Goal: Task Accomplishment & Management: Use online tool/utility

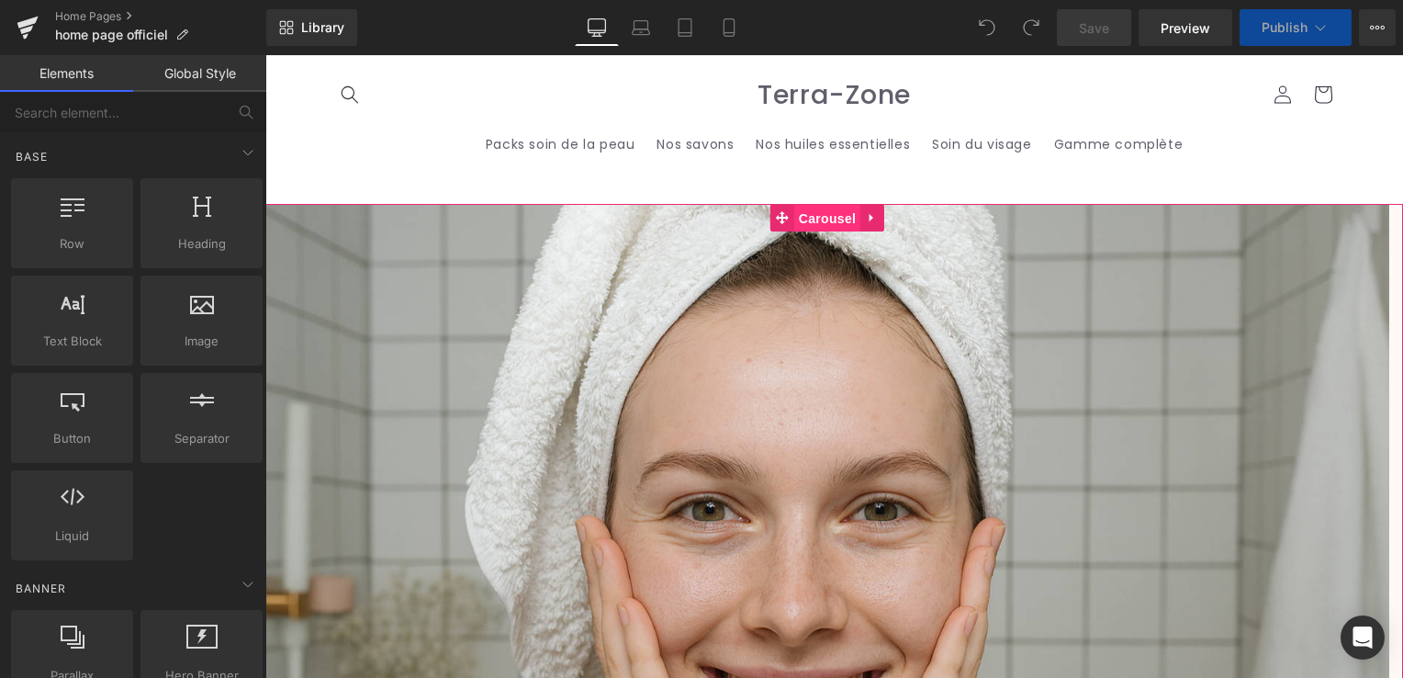
click at [826, 218] on span "Carousel" at bounding box center [827, 219] width 66 height 28
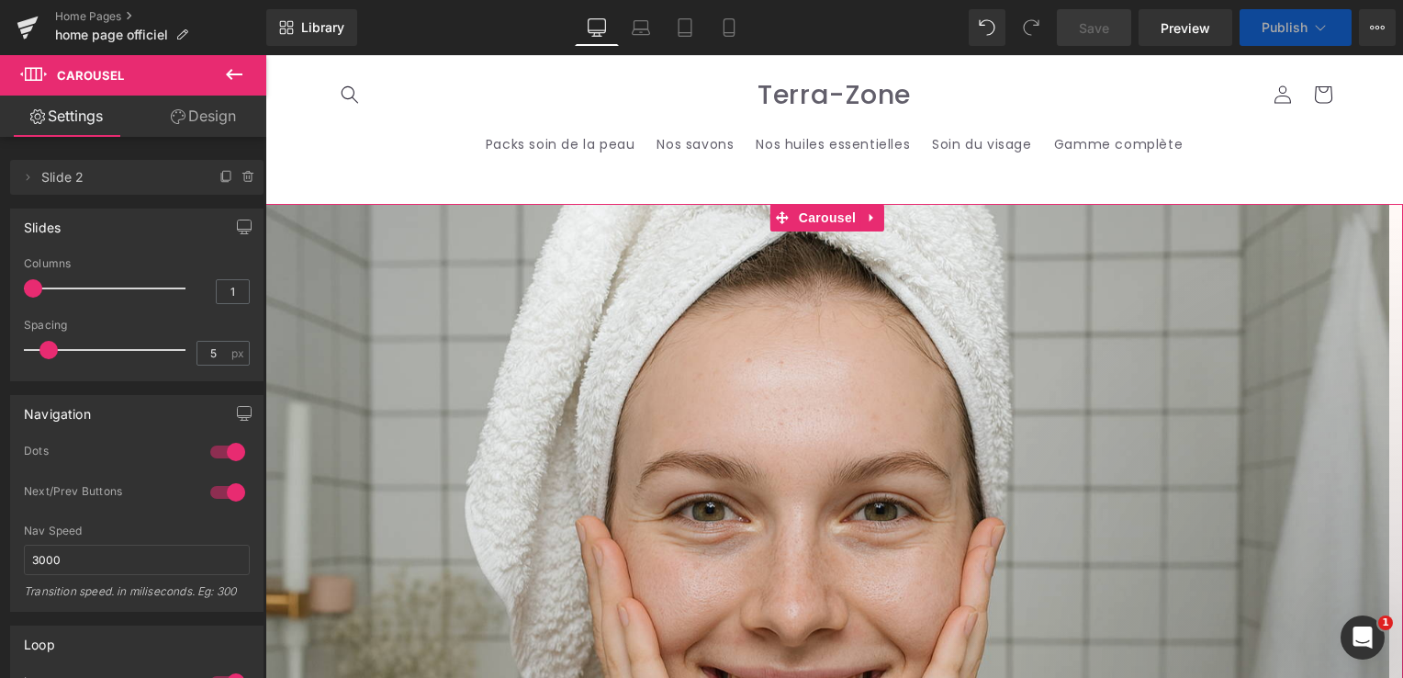
click at [195, 129] on link "Design" at bounding box center [203, 115] width 133 height 41
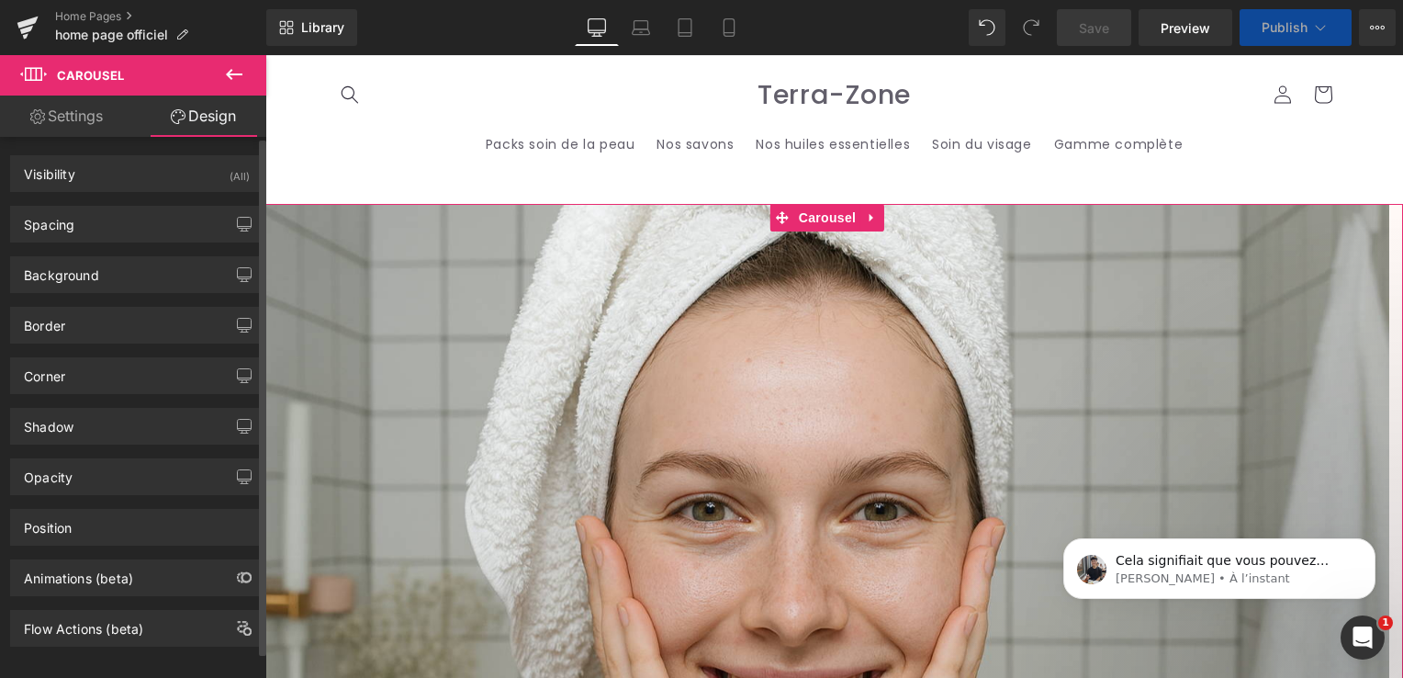
click at [110, 201] on div "Spacing [GEOGRAPHIC_DATA] 0px 0 0px 0 0px 0 0px 0 [GEOGRAPHIC_DATA] 0px 0 0px 0…" at bounding box center [137, 217] width 275 height 50
click at [111, 178] on div "Visibility (All)" at bounding box center [137, 173] width 252 height 35
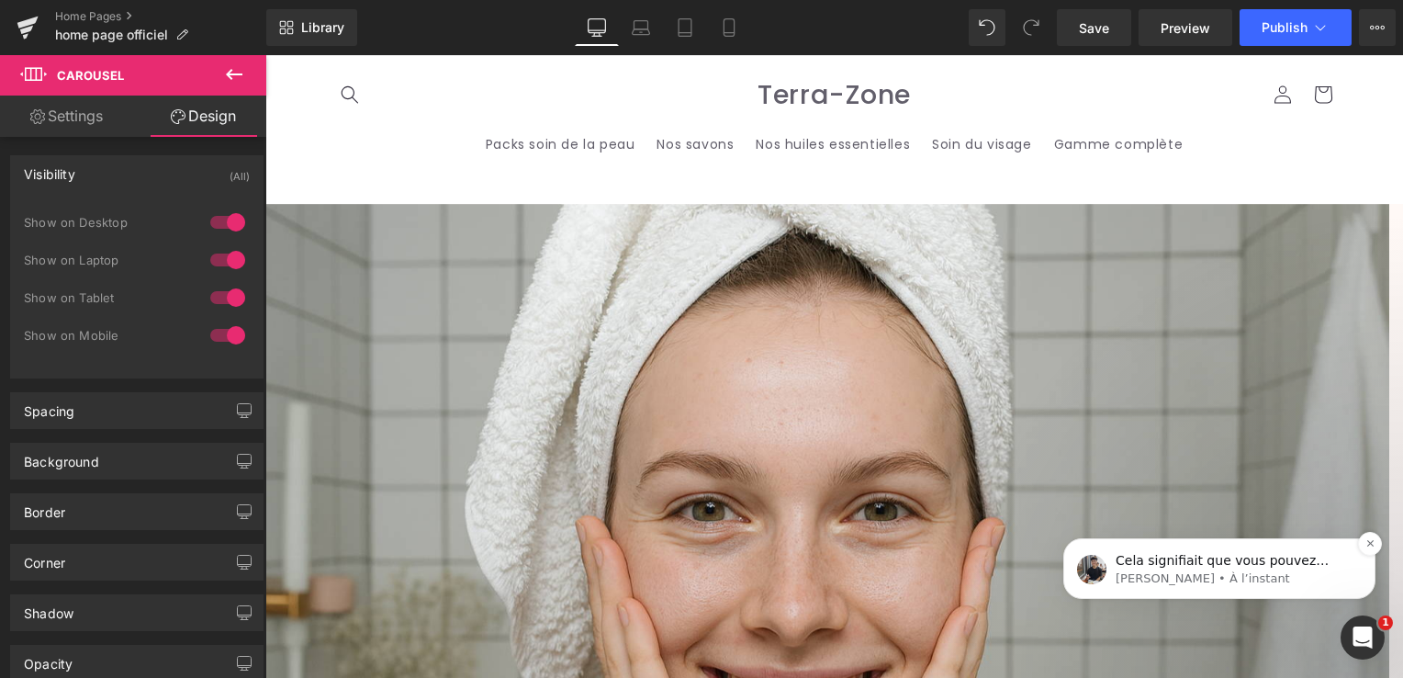
click at [1208, 585] on p "[PERSON_NAME] • À l’instant" at bounding box center [1233, 578] width 237 height 17
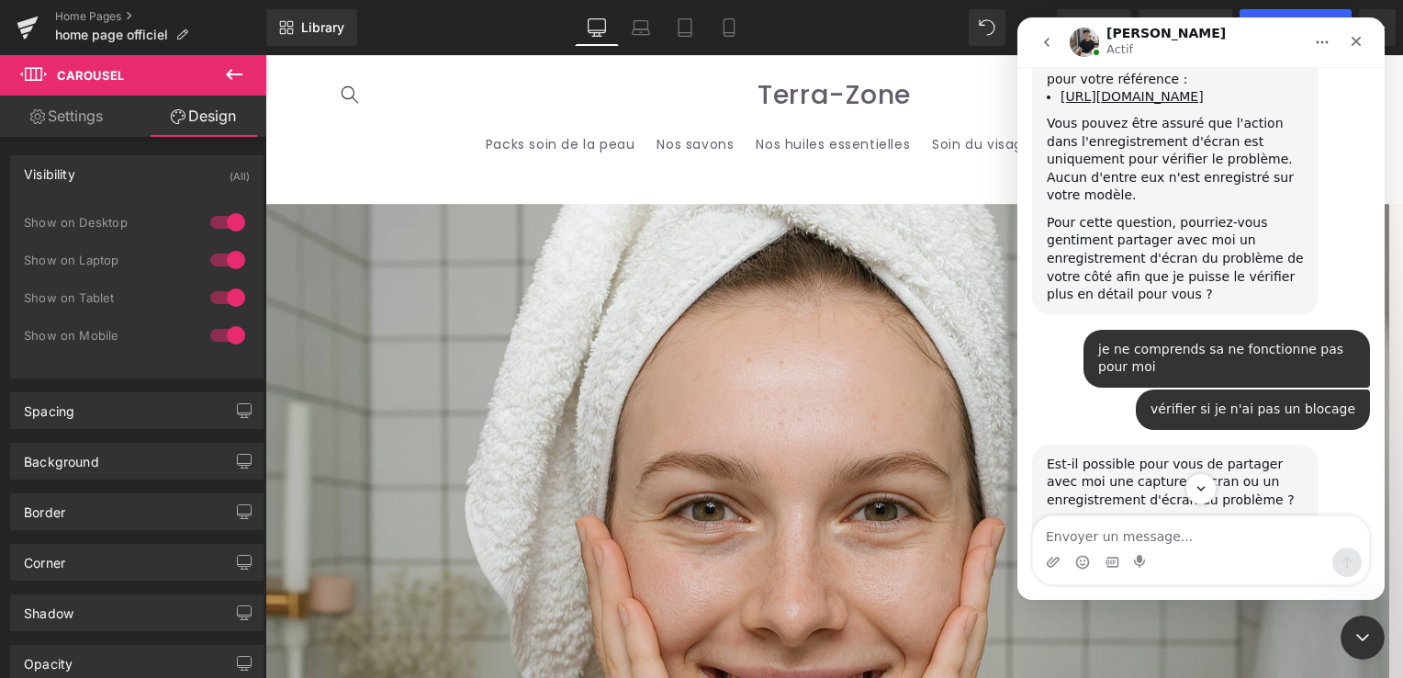
scroll to position [13229, 0]
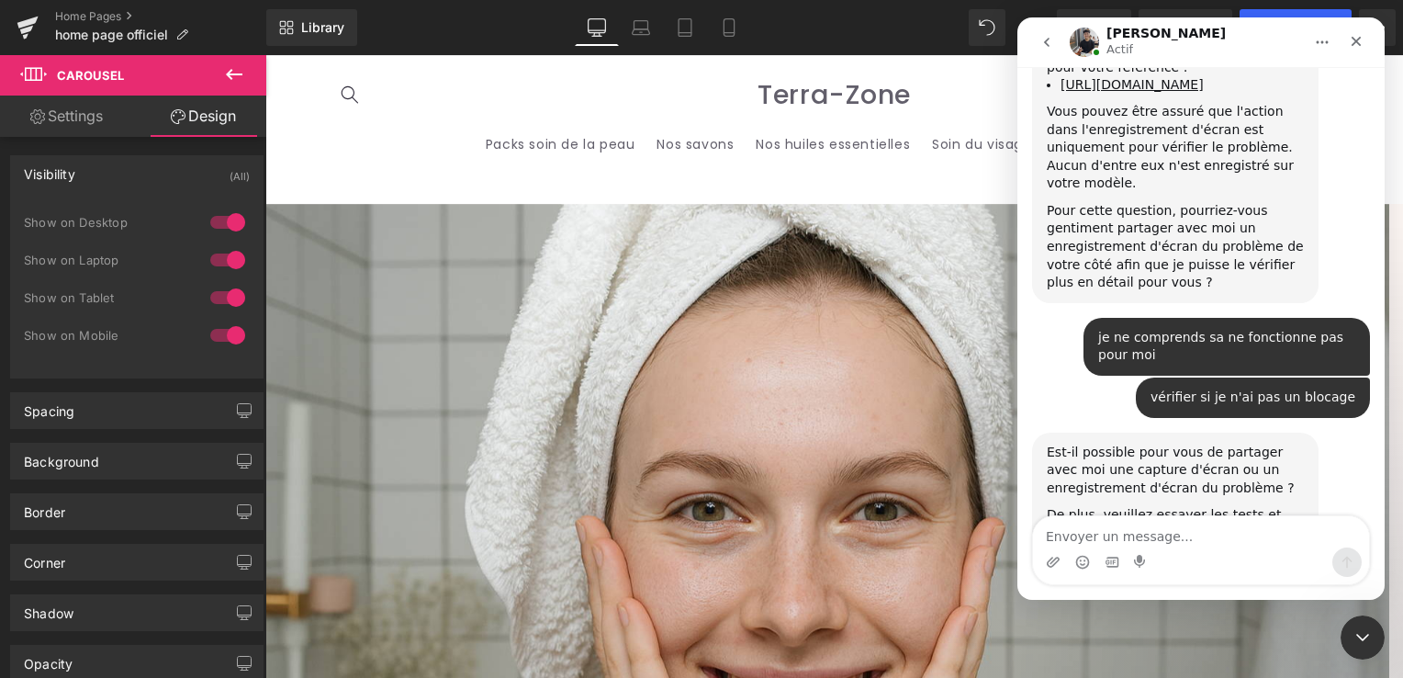
click at [1199, 560] on div "Intercom Messenger" at bounding box center [1201, 561] width 336 height 29
click at [1172, 548] on div "Intercom Messenger" at bounding box center [1201, 561] width 336 height 29
click at [1136, 538] on textarea "Envoyer un message..." at bounding box center [1201, 531] width 336 height 31
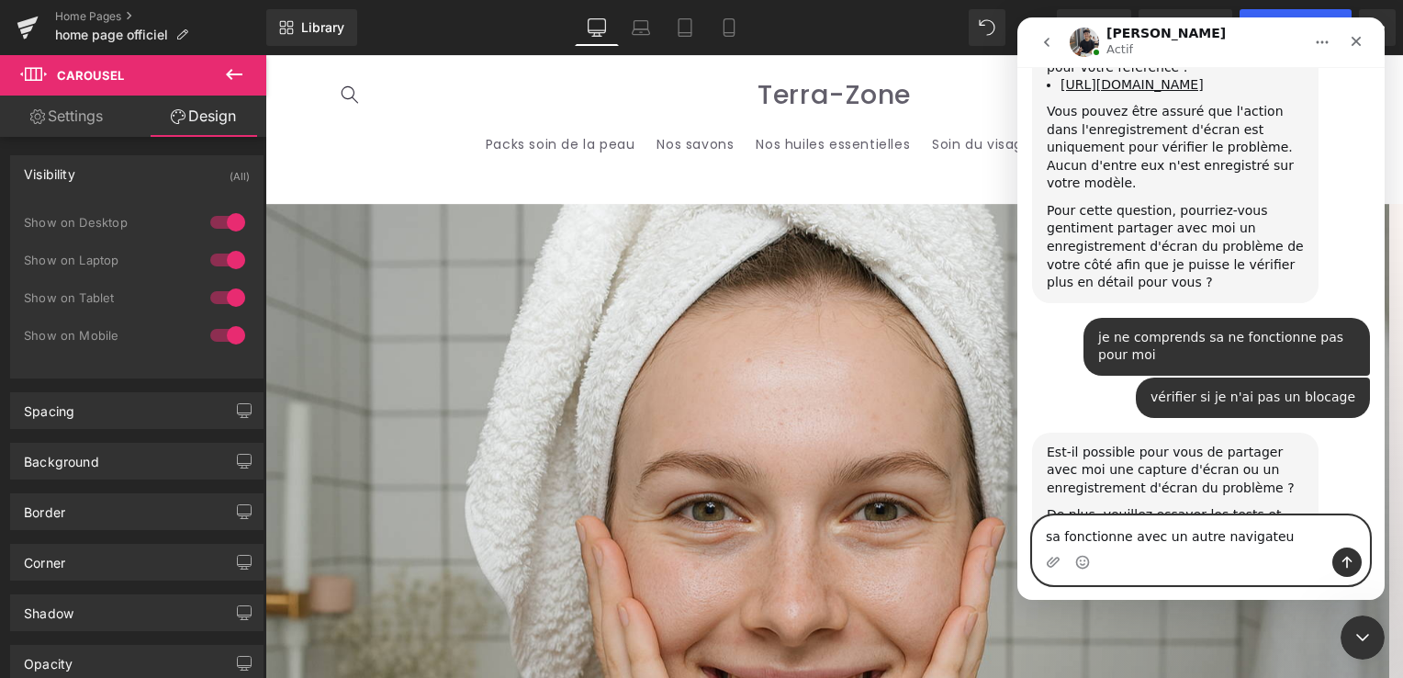
type textarea "sa fonctionne avec un autre navigateur"
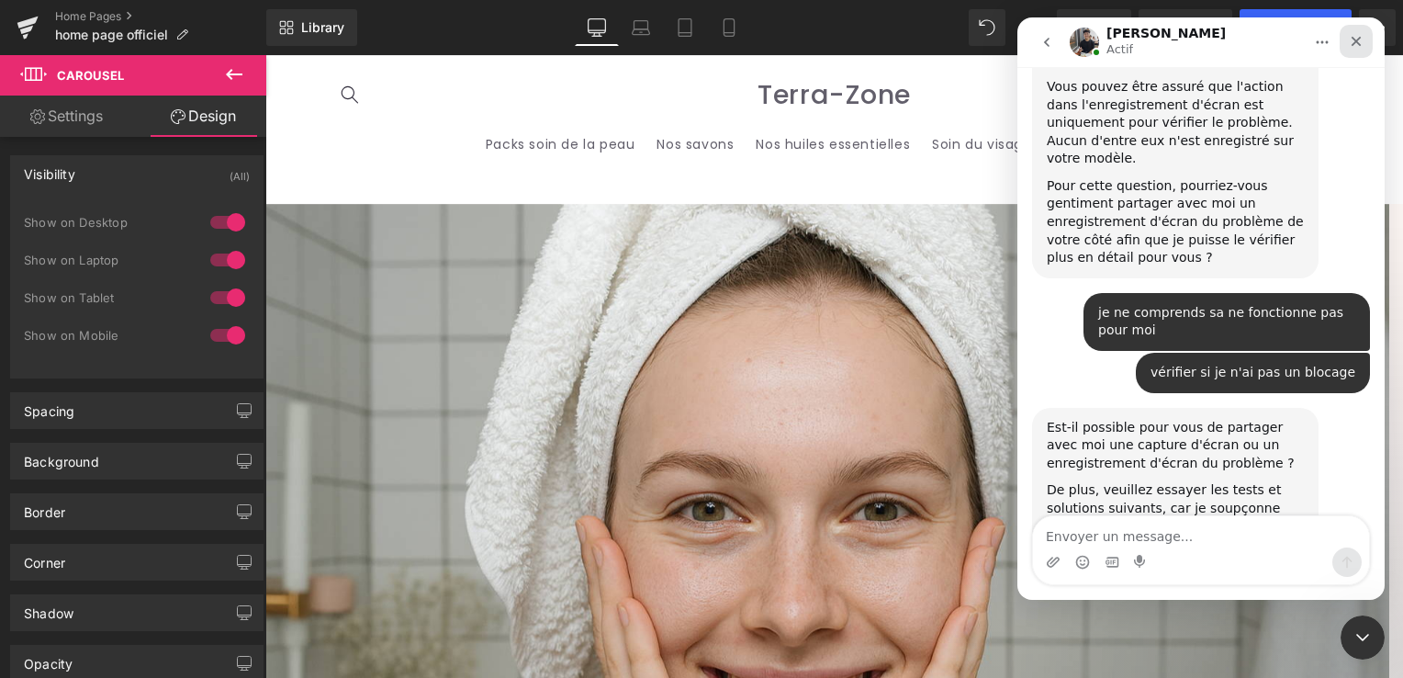
click at [1362, 47] on icon "Fermer" at bounding box center [1356, 41] width 15 height 15
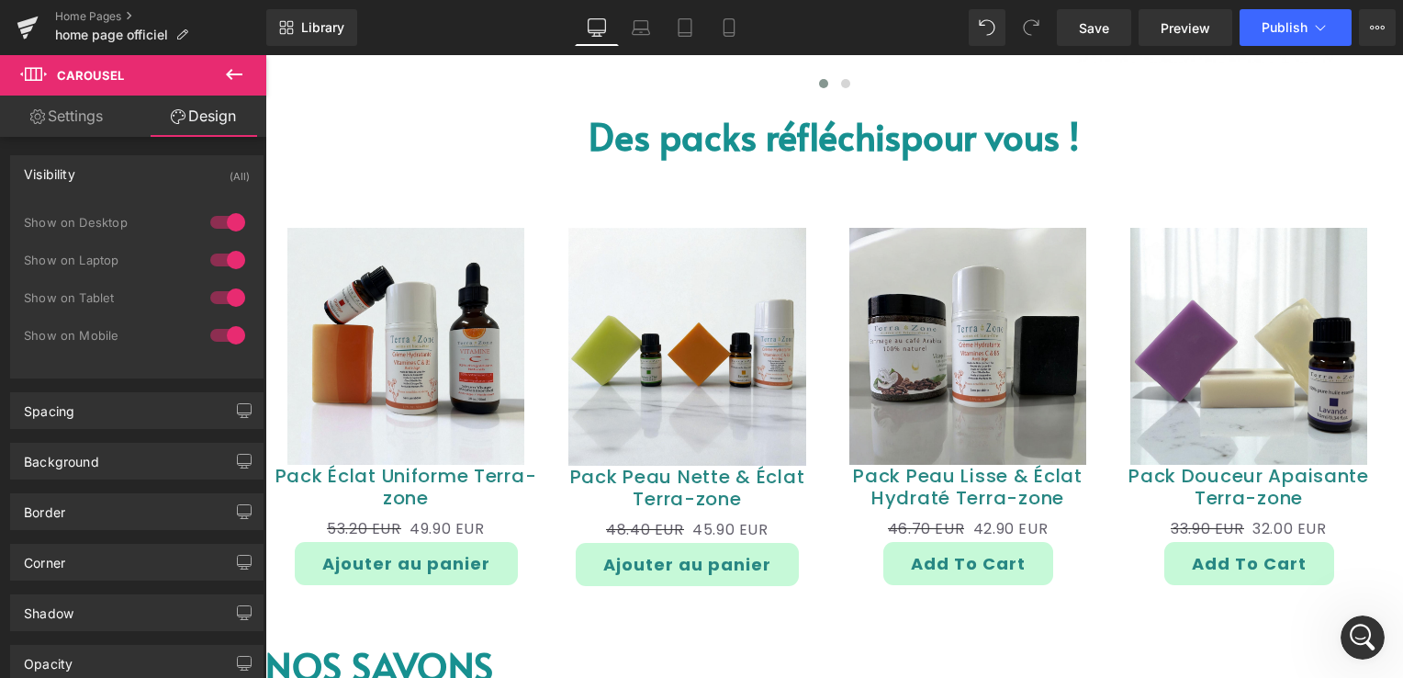
scroll to position [1377, 0]
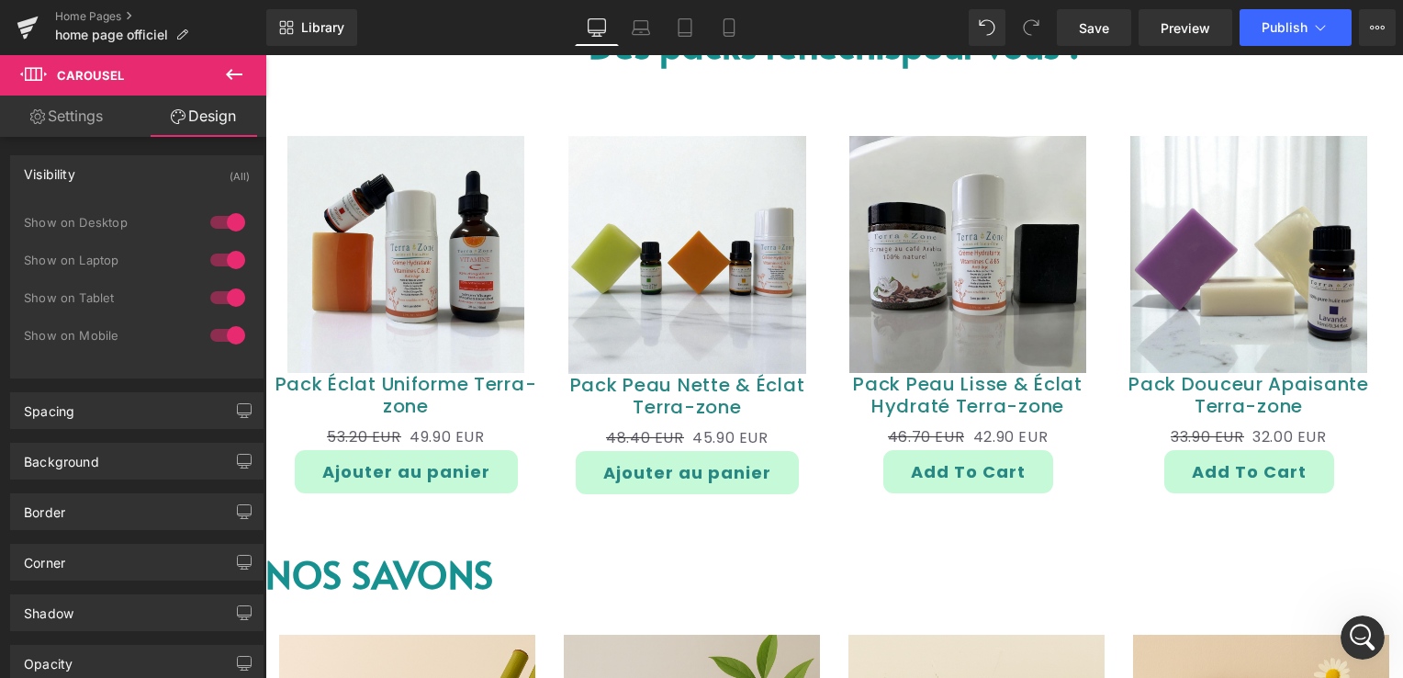
click at [467, 284] on img at bounding box center [405, 254] width 236 height 236
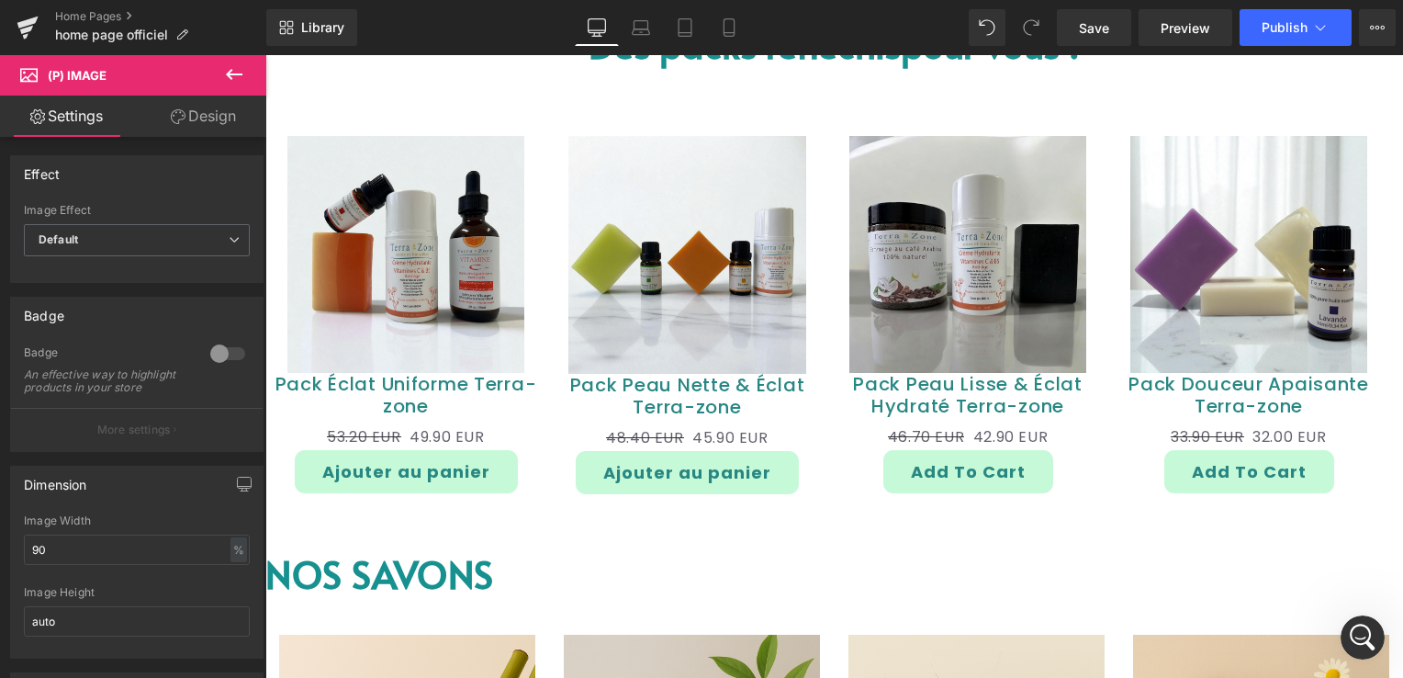
click at [206, 123] on link "Design" at bounding box center [203, 115] width 133 height 41
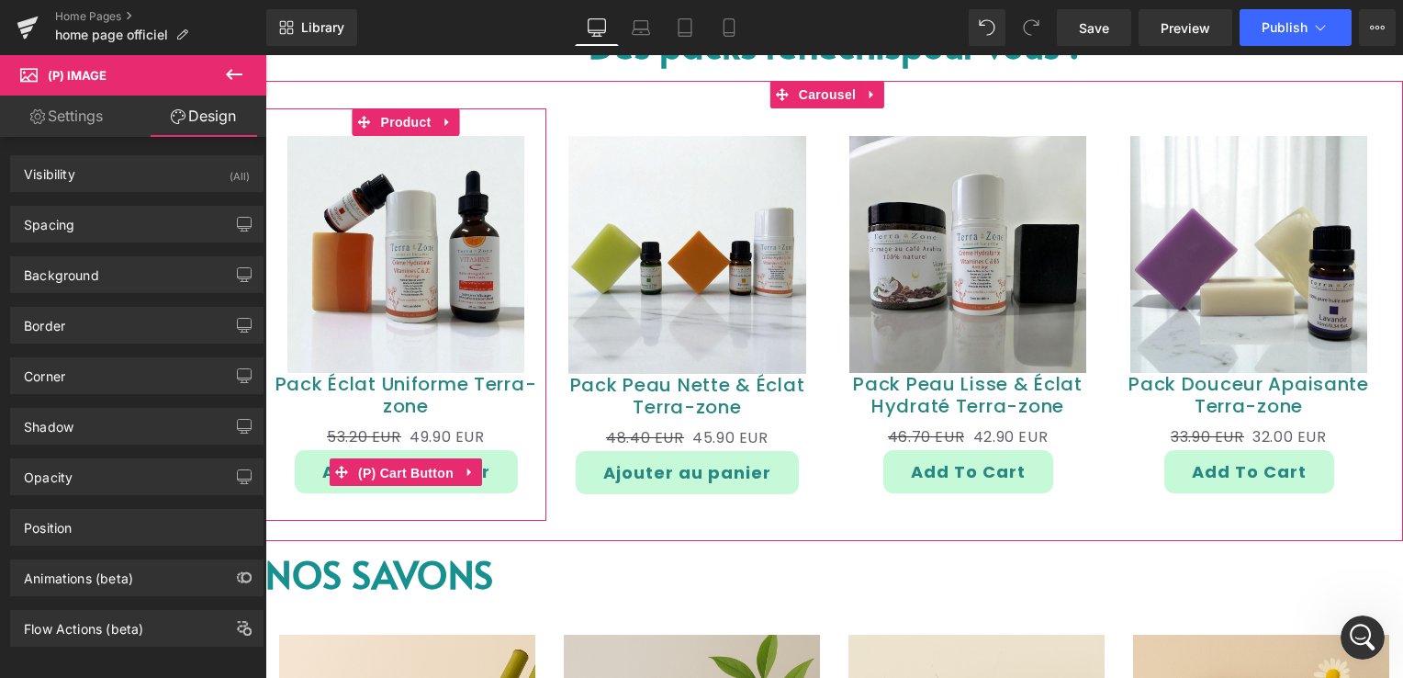
click at [406, 468] on span "(P) Cart Button" at bounding box center [405, 473] width 105 height 28
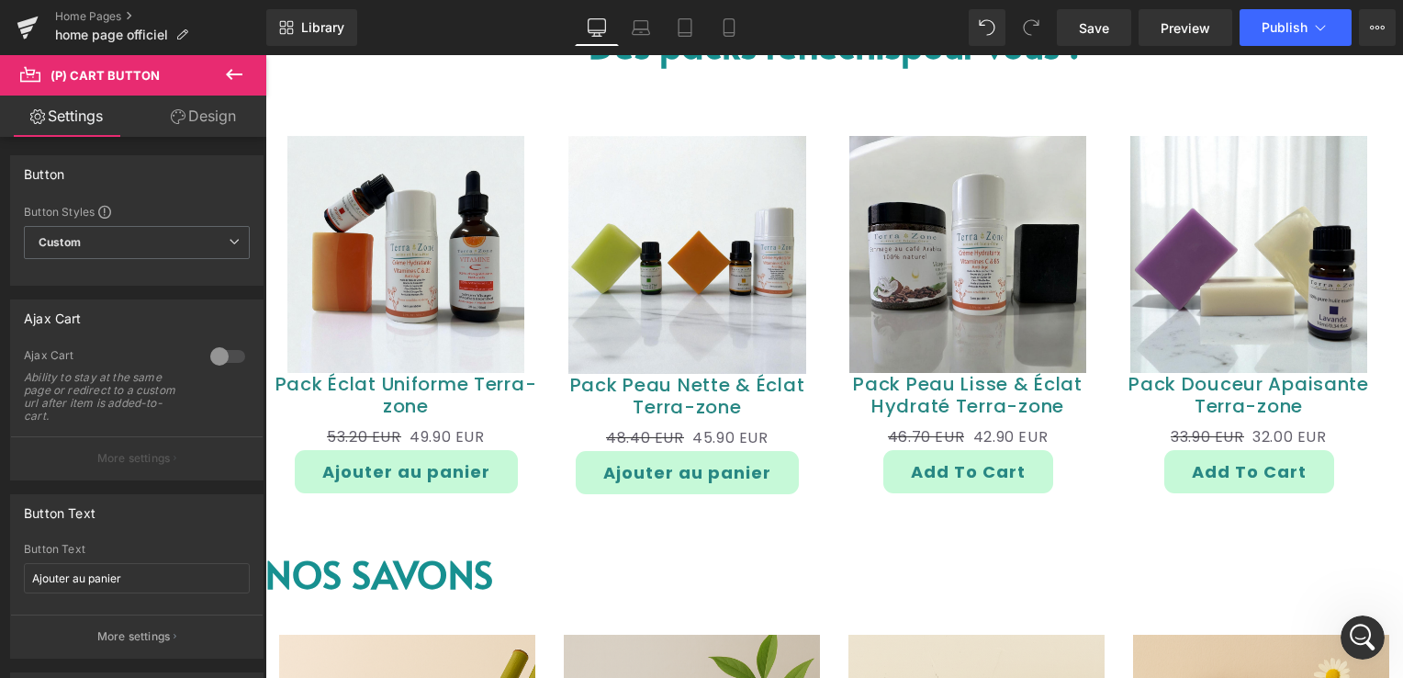
click at [196, 129] on link "Design" at bounding box center [203, 115] width 133 height 41
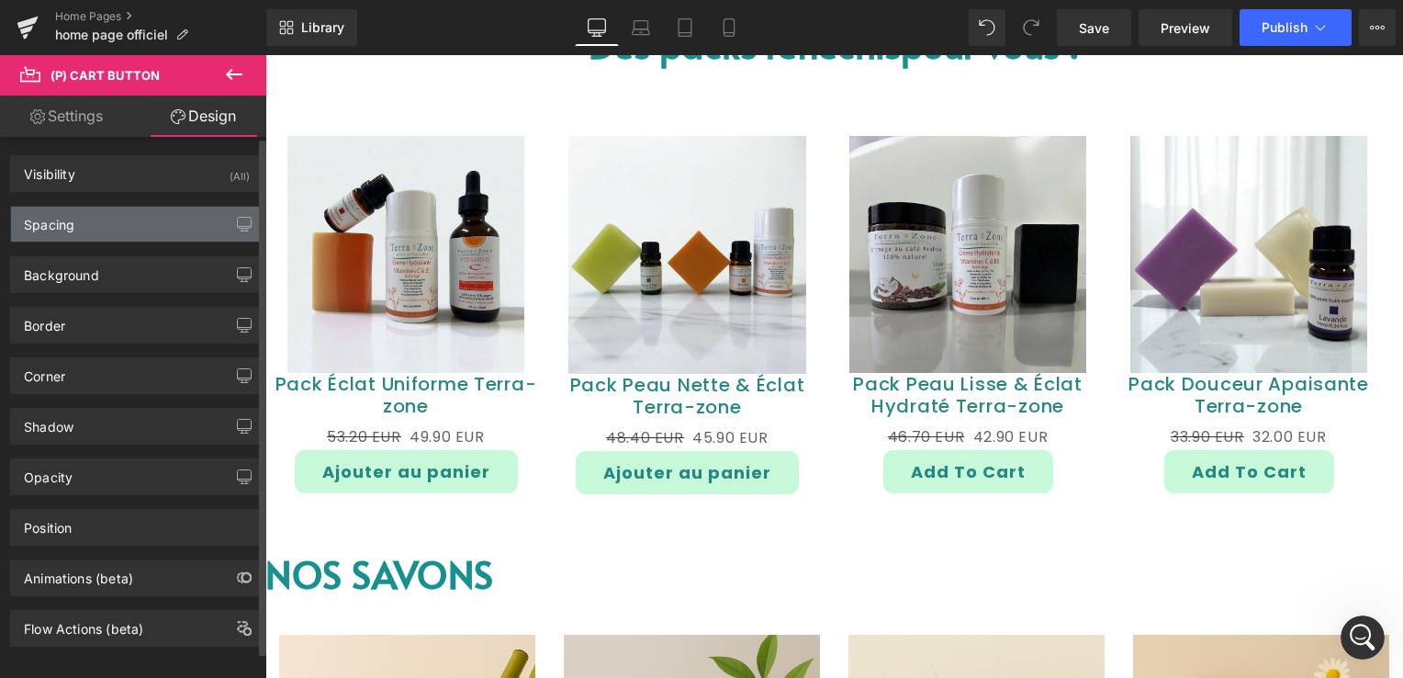
click at [130, 235] on div "Spacing" at bounding box center [137, 224] width 252 height 35
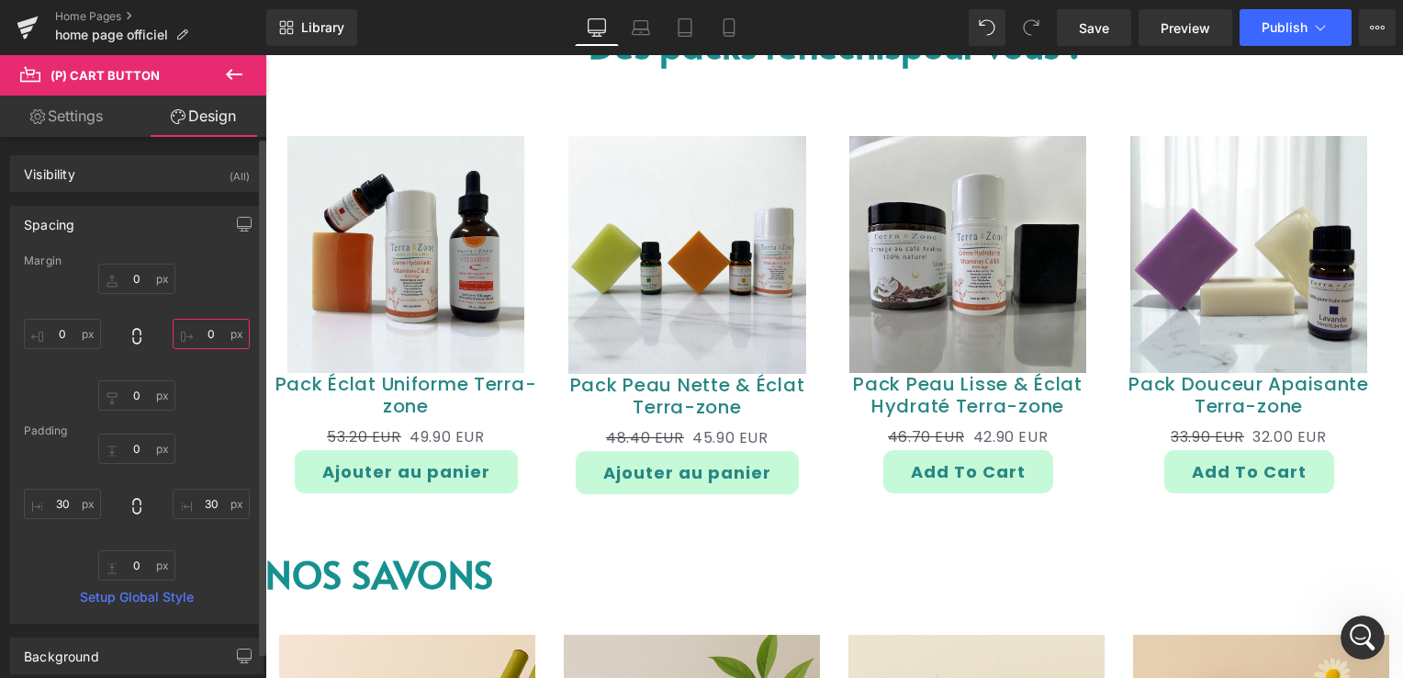
click at [206, 335] on input "0" at bounding box center [211, 334] width 77 height 30
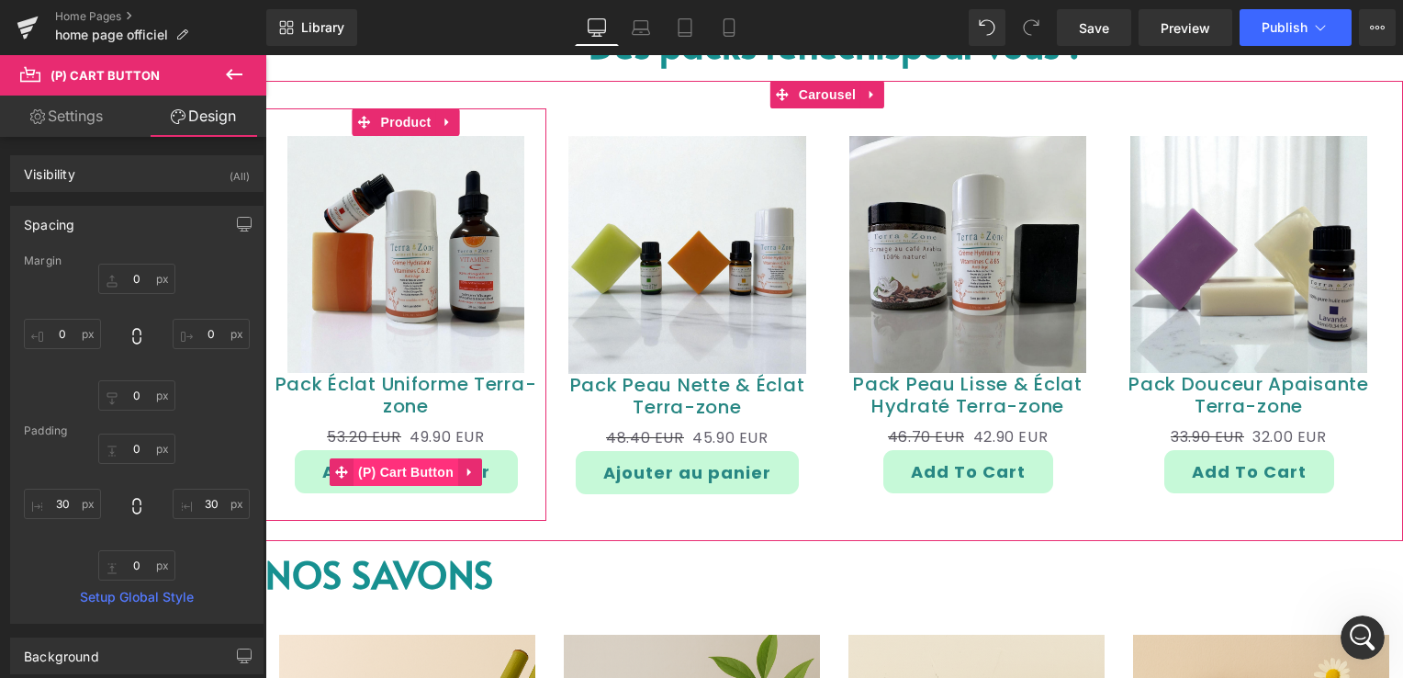
click at [416, 476] on span "(P) Cart Button" at bounding box center [405, 472] width 105 height 28
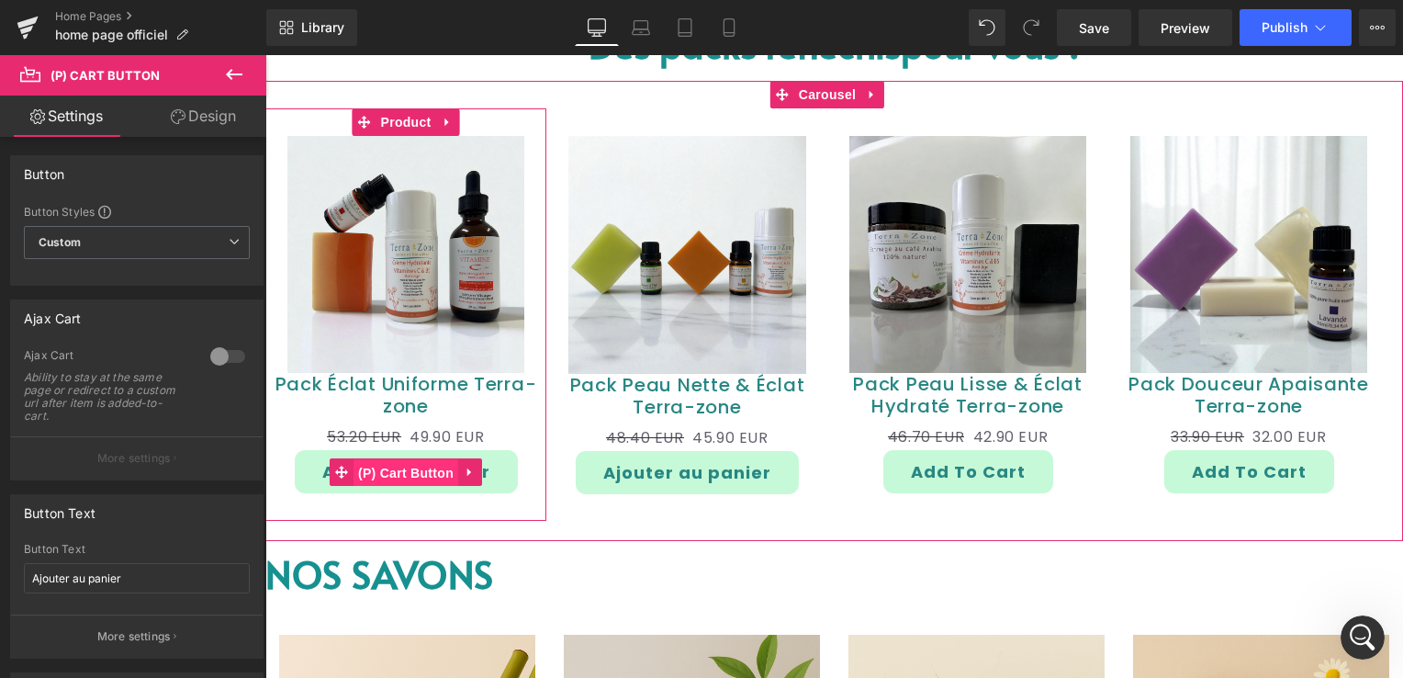
click at [386, 465] on span "(P) Cart Button" at bounding box center [405, 473] width 105 height 28
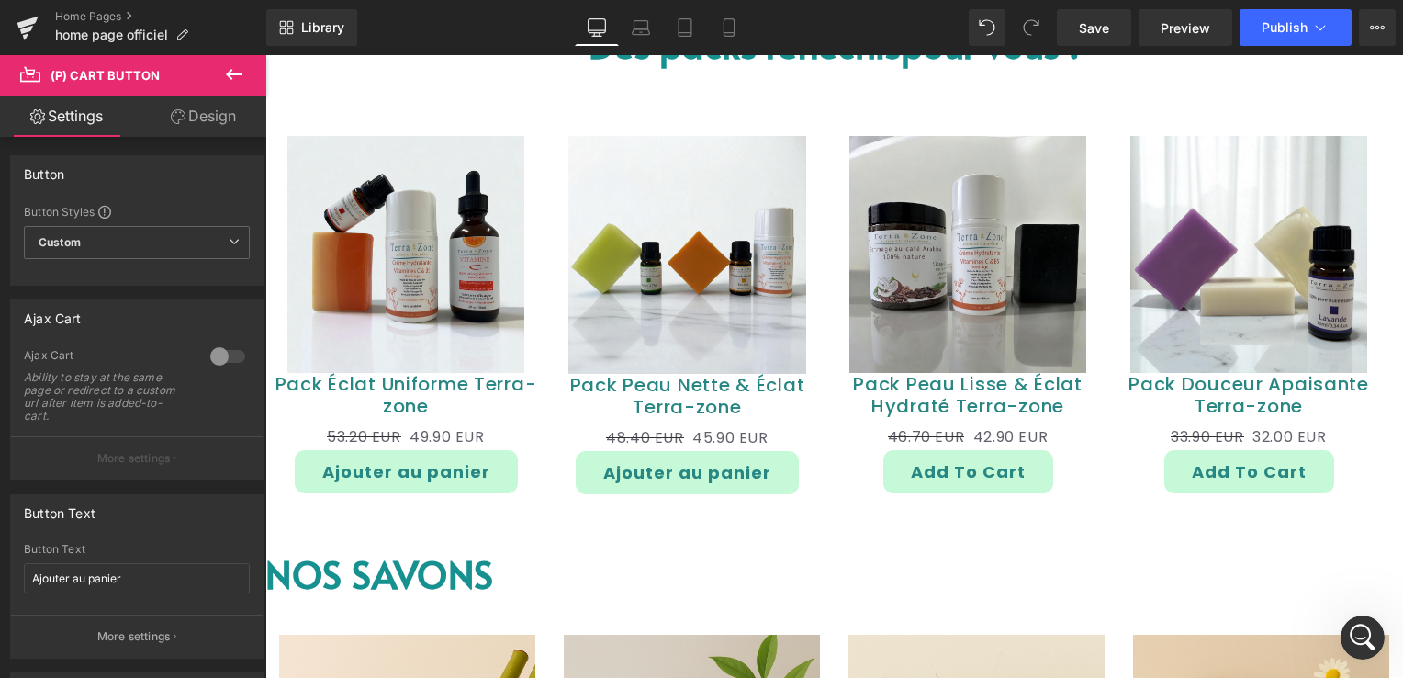
click at [197, 116] on link "Design" at bounding box center [203, 115] width 133 height 41
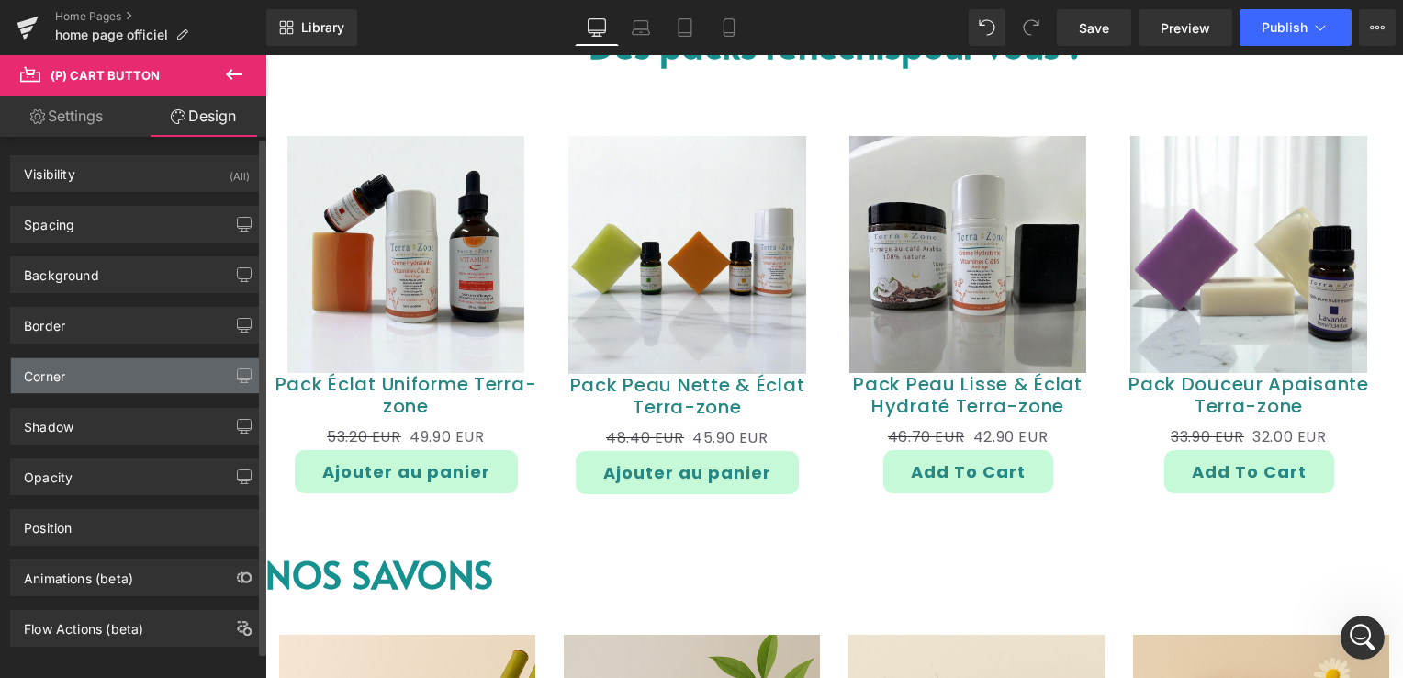
click at [112, 368] on div "Corner" at bounding box center [137, 375] width 252 height 35
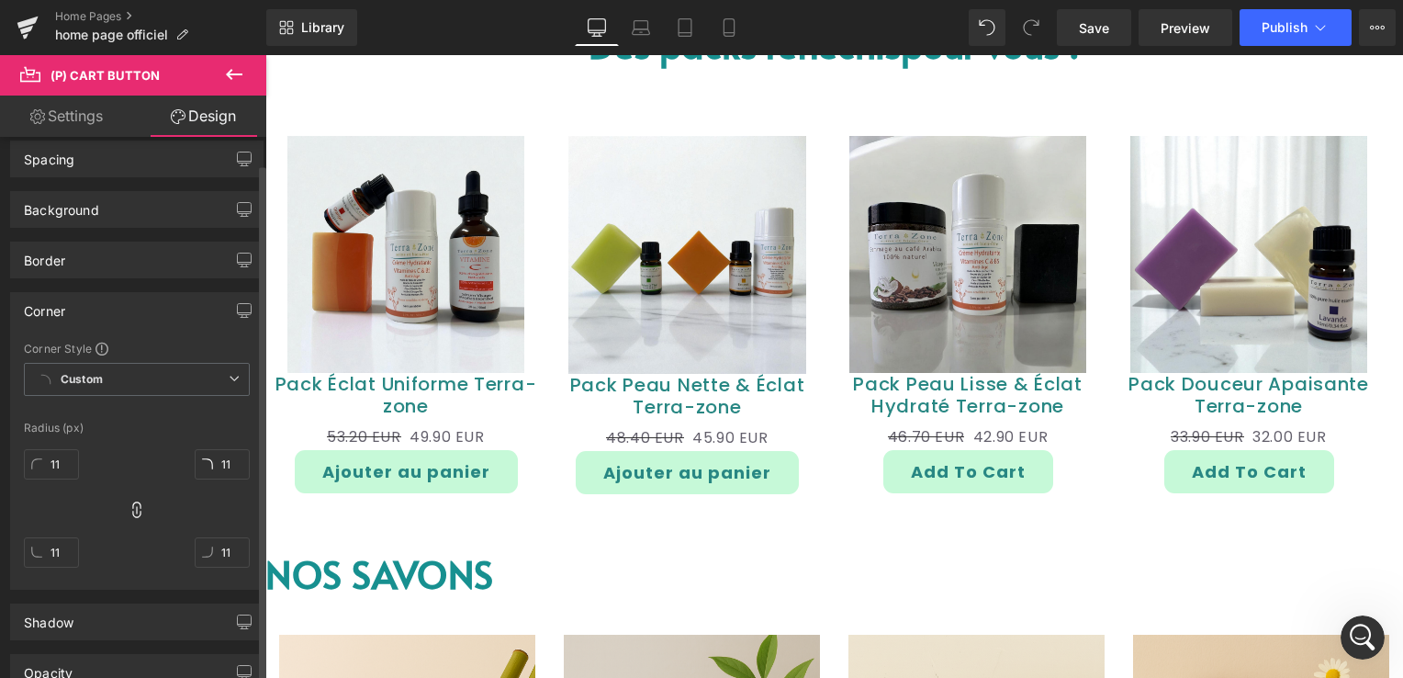
scroll to position [92, 0]
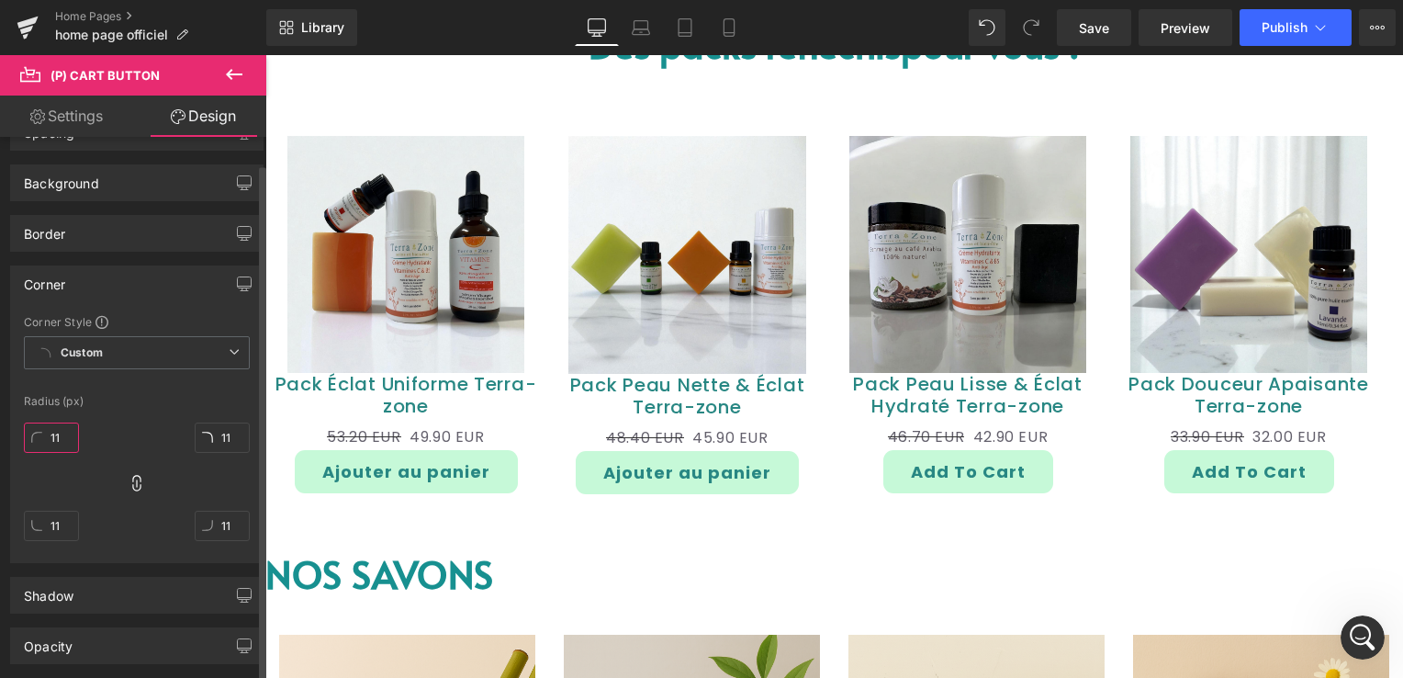
click at [60, 431] on input "11" at bounding box center [51, 437] width 55 height 30
type input "8"
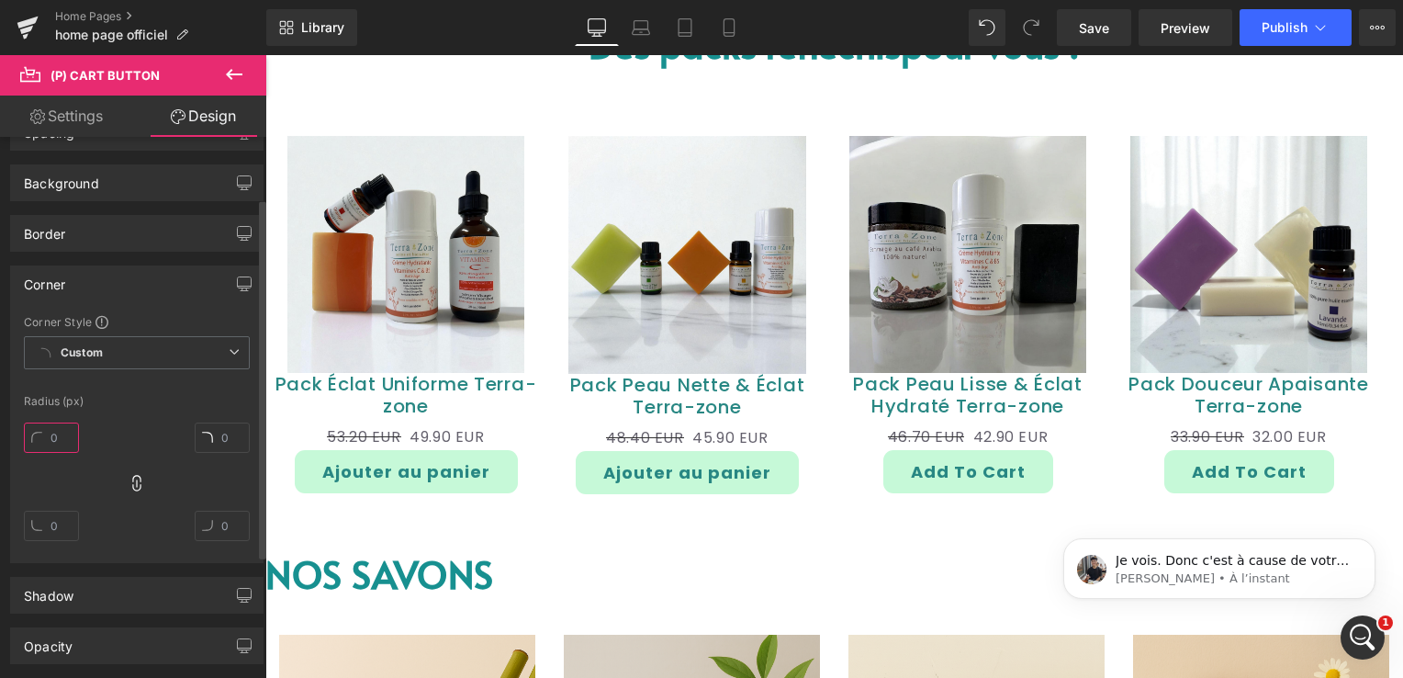
scroll to position [0, 0]
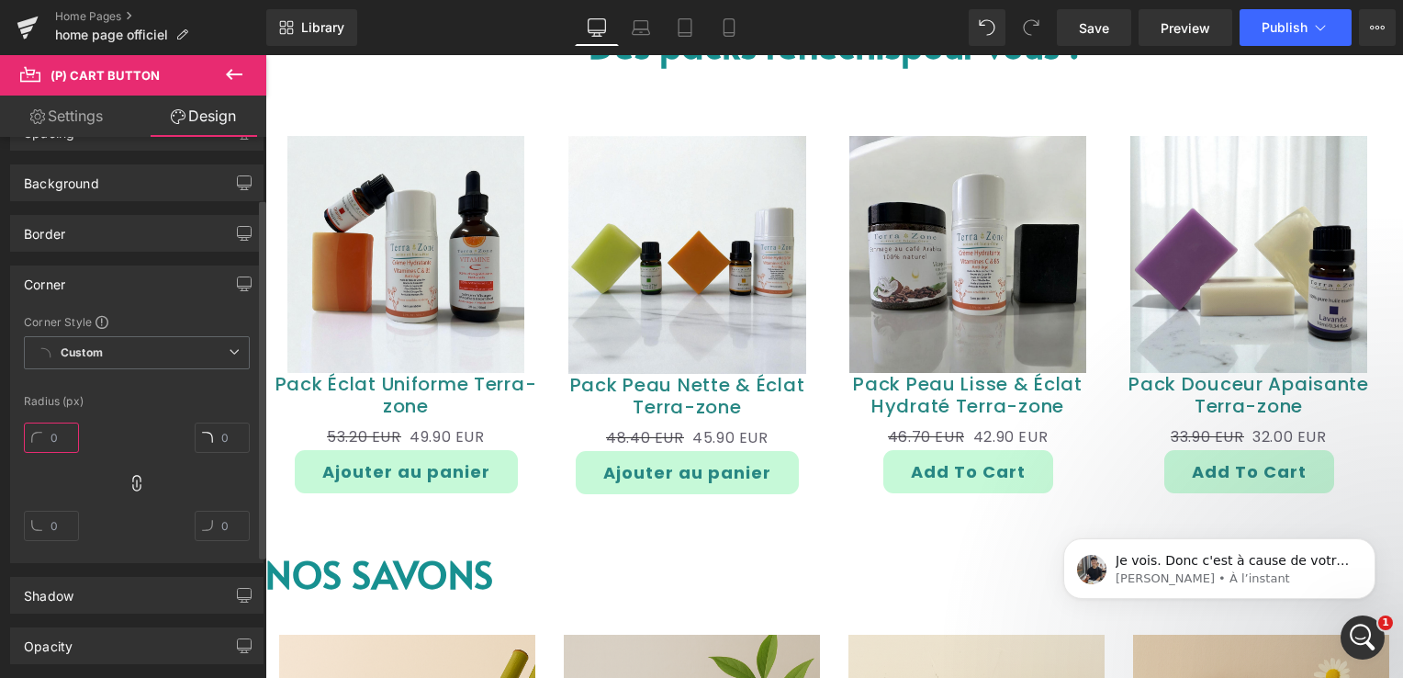
type input "2"
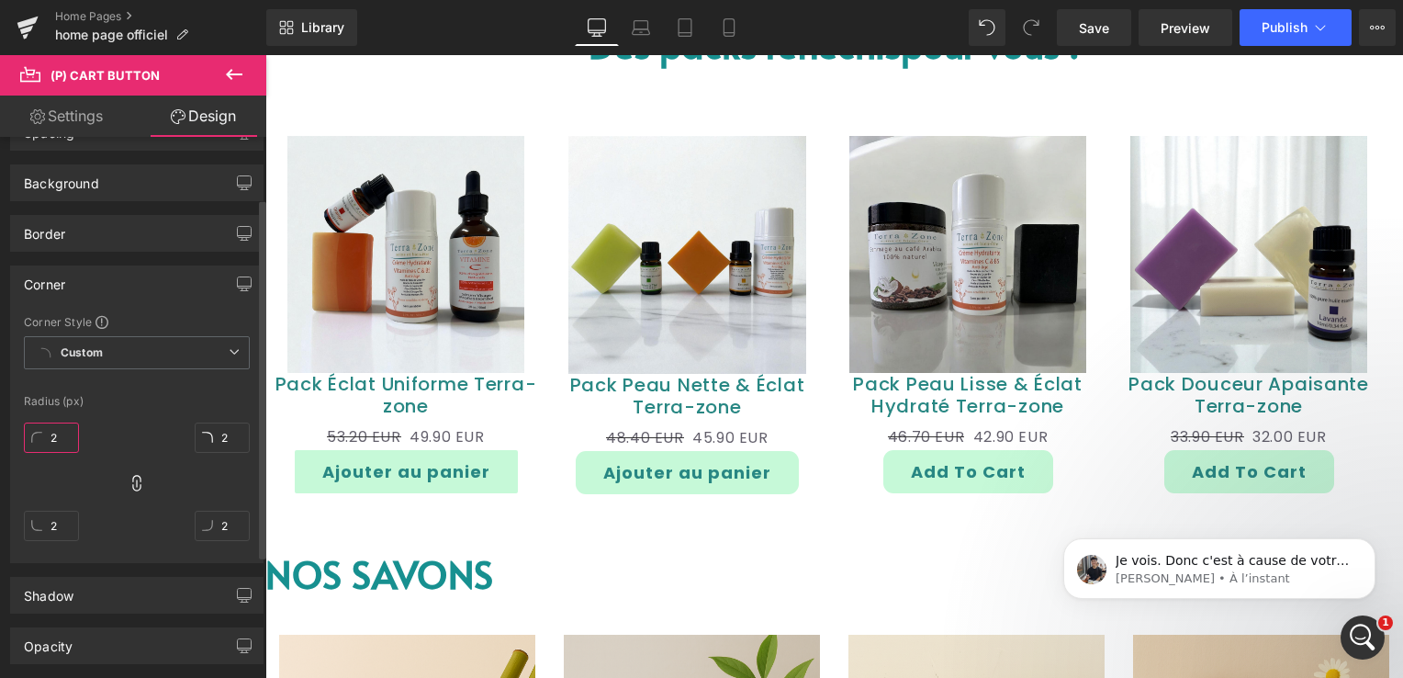
type input "20"
type input "2"
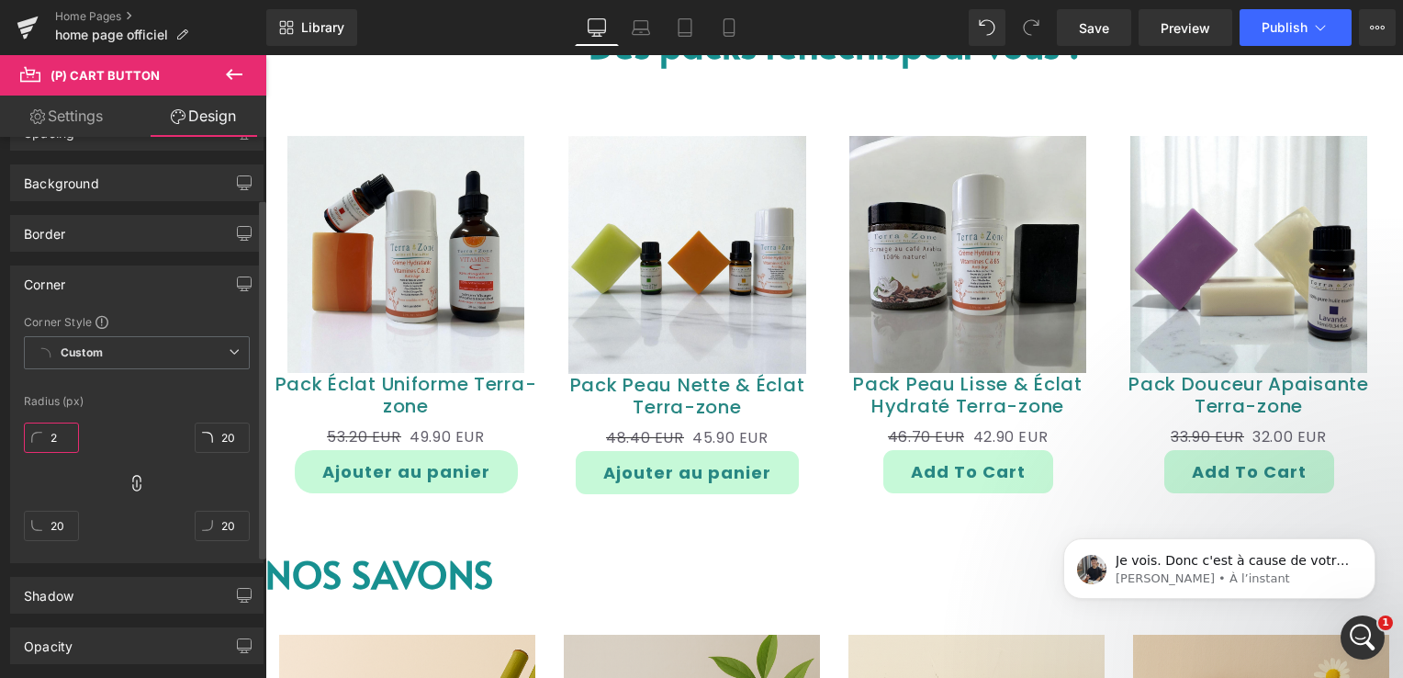
type input "2"
click at [167, 352] on span "Custom Setup Global Style" at bounding box center [137, 352] width 226 height 33
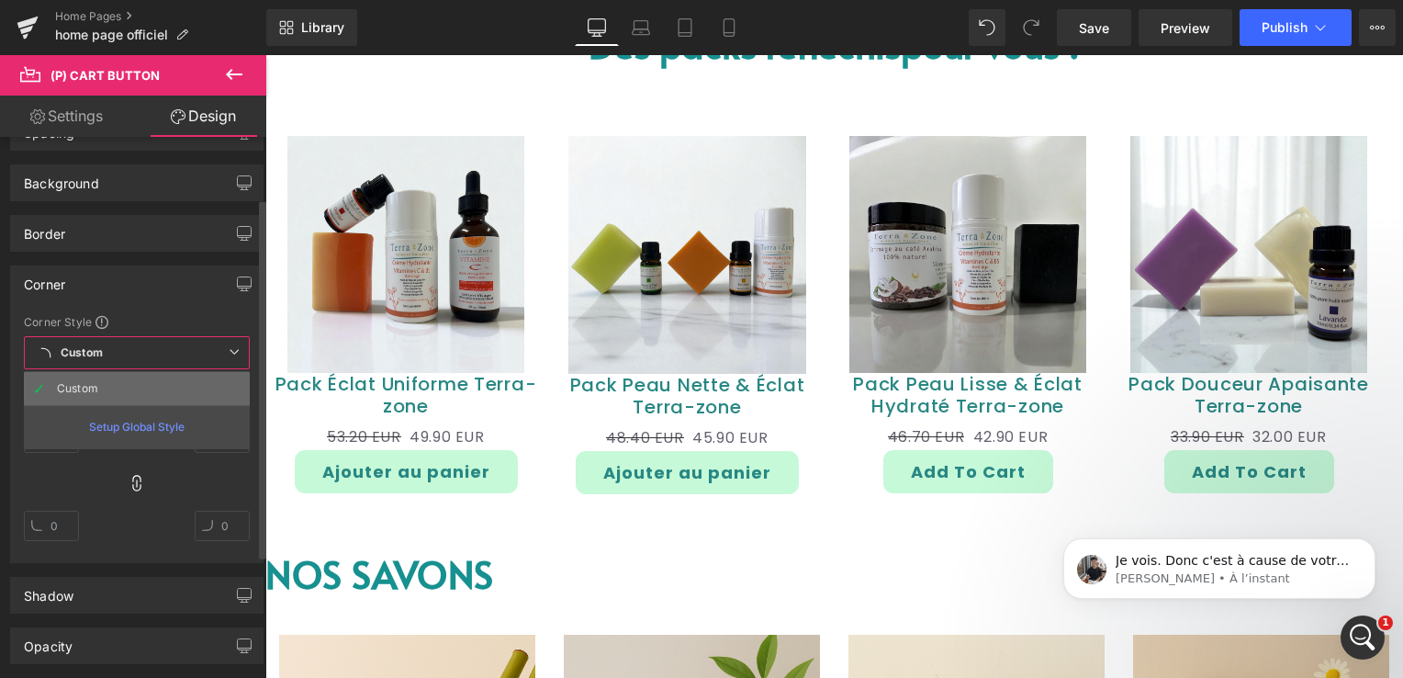
click at [121, 386] on li "Custom" at bounding box center [137, 388] width 226 height 33
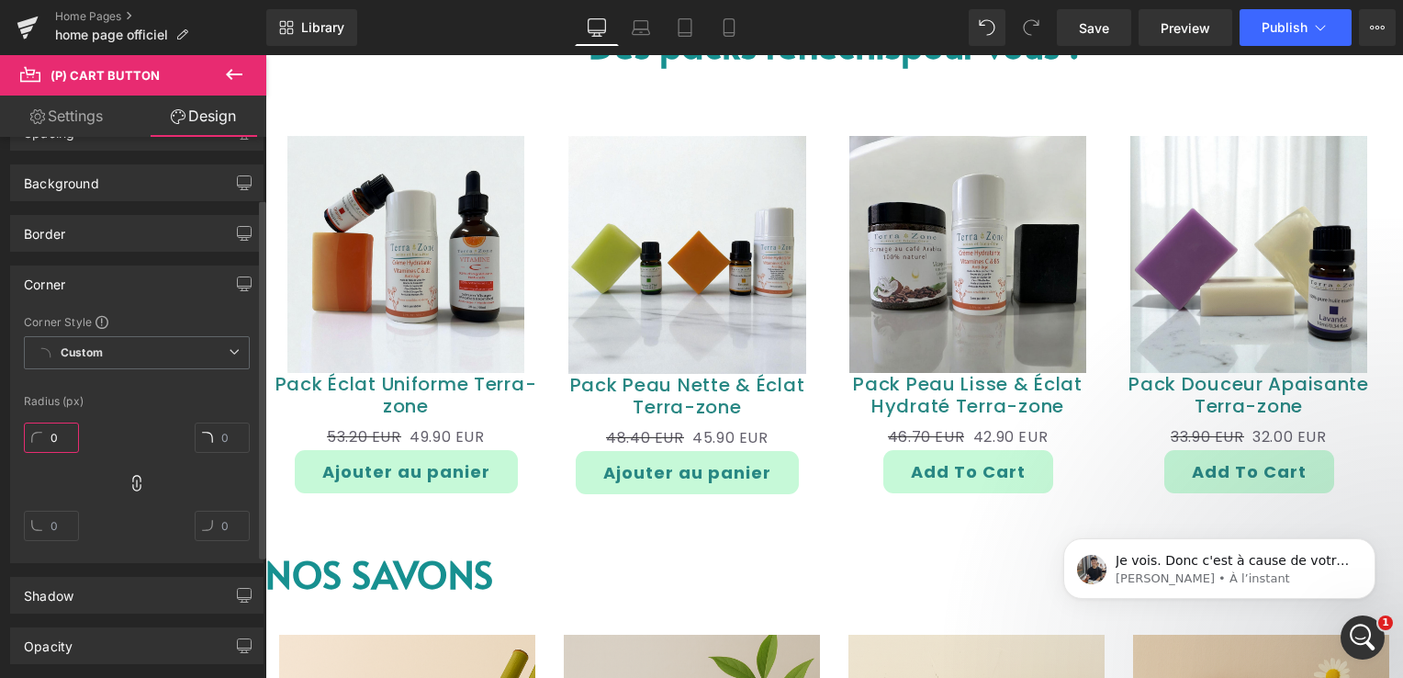
click at [51, 441] on input "0" at bounding box center [51, 437] width 55 height 30
type input "10"
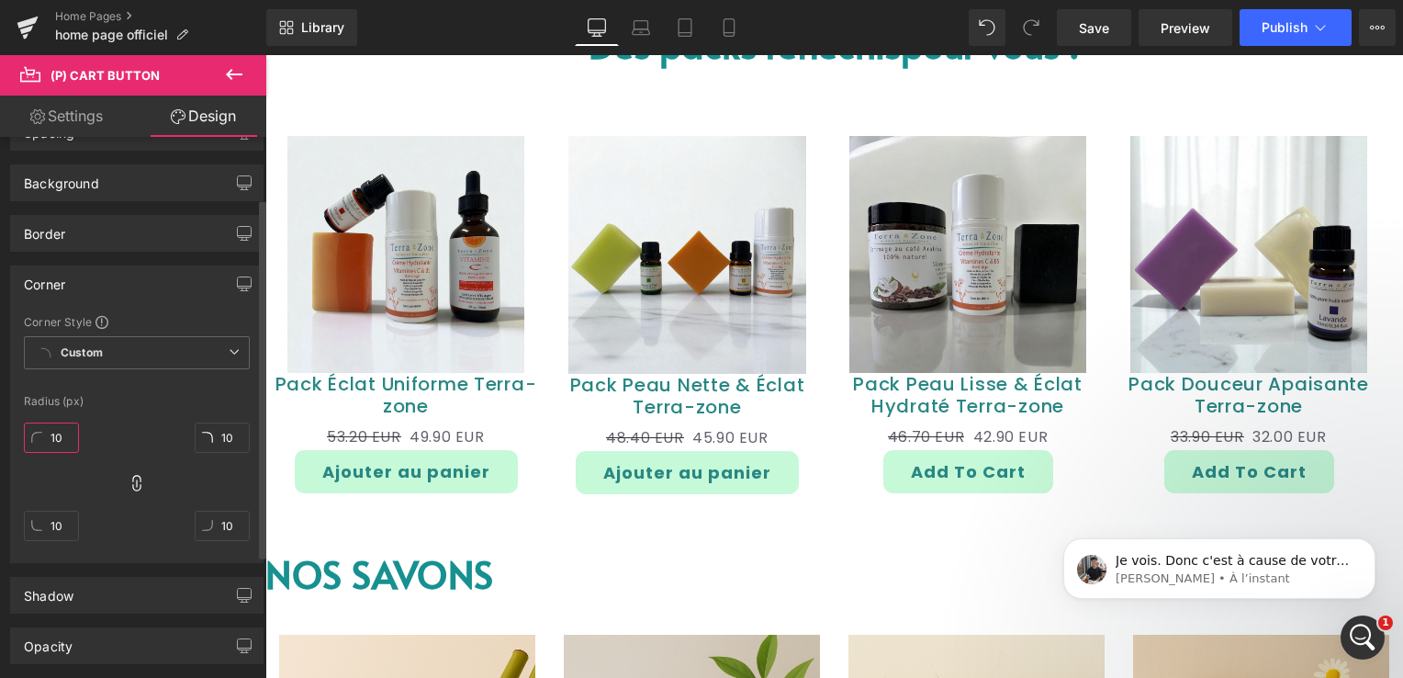
type input "100"
type input "1000"
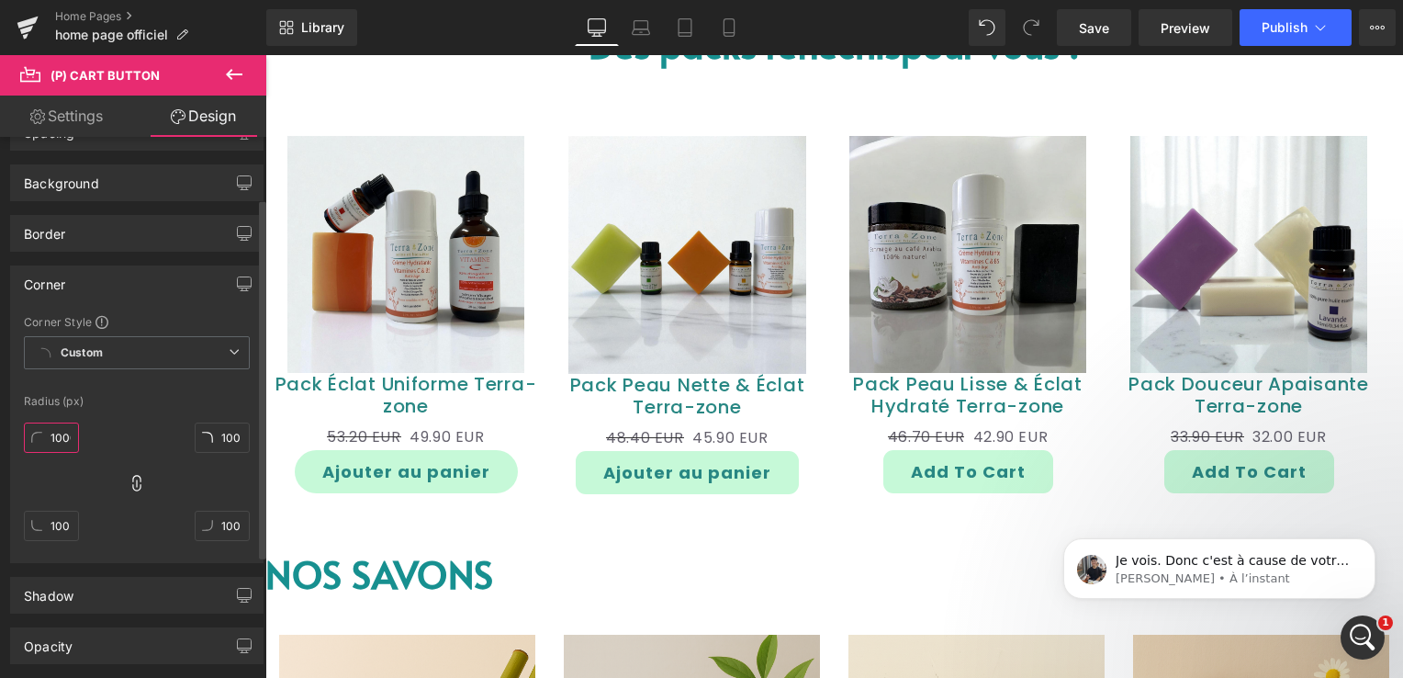
type input "1000"
type input "100"
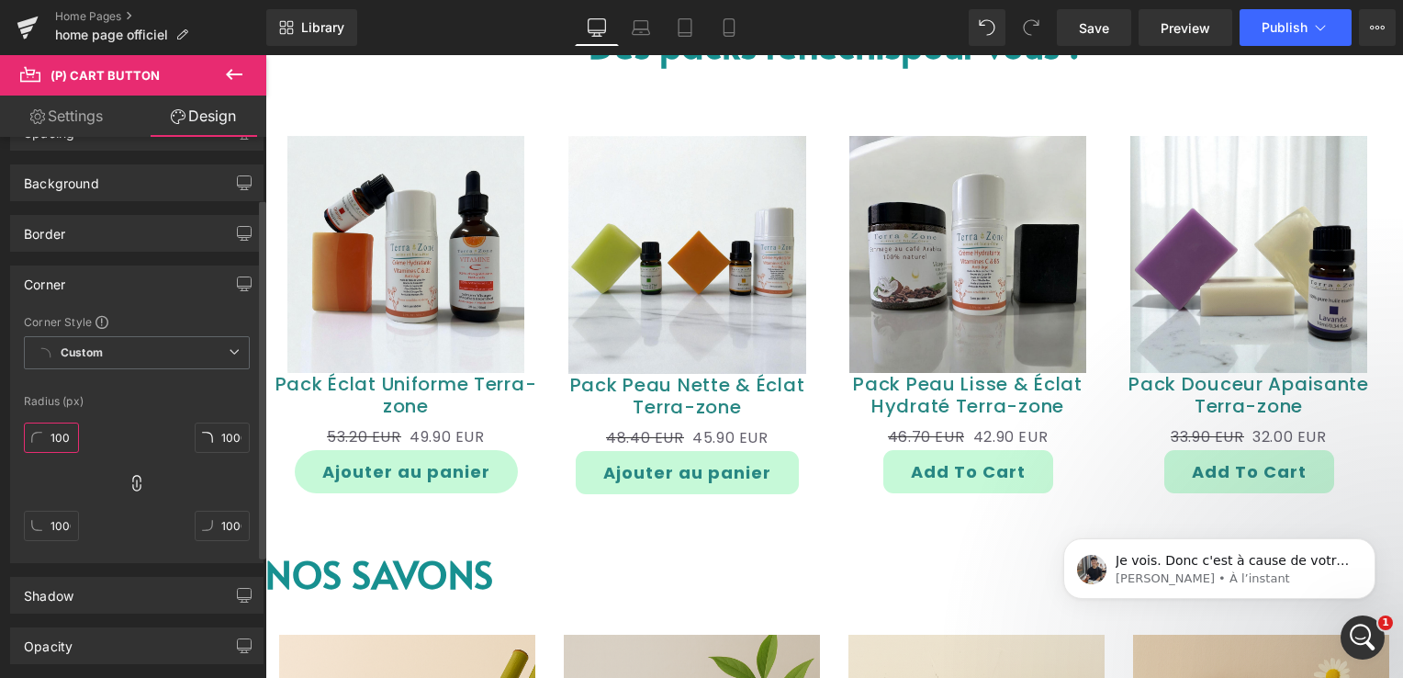
type input "100"
type input "10"
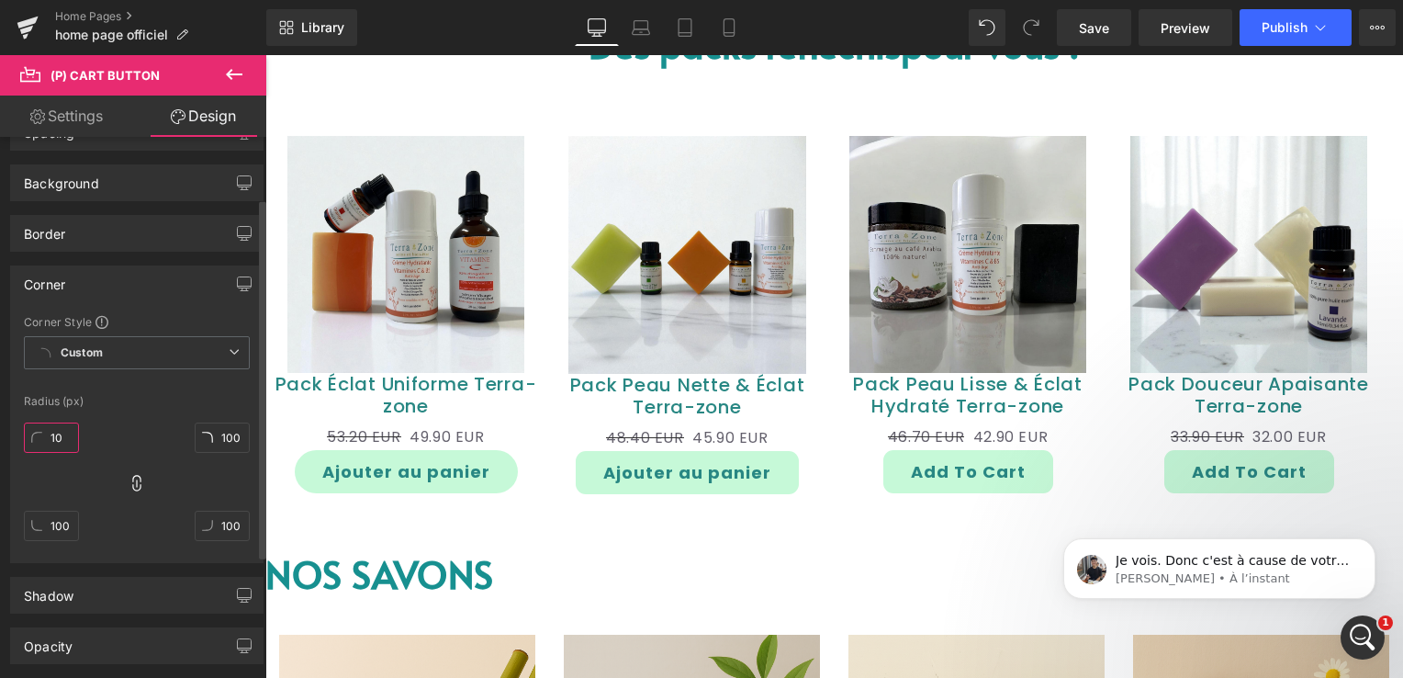
type input "10"
type input "0"
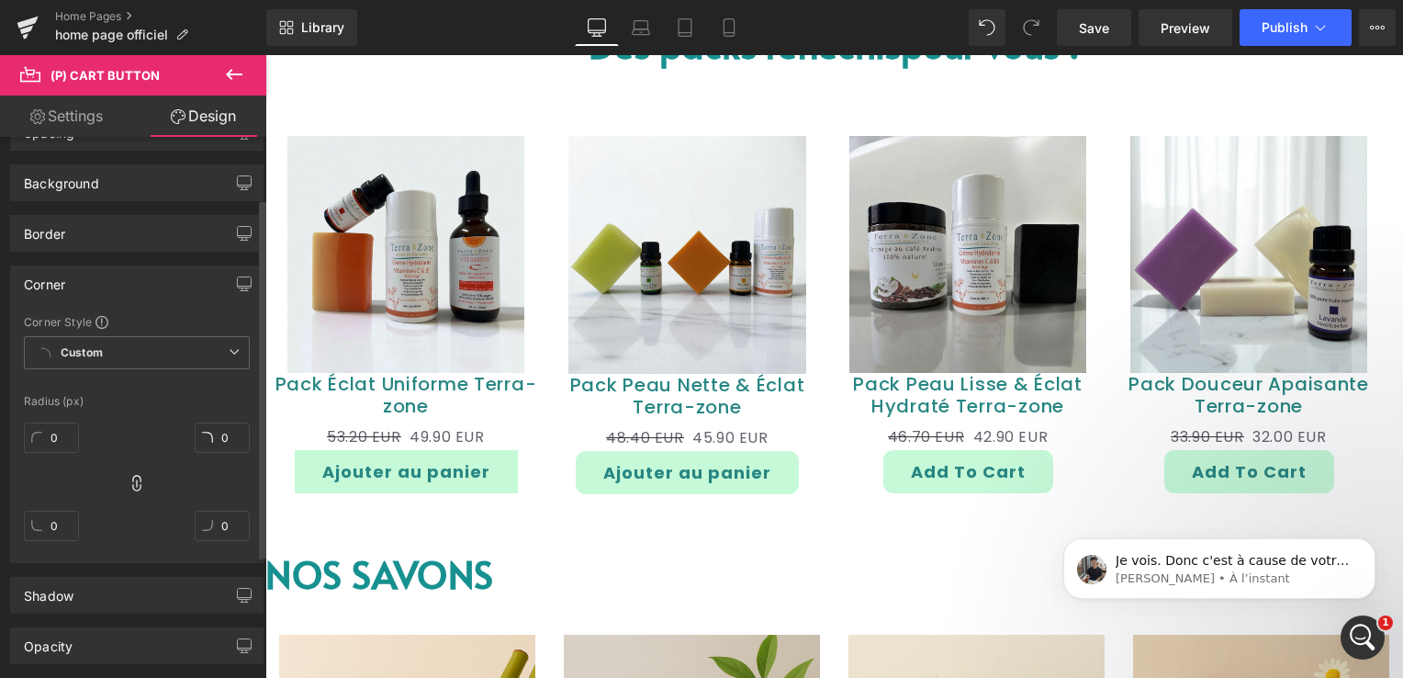
click at [203, 284] on div "Corner" at bounding box center [137, 283] width 252 height 35
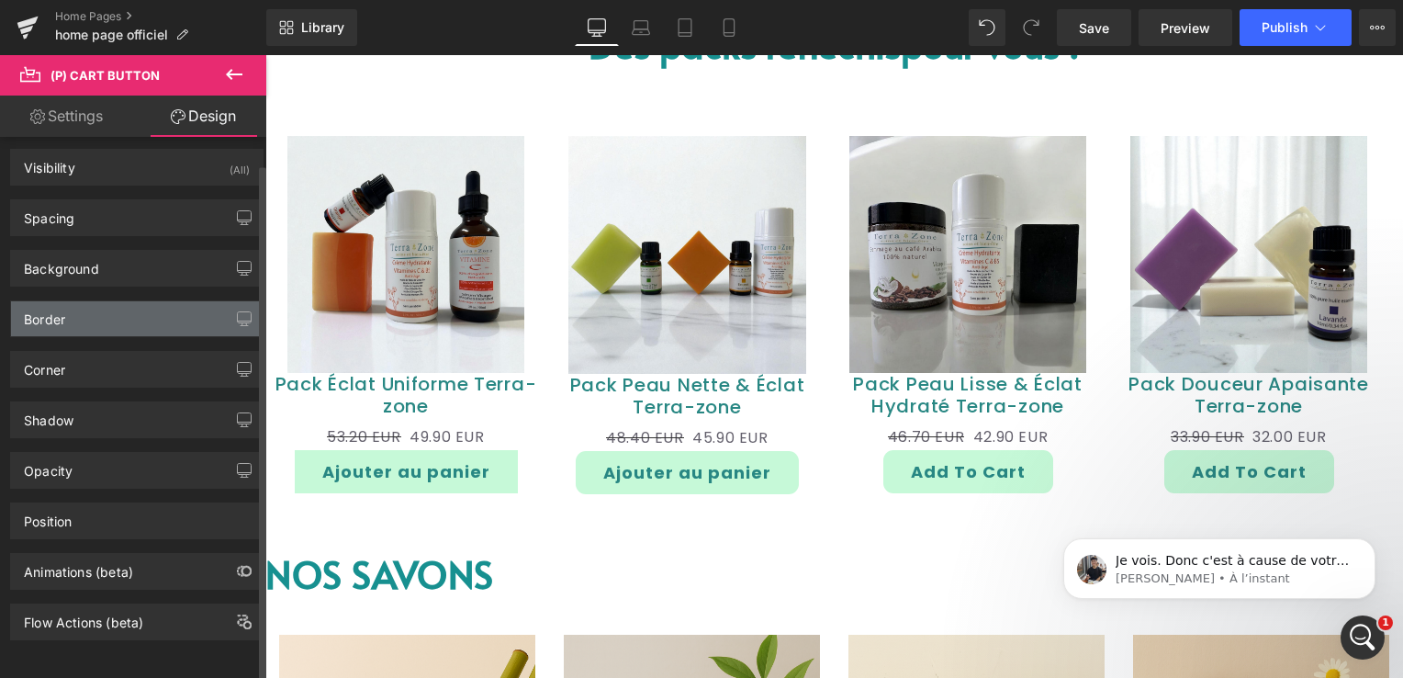
click at [90, 319] on div "Border" at bounding box center [137, 318] width 252 height 35
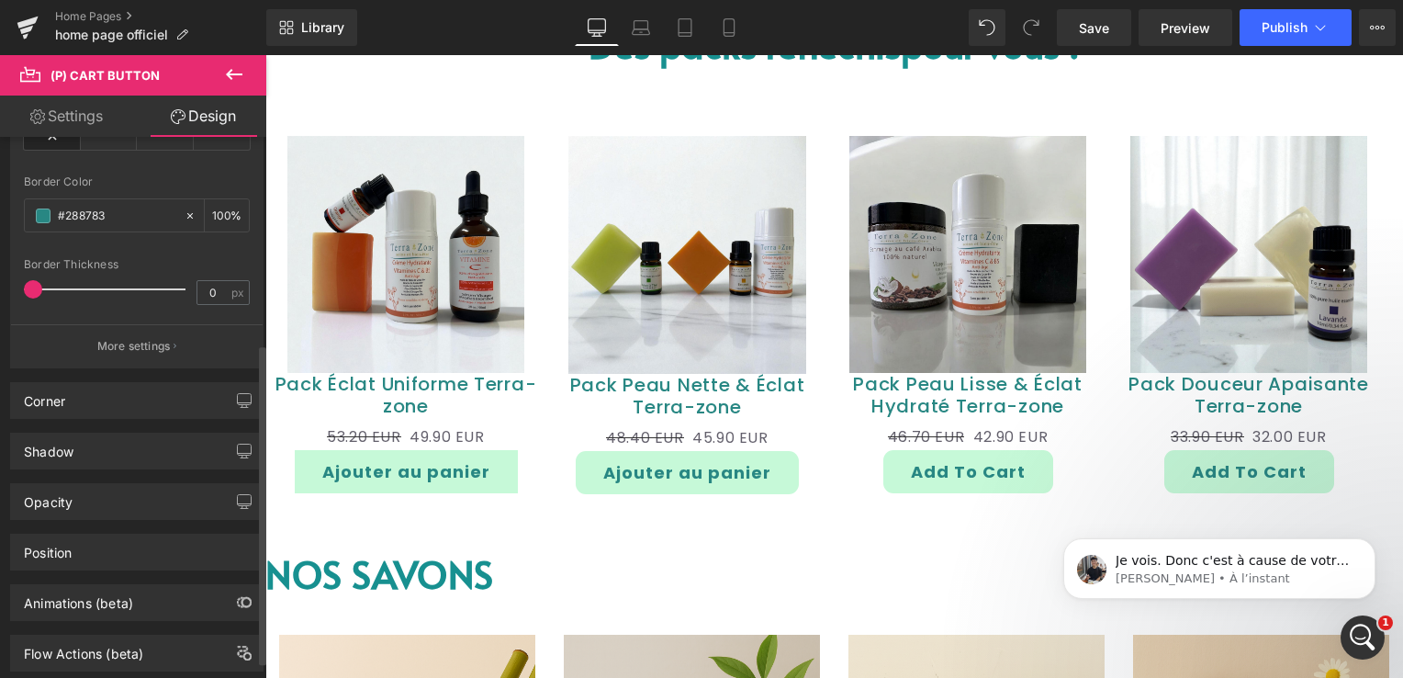
scroll to position [367, 0]
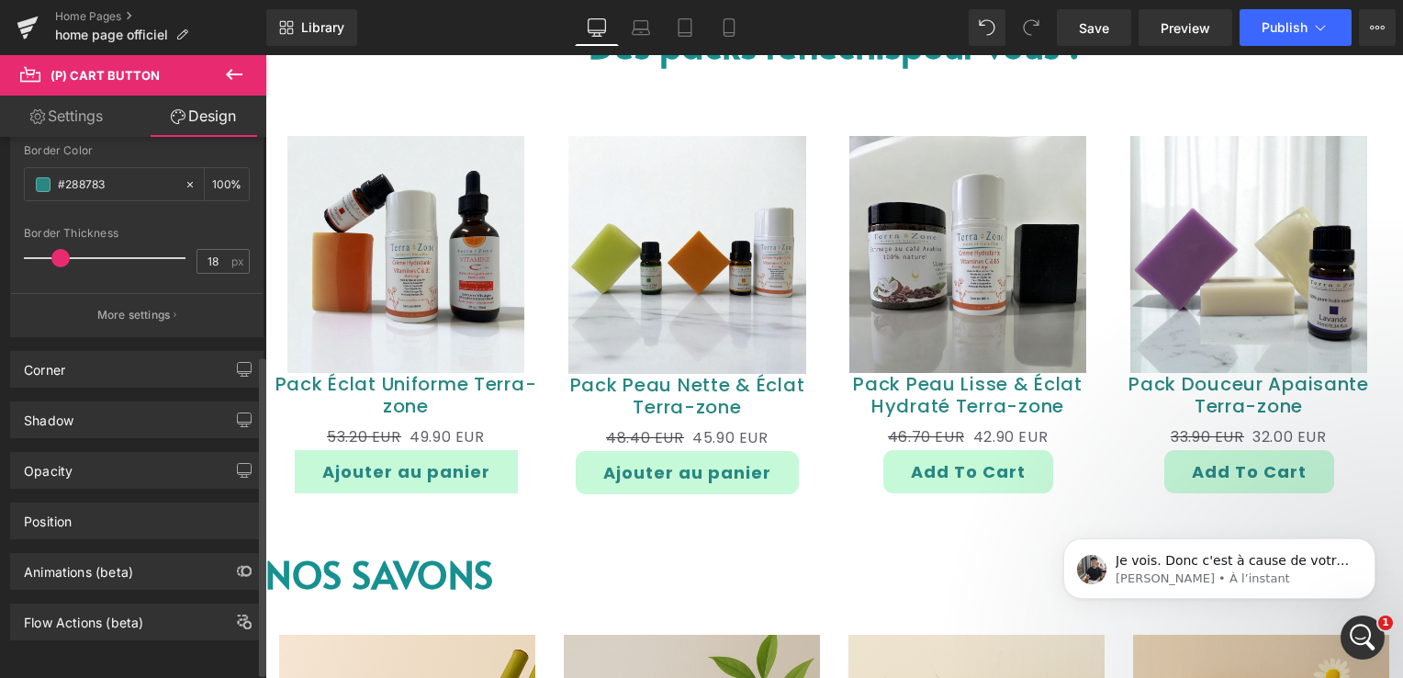
drag, startPoint x: 37, startPoint y: 251, endPoint x: 62, endPoint y: 255, distance: 26.1
click at [62, 255] on span at bounding box center [60, 258] width 18 height 18
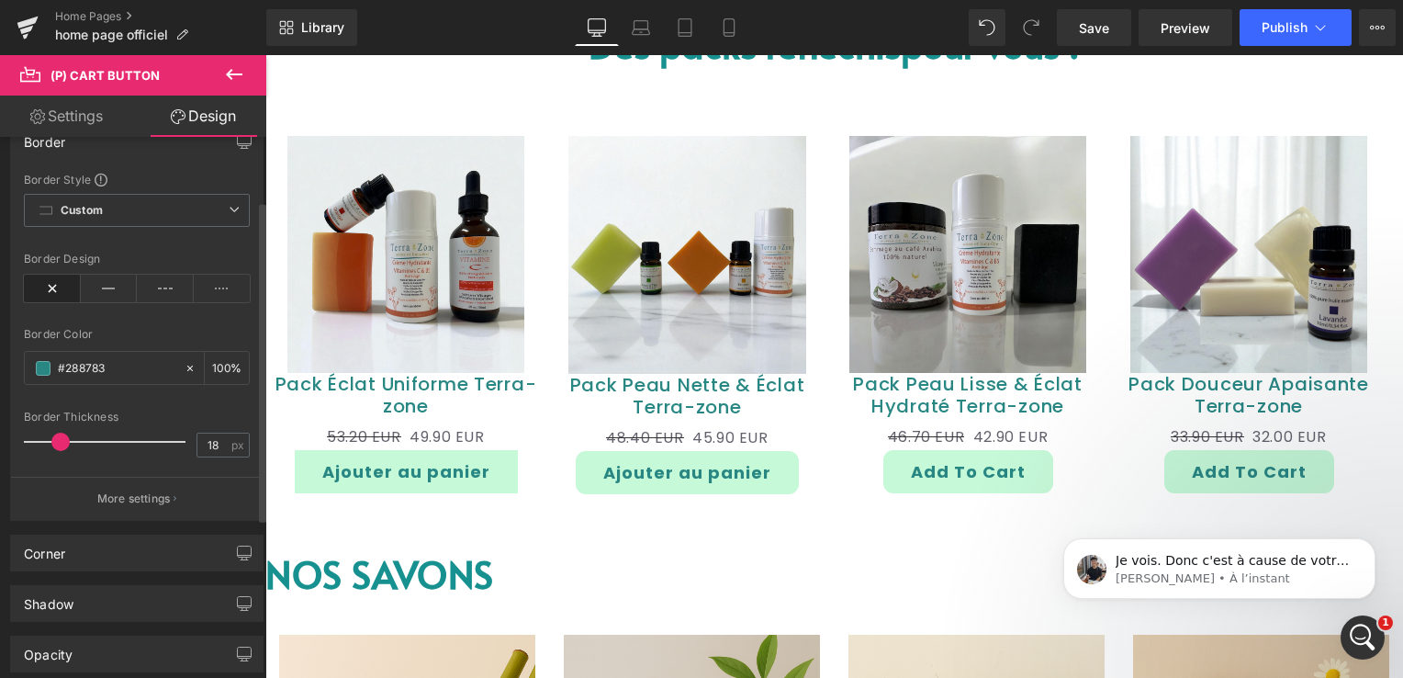
scroll to position [0, 0]
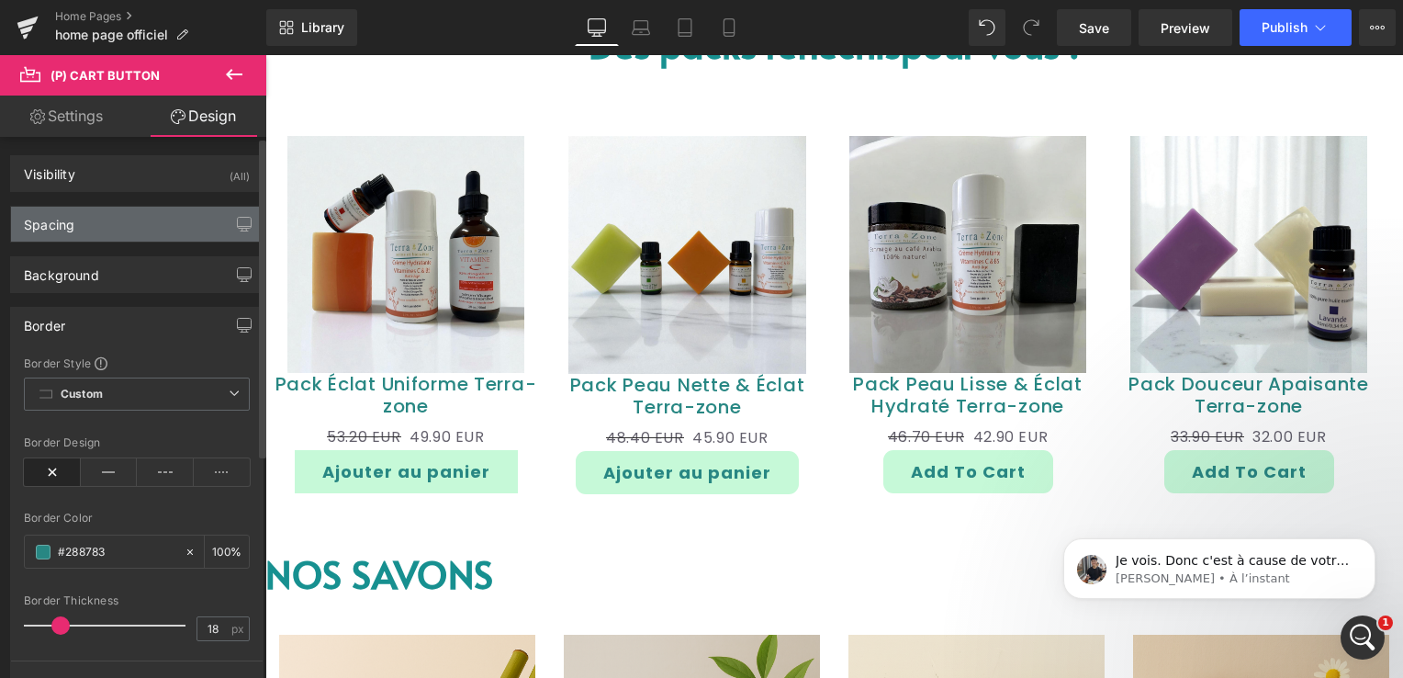
click at [96, 233] on div "Spacing" at bounding box center [137, 224] width 252 height 35
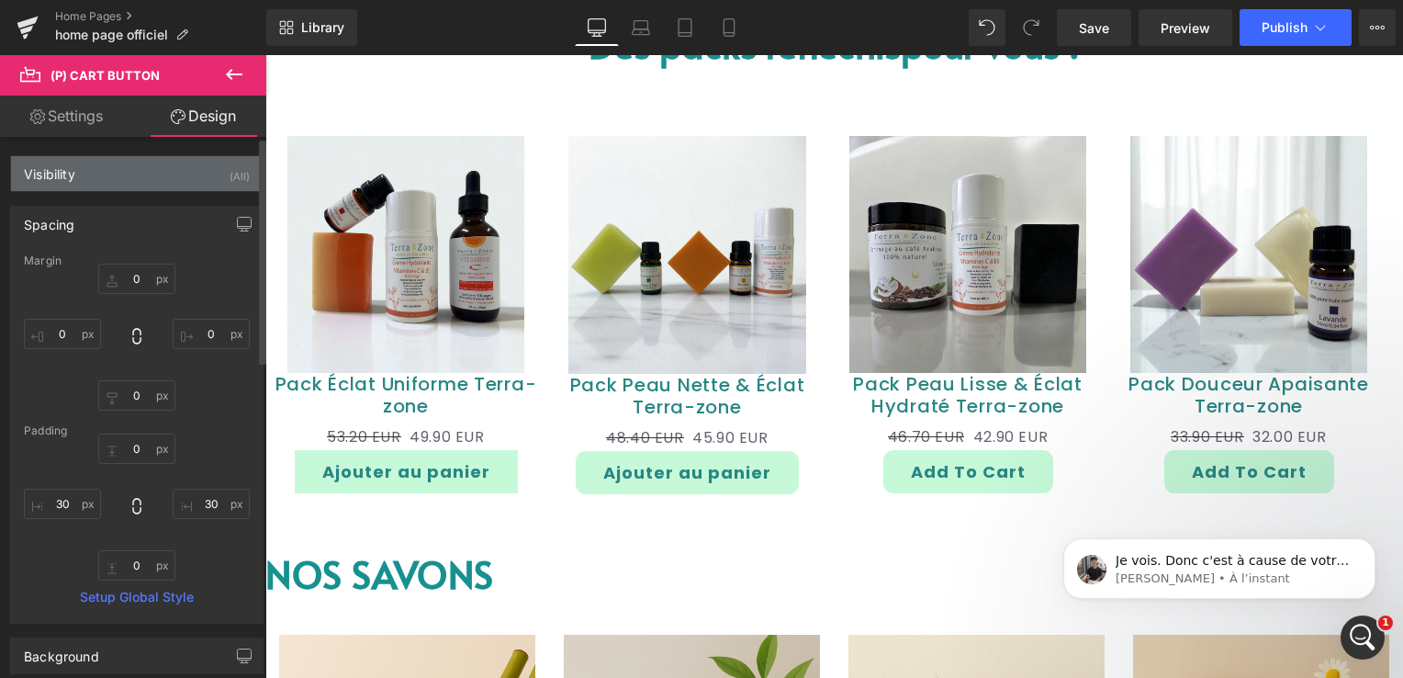
click at [98, 182] on div "Visibility (All)" at bounding box center [137, 173] width 252 height 35
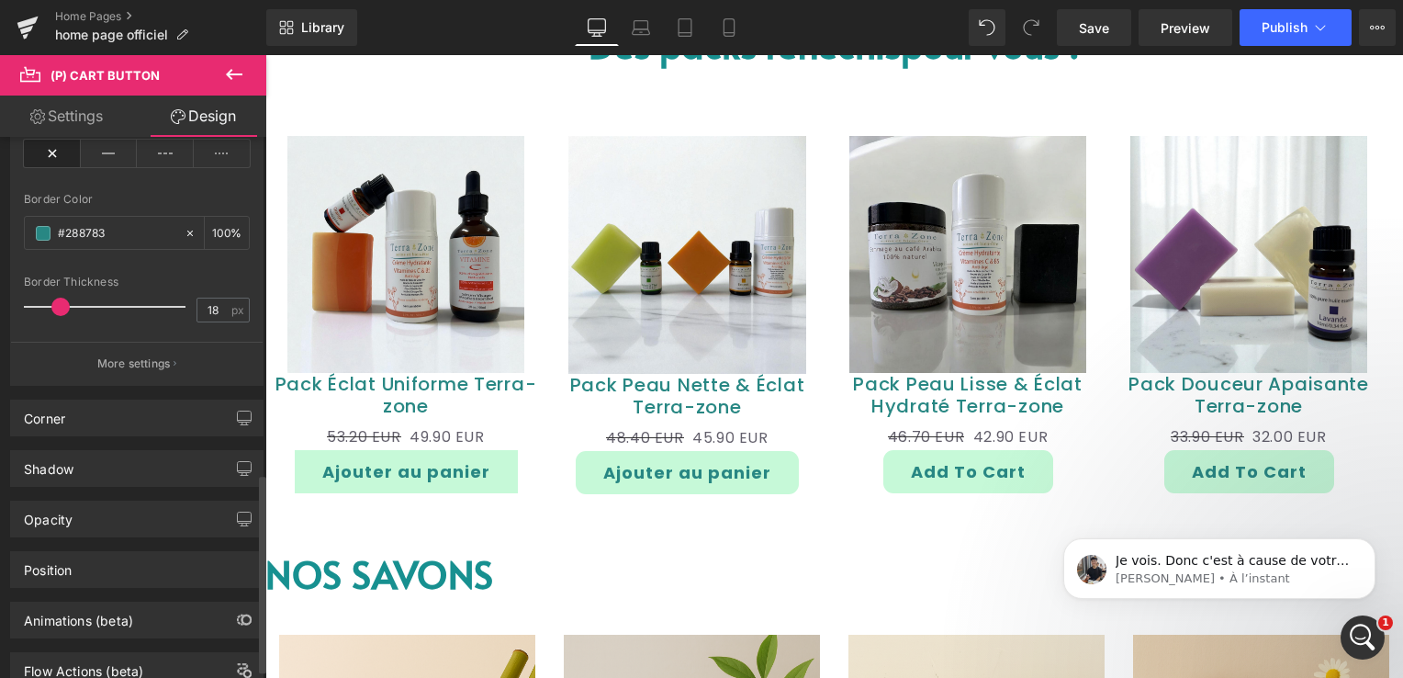
scroll to position [918, 0]
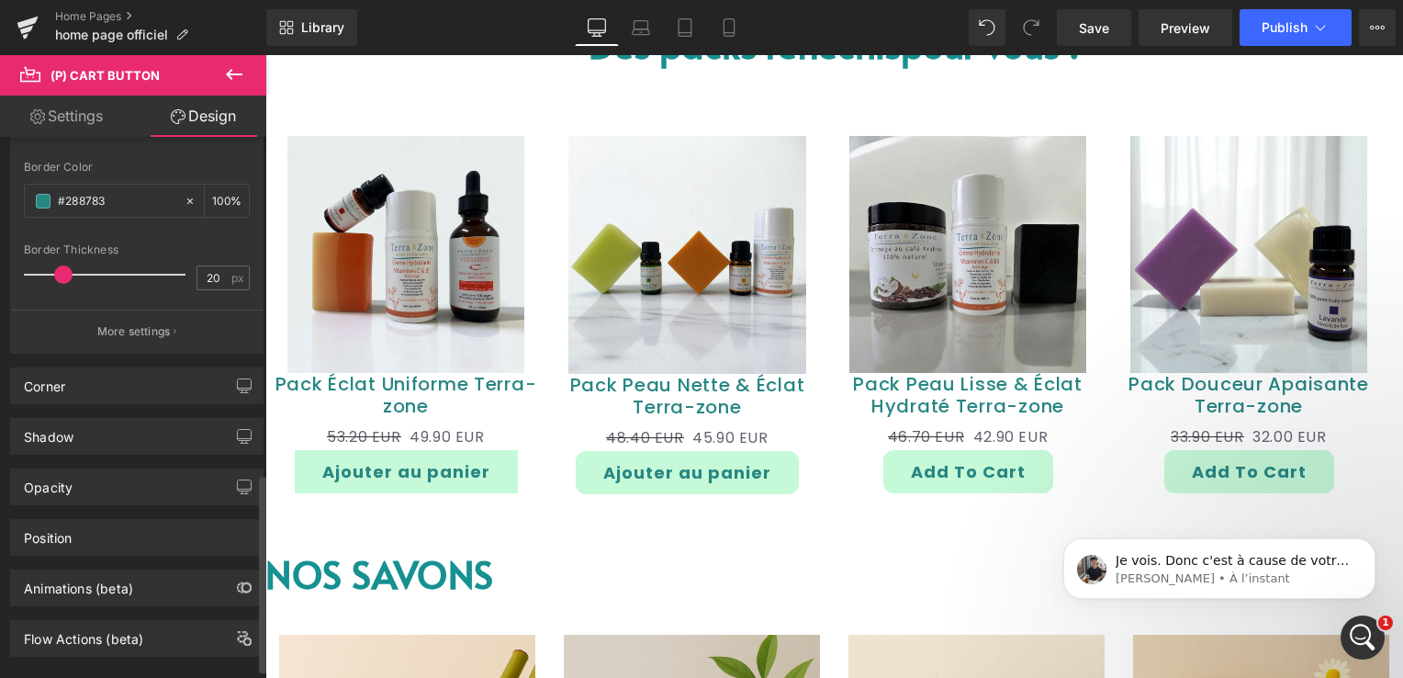
type input "19"
click at [62, 272] on span at bounding box center [62, 274] width 18 height 18
click at [95, 385] on div "Corner" at bounding box center [137, 385] width 252 height 35
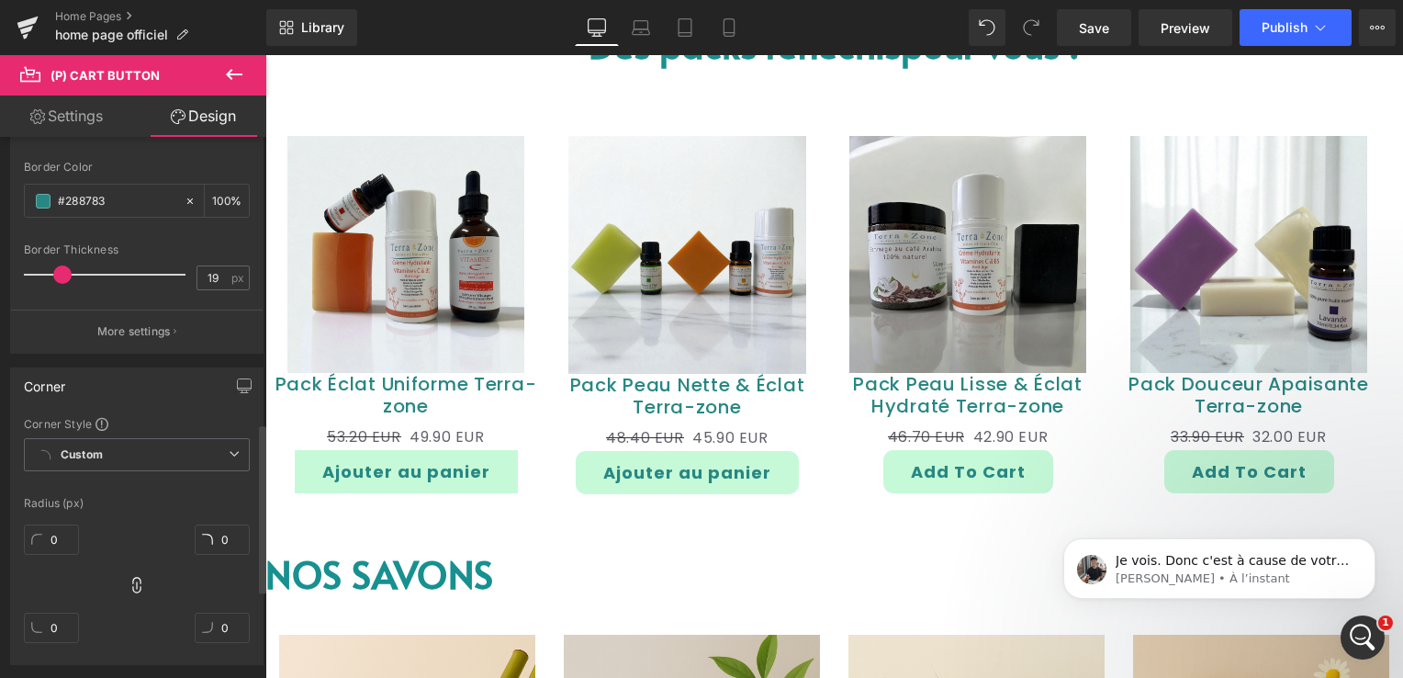
scroll to position [1102, 0]
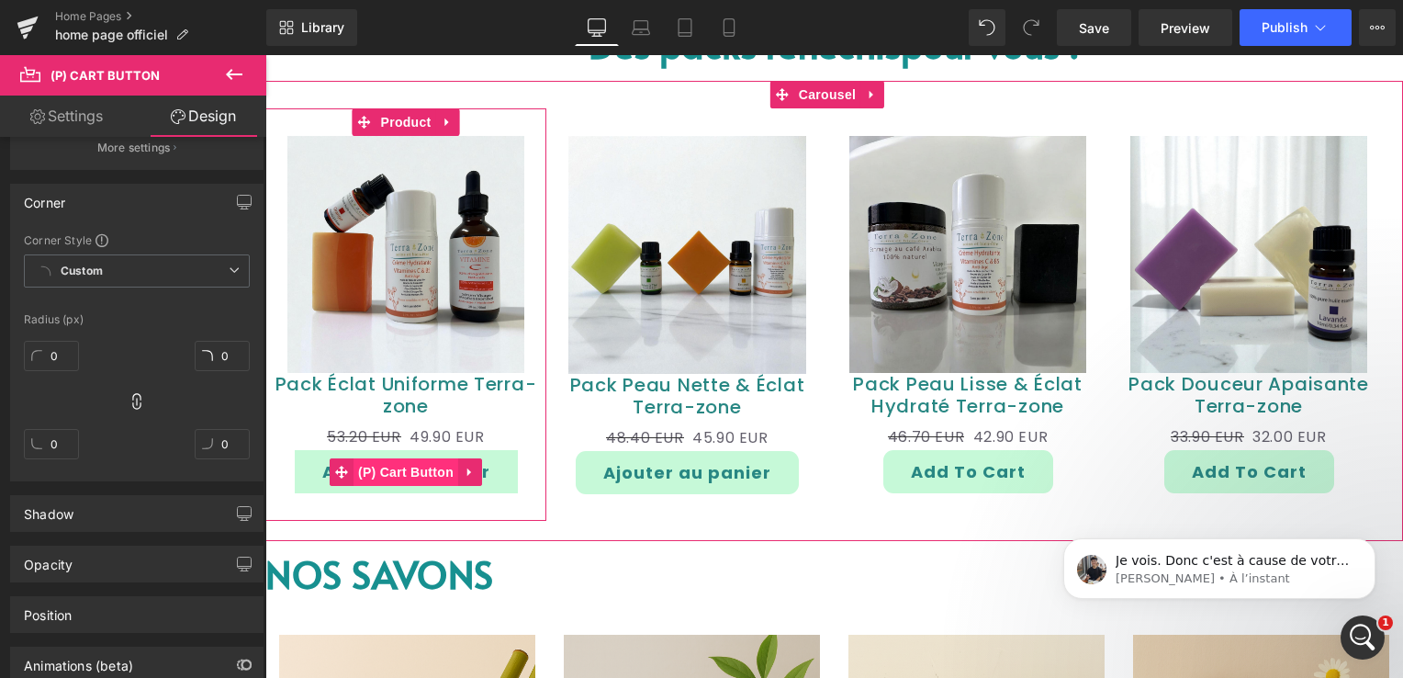
click at [420, 468] on span "(P) Cart Button" at bounding box center [405, 472] width 105 height 28
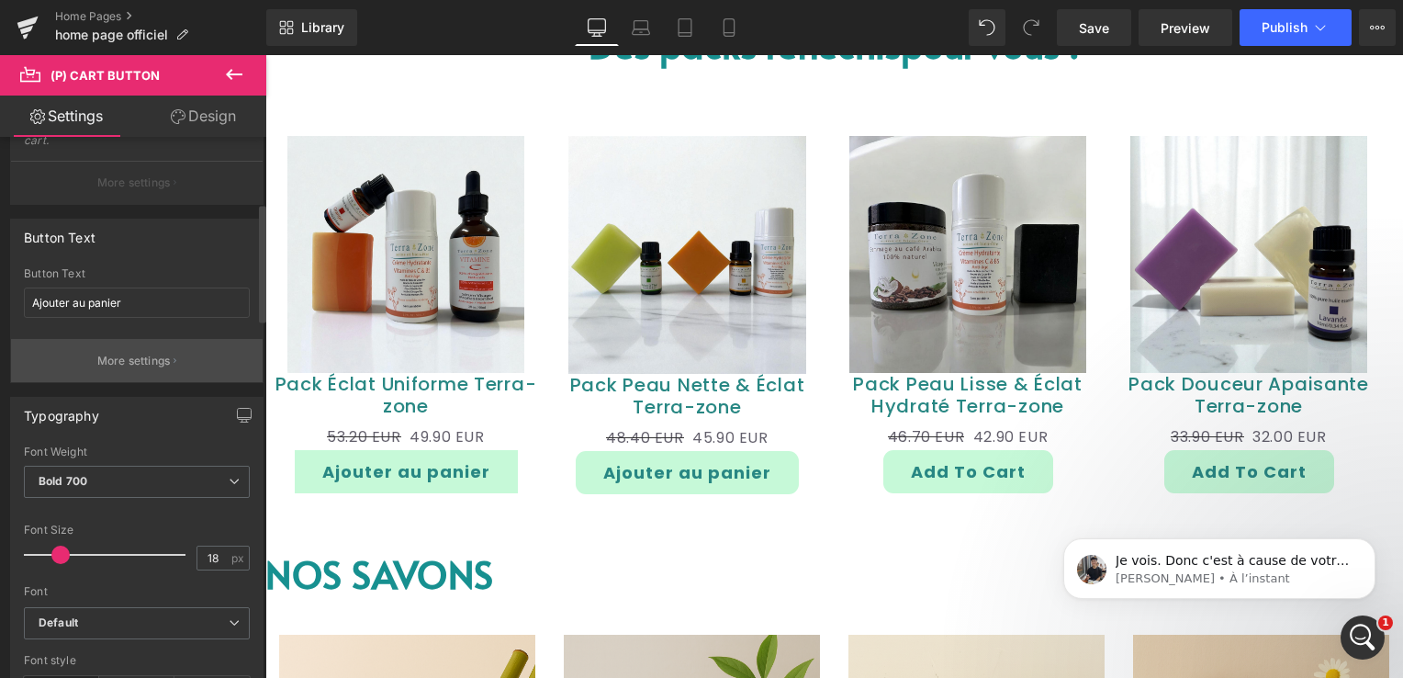
scroll to position [459, 0]
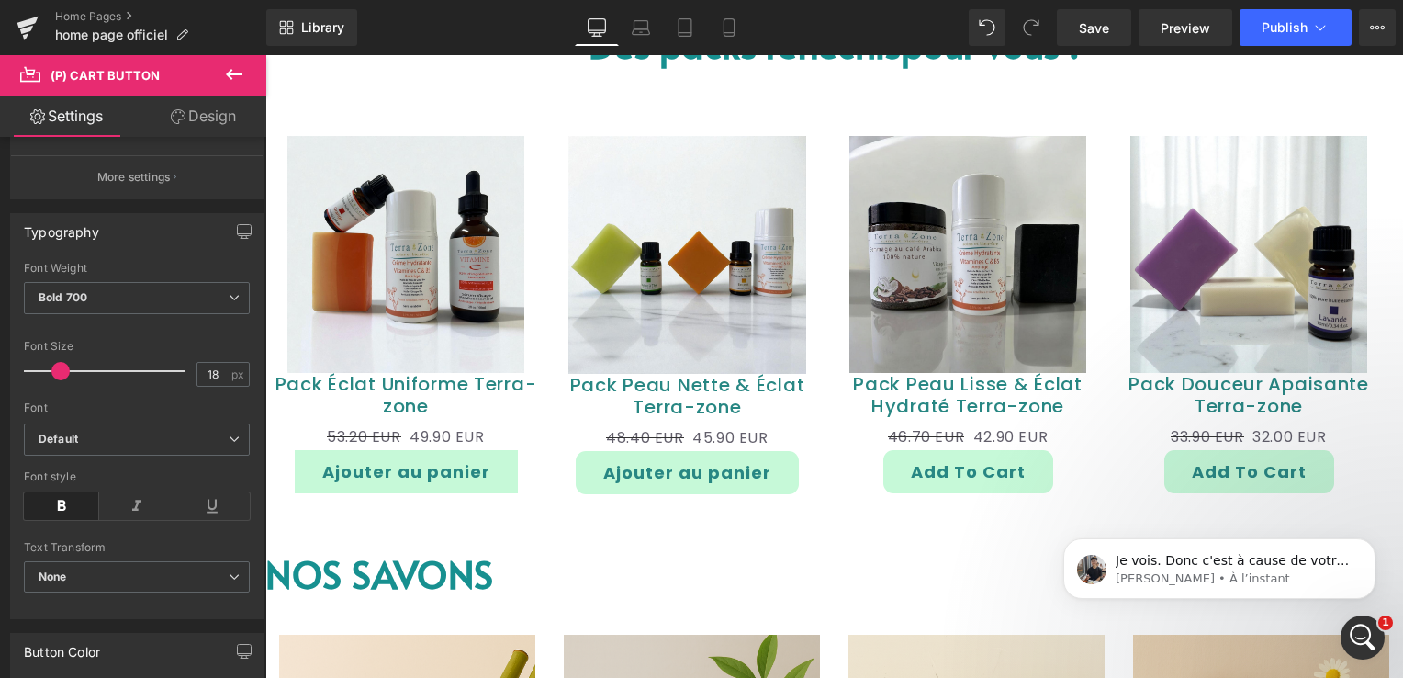
click at [206, 121] on link "Design" at bounding box center [203, 115] width 133 height 41
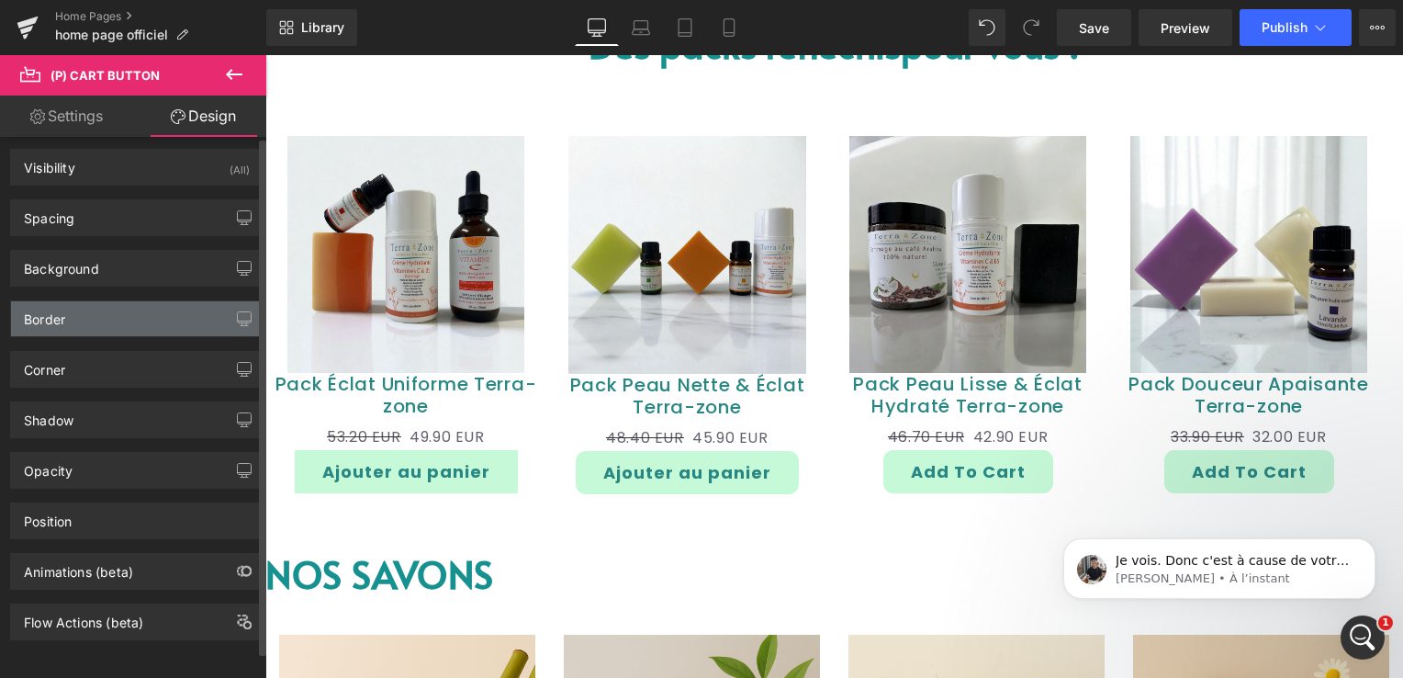
scroll to position [16, 0]
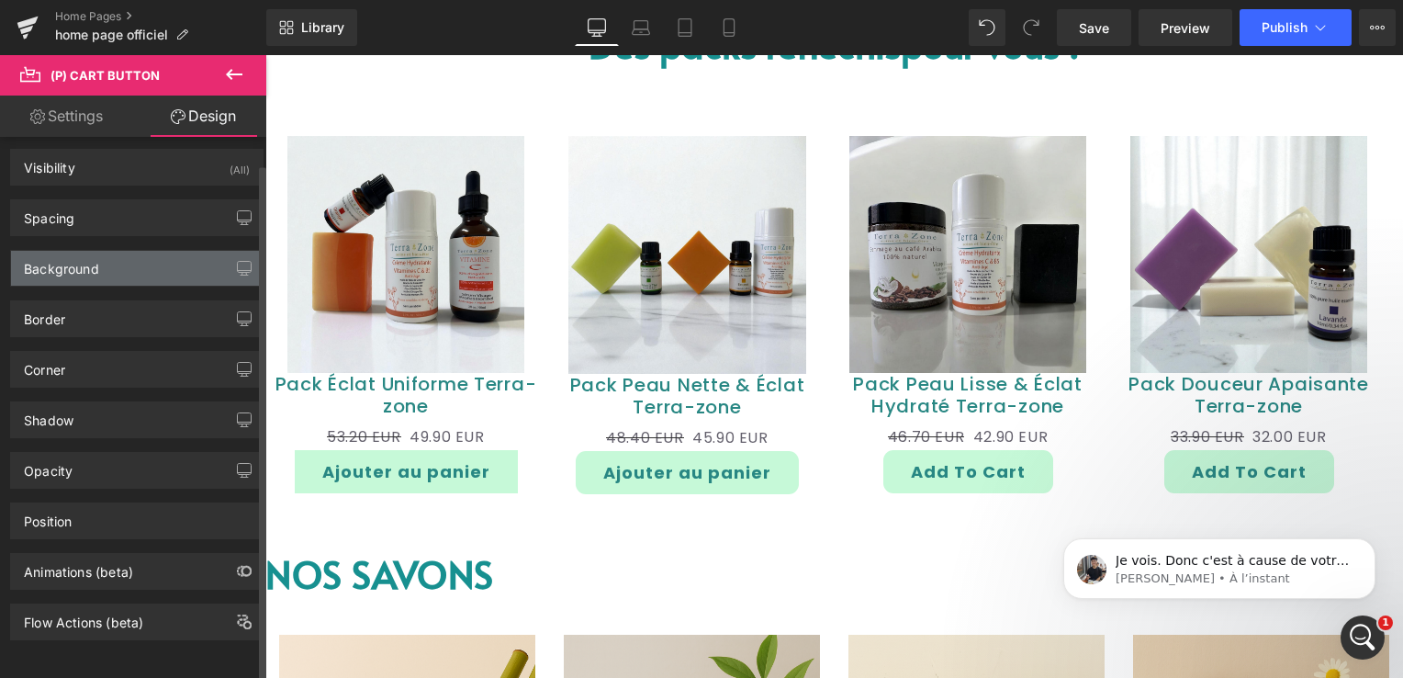
click at [116, 255] on div "Background" at bounding box center [137, 268] width 252 height 35
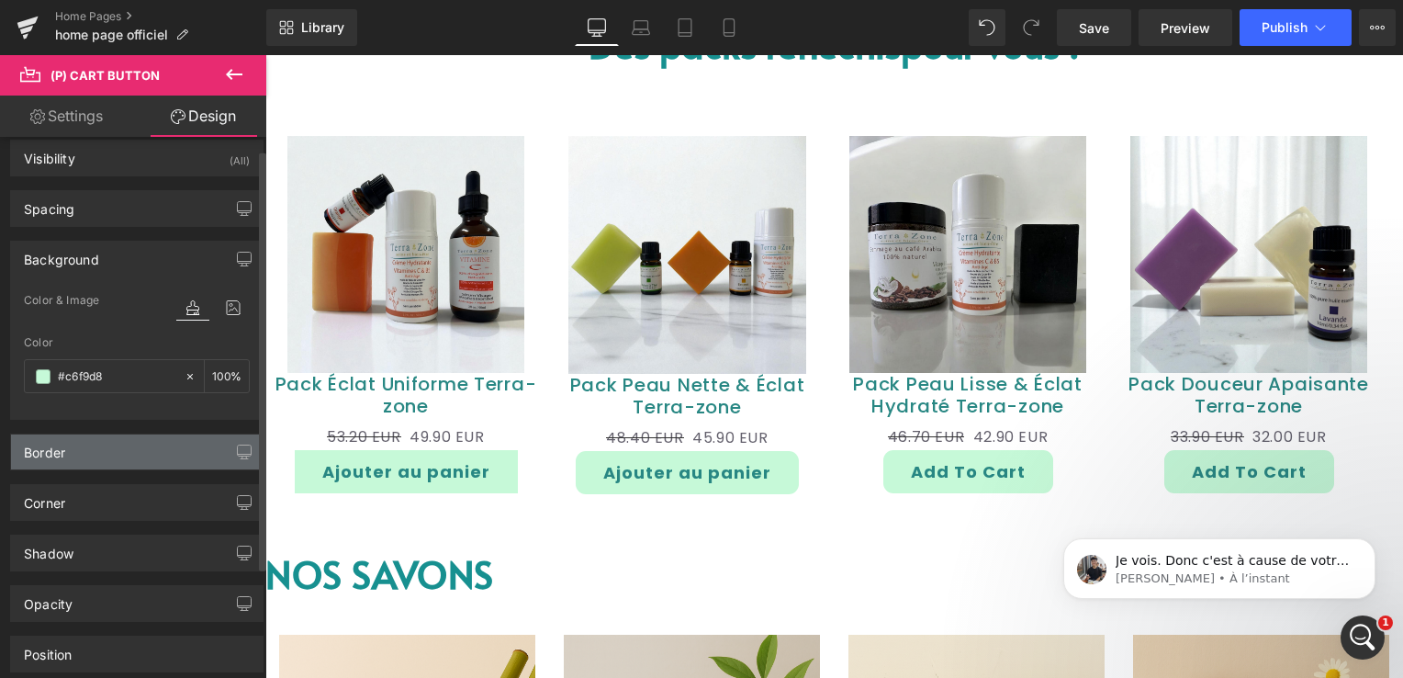
click at [86, 446] on div "Border" at bounding box center [137, 451] width 252 height 35
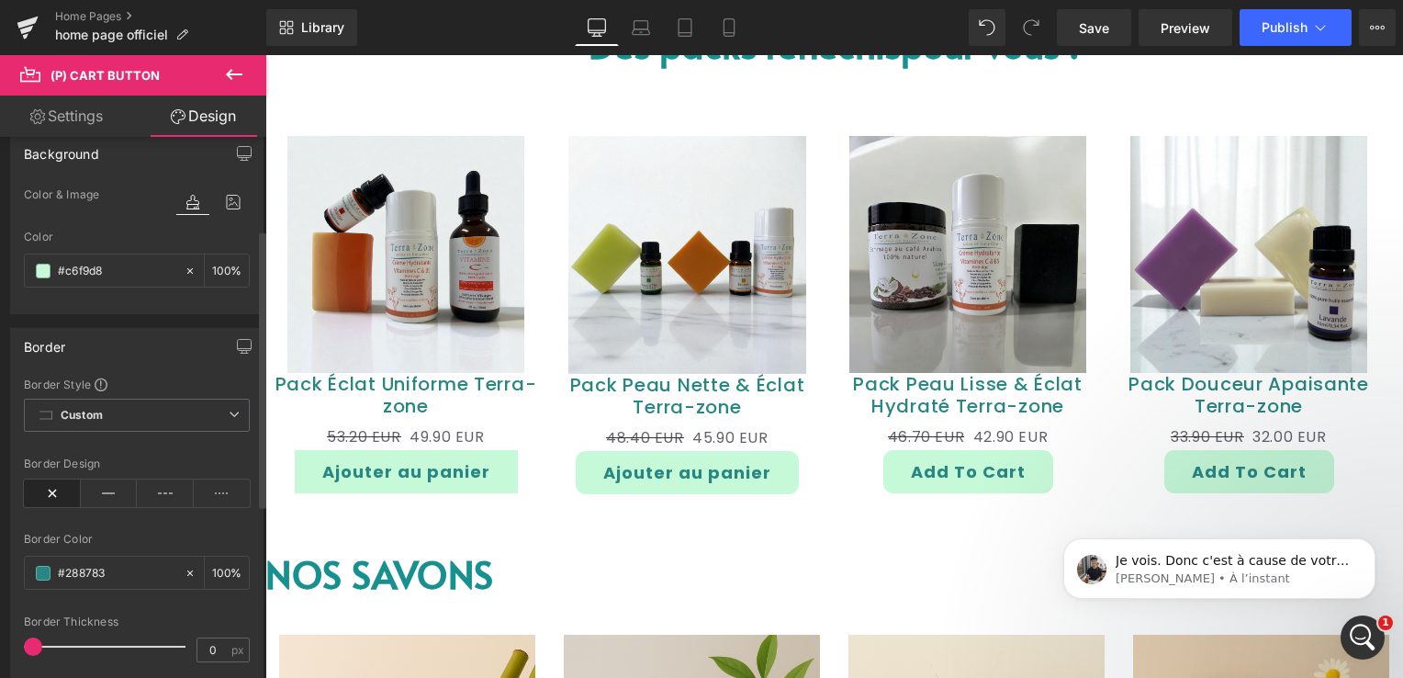
scroll to position [199, 0]
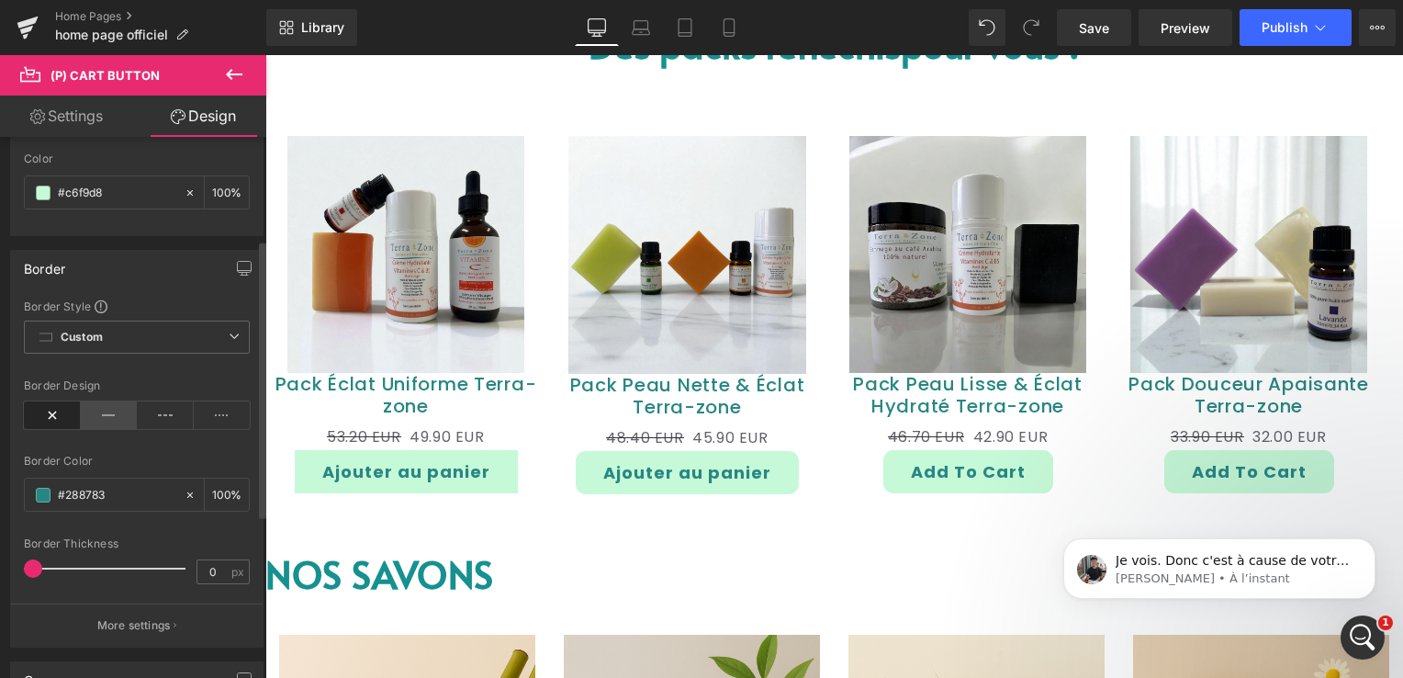
click at [110, 417] on icon at bounding box center [109, 415] width 57 height 28
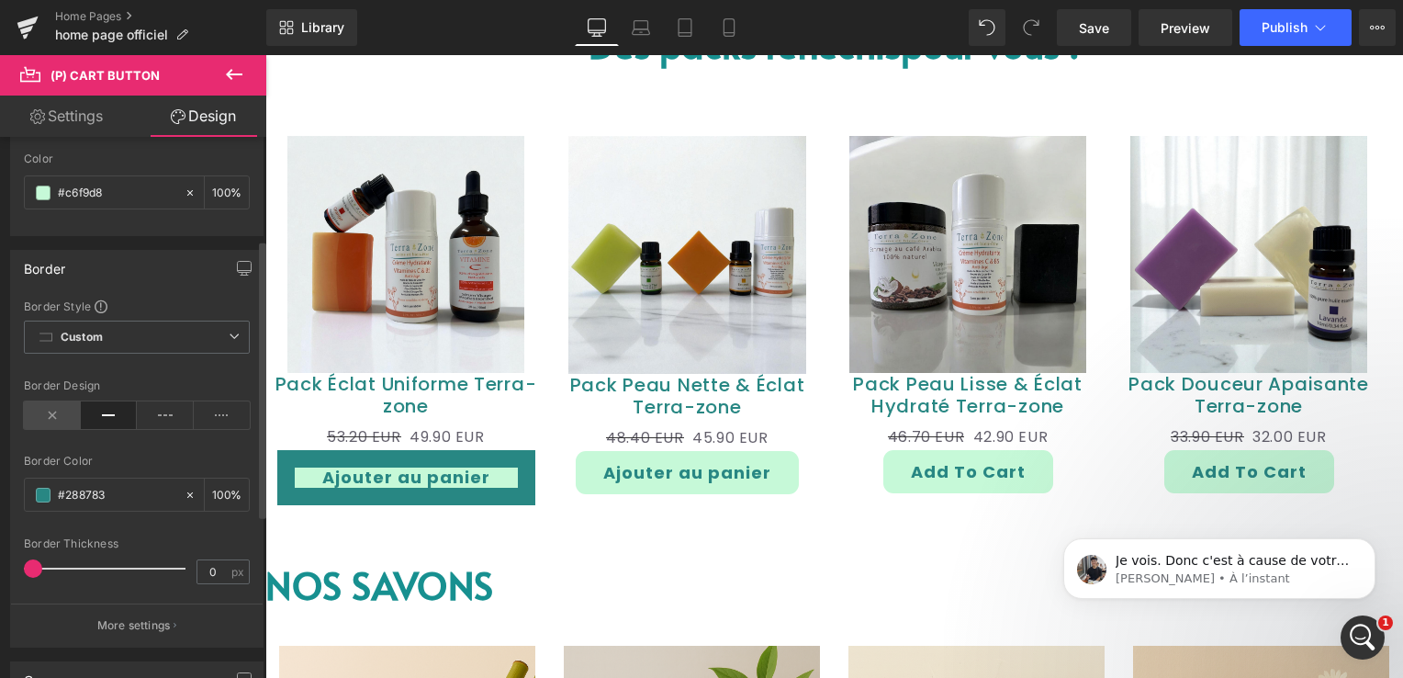
click at [52, 409] on icon at bounding box center [52, 415] width 57 height 28
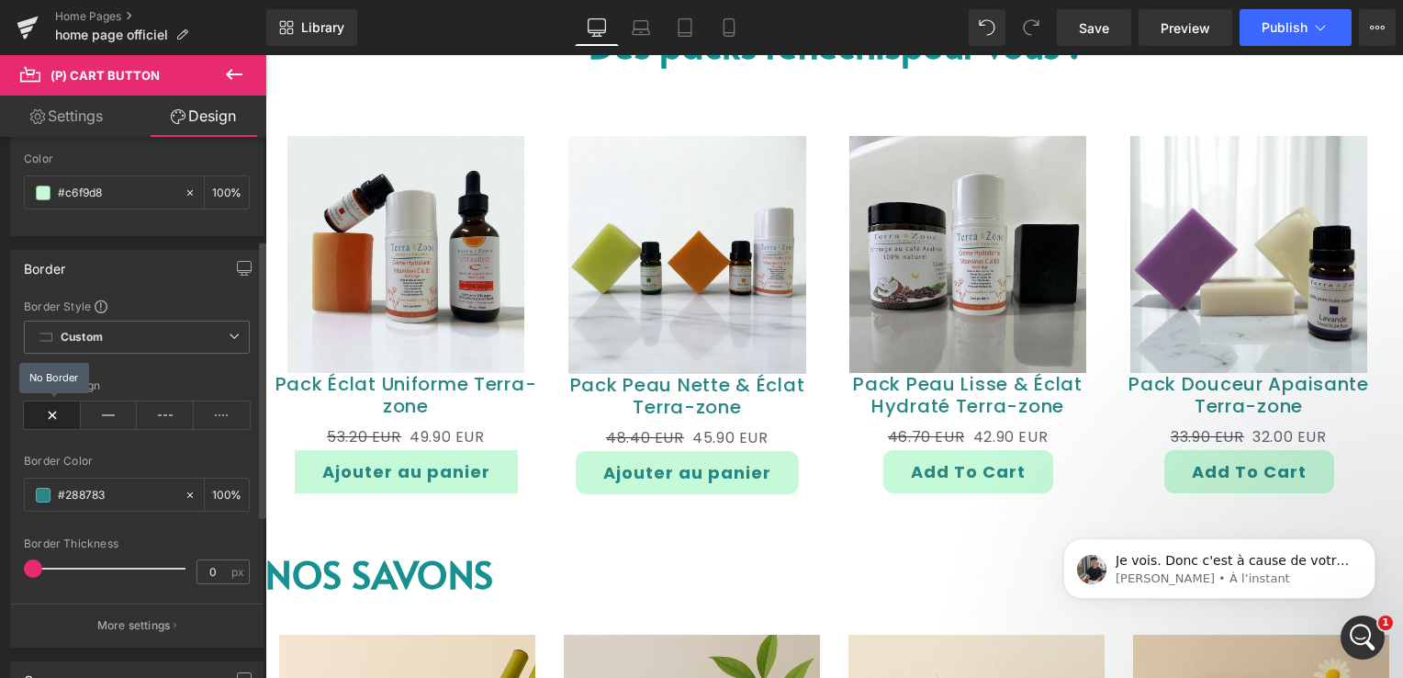
click at [52, 409] on icon at bounding box center [52, 415] width 57 height 28
click at [96, 409] on icon at bounding box center [109, 415] width 57 height 28
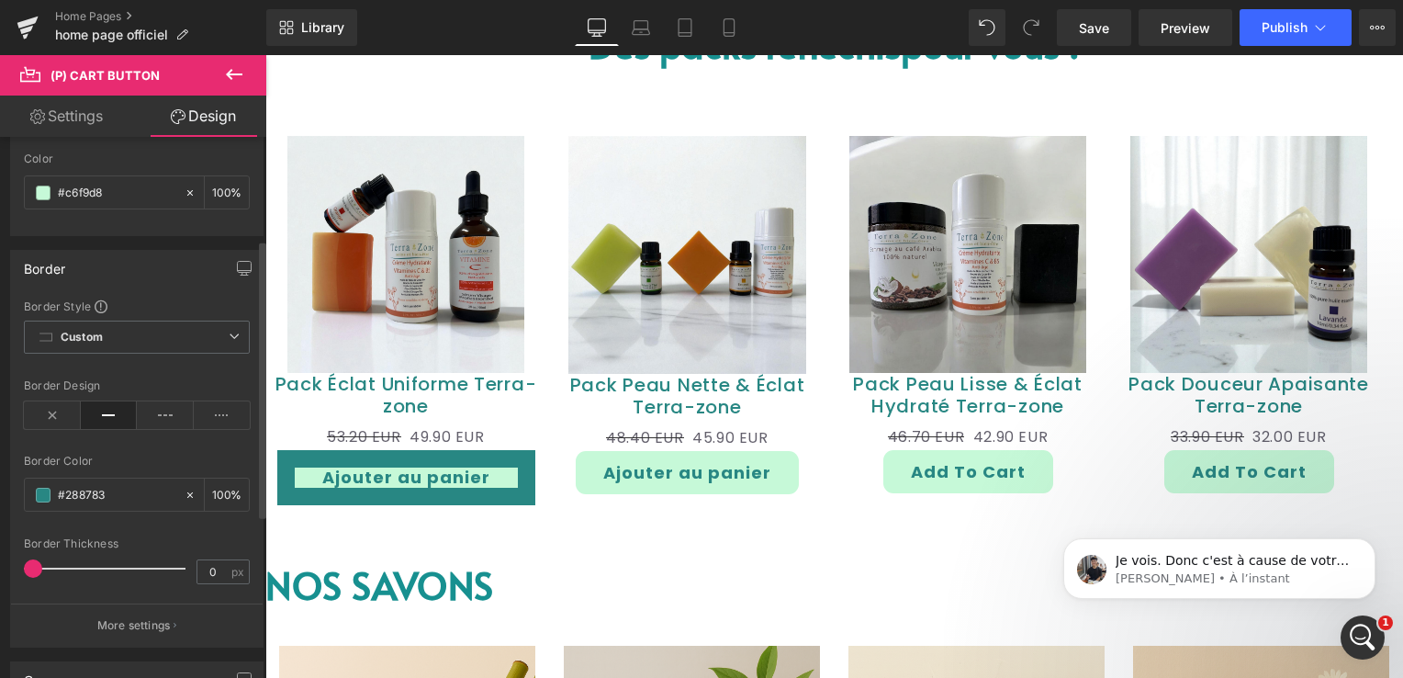
click at [96, 409] on icon at bounding box center [109, 415] width 57 height 28
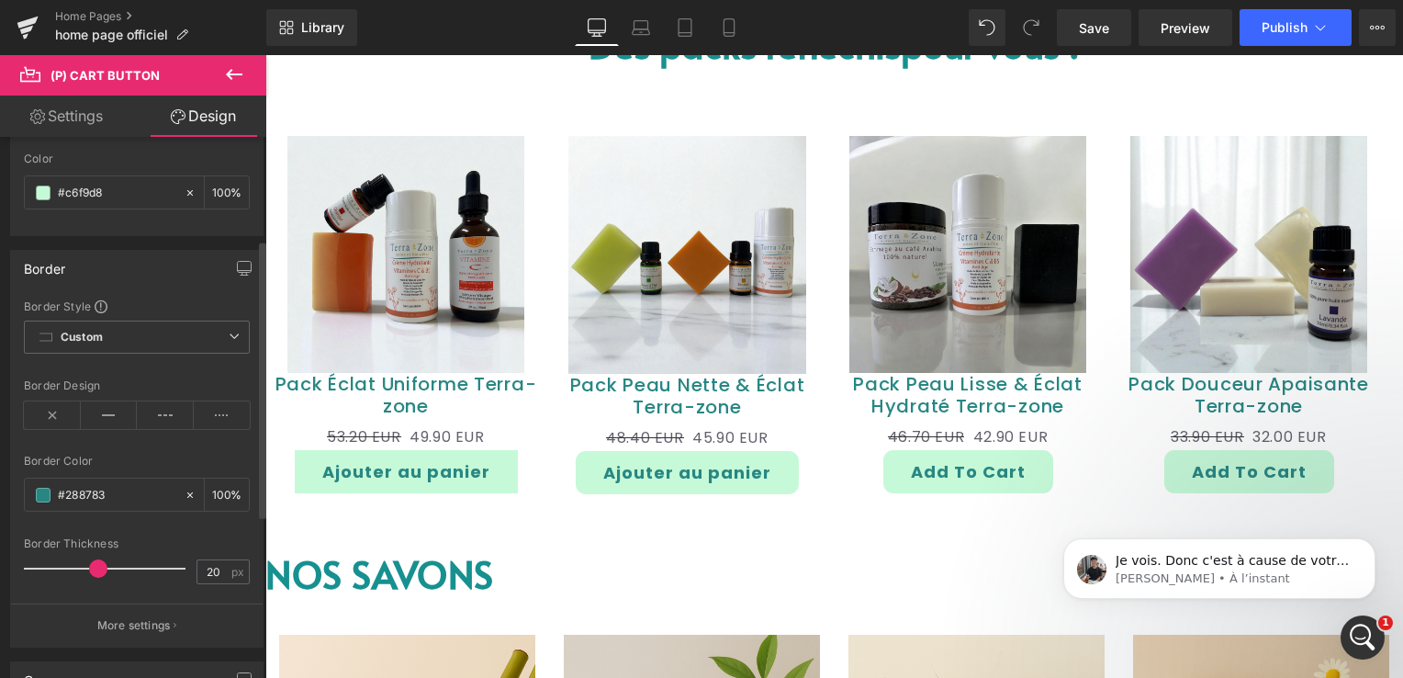
type input "0"
drag, startPoint x: 32, startPoint y: 565, endPoint x: 0, endPoint y: 563, distance: 32.2
click at [0, 564] on html "(P) Cart Button You are previewing how the will restyle your page. You can not …" at bounding box center [701, 339] width 1403 height 678
click at [229, 332] on icon at bounding box center [234, 336] width 11 height 11
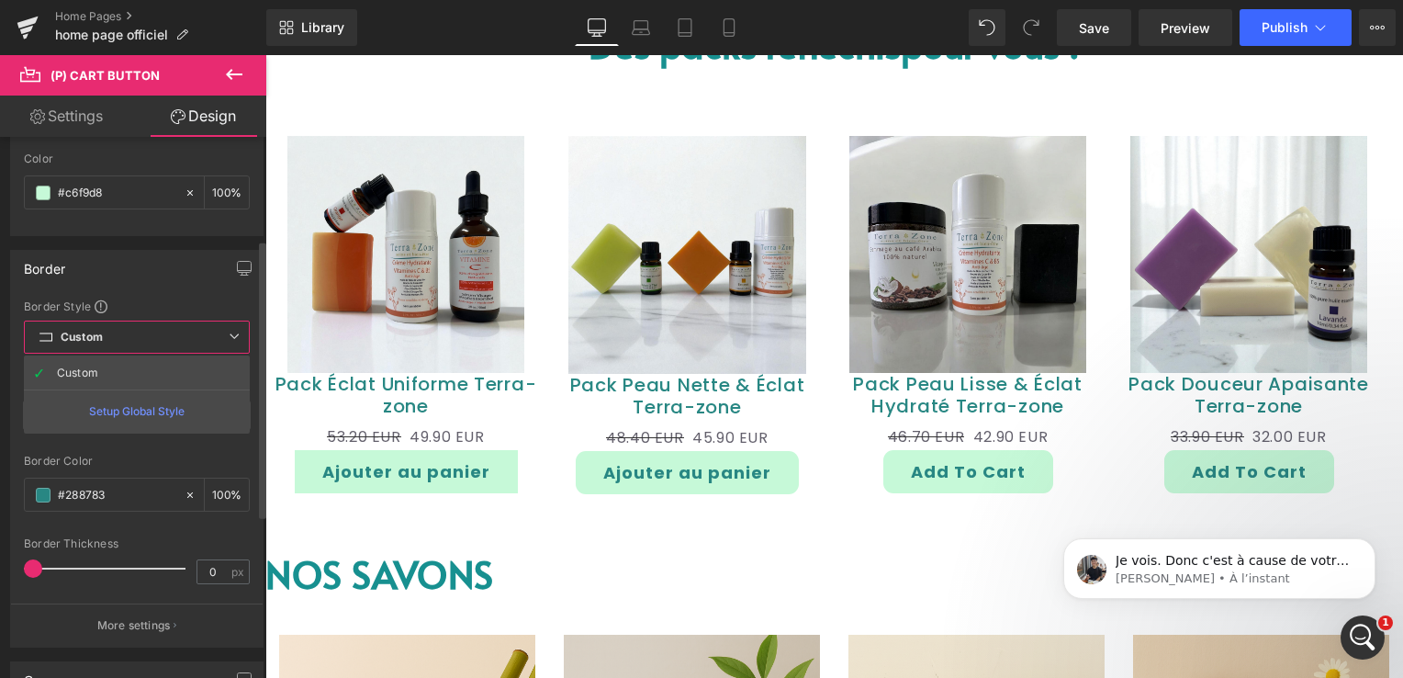
click at [229, 332] on icon at bounding box center [234, 336] width 11 height 11
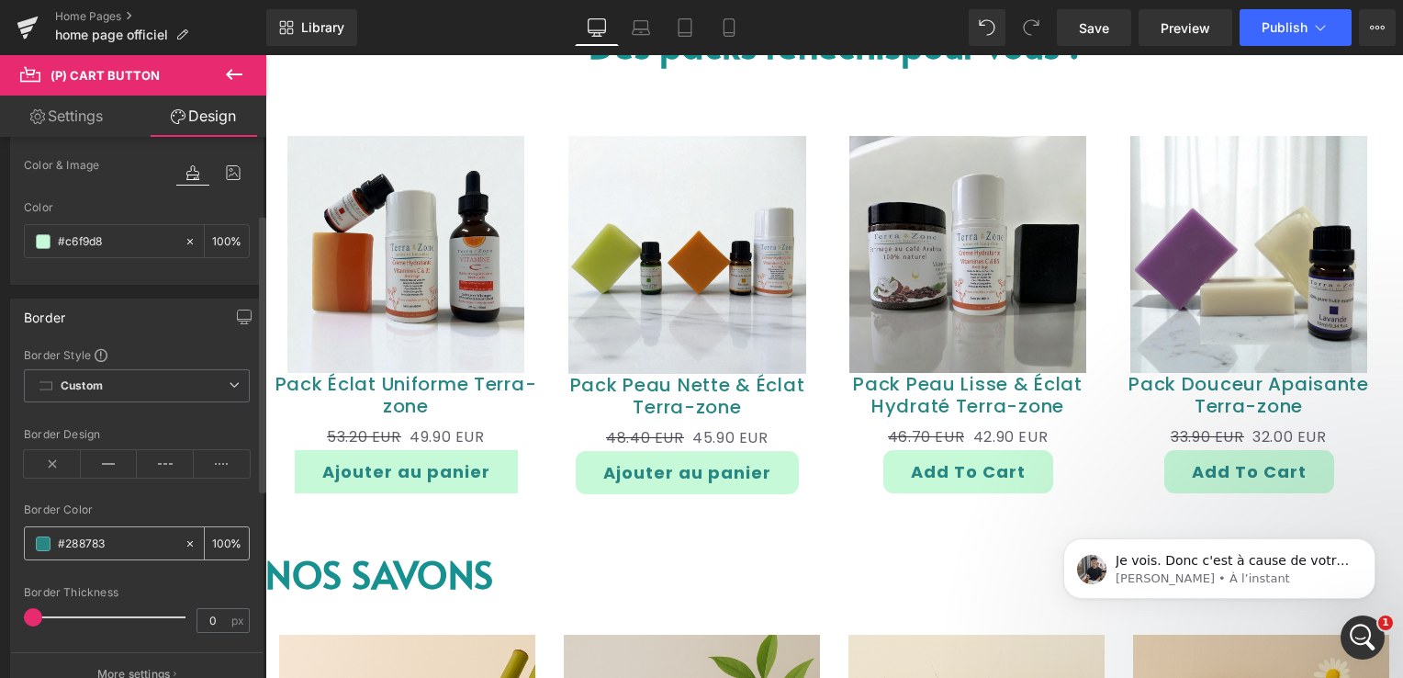
scroll to position [0, 0]
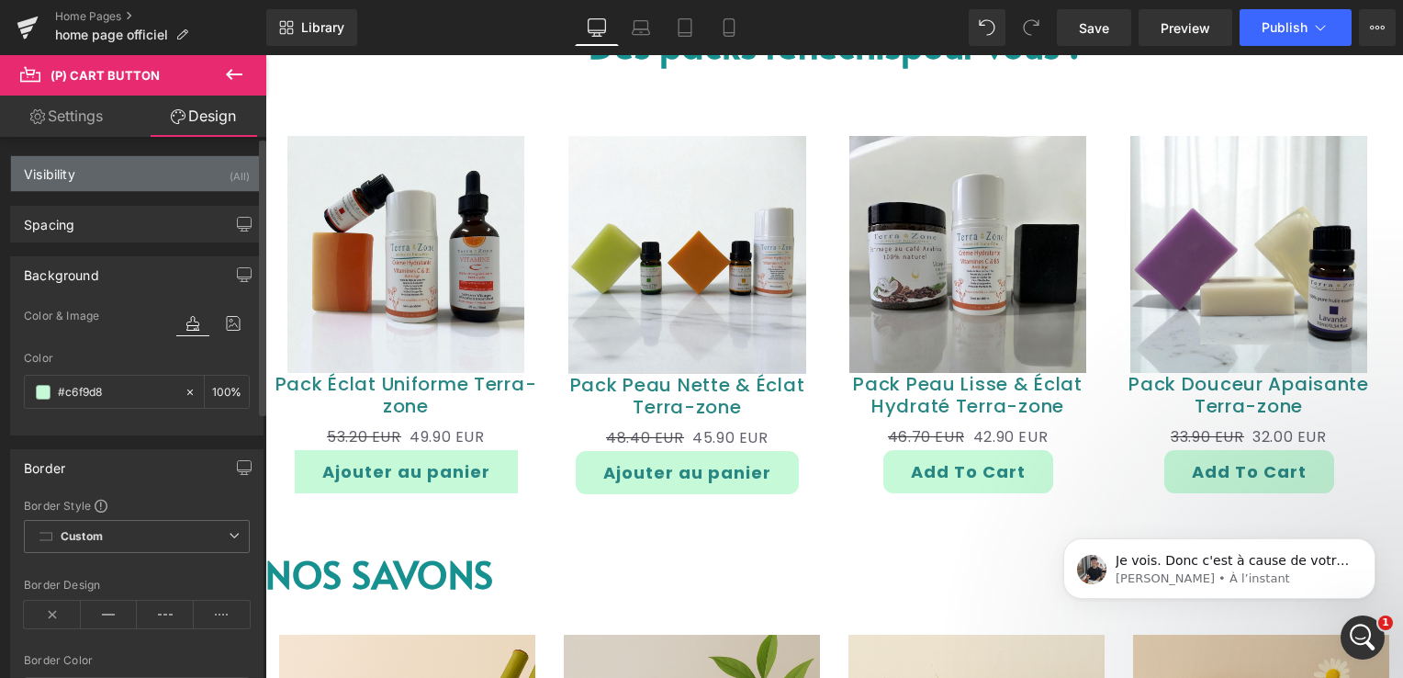
click at [146, 167] on div "Visibility (All)" at bounding box center [137, 173] width 252 height 35
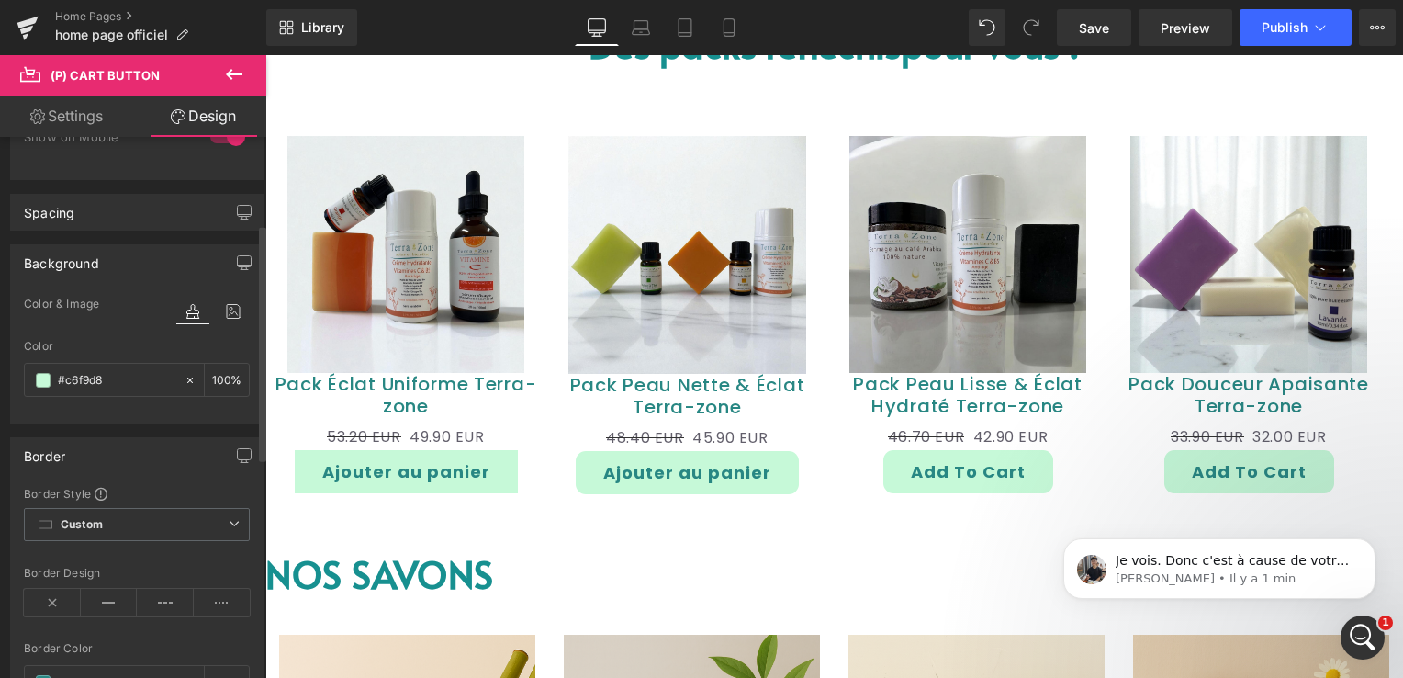
scroll to position [92, 0]
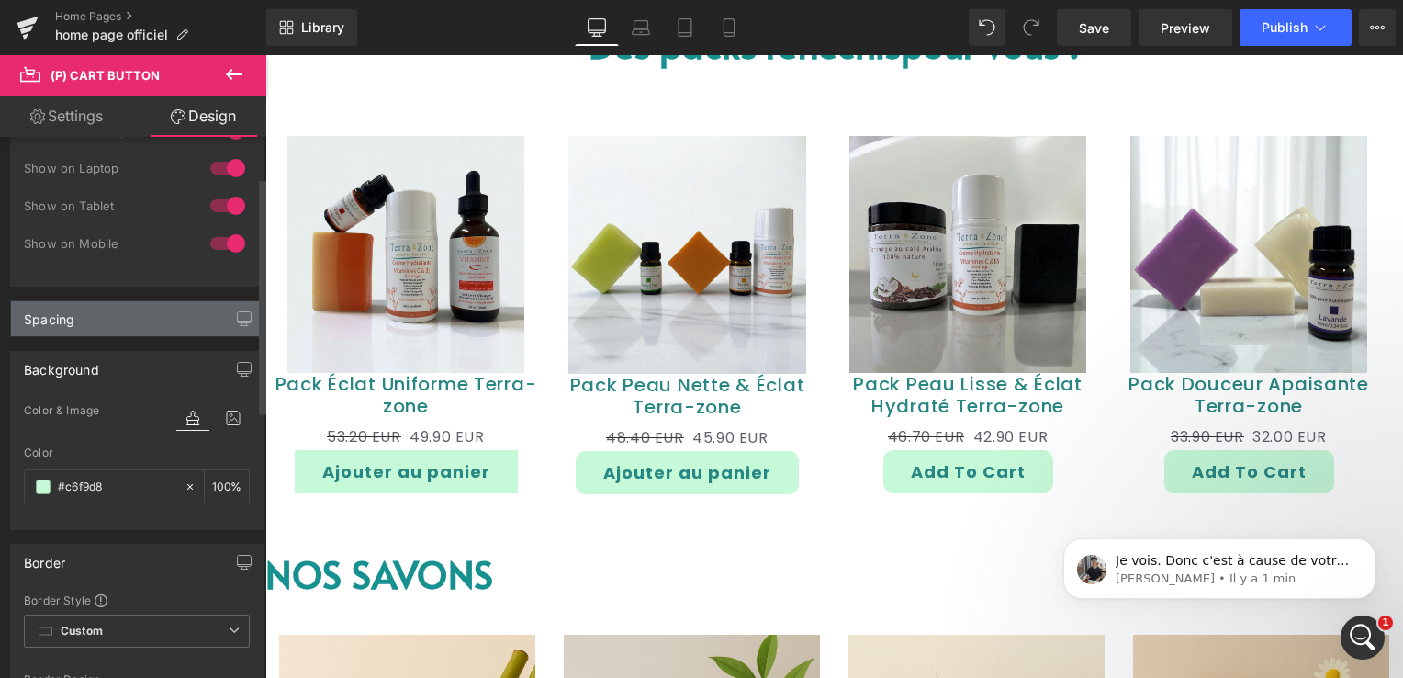
click at [118, 325] on div "Spacing" at bounding box center [137, 318] width 252 height 35
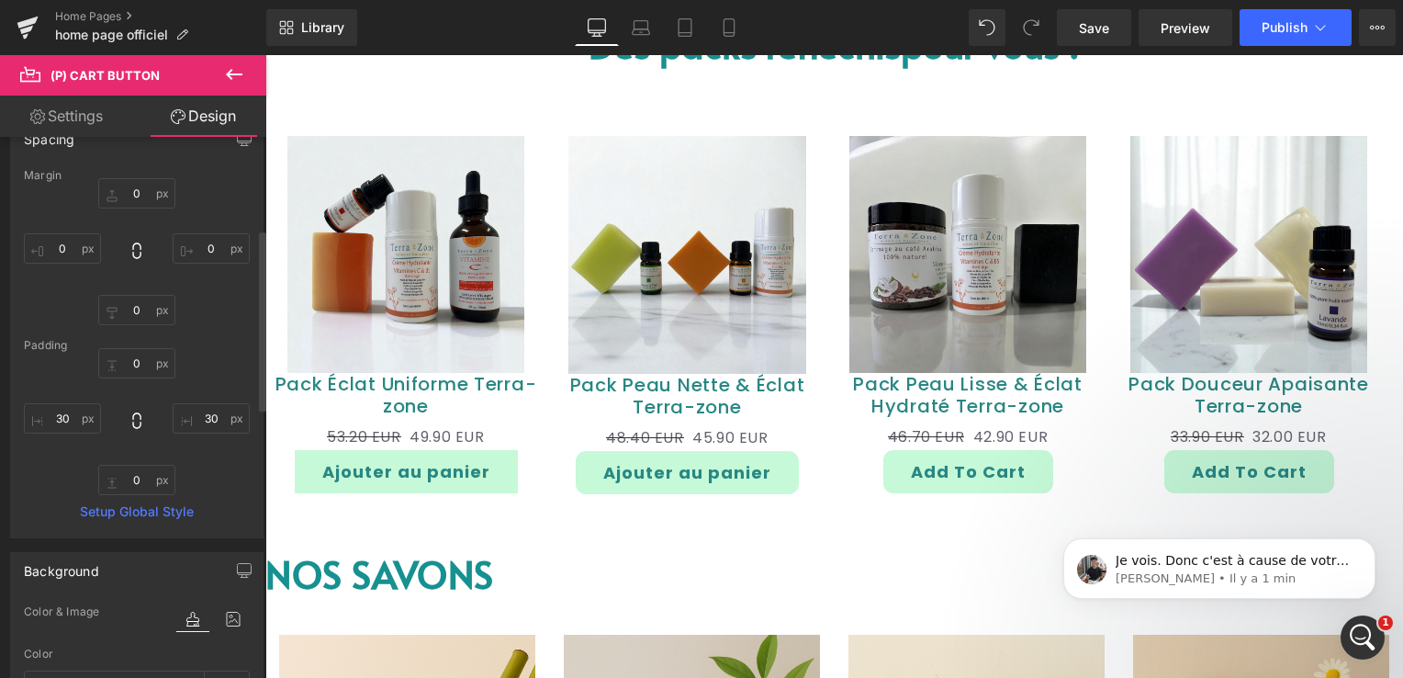
scroll to position [275, 0]
click at [74, 412] on input "30" at bounding box center [62, 414] width 77 height 30
type input "3"
type input "30"
click at [82, 241] on input "0" at bounding box center [62, 245] width 77 height 30
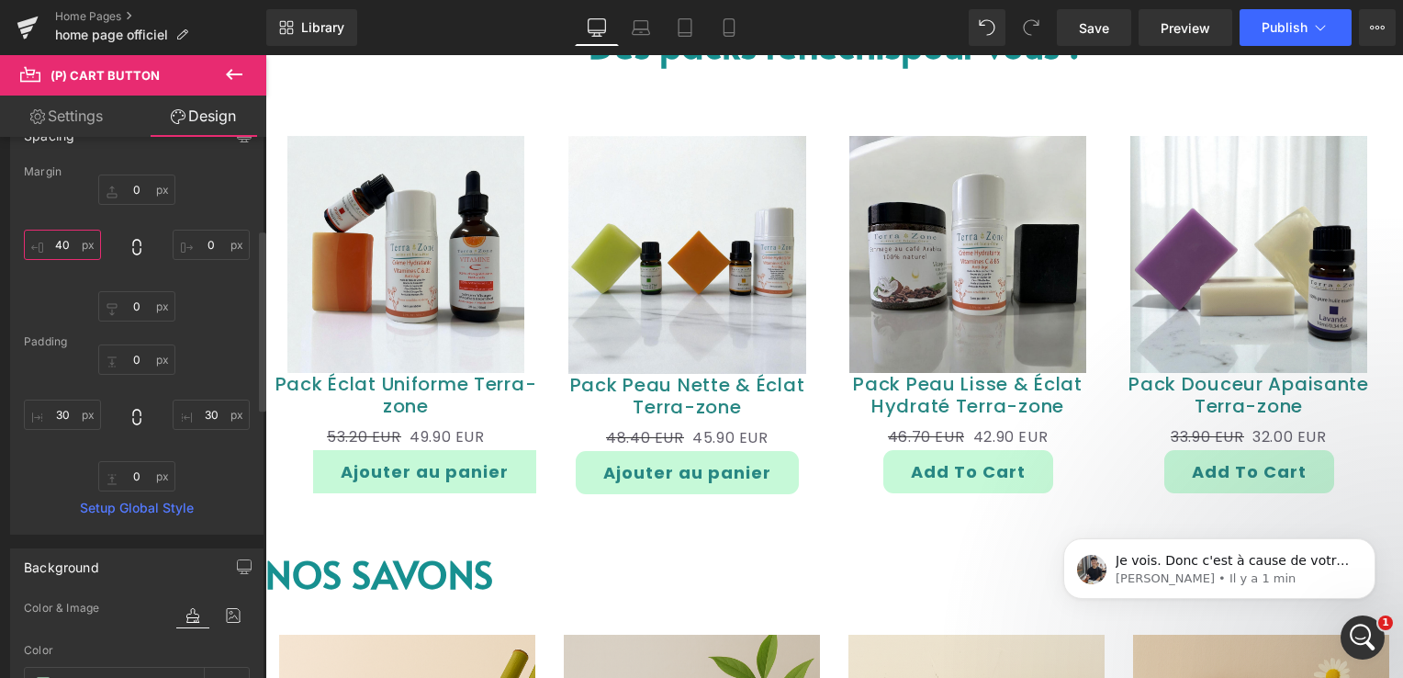
type input "4"
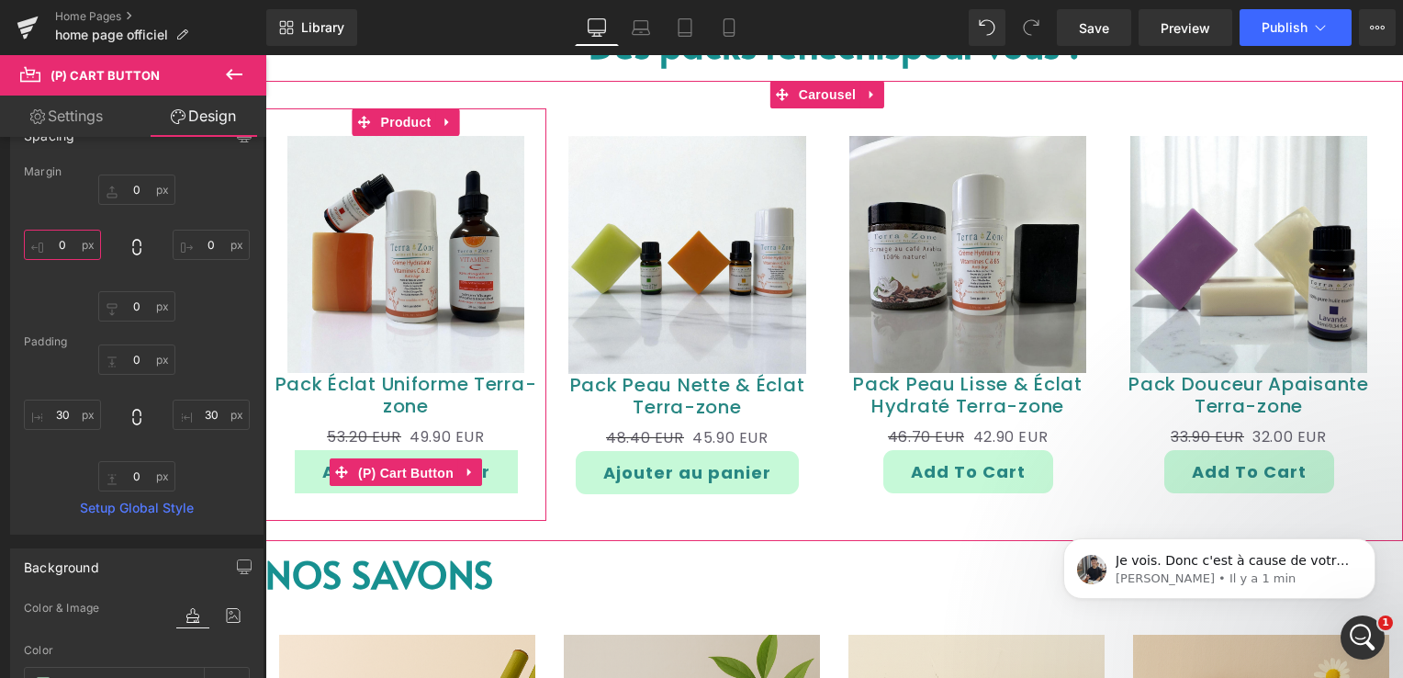
drag, startPoint x: 423, startPoint y: 466, endPoint x: 416, endPoint y: 455, distance: 13.2
click at [421, 466] on span "(P) Cart Button" at bounding box center [405, 473] width 105 height 28
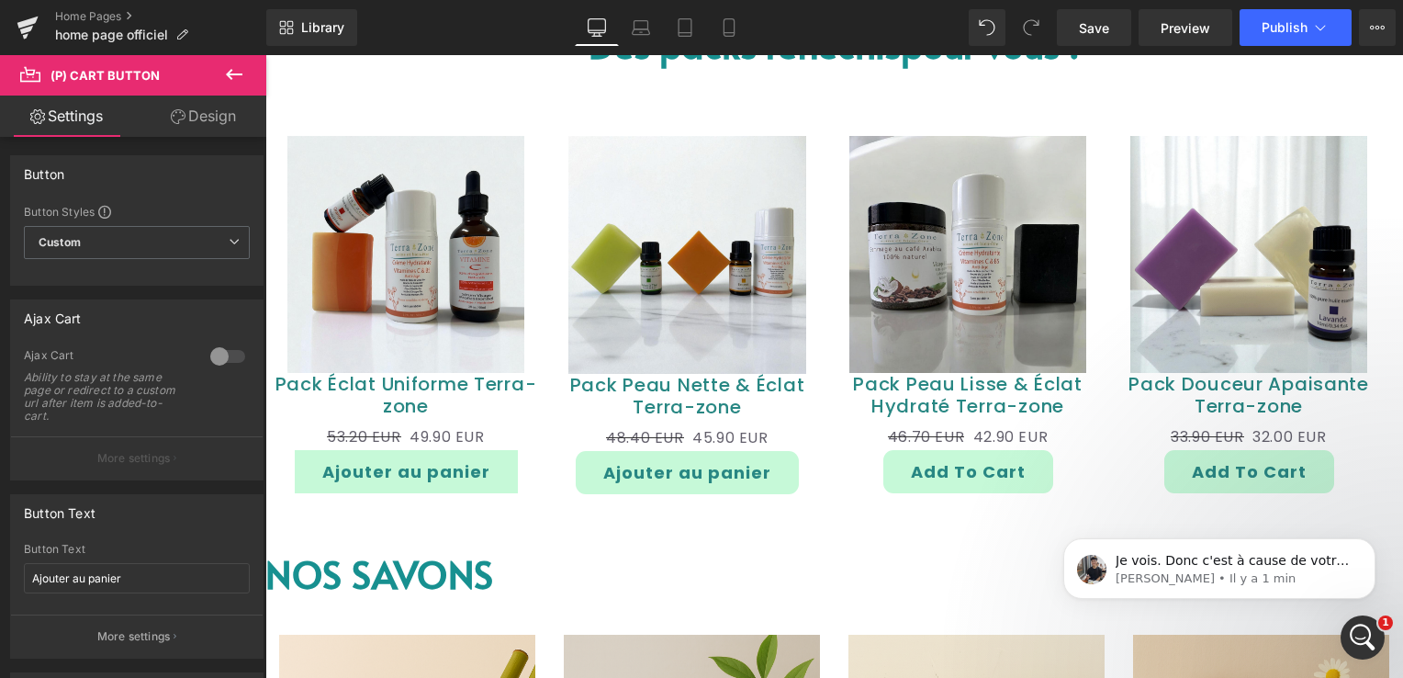
click at [205, 114] on link "Design" at bounding box center [203, 115] width 133 height 41
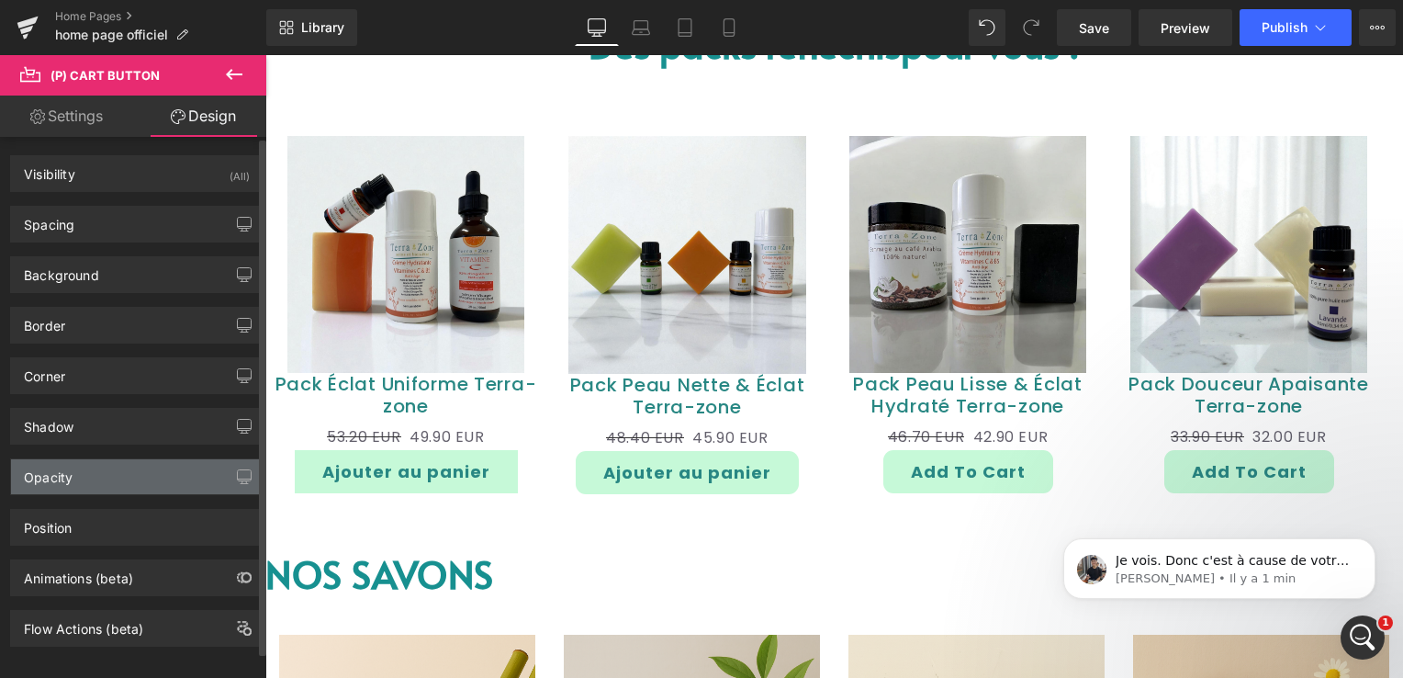
click at [125, 473] on div "Opacity" at bounding box center [137, 476] width 252 height 35
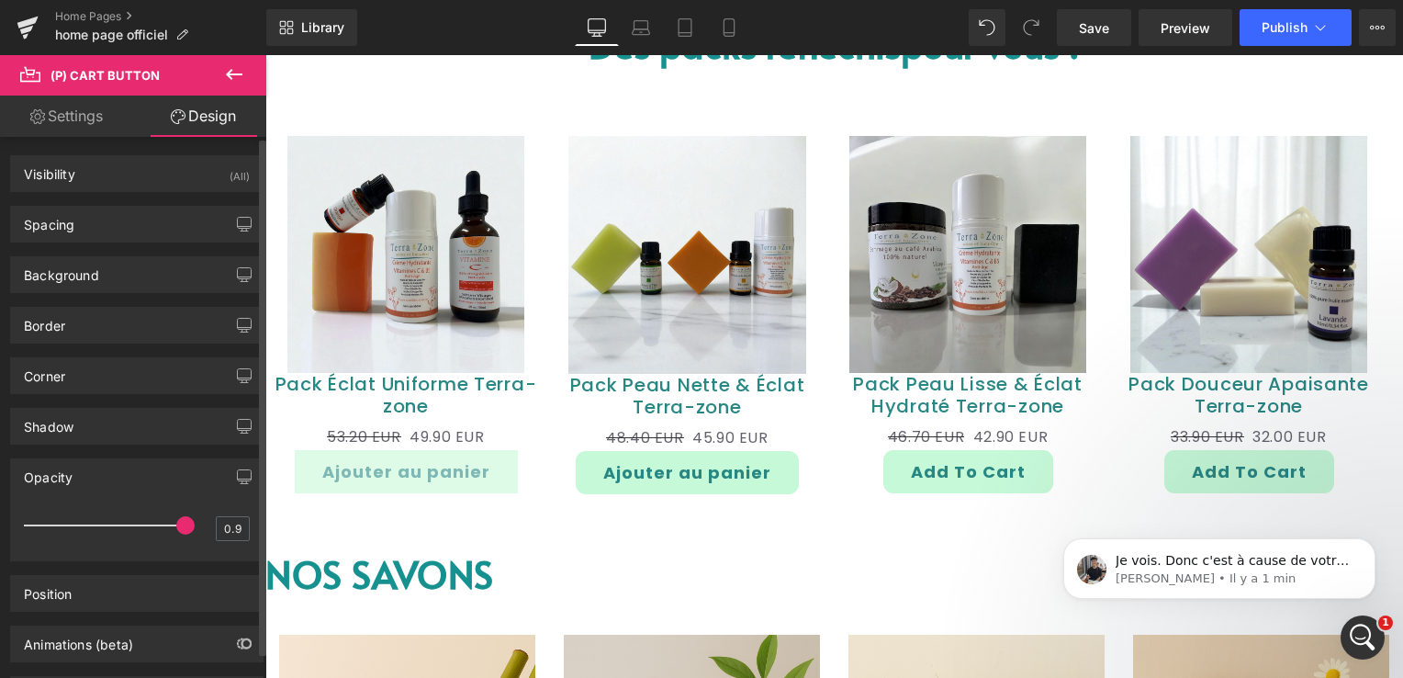
type input "1"
drag, startPoint x: 449, startPoint y: 579, endPoint x: 268, endPoint y: 512, distance: 192.9
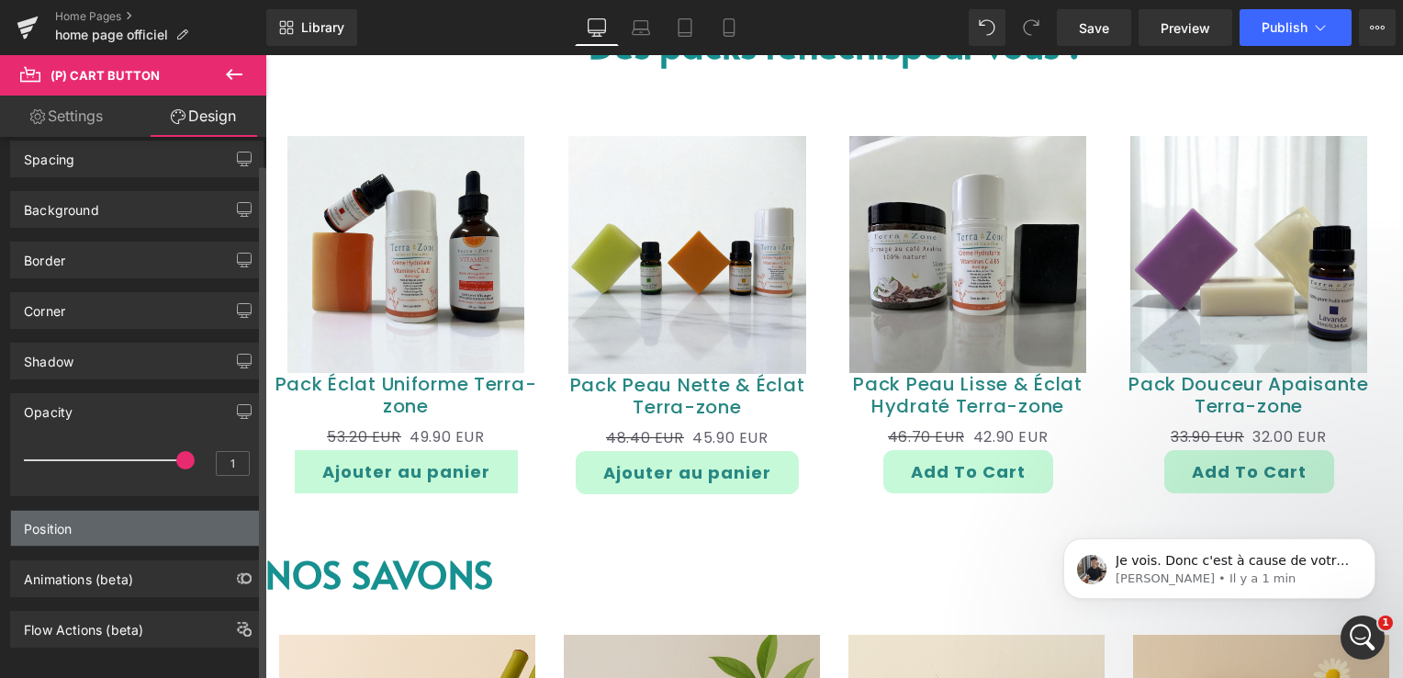
scroll to position [82, 0]
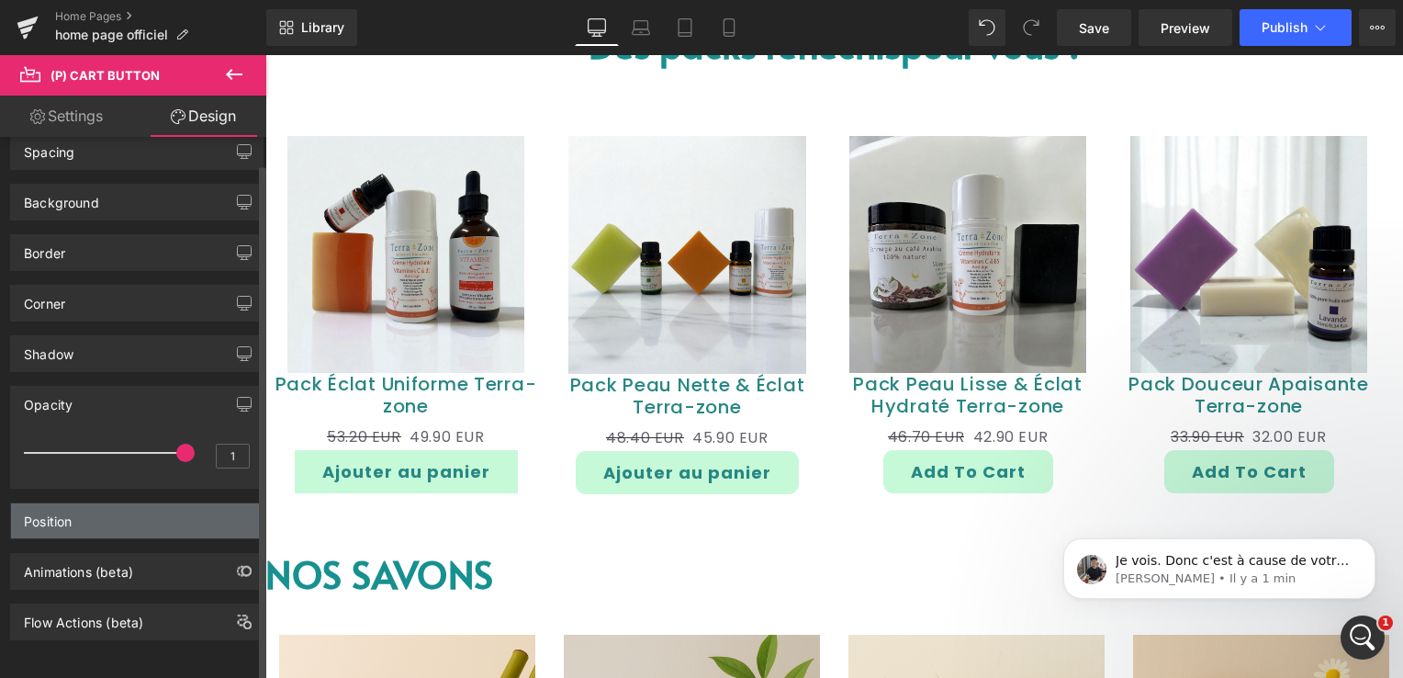
click at [109, 505] on div "Position" at bounding box center [137, 520] width 252 height 35
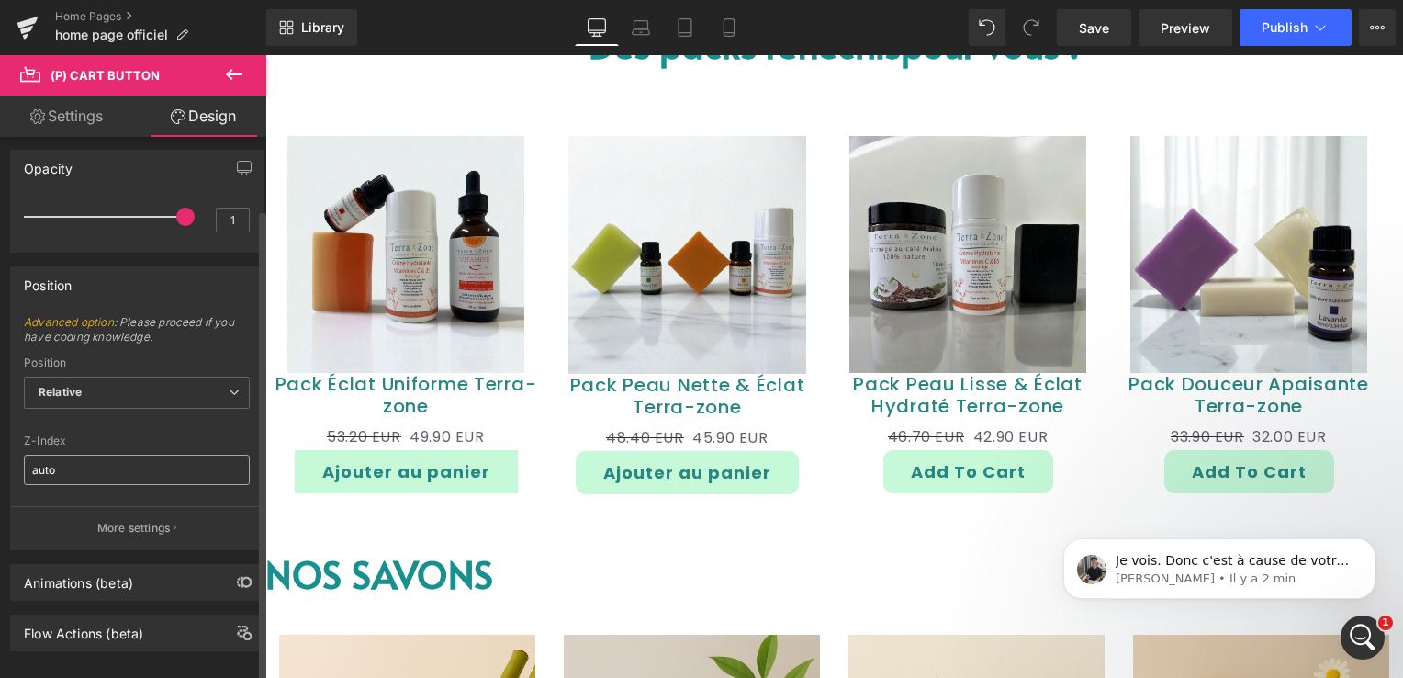
scroll to position [328, 0]
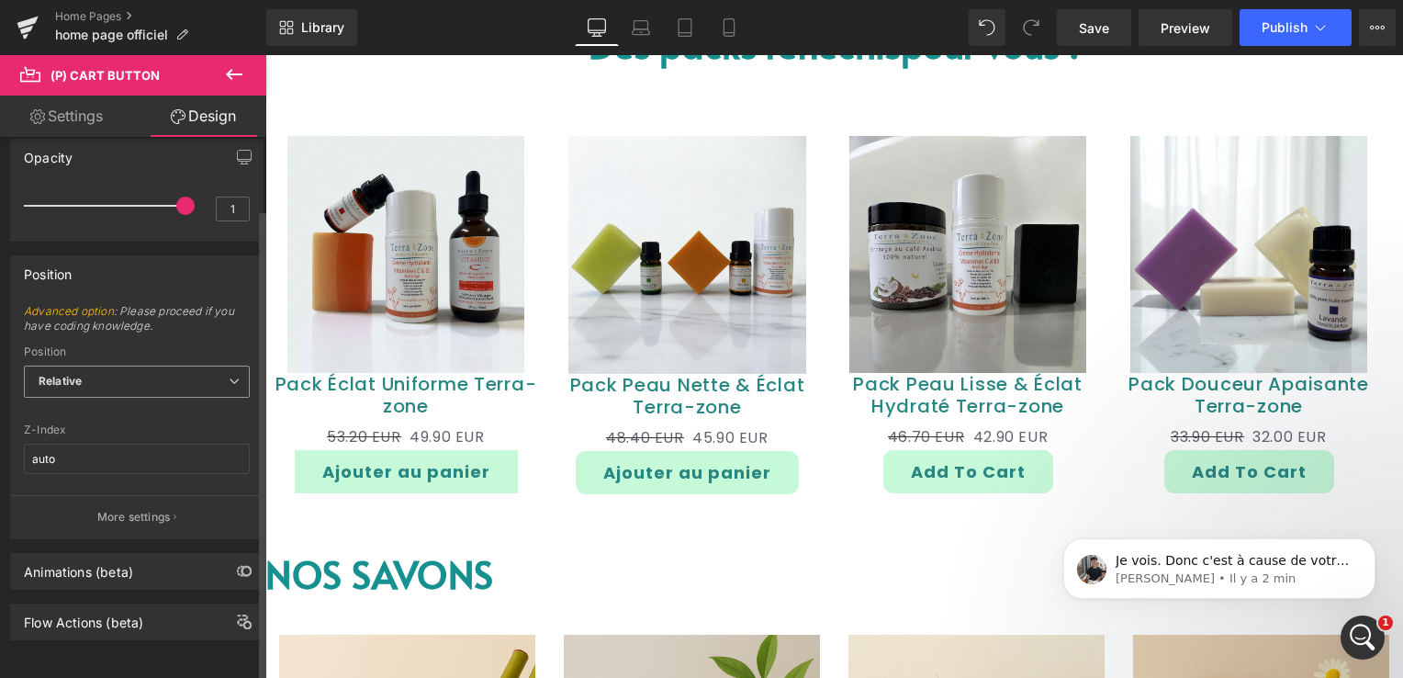
click at [209, 372] on span "Relative" at bounding box center [137, 381] width 226 height 32
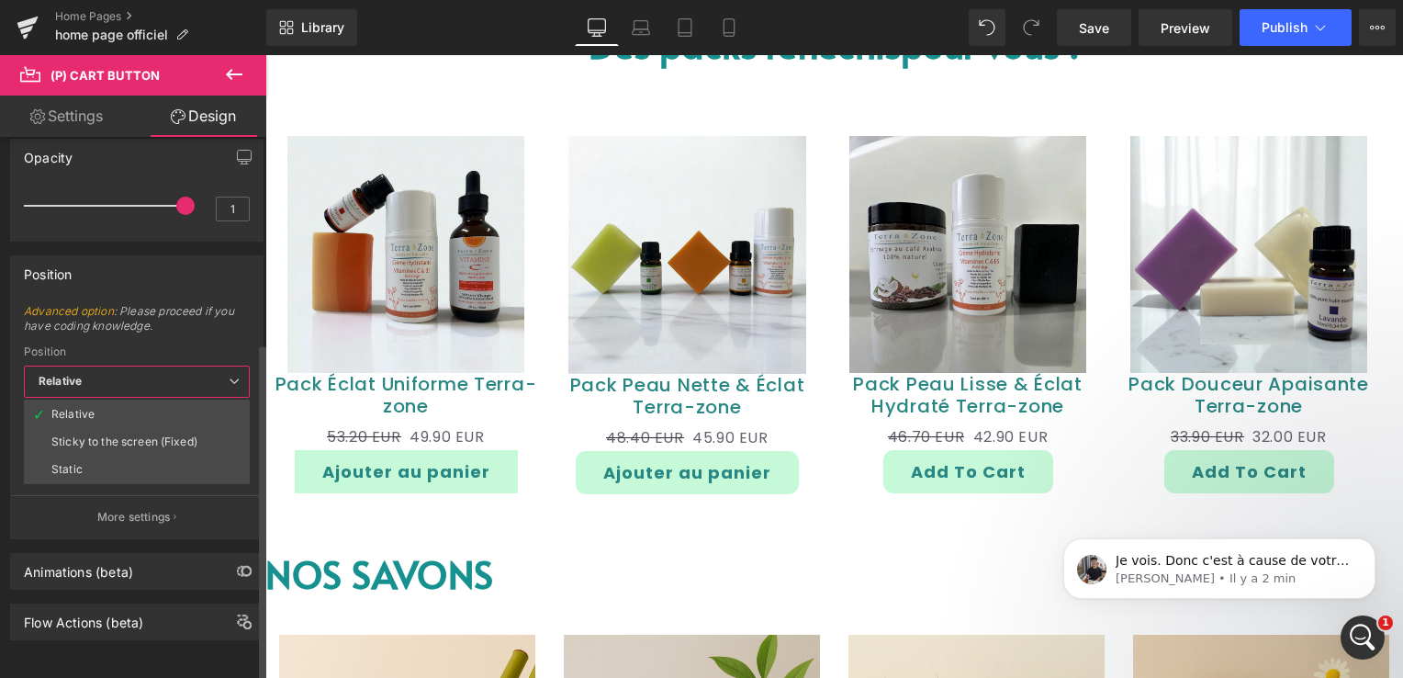
click at [199, 327] on span "Advanced option : Please proceed if you have coding knowledge." at bounding box center [137, 324] width 226 height 41
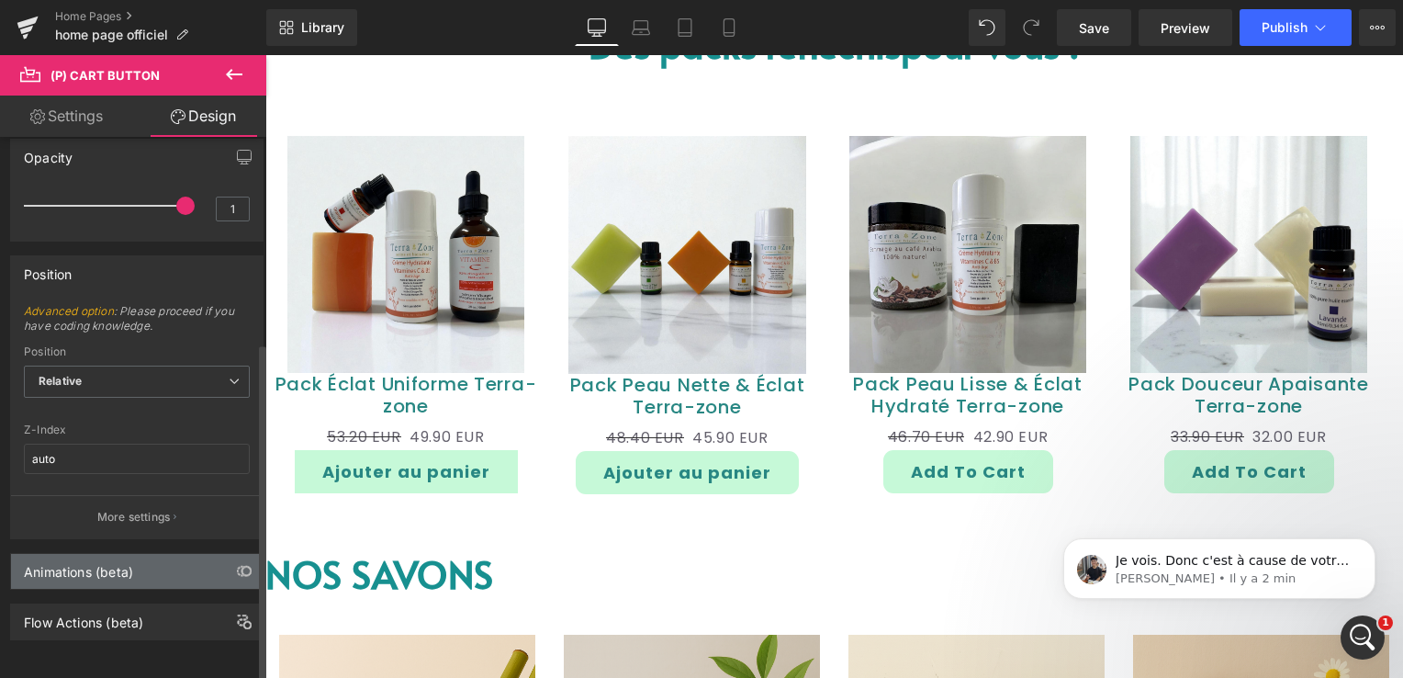
click at [159, 574] on div "Animations (beta)" at bounding box center [137, 571] width 252 height 35
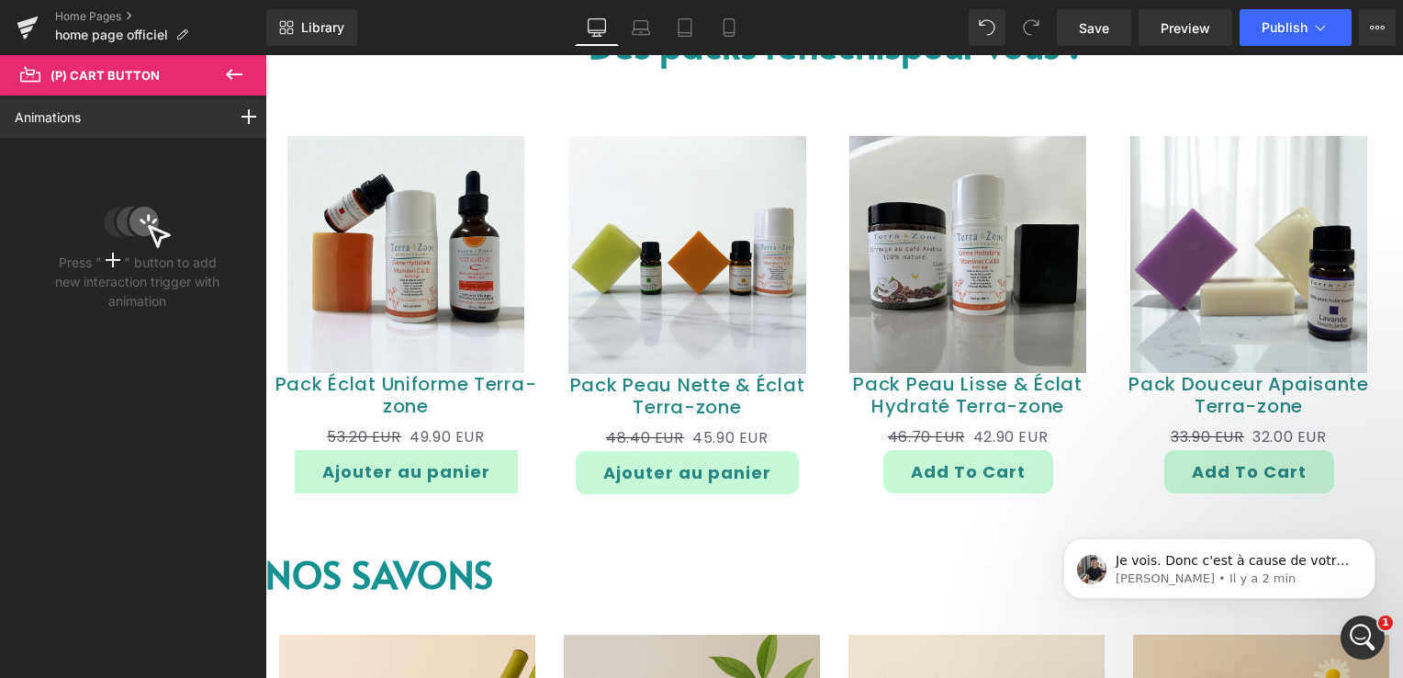
click at [229, 76] on icon at bounding box center [234, 74] width 22 height 22
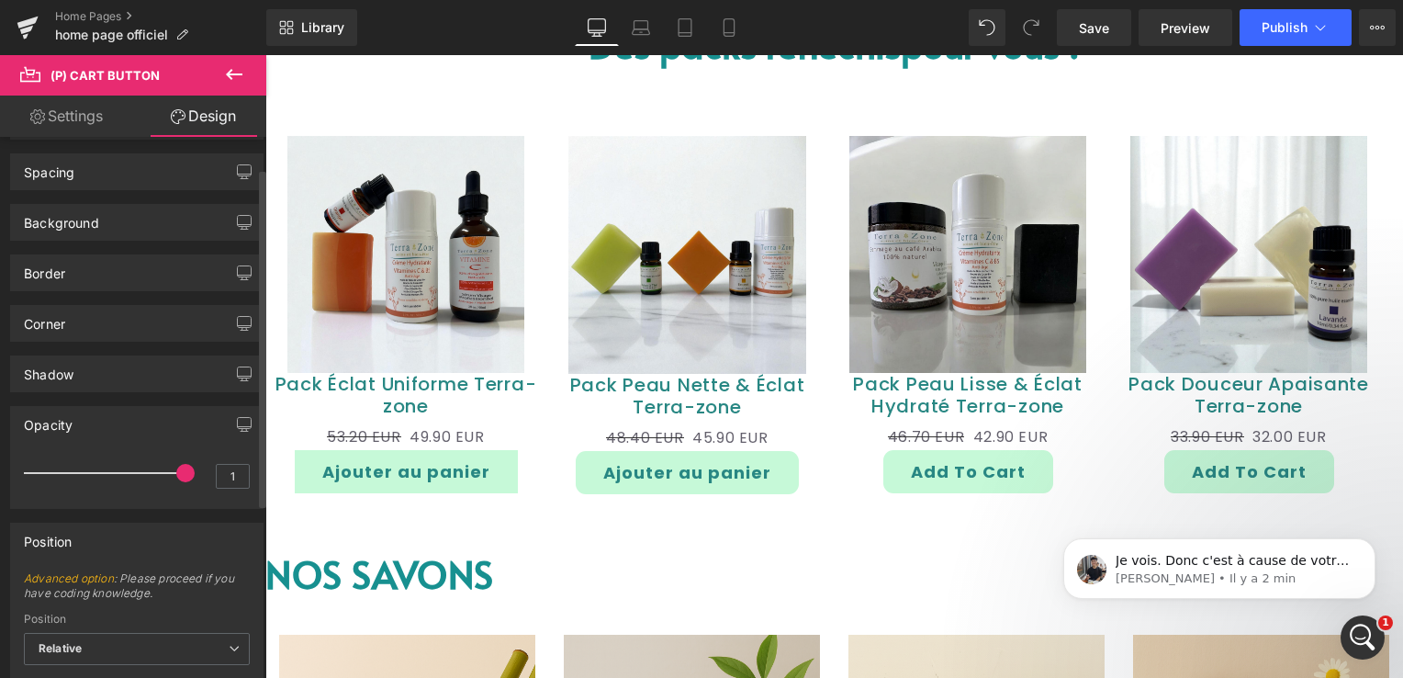
scroll to position [0, 0]
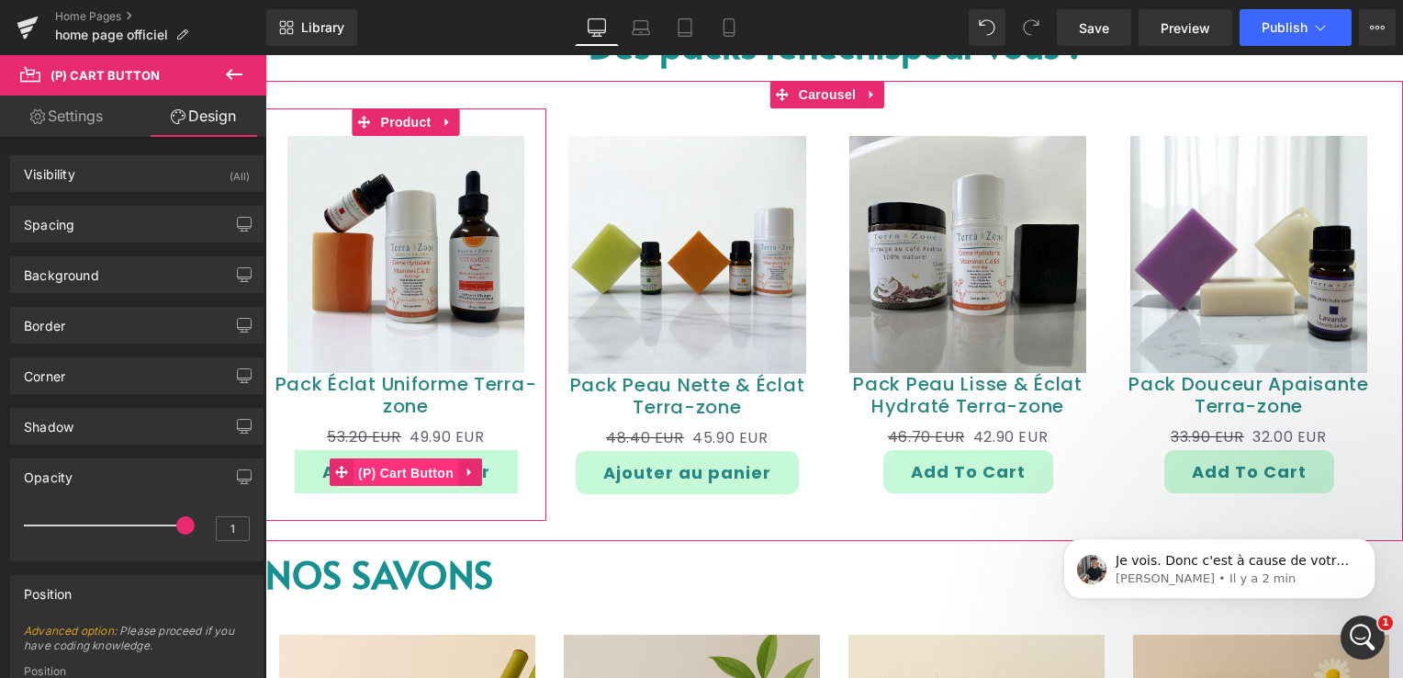
click at [404, 467] on span "(P) Cart Button" at bounding box center [405, 473] width 105 height 28
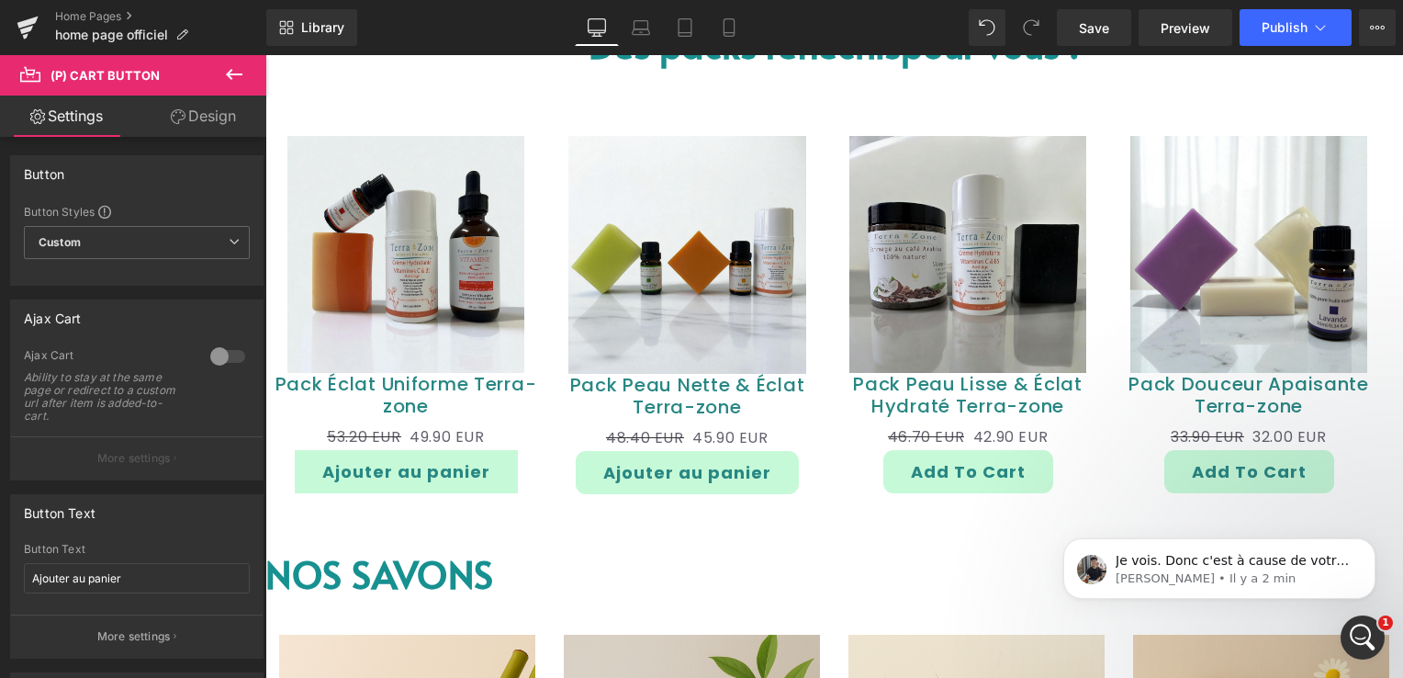
click at [198, 109] on link "Design" at bounding box center [203, 115] width 133 height 41
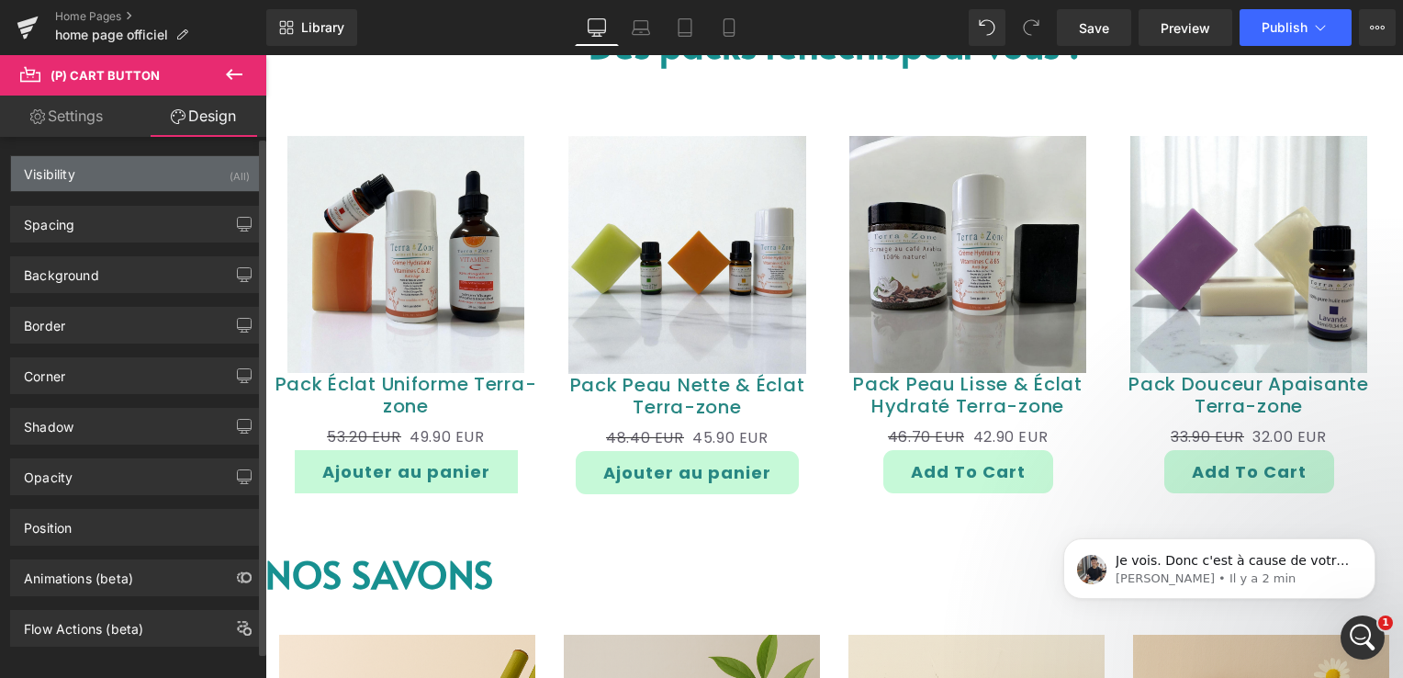
click at [113, 162] on div "Visibility (All)" at bounding box center [137, 173] width 252 height 35
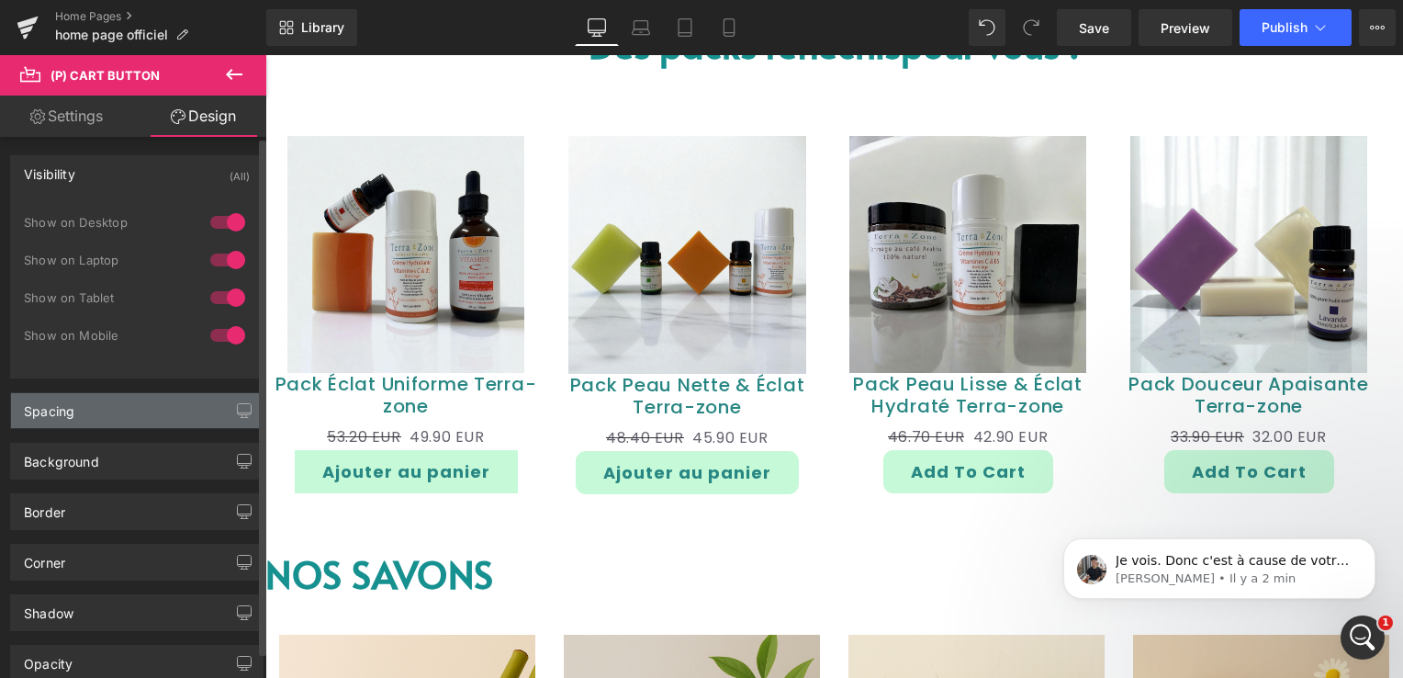
click at [86, 408] on div "Spacing" at bounding box center [137, 410] width 252 height 35
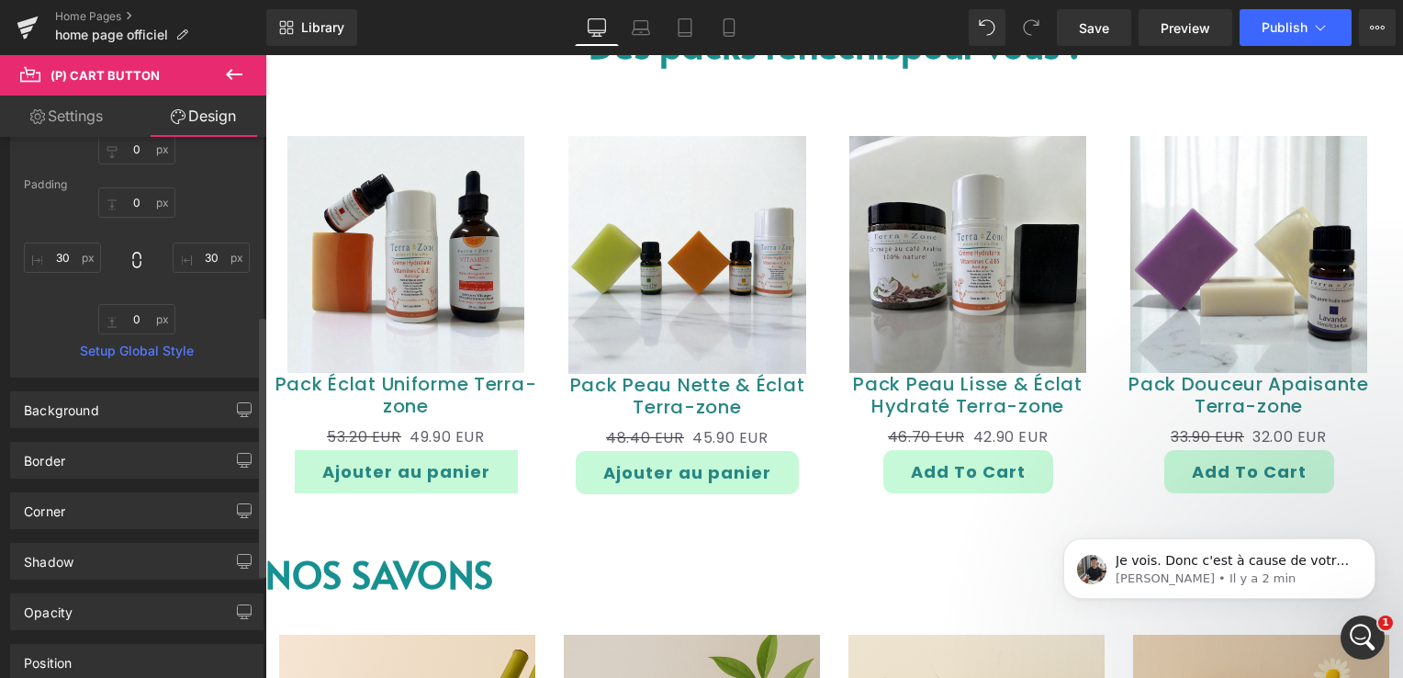
scroll to position [459, 0]
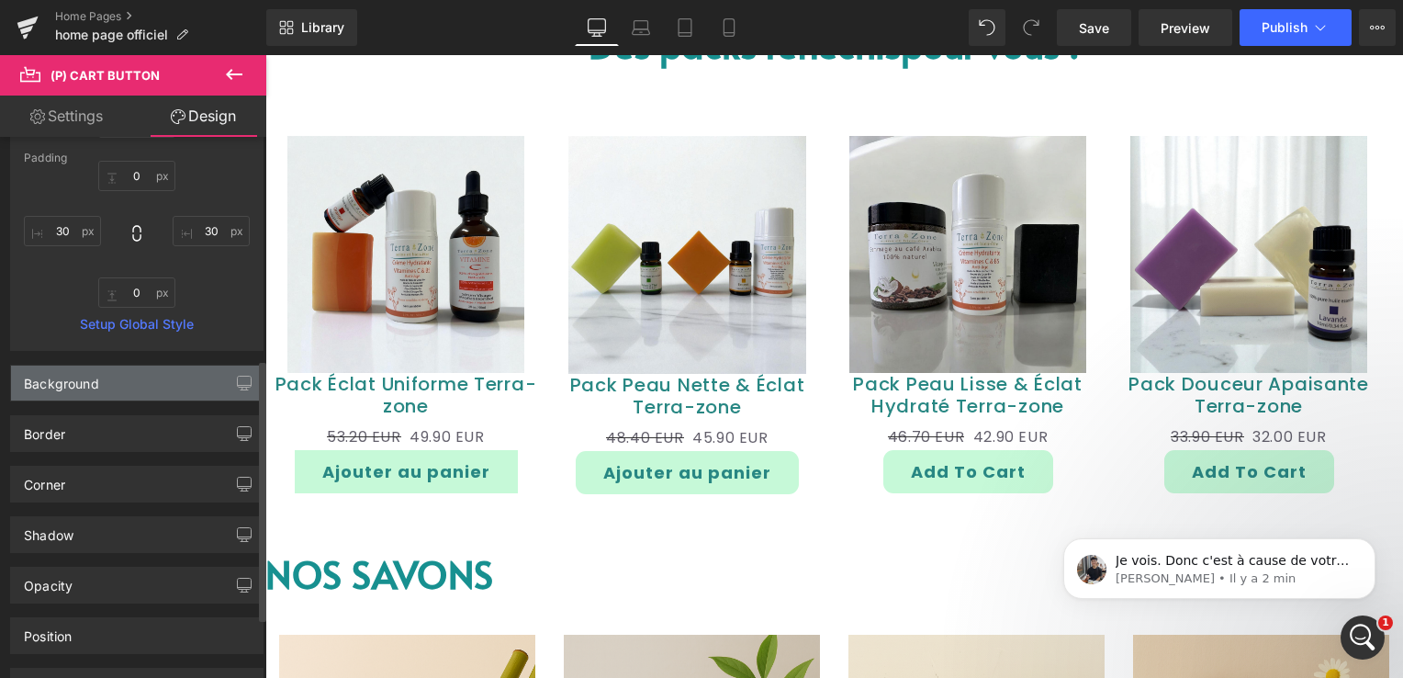
click at [118, 382] on div "Background" at bounding box center [137, 382] width 252 height 35
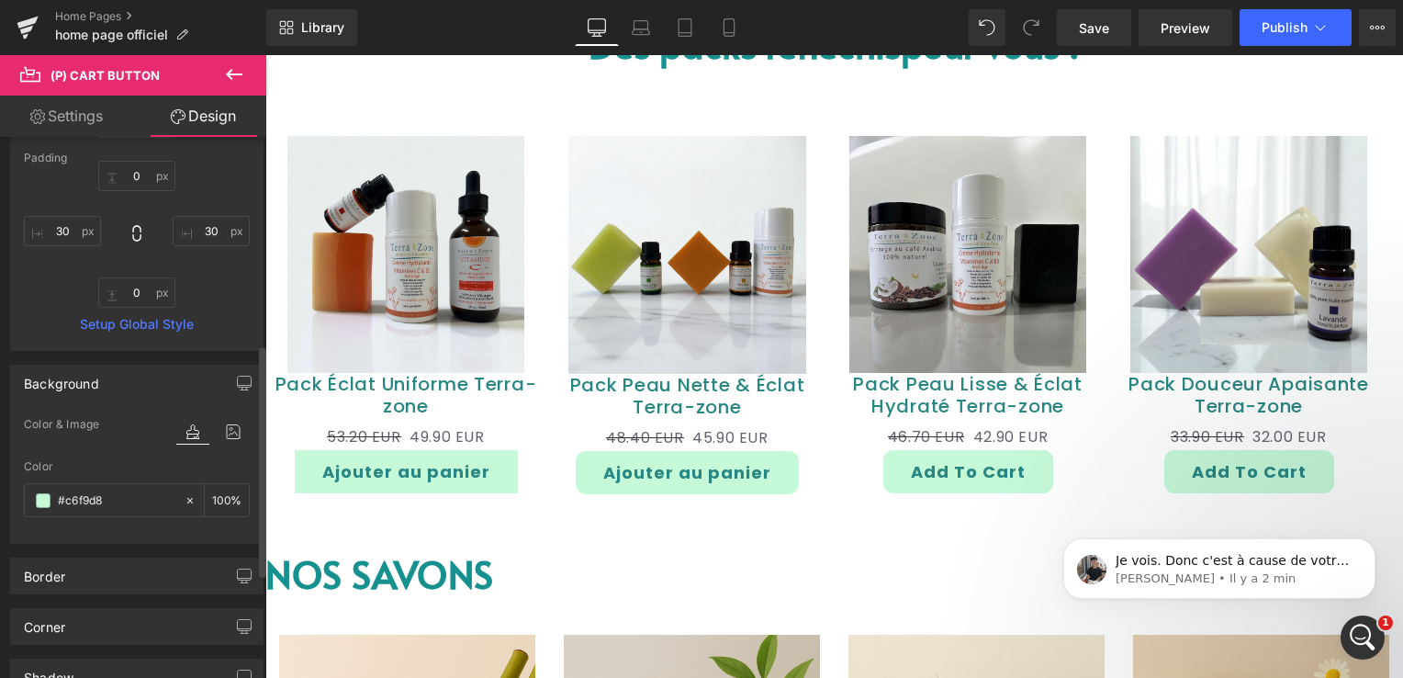
scroll to position [643, 0]
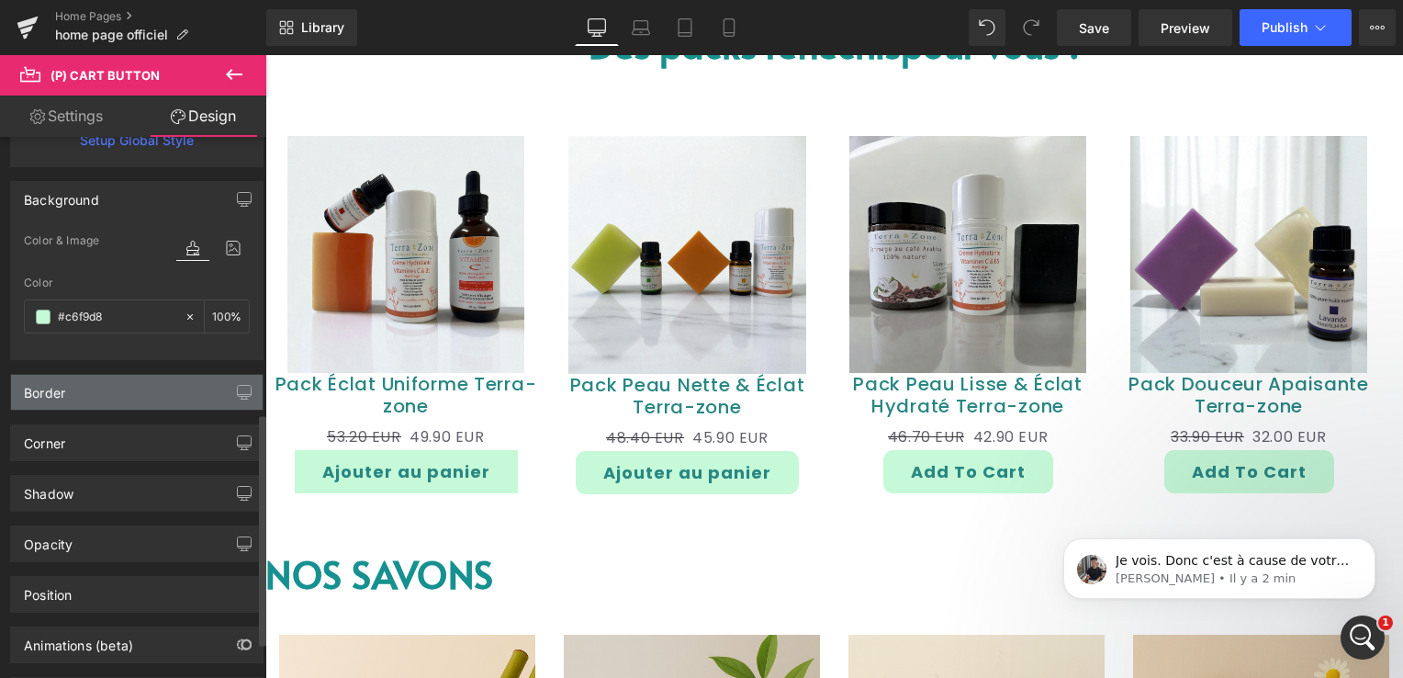
click at [121, 385] on div "Border" at bounding box center [137, 392] width 252 height 35
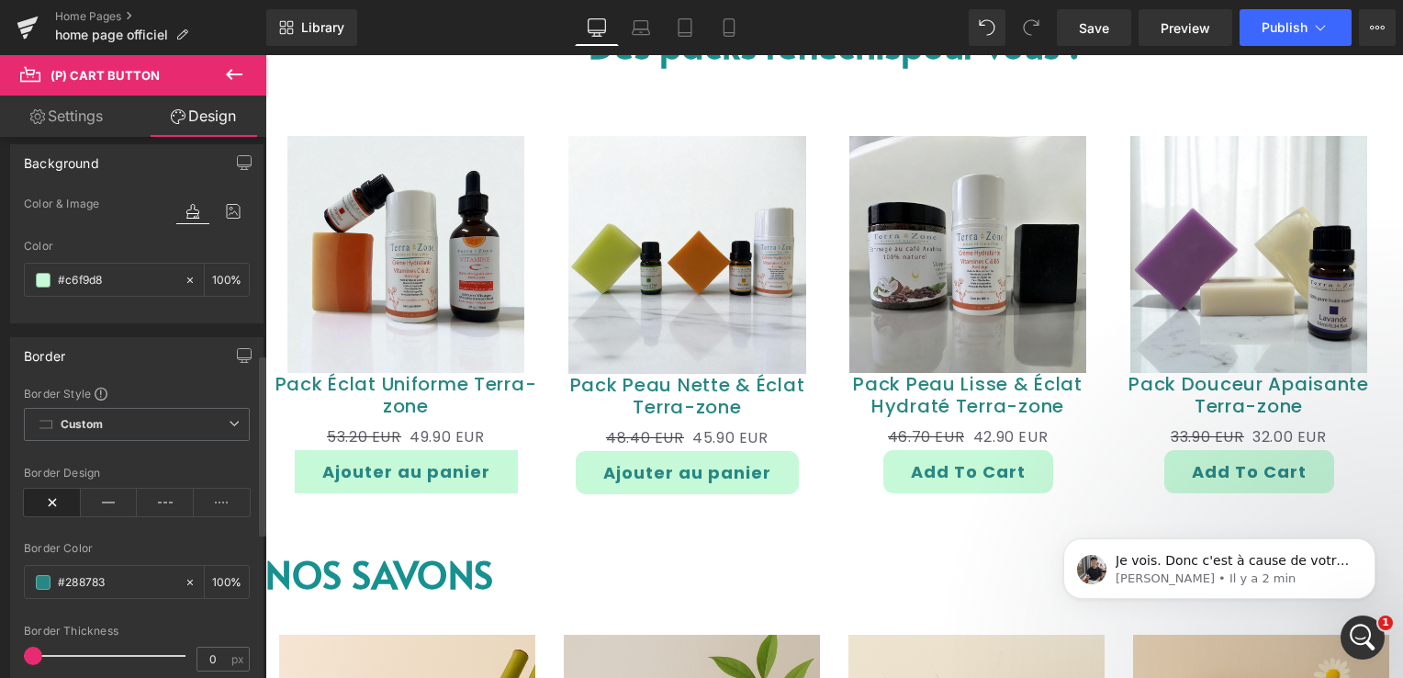
scroll to position [734, 0]
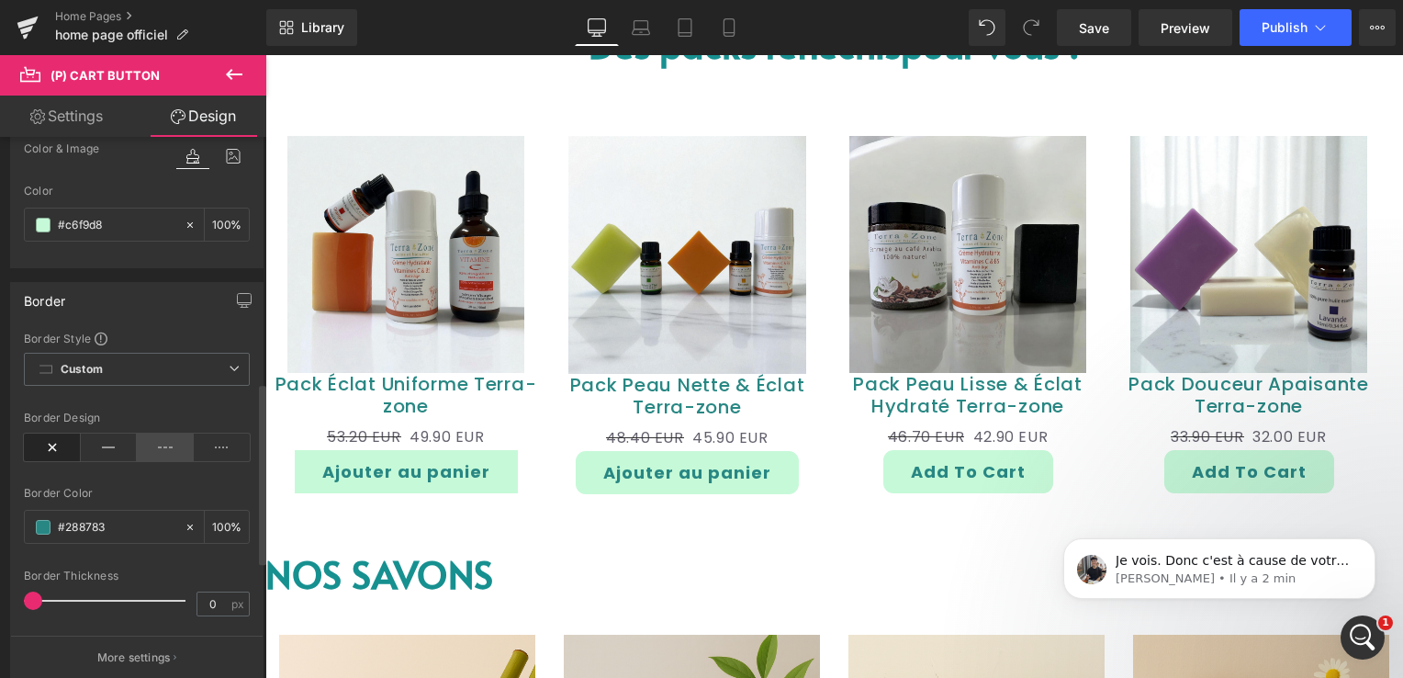
click at [161, 441] on icon at bounding box center [165, 447] width 57 height 28
click at [201, 443] on icon at bounding box center [222, 447] width 57 height 28
click at [144, 439] on icon at bounding box center [165, 447] width 57 height 28
click at [109, 438] on icon at bounding box center [109, 447] width 57 height 28
click at [29, 444] on icon at bounding box center [52, 447] width 57 height 28
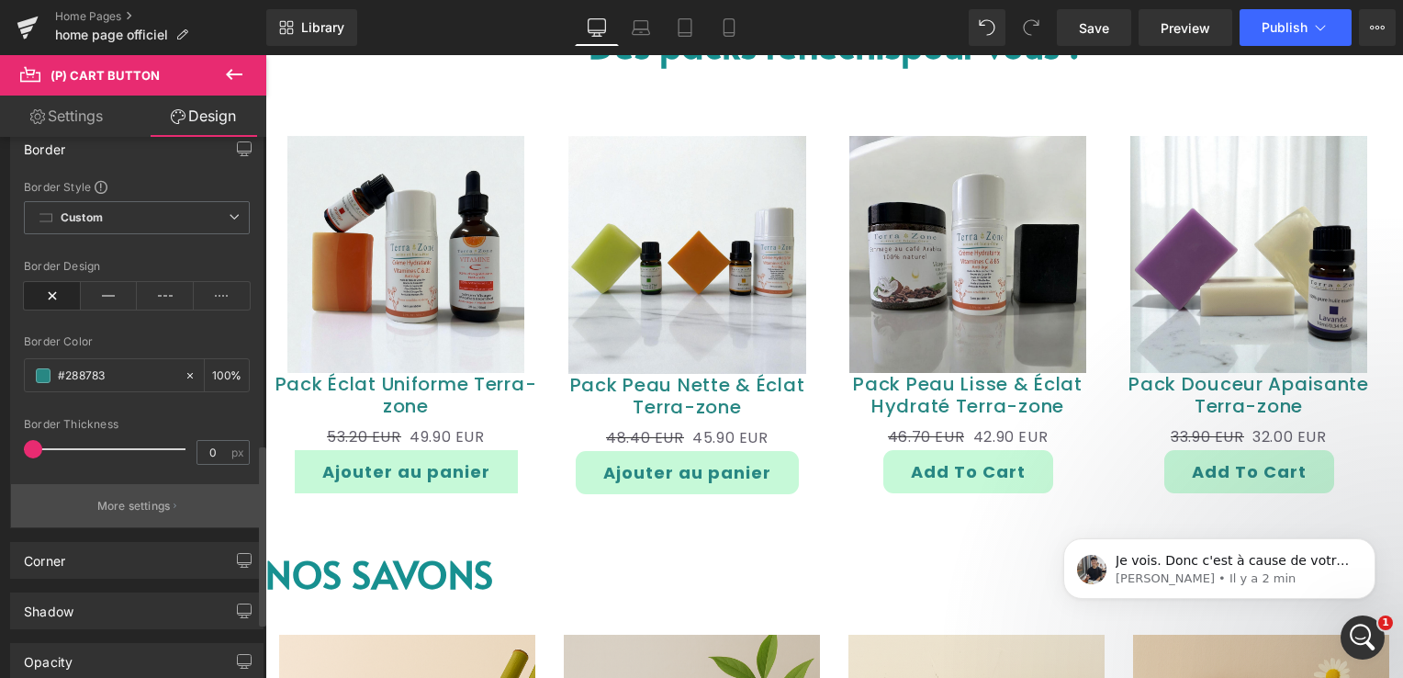
scroll to position [918, 0]
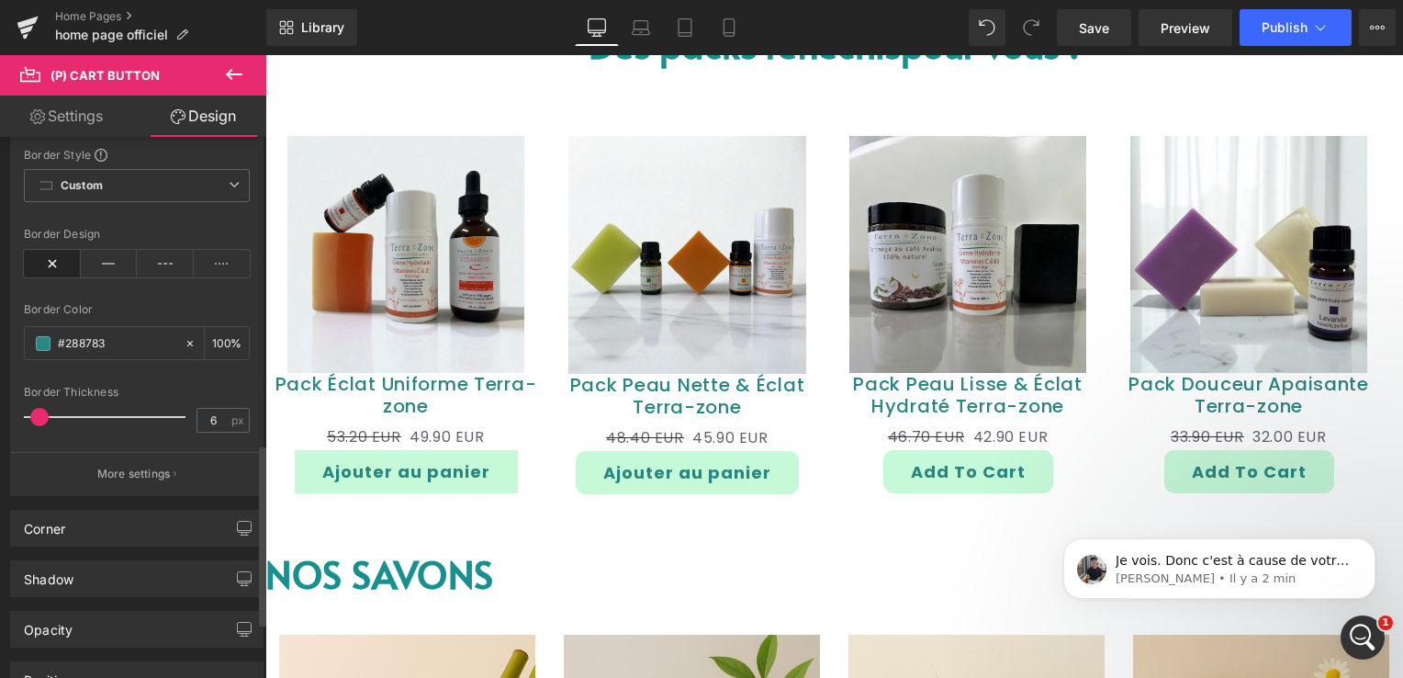
type input "11"
type input "6"
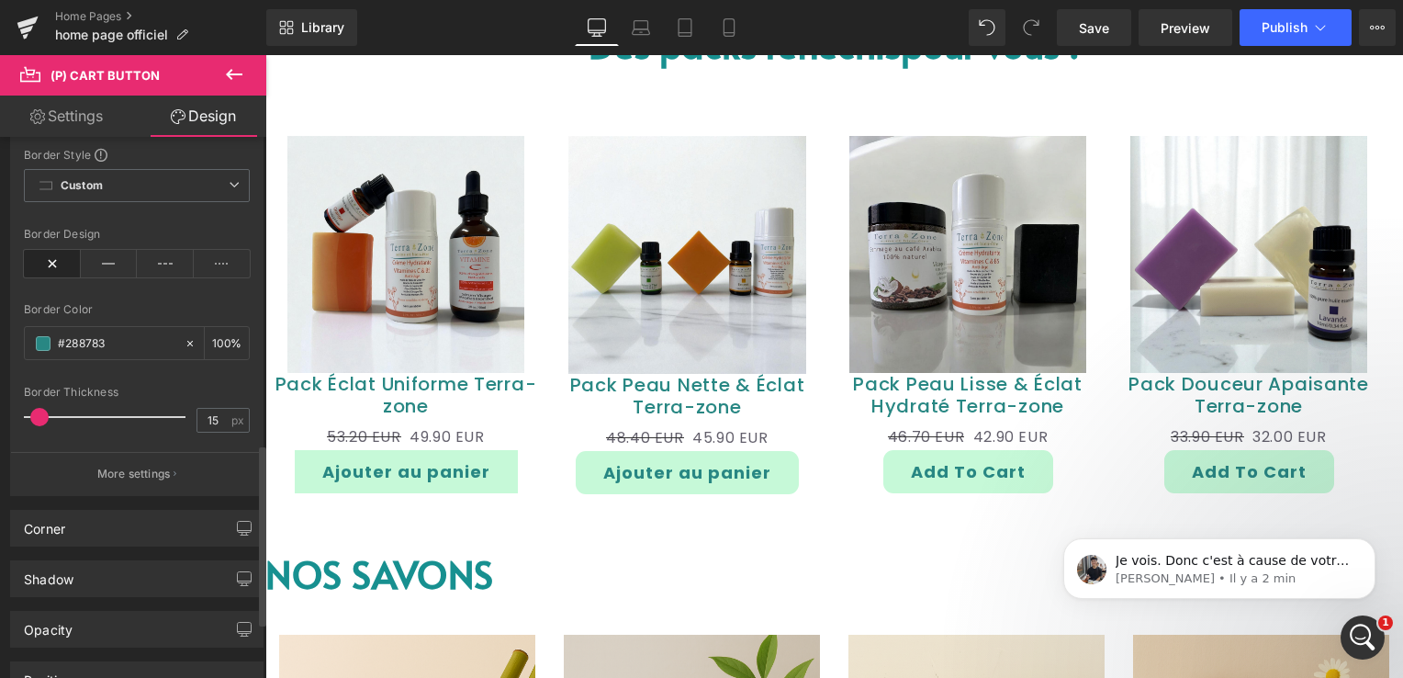
type input "19"
type input "15"
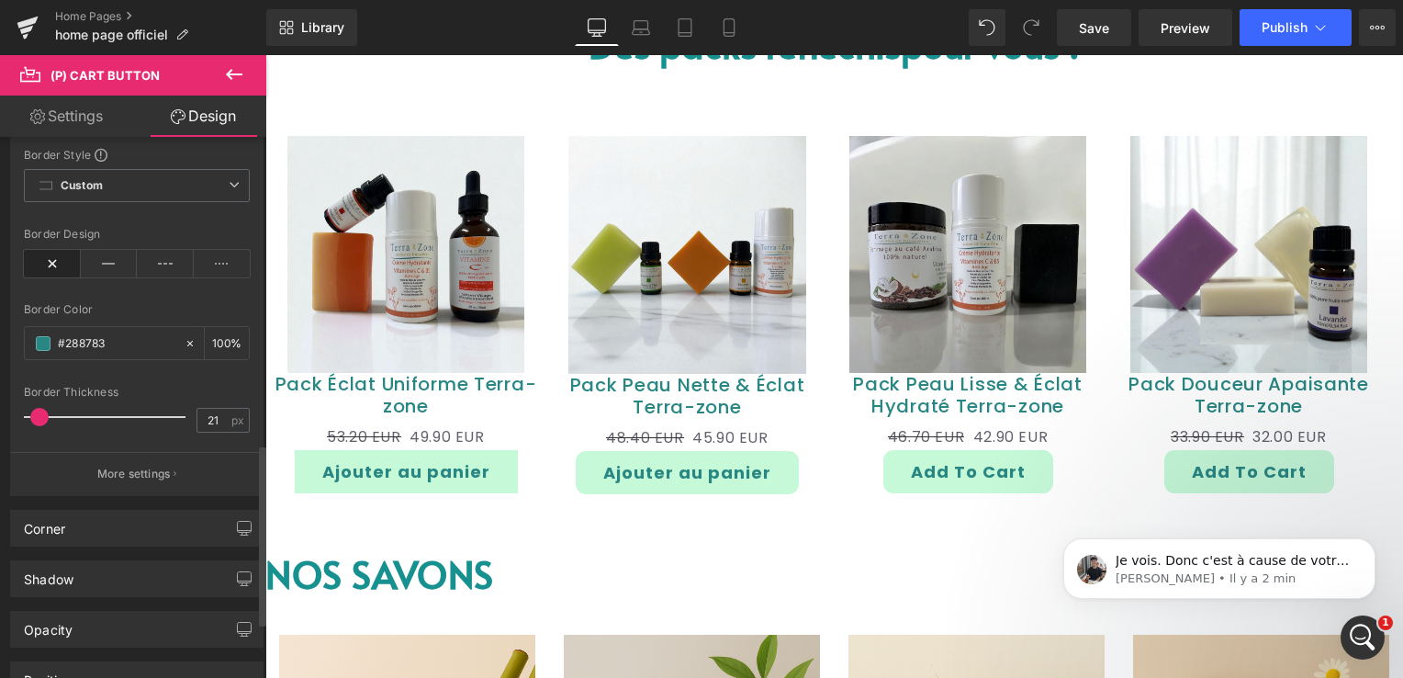
type input "23"
type input "21"
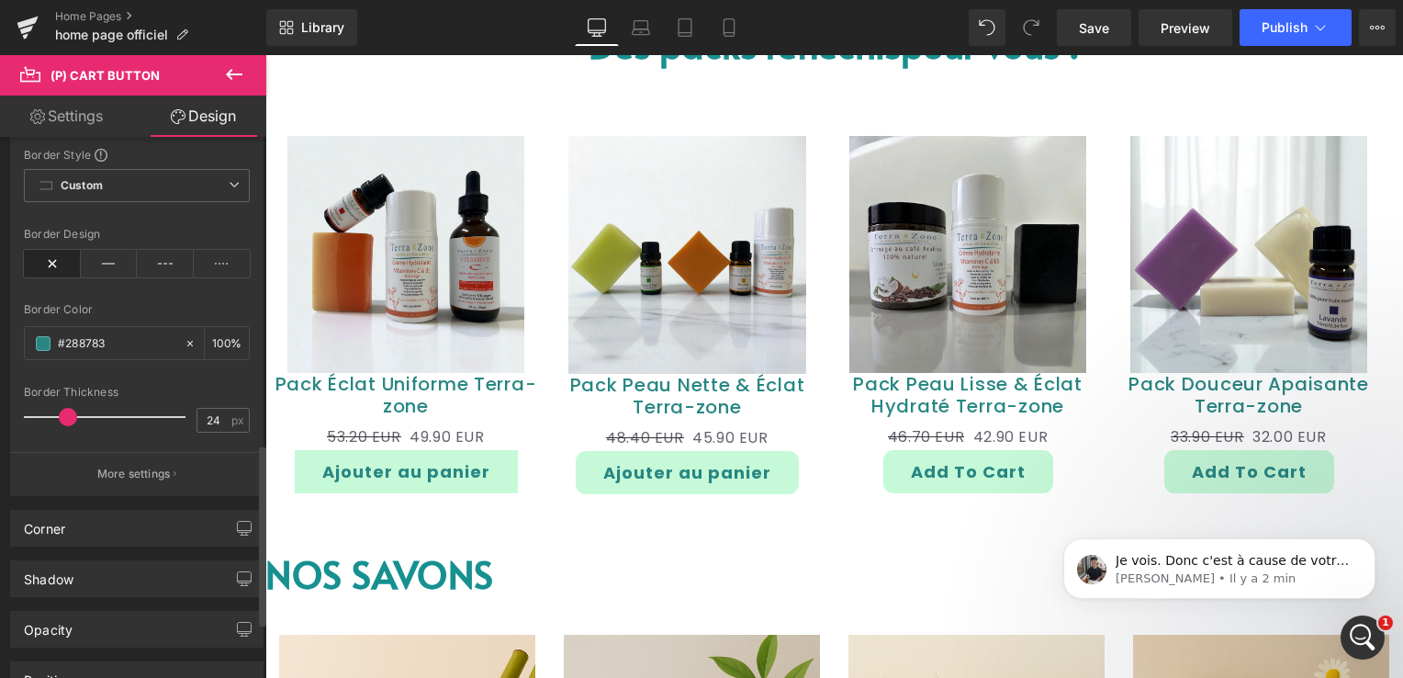
type input "29"
type input "26"
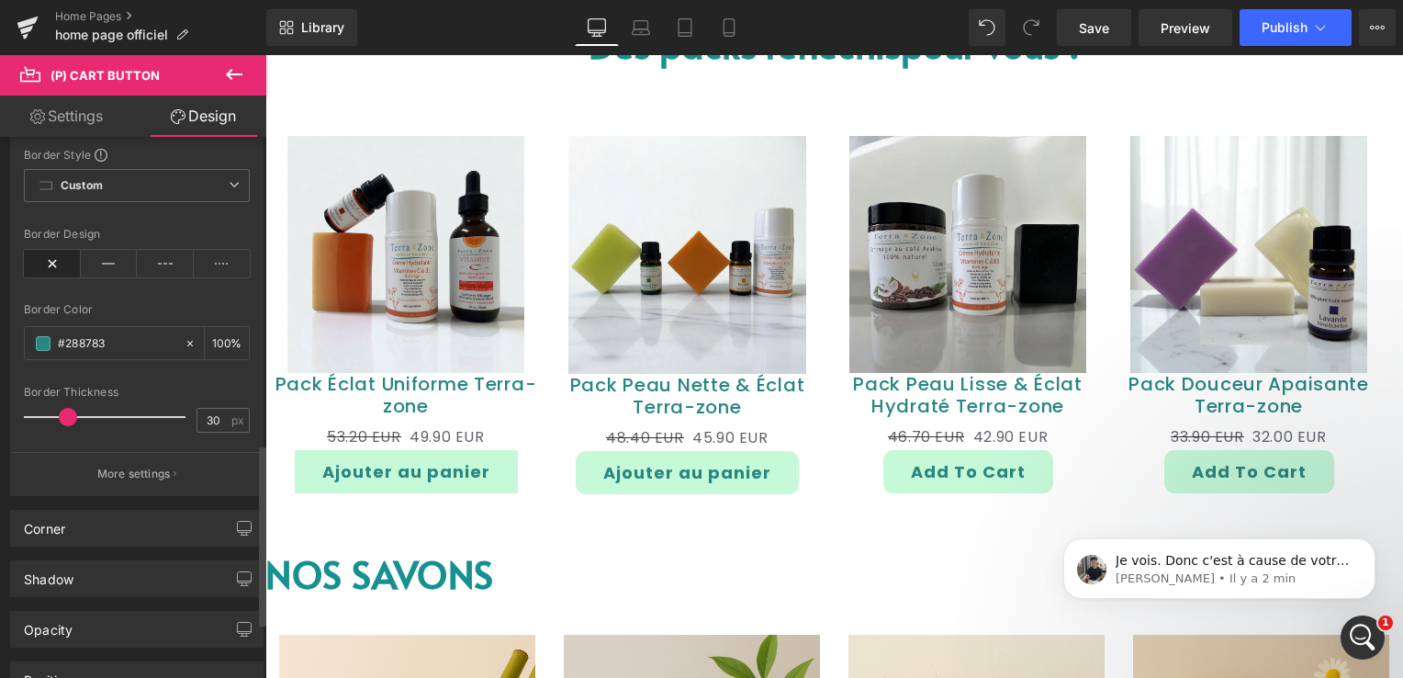
type input "32"
type input "30"
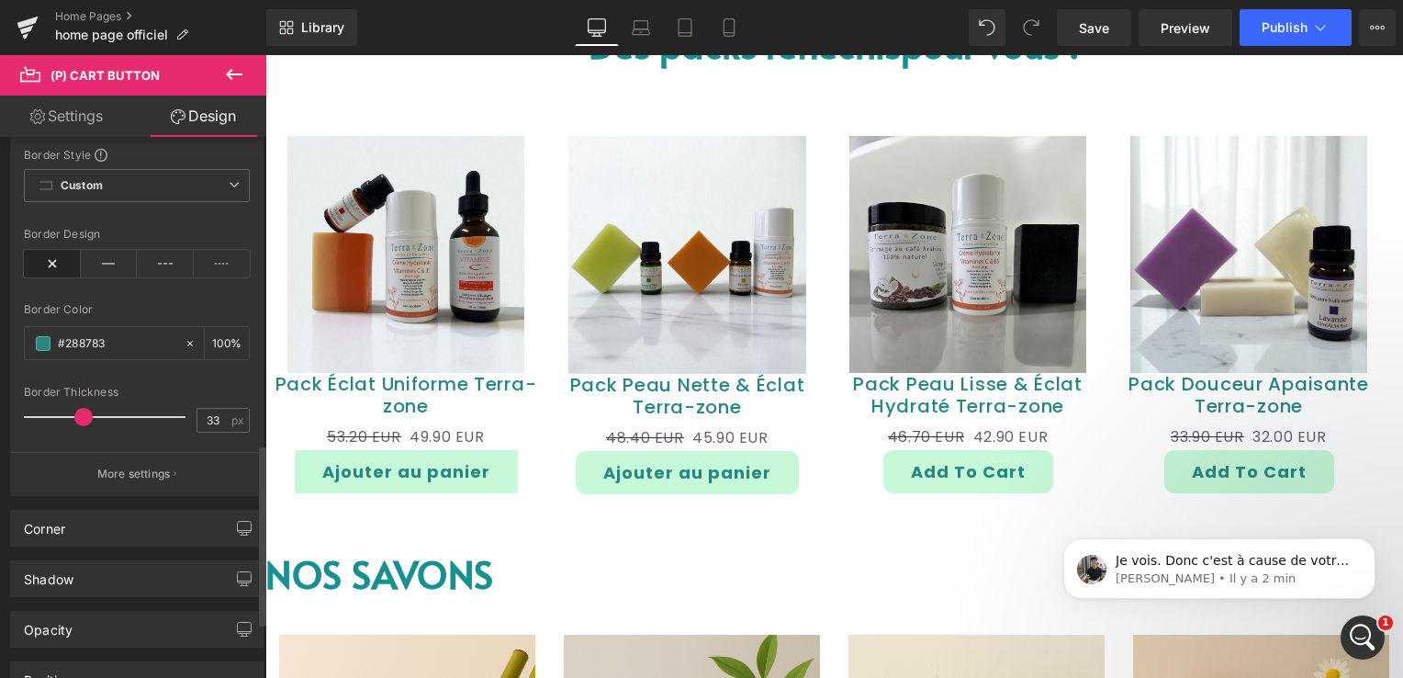
type input "34"
type input "33"
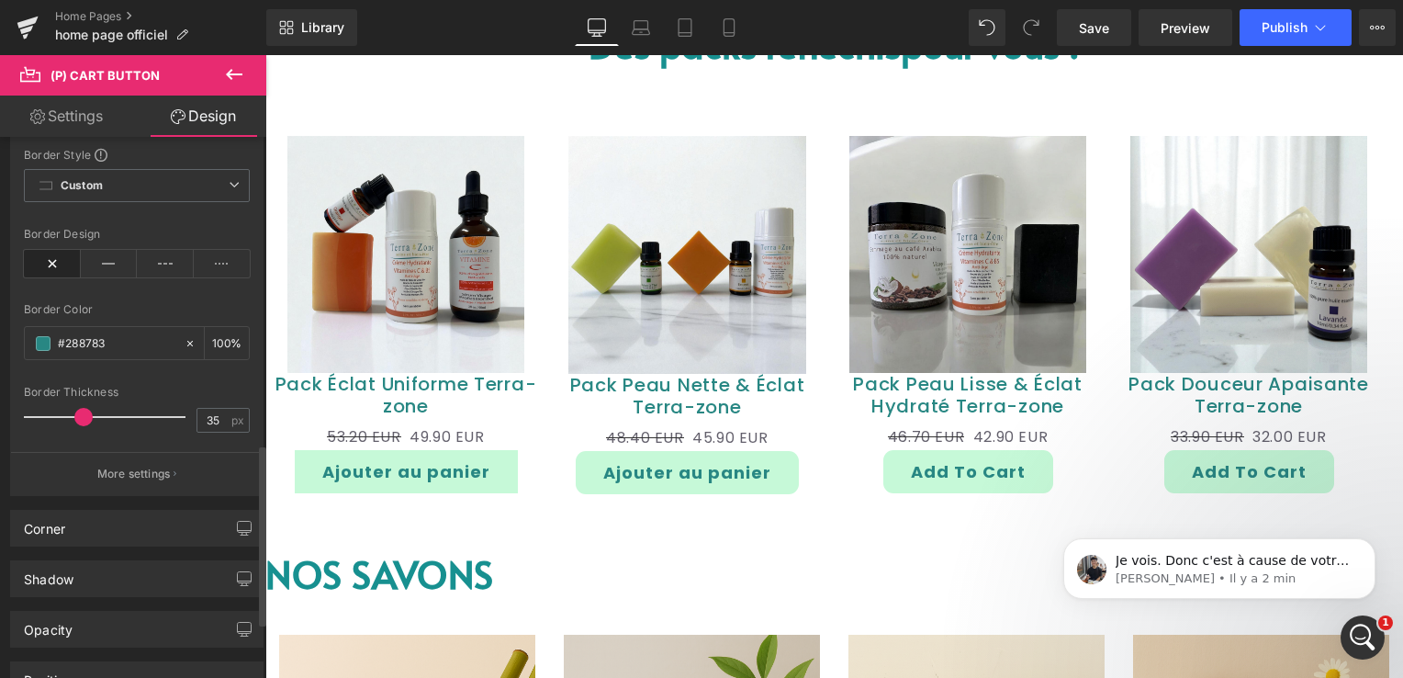
type input "37"
type input "35"
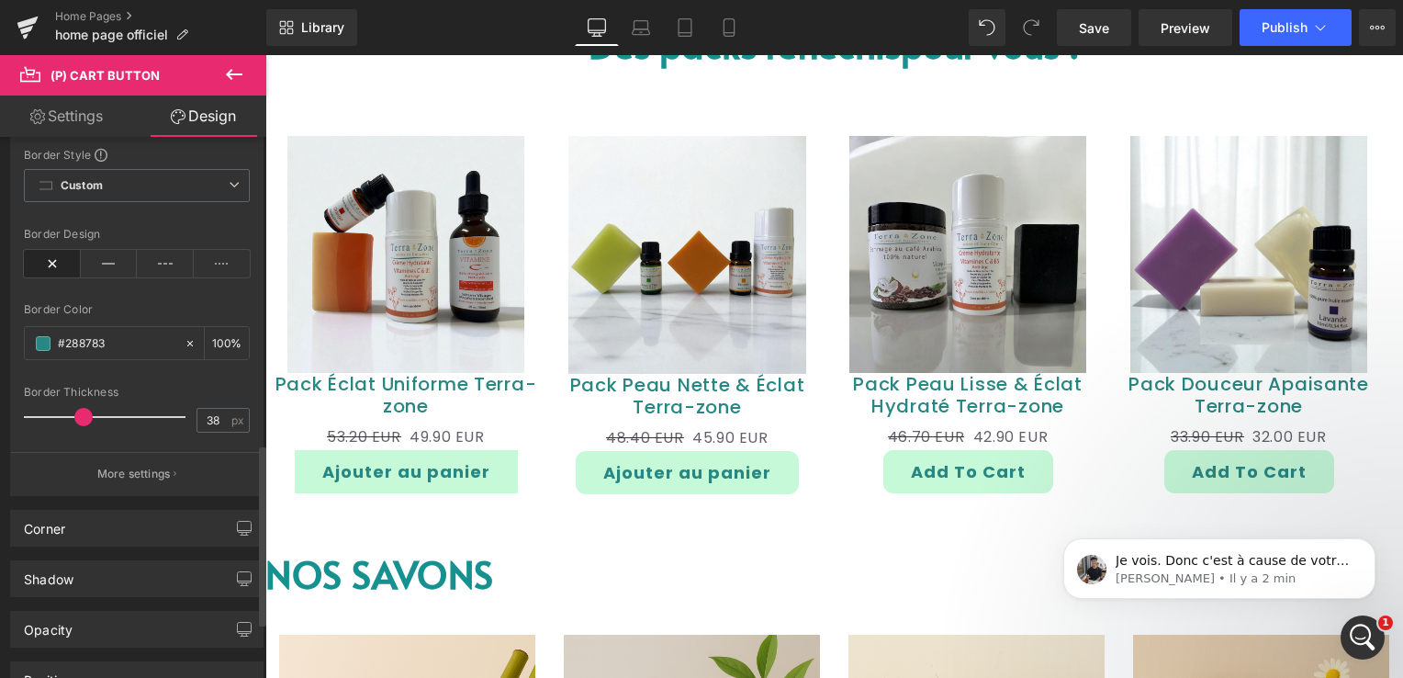
type input "39"
type input "38"
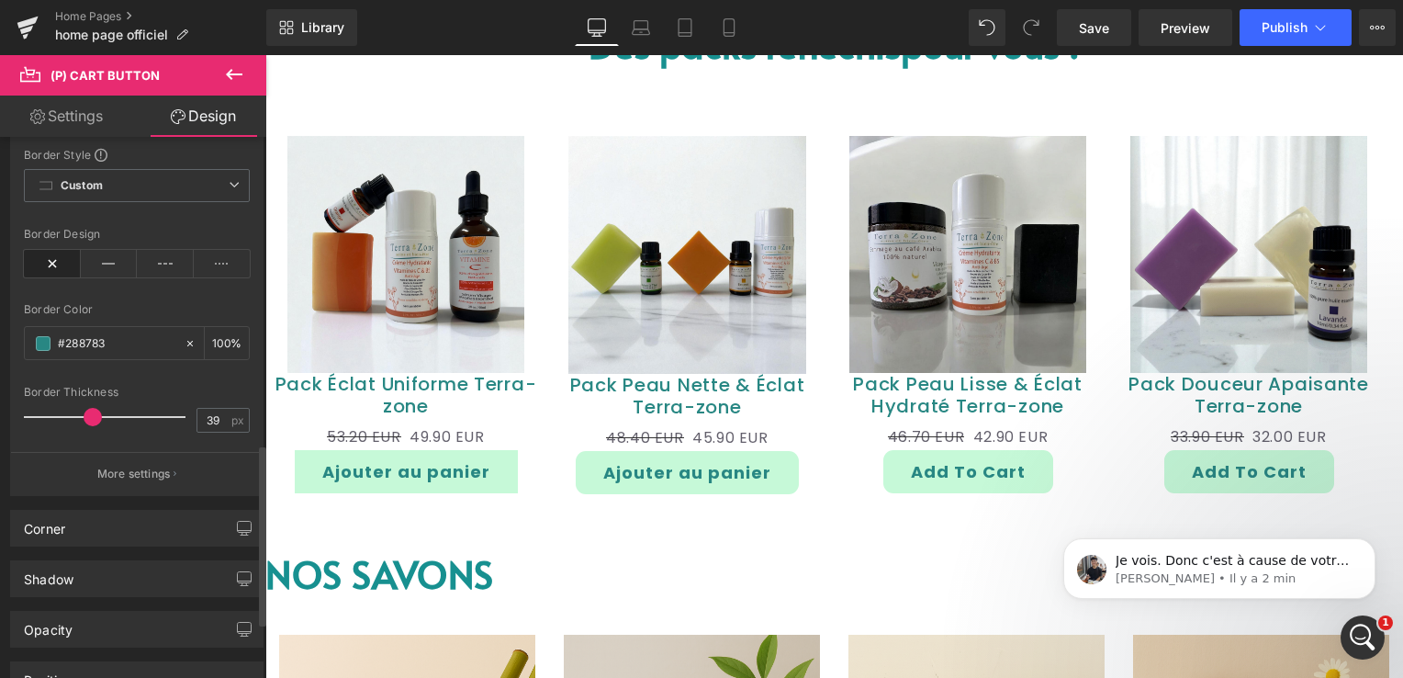
type input "42"
type input "39"
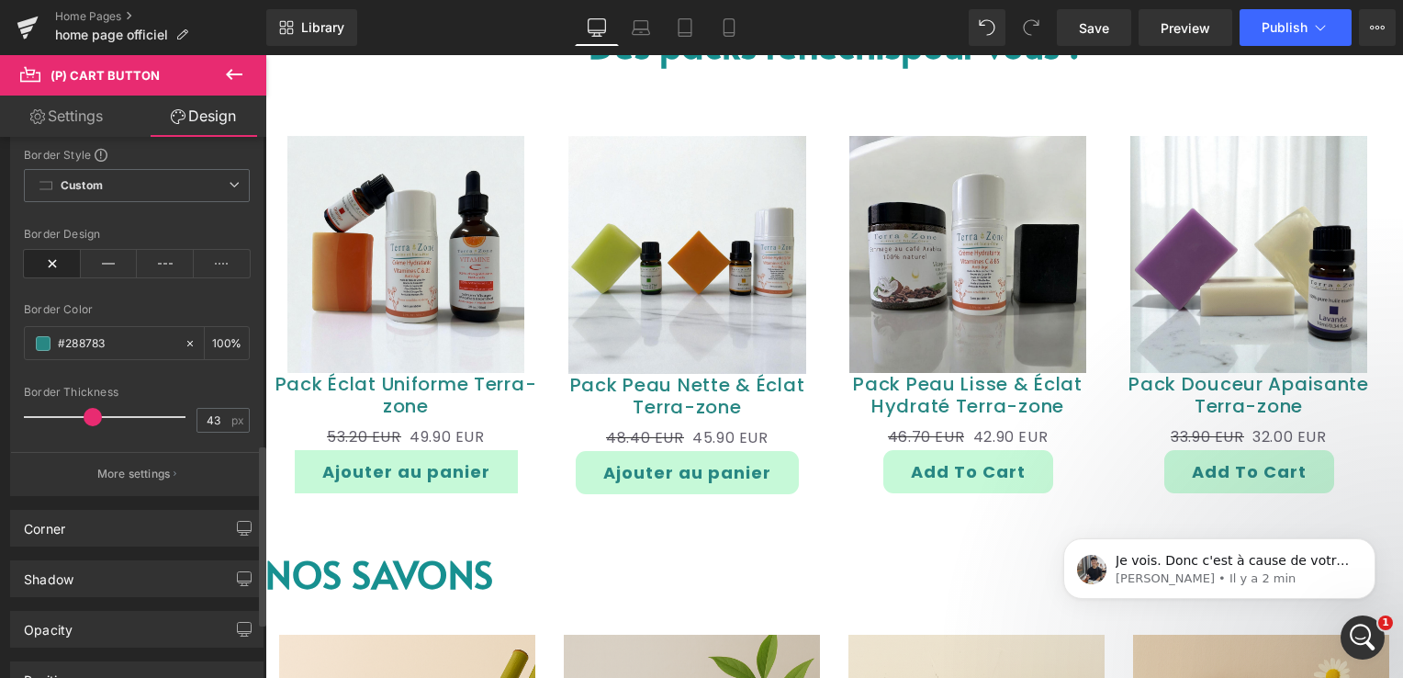
type input "49"
type input "43"
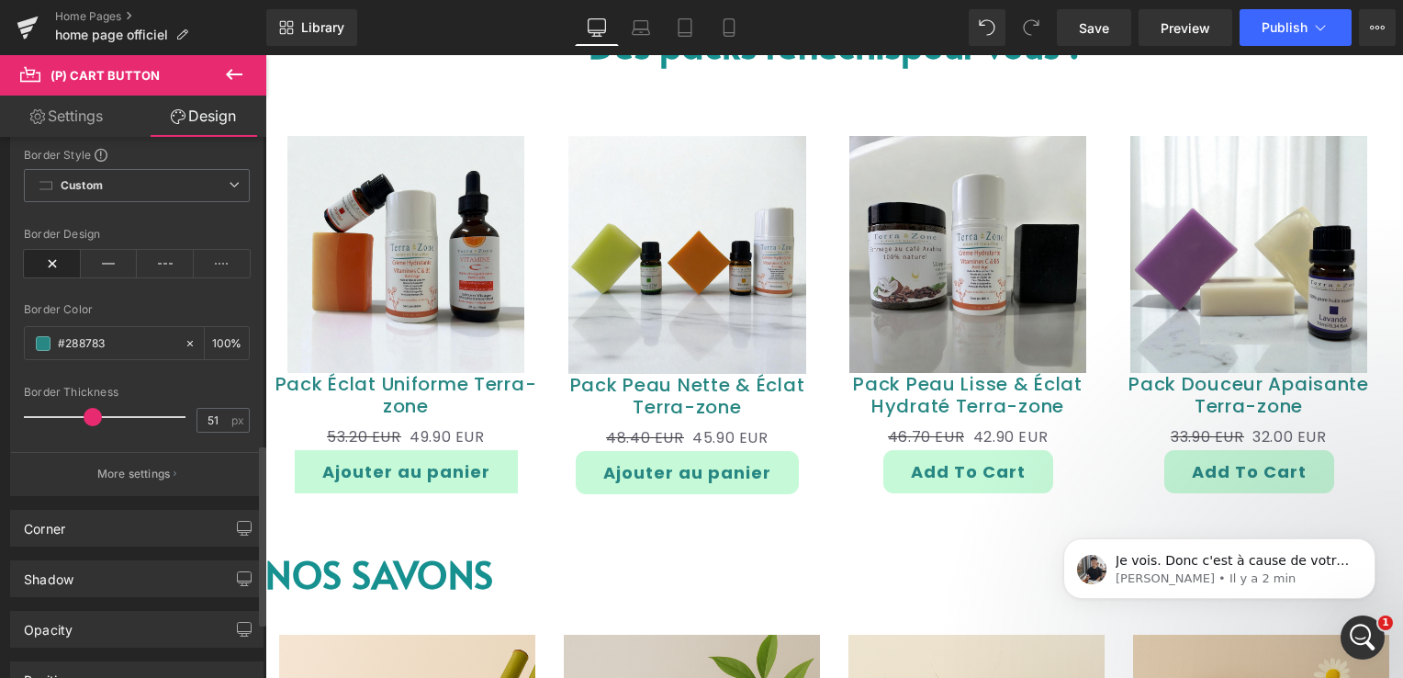
type input "52"
type input "51"
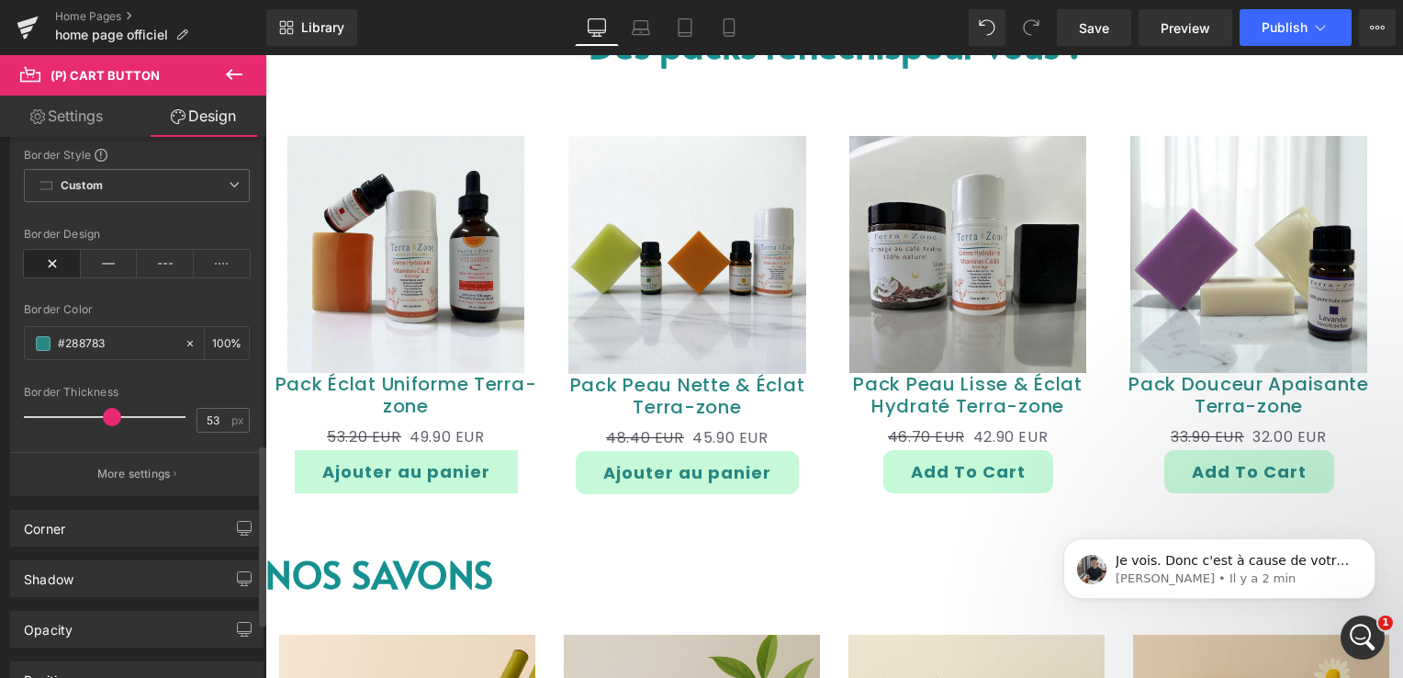
type input "55"
type input "53"
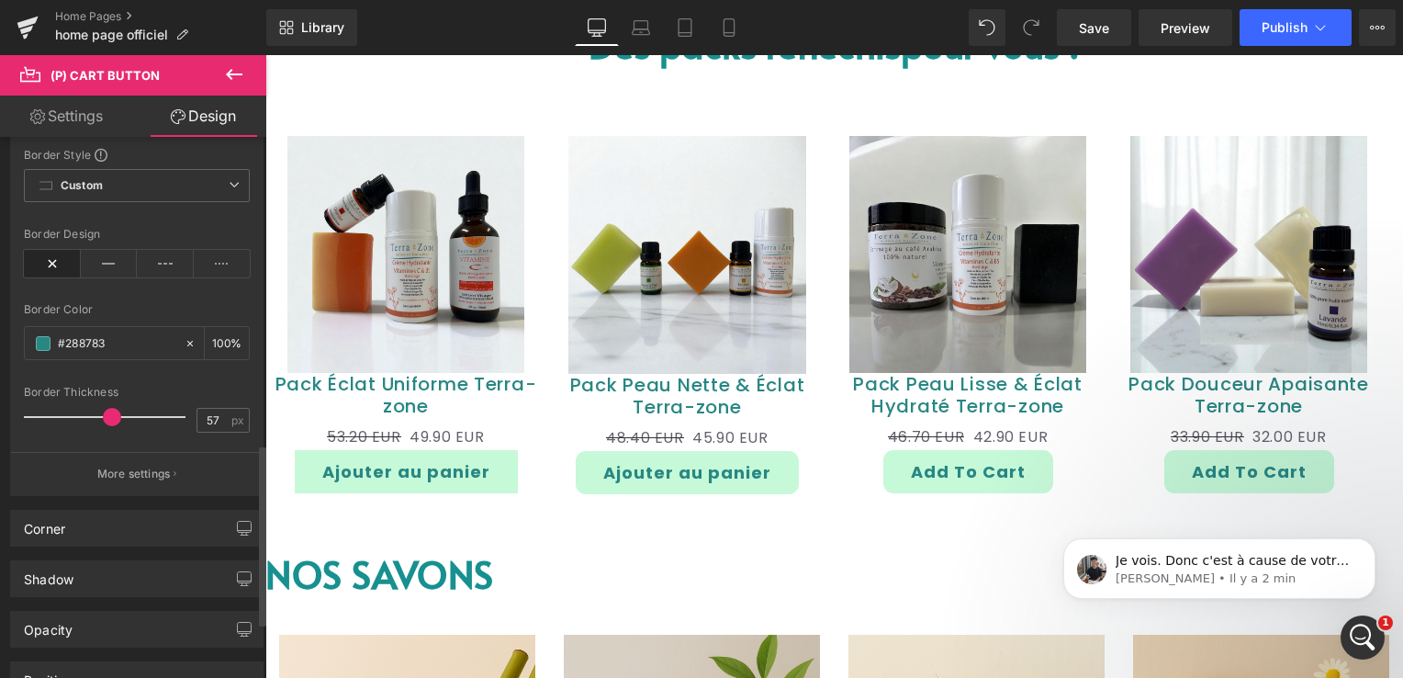
type input "59"
type input "57"
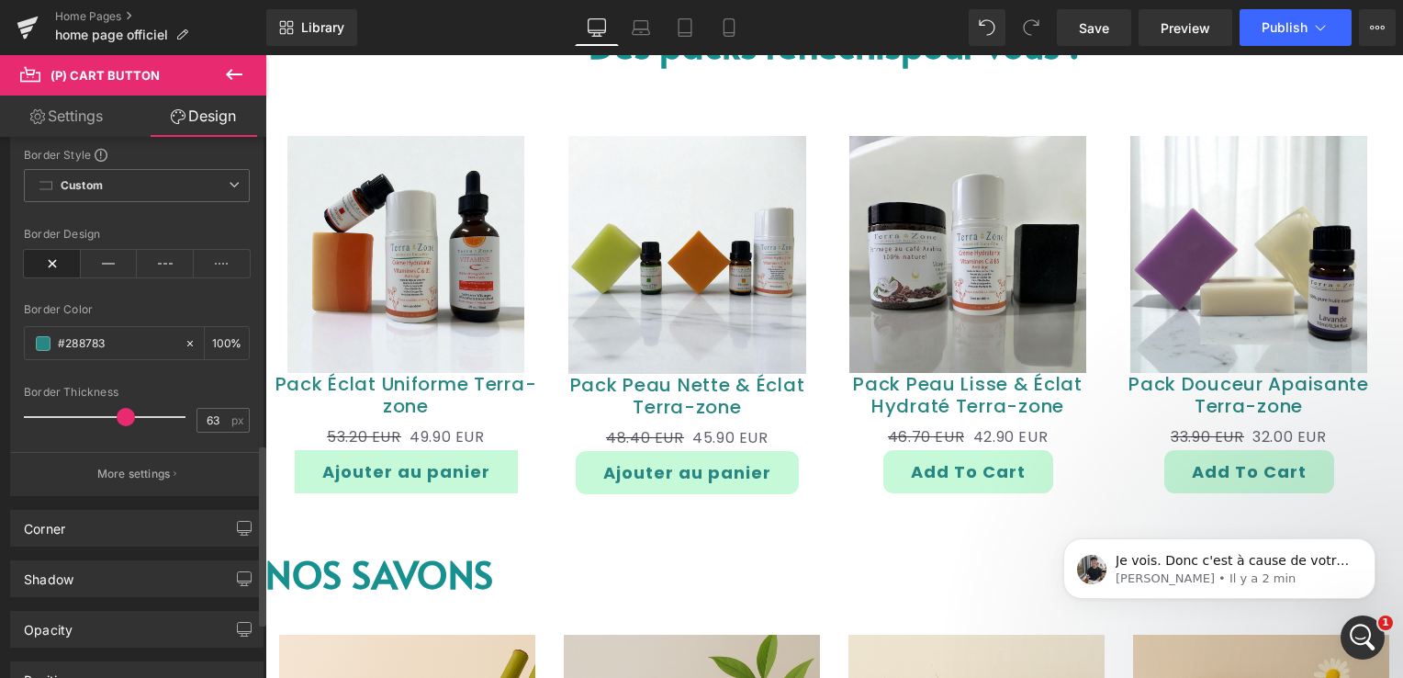
type input "69"
type input "63"
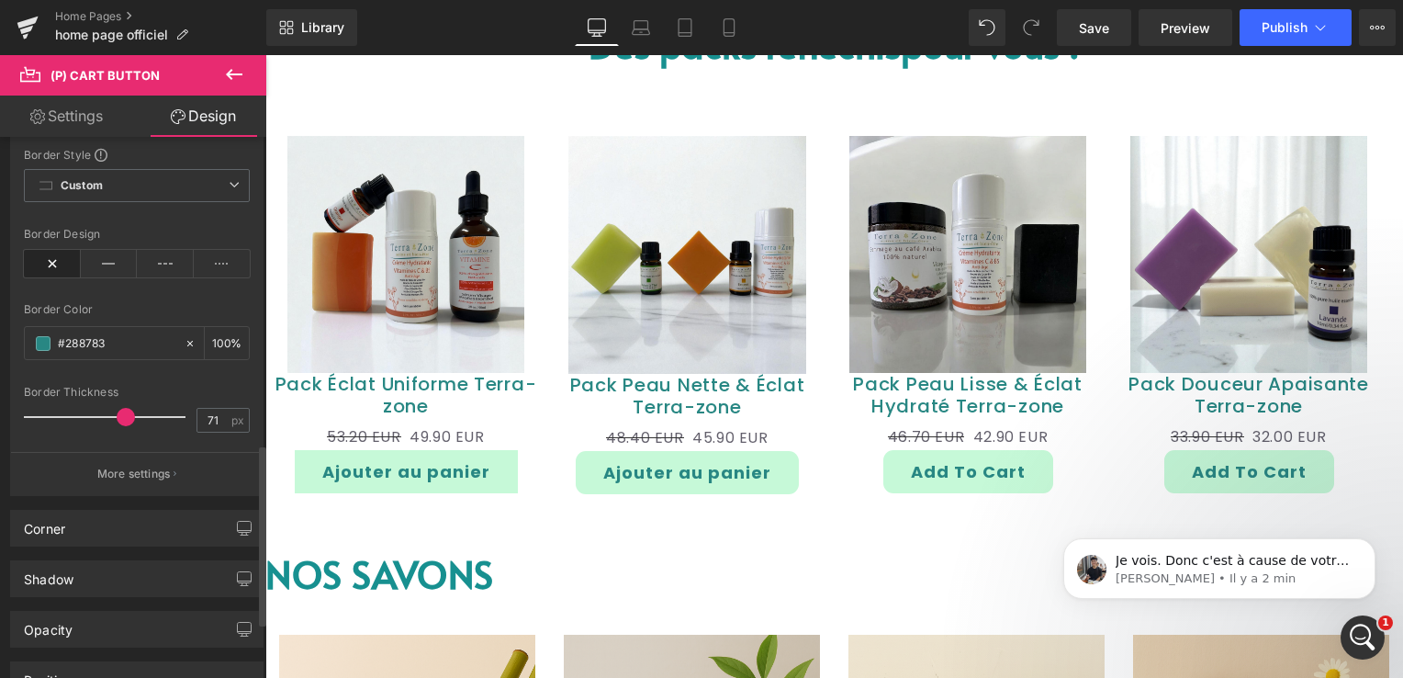
type input "73"
type input "71"
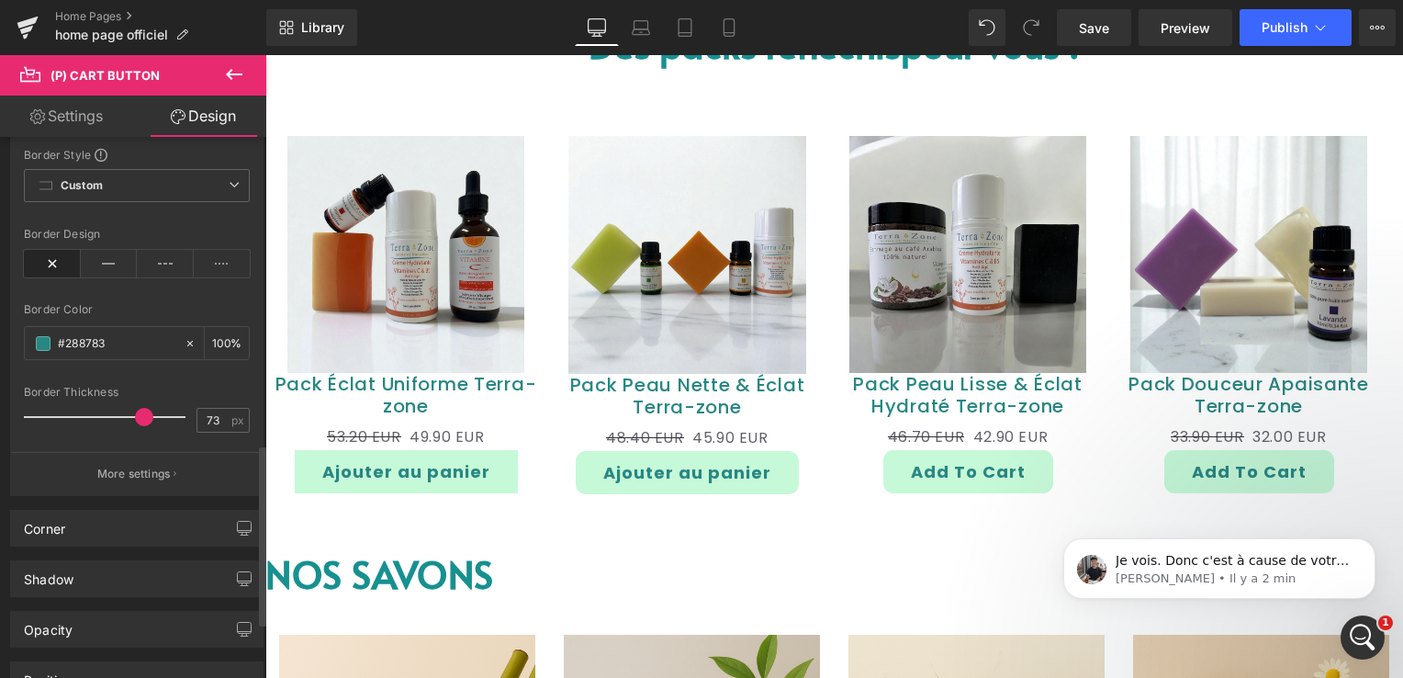
type input "73"
type input "53"
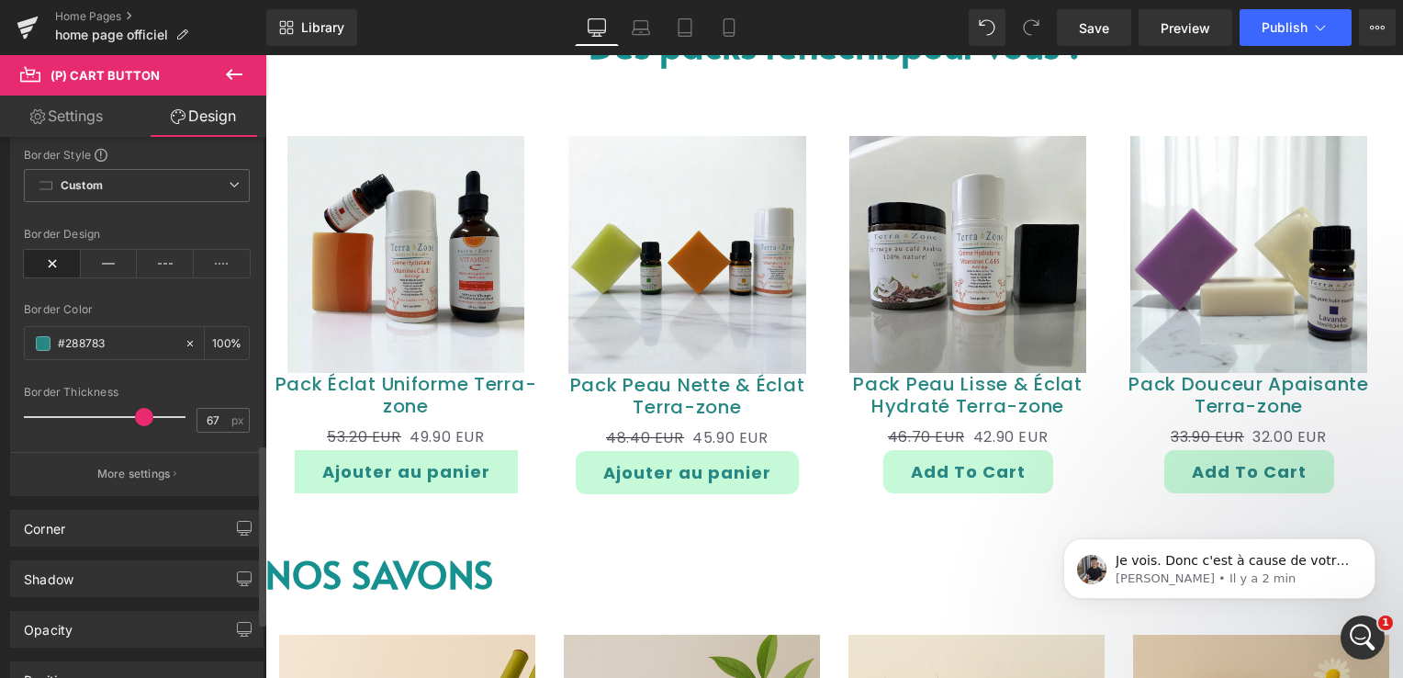
type input "67"
type input "13"
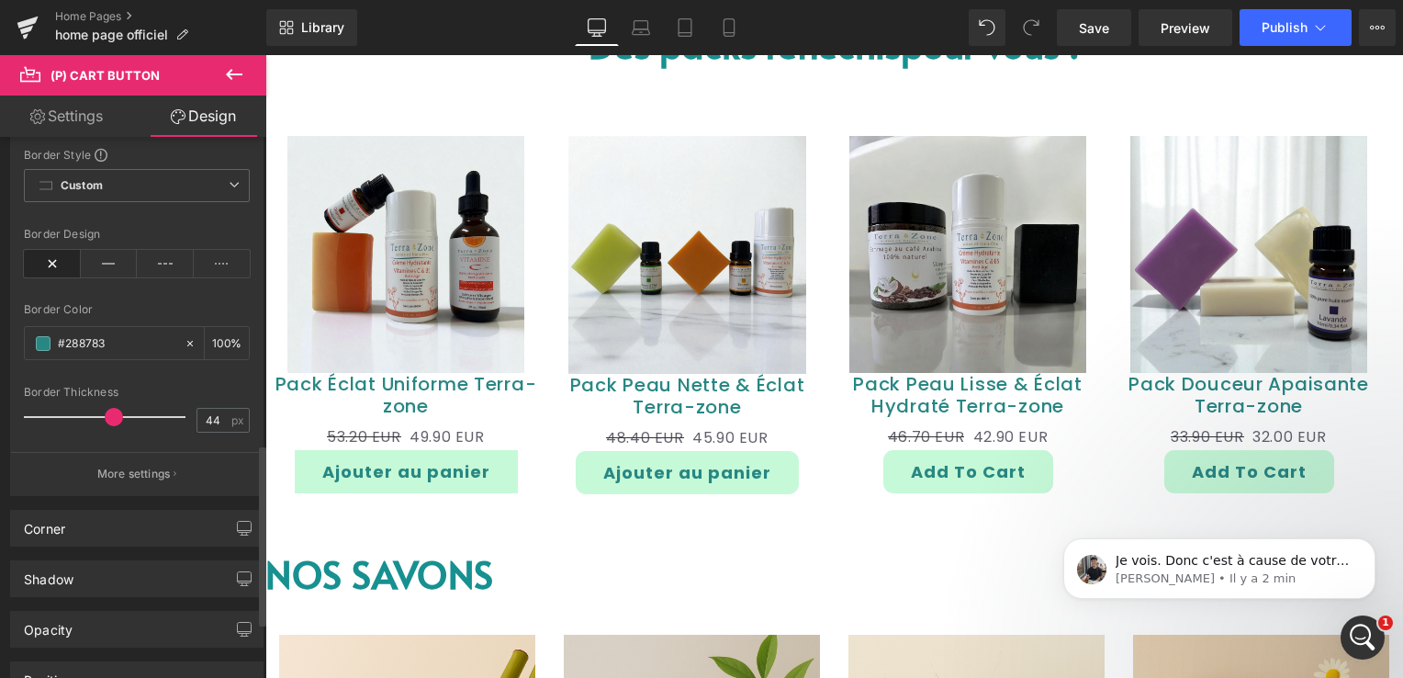
type input "39"
type input "0"
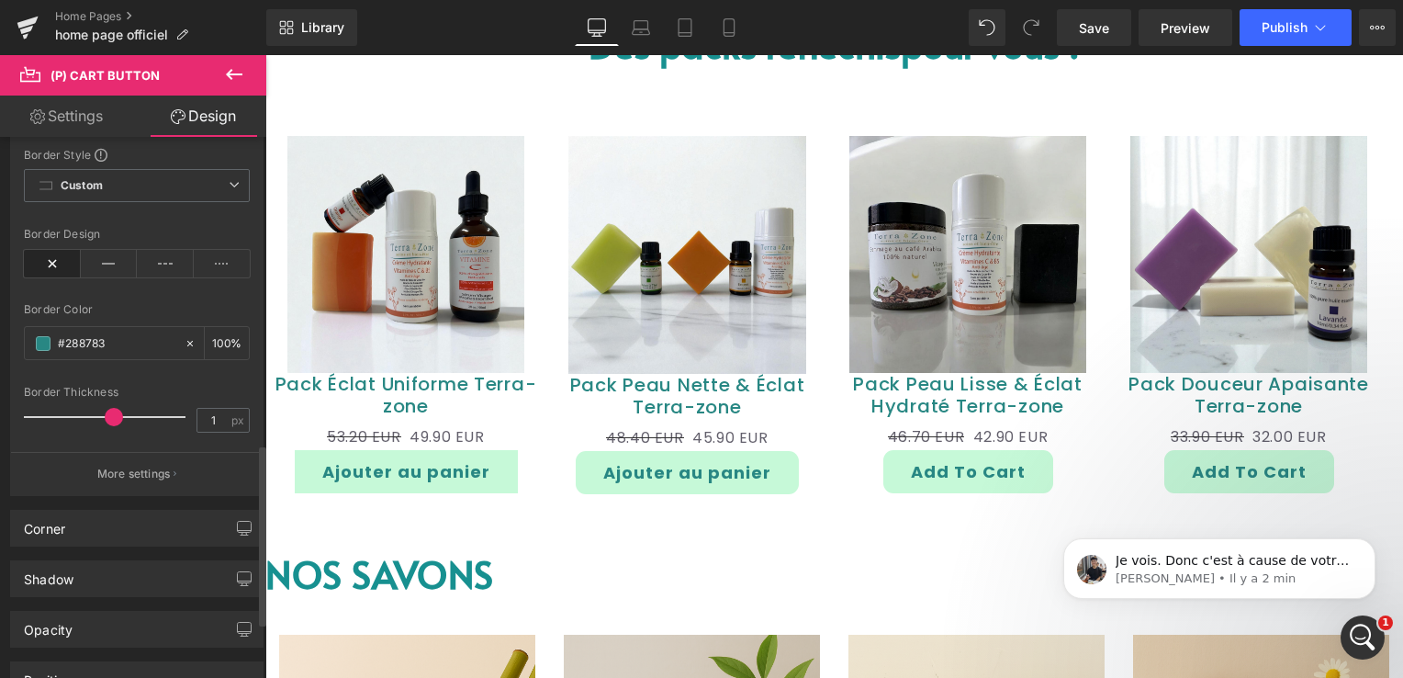
type input "1"
type input "0"
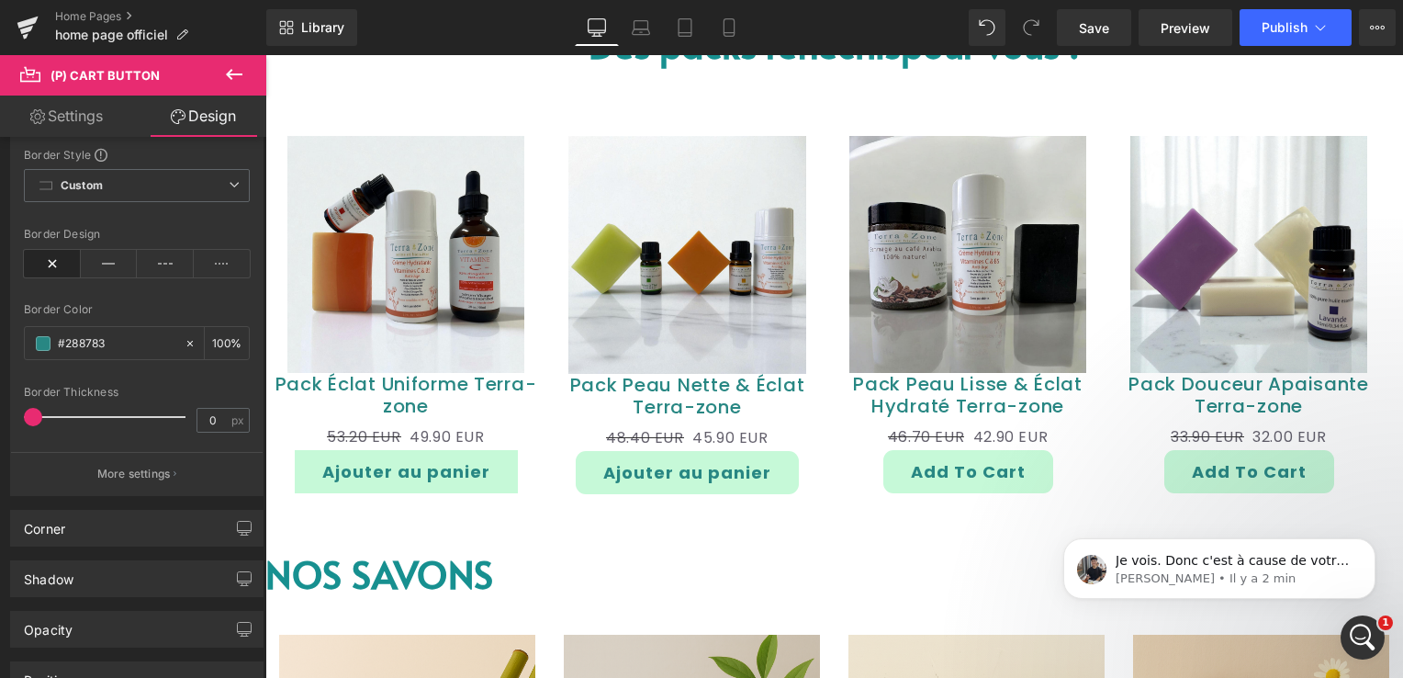
type input "0"
drag, startPoint x: 28, startPoint y: 414, endPoint x: -4, endPoint y: 428, distance: 34.1
click at [0, 428] on html "(P) Cart Button You are previewing how the will restyle your page. You can not …" at bounding box center [701, 339] width 1403 height 678
click at [140, 465] on p "More settings" at bounding box center [133, 473] width 73 height 17
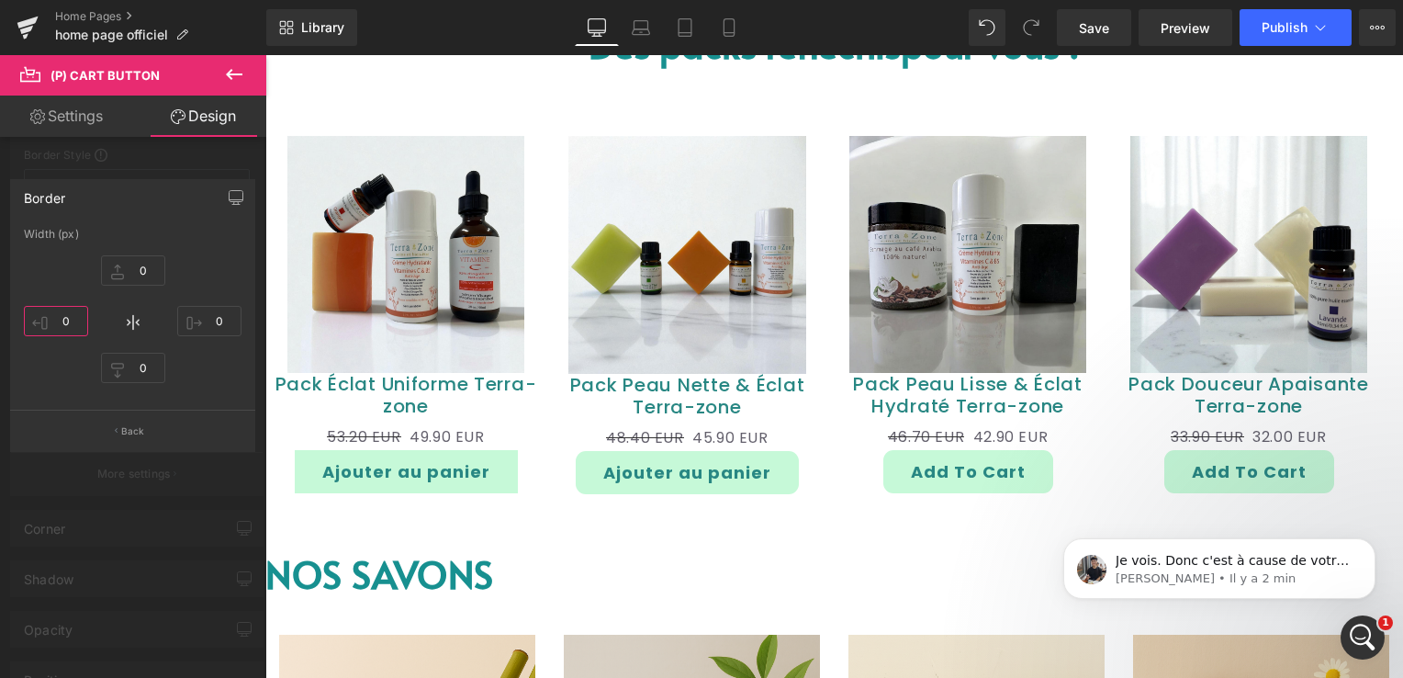
click at [70, 321] on input "0" at bounding box center [56, 321] width 64 height 30
type input "3"
click at [136, 431] on p "Back" at bounding box center [133, 431] width 24 height 14
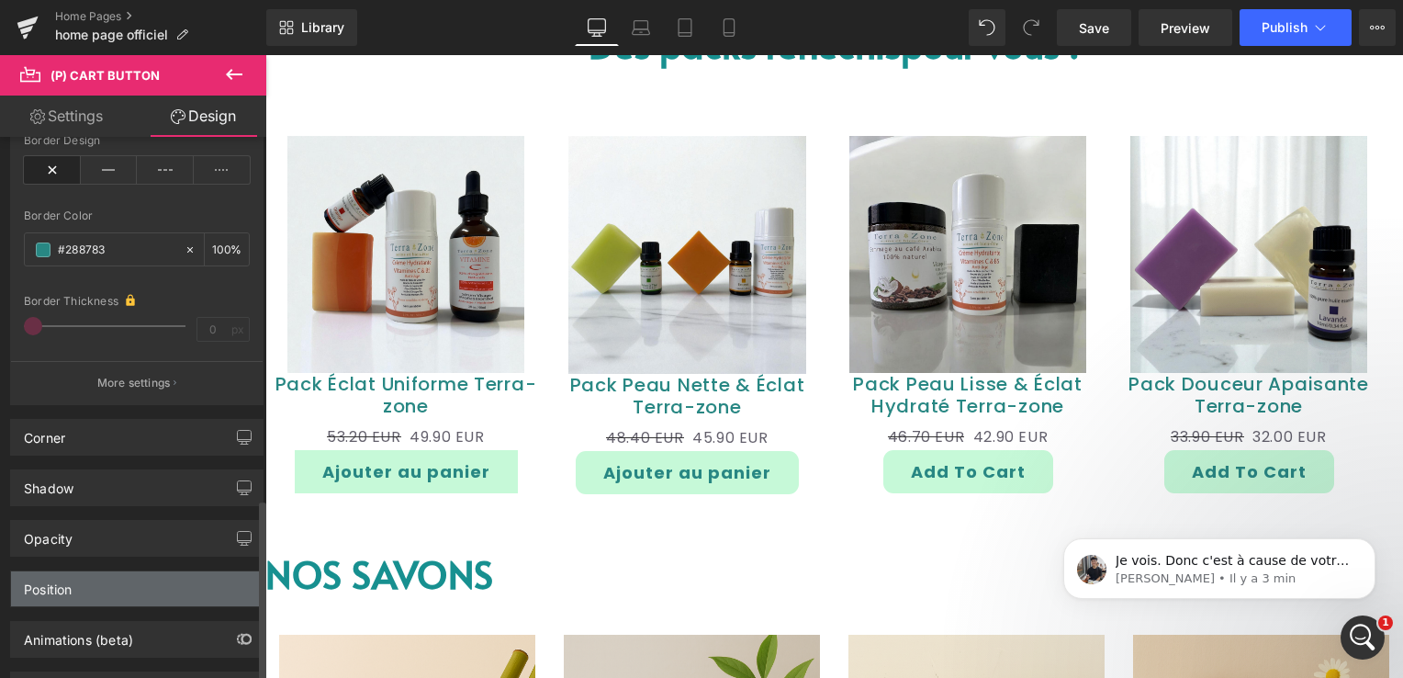
scroll to position [1088, 0]
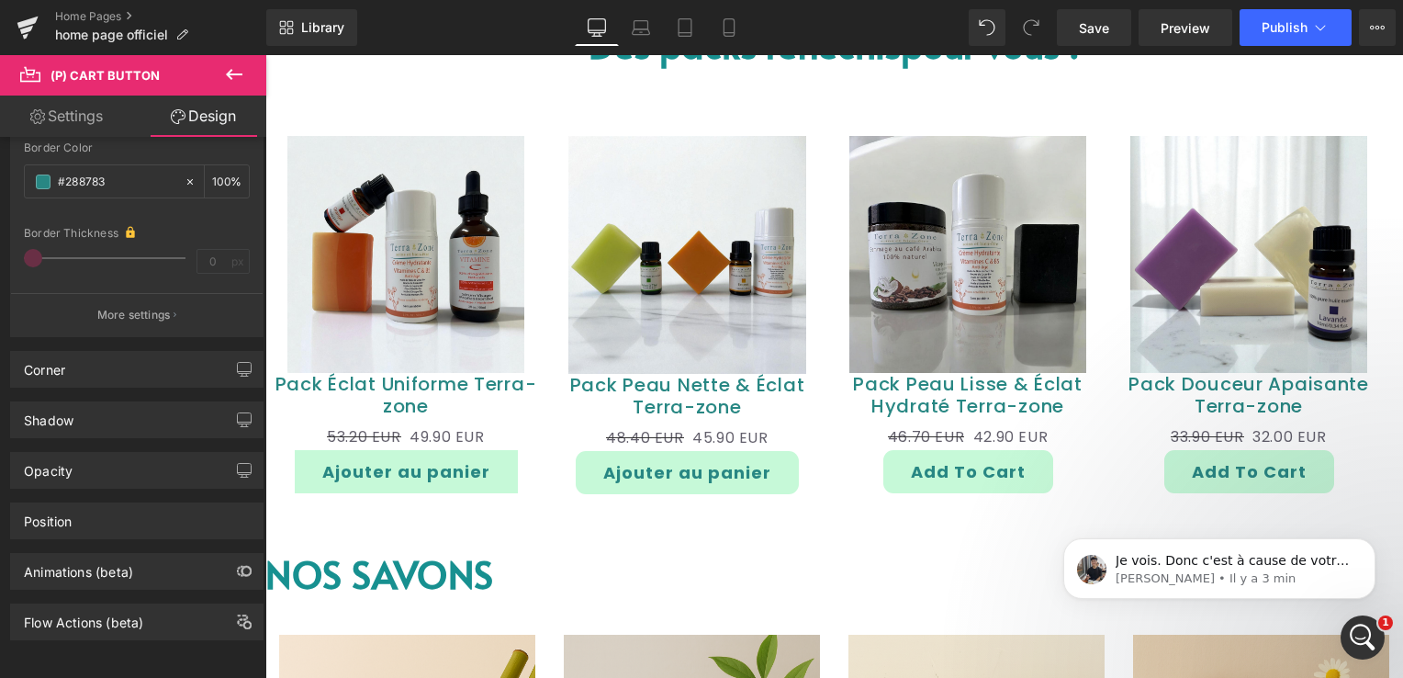
click at [225, 75] on icon at bounding box center [234, 74] width 22 height 22
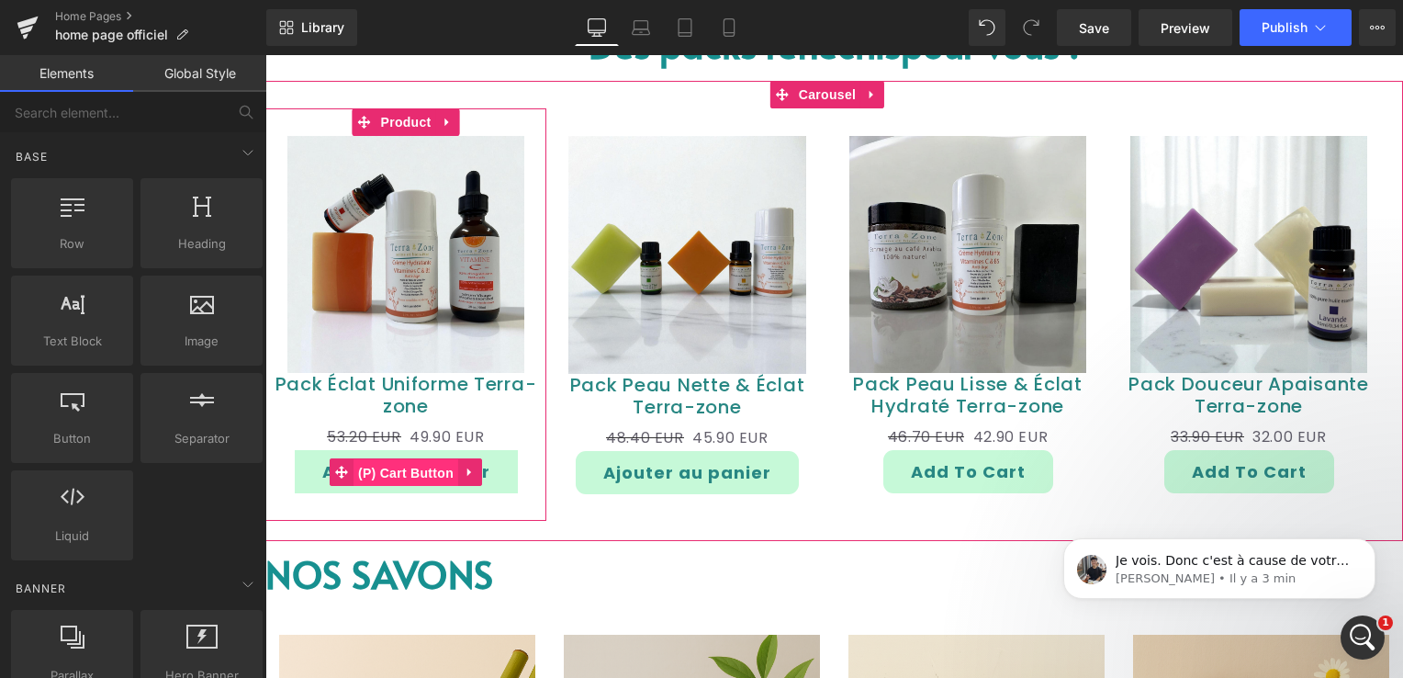
click at [426, 463] on span "(P) Cart Button" at bounding box center [405, 473] width 105 height 28
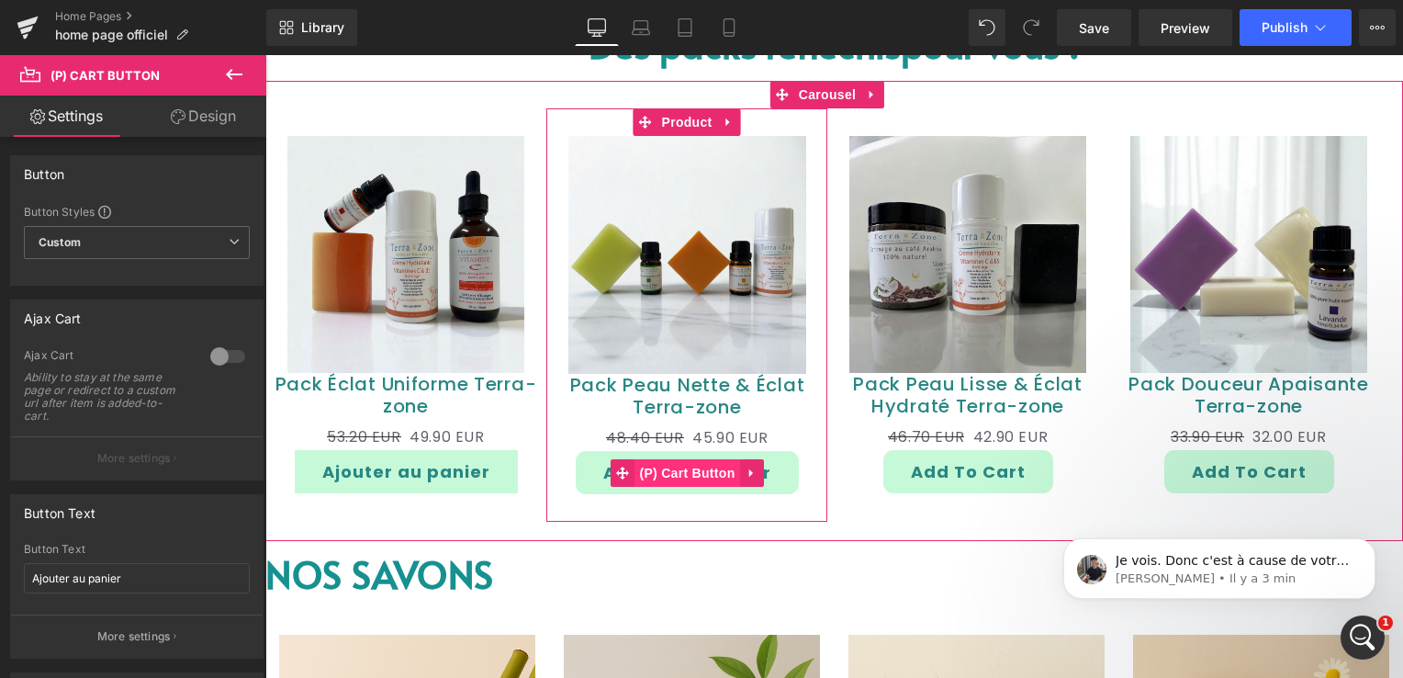
click at [672, 459] on span "(P) Cart Button" at bounding box center [686, 473] width 105 height 28
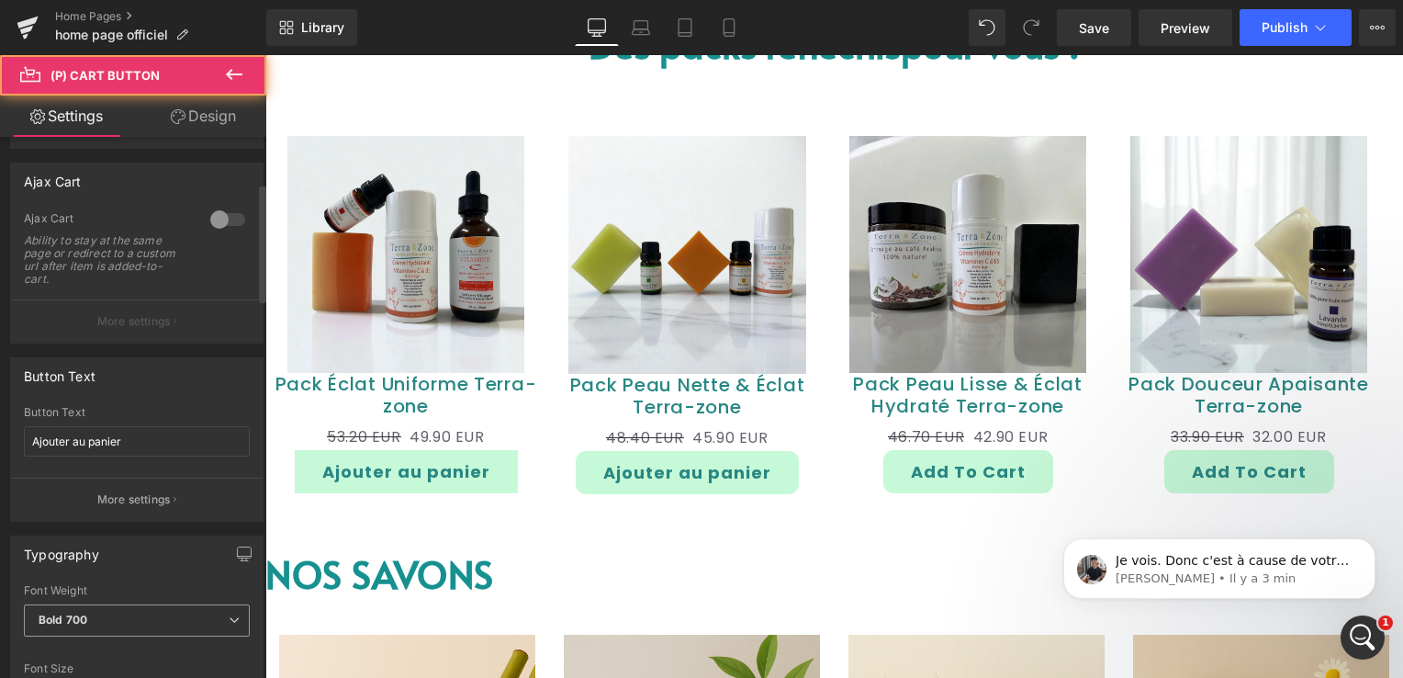
scroll to position [367, 0]
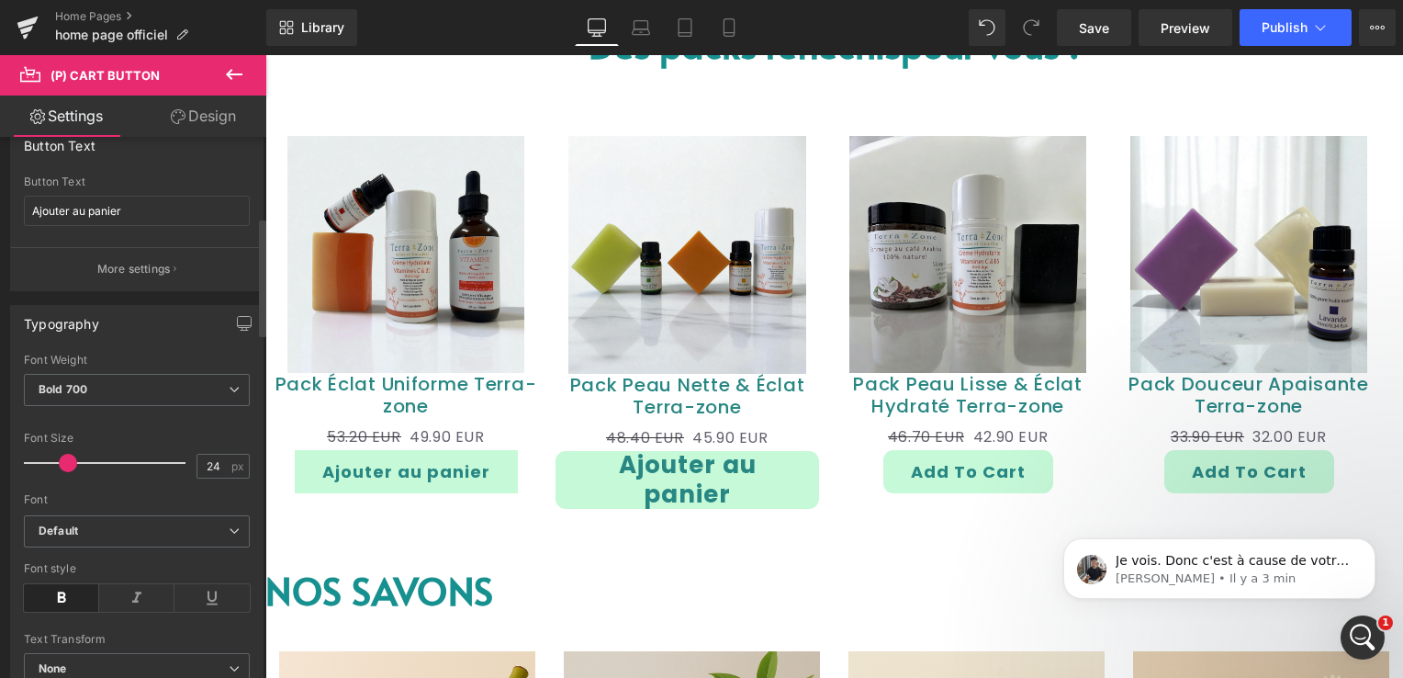
type input "23"
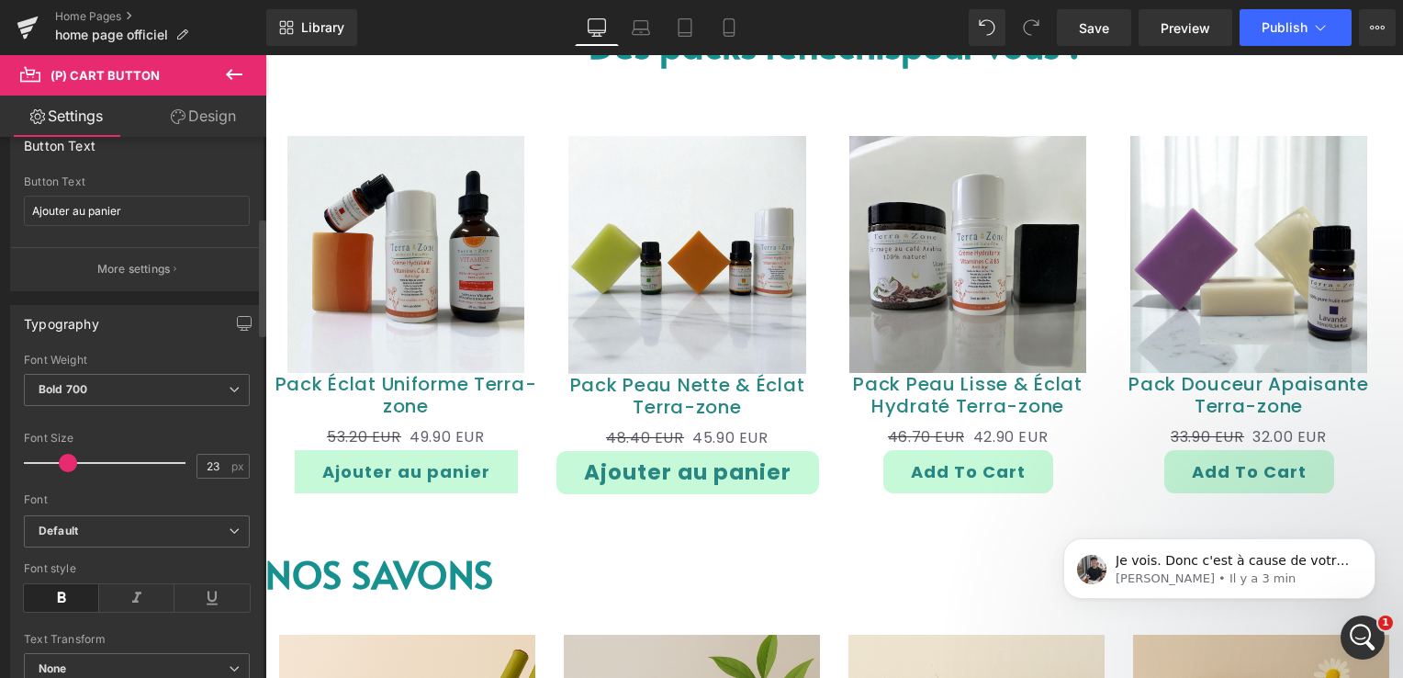
click at [70, 458] on span at bounding box center [68, 463] width 18 height 18
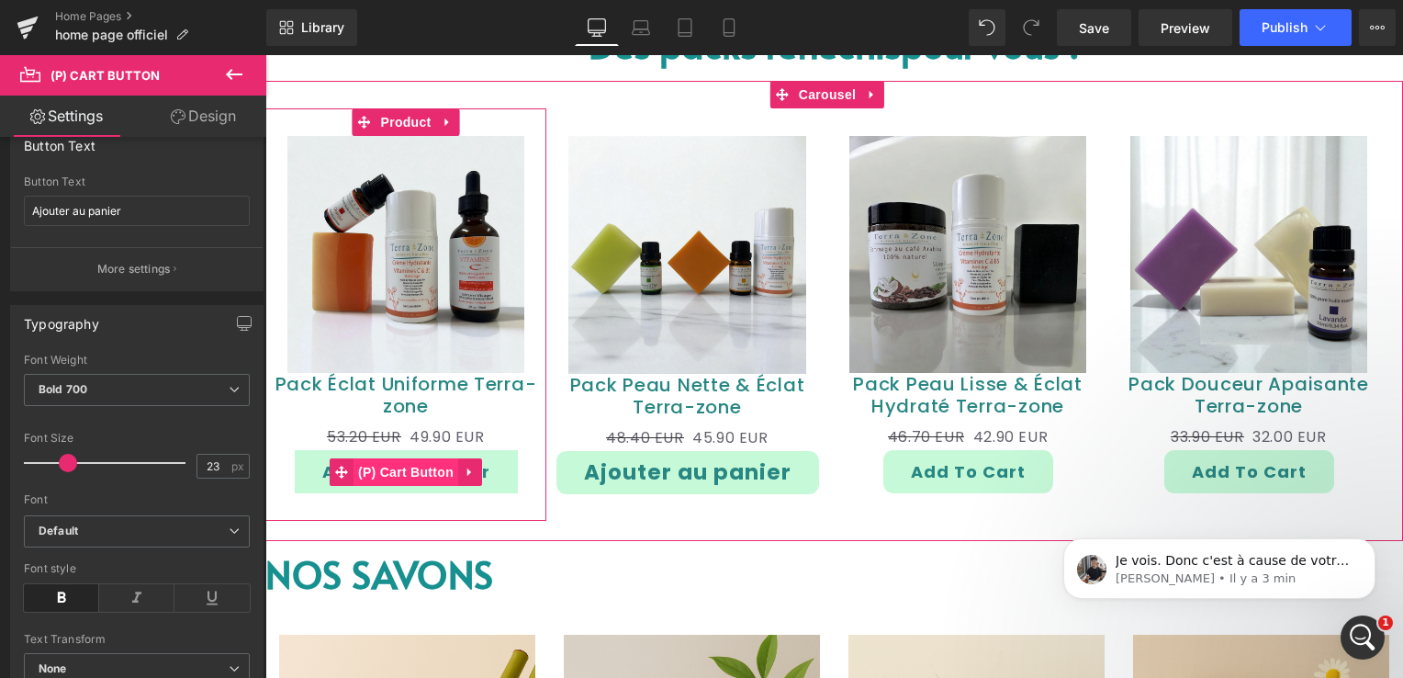
click at [414, 458] on span "(P) Cart Button" at bounding box center [405, 472] width 105 height 28
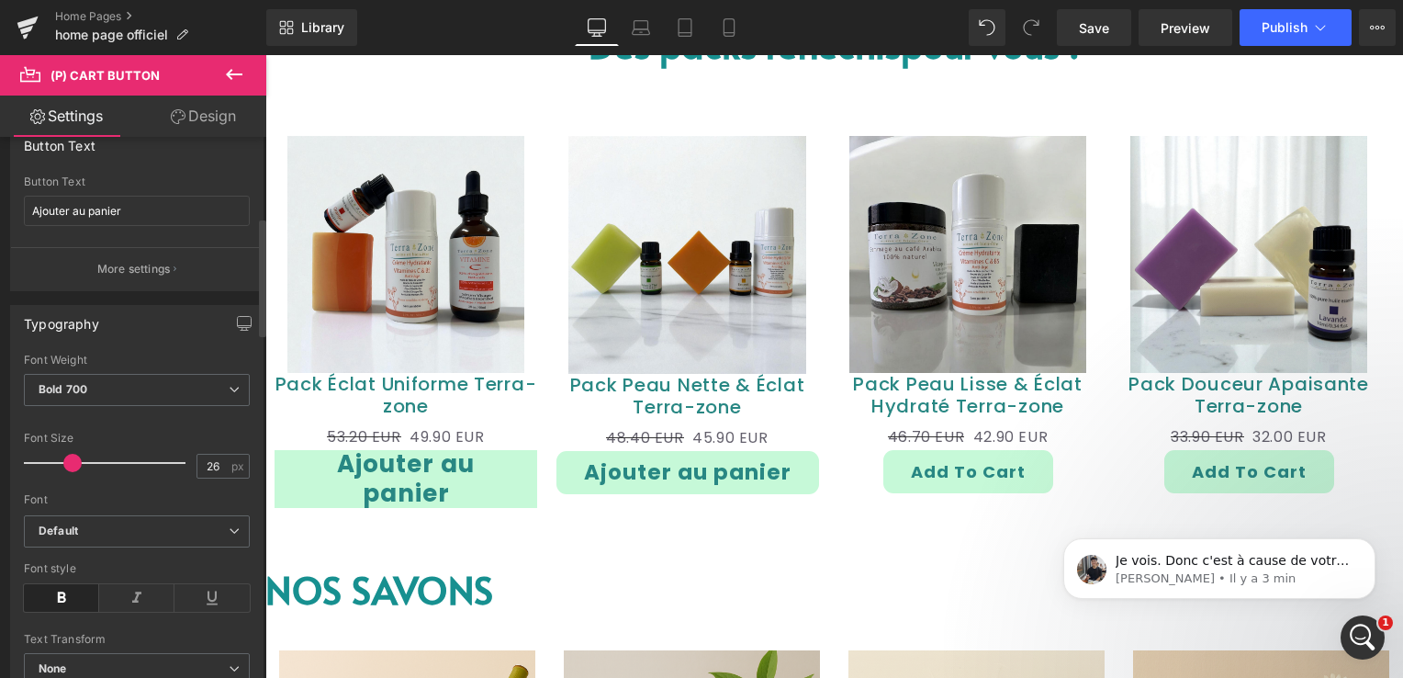
type input "25"
drag, startPoint x: 60, startPoint y: 463, endPoint x: 70, endPoint y: 459, distance: 10.7
click at [70, 459] on span at bounding box center [71, 463] width 18 height 18
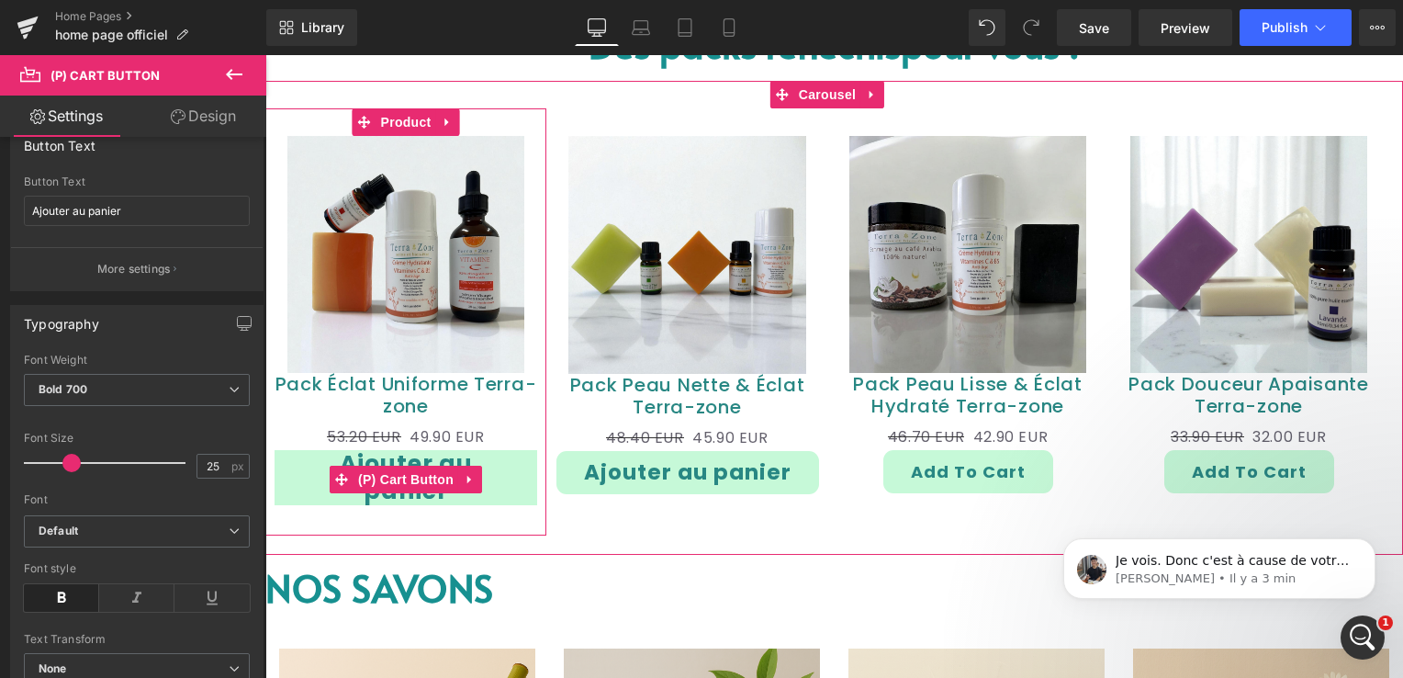
click at [525, 475] on button "Ajouter au panier" at bounding box center [406, 477] width 263 height 55
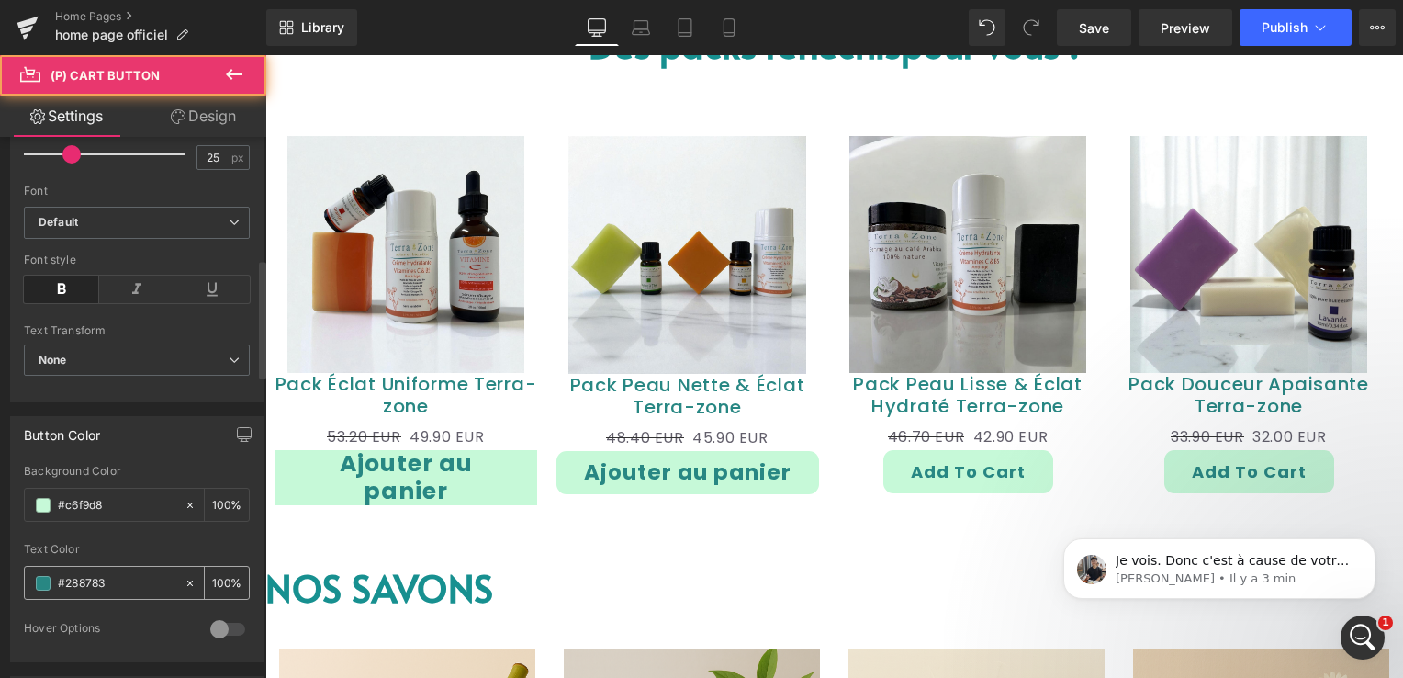
scroll to position [734, 0]
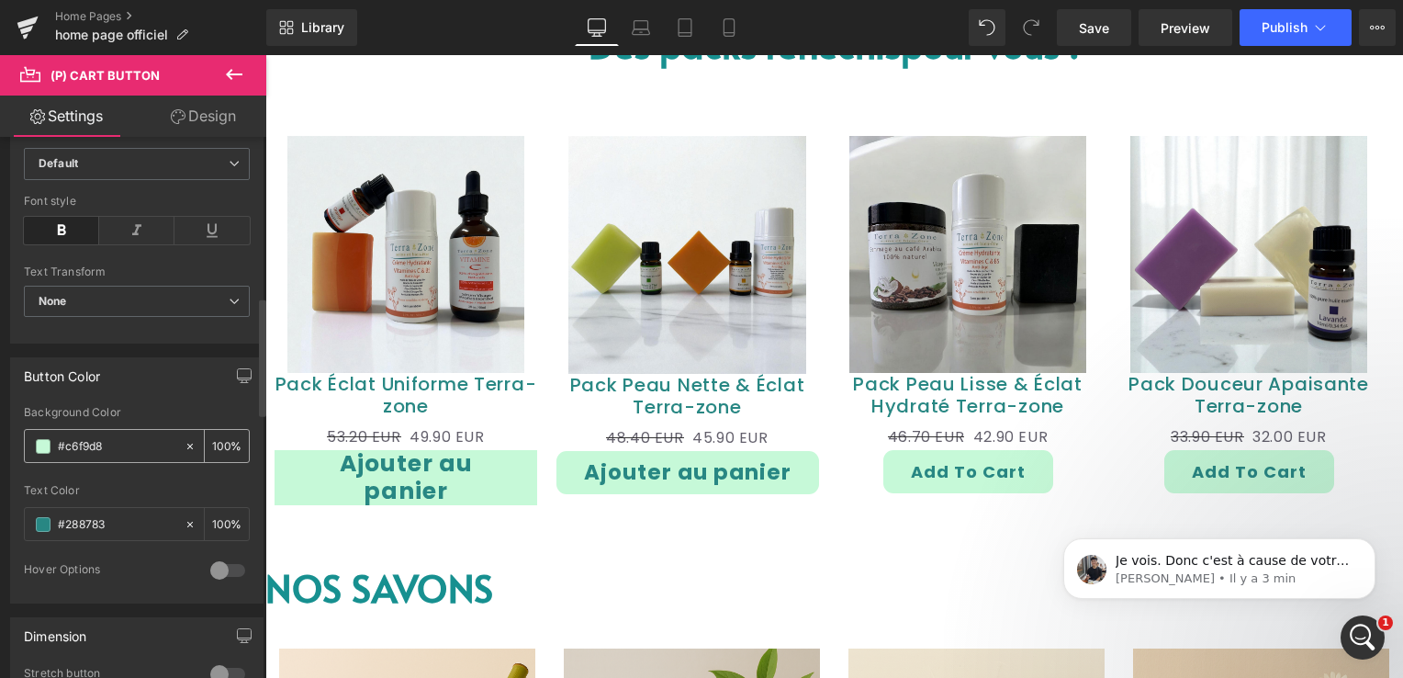
drag, startPoint x: 121, startPoint y: 439, endPoint x: 51, endPoint y: 451, distance: 70.8
click at [51, 451] on div "#c6f9d8" at bounding box center [104, 446] width 159 height 32
type input "0"
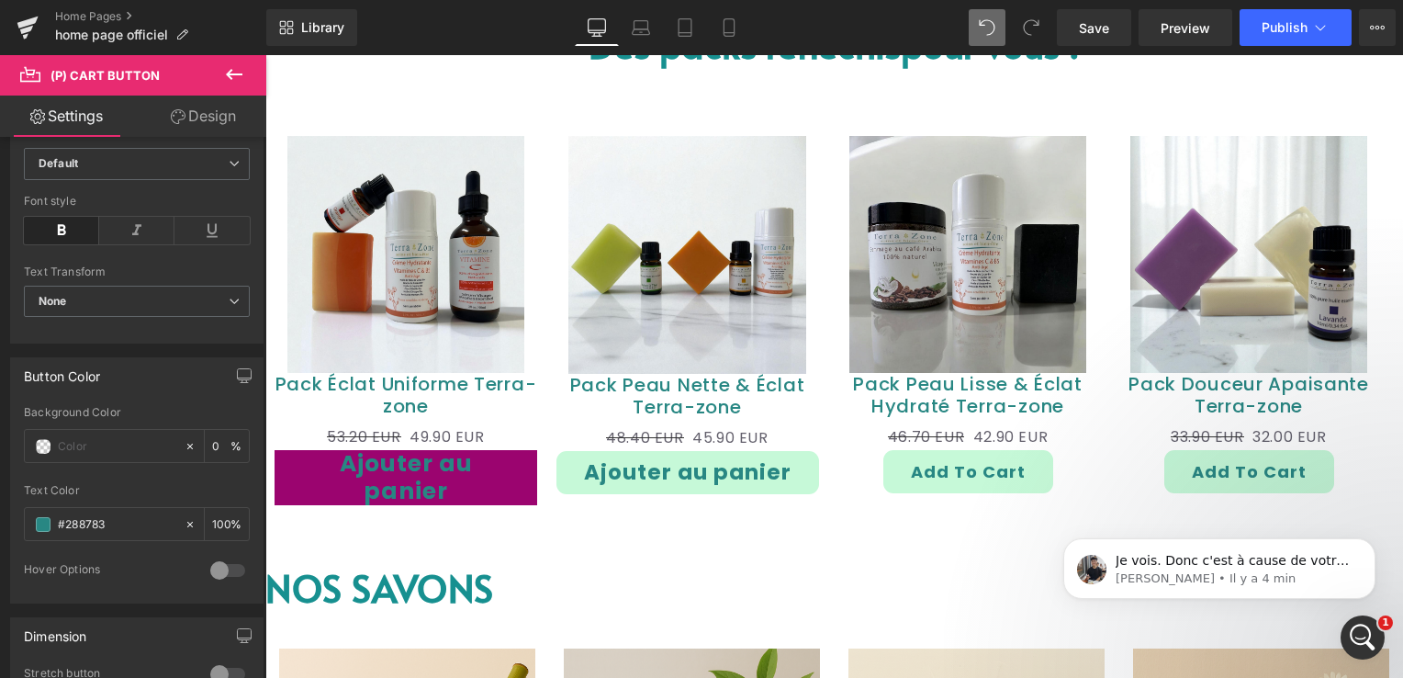
type input "18"
type input "#c6f9d8"
type input "100"
type input "0"
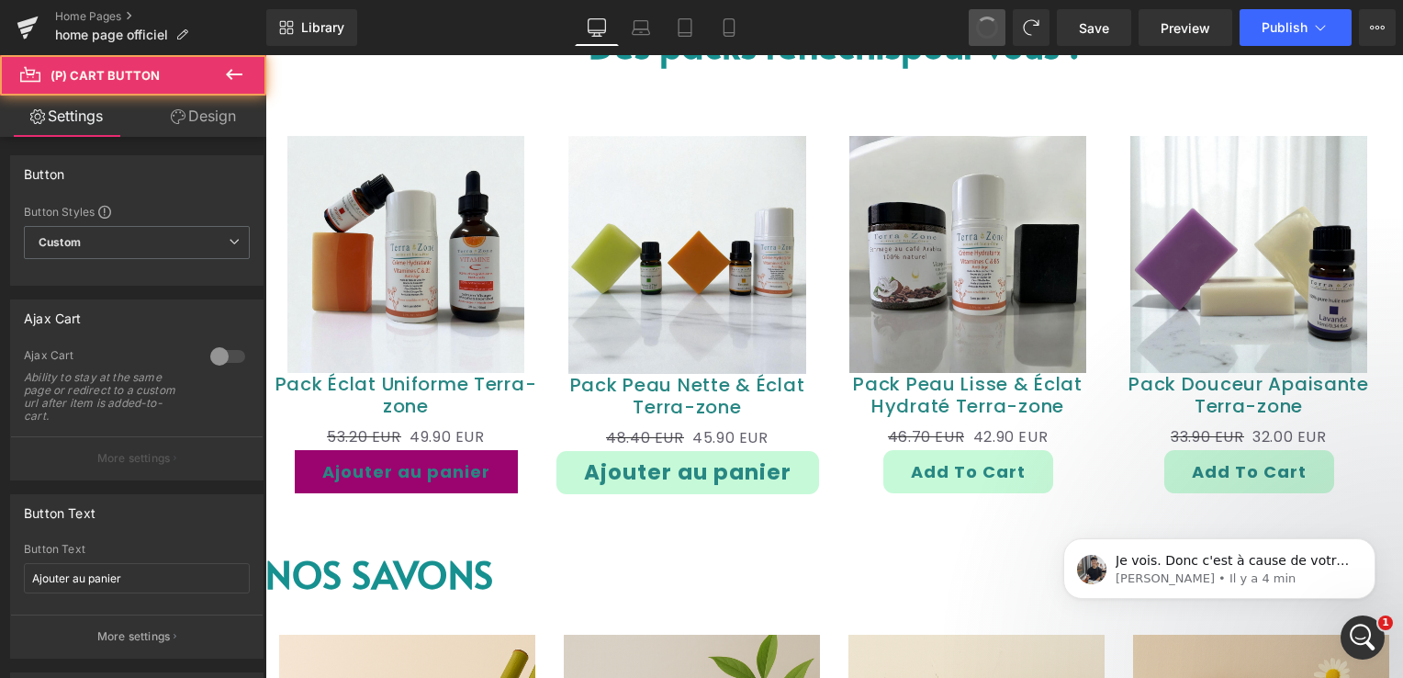
type input "18"
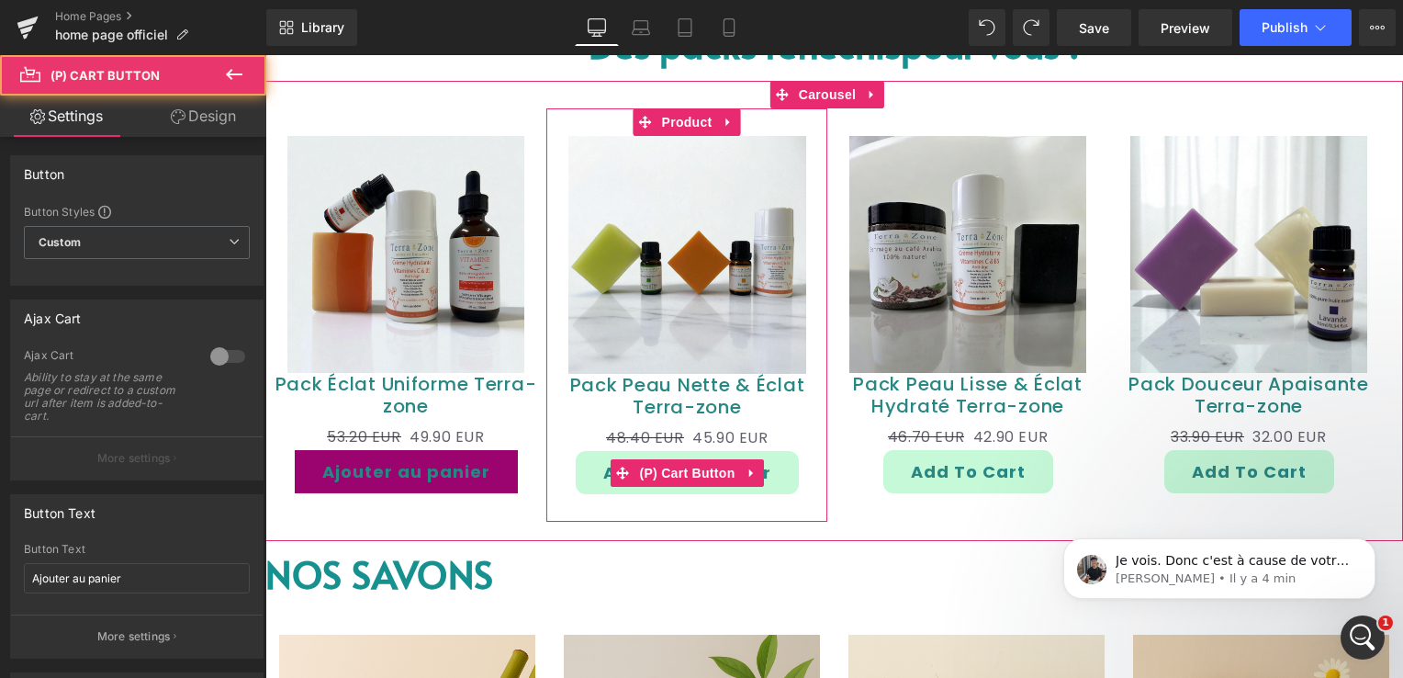
click at [603, 468] on button "Ajouter au panier" at bounding box center [687, 472] width 223 height 43
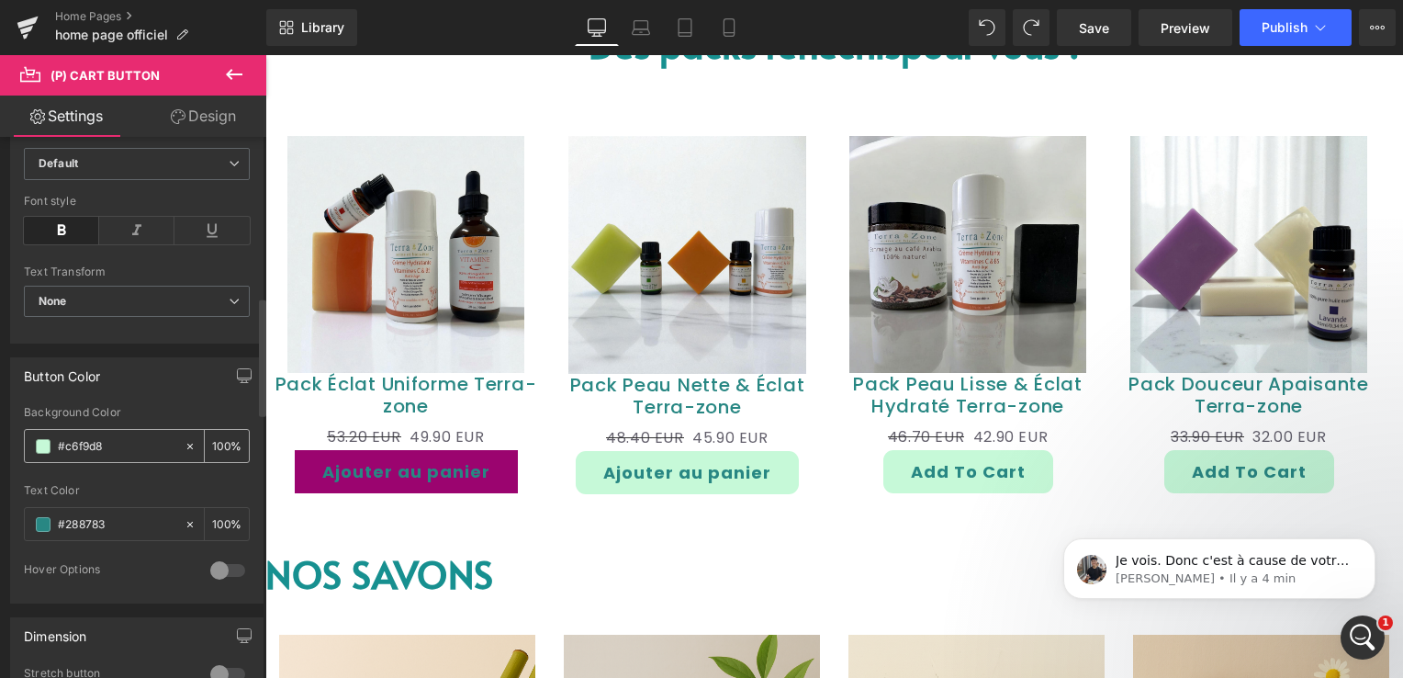
drag, startPoint x: 114, startPoint y: 441, endPoint x: 37, endPoint y: 446, distance: 77.3
click at [37, 446] on div "#c6f9d8" at bounding box center [104, 446] width 159 height 32
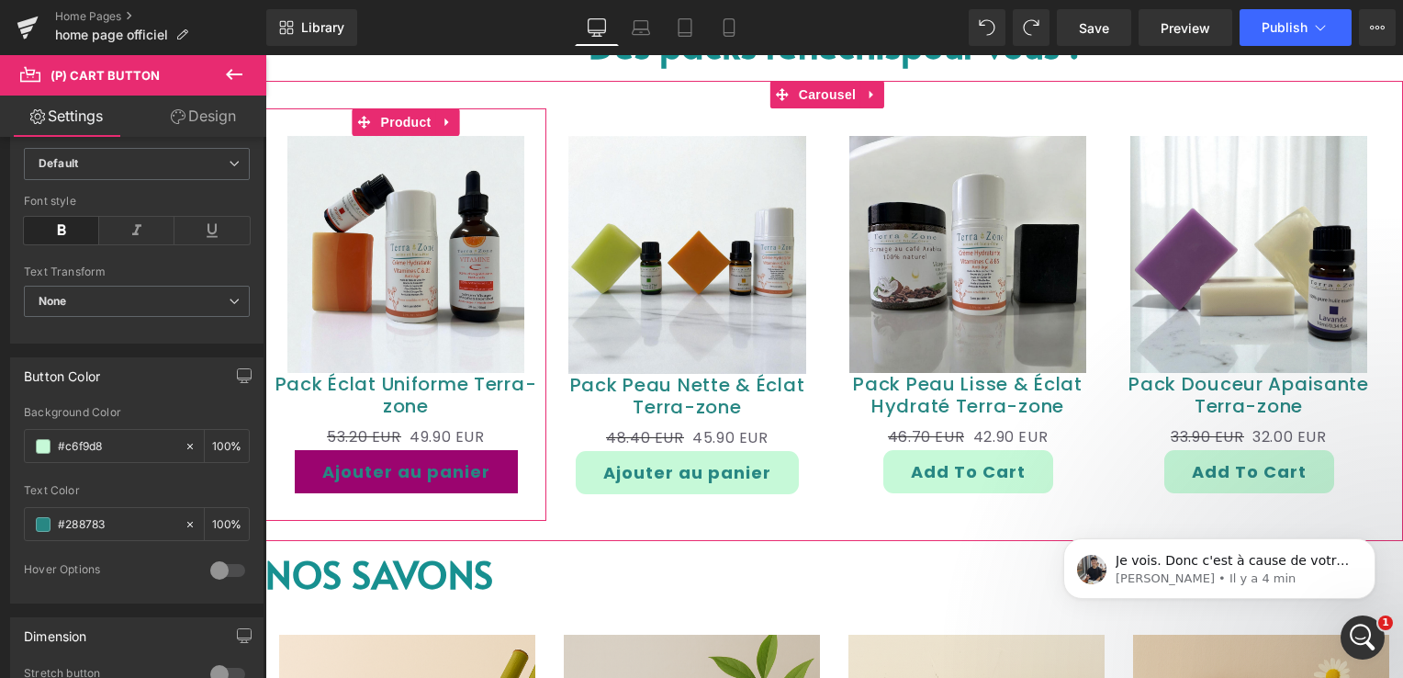
click at [324, 460] on button "Ajouter au panier" at bounding box center [406, 471] width 223 height 43
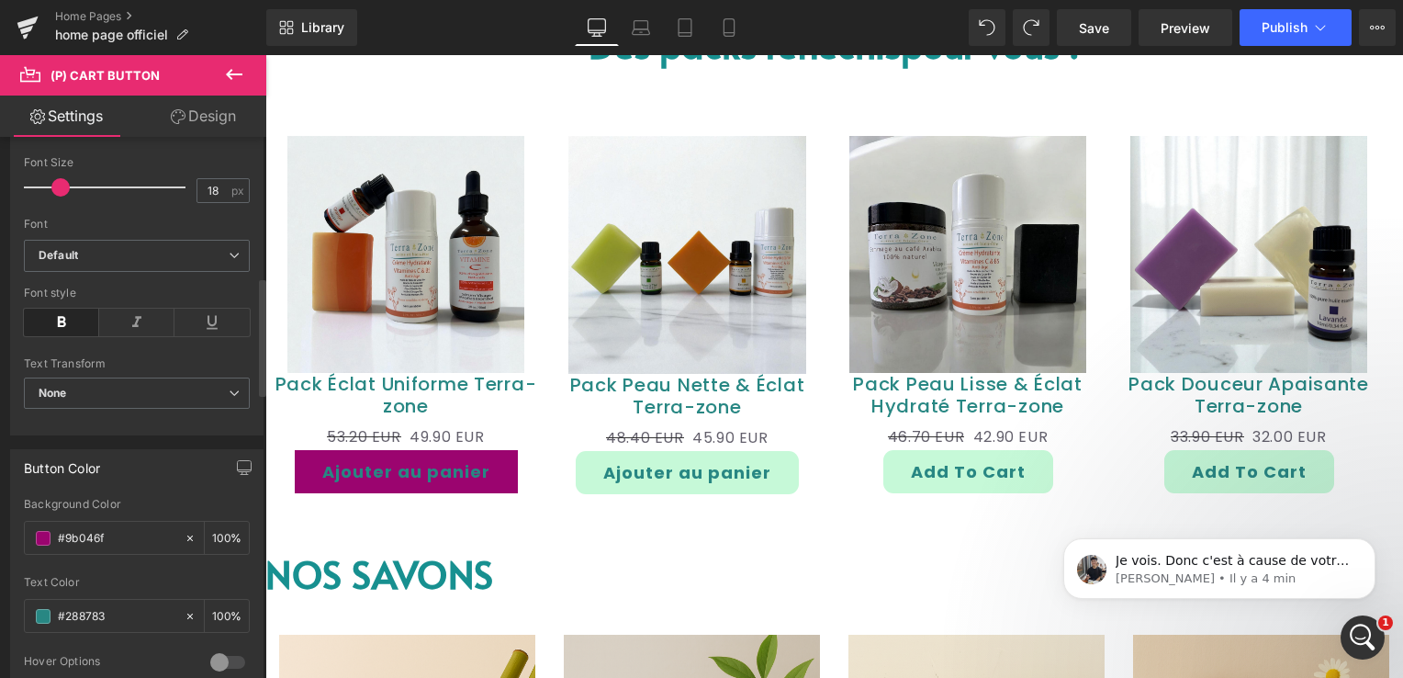
scroll to position [918, 0]
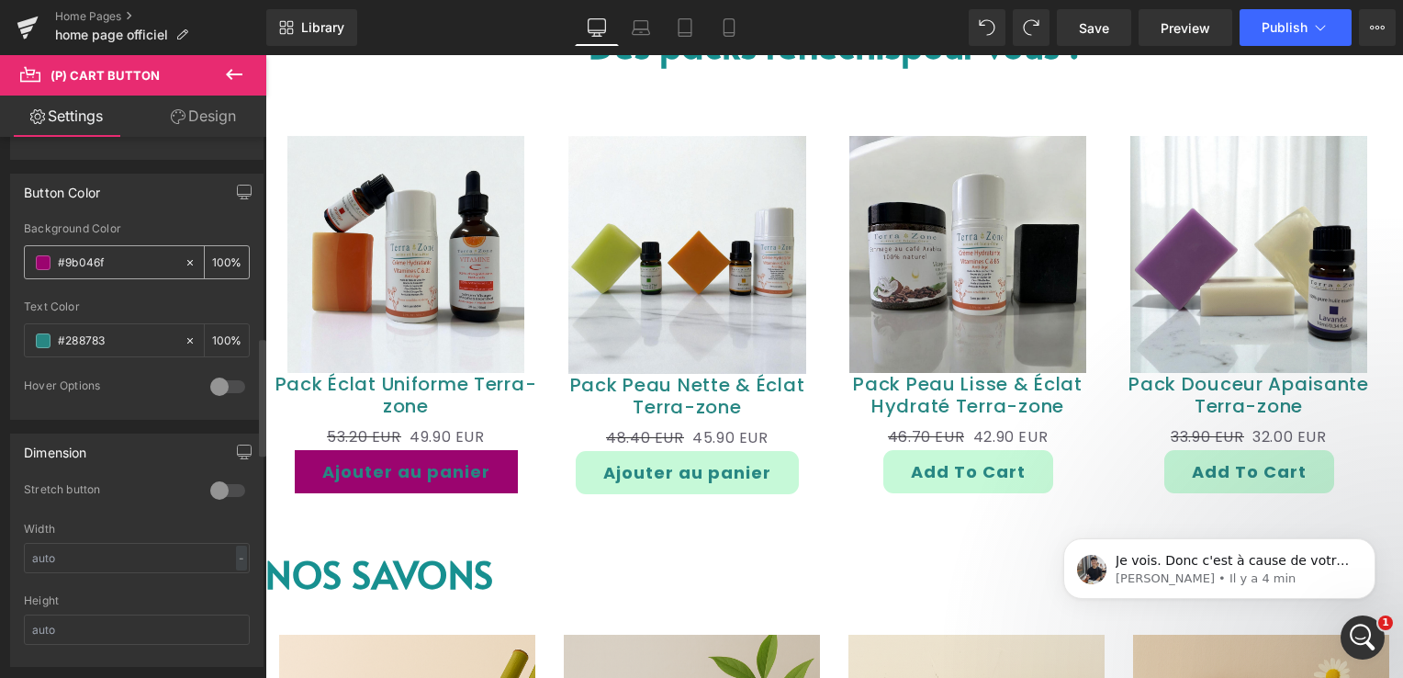
drag, startPoint x: 120, startPoint y: 256, endPoint x: 51, endPoint y: 264, distance: 69.3
click at [37, 261] on div "#9b046f" at bounding box center [104, 262] width 159 height 32
paste input "c6f9d8"
type input "#c6f9d8"
click at [131, 300] on div "Text Color" at bounding box center [137, 306] width 226 height 13
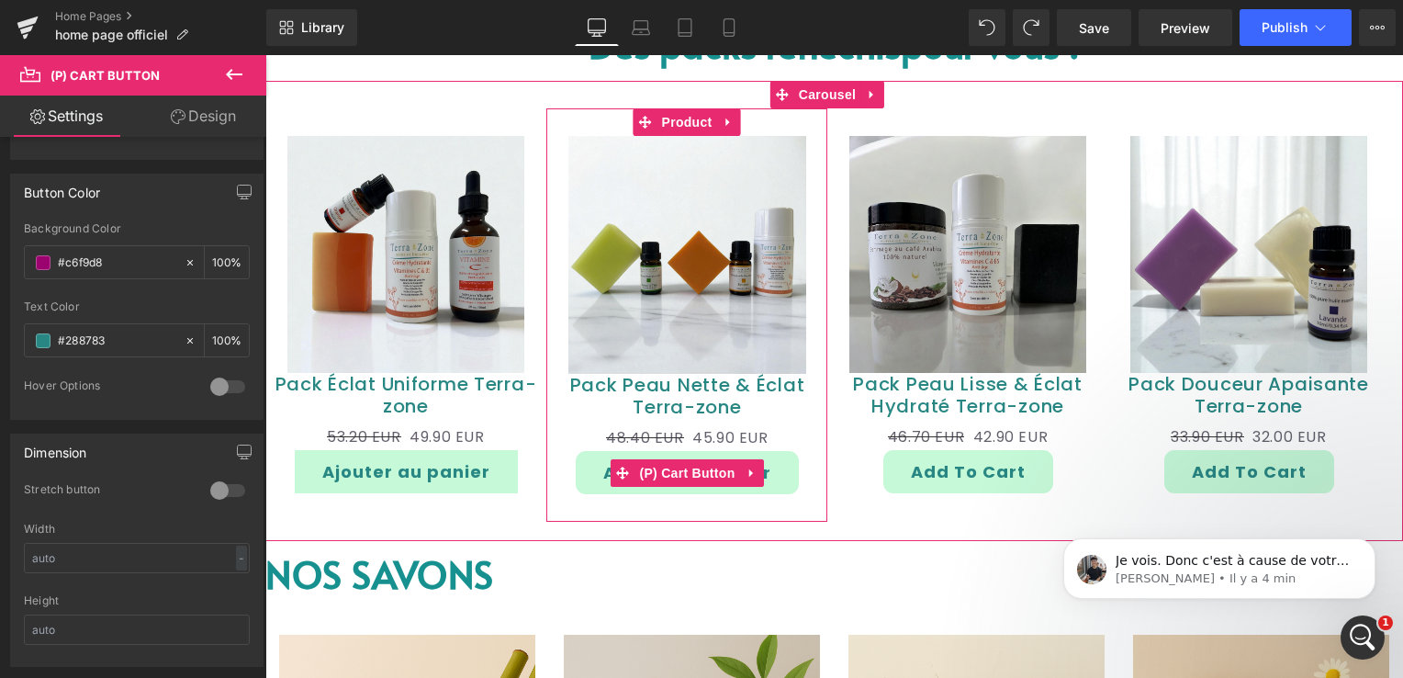
click at [600, 468] on button "Ajouter au panier" at bounding box center [687, 472] width 223 height 43
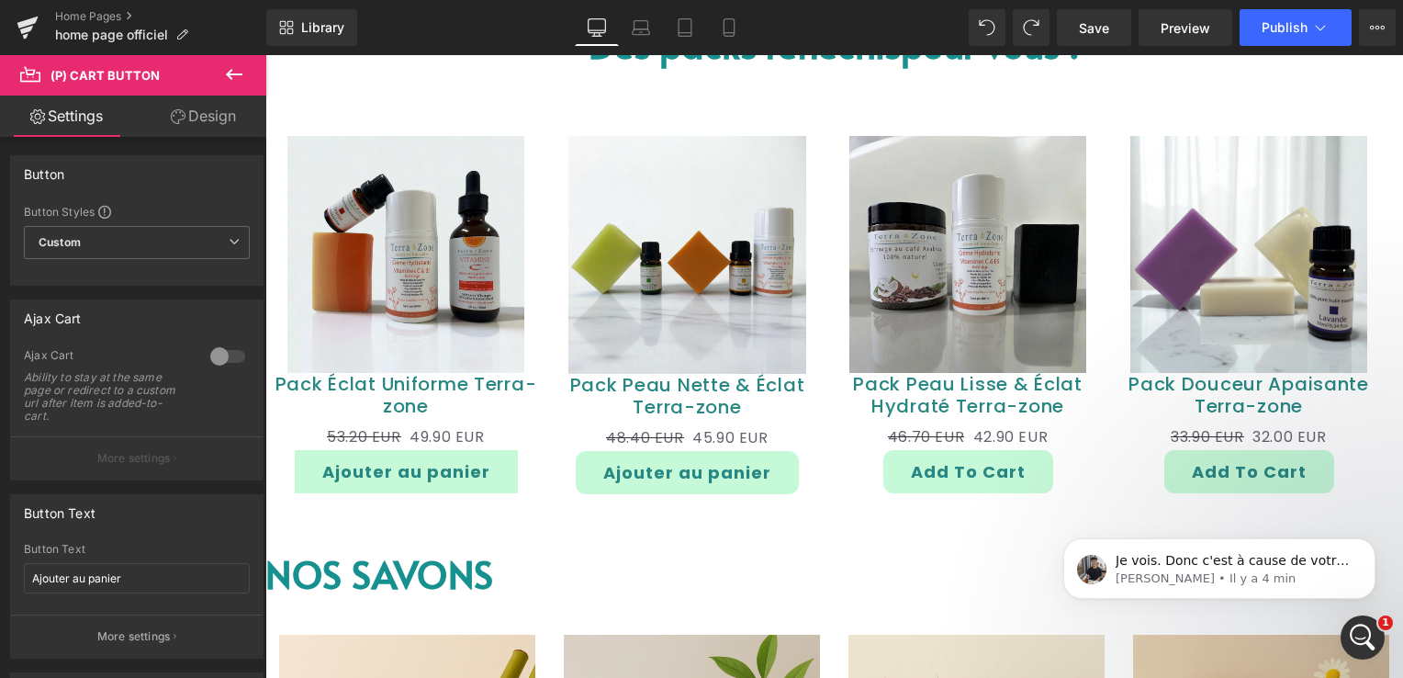
click at [197, 114] on link "Design" at bounding box center [203, 115] width 133 height 41
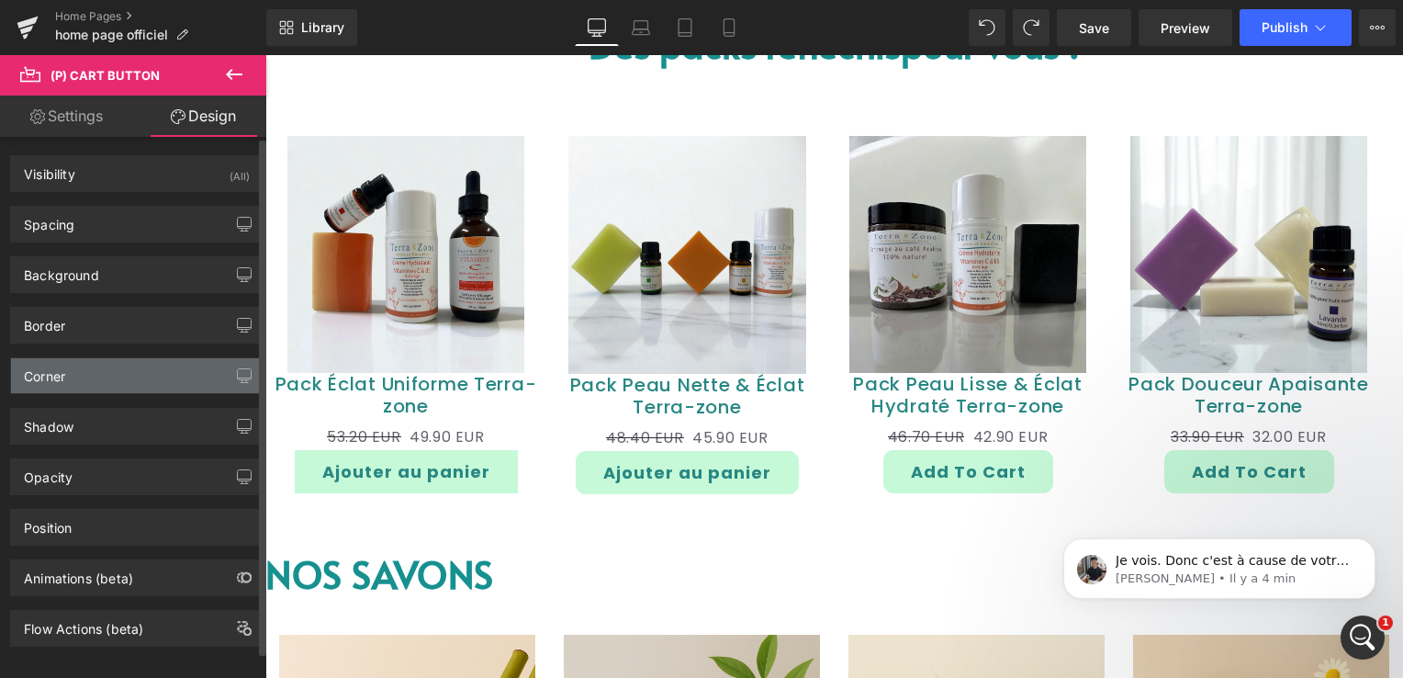
click at [109, 373] on div "Corner" at bounding box center [137, 375] width 252 height 35
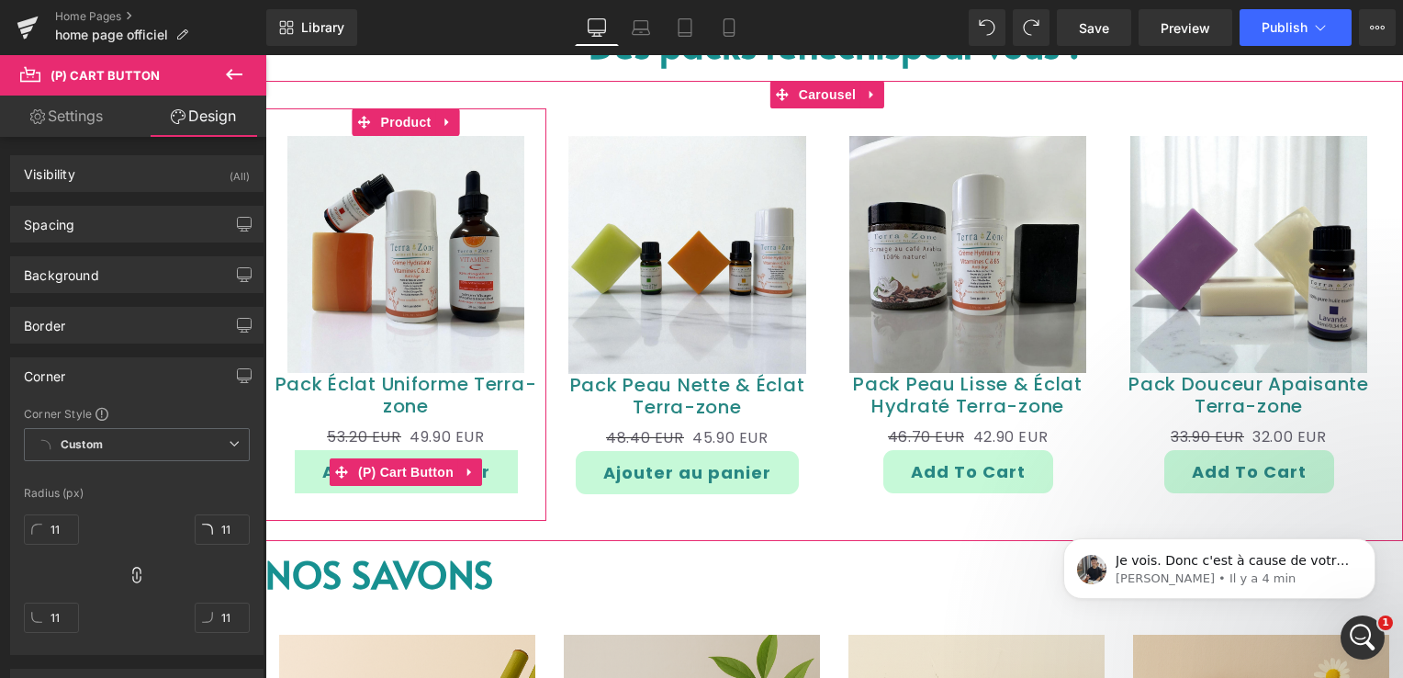
click at [316, 468] on button "Ajouter au panier" at bounding box center [406, 471] width 223 height 43
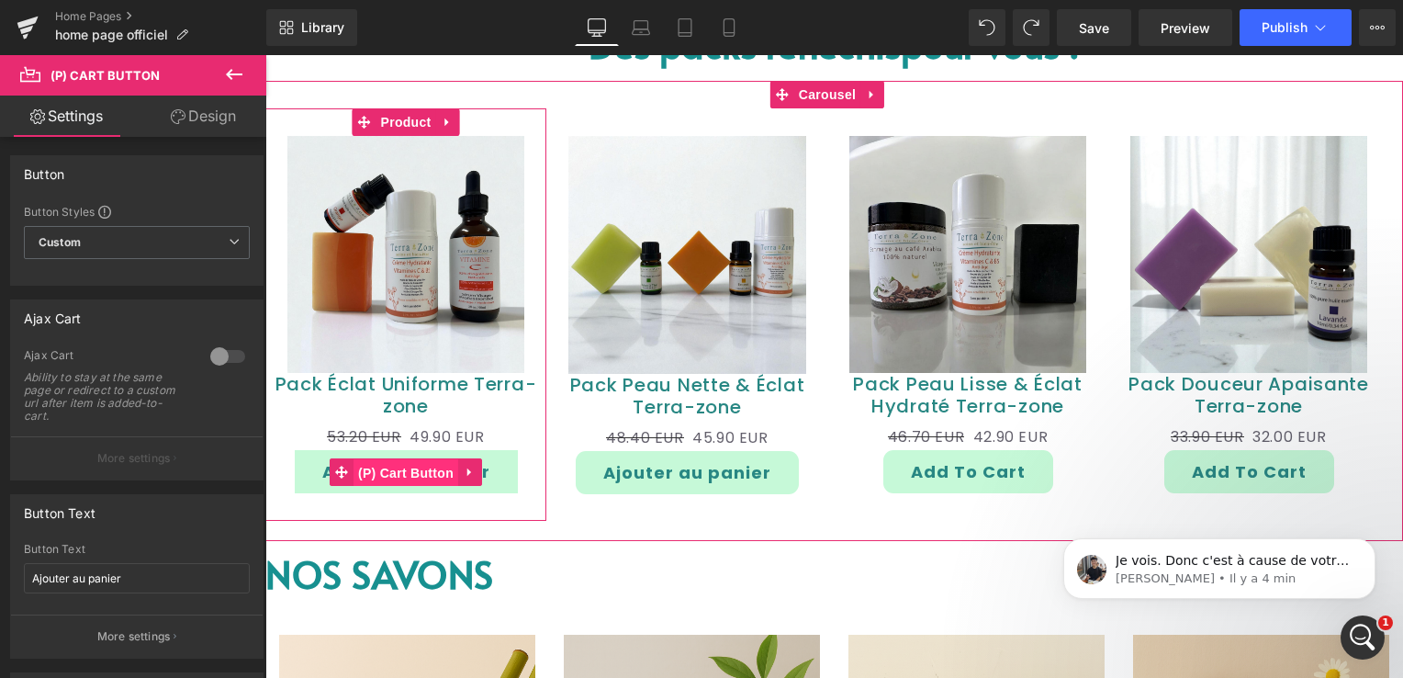
click at [398, 476] on span "(P) Cart Button" at bounding box center [405, 473] width 105 height 28
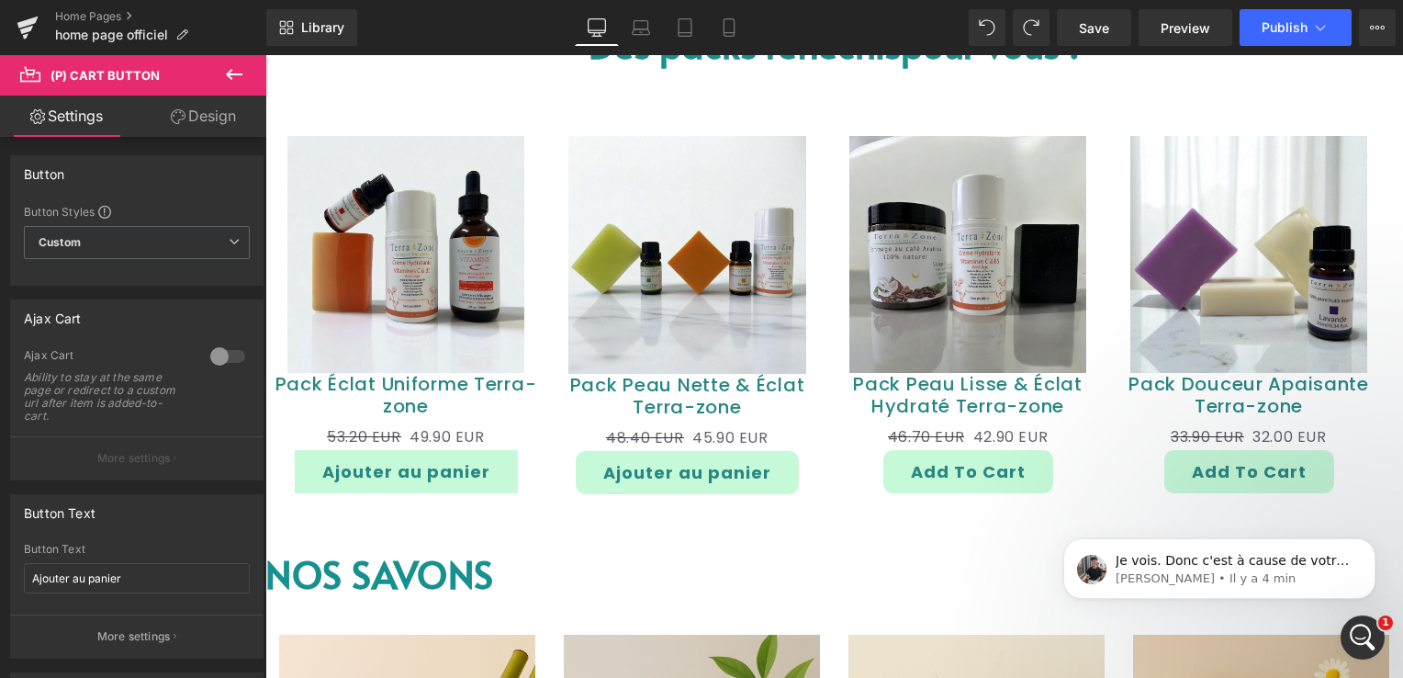
click at [207, 123] on link "Design" at bounding box center [203, 115] width 133 height 41
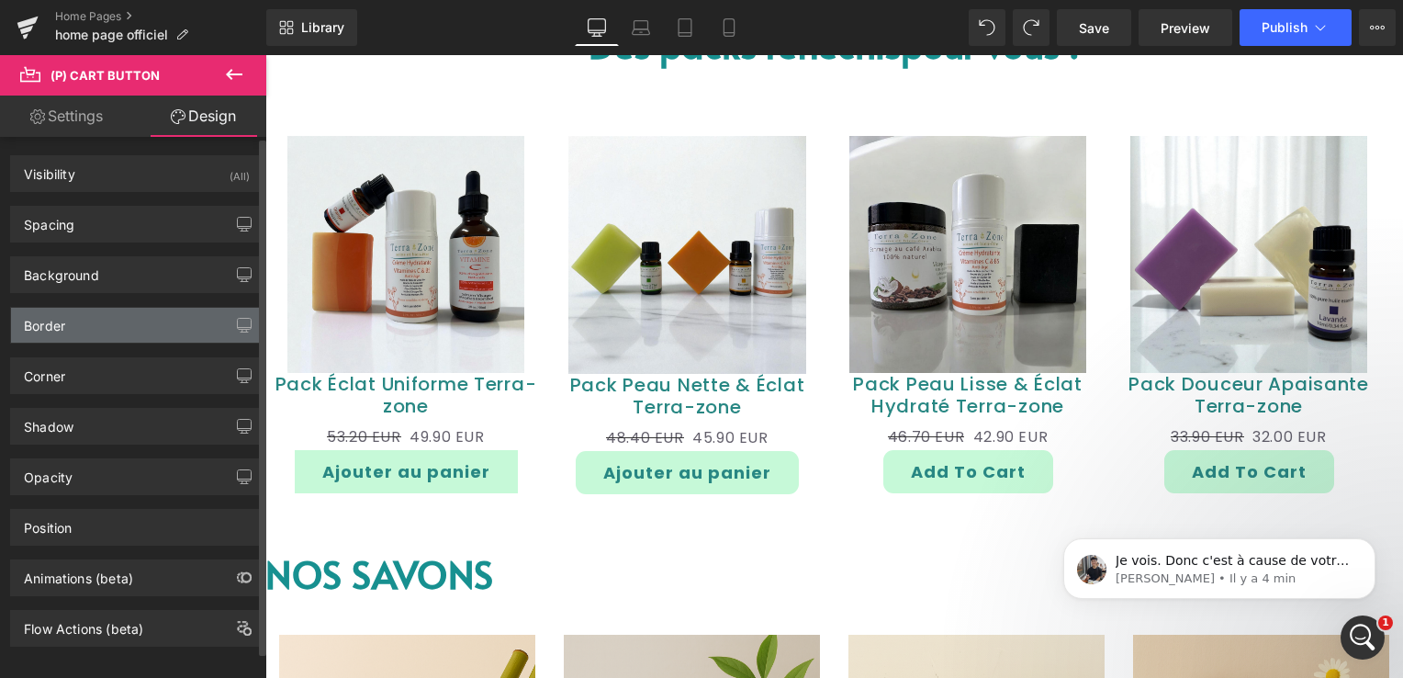
type input "#288783"
type input "100"
type input "0"
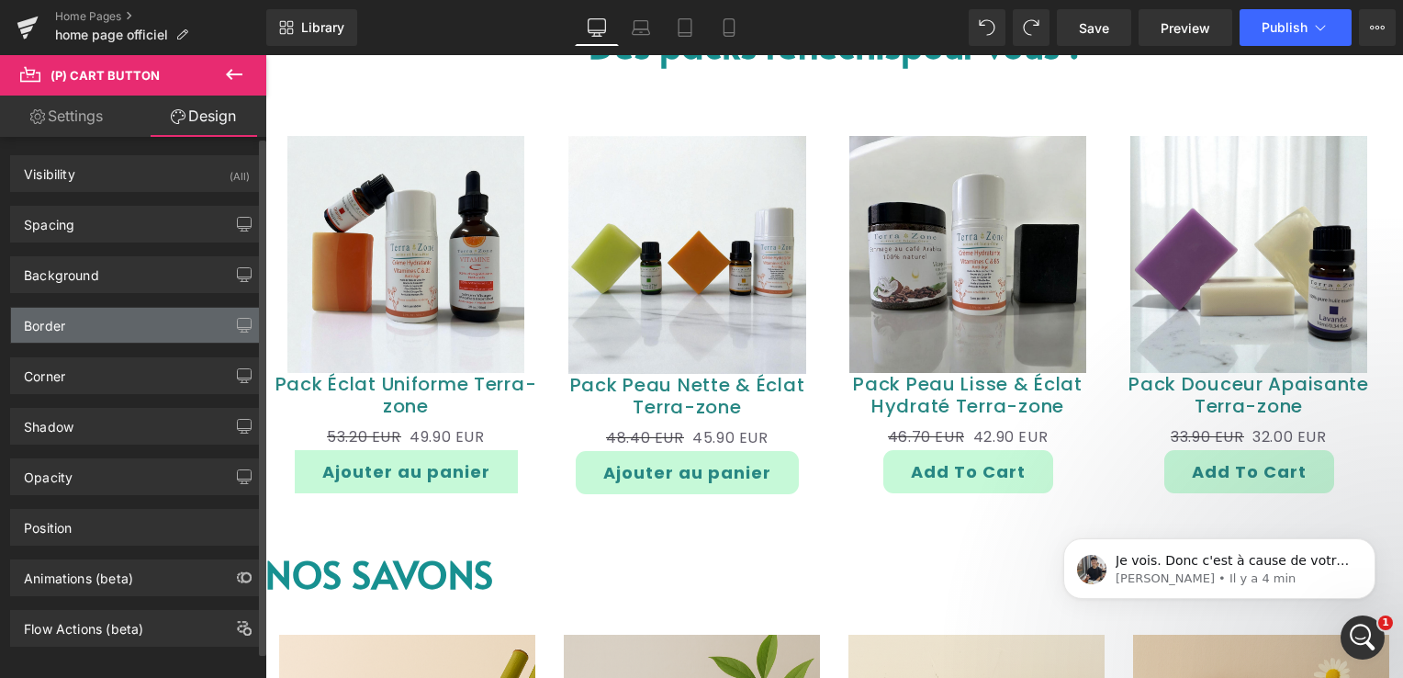
type input "0"
click at [88, 319] on div "Border" at bounding box center [137, 325] width 252 height 35
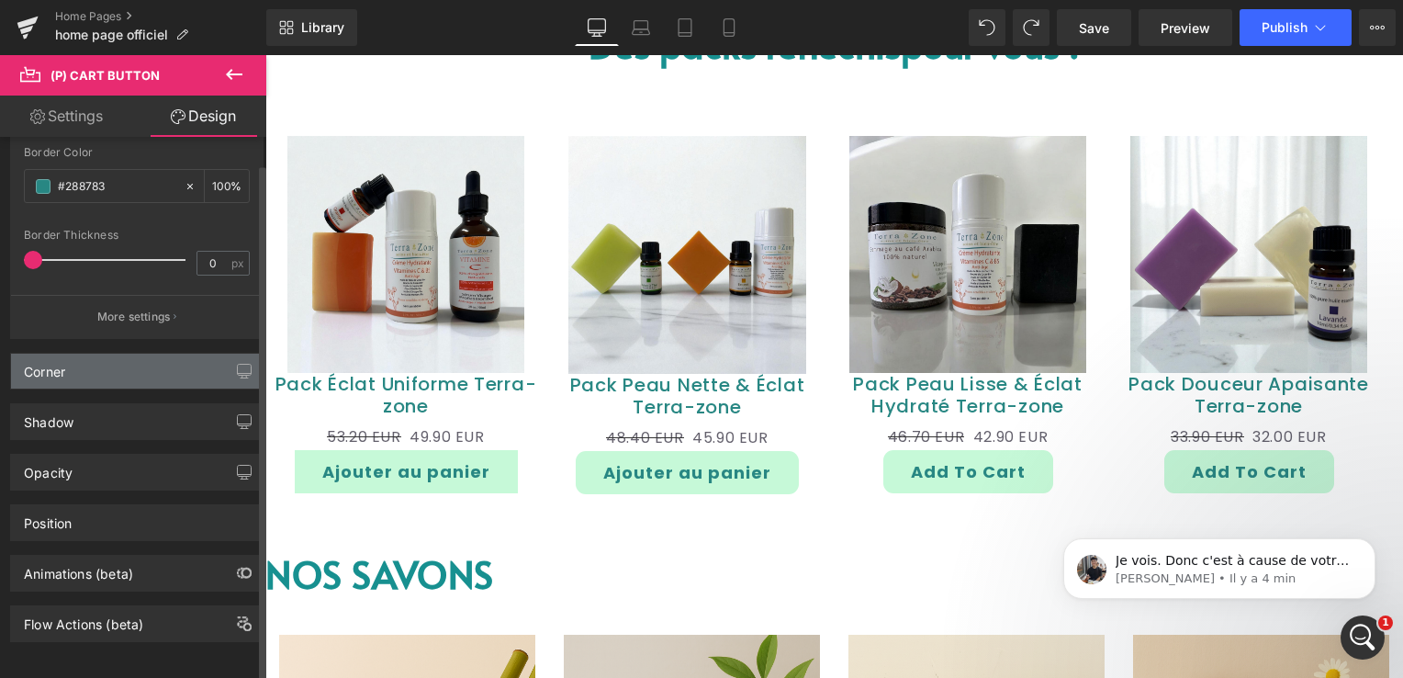
scroll to position [367, 0]
click at [98, 367] on div "Corner" at bounding box center [137, 369] width 252 height 35
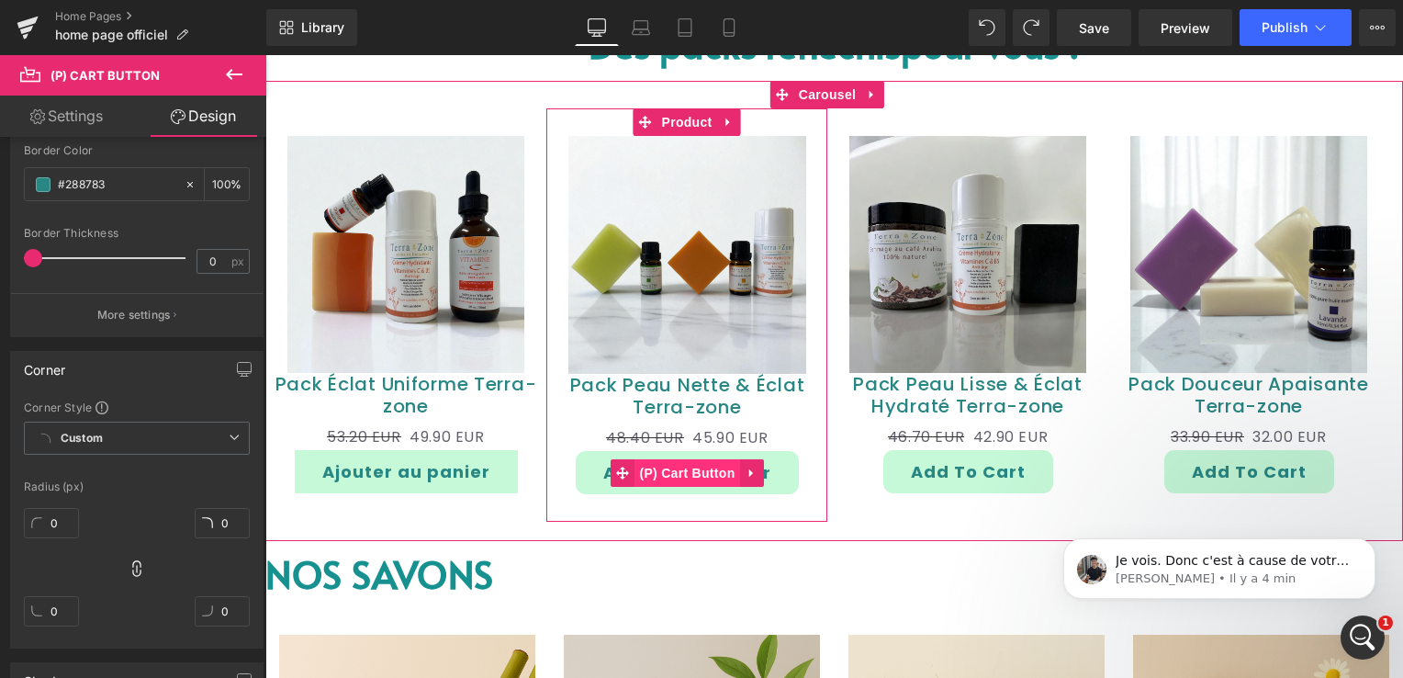
click at [668, 476] on span "(P) Cart Button" at bounding box center [686, 473] width 105 height 28
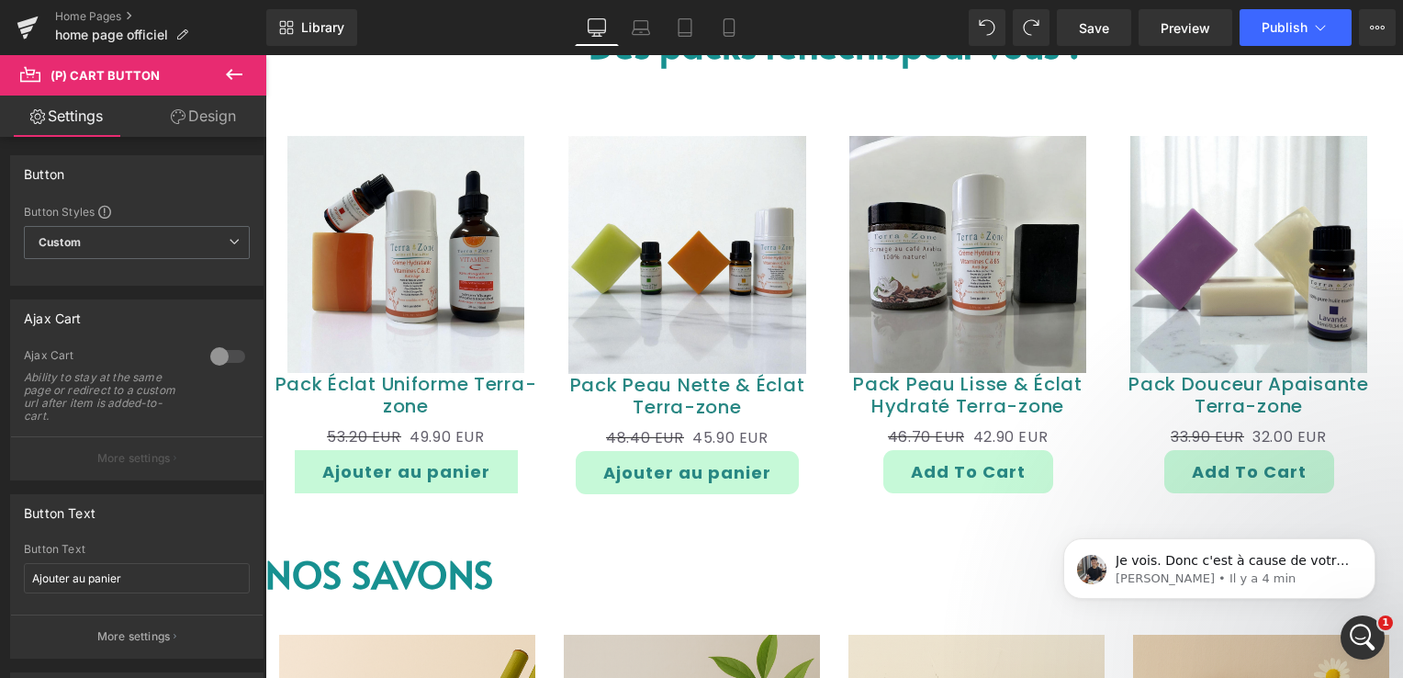
click at [215, 118] on link "Design" at bounding box center [203, 115] width 133 height 41
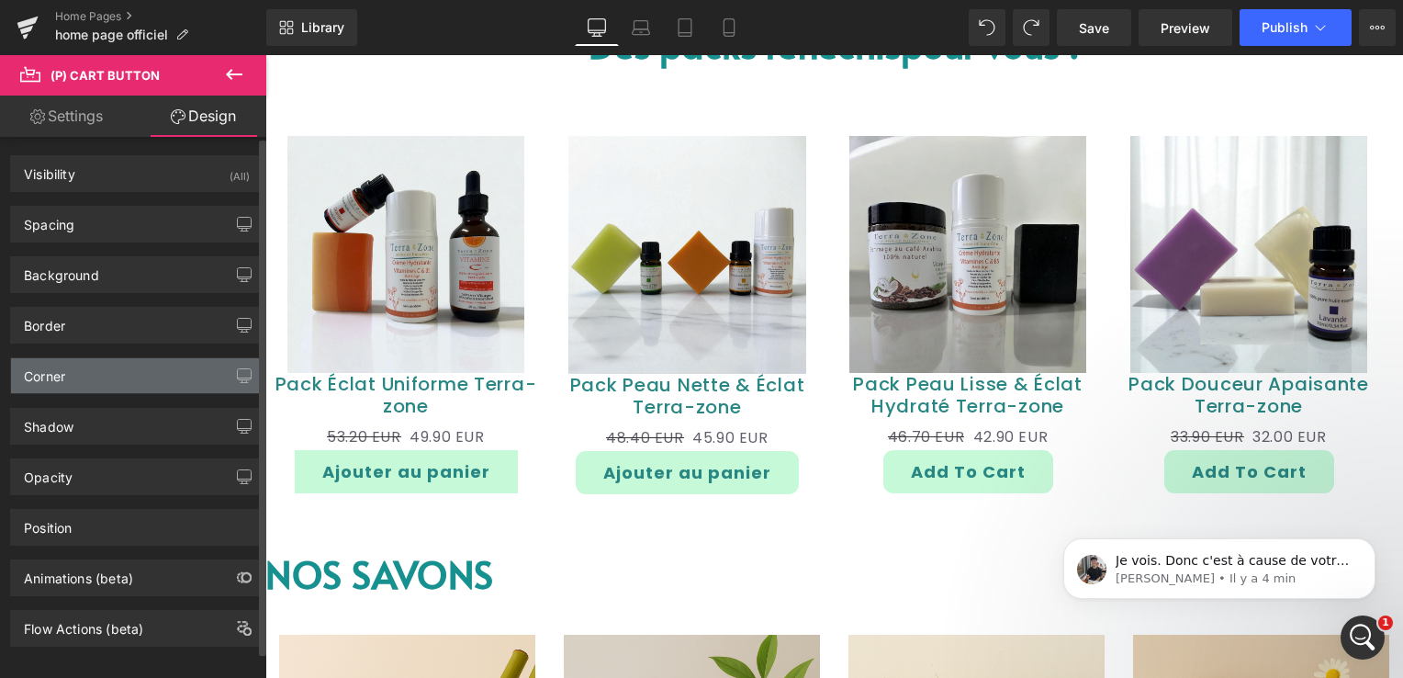
click at [89, 382] on div "Corner" at bounding box center [137, 375] width 252 height 35
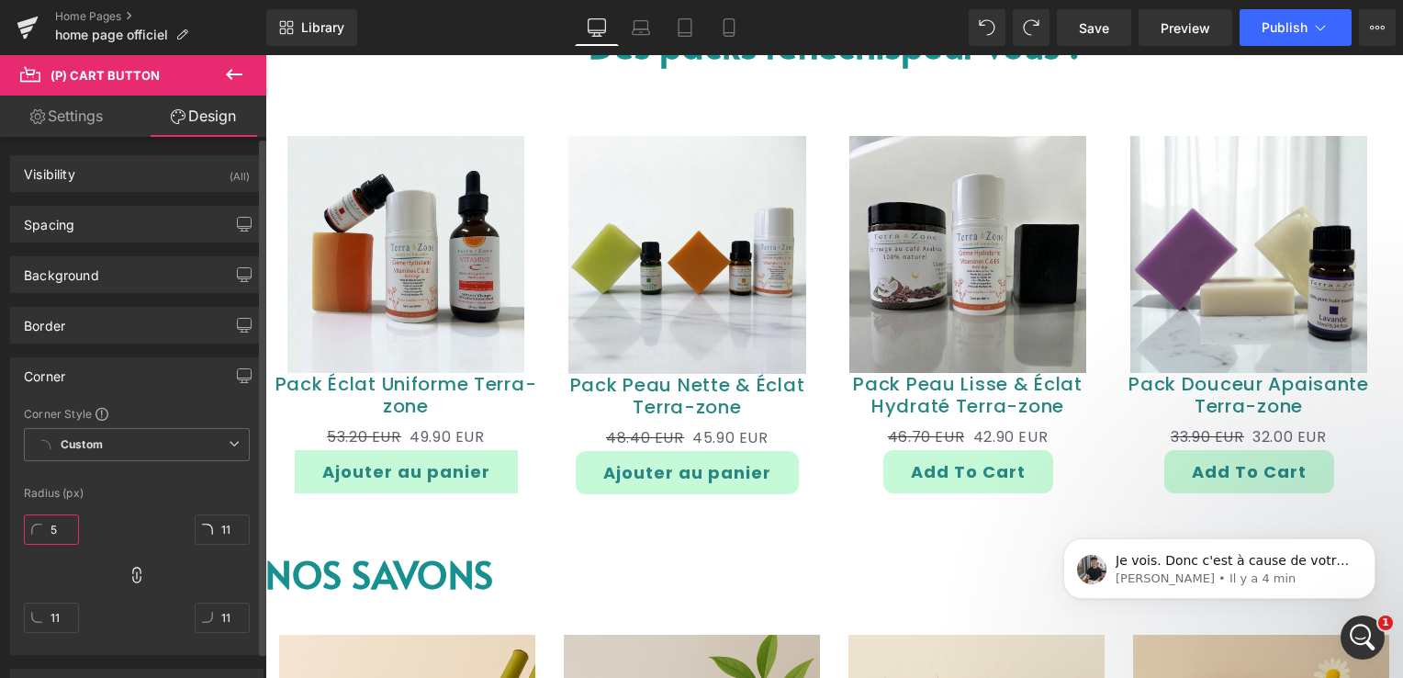
type input "4"
drag, startPoint x: 70, startPoint y: 523, endPoint x: 38, endPoint y: 535, distance: 34.3
click at [39, 535] on input "4" at bounding box center [51, 529] width 55 height 30
click at [104, 539] on div at bounding box center [137, 580] width 226 height 147
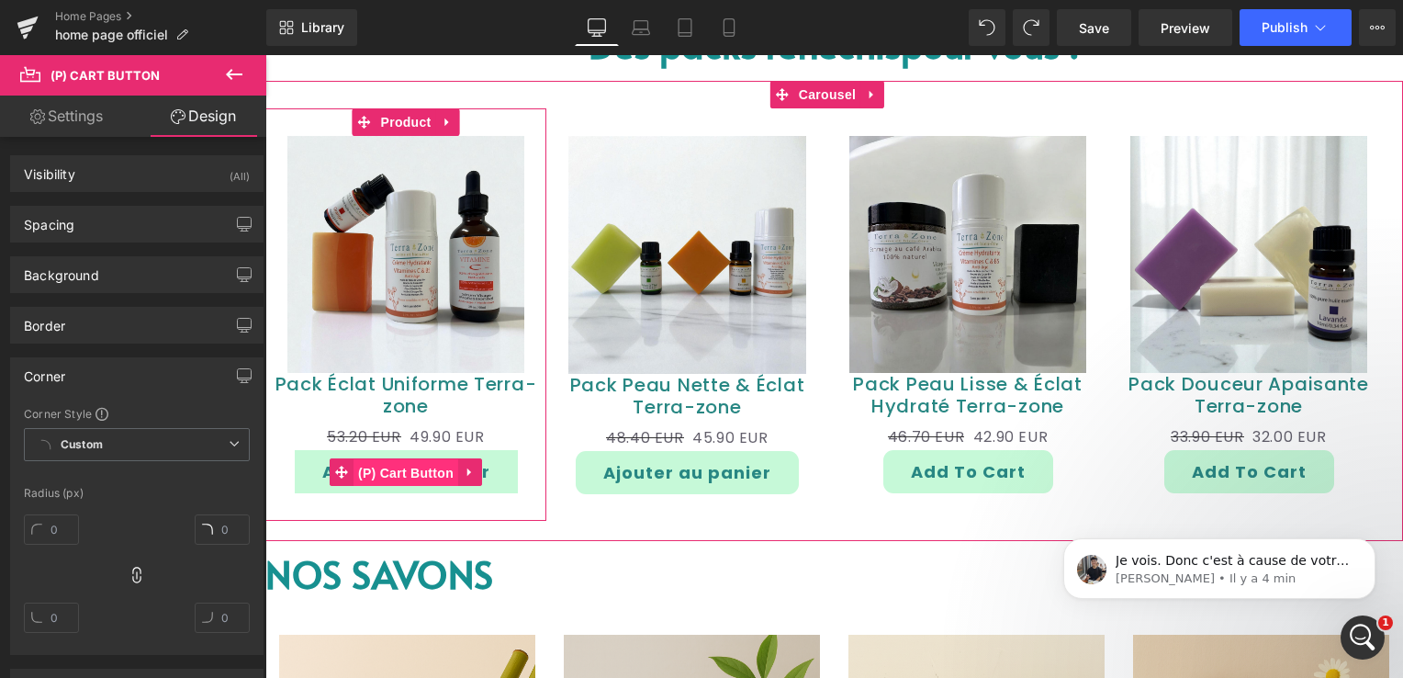
click at [413, 472] on span "(P) Cart Button" at bounding box center [405, 473] width 105 height 28
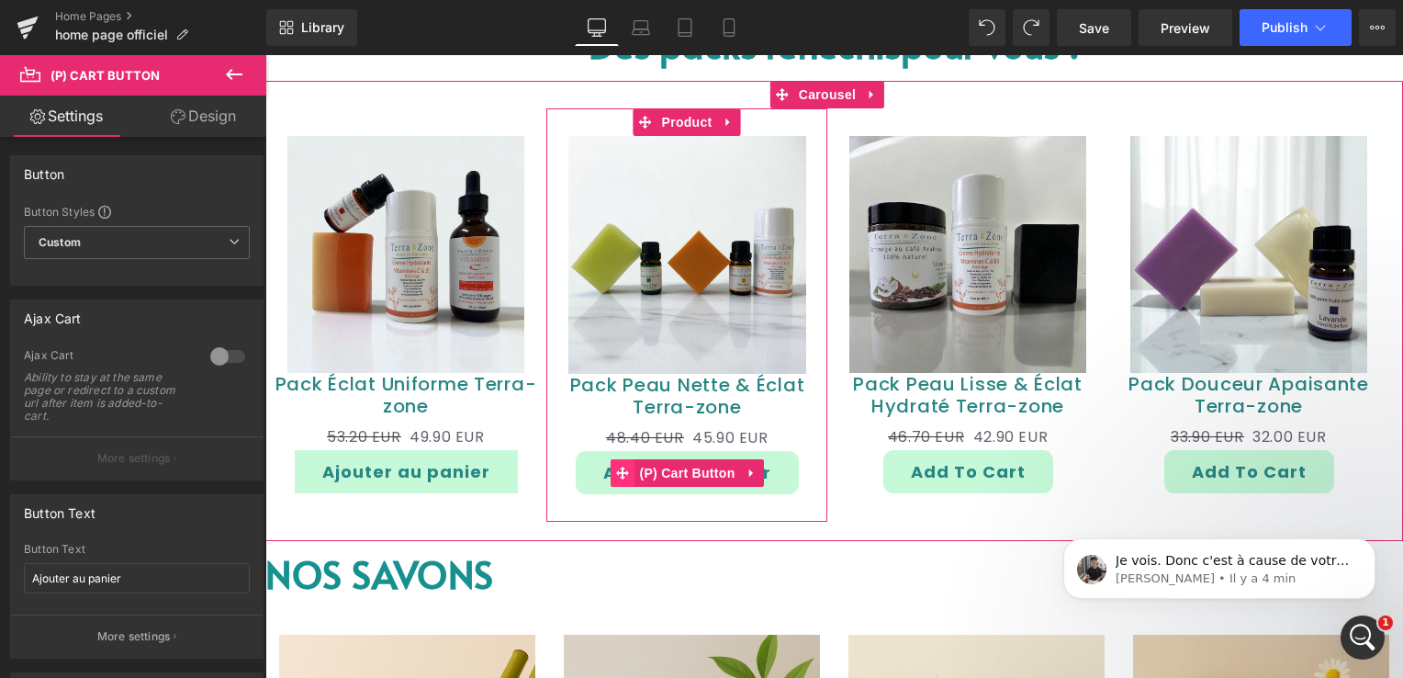
click at [628, 477] on icon at bounding box center [622, 472] width 13 height 14
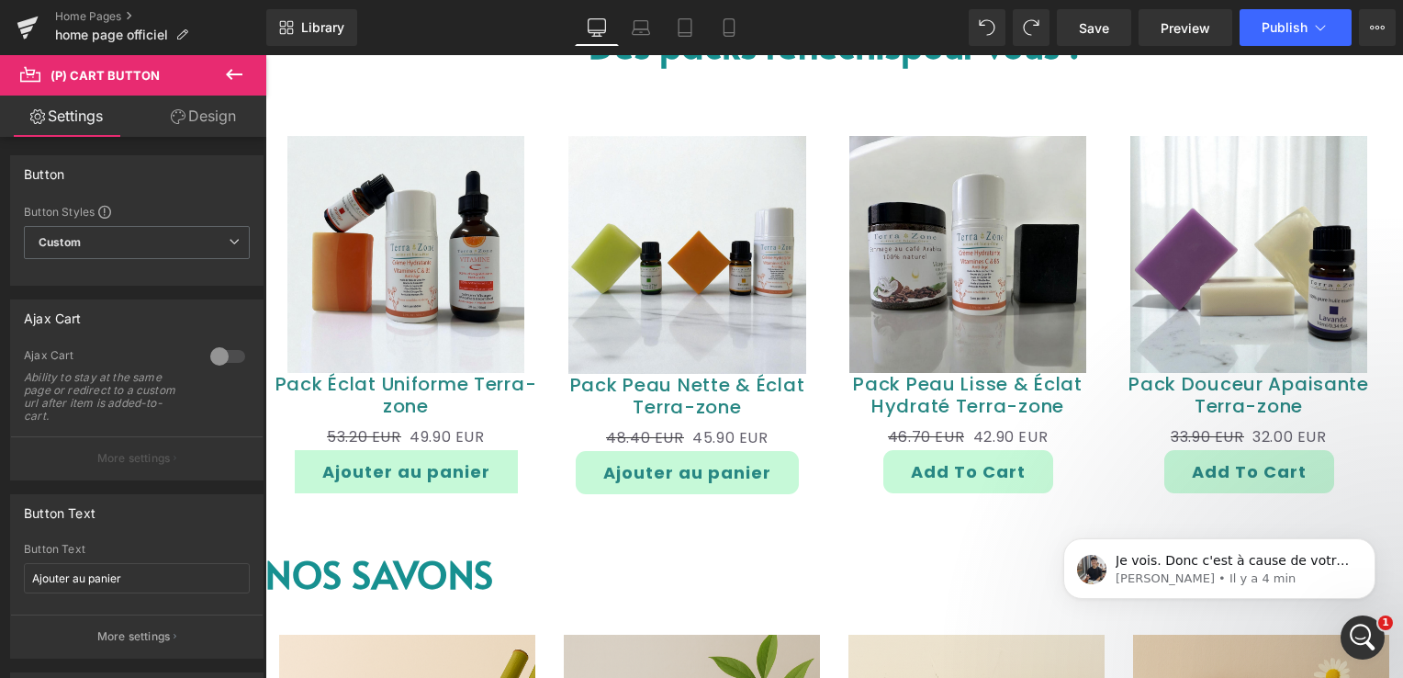
drag, startPoint x: 197, startPoint y: 116, endPoint x: 106, endPoint y: 293, distance: 199.1
click at [197, 117] on link "Design" at bounding box center [203, 115] width 133 height 41
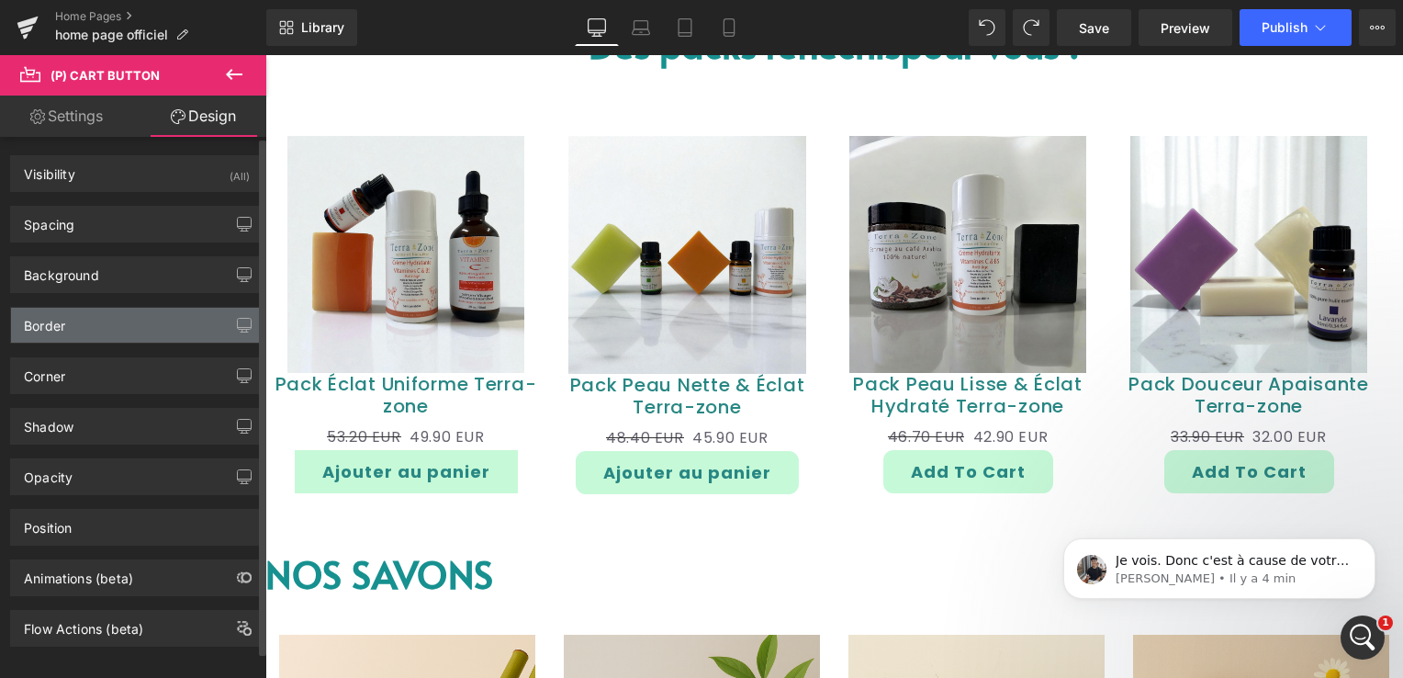
click at [92, 326] on div "Border" at bounding box center [137, 325] width 252 height 35
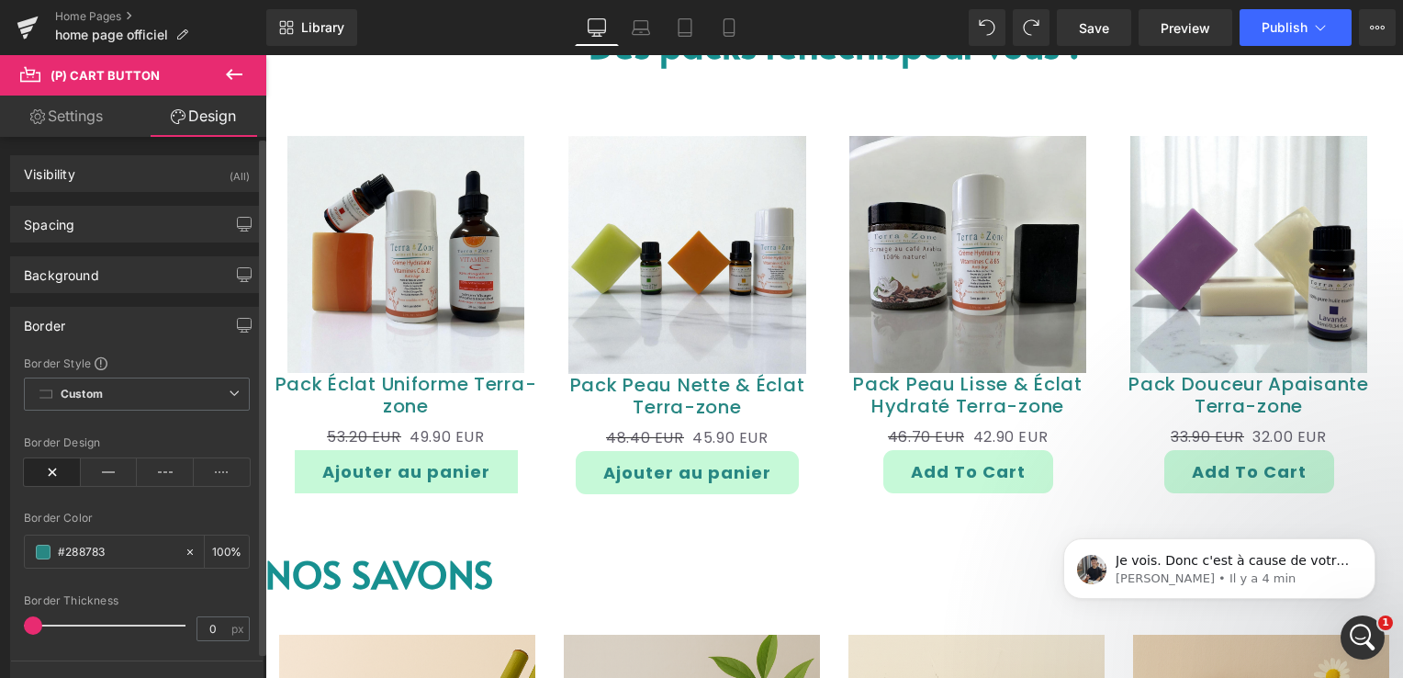
click at [96, 329] on div "Border" at bounding box center [137, 325] width 252 height 35
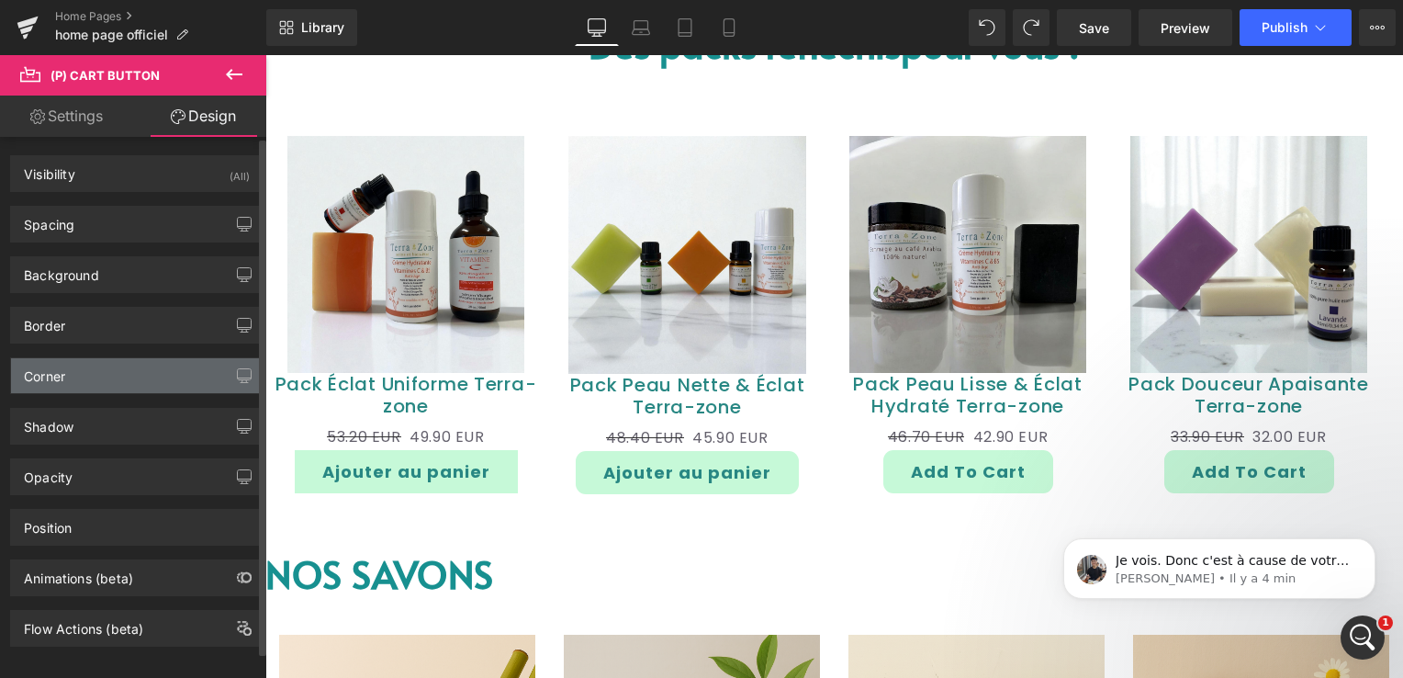
click at [77, 368] on div "Corner" at bounding box center [137, 375] width 252 height 35
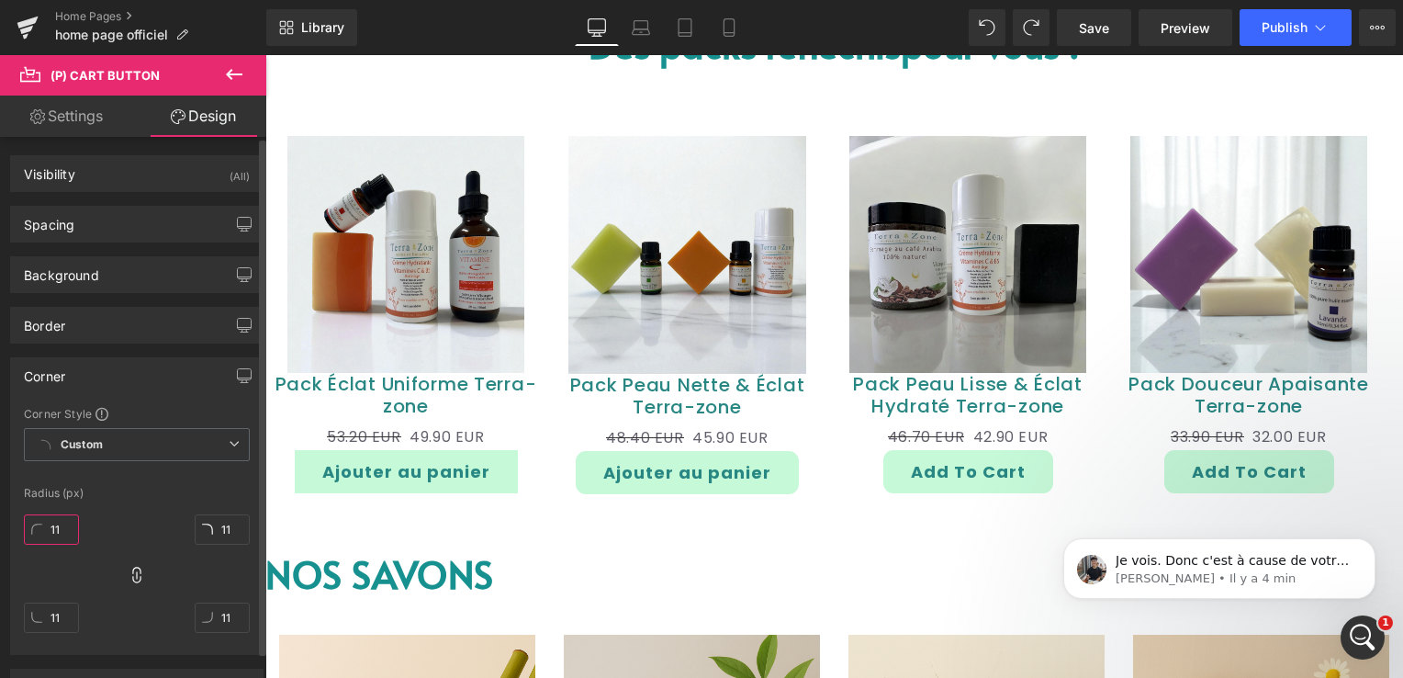
click at [56, 532] on input "11" at bounding box center [51, 529] width 55 height 30
type input "0"
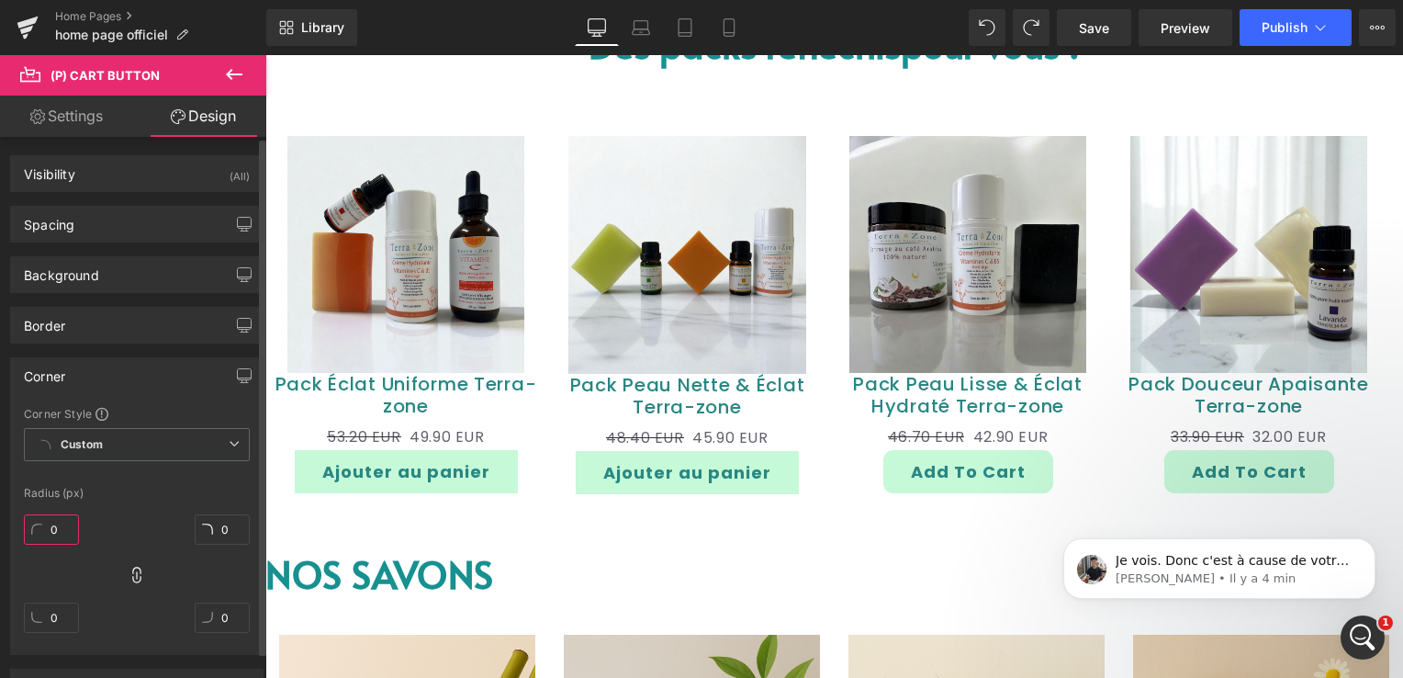
type input "0"
click at [95, 557] on div "0px 0 0px 0 0px 0 0px 0" at bounding box center [137, 580] width 226 height 147
click at [1100, 39] on link "Save" at bounding box center [1094, 27] width 74 height 37
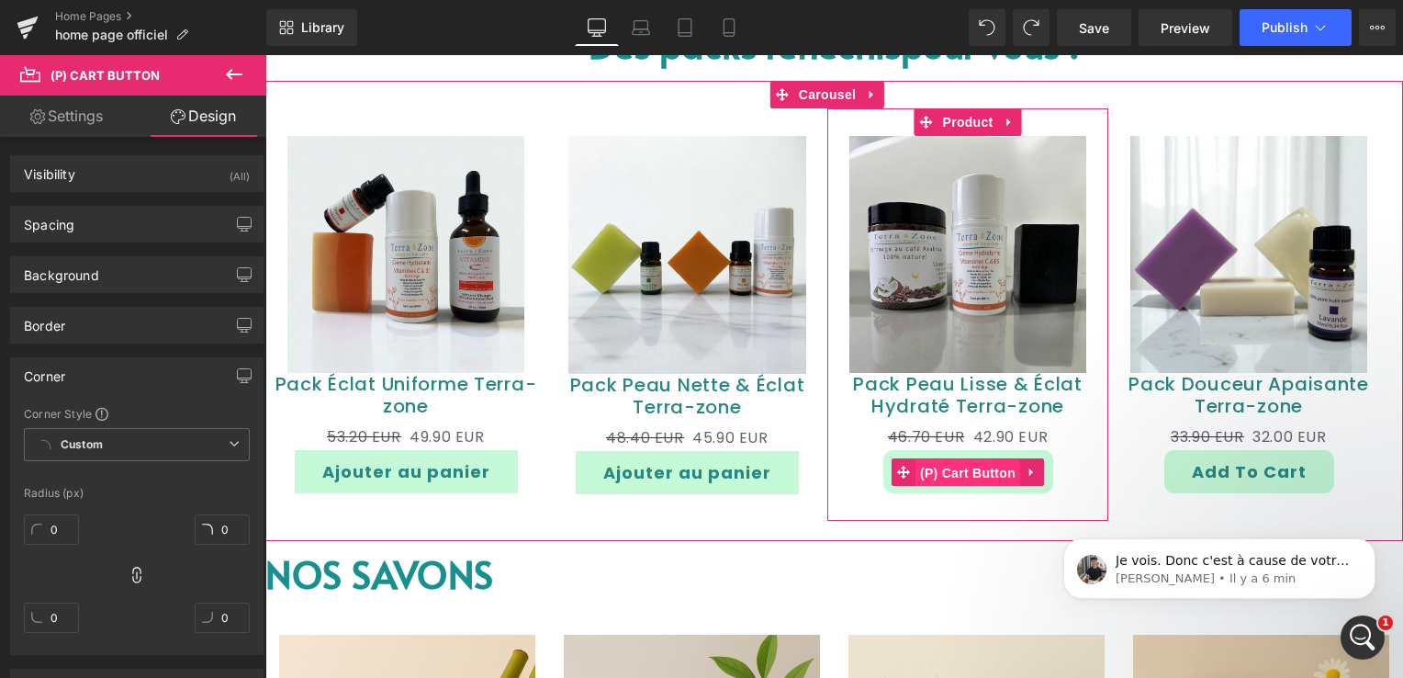
click at [960, 466] on span "(P) Cart Button" at bounding box center [967, 473] width 105 height 28
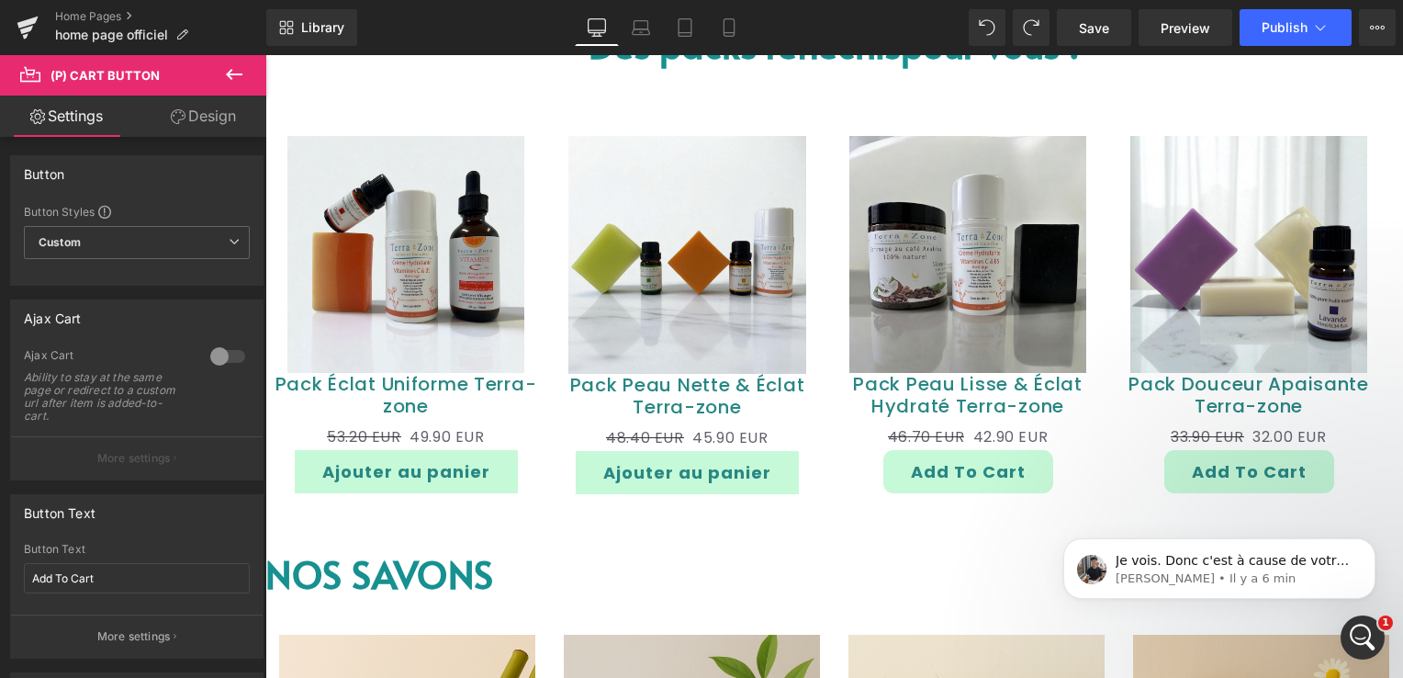
click at [214, 113] on link "Design" at bounding box center [203, 115] width 133 height 41
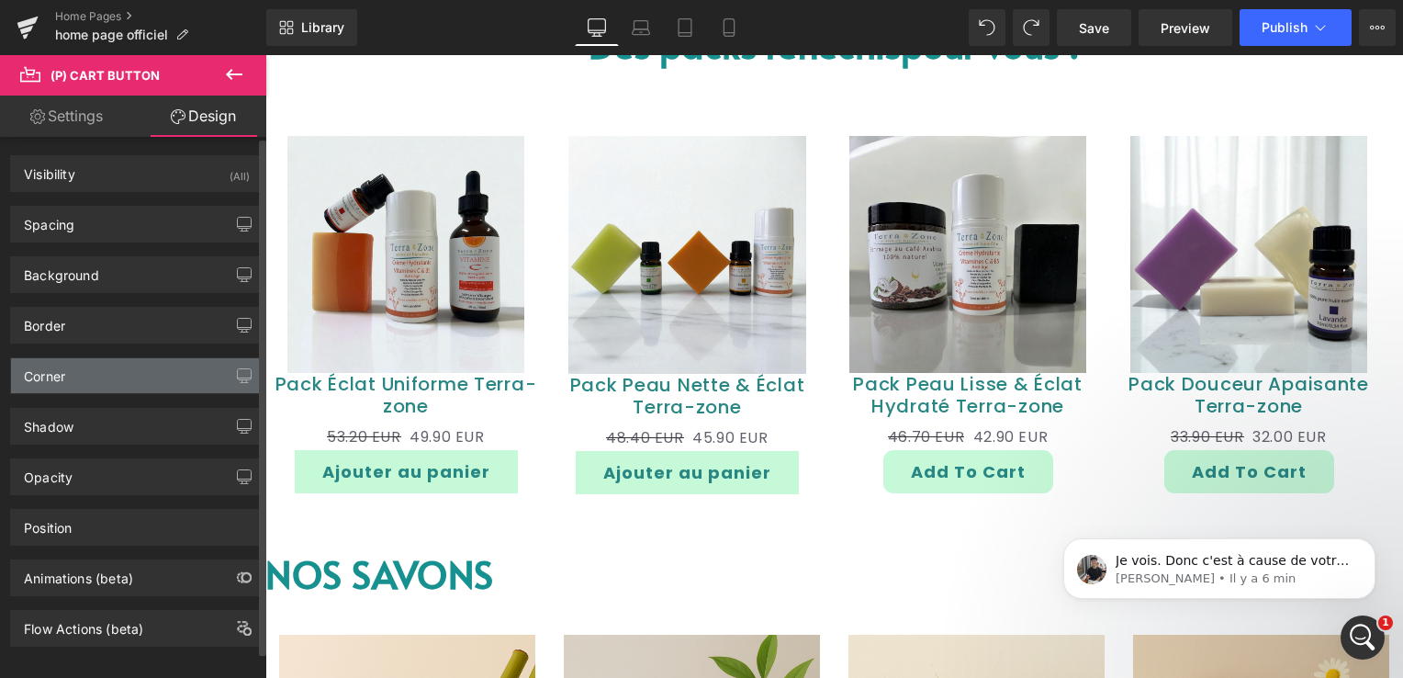
click at [140, 380] on div "Corner" at bounding box center [137, 375] width 252 height 35
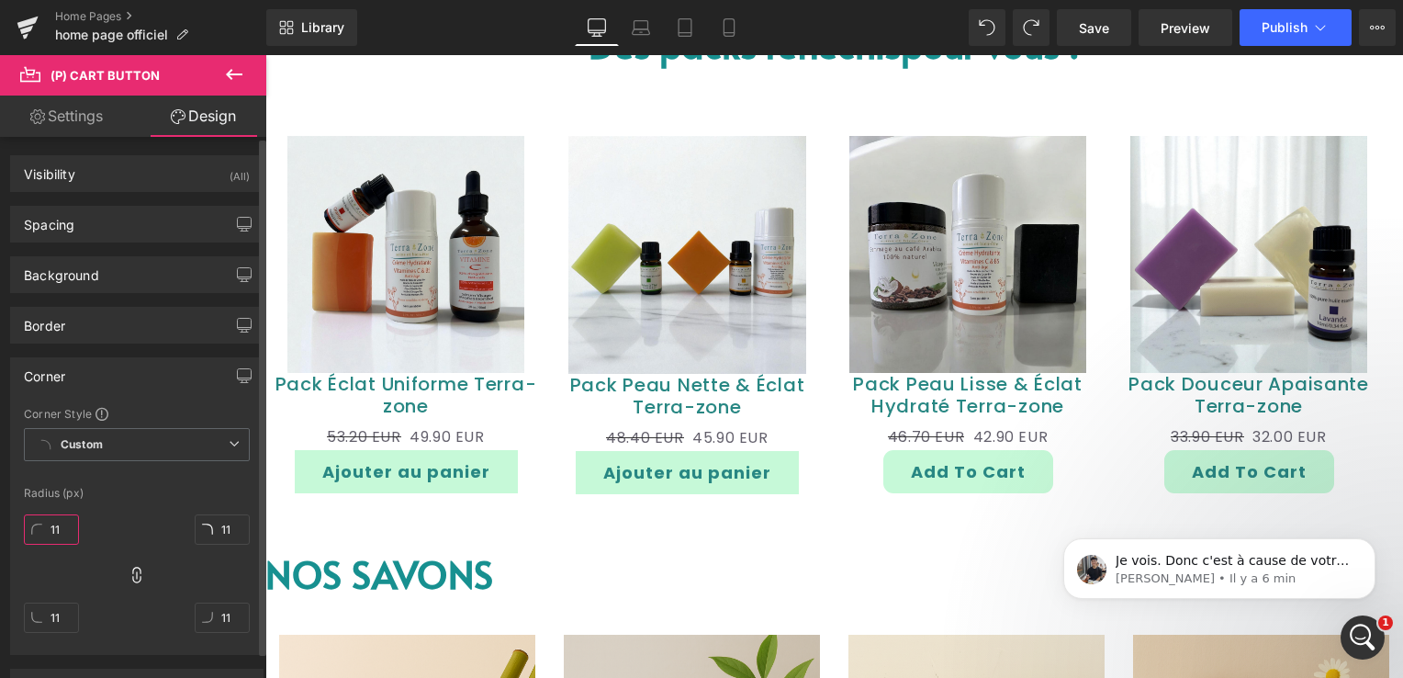
click at [72, 525] on input "11" at bounding box center [51, 529] width 55 height 30
type input "8"
type input "0"
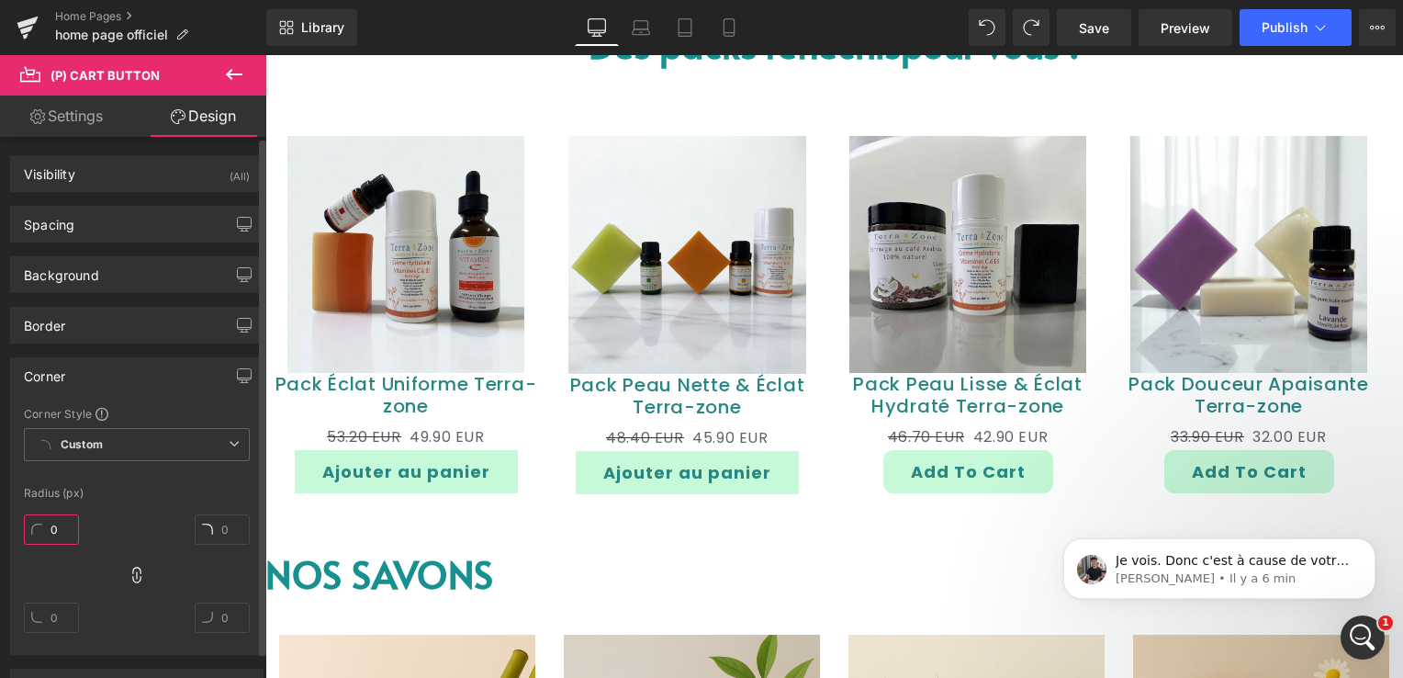
type input "0"
click at [143, 538] on div "0px 0 0px 0 0px 0 0px 0" at bounding box center [137, 580] width 226 height 147
drag, startPoint x: 233, startPoint y: 67, endPoint x: 231, endPoint y: 79, distance: 12.1
click at [233, 67] on icon at bounding box center [234, 74] width 22 height 22
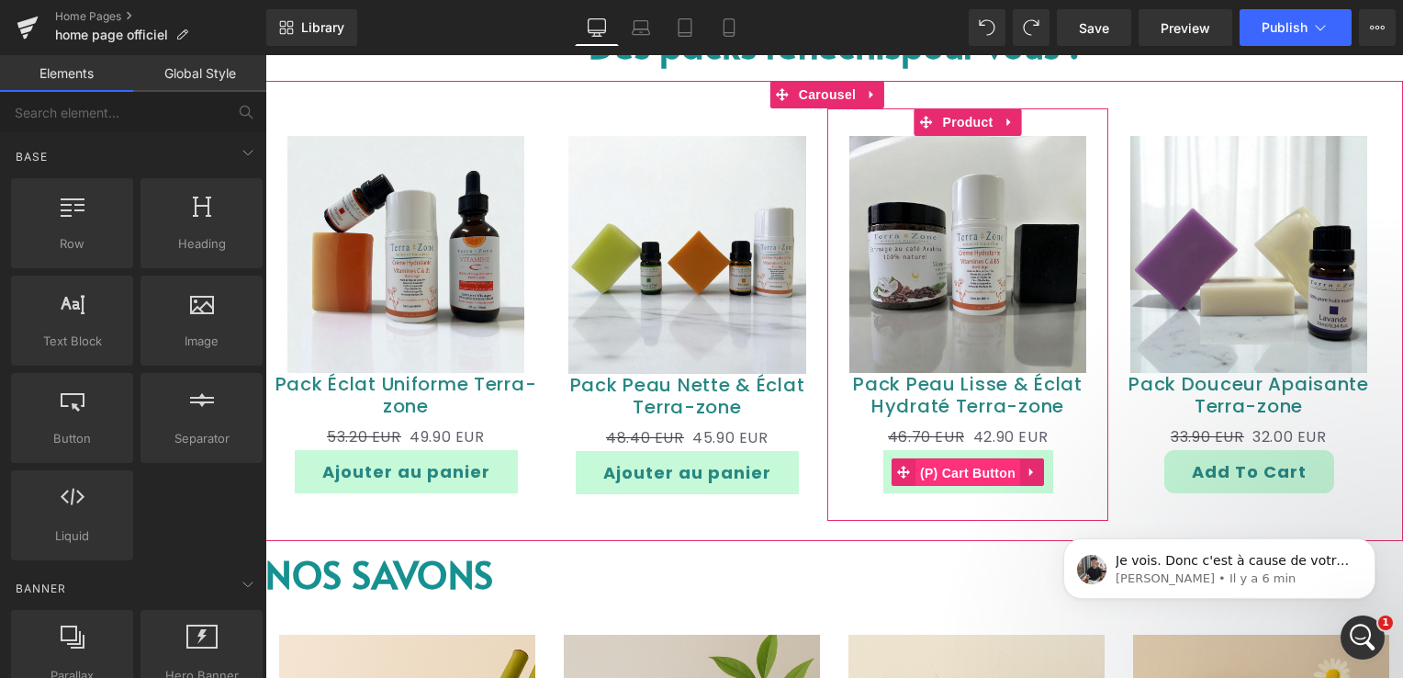
click at [967, 465] on span "(P) Cart Button" at bounding box center [967, 473] width 105 height 28
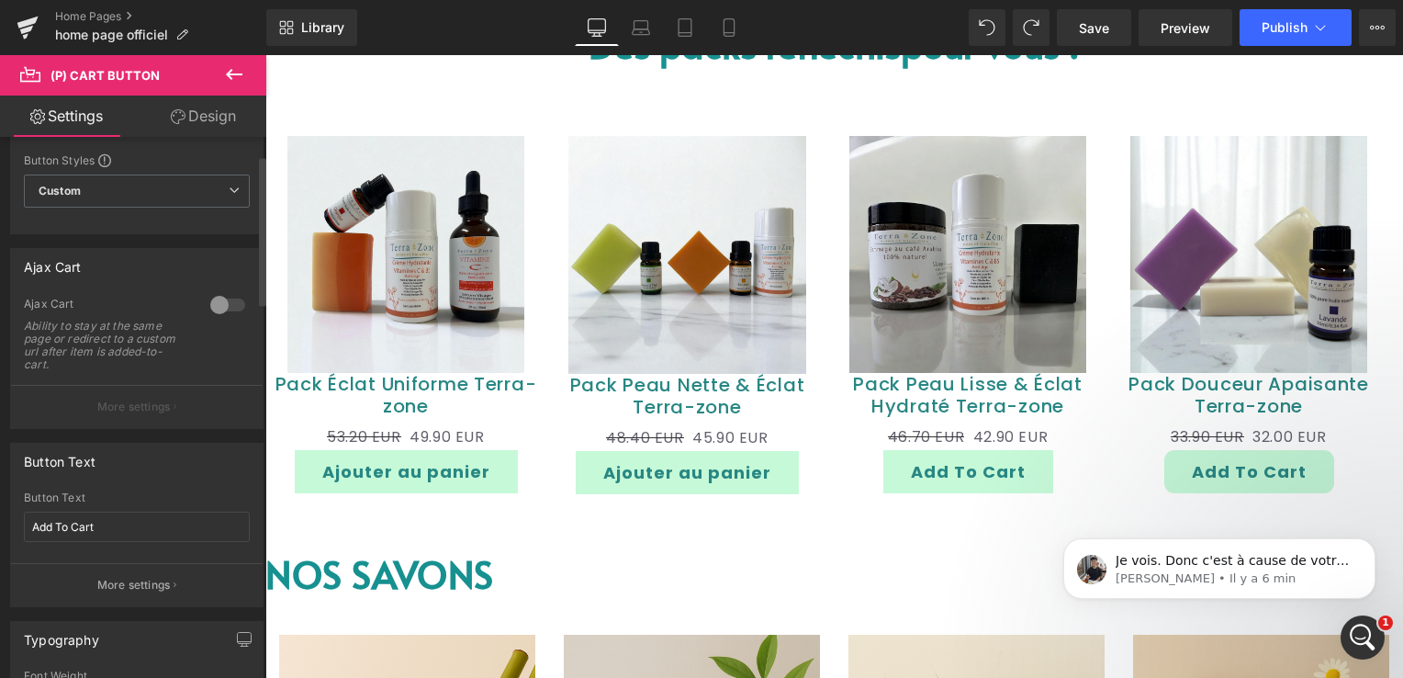
scroll to position [92, 0]
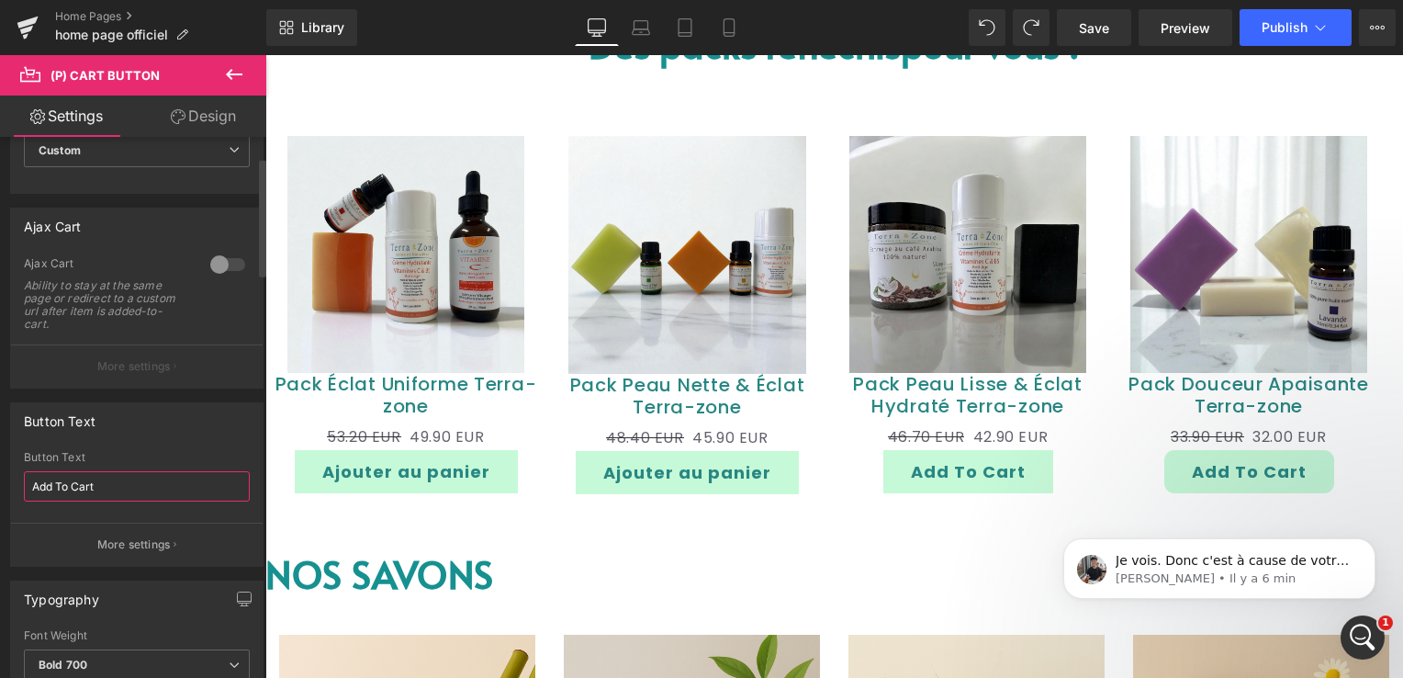
drag, startPoint x: 102, startPoint y: 479, endPoint x: 0, endPoint y: 489, distance: 102.4
click at [0, 489] on html "(P) Cart Button You are previewing how the will restyle your page. You can not …" at bounding box center [701, 339] width 1403 height 678
type input "Ajouter au panier"
click at [1247, 470] on div "Je vois. Donc c'est à cause de votre navigateur actuel qui est mis en cache. Po…" at bounding box center [1219, 484] width 338 height 230
click at [228, 68] on icon at bounding box center [234, 74] width 22 height 22
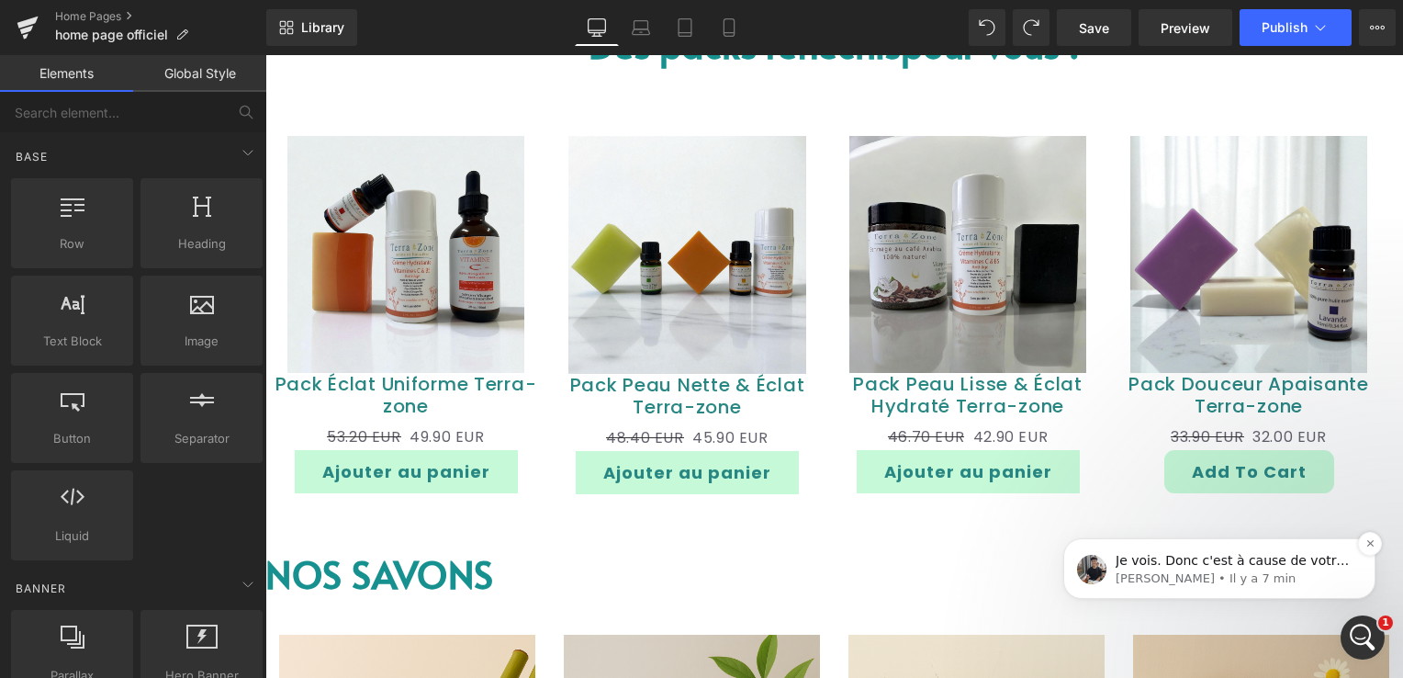
click at [1245, 562] on span "Je vois. Donc c'est à cause de votre navigateur actuel qui est mis en cache. Po…" at bounding box center [1232, 633] width 234 height 161
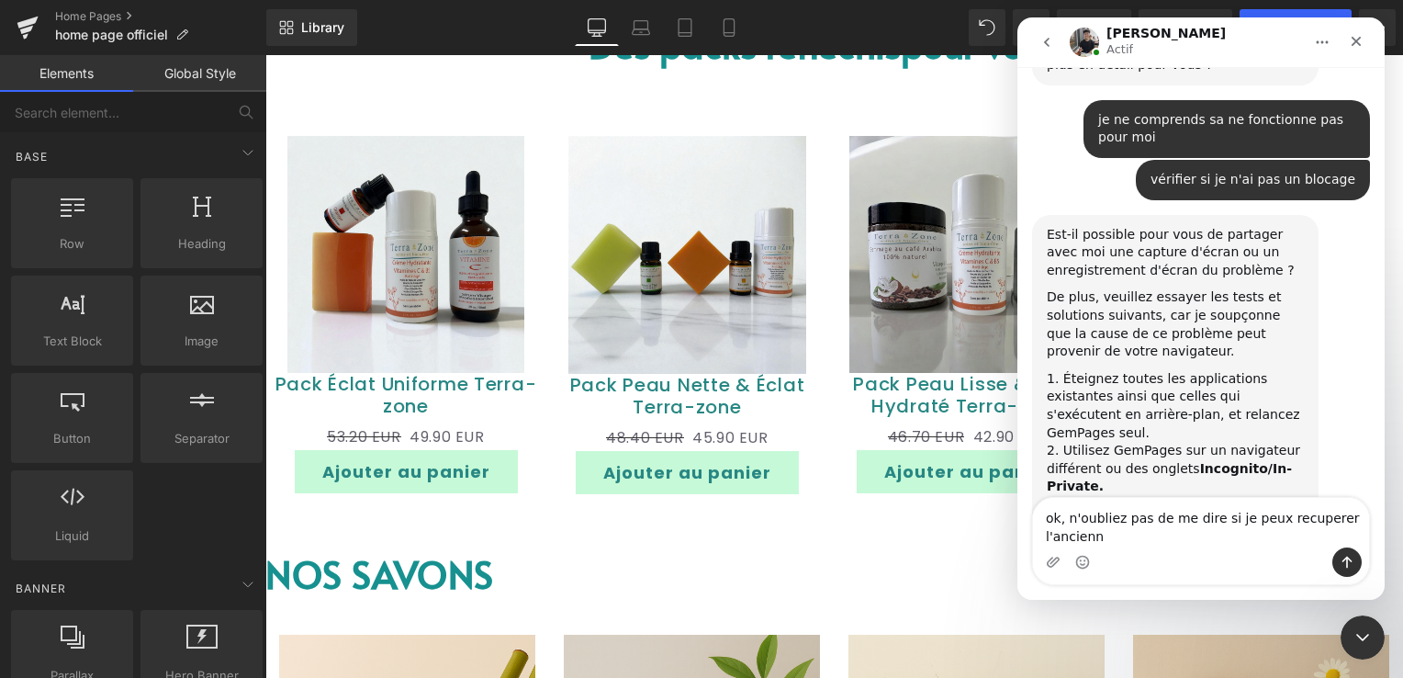
scroll to position [13465, 0]
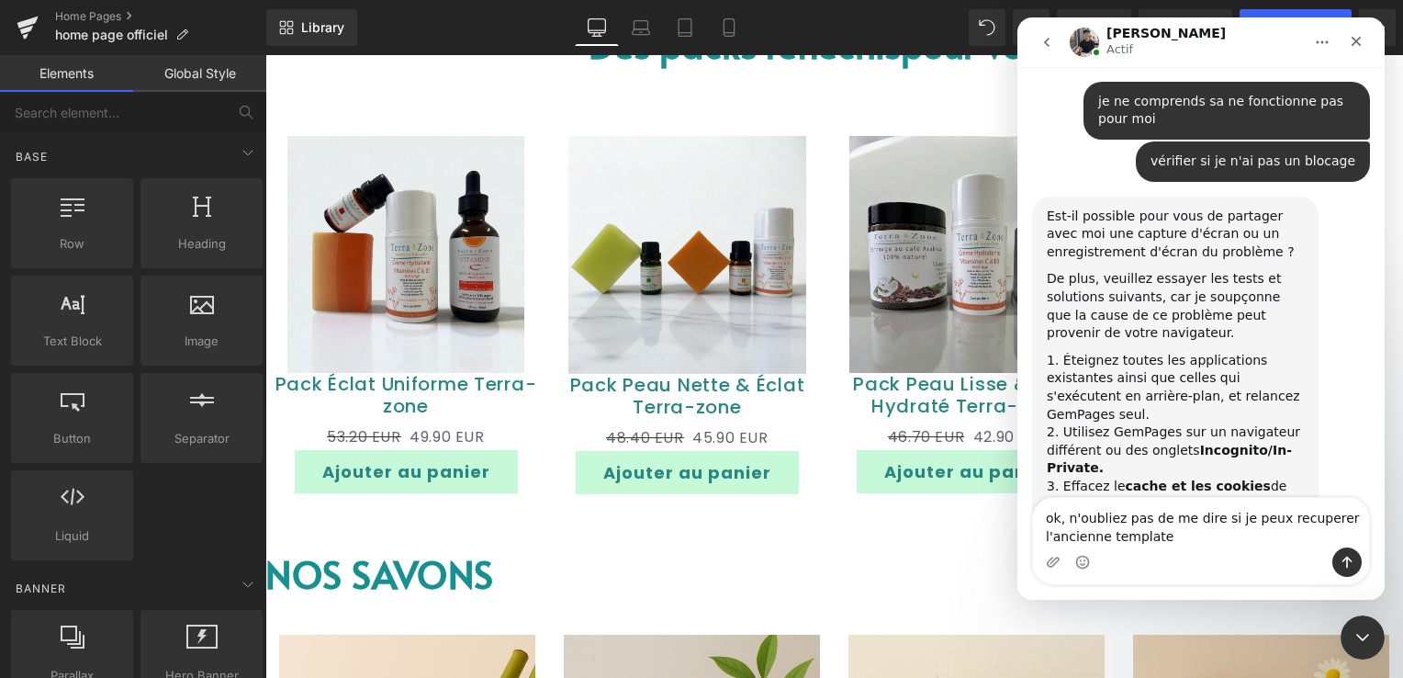
type textarea "ok, n'oubliez pas de me dire si je peux recuperer l'ancienne template"
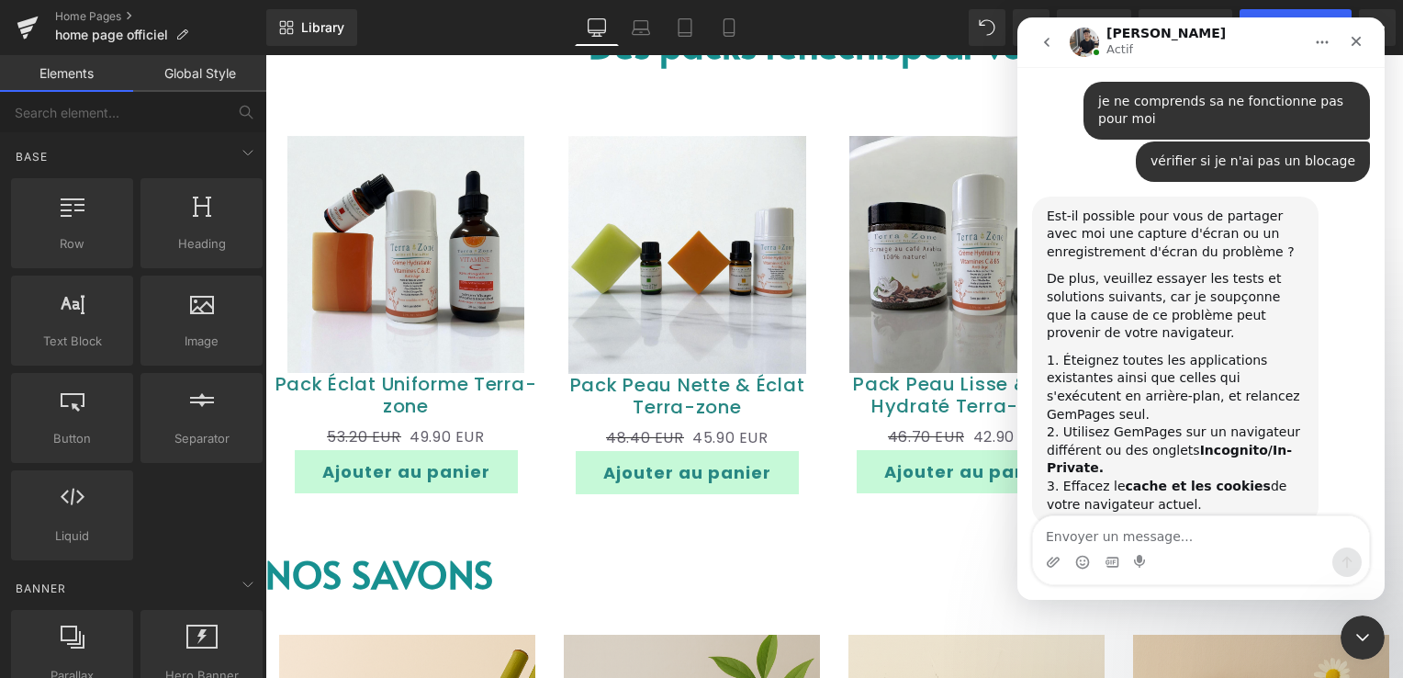
scroll to position [13488, 0]
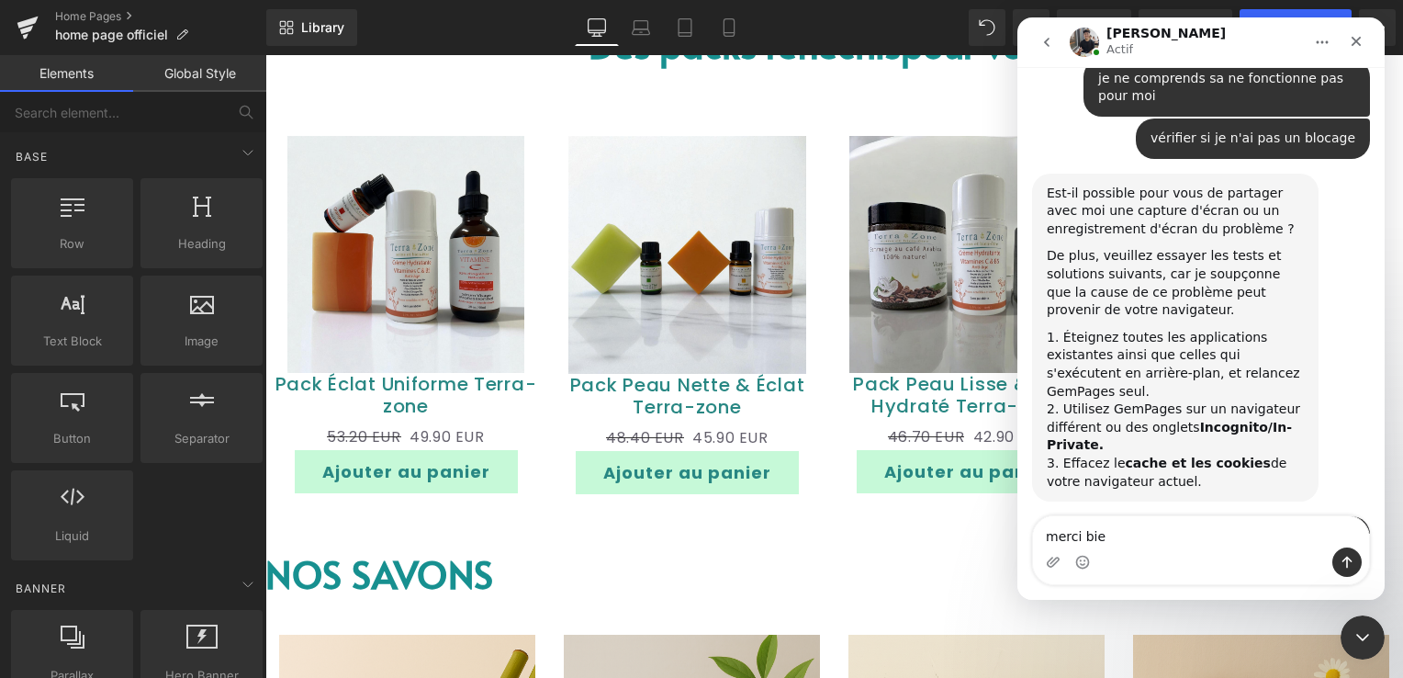
type textarea "merci bien"
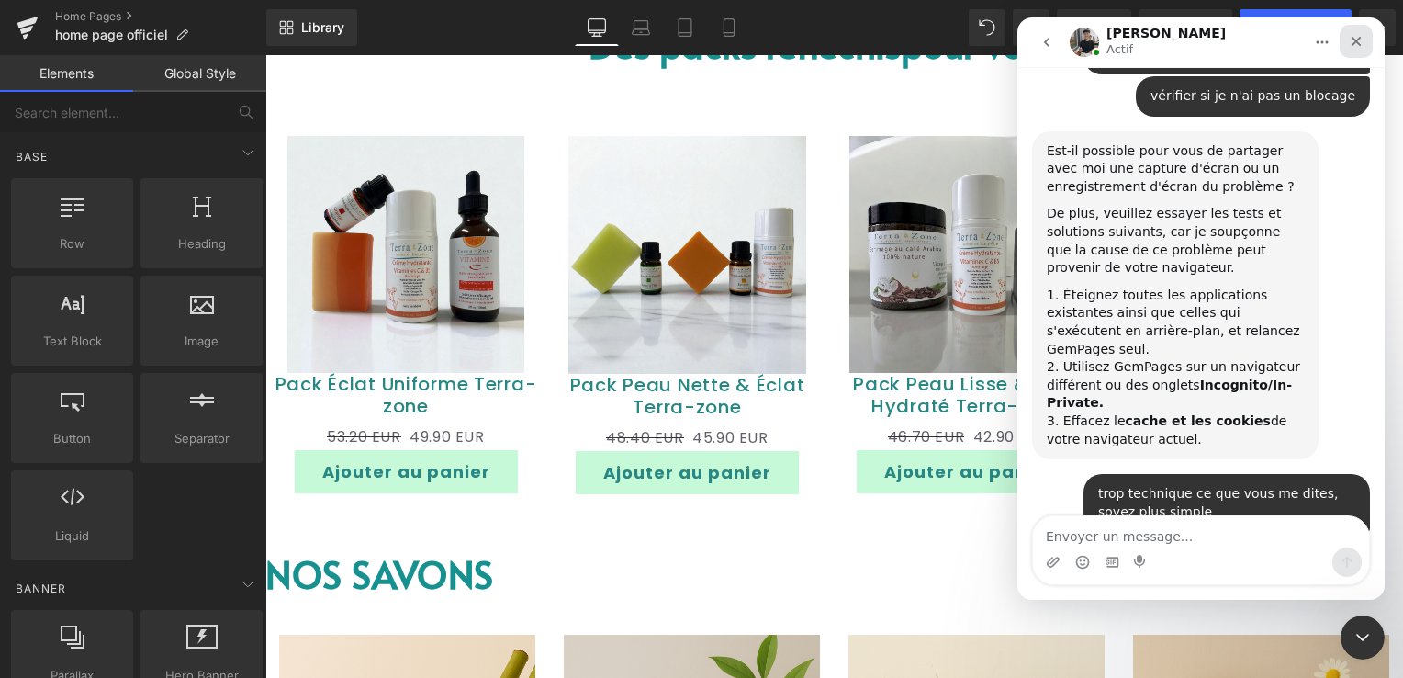
drag, startPoint x: 1344, startPoint y: 46, endPoint x: 2090, endPoint y: 17, distance: 746.9
click at [1344, 46] on div "Fermer" at bounding box center [1355, 41] width 33 height 33
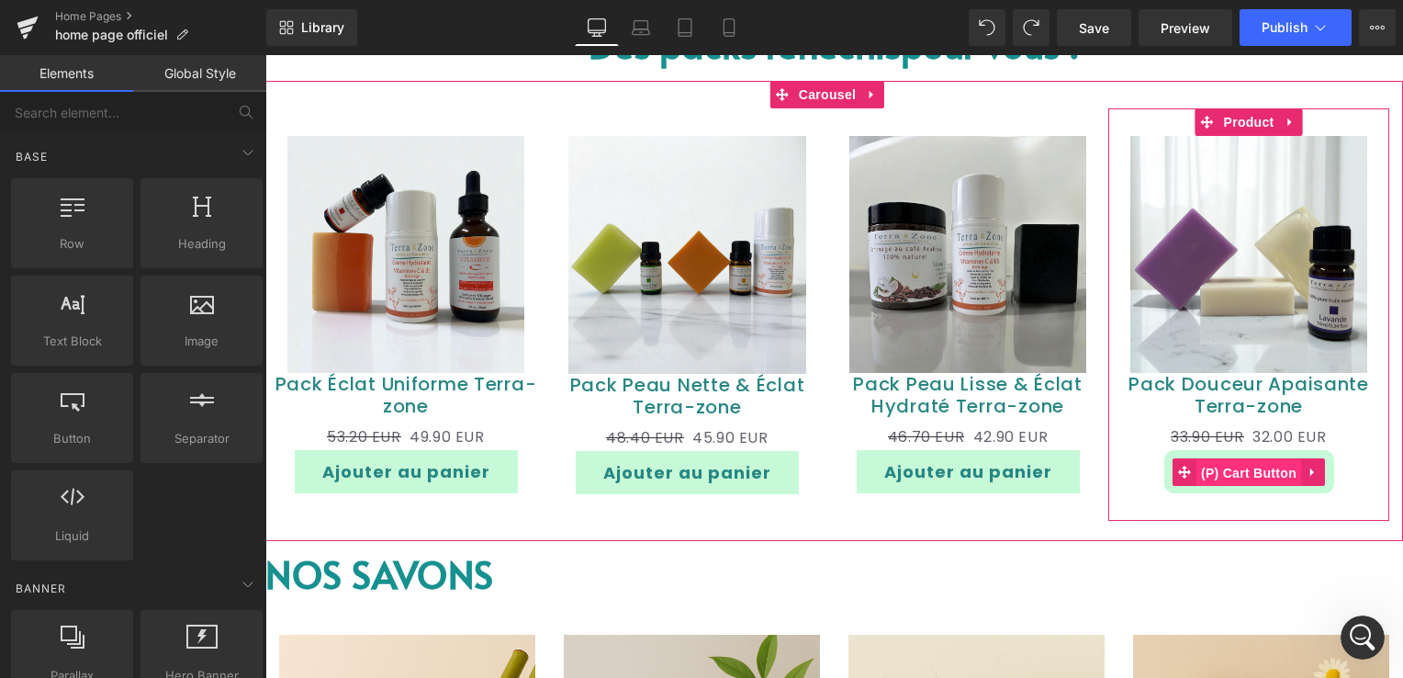
click at [1260, 466] on span "(P) Cart Button" at bounding box center [1248, 473] width 105 height 28
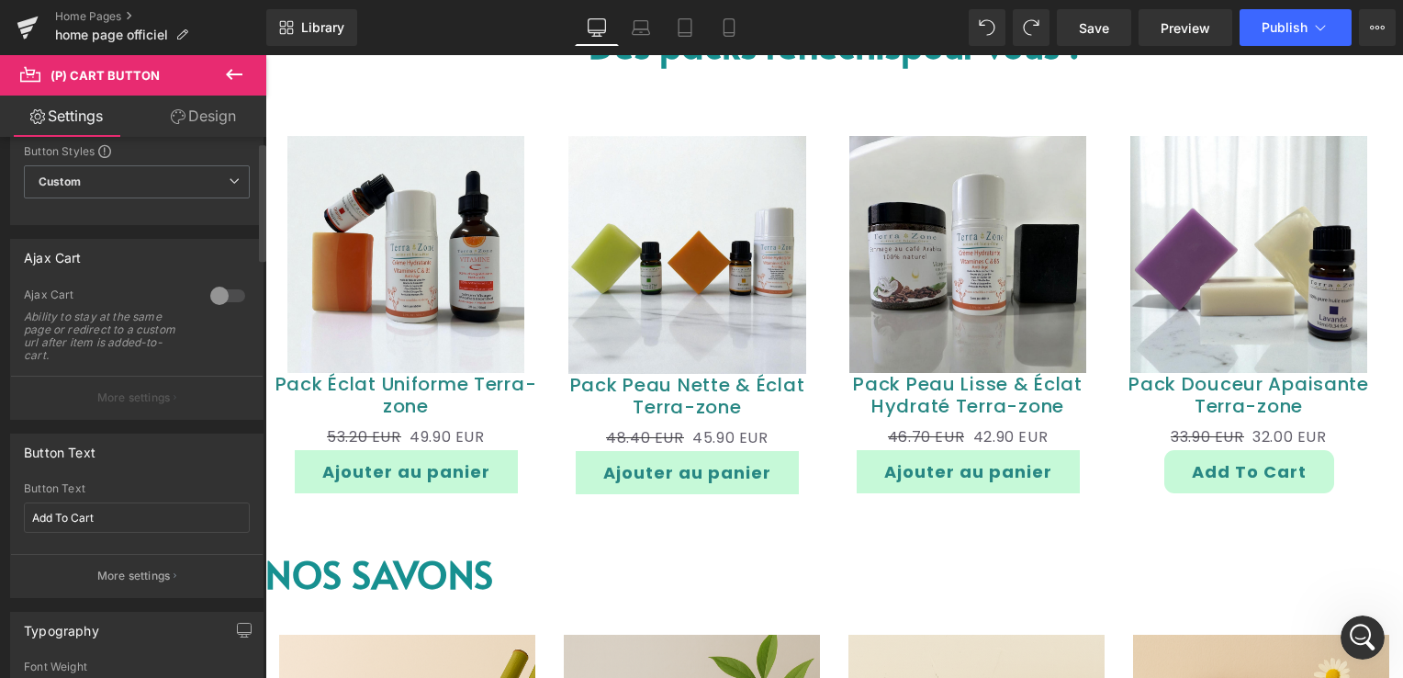
scroll to position [92, 0]
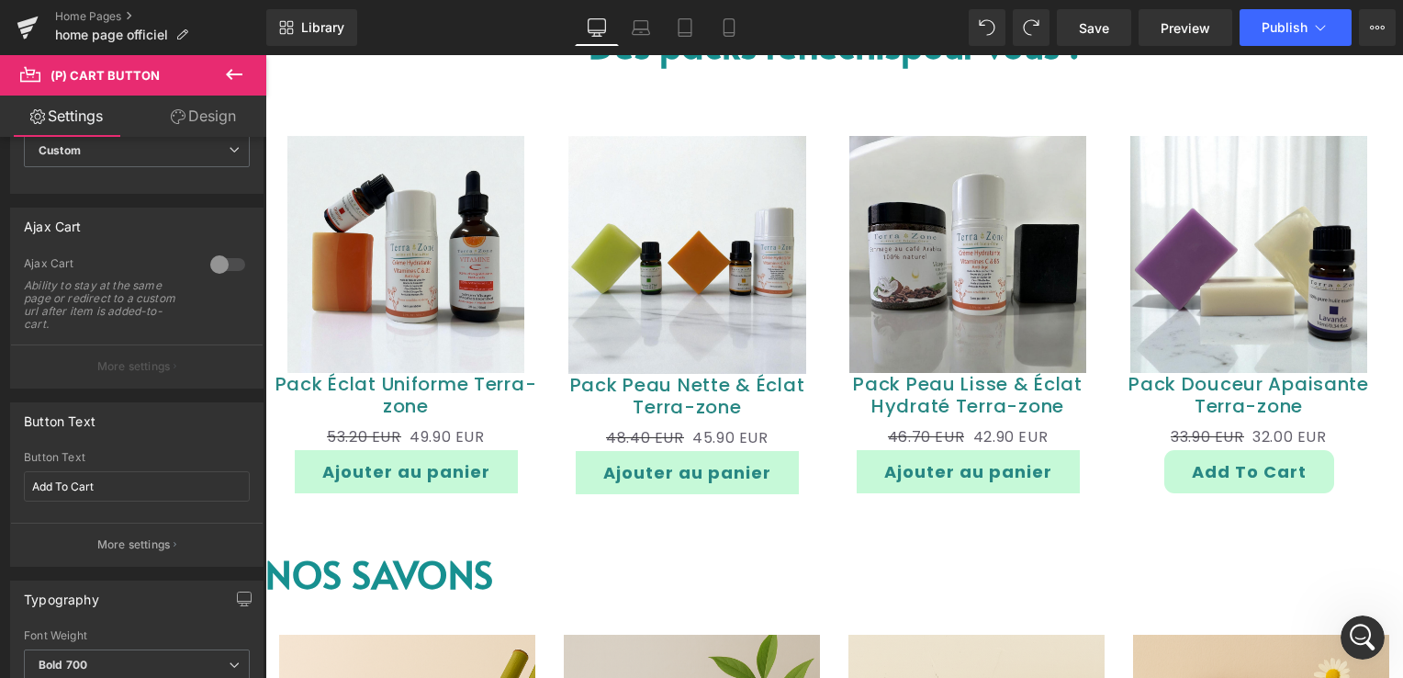
click at [219, 106] on link "Design" at bounding box center [203, 115] width 133 height 41
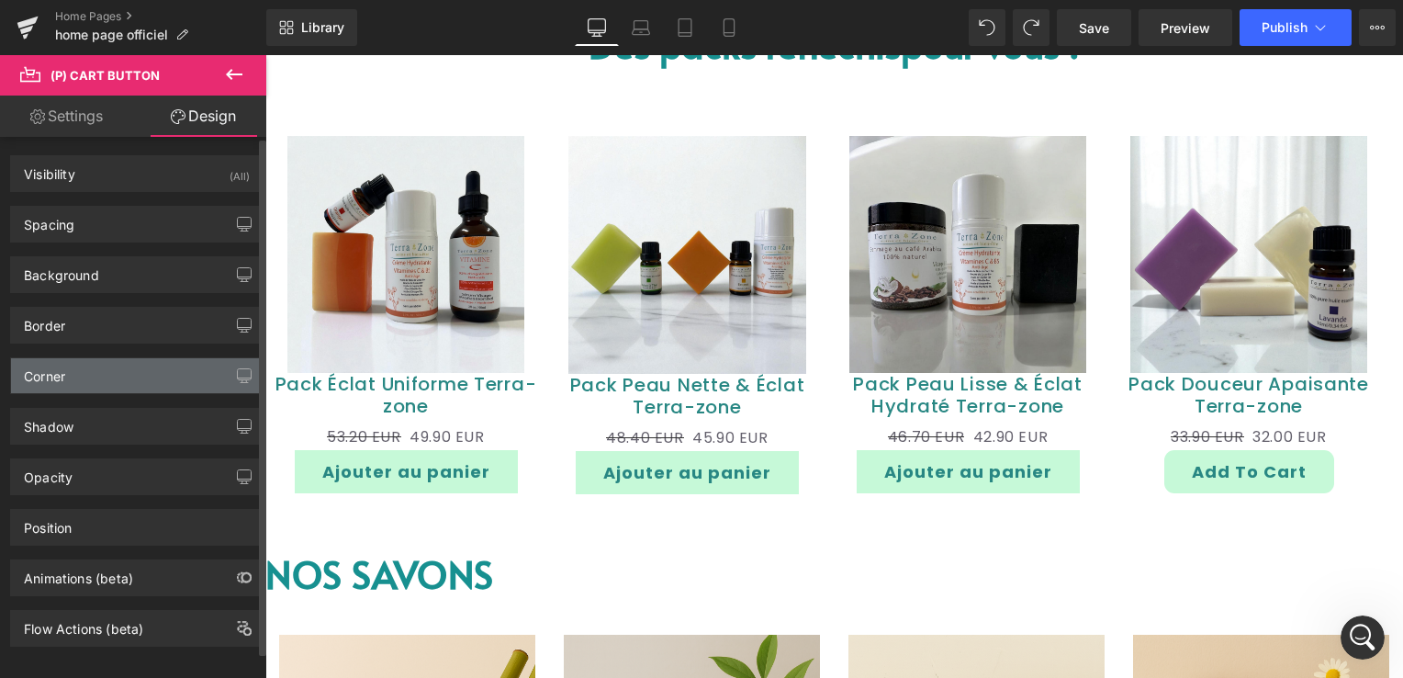
click at [94, 379] on div "Corner" at bounding box center [137, 375] width 252 height 35
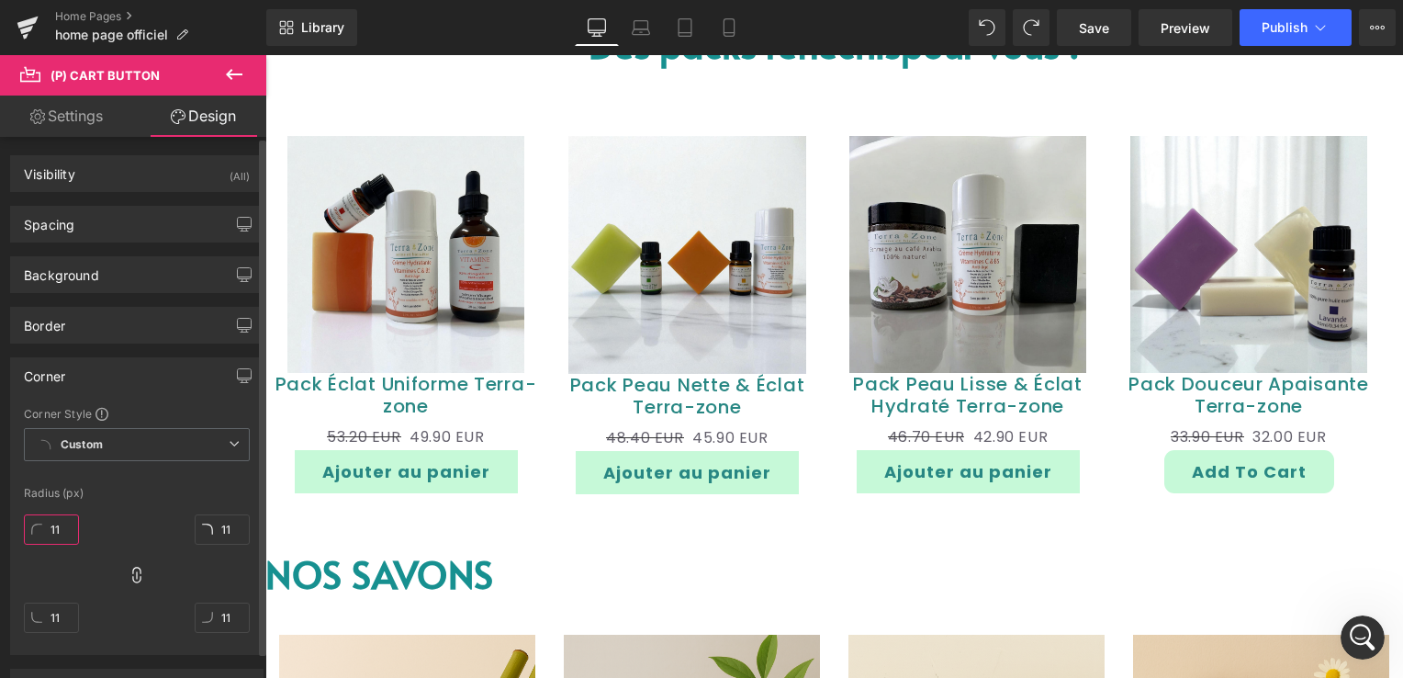
click at [63, 522] on input "11" at bounding box center [51, 529] width 55 height 30
click at [118, 533] on div "0px 0 0px 0 0px 0 0px 0" at bounding box center [137, 580] width 226 height 147
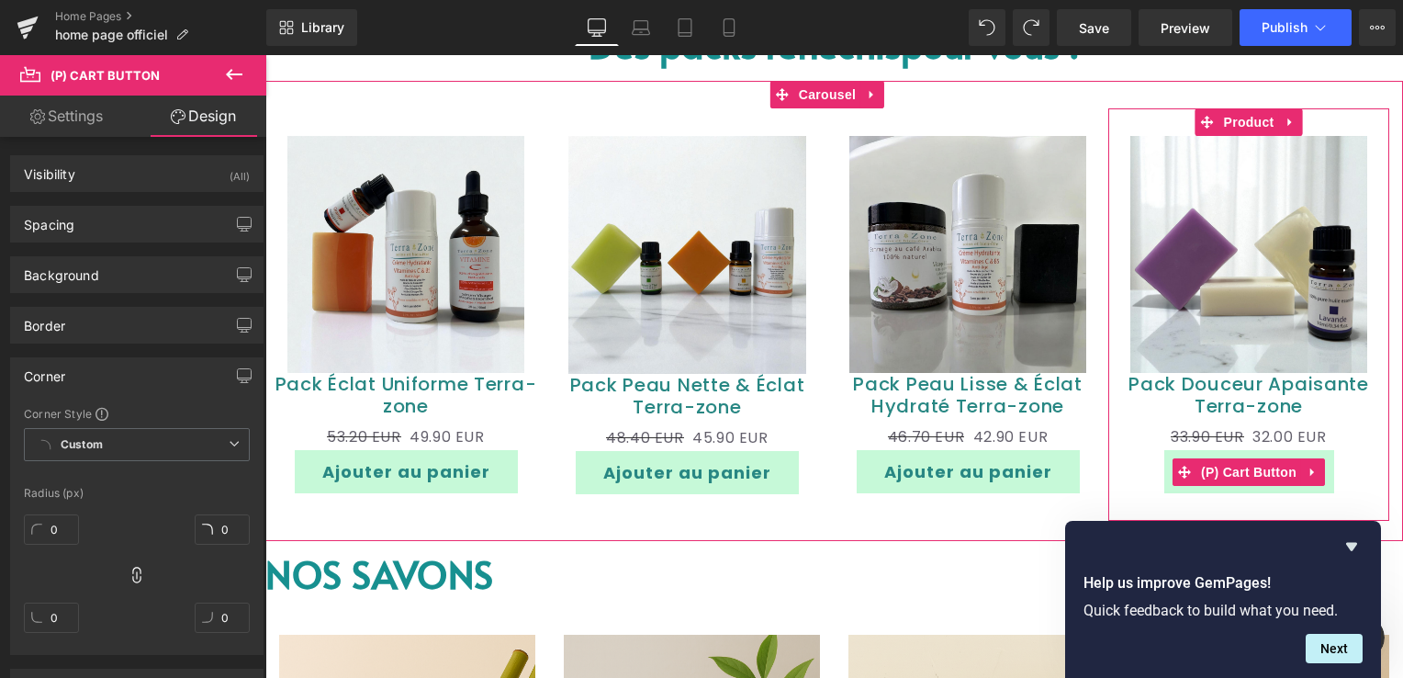
drag, startPoint x: 1230, startPoint y: 468, endPoint x: 1032, endPoint y: 453, distance: 198.9
click at [1230, 468] on span "(P) Cart Button" at bounding box center [1248, 472] width 105 height 28
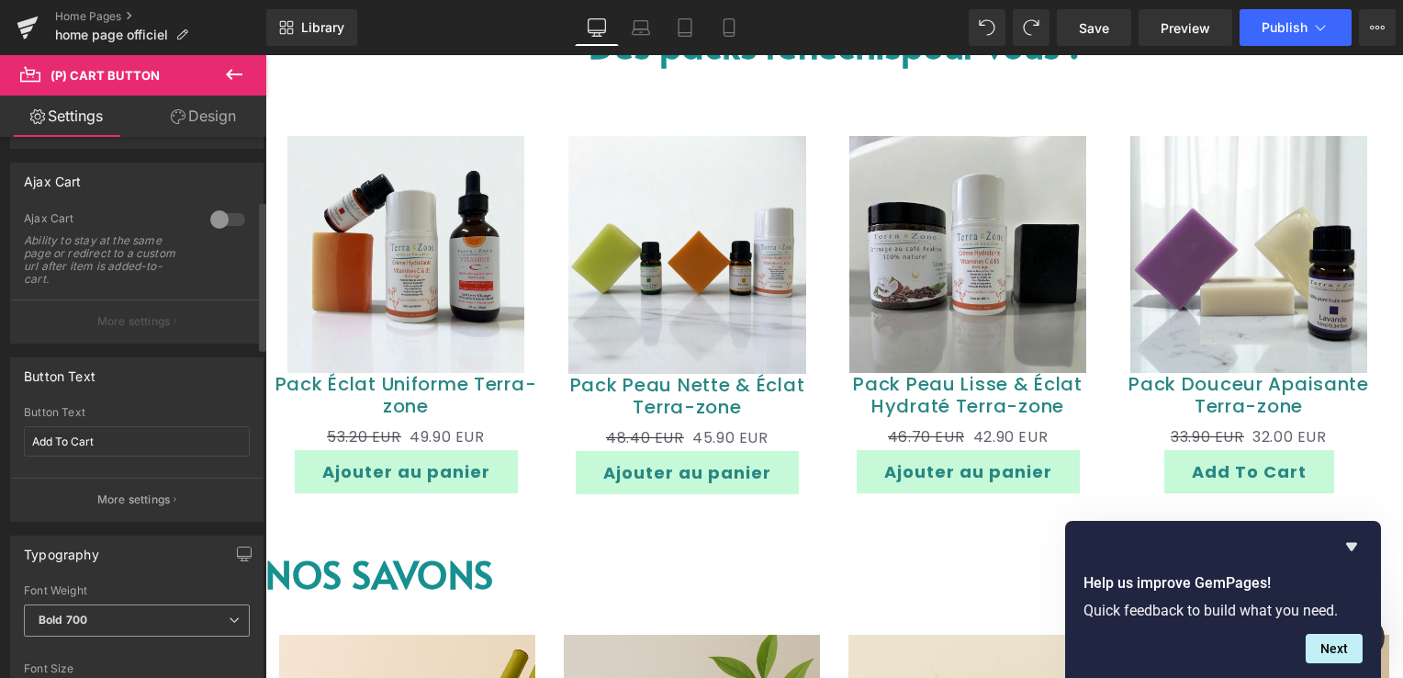
scroll to position [275, 0]
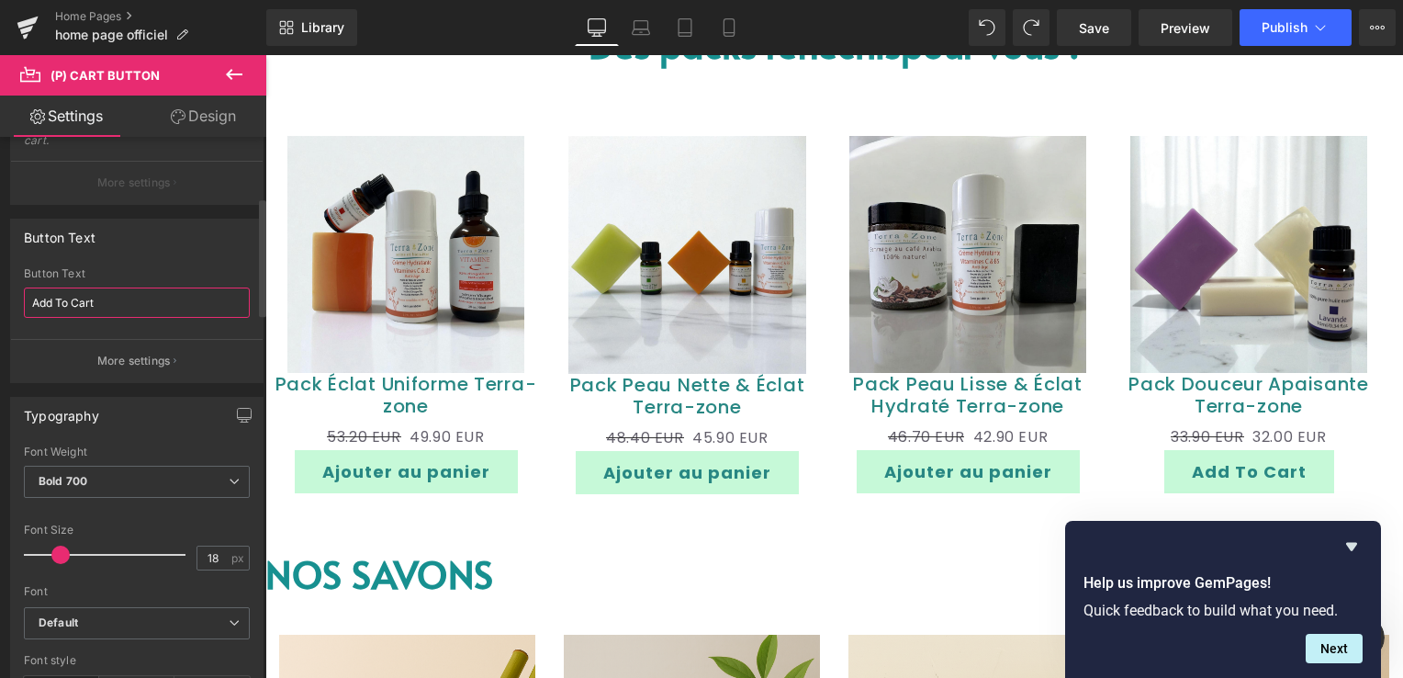
drag, startPoint x: 110, startPoint y: 305, endPoint x: 1, endPoint y: 305, distance: 109.3
click at [1, 305] on div "Button Text Add To Cart Button Text Add To Cart More settings" at bounding box center [137, 294] width 275 height 178
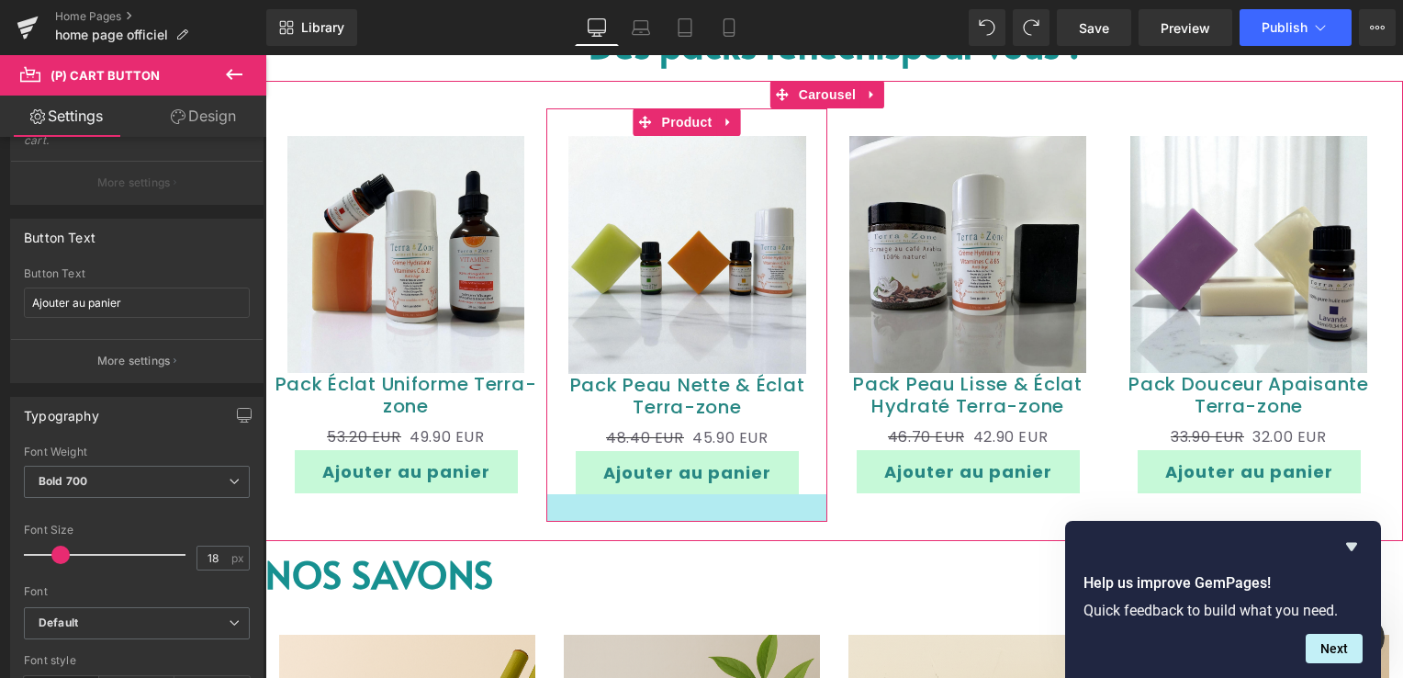
click at [674, 520] on div at bounding box center [686, 508] width 281 height 28
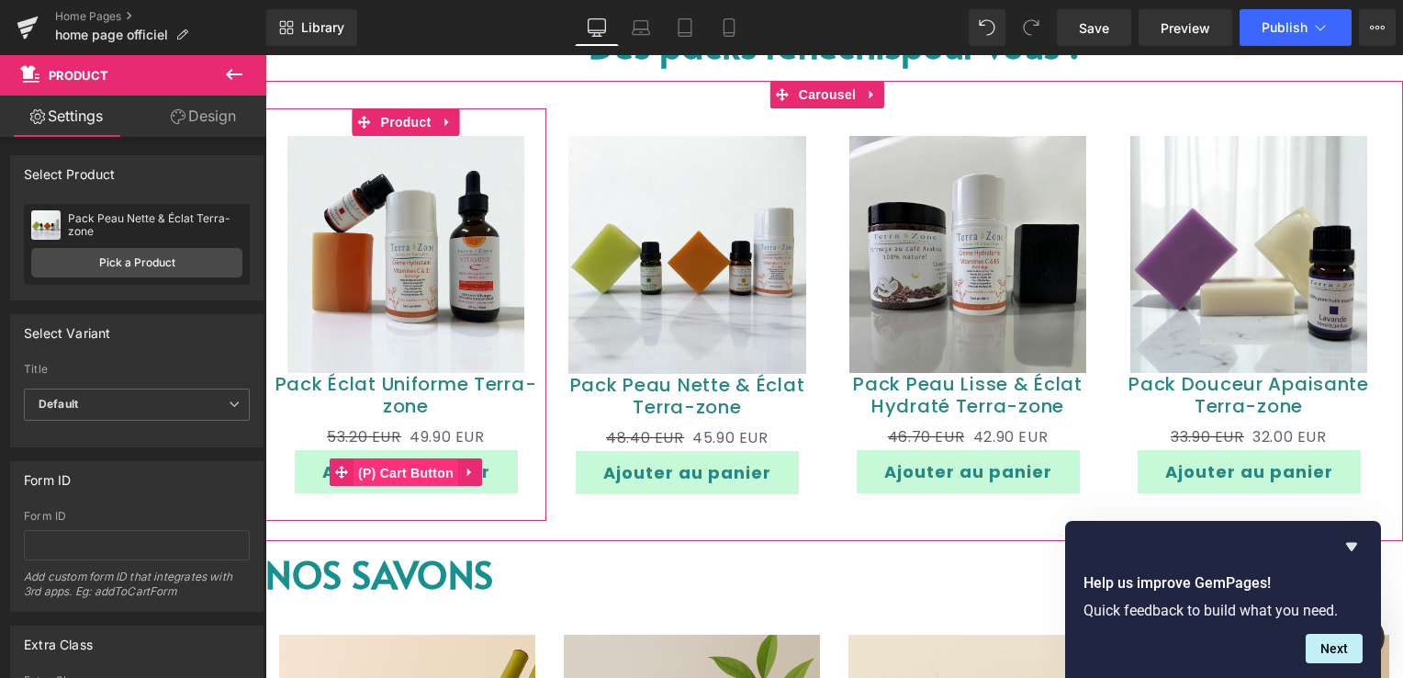
click at [411, 466] on span "(P) Cart Button" at bounding box center [405, 473] width 105 height 28
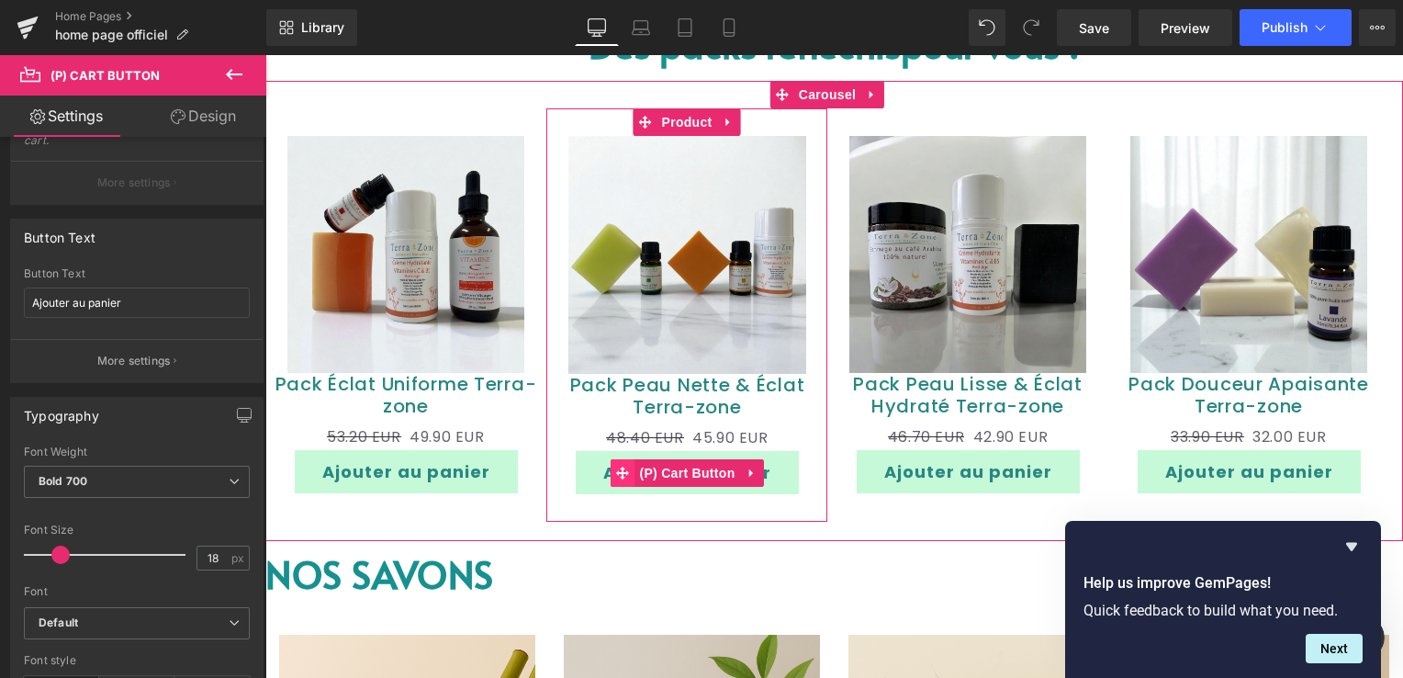
click at [679, 472] on span "(P) Cart Button" at bounding box center [686, 473] width 105 height 28
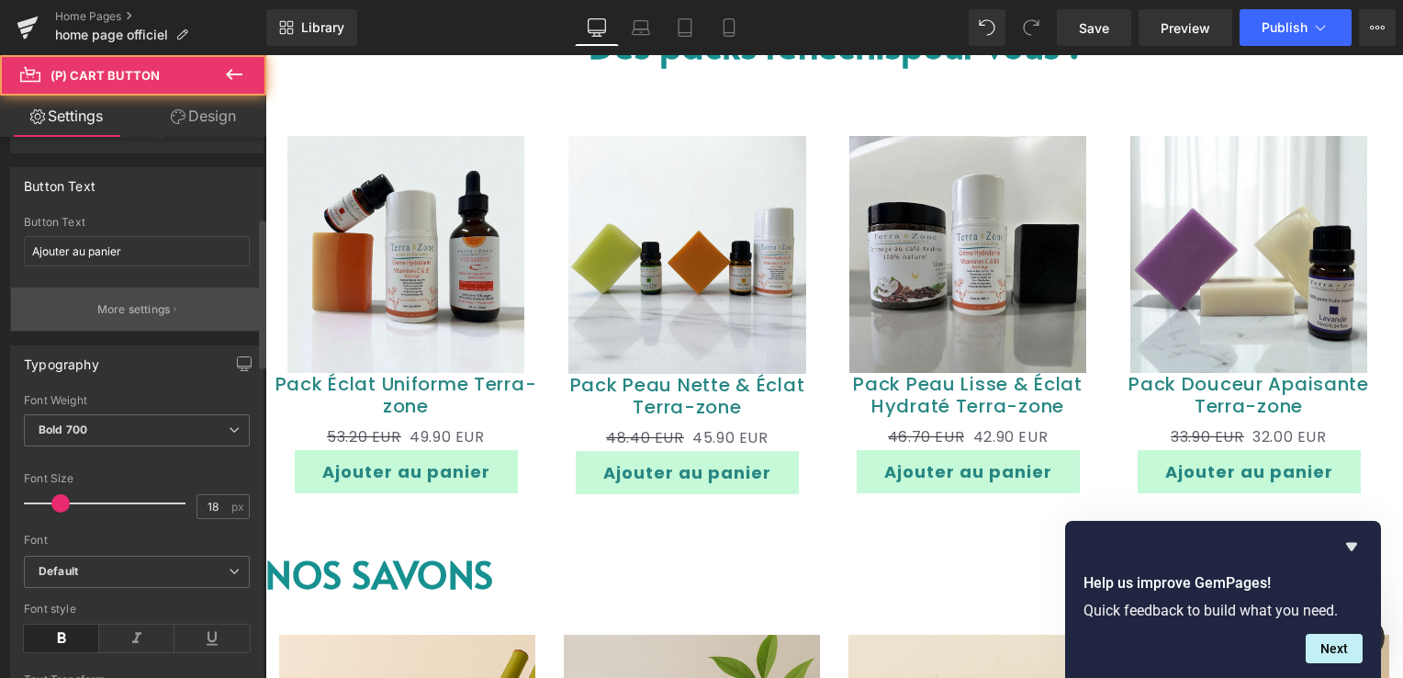
scroll to position [367, 0]
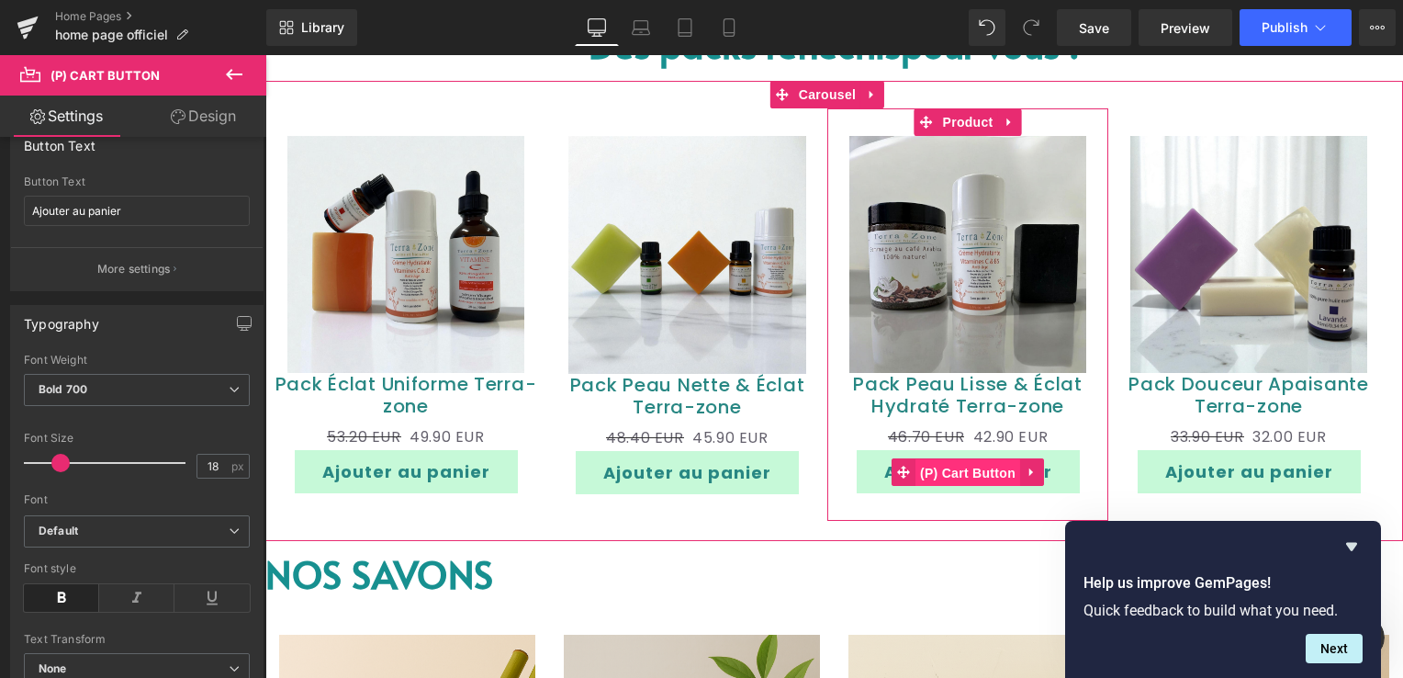
click at [955, 472] on span "(P) Cart Button" at bounding box center [967, 473] width 105 height 28
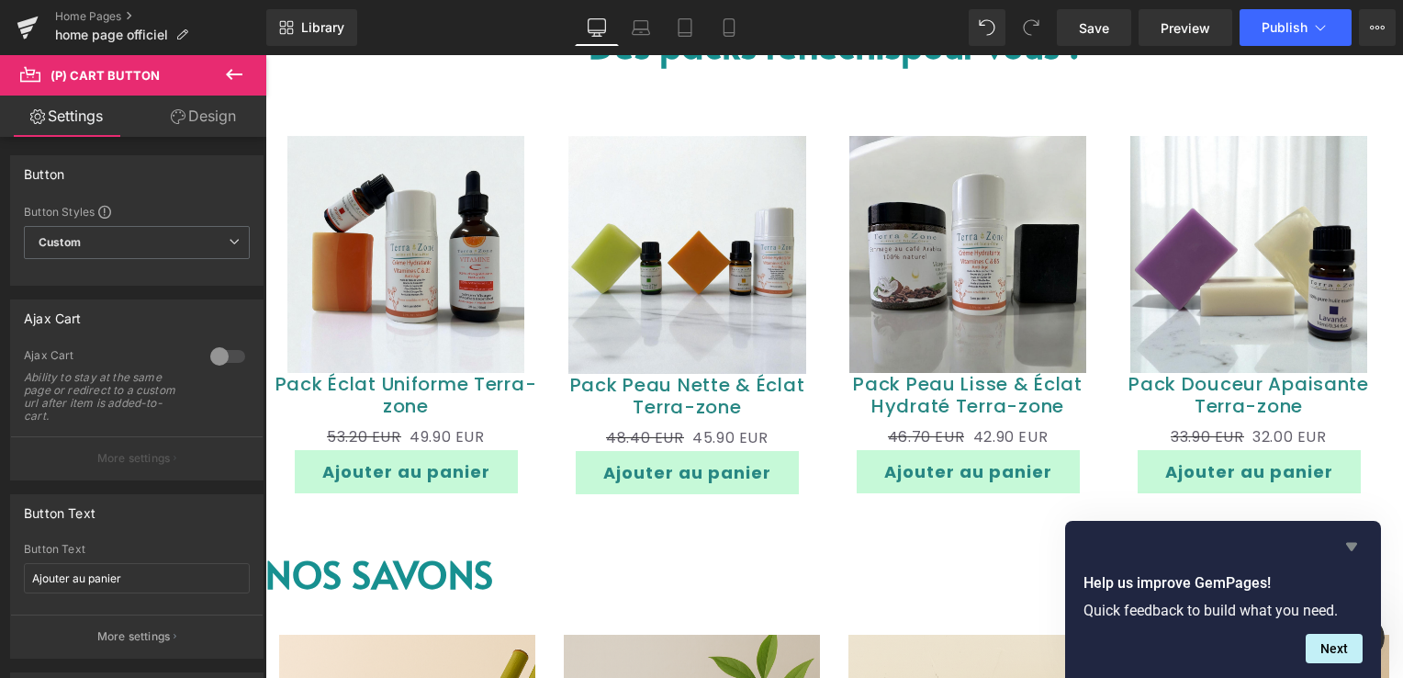
click at [1357, 545] on icon "Hide survey" at bounding box center [1351, 546] width 22 height 22
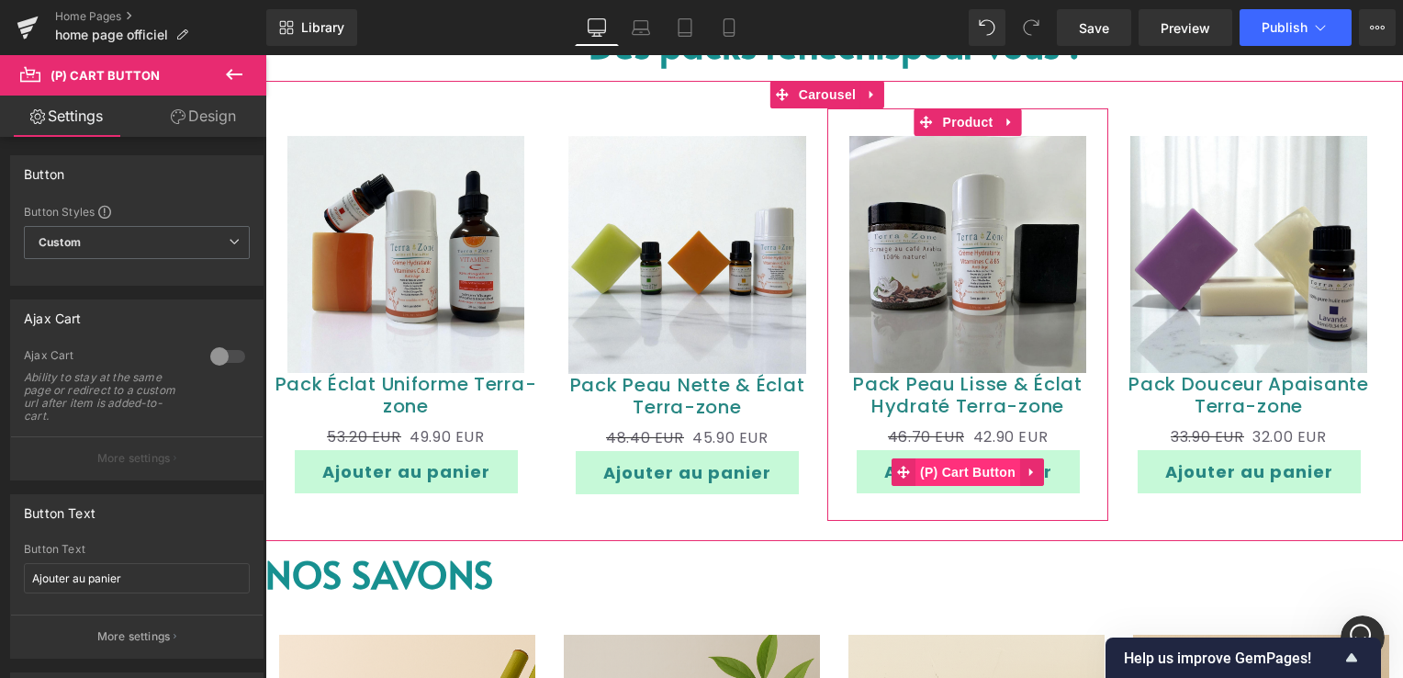
click at [965, 470] on span "(P) Cart Button" at bounding box center [967, 472] width 105 height 28
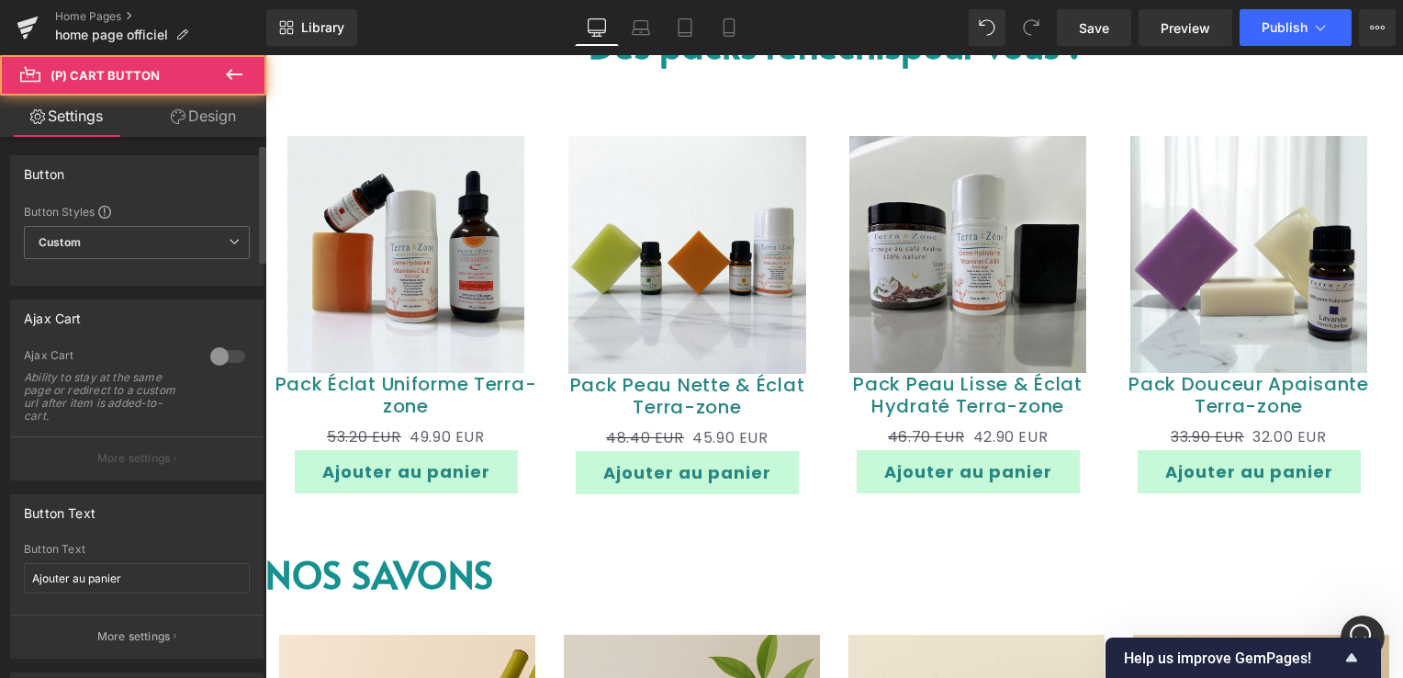
scroll to position [275, 0]
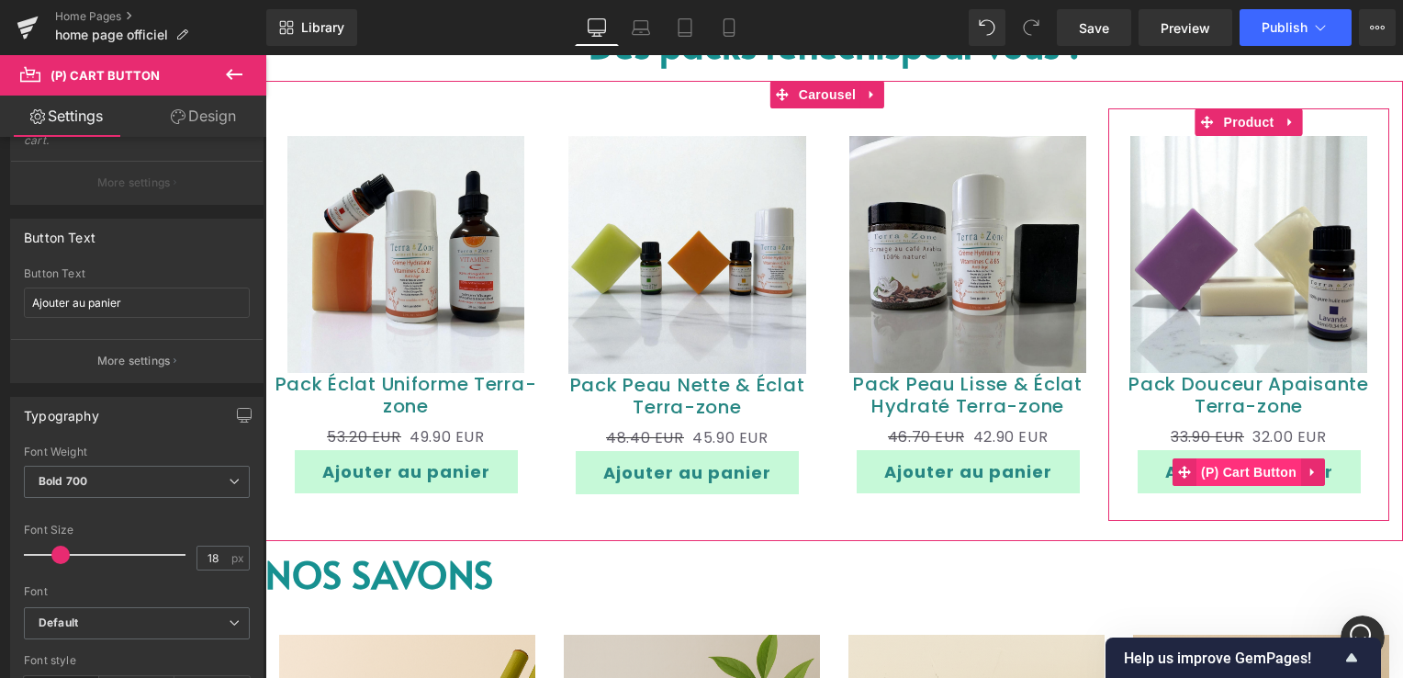
click at [1238, 476] on span "(P) Cart Button" at bounding box center [1248, 472] width 105 height 28
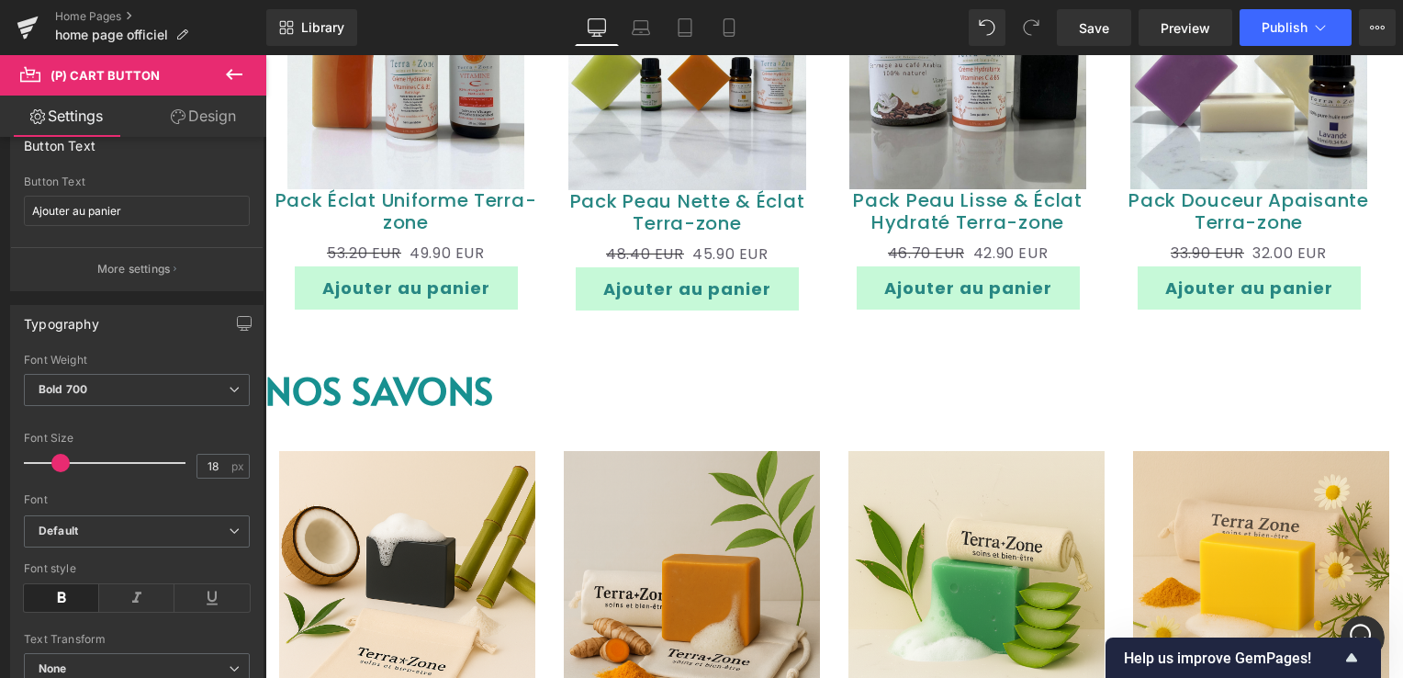
scroll to position [13601, 0]
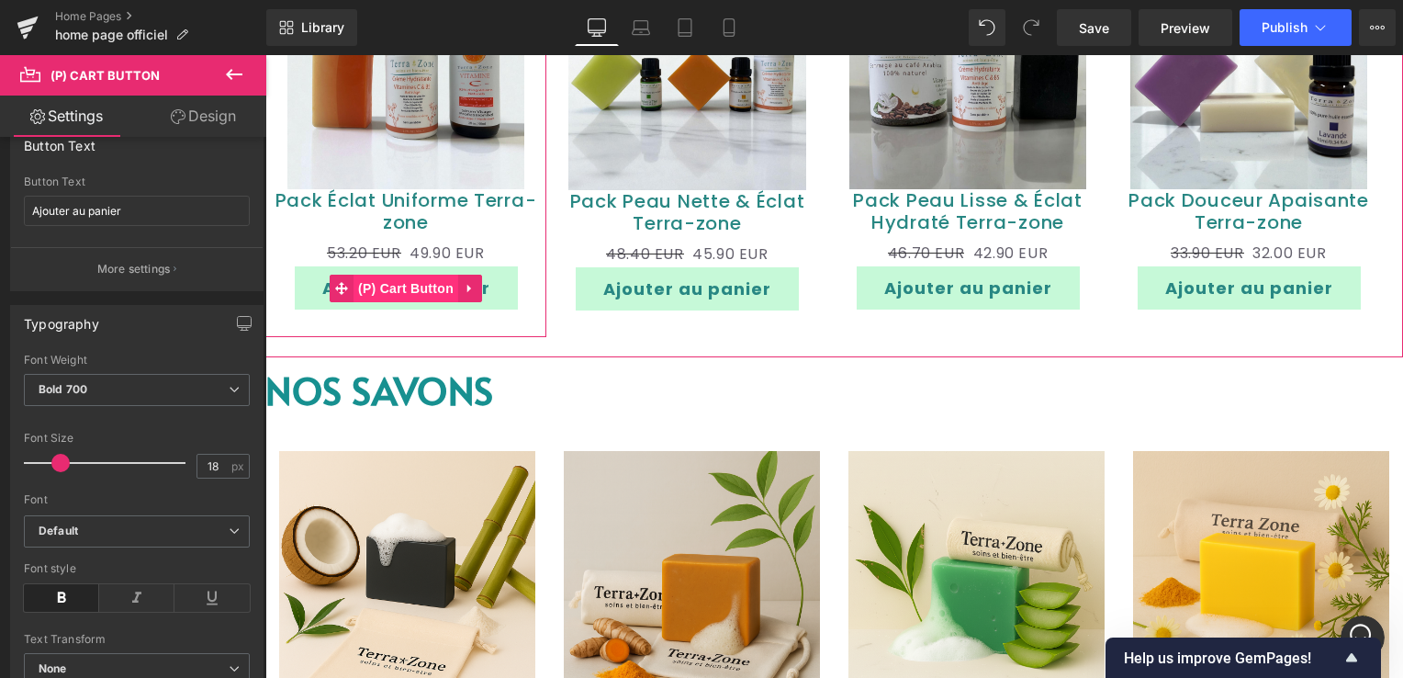
click at [422, 292] on span "(P) Cart Button" at bounding box center [405, 289] width 105 height 28
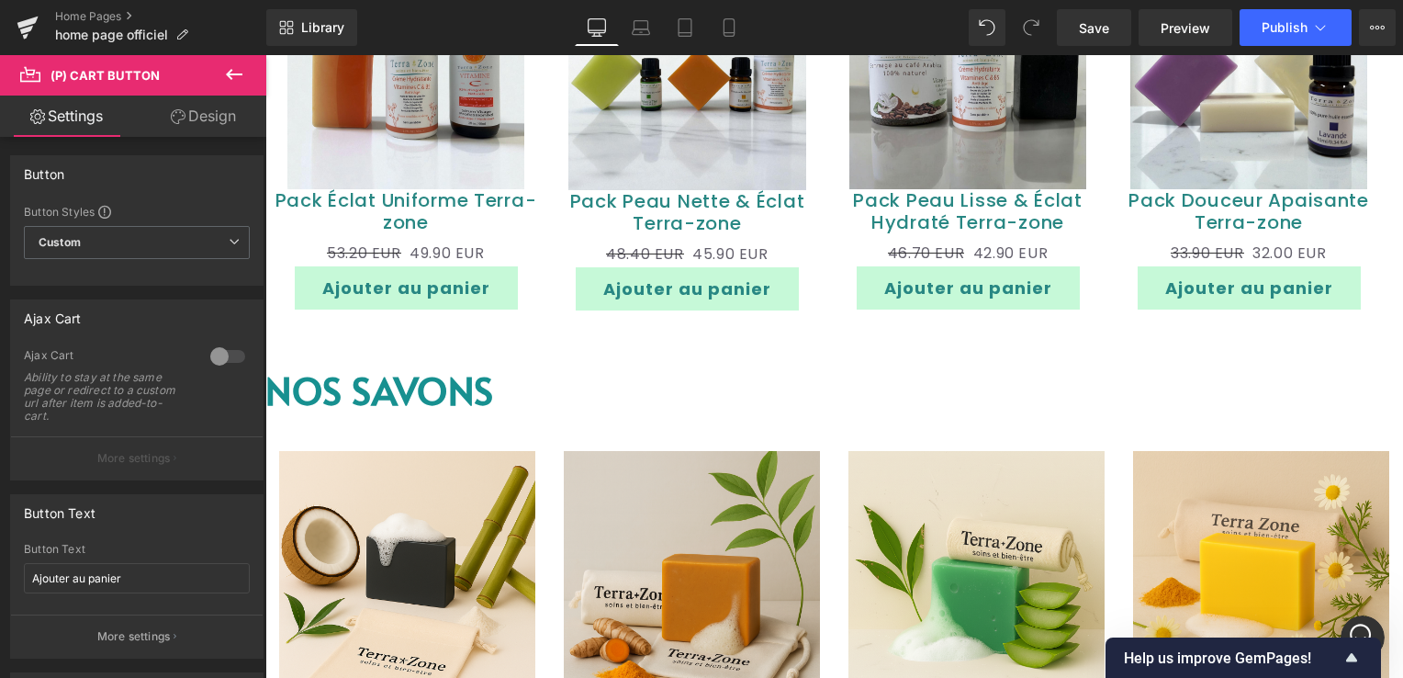
click at [195, 117] on link "Design" at bounding box center [203, 115] width 133 height 41
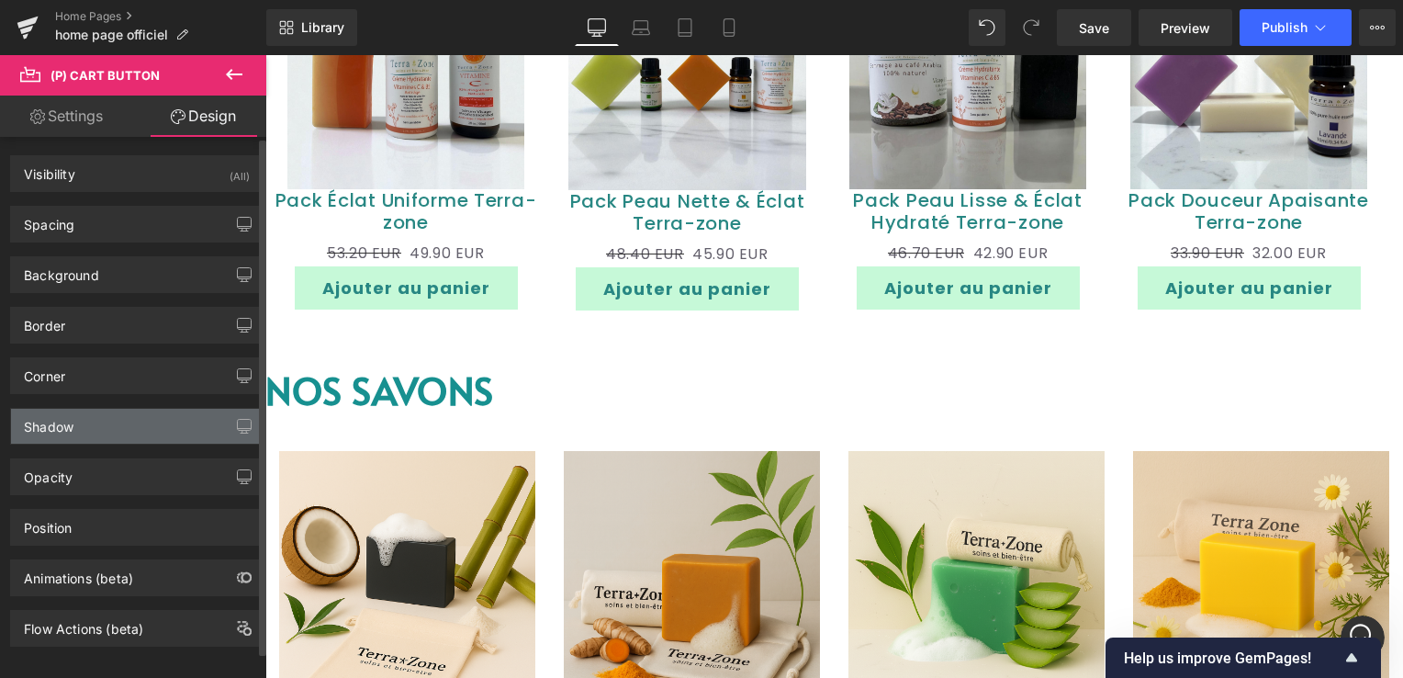
click at [109, 426] on div "Shadow" at bounding box center [137, 426] width 252 height 35
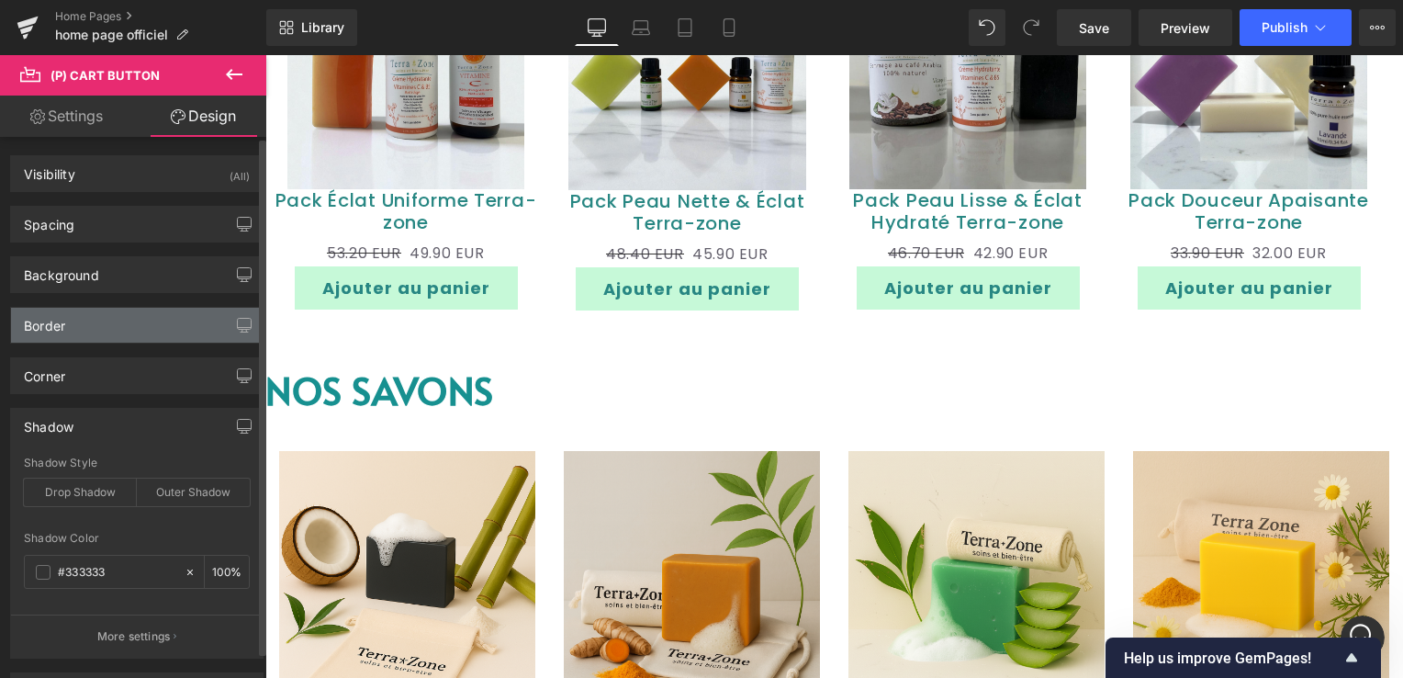
click at [142, 321] on div "Border" at bounding box center [137, 325] width 252 height 35
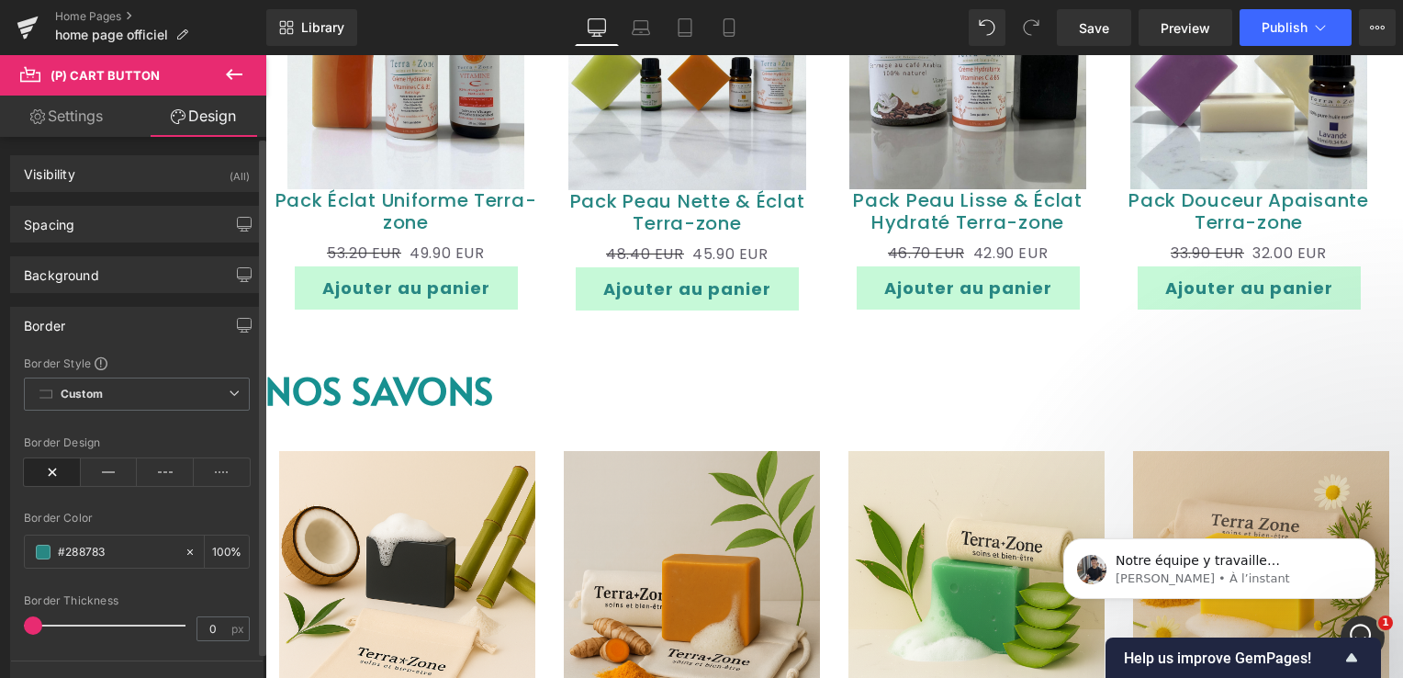
scroll to position [13639, 0]
click at [1168, 566] on span "Notre équipe y travaille actuellement. [PERSON_NAME] assuré que je vous tiendra…" at bounding box center [1229, 597] width 228 height 88
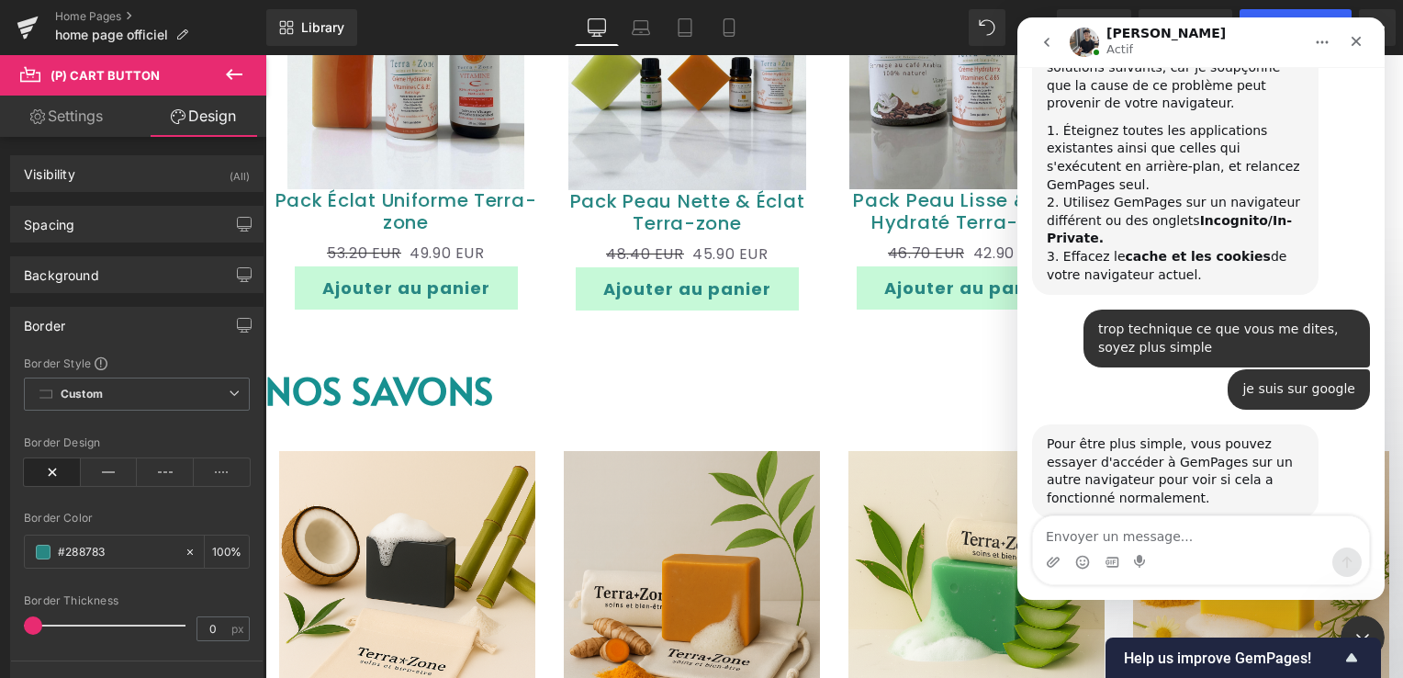
scroll to position [13765, 0]
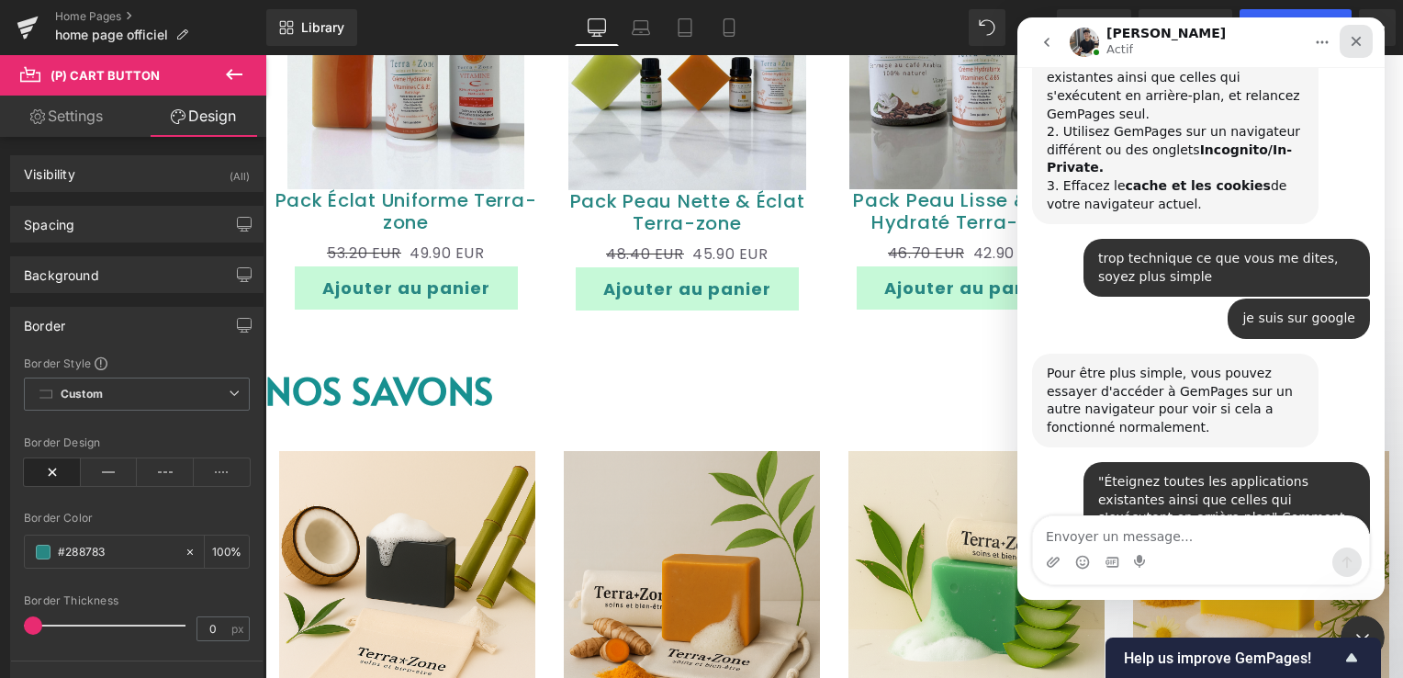
click at [1359, 32] on div "Fermer" at bounding box center [1355, 41] width 33 height 33
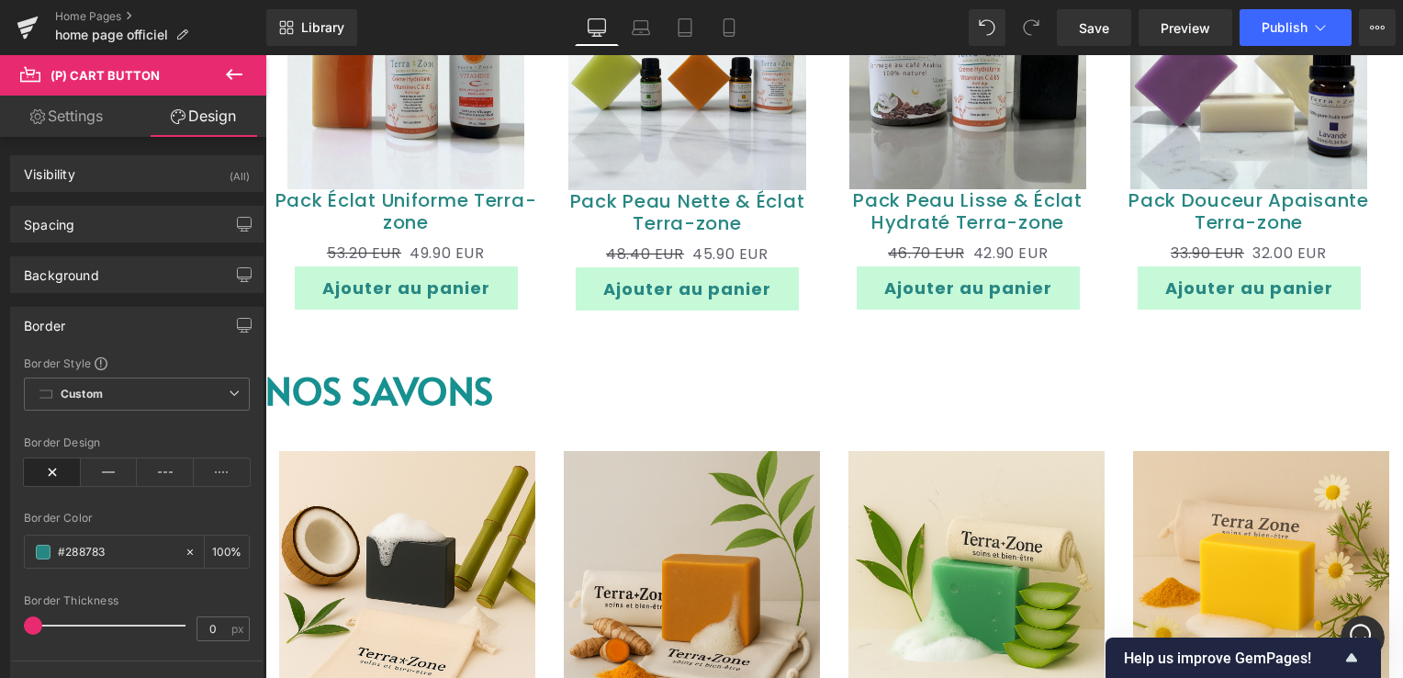
scroll to position [13694, 0]
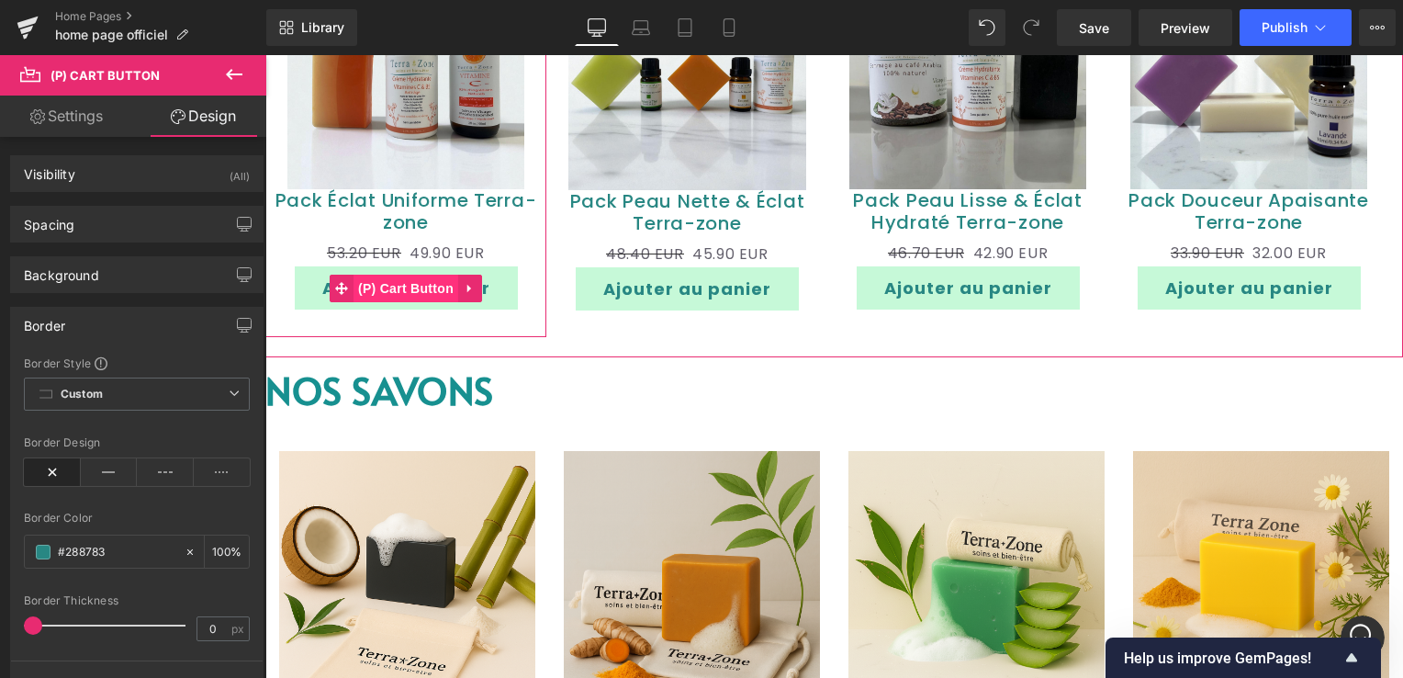
click at [422, 289] on span "(P) Cart Button" at bounding box center [405, 289] width 105 height 28
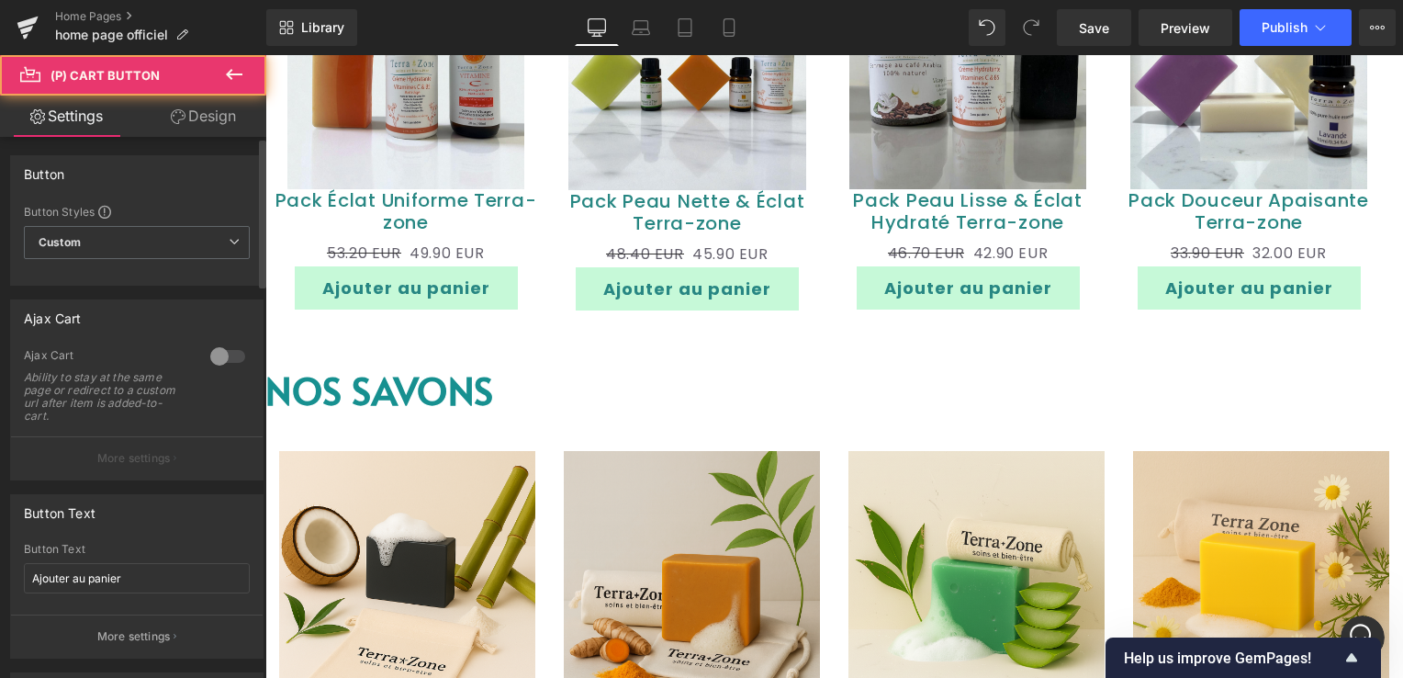
scroll to position [13765, 0]
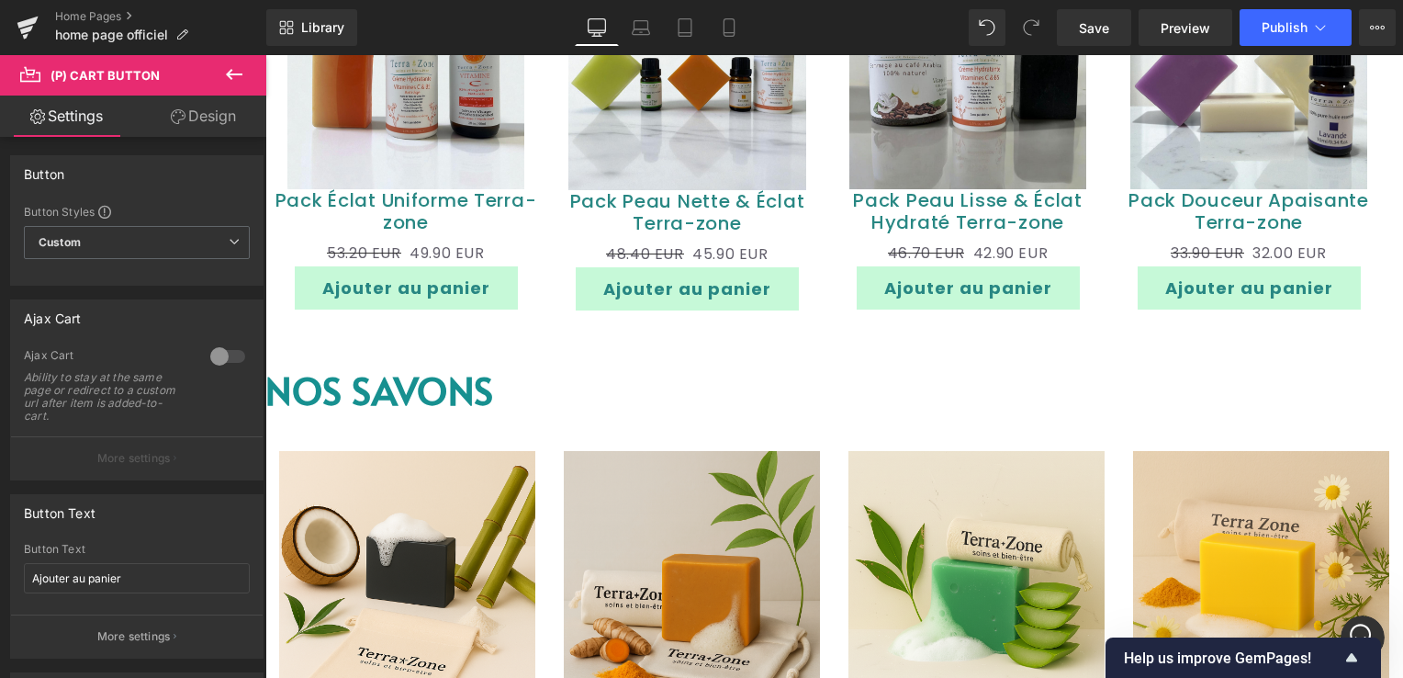
click at [220, 96] on link "Design" at bounding box center [203, 115] width 133 height 41
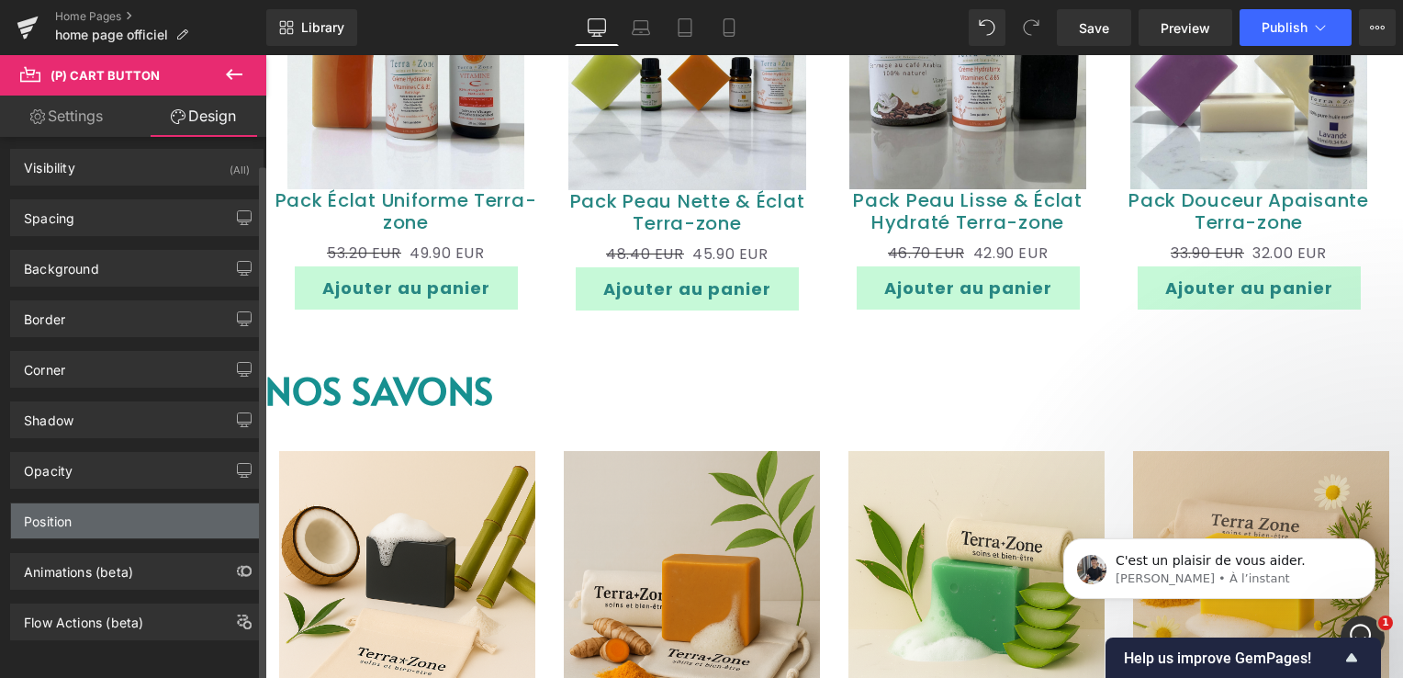
scroll to position [13749, 0]
click at [95, 503] on div "Position" at bounding box center [137, 520] width 252 height 35
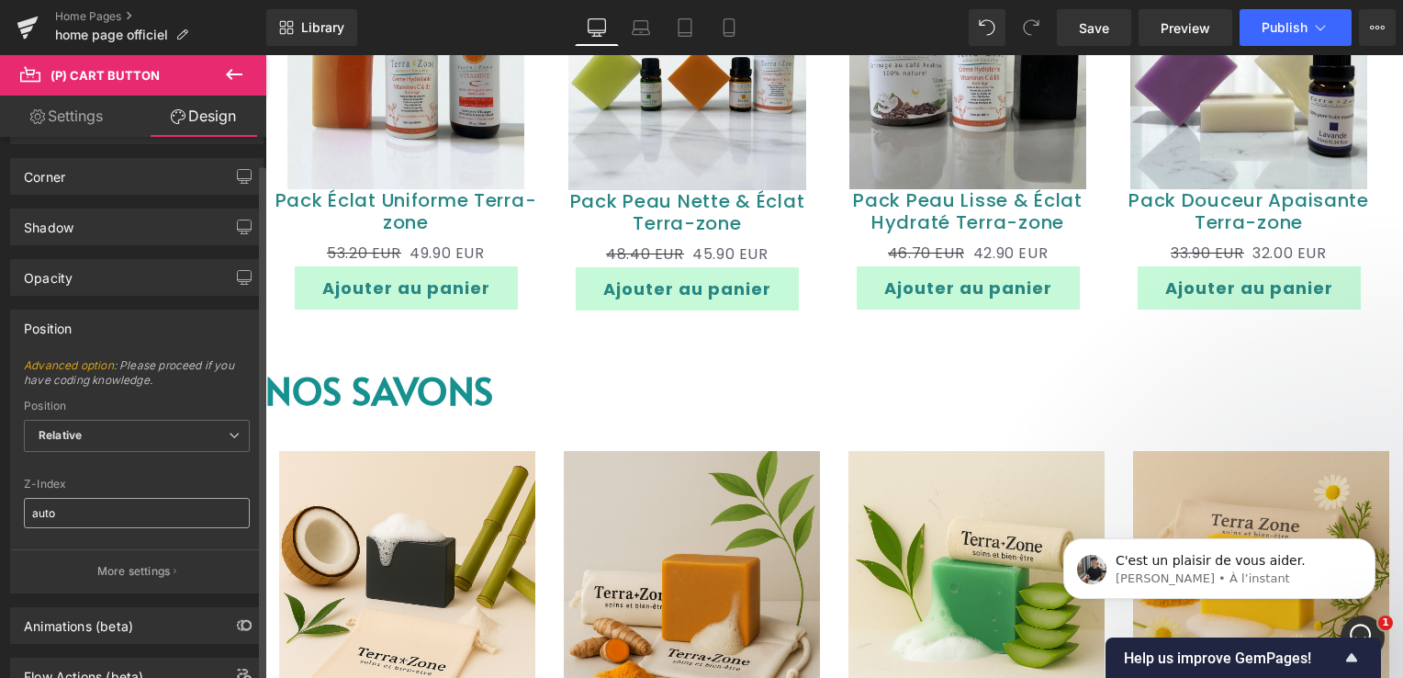
scroll to position [16, 0]
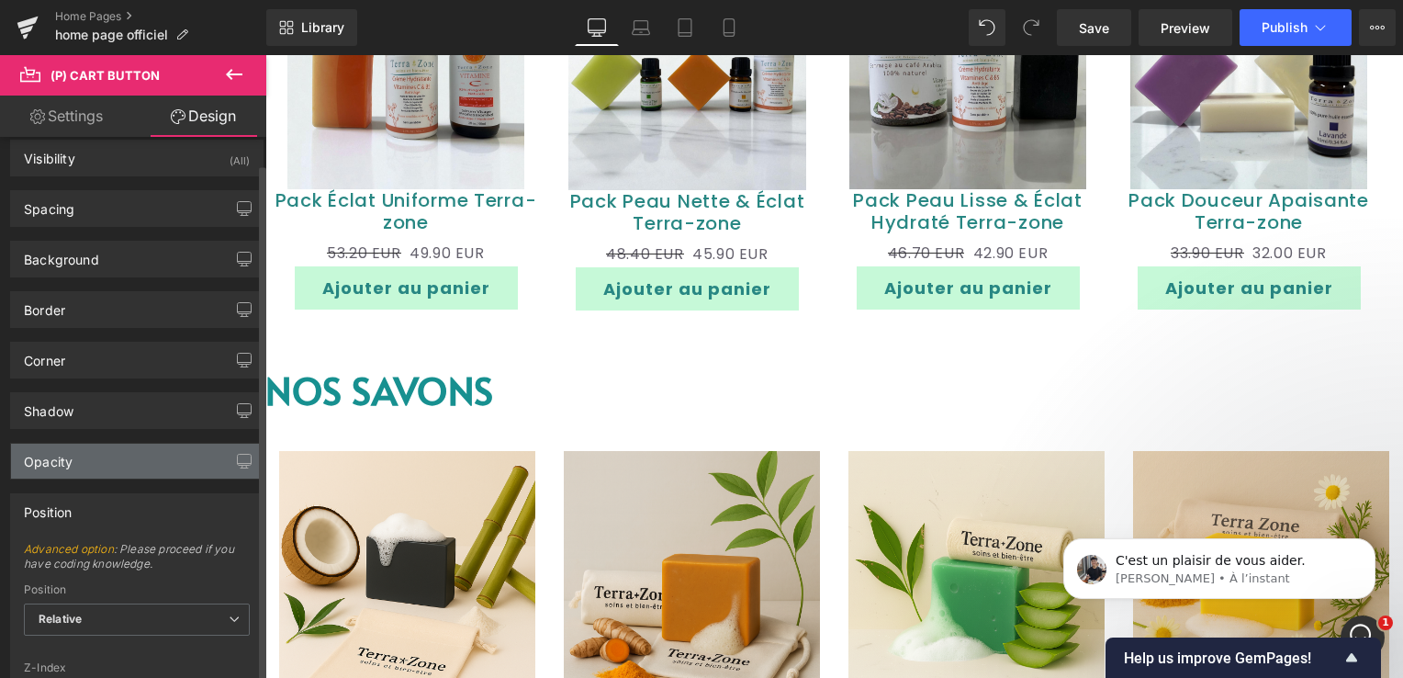
click at [147, 460] on div "Opacity" at bounding box center [137, 460] width 252 height 35
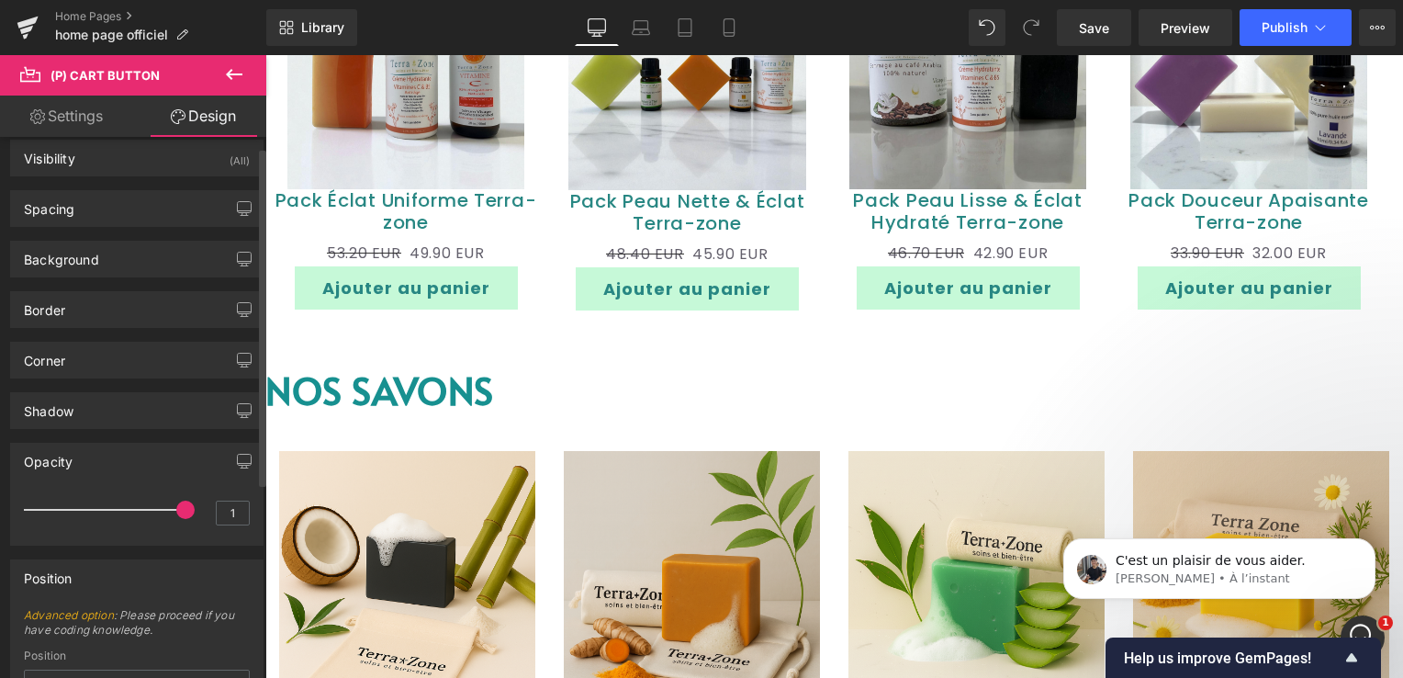
click at [70, 569] on div "Position" at bounding box center [48, 573] width 48 height 26
click at [54, 453] on div "Opacity" at bounding box center [48, 456] width 49 height 26
click at [55, 458] on div "Opacity" at bounding box center [48, 456] width 49 height 26
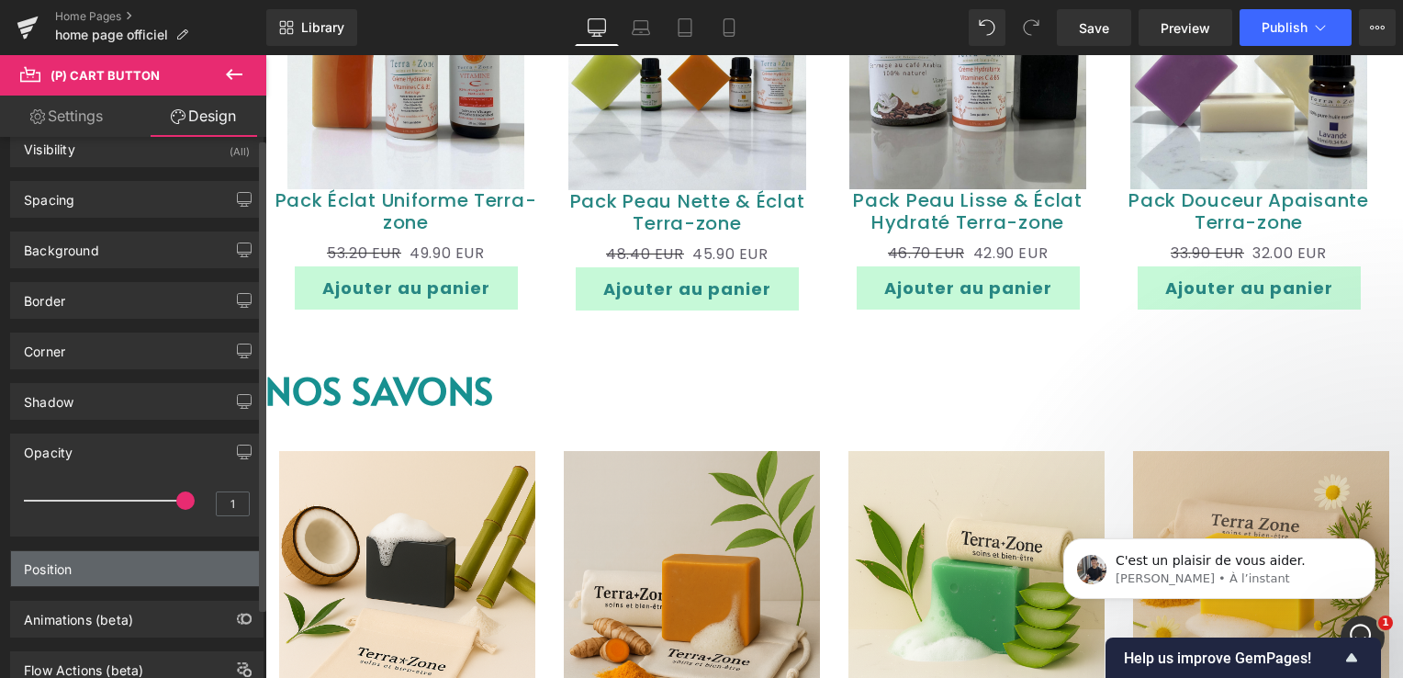
scroll to position [0, 0]
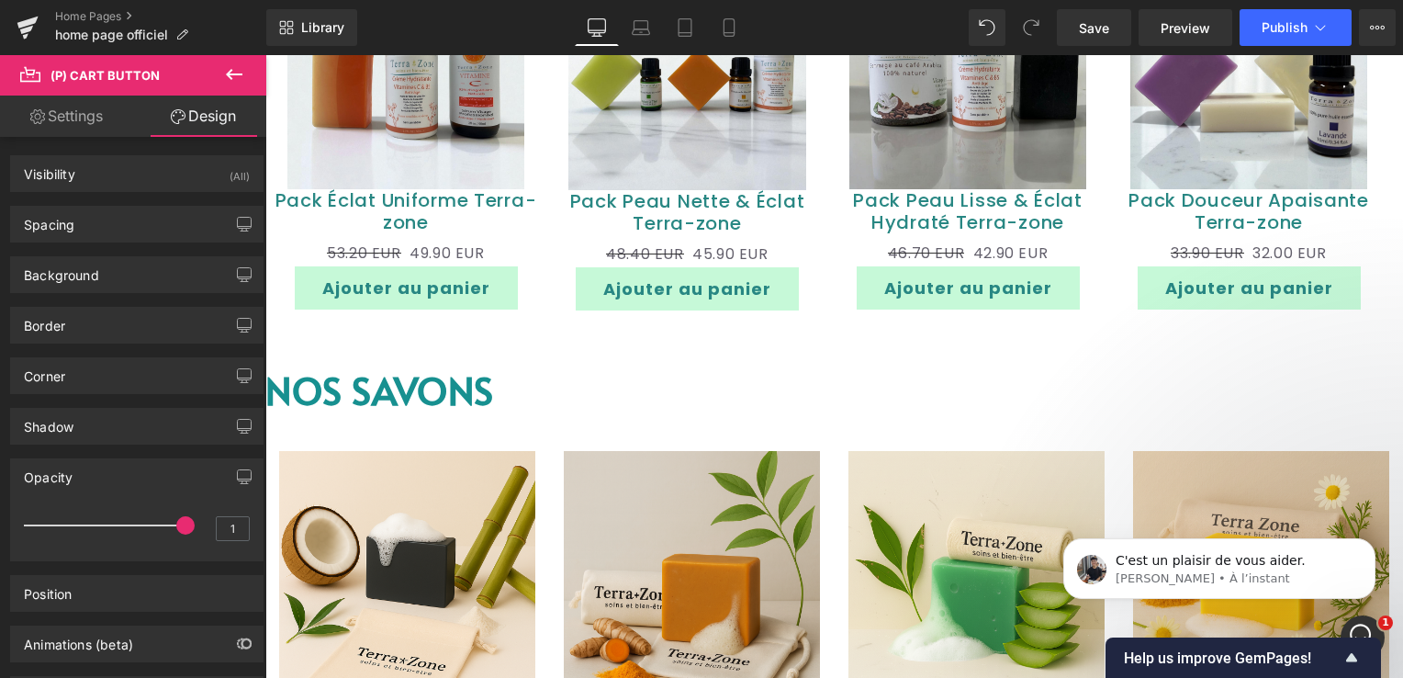
click at [74, 116] on link "Settings" at bounding box center [66, 115] width 133 height 41
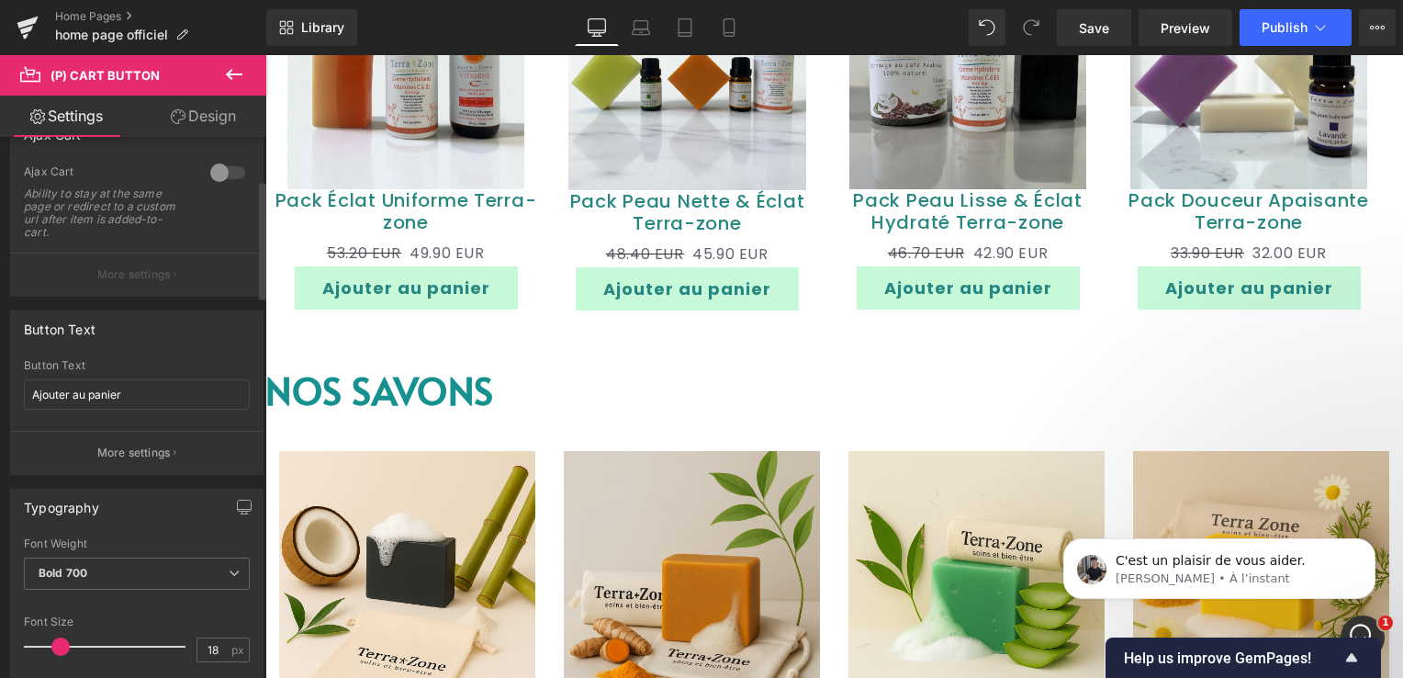
scroll to position [367, 0]
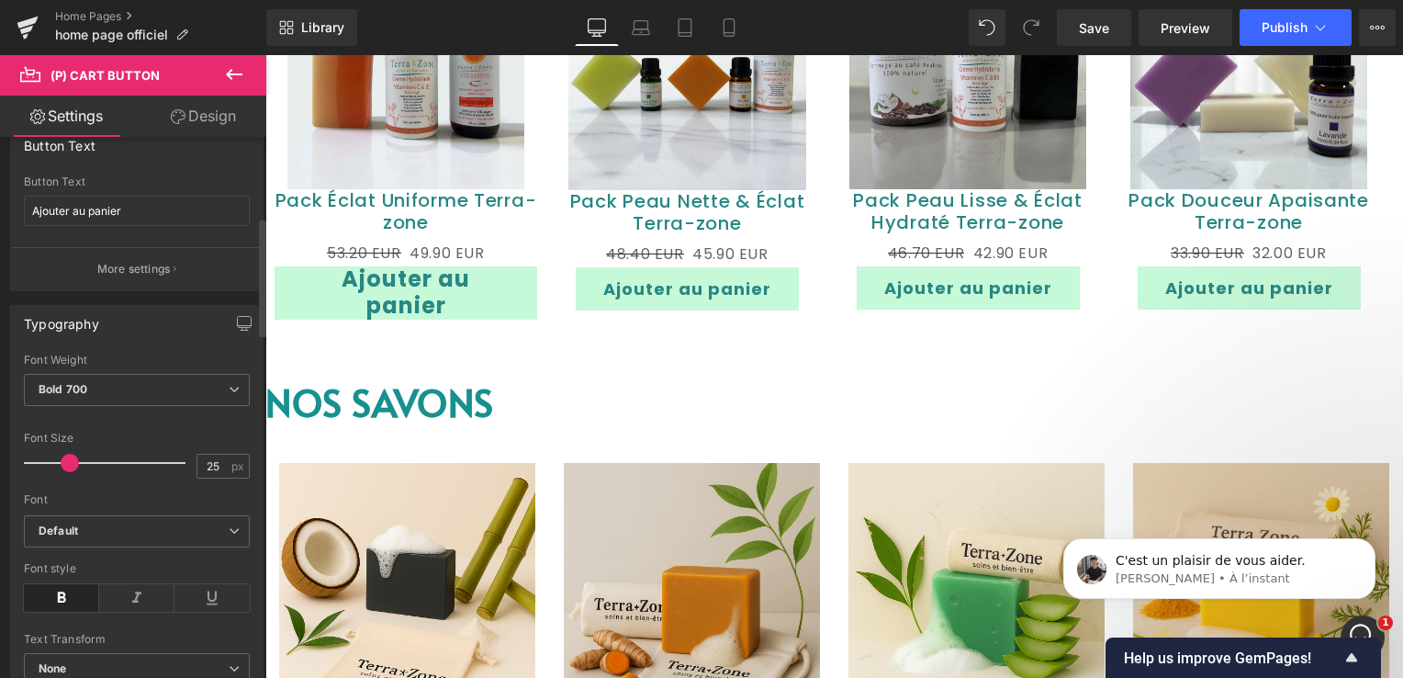
drag, startPoint x: 62, startPoint y: 457, endPoint x: 72, endPoint y: 461, distance: 10.7
click at [72, 461] on span at bounding box center [70, 463] width 18 height 18
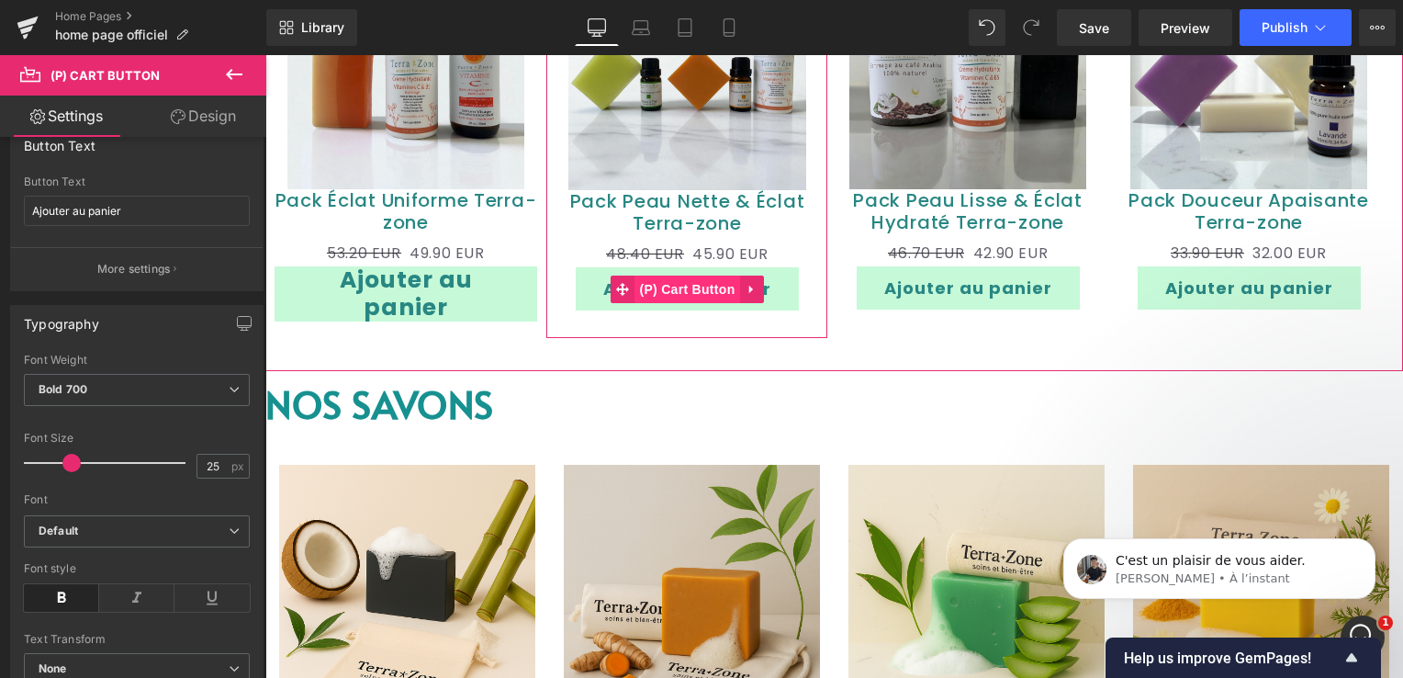
drag, startPoint x: 667, startPoint y: 292, endPoint x: 638, endPoint y: 301, distance: 29.9
click at [667, 292] on span "(P) Cart Button" at bounding box center [686, 289] width 105 height 28
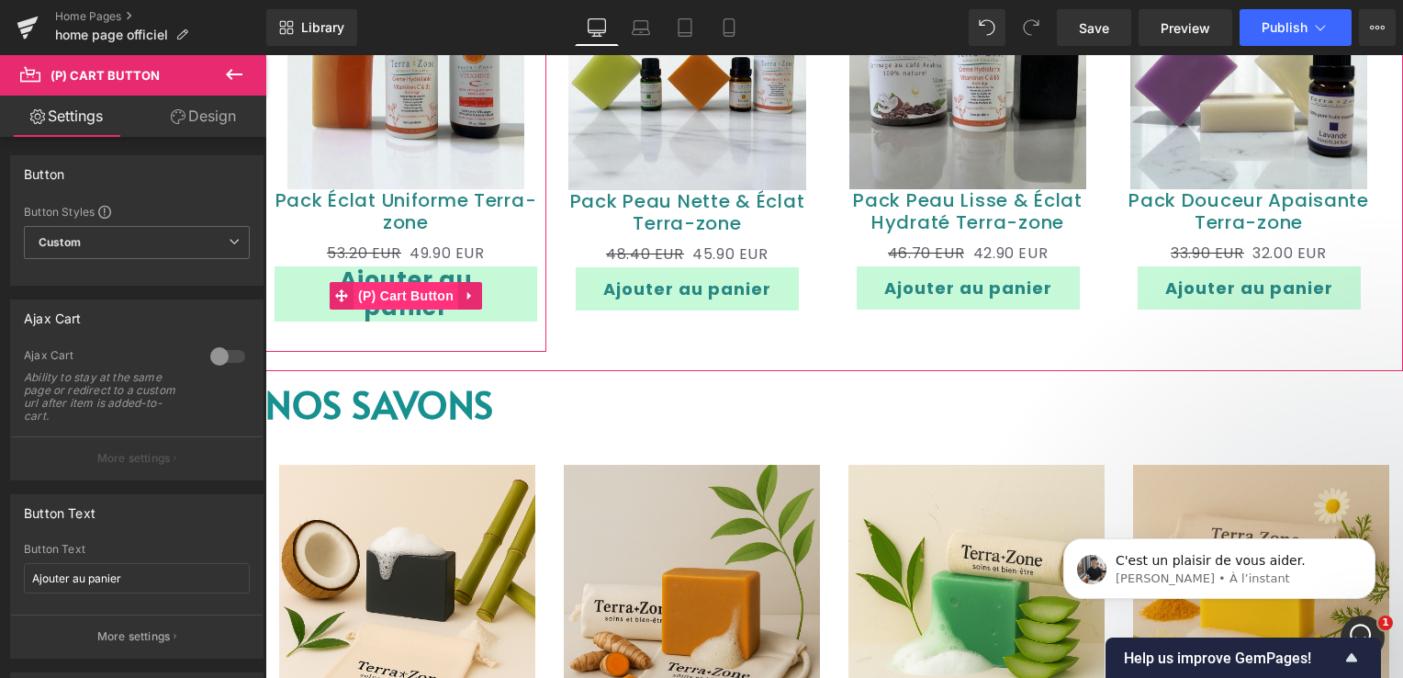
click at [378, 286] on span "(P) Cart Button" at bounding box center [405, 296] width 105 height 28
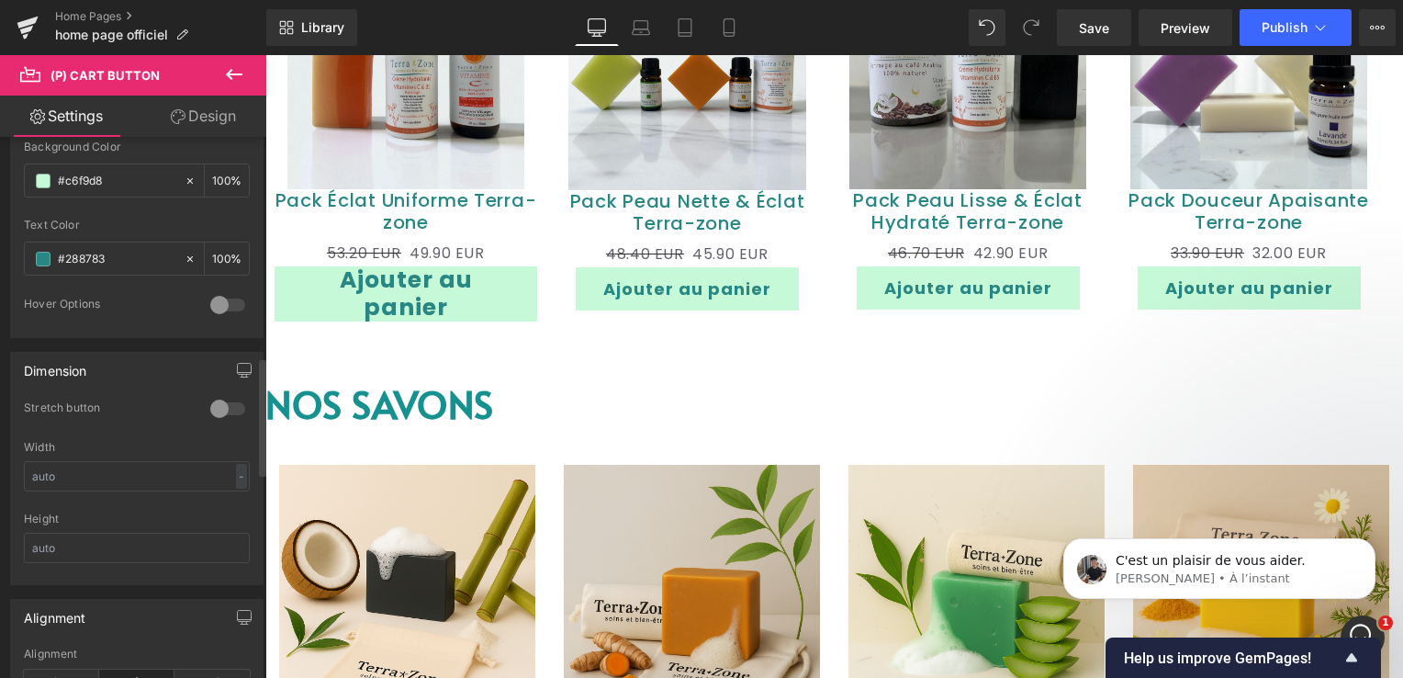
scroll to position [1010, 0]
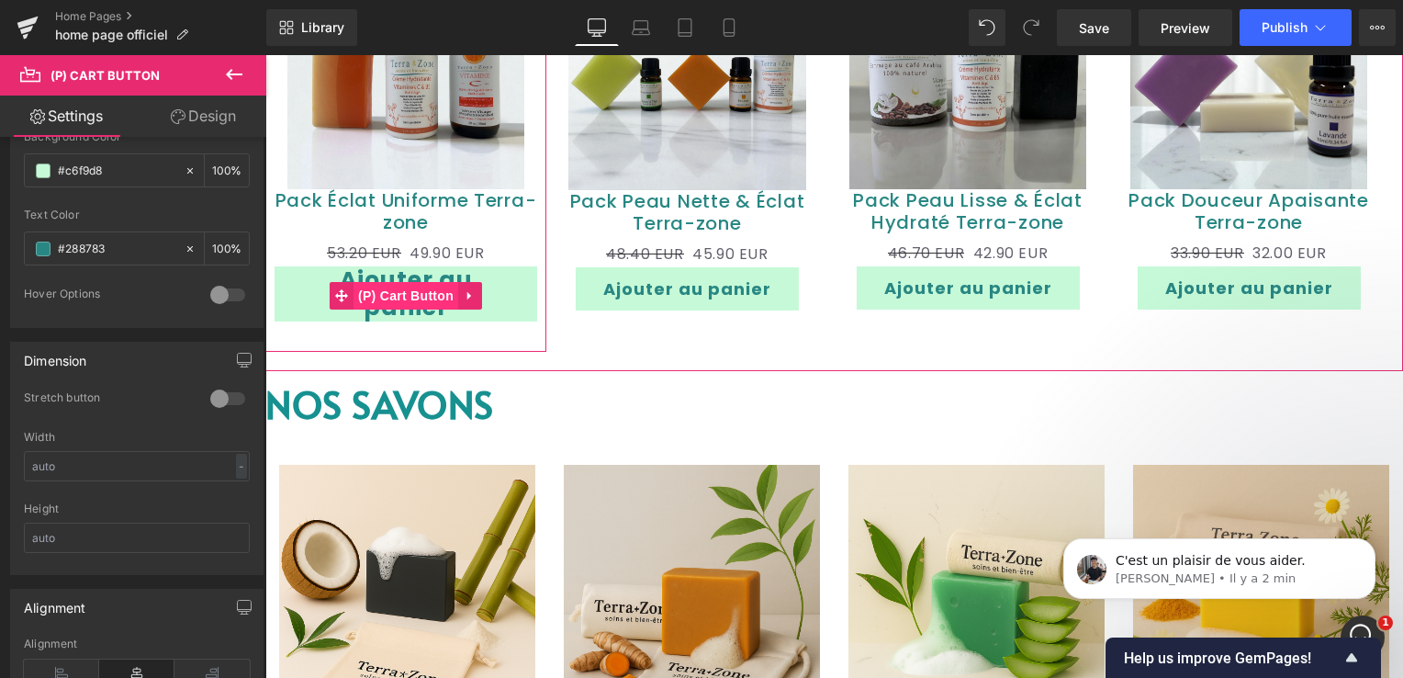
click at [399, 284] on span "(P) Cart Button" at bounding box center [405, 296] width 105 height 28
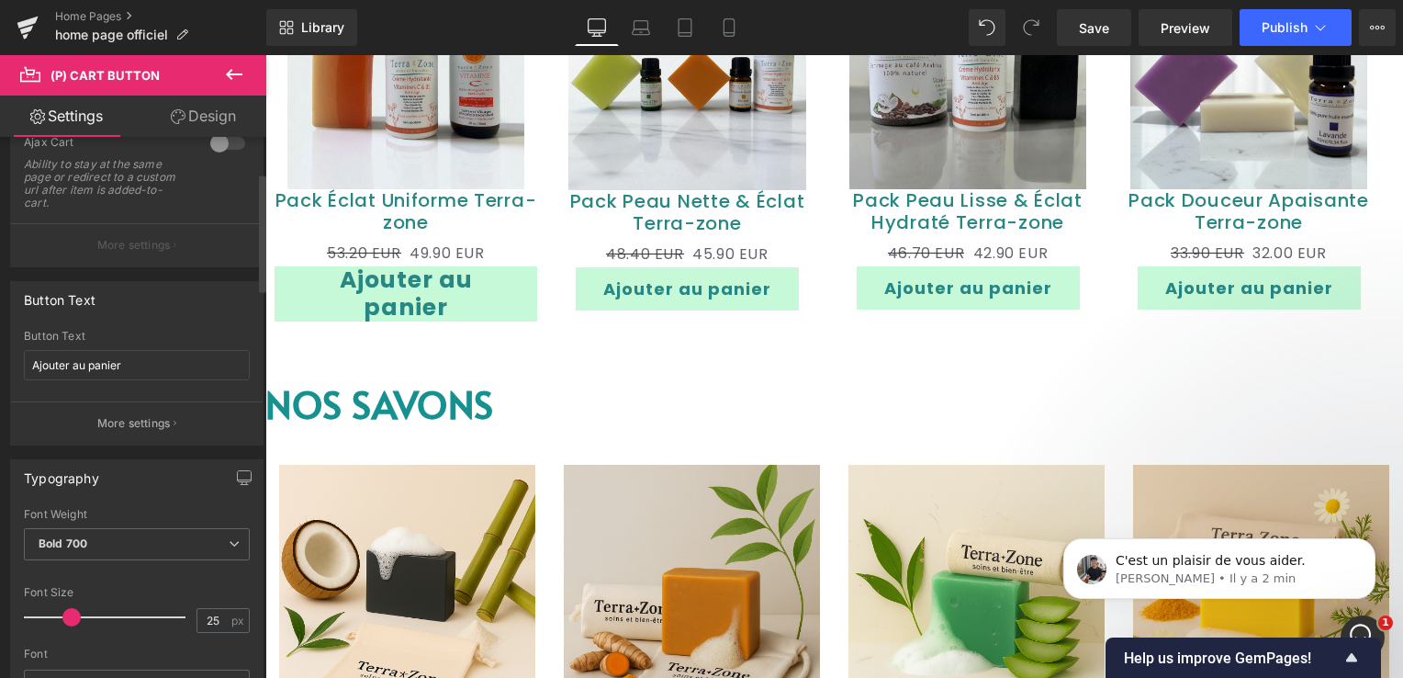
scroll to position [367, 0]
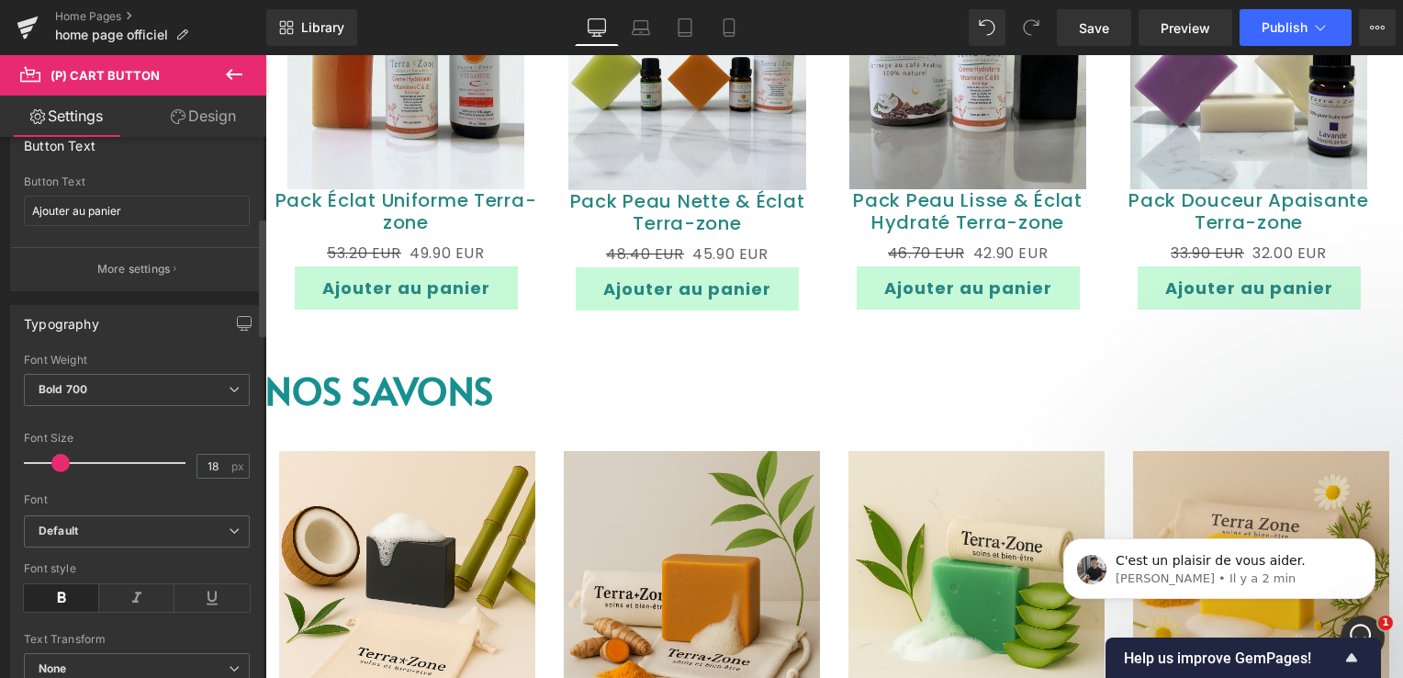
drag, startPoint x: 73, startPoint y: 458, endPoint x: 62, endPoint y: 455, distance: 10.5
click at [62, 455] on span at bounding box center [60, 463] width 18 height 18
click at [1098, 27] on span "Save" at bounding box center [1094, 27] width 30 height 19
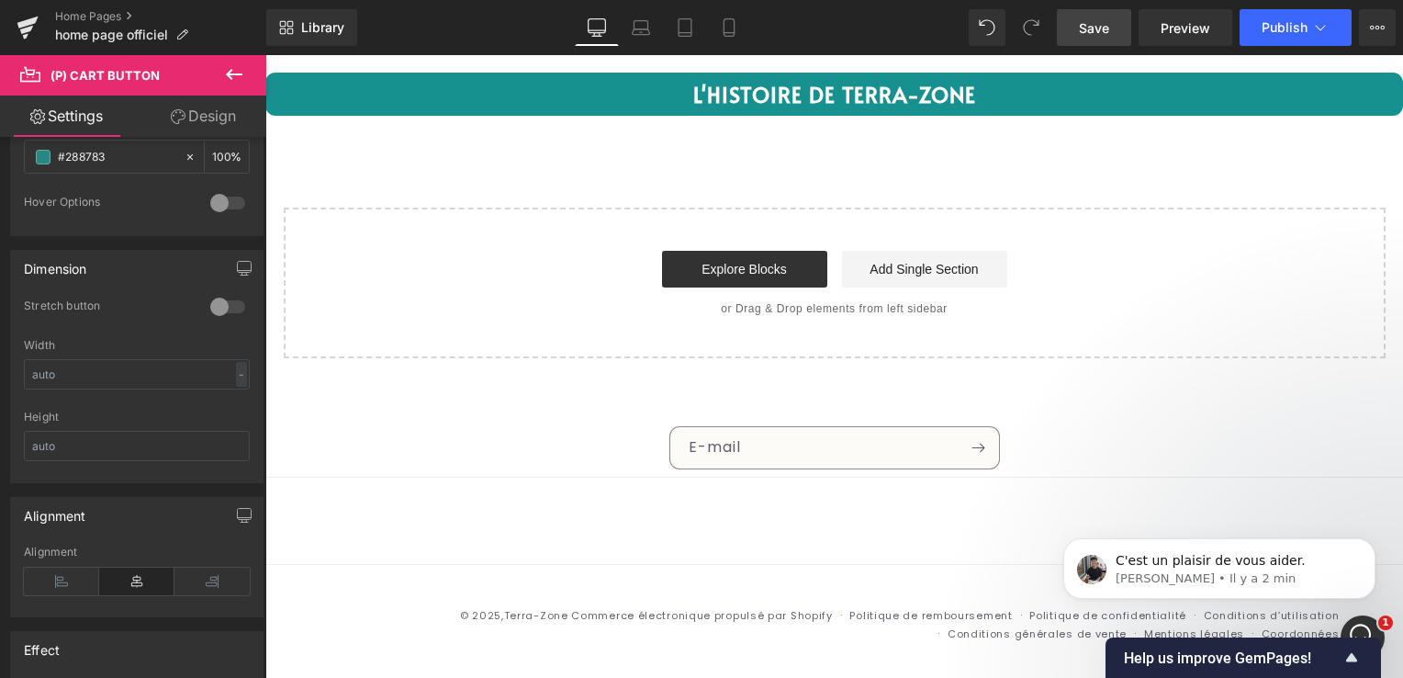
scroll to position [3926, 0]
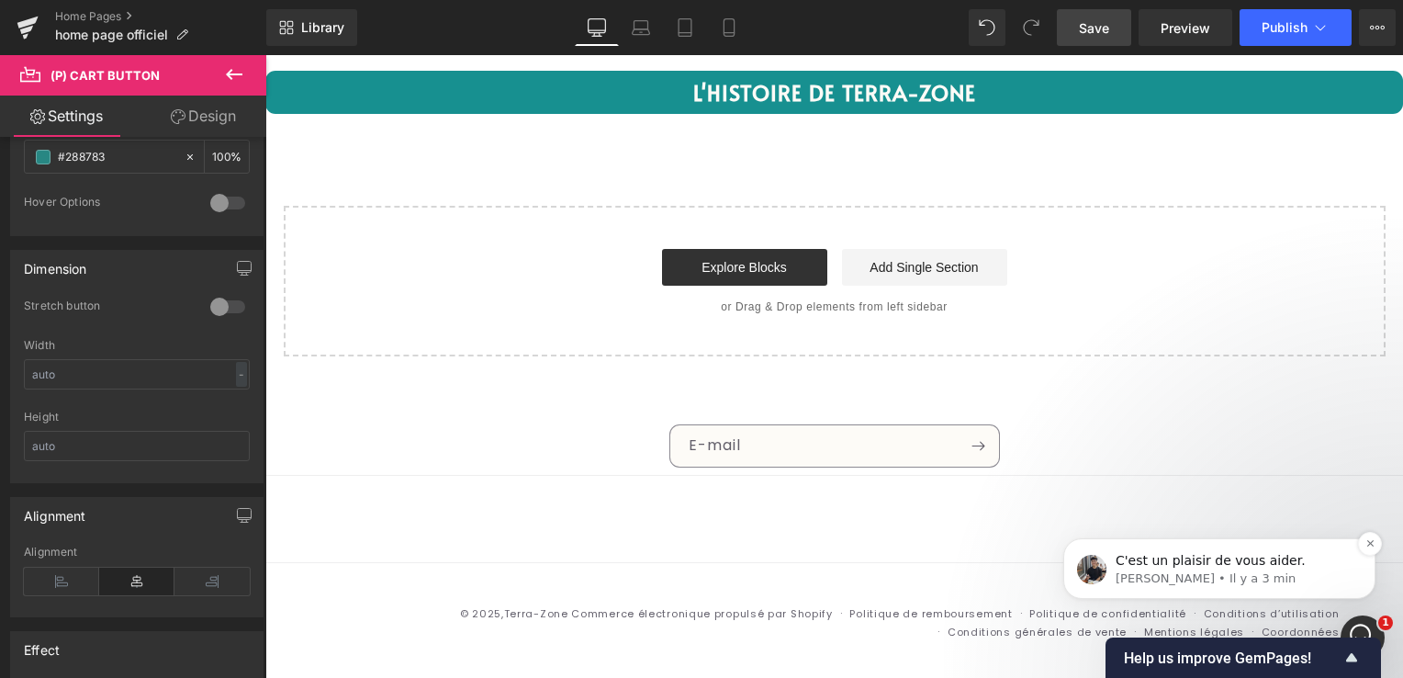
click at [1274, 562] on span "C'est un plaisir de vous aider." at bounding box center [1210, 560] width 190 height 15
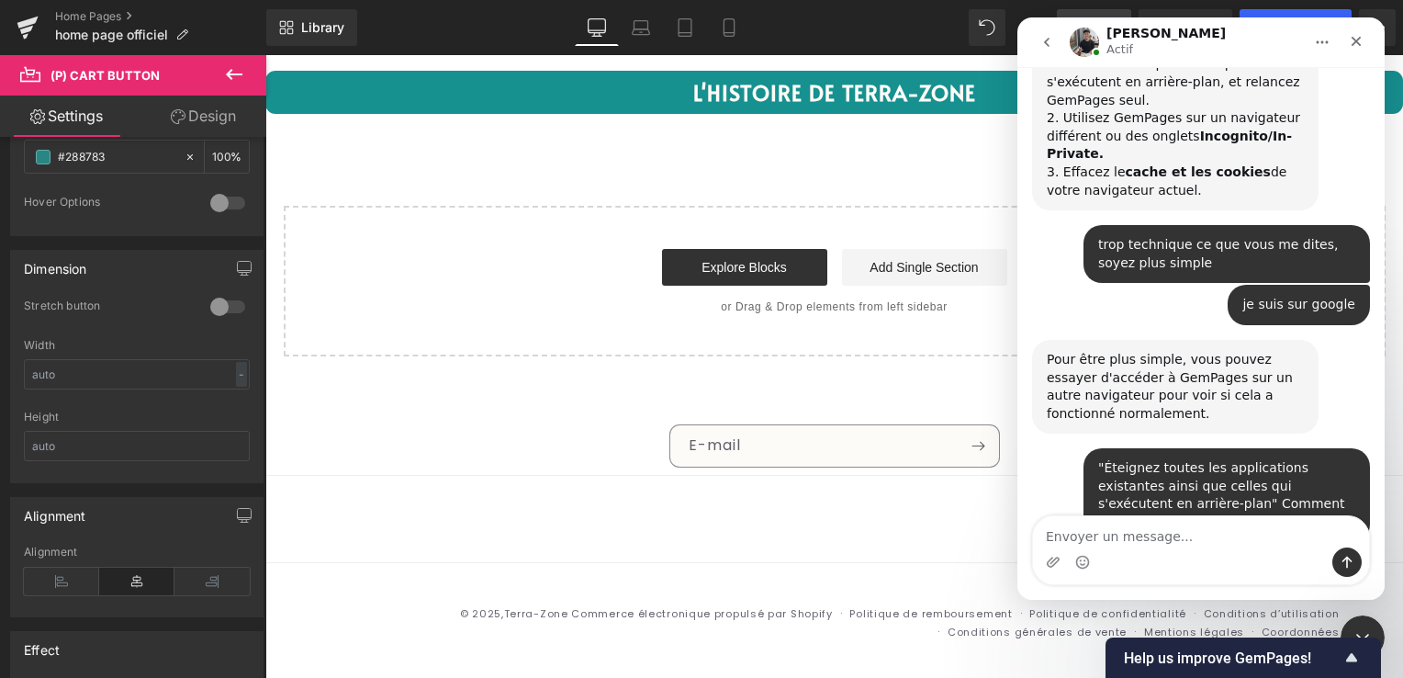
scroll to position [13804, 0]
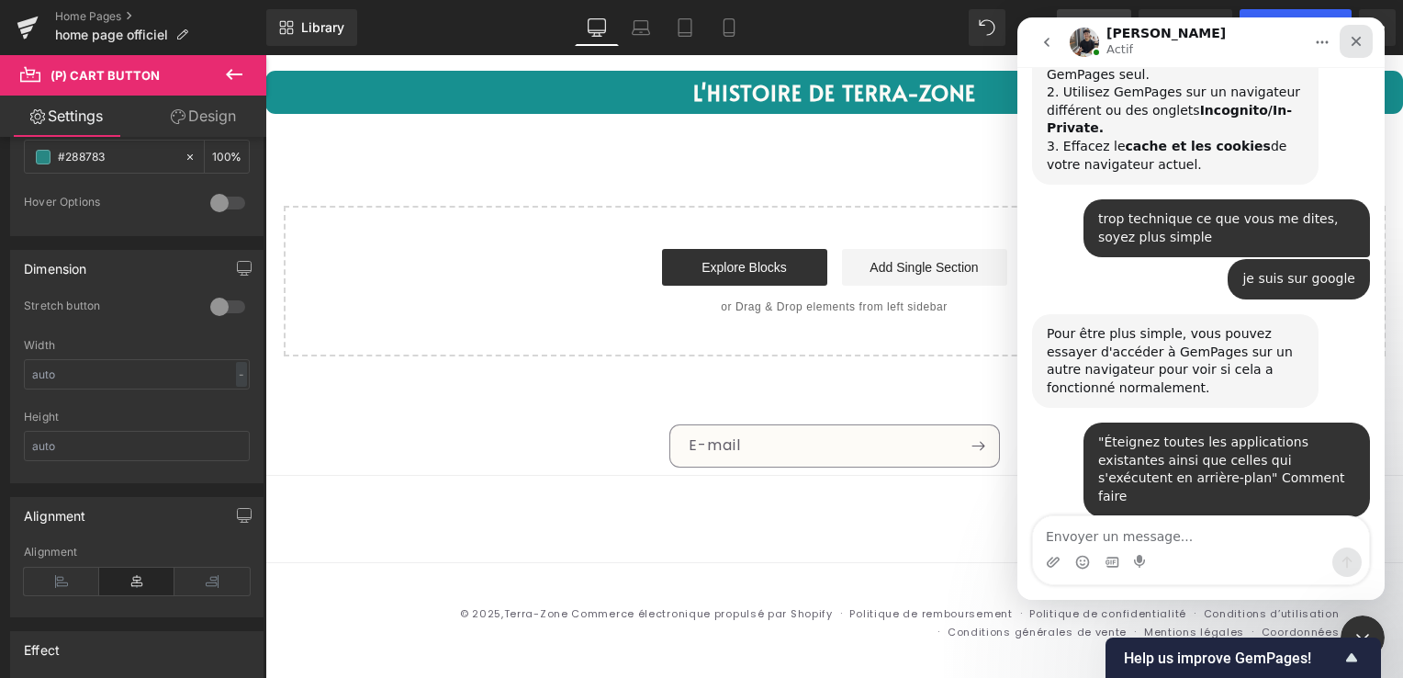
click at [1351, 50] on div "Fermer" at bounding box center [1355, 41] width 33 height 33
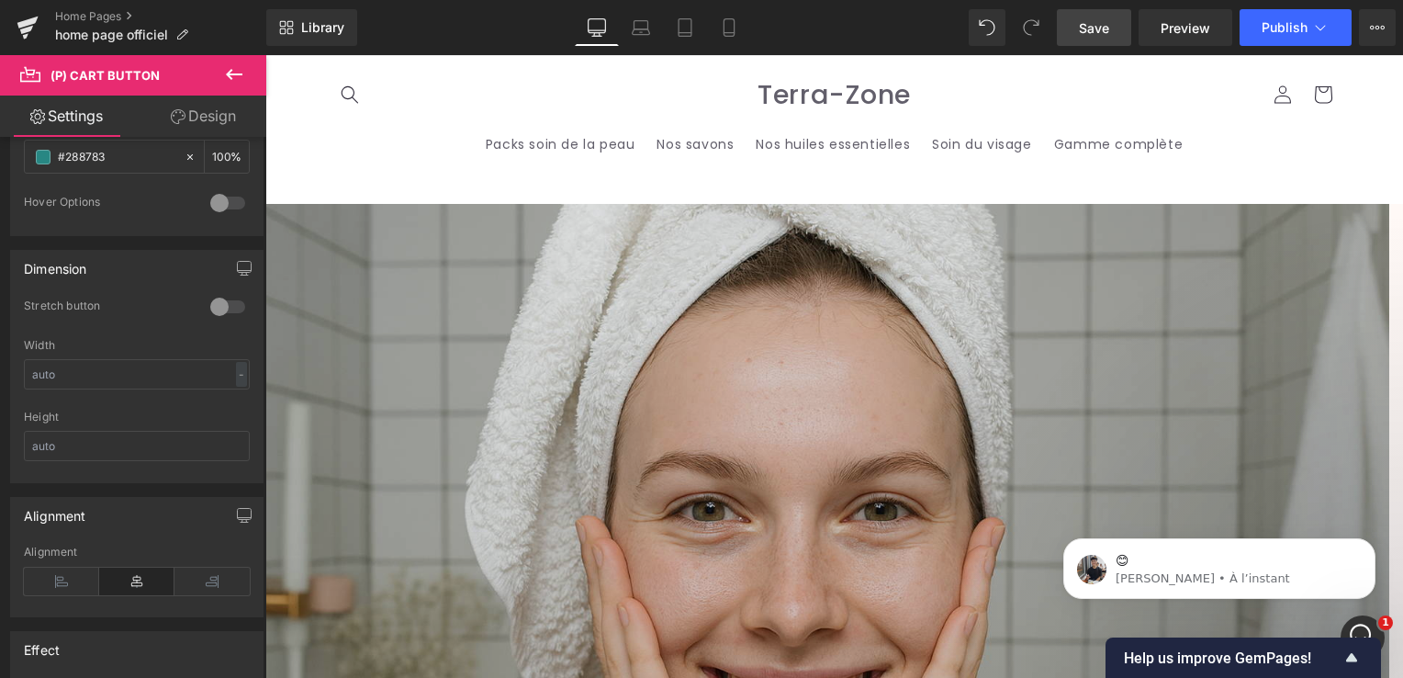
scroll to position [13906, 0]
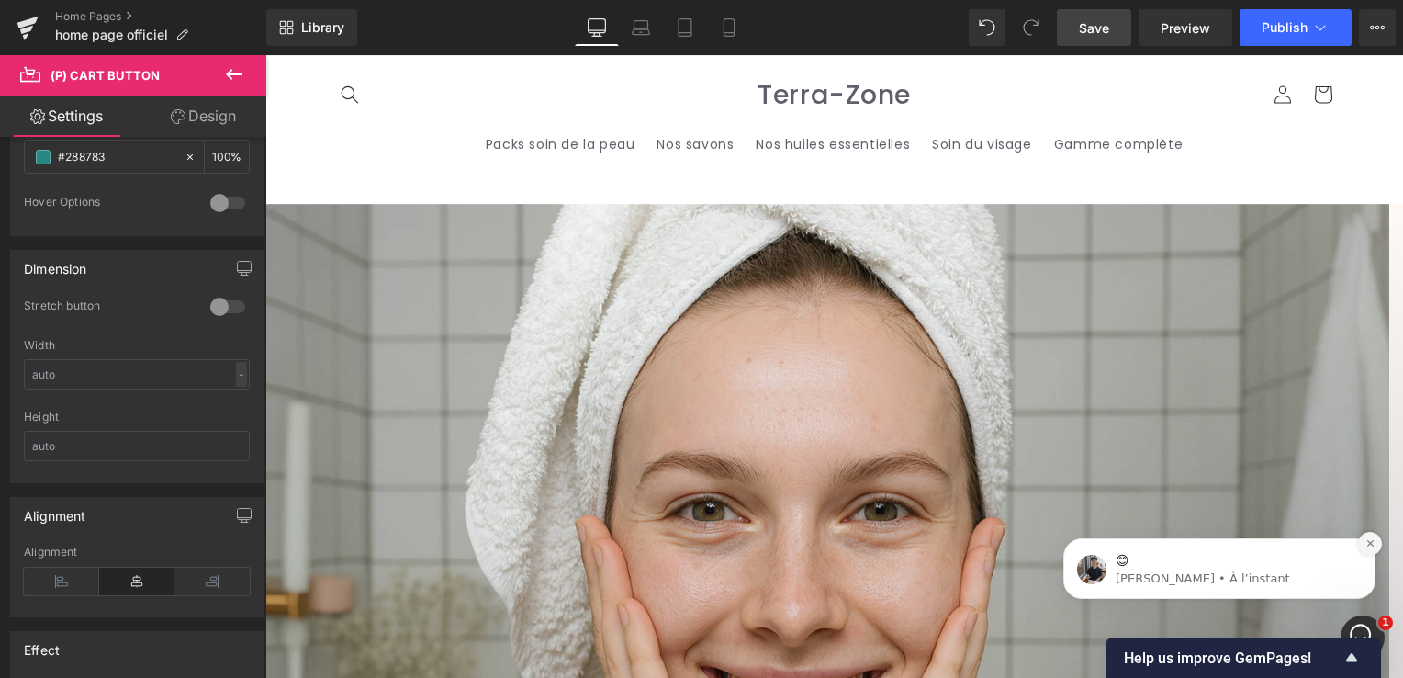
click at [1366, 546] on icon "Dismiss notification" at bounding box center [1370, 543] width 10 height 10
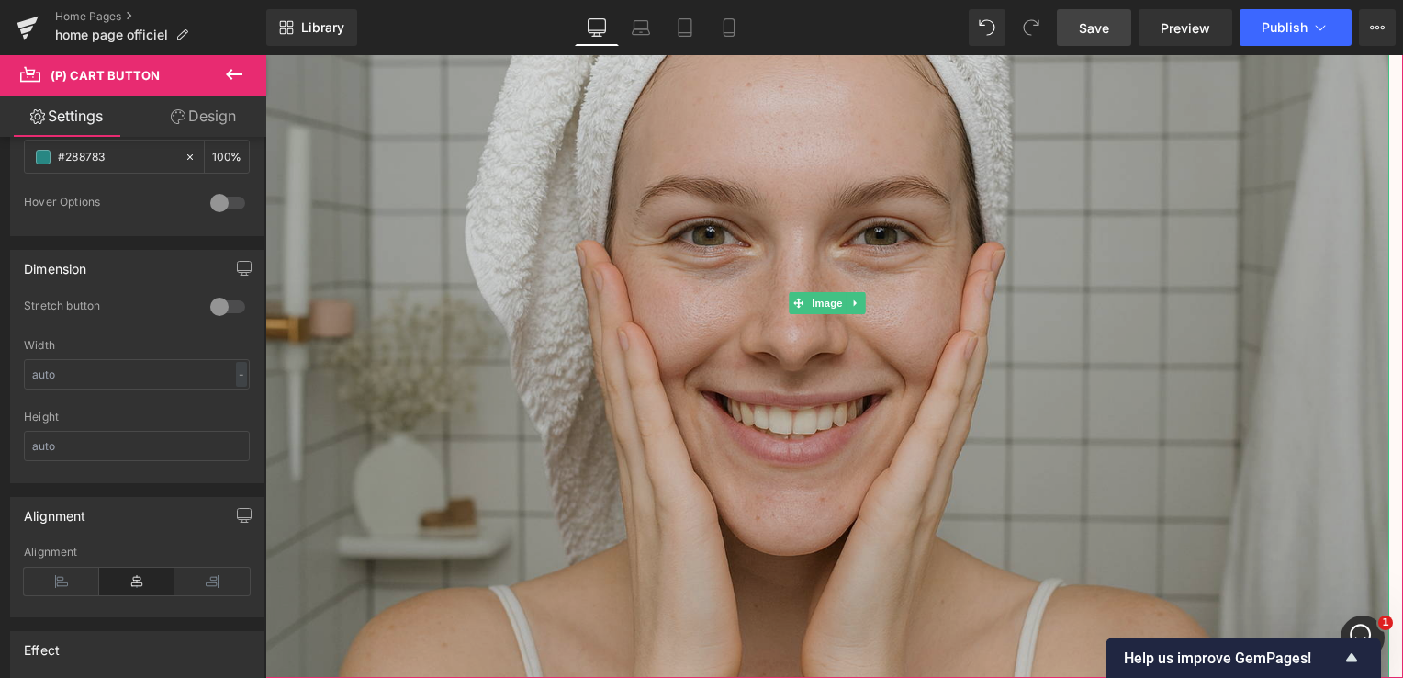
scroll to position [367, 0]
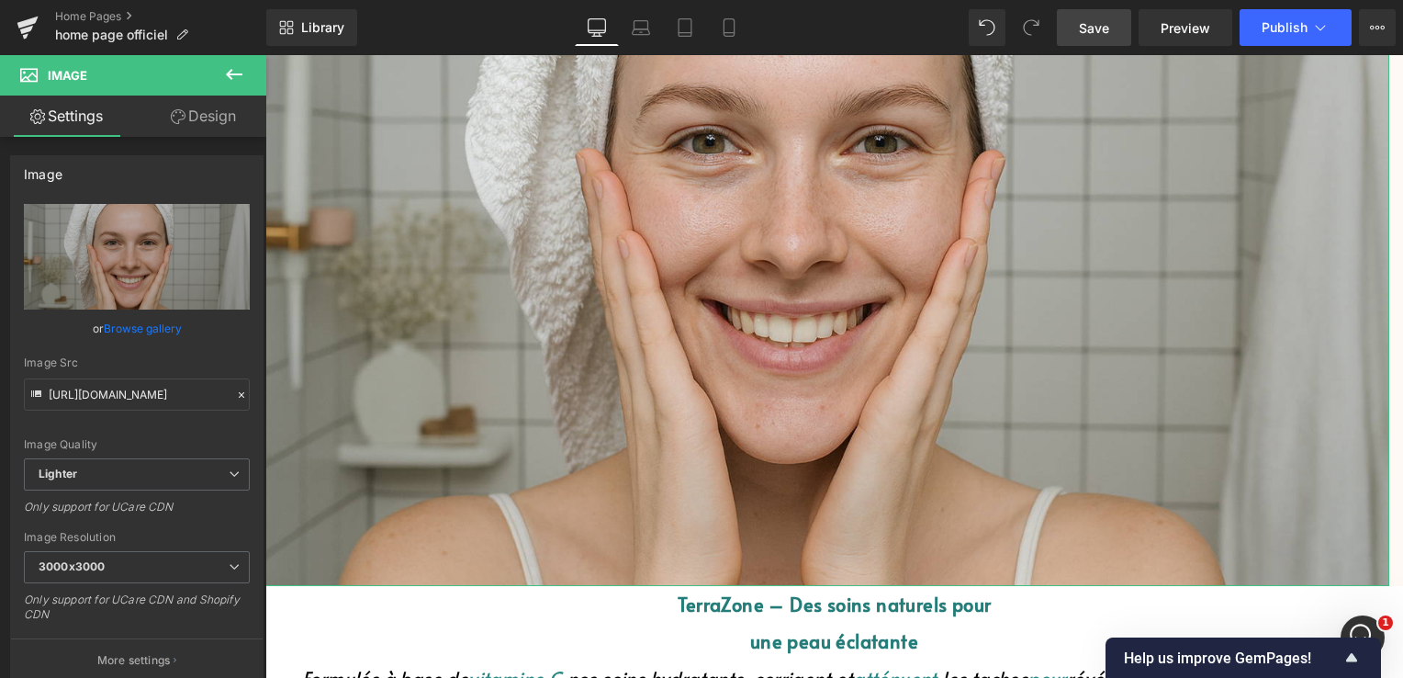
click at [236, 107] on link "Design" at bounding box center [203, 115] width 133 height 41
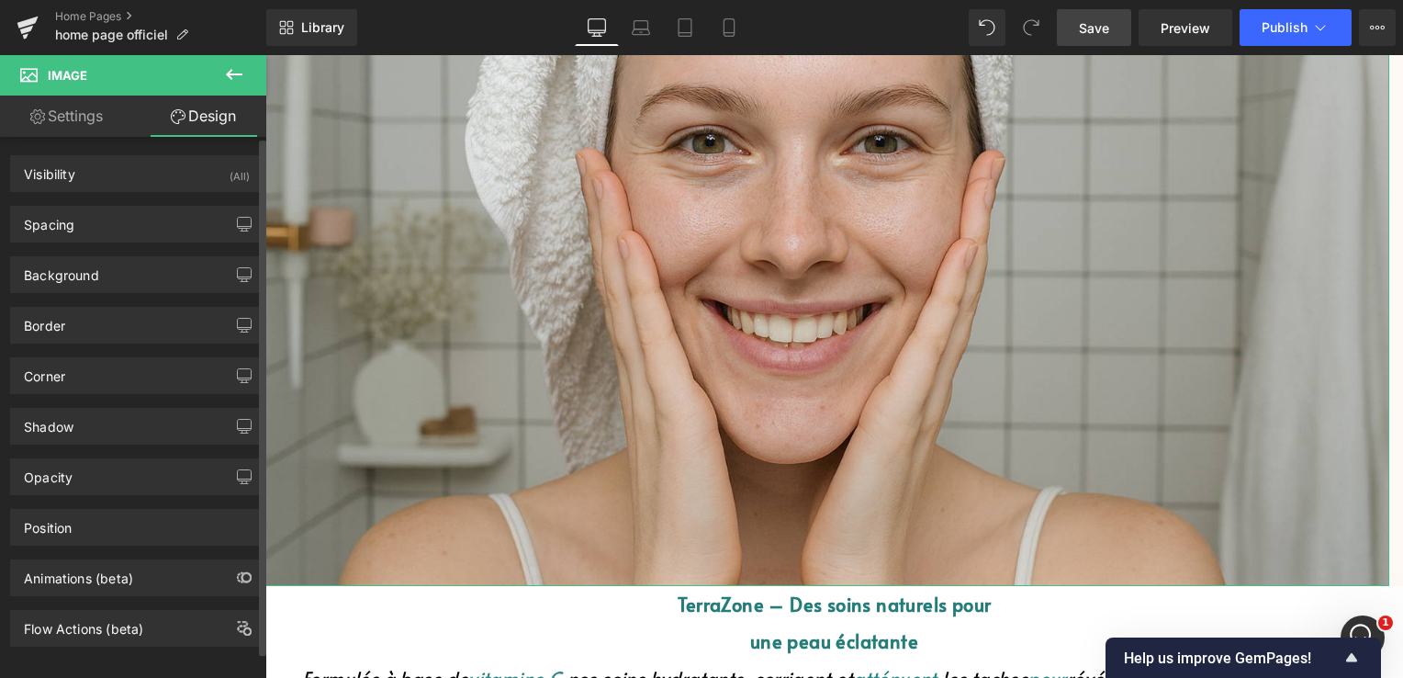
click at [156, 196] on div "Spacing [GEOGRAPHIC_DATA] 0px 0 0px 0 0px 0 0px 0 [GEOGRAPHIC_DATA] 0px 0 0px 0…" at bounding box center [137, 217] width 275 height 50
click at [160, 217] on div "Spacing" at bounding box center [137, 224] width 252 height 35
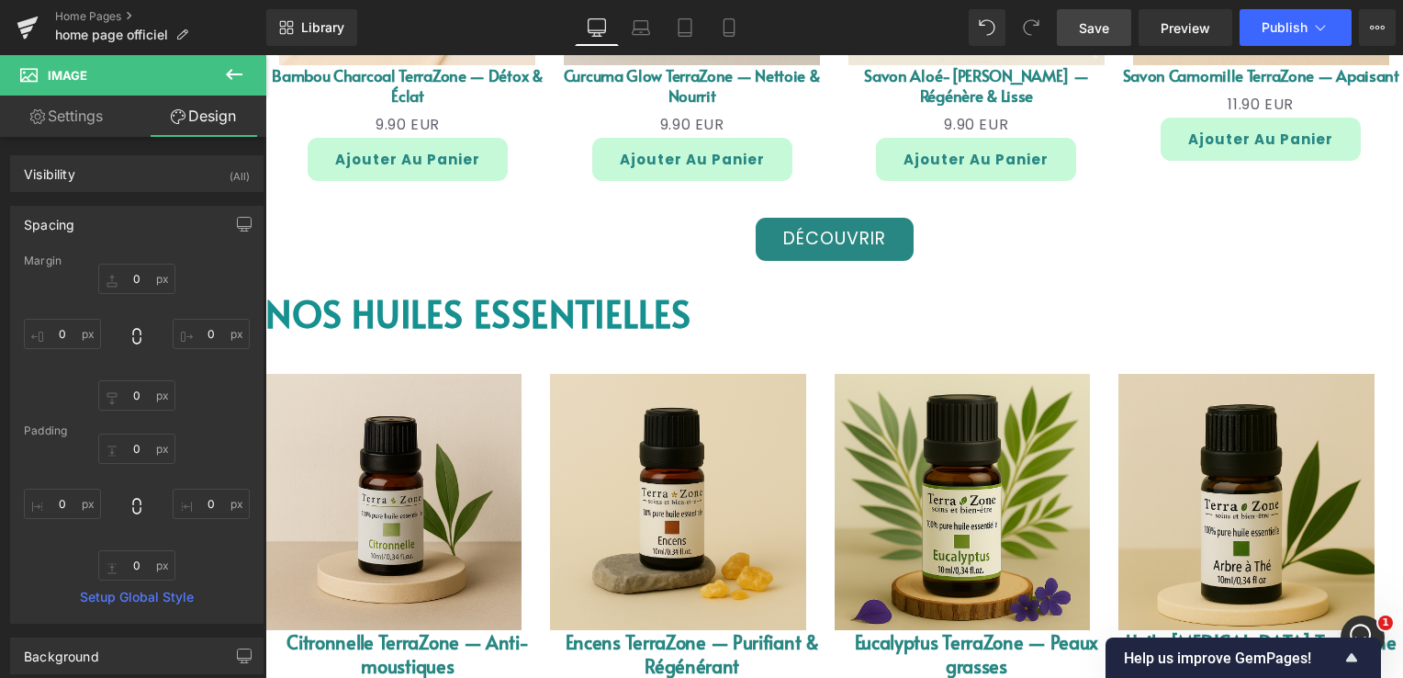
scroll to position [2203, 0]
click at [244, 72] on button at bounding box center [234, 75] width 64 height 40
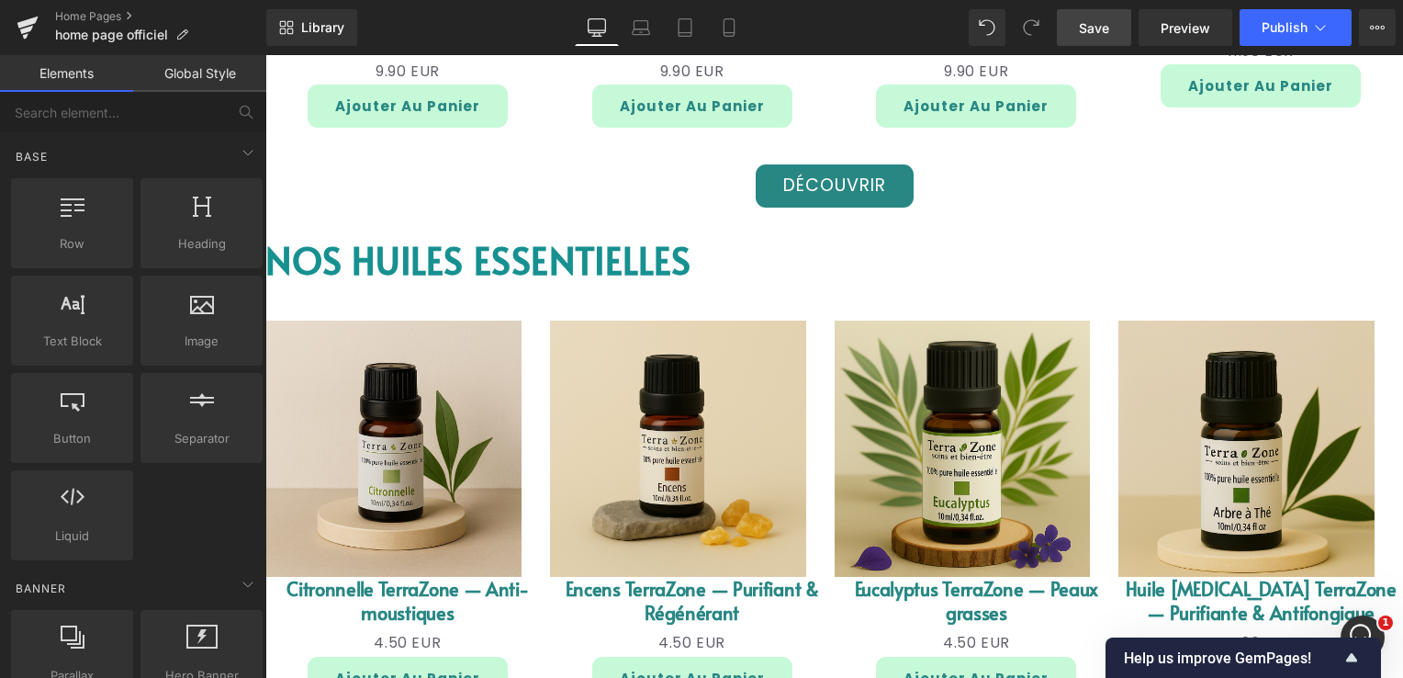
scroll to position [2295, 0]
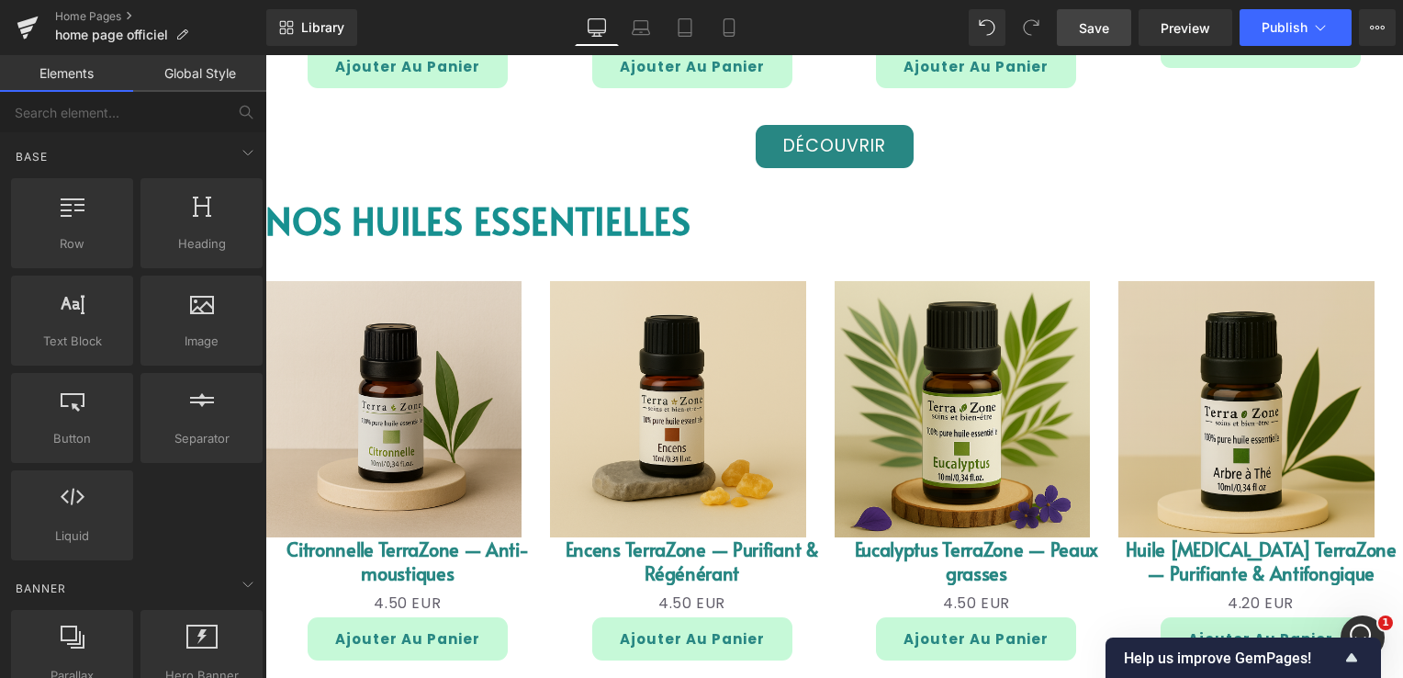
click at [312, 368] on img at bounding box center [393, 409] width 256 height 256
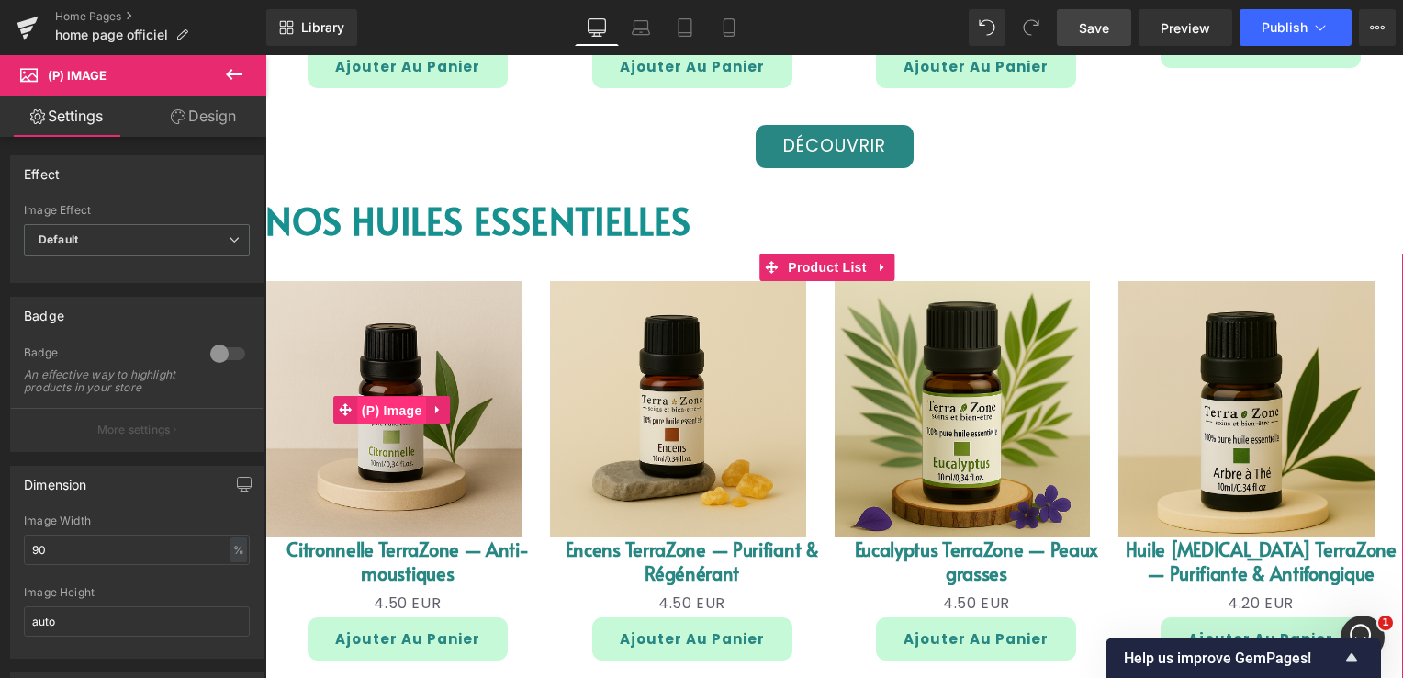
click at [402, 409] on span "(P) Image" at bounding box center [392, 411] width 70 height 28
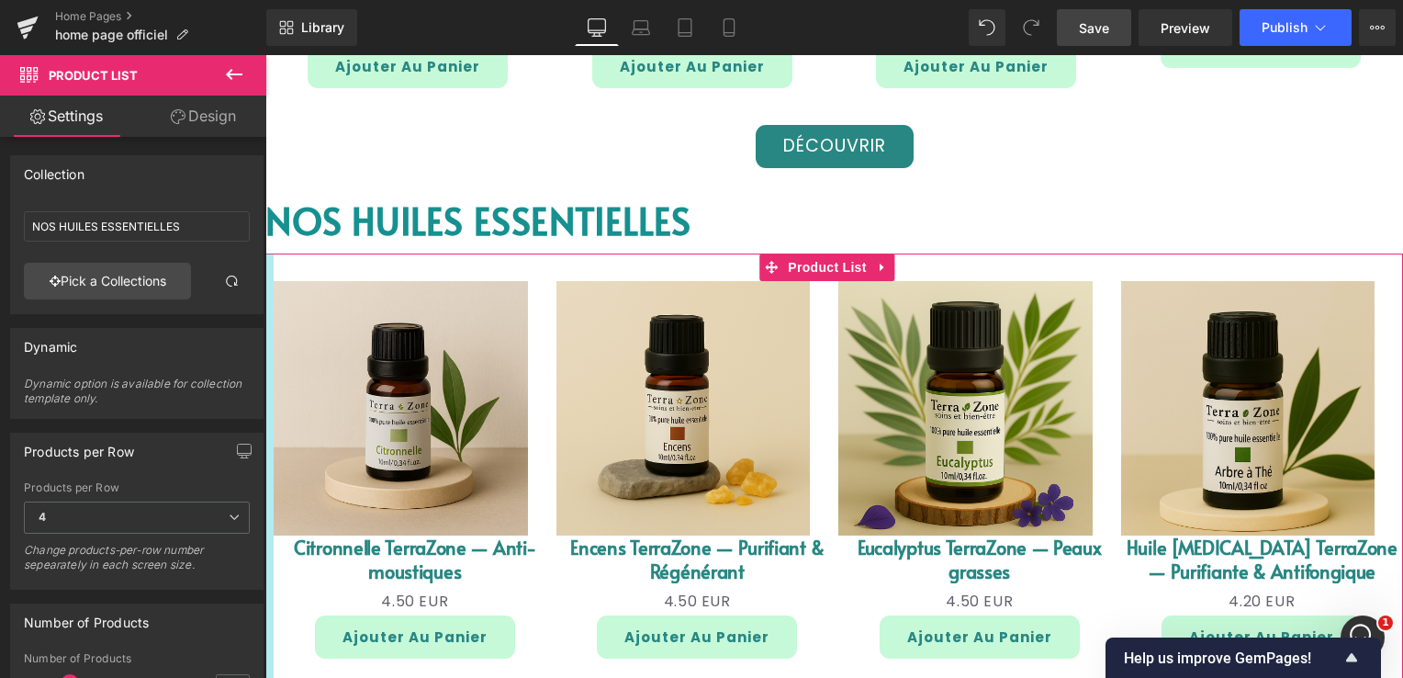
click at [275, 364] on div "Sale Off (P) Image Citronnelle TerraZone — Anti-moustiques (P) Title 0 EUR 4.50…" at bounding box center [833, 468] width 1137 height 430
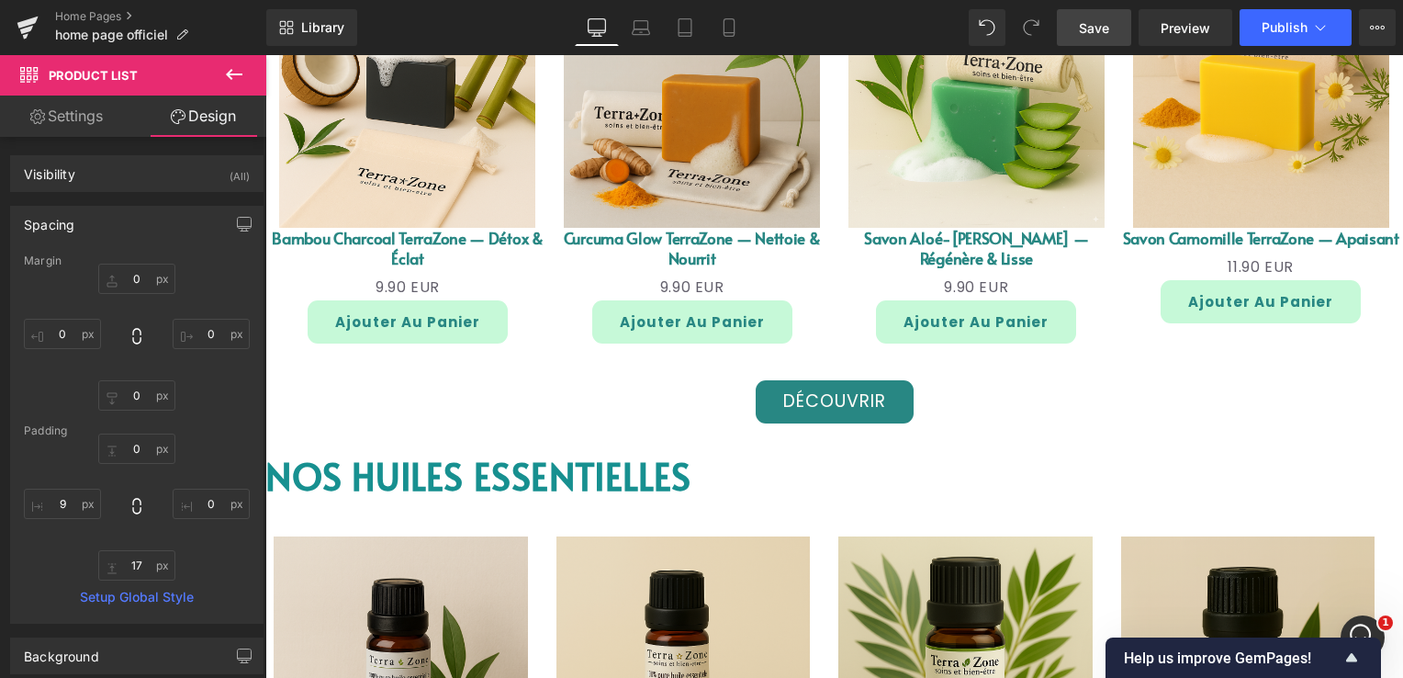
scroll to position [2203, 0]
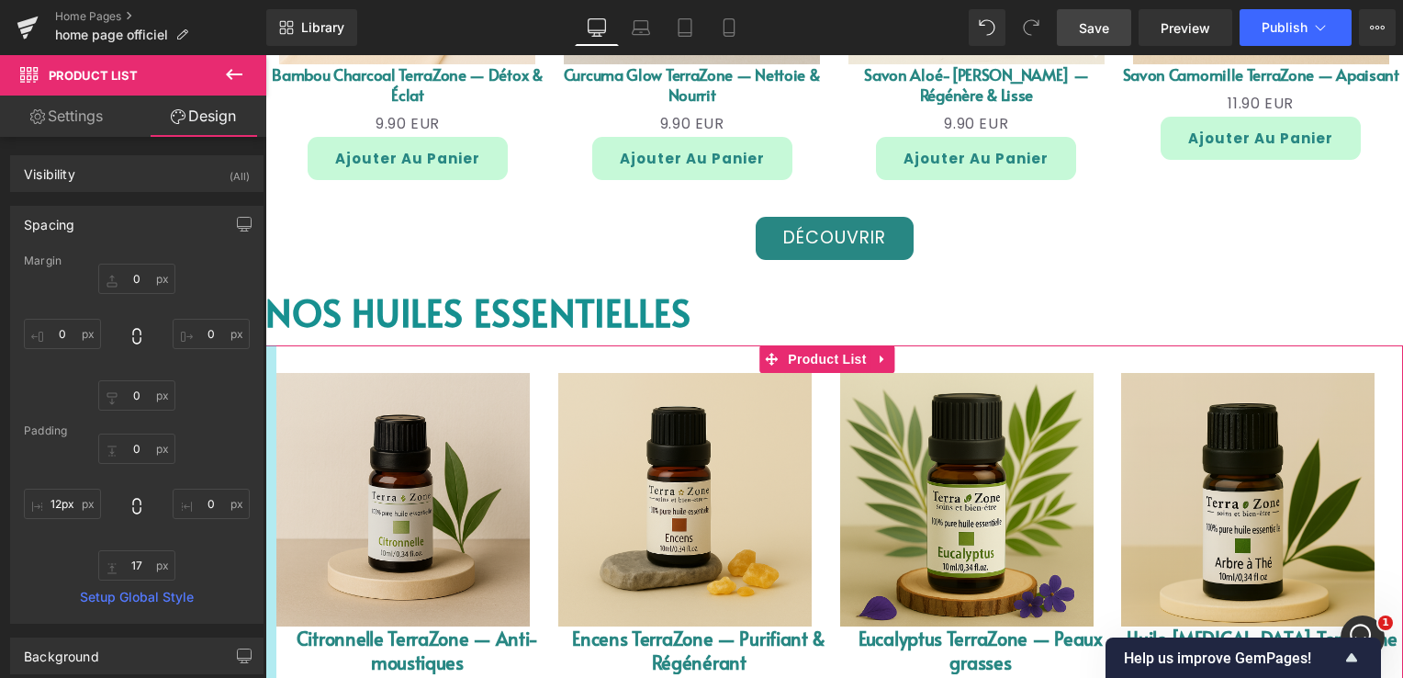
click at [275, 450] on div at bounding box center [270, 559] width 11 height 429
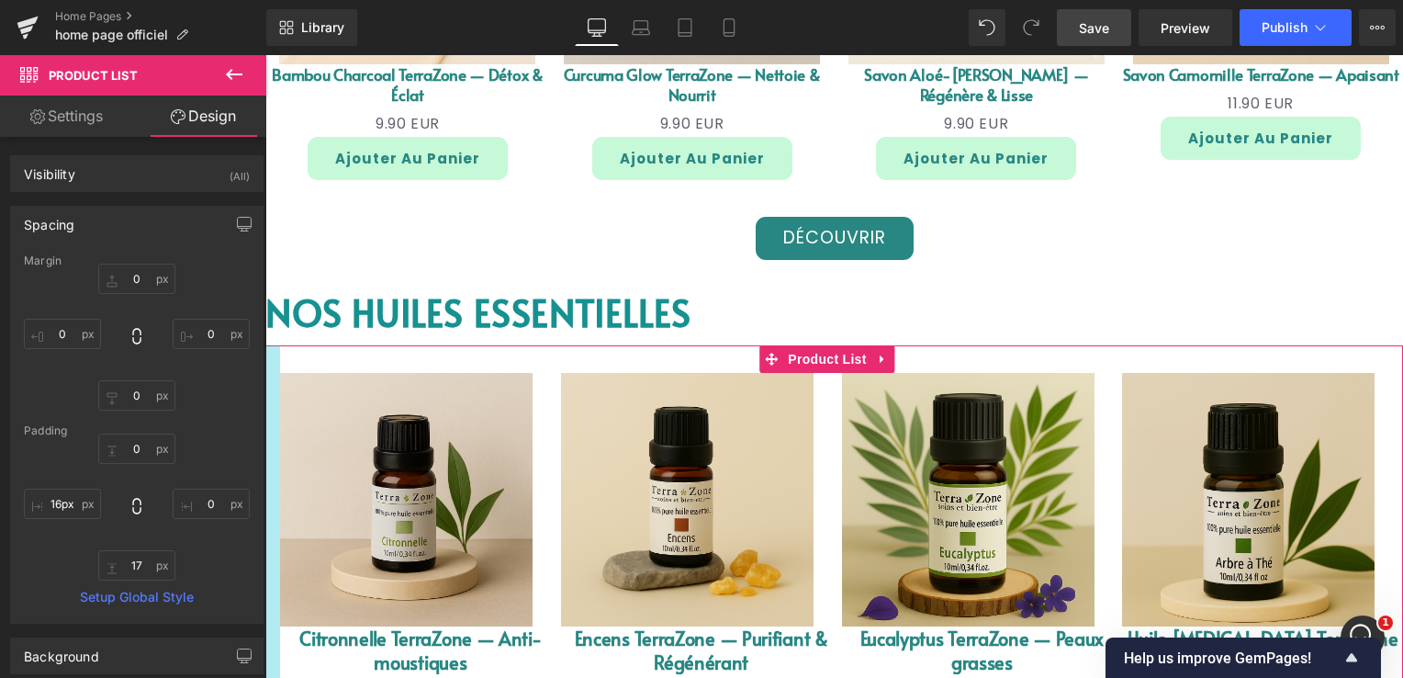
click at [275, 486] on div at bounding box center [272, 559] width 15 height 428
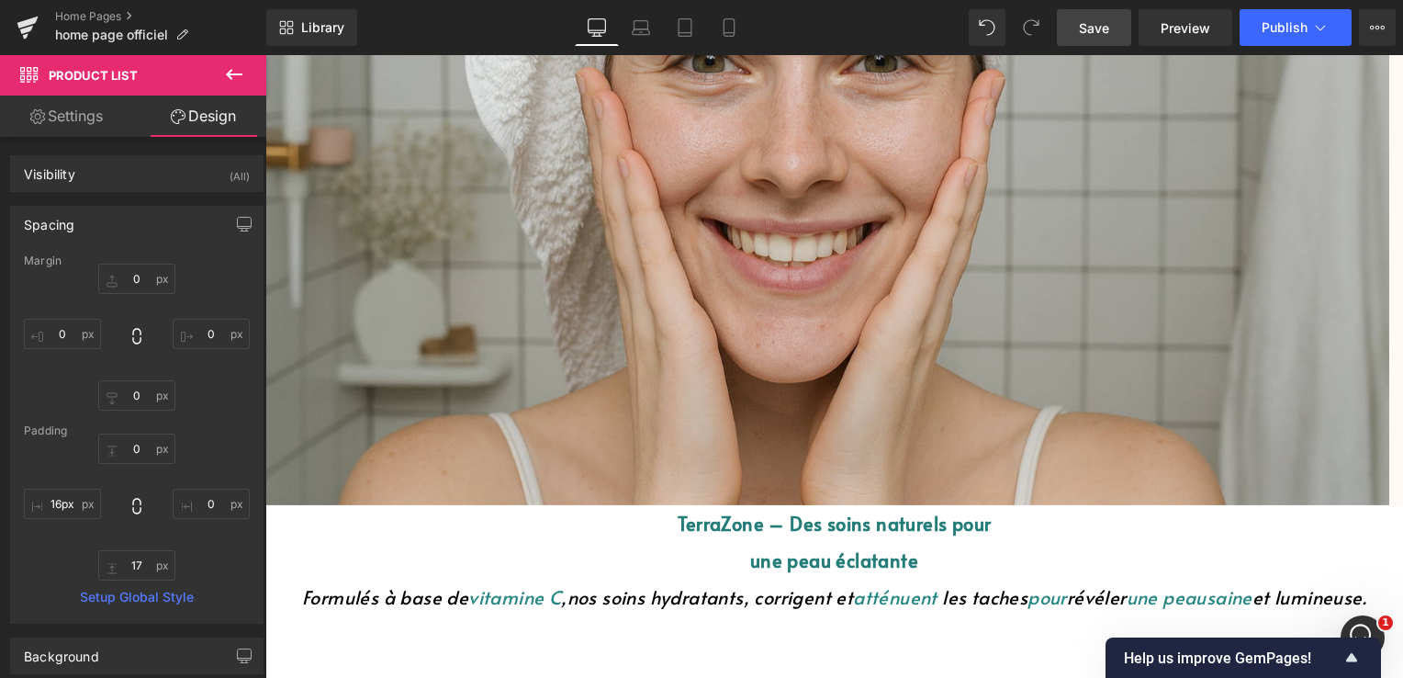
scroll to position [275, 0]
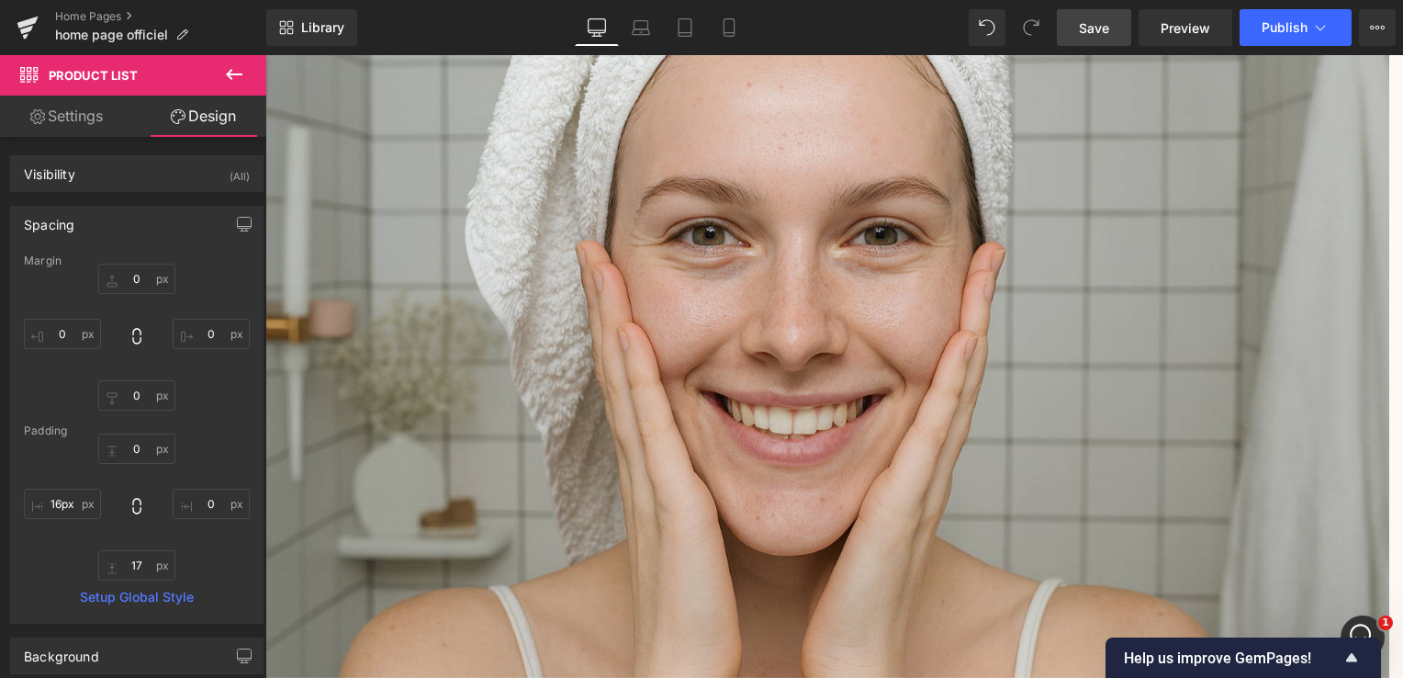
click at [1093, 20] on span "Save" at bounding box center [1094, 27] width 30 height 19
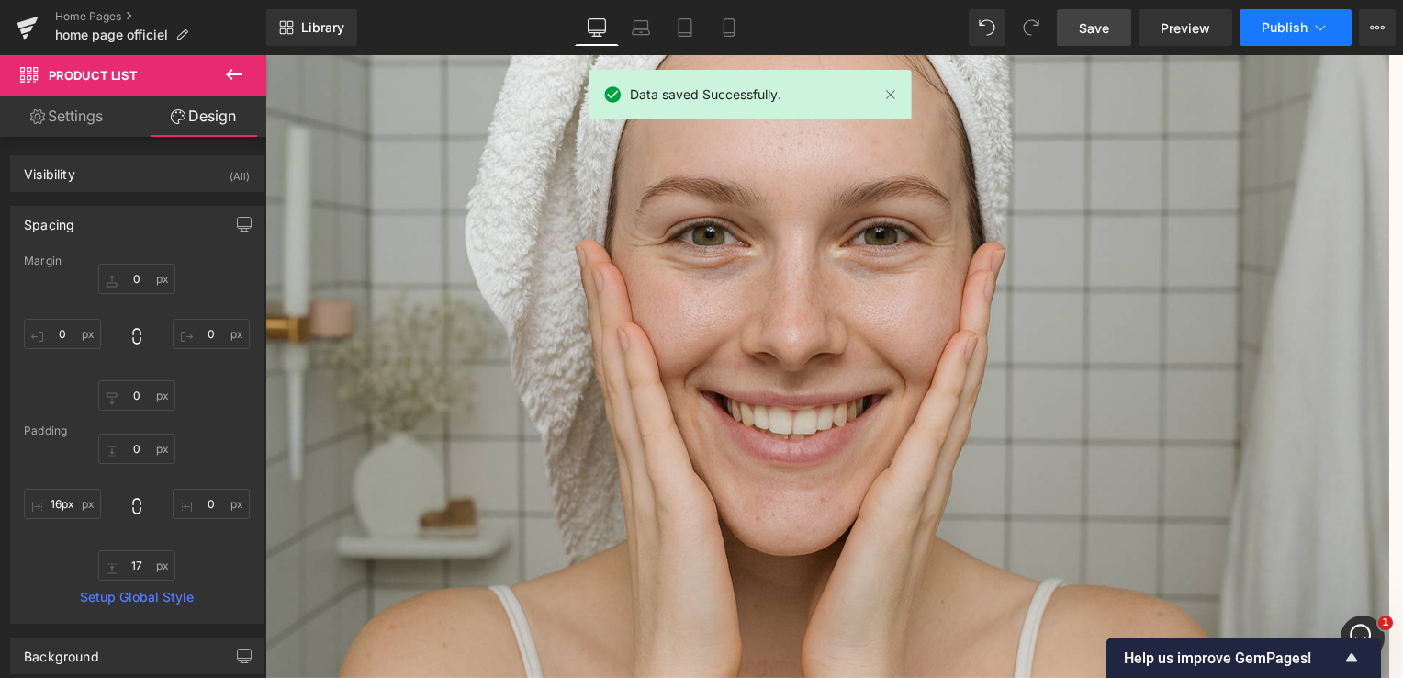
click at [1320, 29] on icon at bounding box center [1321, 28] width 10 height 6
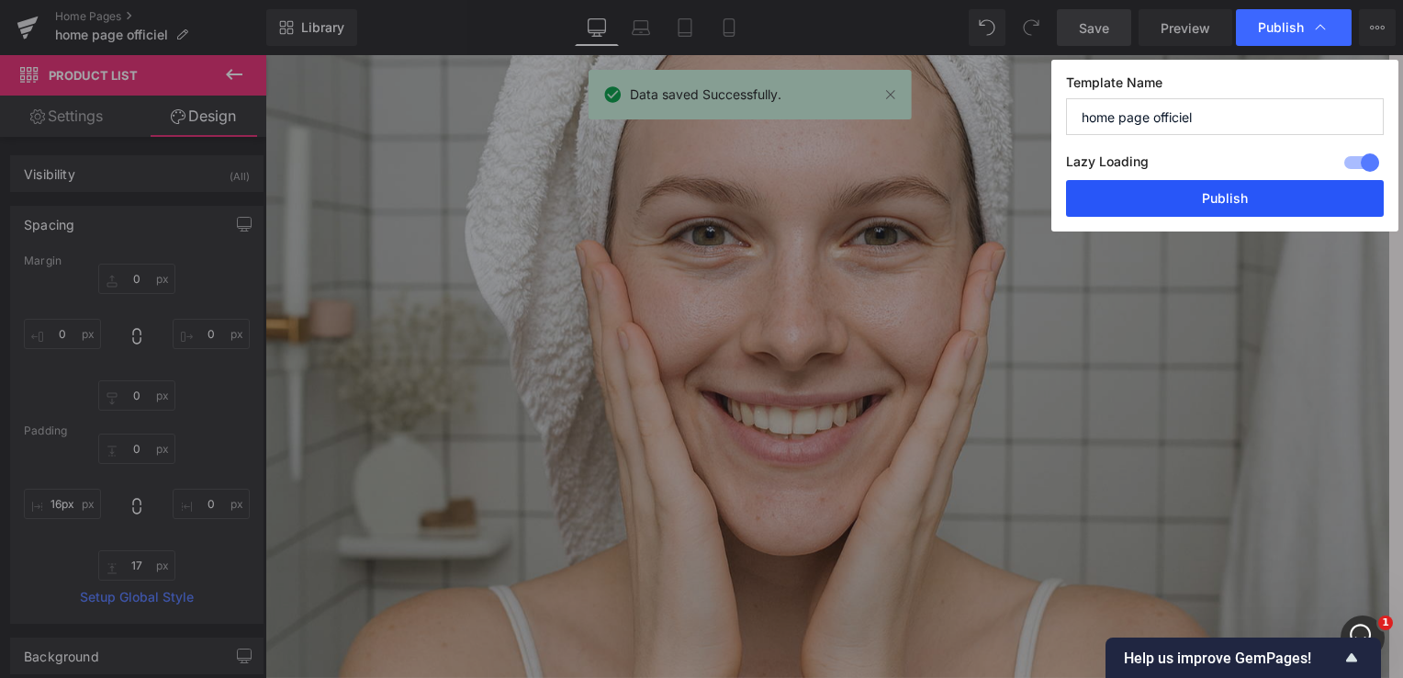
drag, startPoint x: 1236, startPoint y: 195, endPoint x: 965, endPoint y: 134, distance: 277.5
click at [1237, 195] on button "Publish" at bounding box center [1225, 198] width 318 height 37
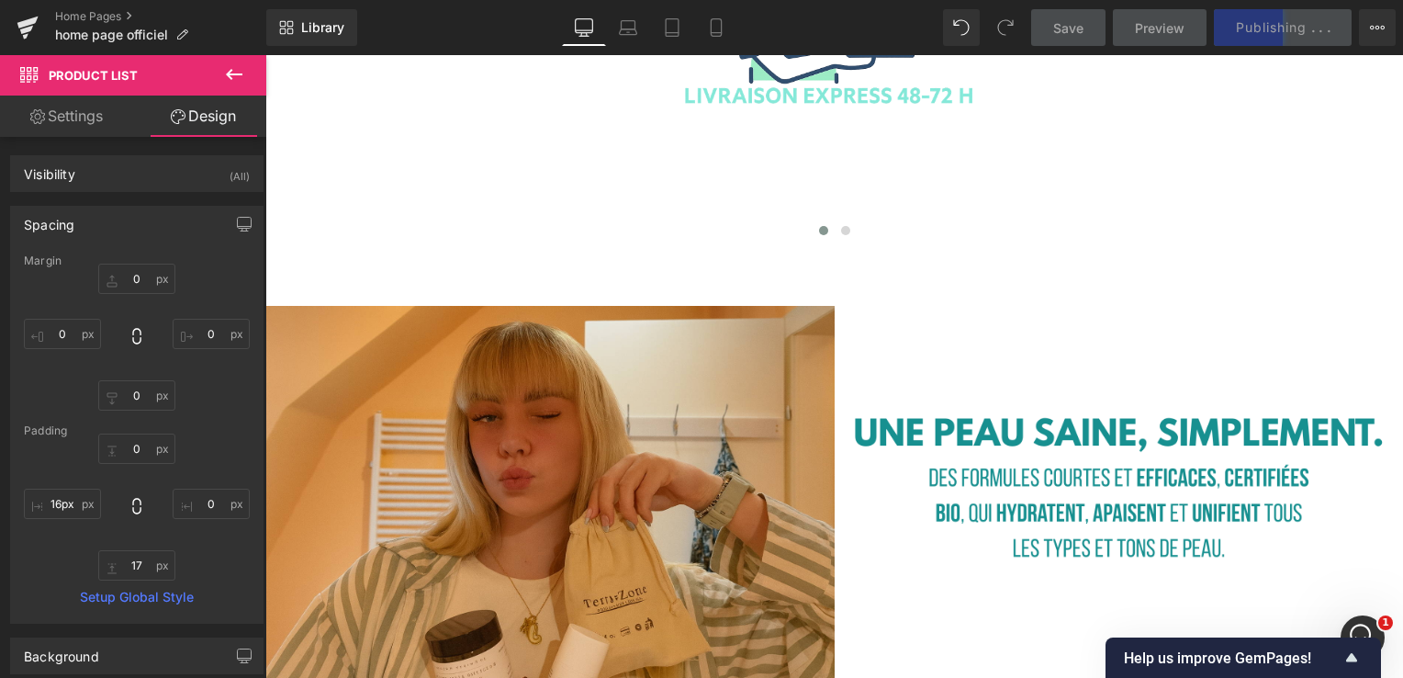
scroll to position [3305, 0]
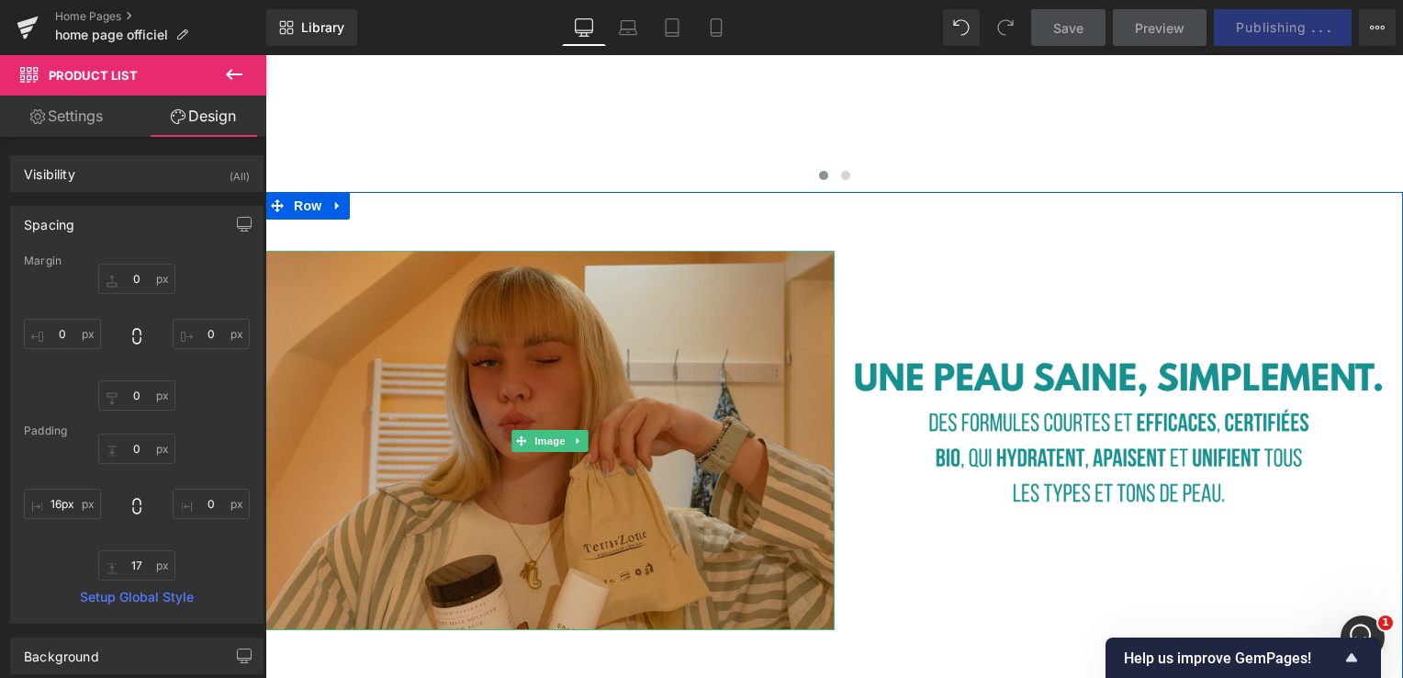
click at [558, 391] on img at bounding box center [549, 440] width 569 height 379
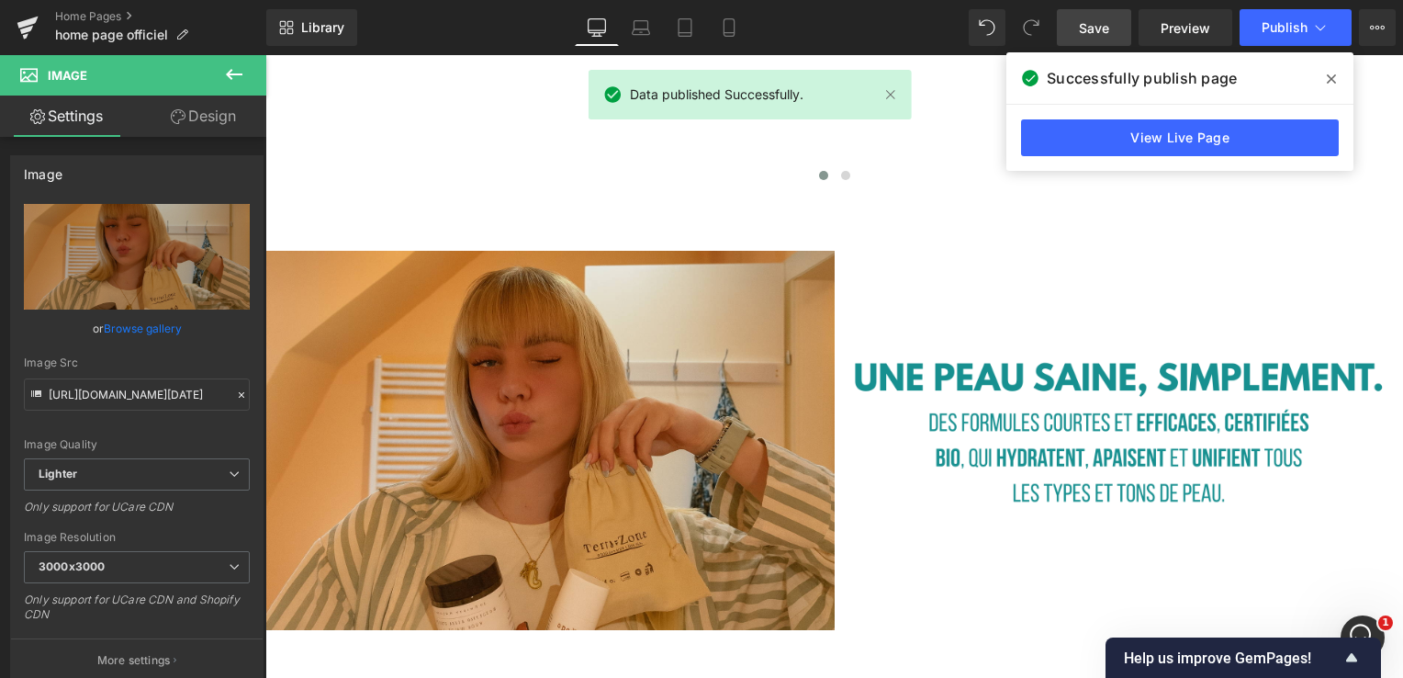
click at [1339, 76] on span at bounding box center [1331, 78] width 29 height 29
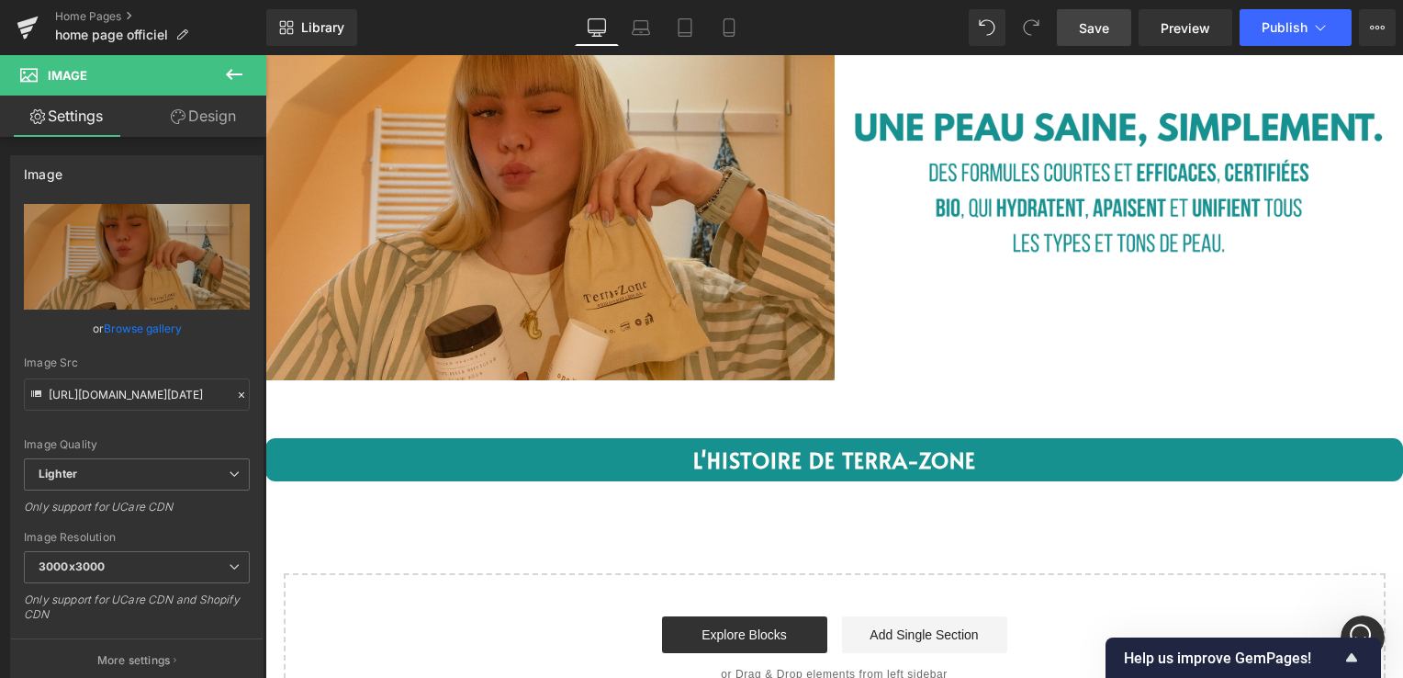
scroll to position [3738, 0]
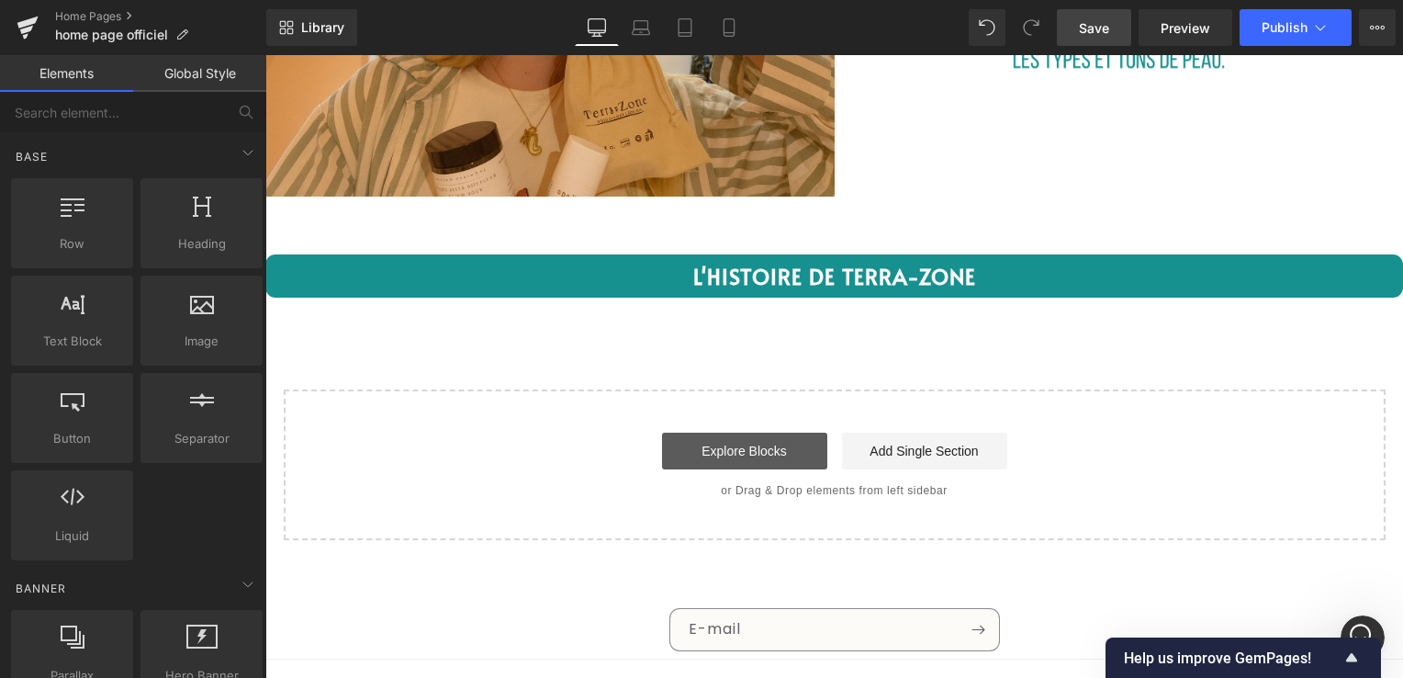
click at [779, 441] on link "Explore Blocks" at bounding box center [744, 450] width 165 height 37
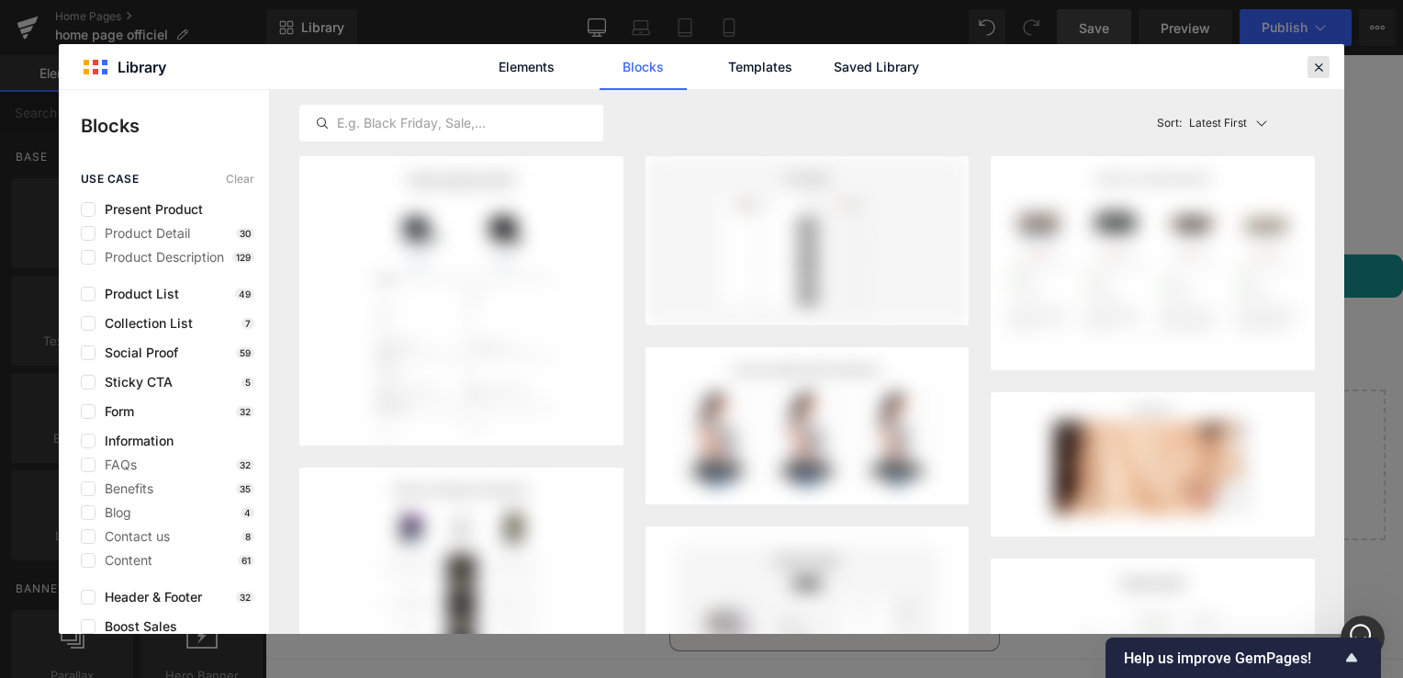
click at [1318, 65] on icon at bounding box center [1318, 67] width 17 height 17
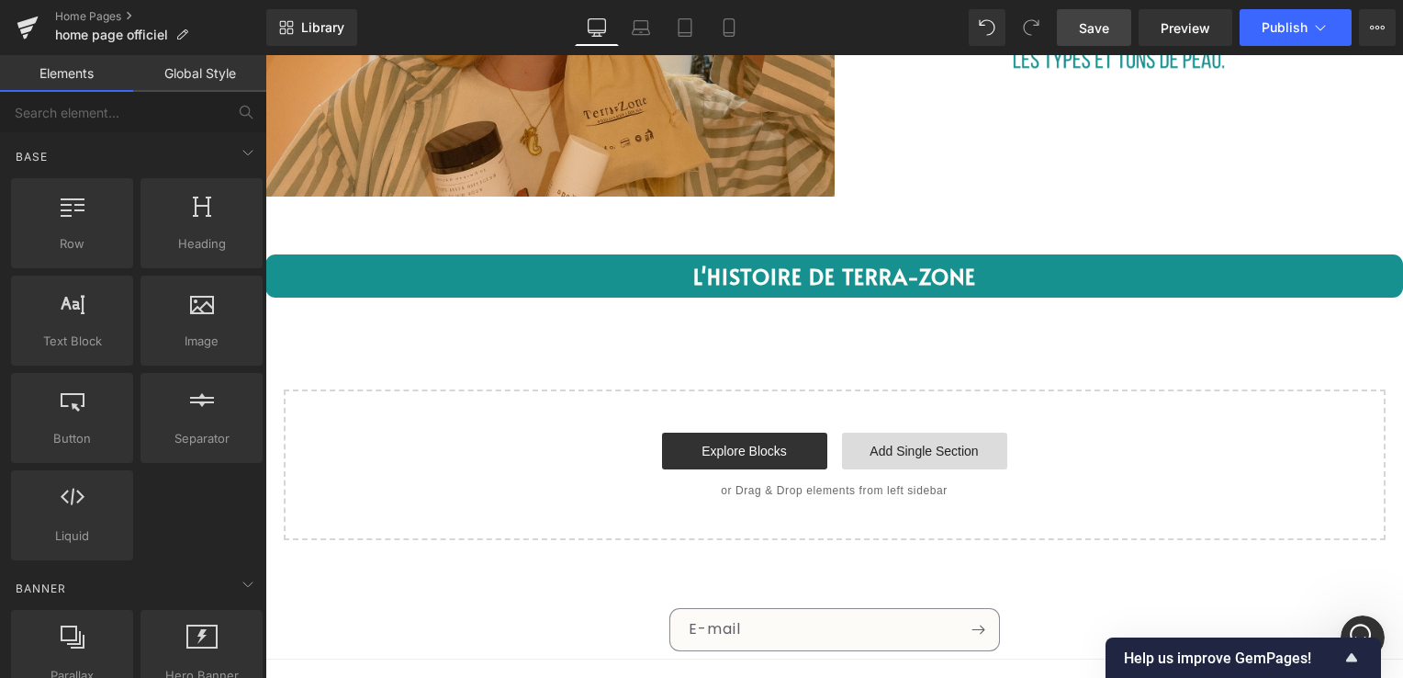
click at [892, 439] on link "Add Single Section" at bounding box center [924, 450] width 165 height 37
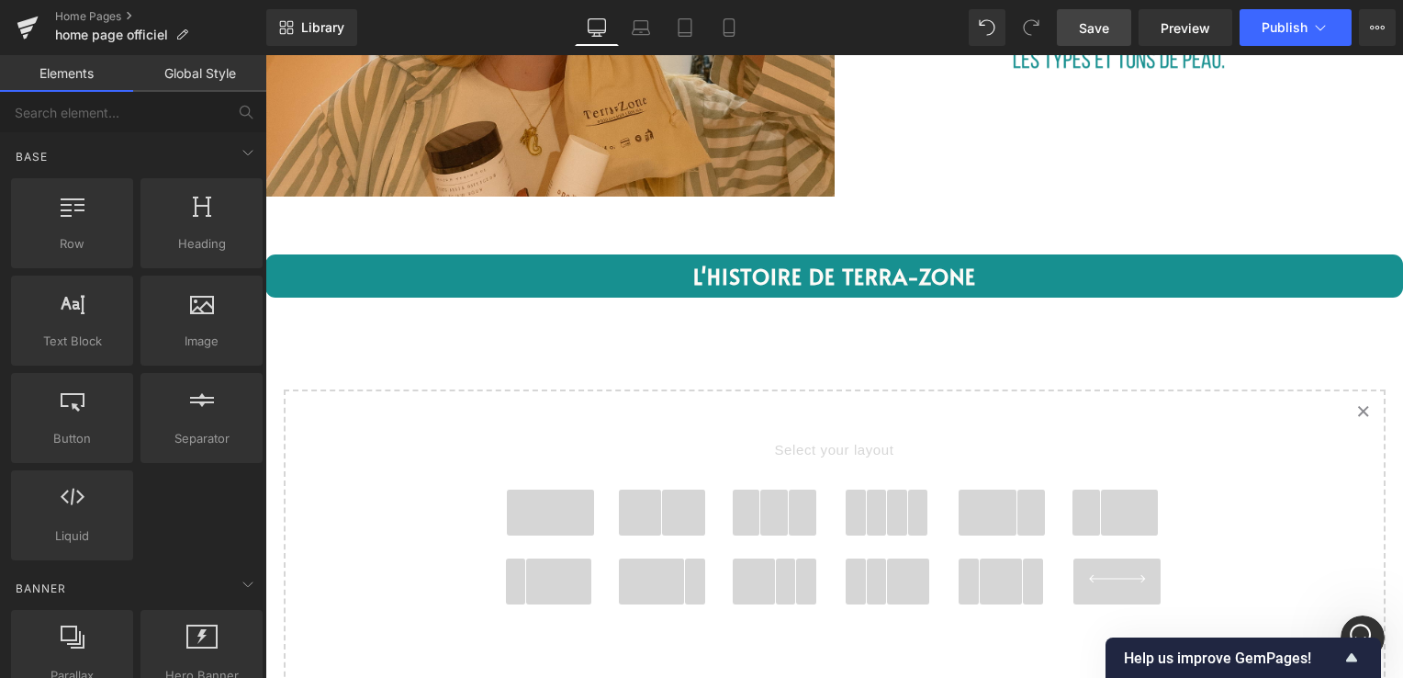
click at [650, 509] on span at bounding box center [640, 512] width 43 height 46
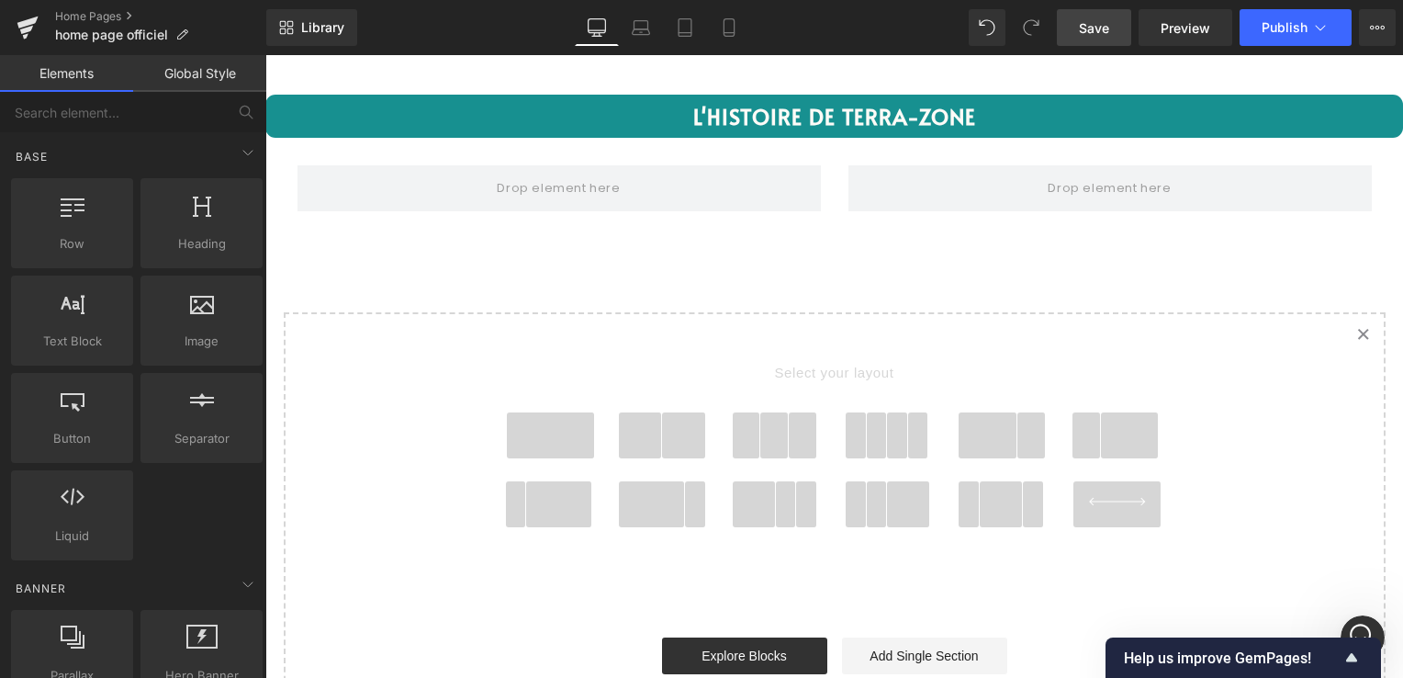
scroll to position [3901, 0]
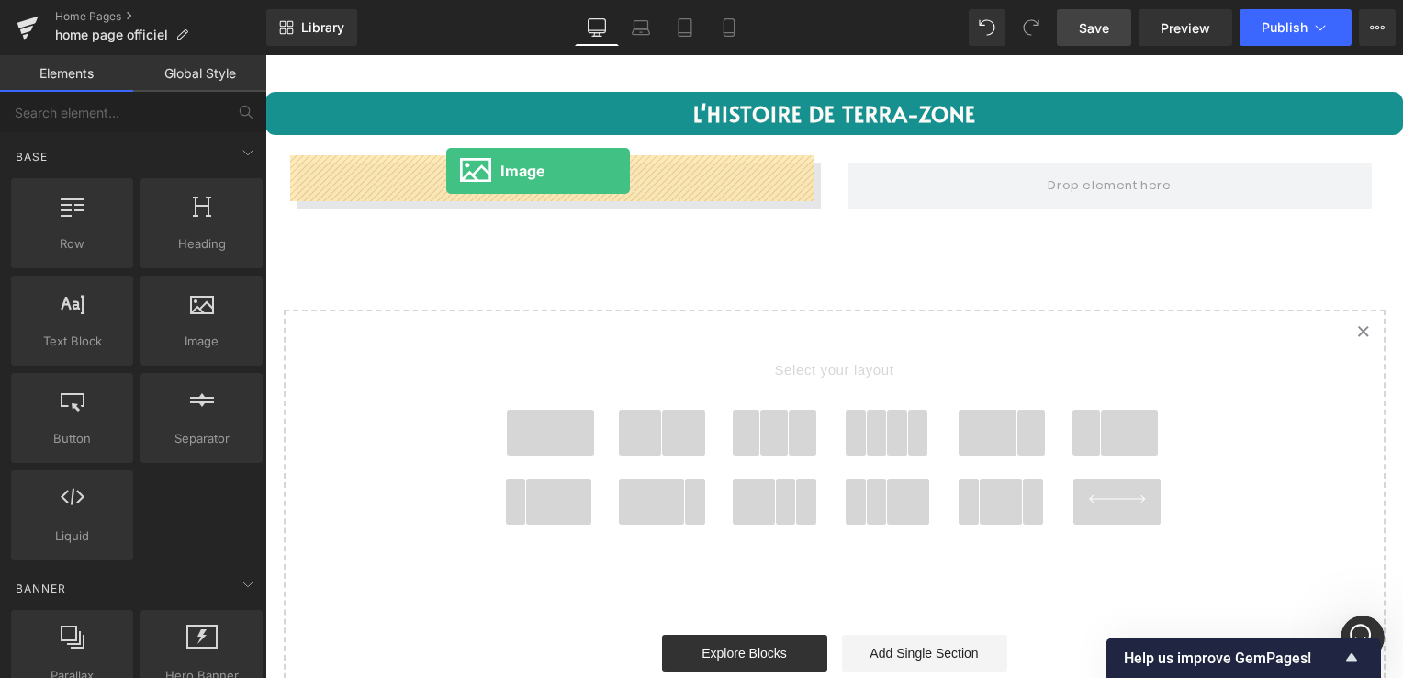
drag, startPoint x: 323, startPoint y: 241, endPoint x: 446, endPoint y: 171, distance: 141.4
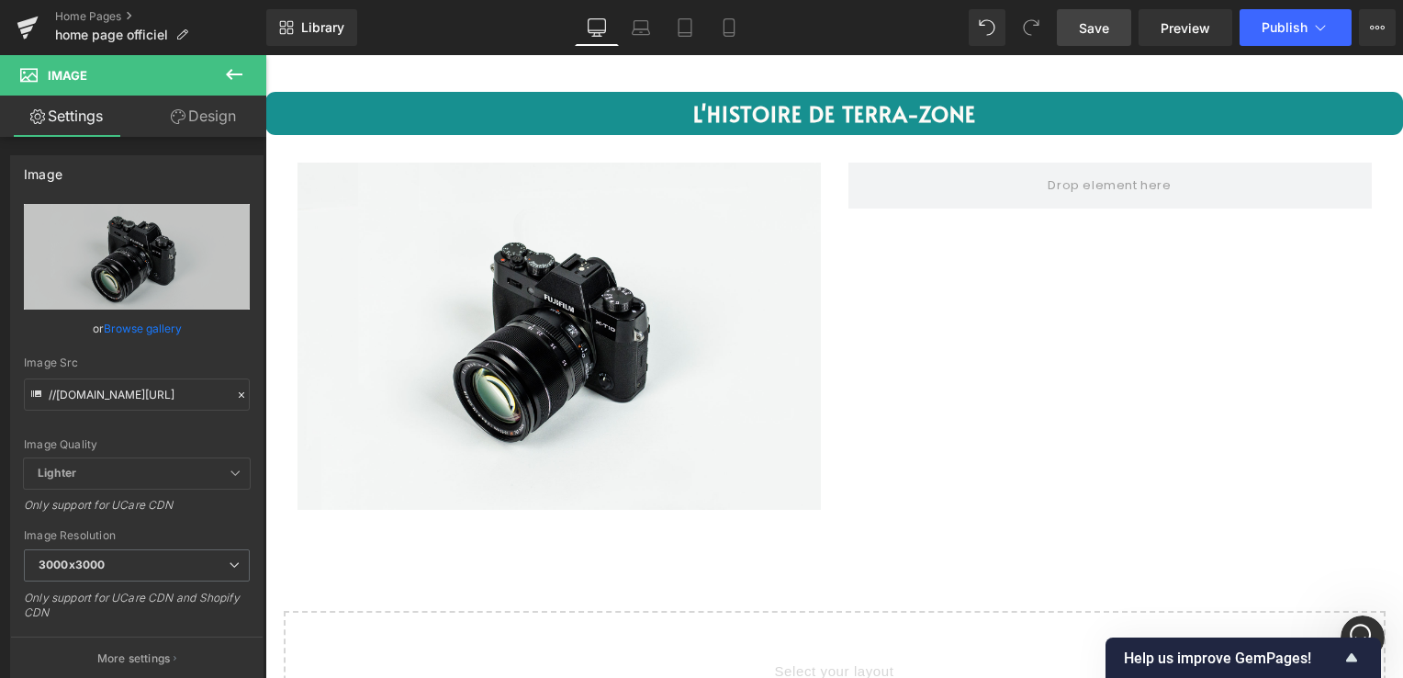
click at [232, 71] on icon at bounding box center [234, 74] width 22 height 22
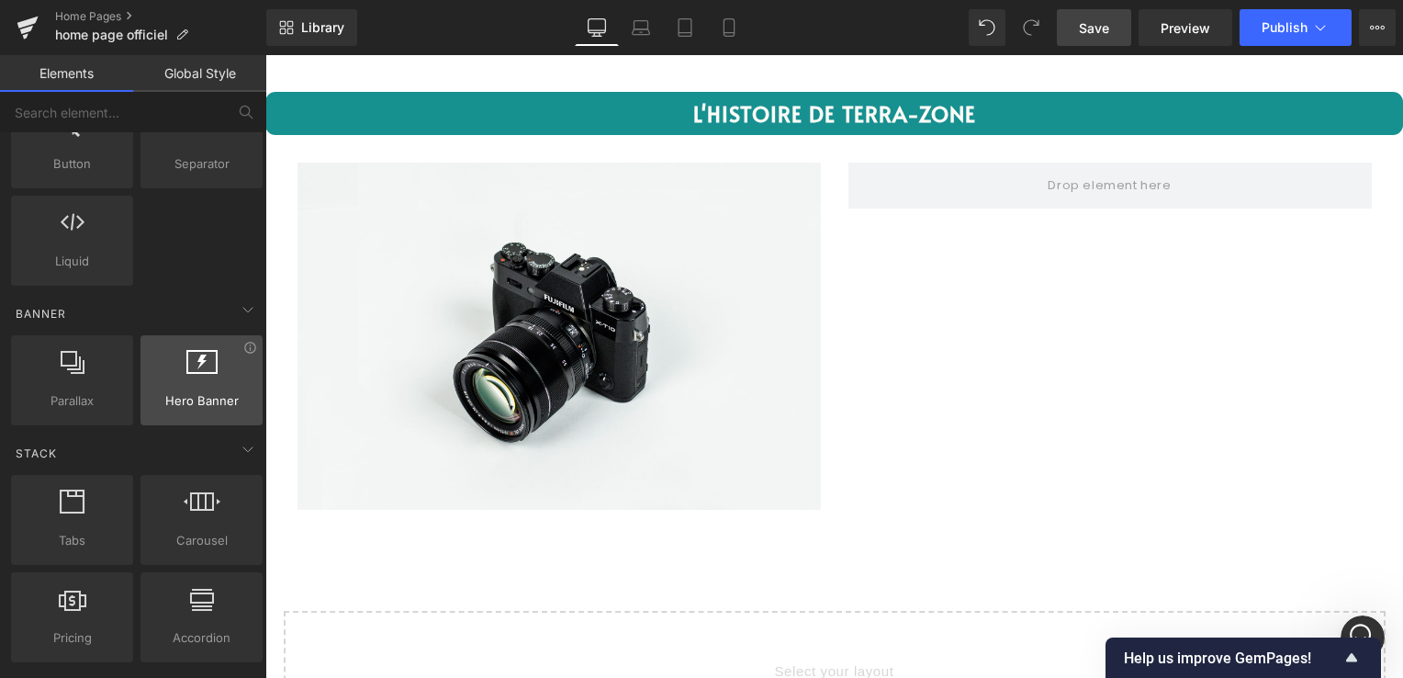
scroll to position [275, 0]
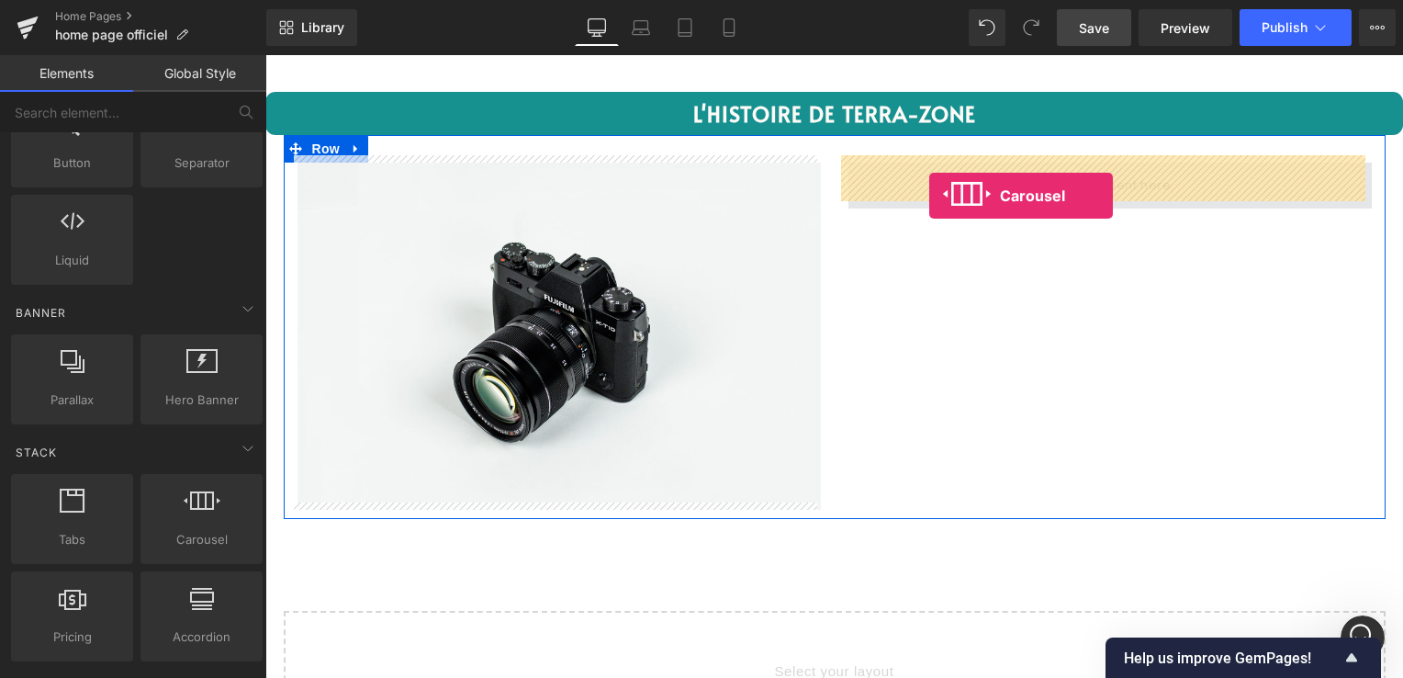
drag, startPoint x: 465, startPoint y: 572, endPoint x: 929, endPoint y: 195, distance: 598.5
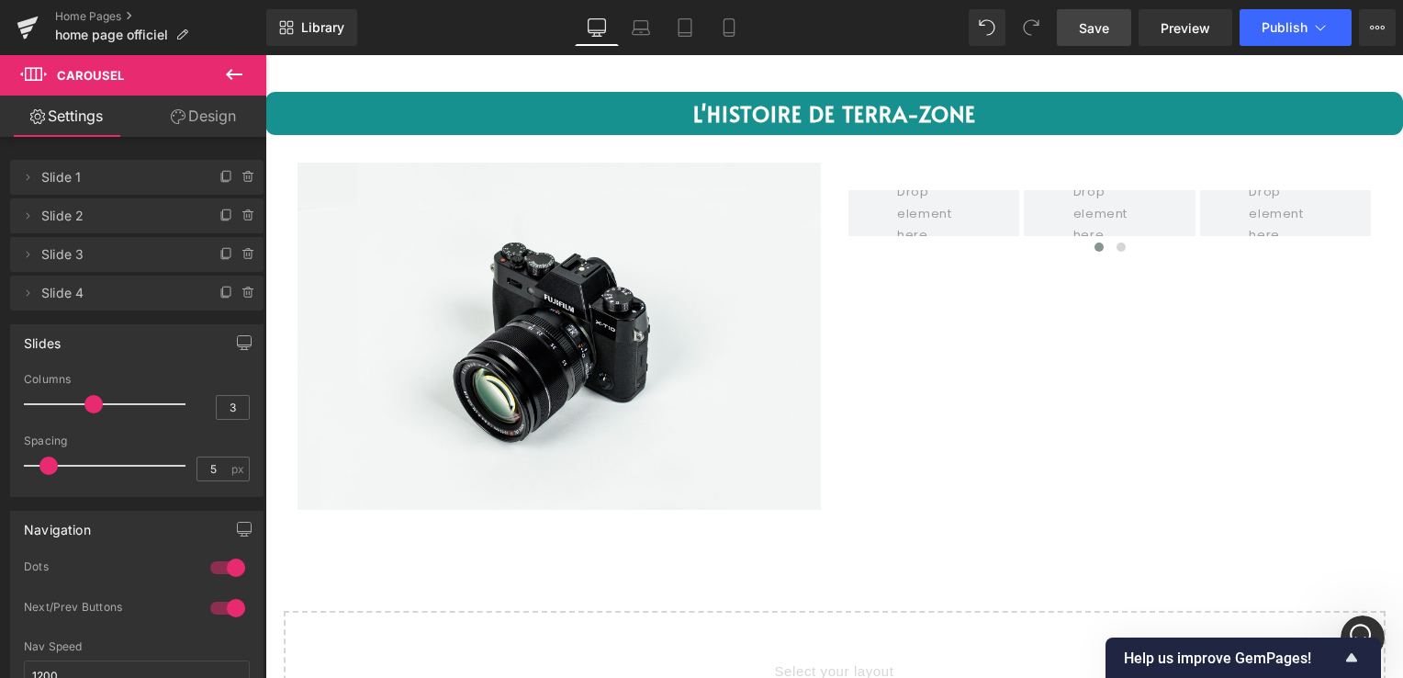
click at [233, 67] on icon at bounding box center [234, 74] width 22 height 22
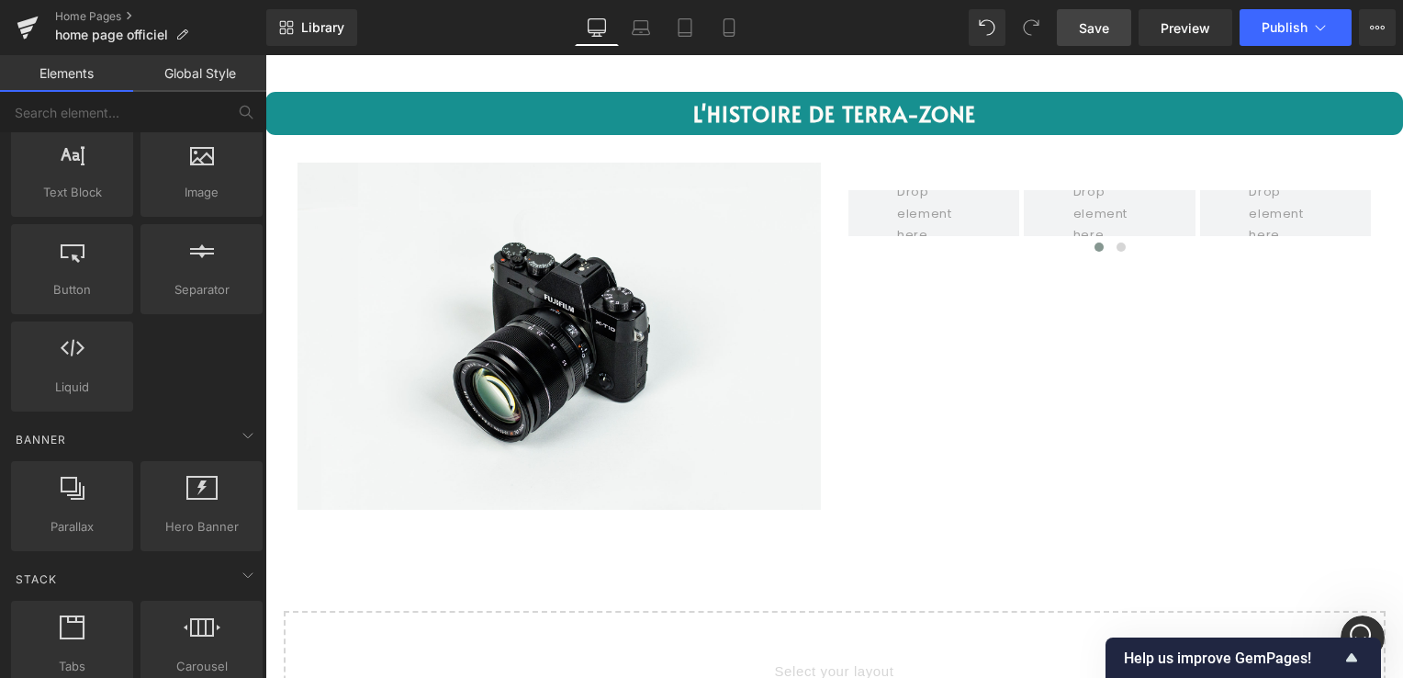
scroll to position [0, 0]
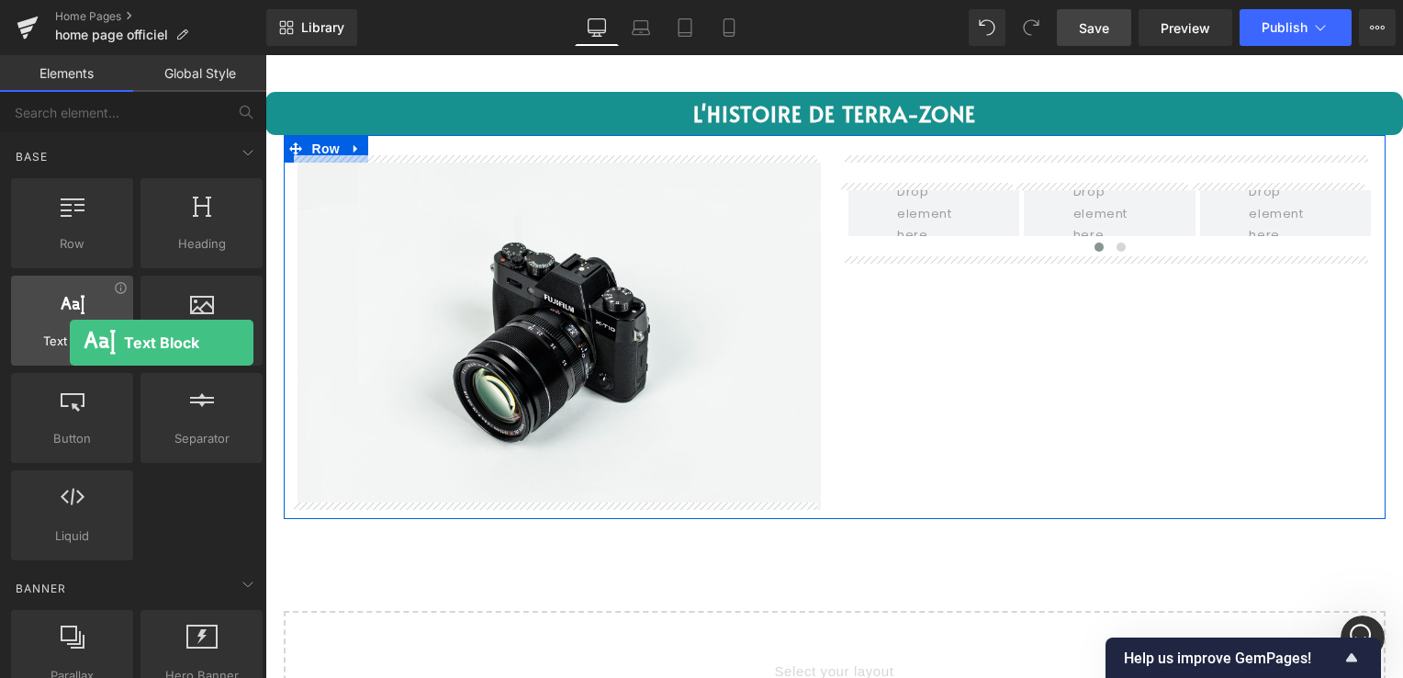
drag, startPoint x: 77, startPoint y: 318, endPoint x: 50, endPoint y: 342, distance: 35.8
click at [50, 342] on div "Text Block texts, paragraphs, contents, blocks" at bounding box center [72, 320] width 122 height 90
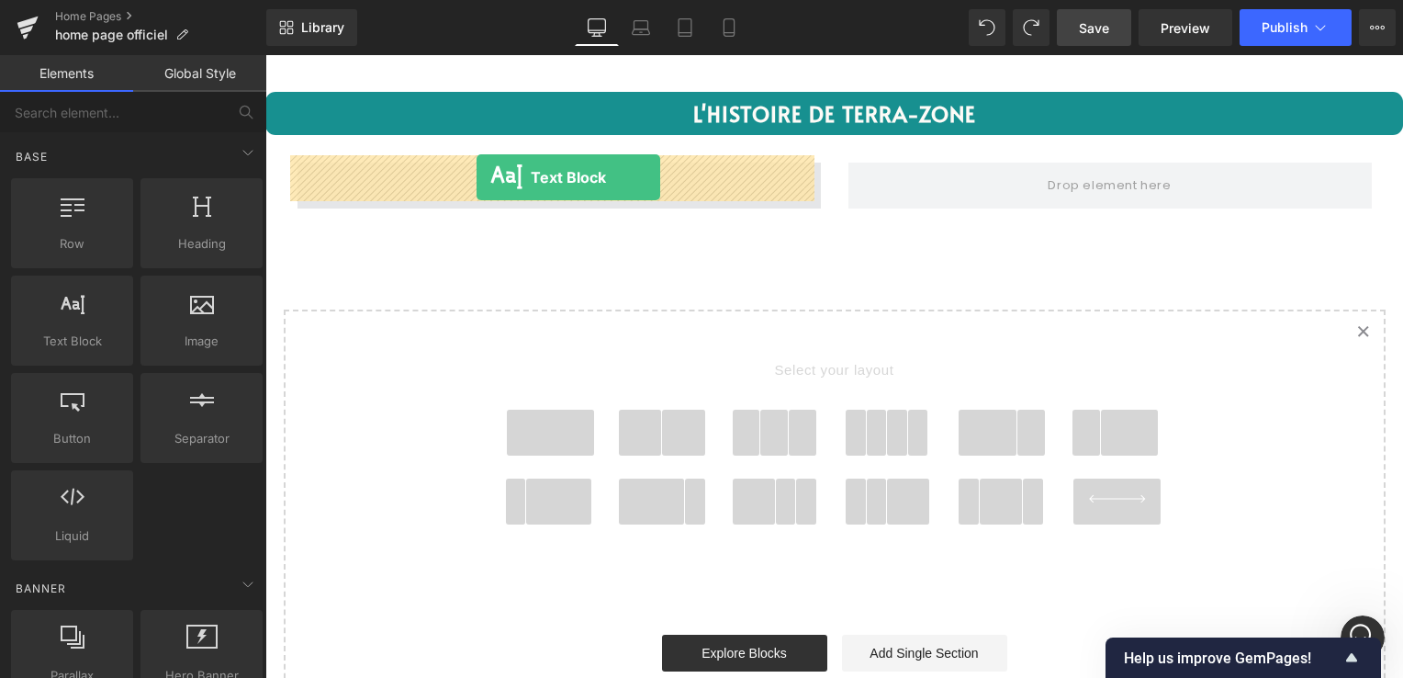
drag, startPoint x: 361, startPoint y: 395, endPoint x: 476, endPoint y: 178, distance: 245.6
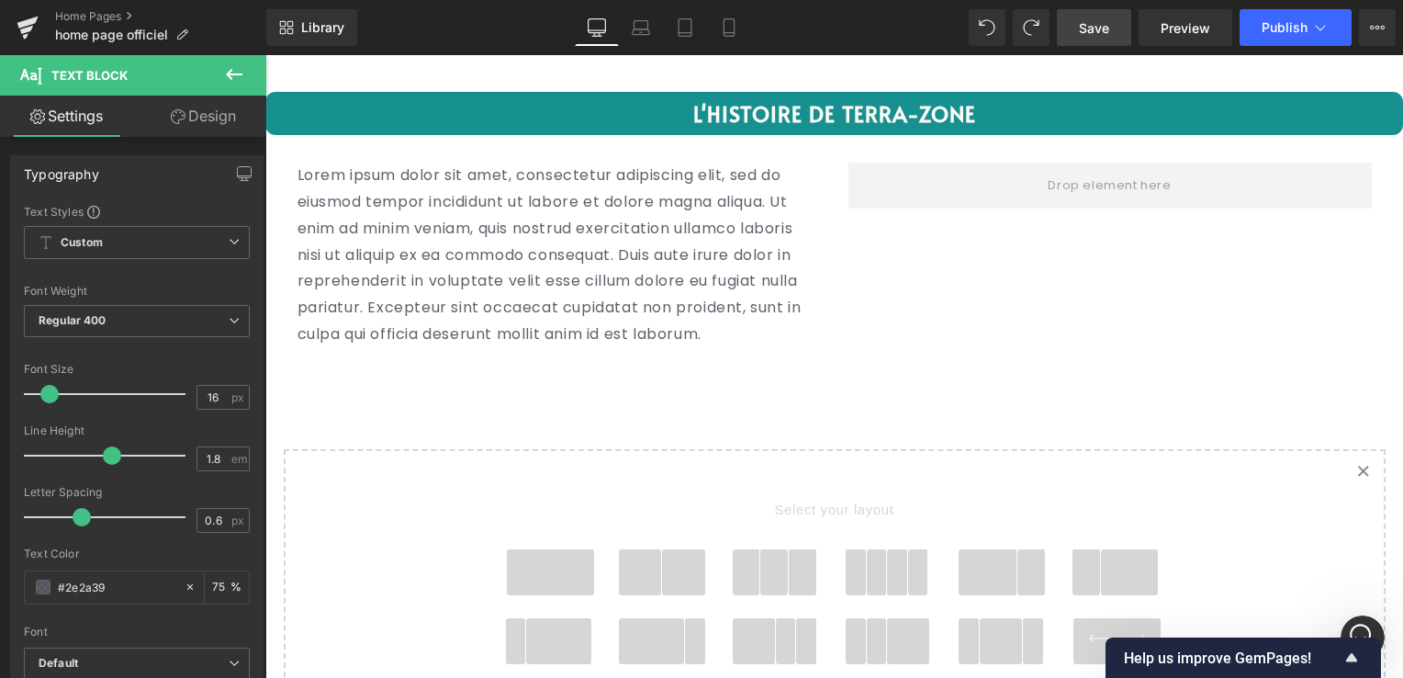
click at [223, 73] on icon at bounding box center [234, 74] width 22 height 22
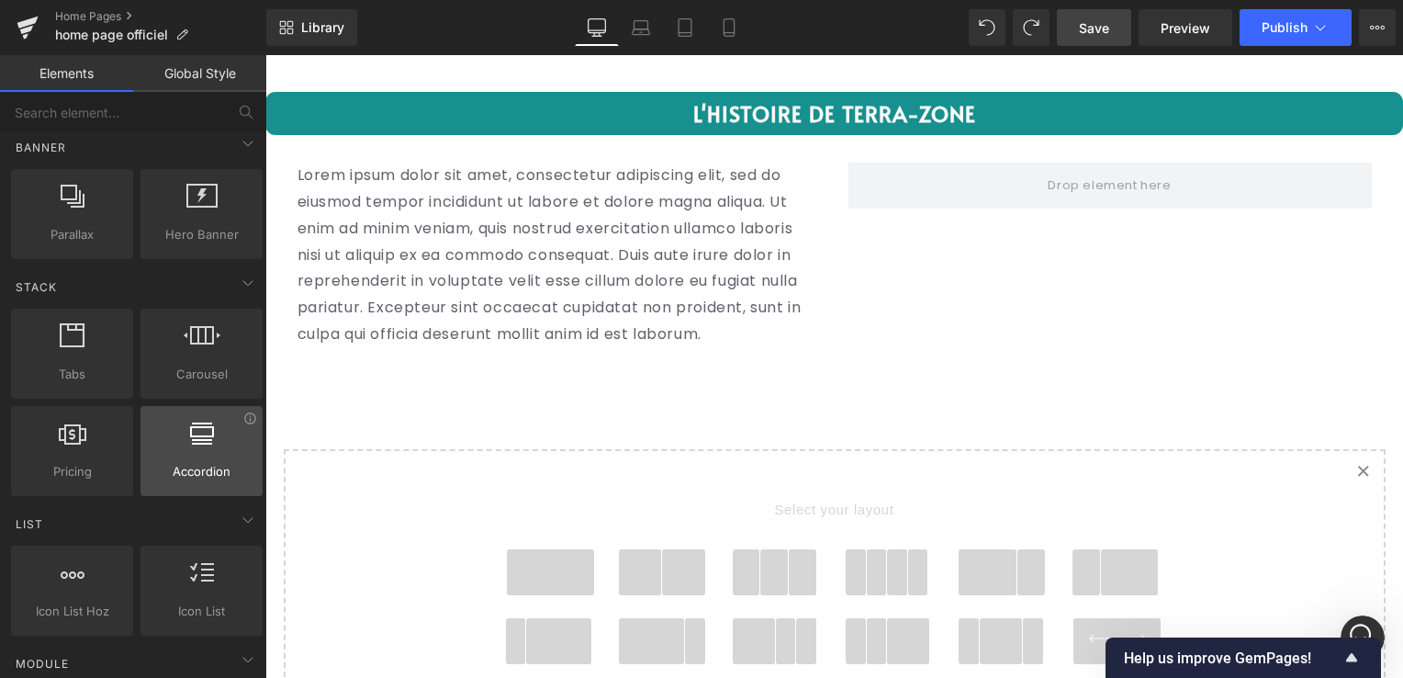
scroll to position [459, 0]
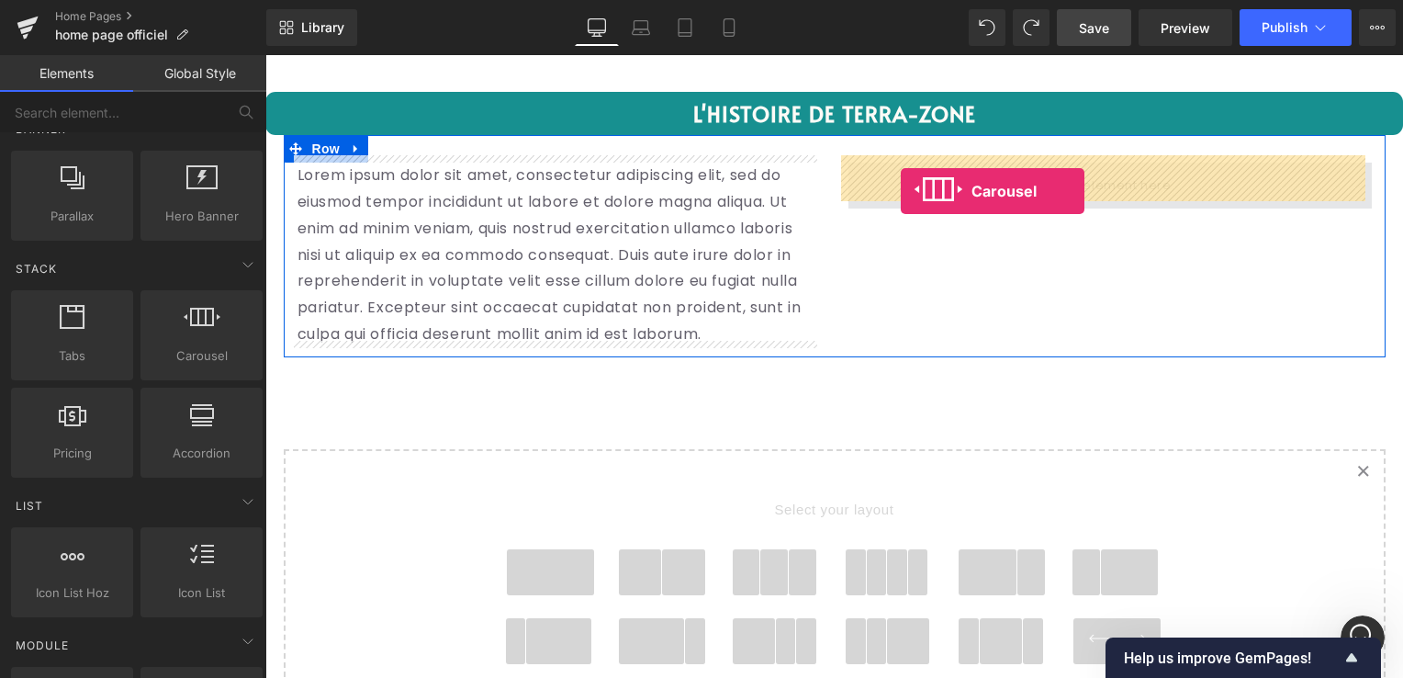
drag, startPoint x: 471, startPoint y: 409, endPoint x: 901, endPoint y: 190, distance: 482.0
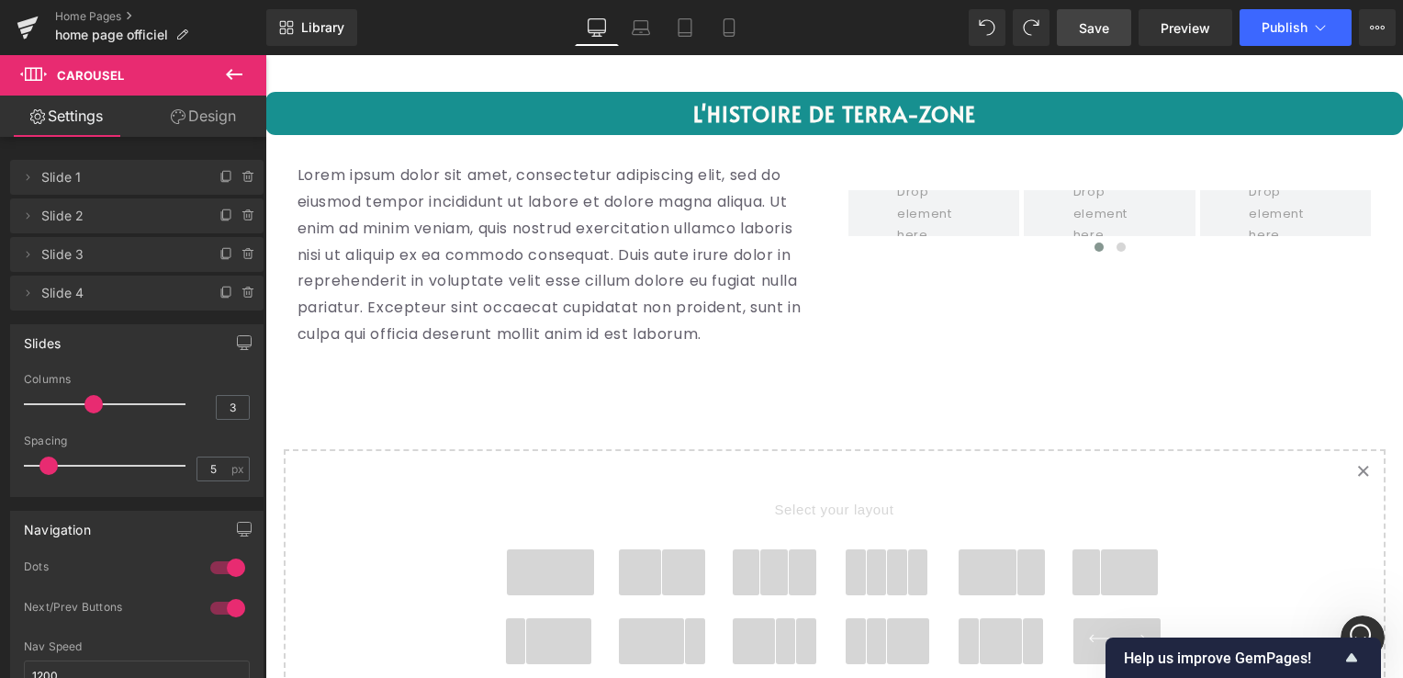
click at [227, 73] on icon at bounding box center [234, 74] width 17 height 11
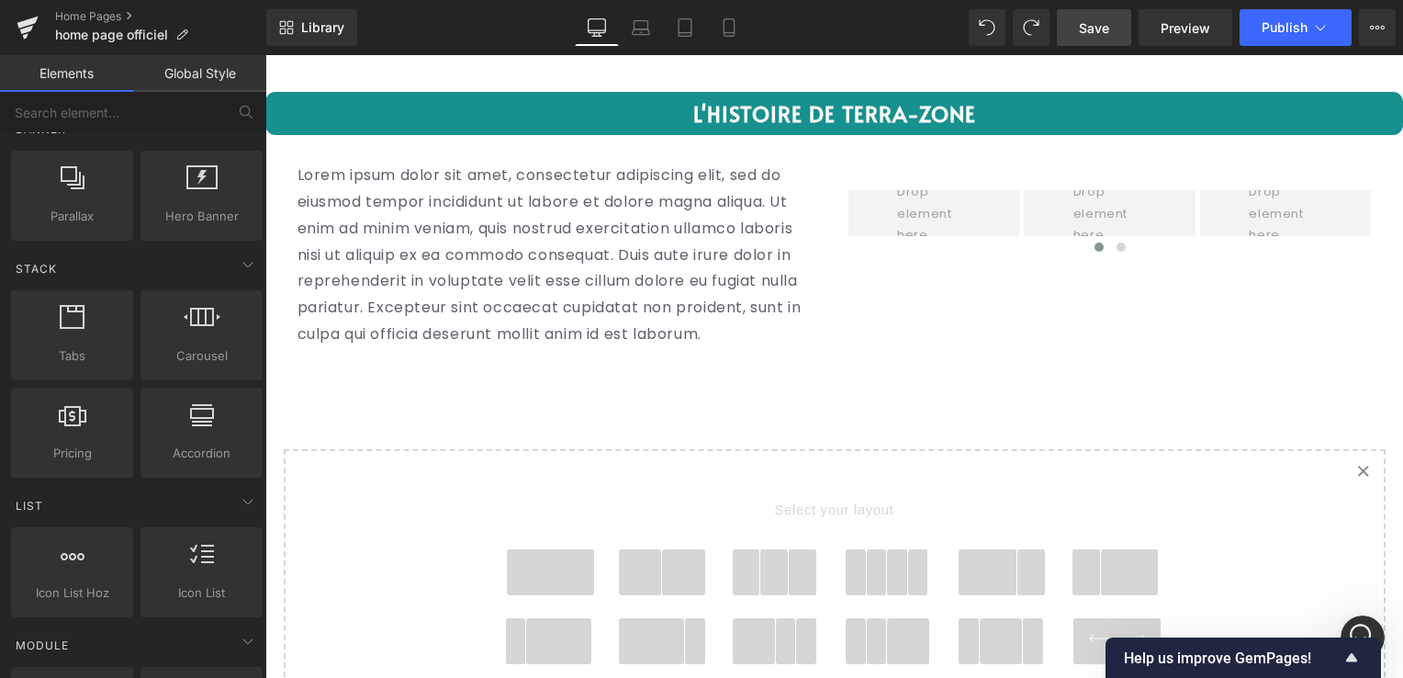
scroll to position [0, 0]
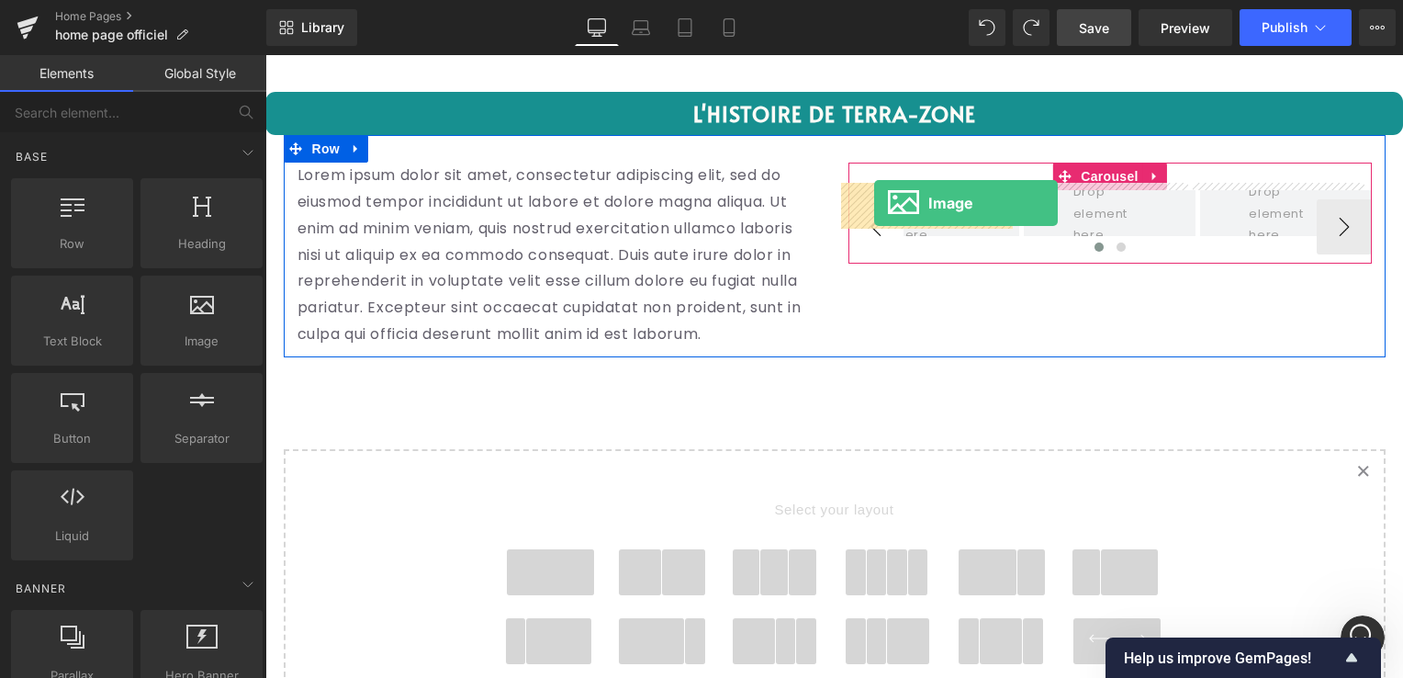
drag, startPoint x: 445, startPoint y: 398, endPoint x: 872, endPoint y: 204, distance: 469.2
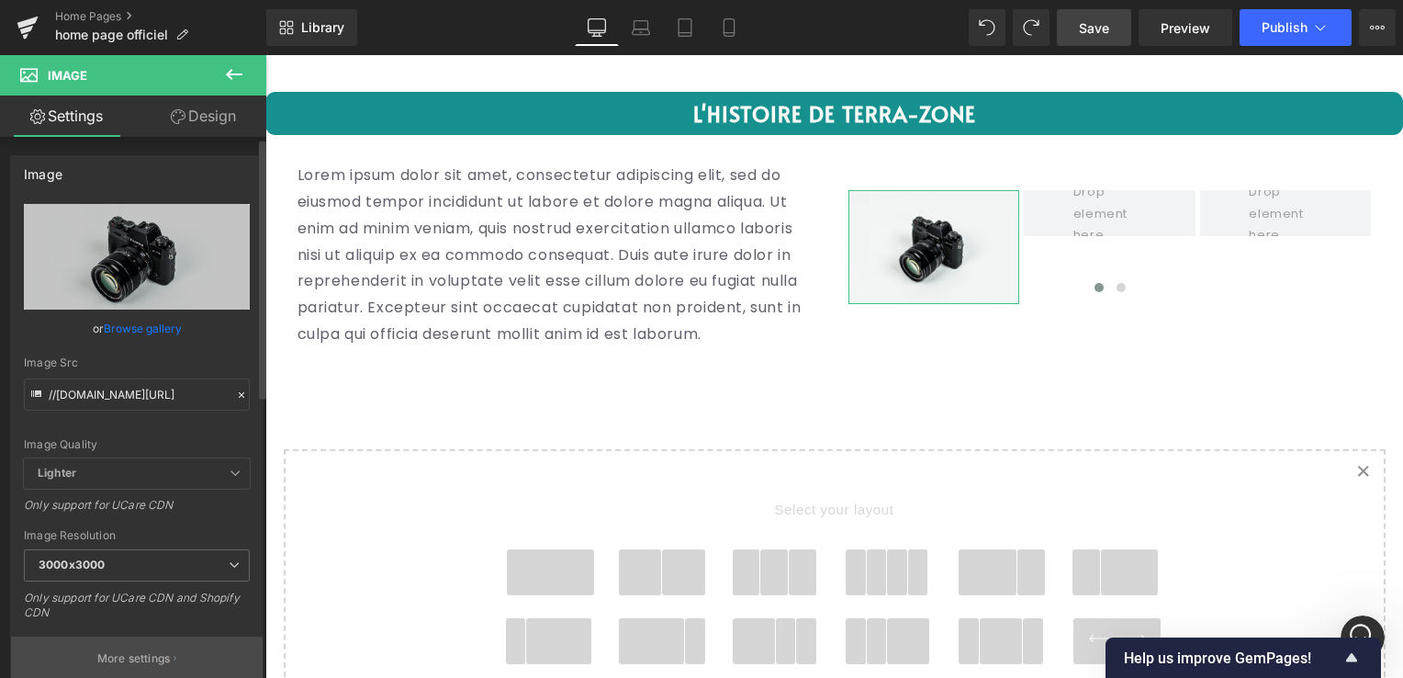
scroll to position [275, 0]
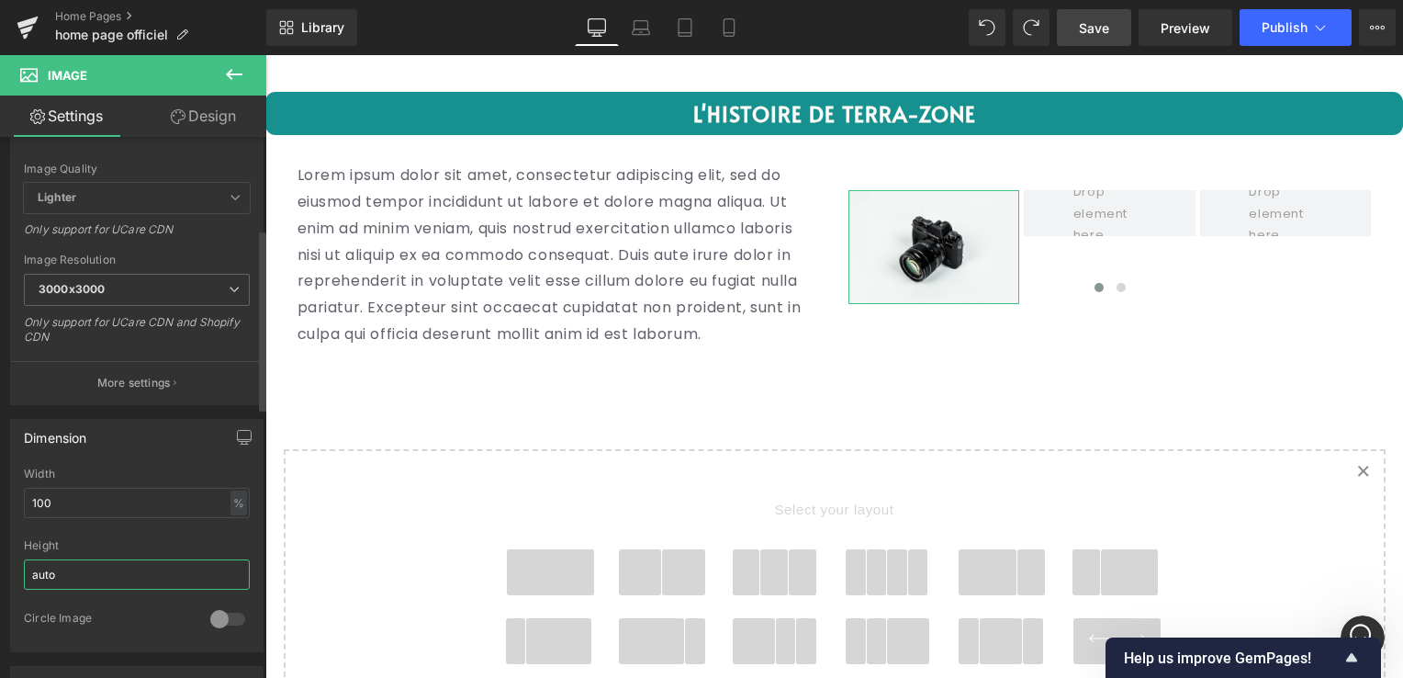
drag, startPoint x: 82, startPoint y: 567, endPoint x: 0, endPoint y: 582, distance: 83.0
click at [0, 582] on div "Dimension 100% Width 100 % % px auto Height auto 0 Circle Image" at bounding box center [137, 528] width 275 height 247
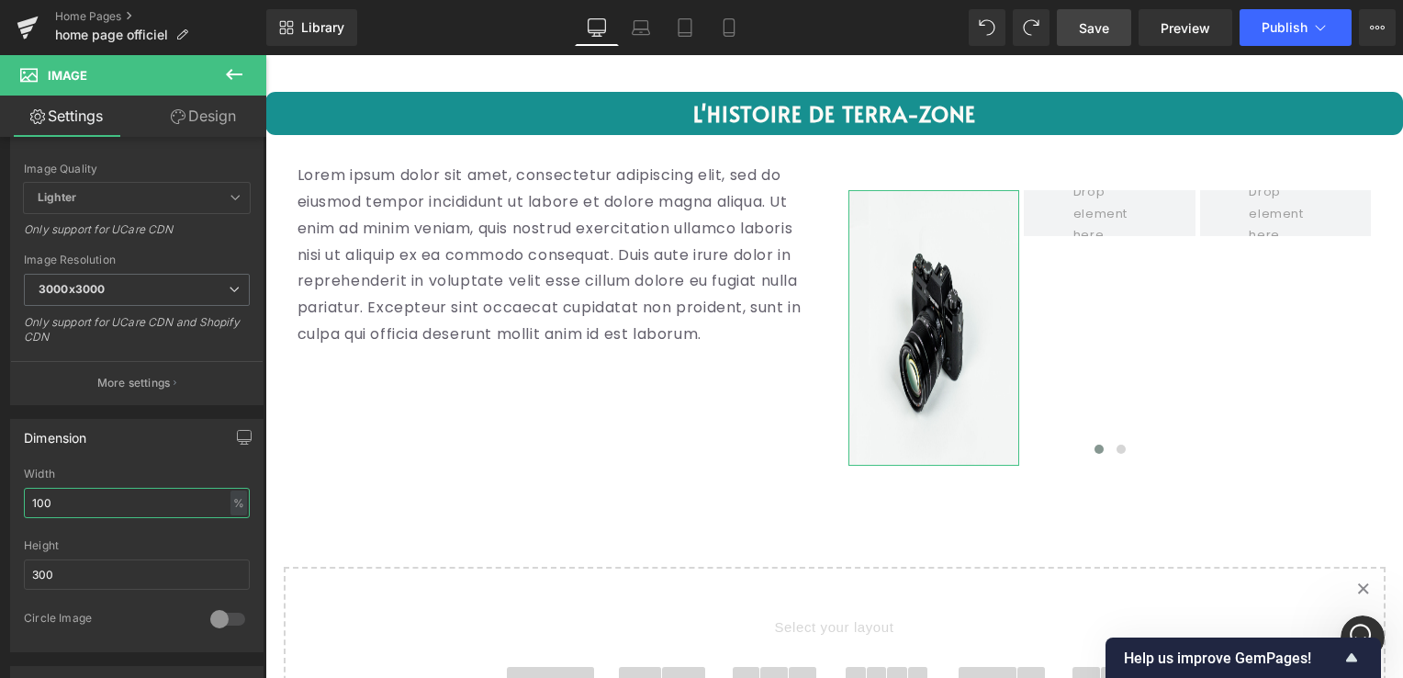
drag, startPoint x: 68, startPoint y: 496, endPoint x: -4, endPoint y: 493, distance: 71.7
click at [0, 493] on html "Image You are previewing how the will restyle your page. You can not edit Eleme…" at bounding box center [701, 339] width 1403 height 678
drag, startPoint x: 82, startPoint y: 498, endPoint x: -4, endPoint y: 496, distance: 85.4
click at [0, 496] on html "Image You are previewing how the will restyle your page. You can not edit Eleme…" at bounding box center [701, 339] width 1403 height 678
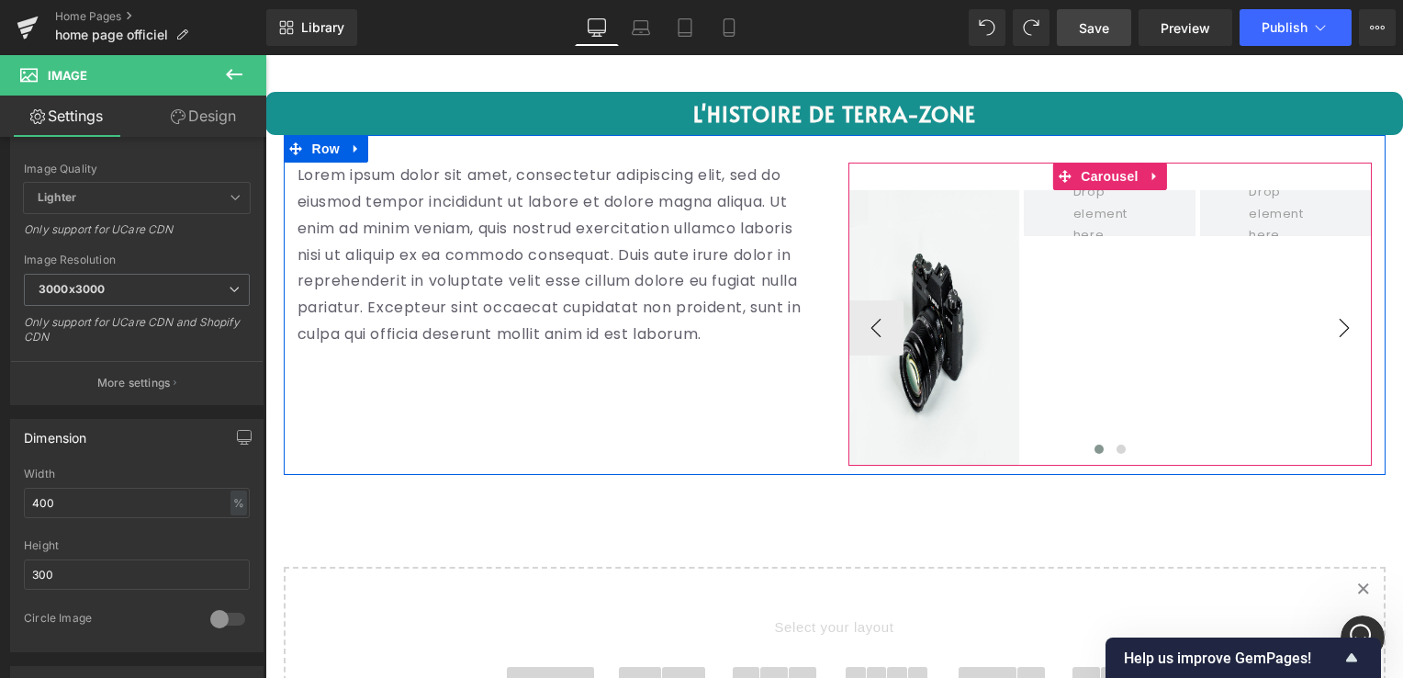
click at [1346, 322] on button "›" at bounding box center [1344, 327] width 55 height 55
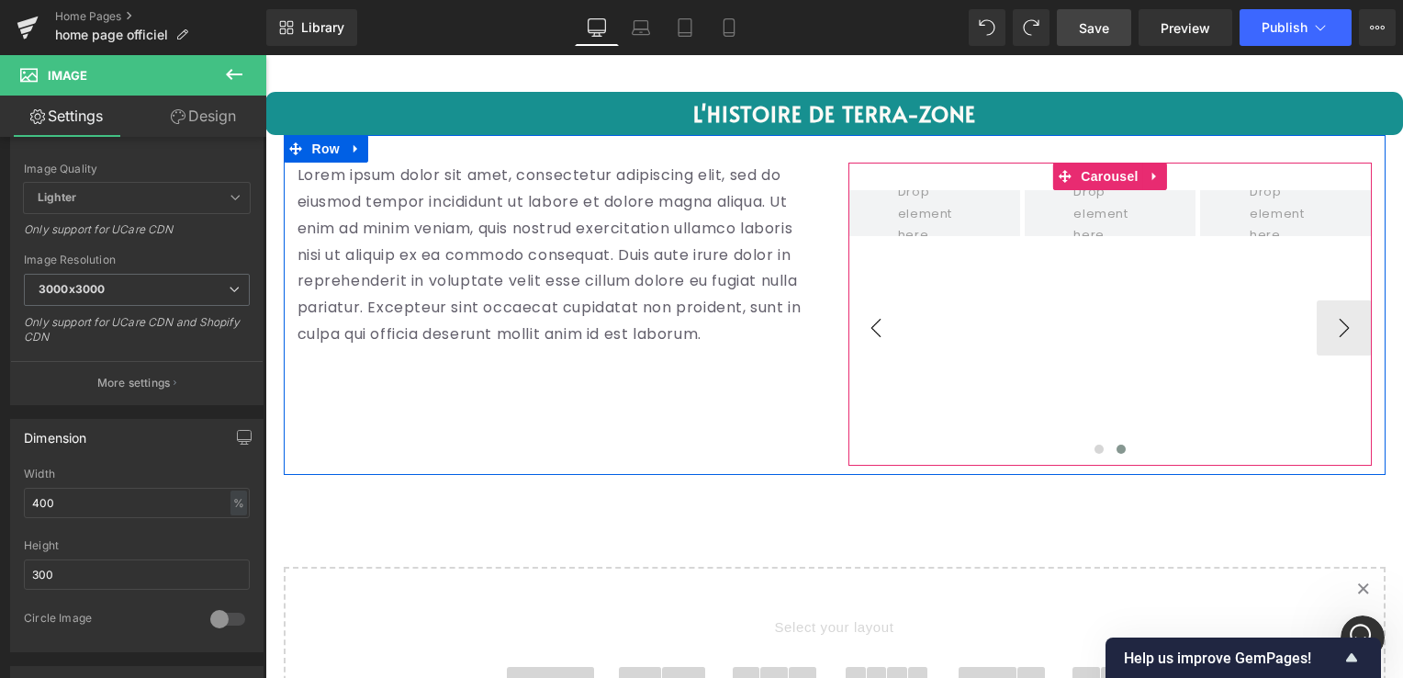
click at [867, 319] on button "‹" at bounding box center [875, 327] width 55 height 55
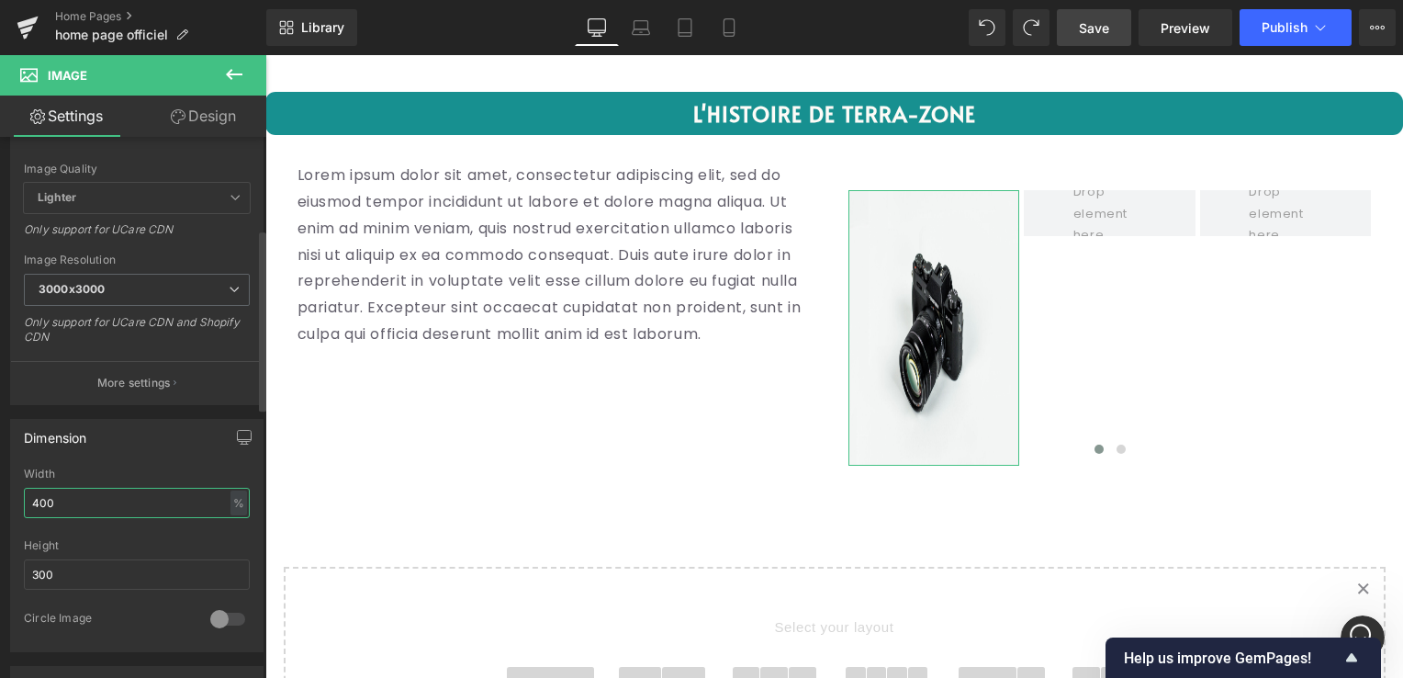
drag, startPoint x: 102, startPoint y: 506, endPoint x: 0, endPoint y: 511, distance: 102.1
click at [0, 511] on html "Image You are previewing how the will restyle your page. You can not edit Eleme…" at bounding box center [701, 339] width 1403 height 678
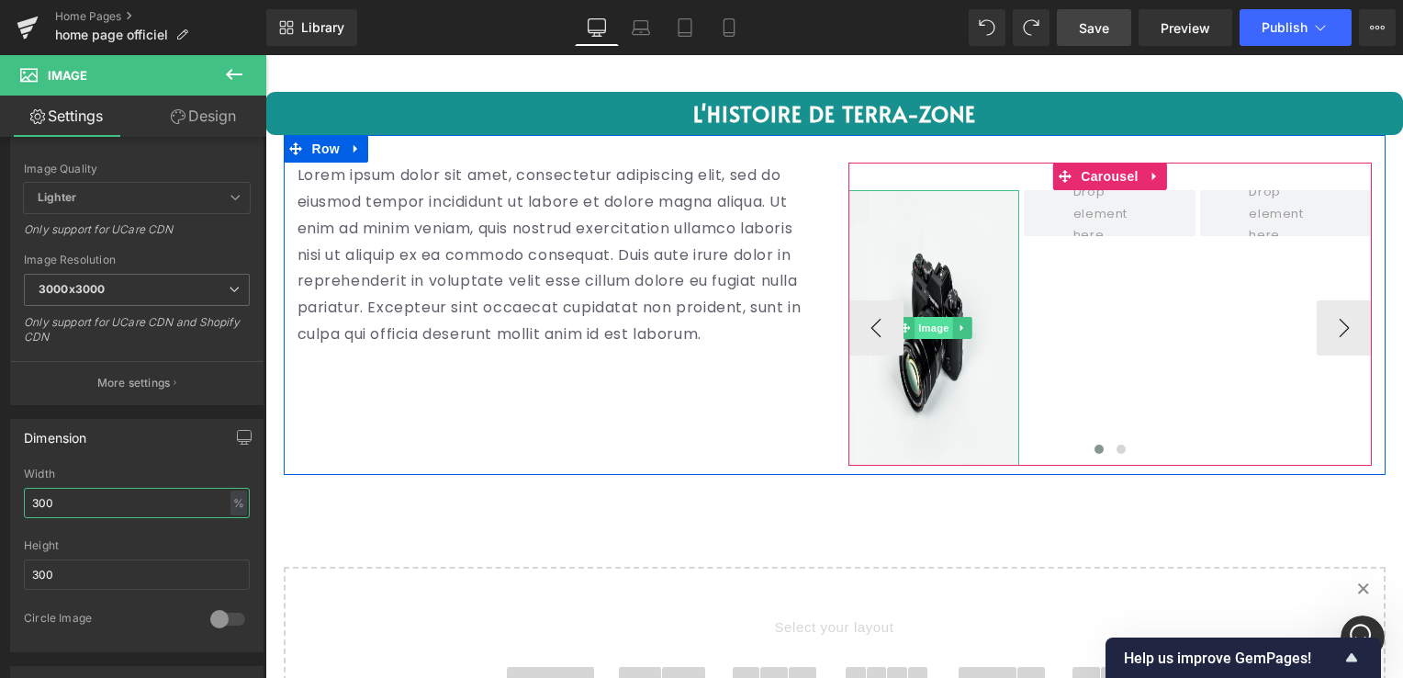
click at [920, 325] on span "Image" at bounding box center [933, 328] width 39 height 22
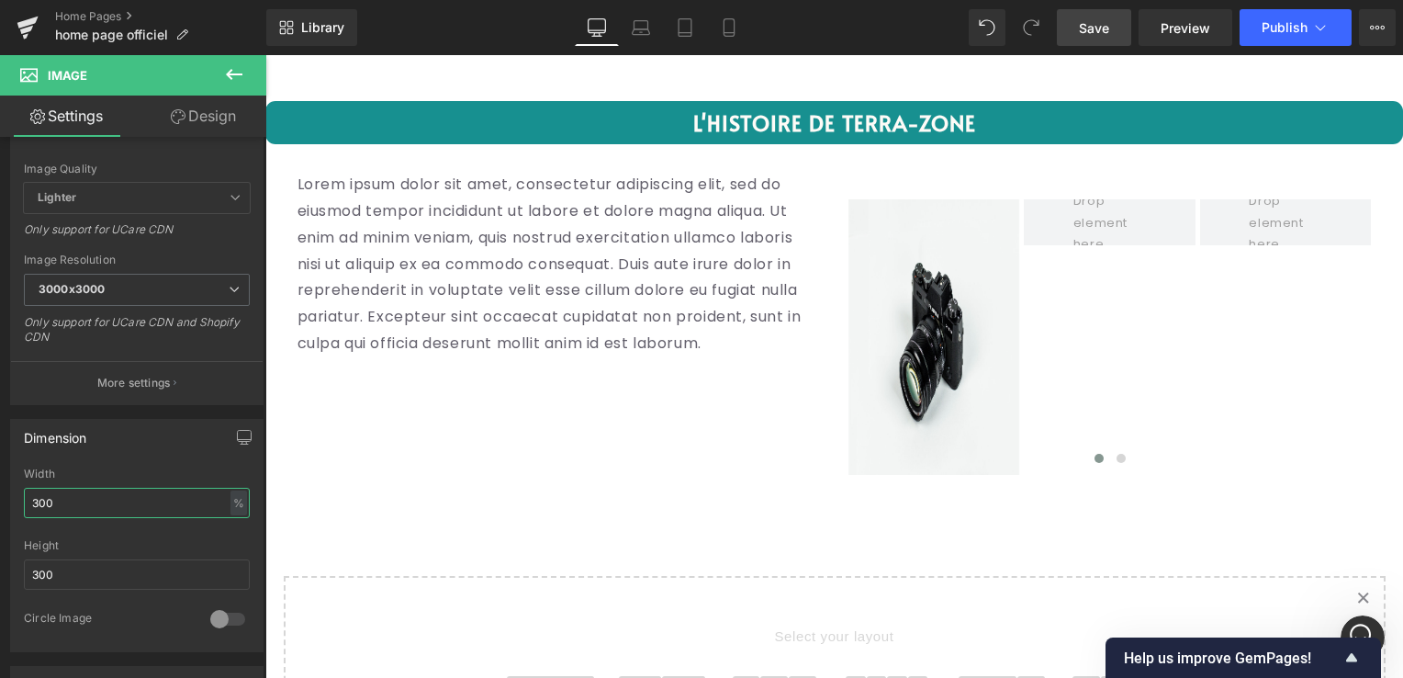
scroll to position [3901, 0]
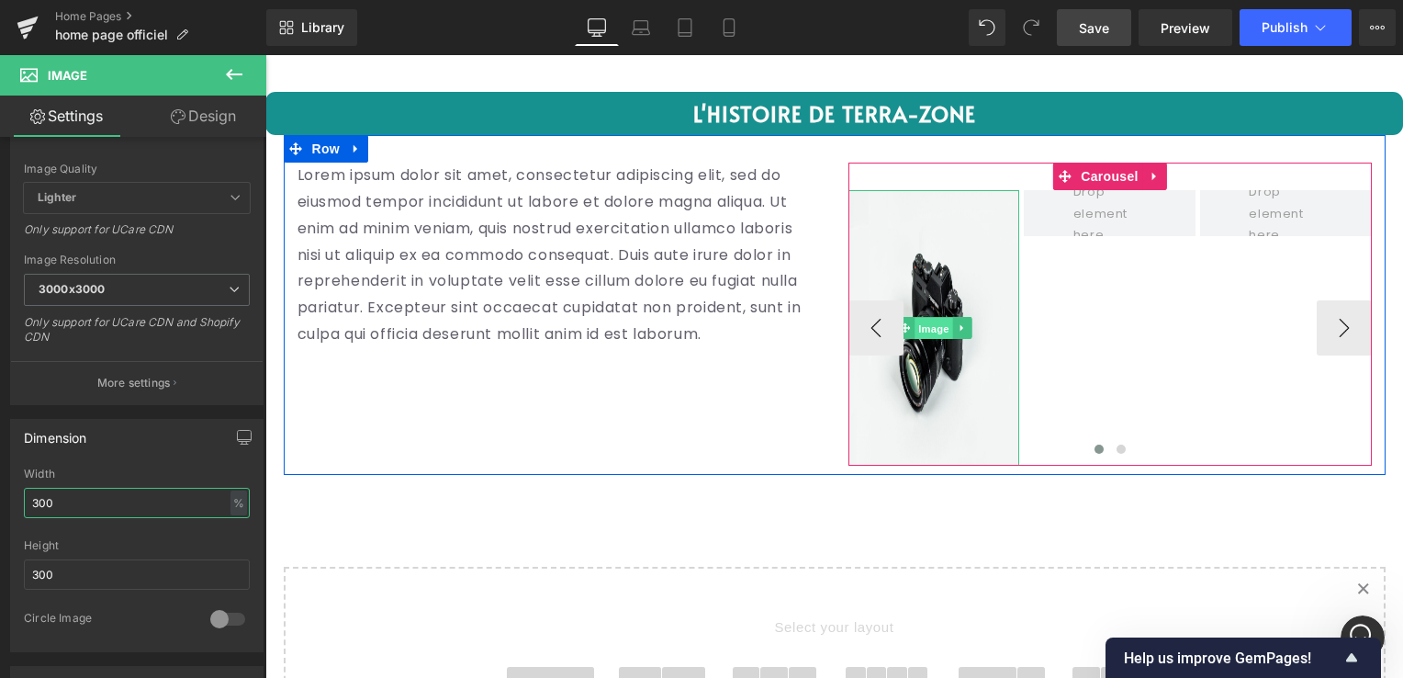
click at [918, 321] on span "Image" at bounding box center [933, 329] width 39 height 22
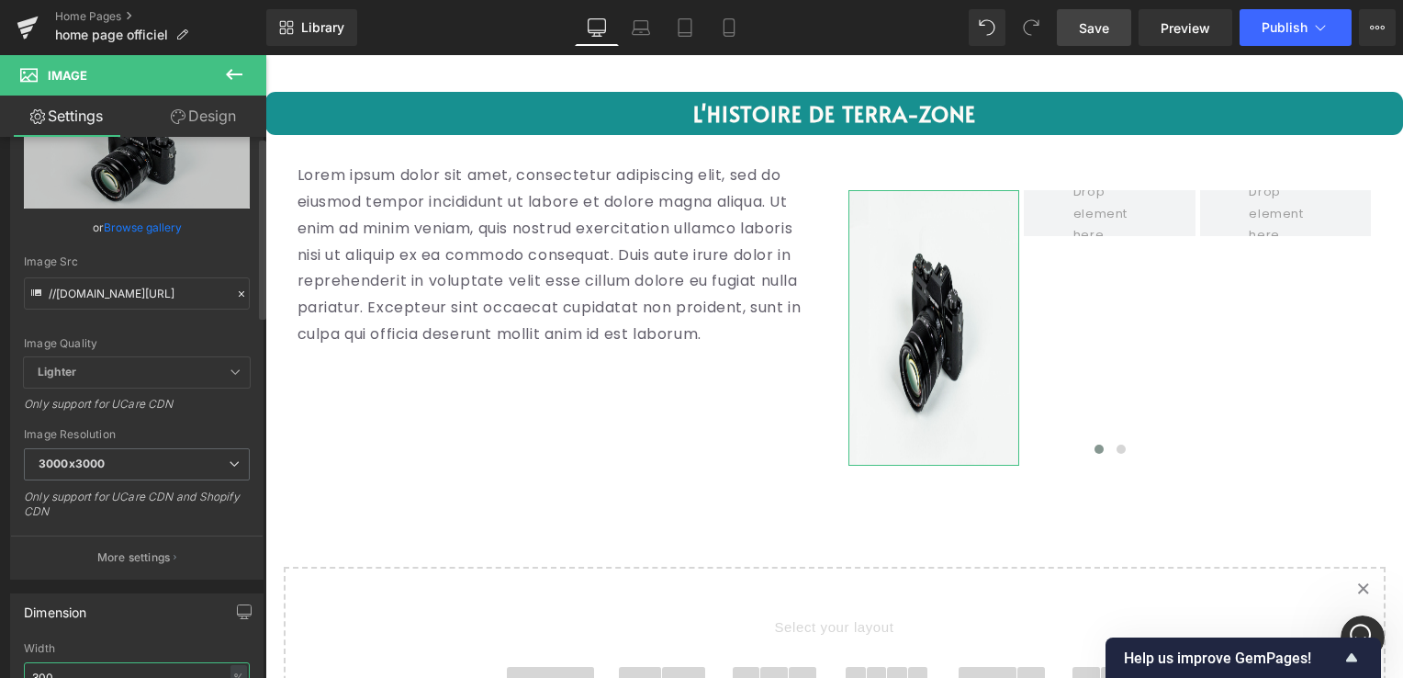
scroll to position [0, 0]
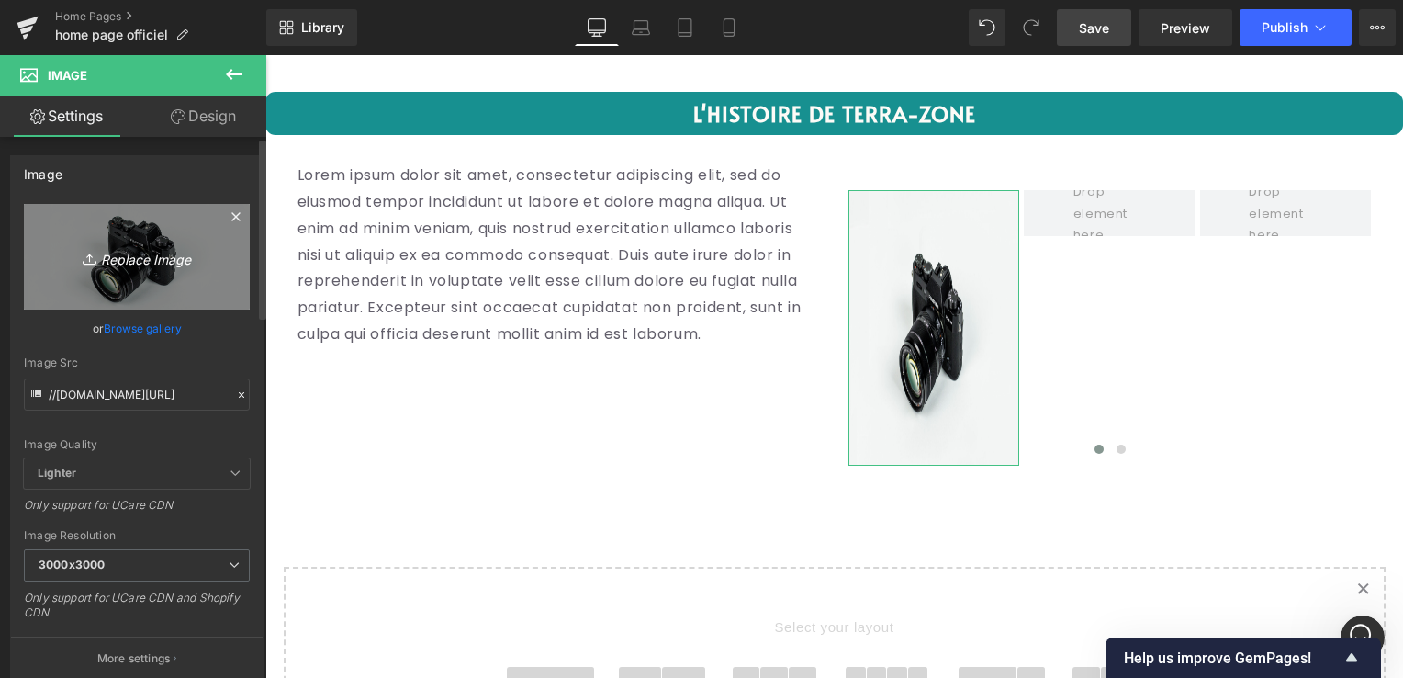
click at [108, 253] on icon "Replace Image" at bounding box center [136, 256] width 147 height 23
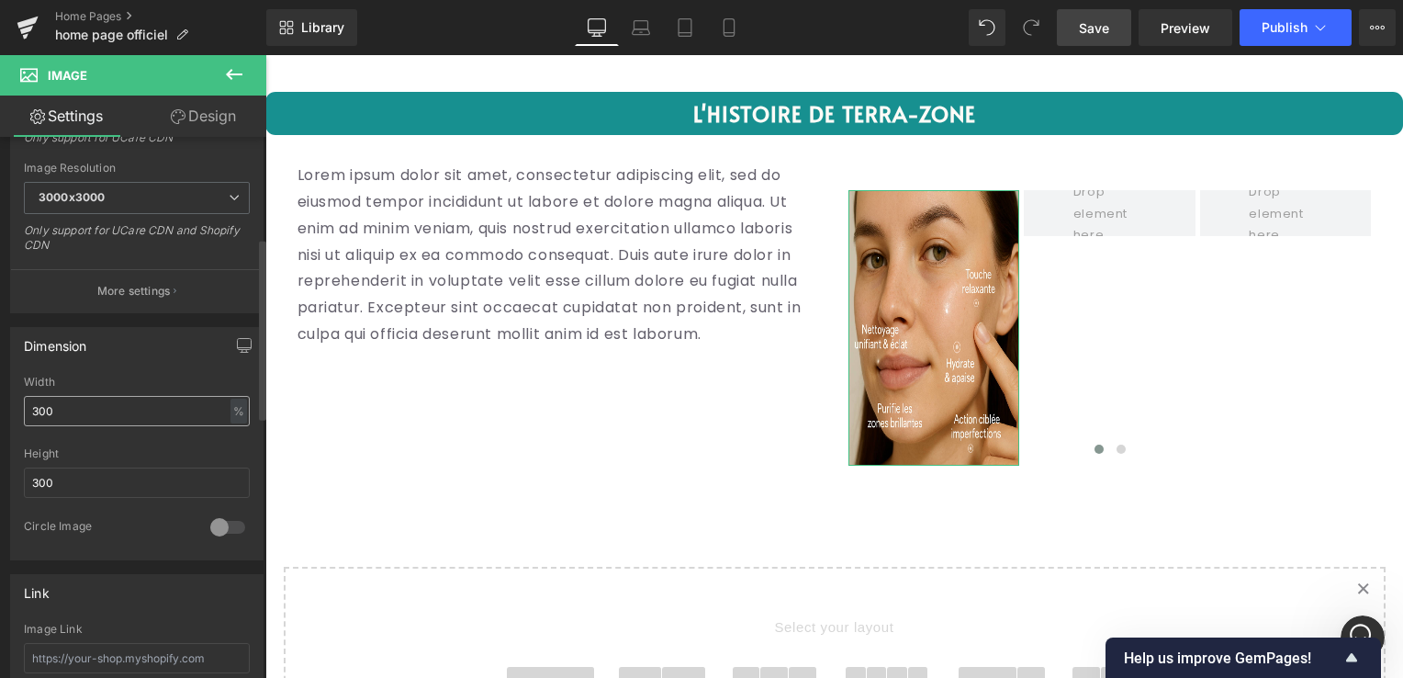
scroll to position [459, 0]
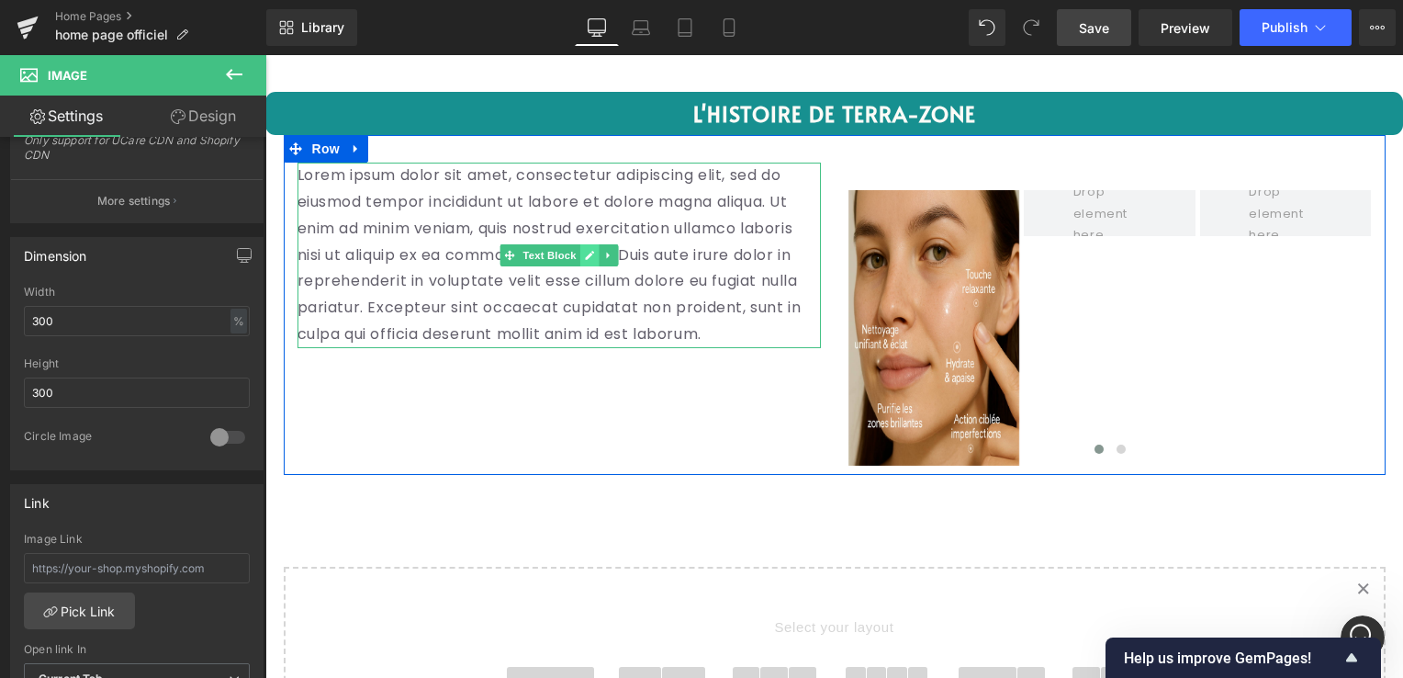
click at [584, 250] on icon at bounding box center [589, 255] width 10 height 11
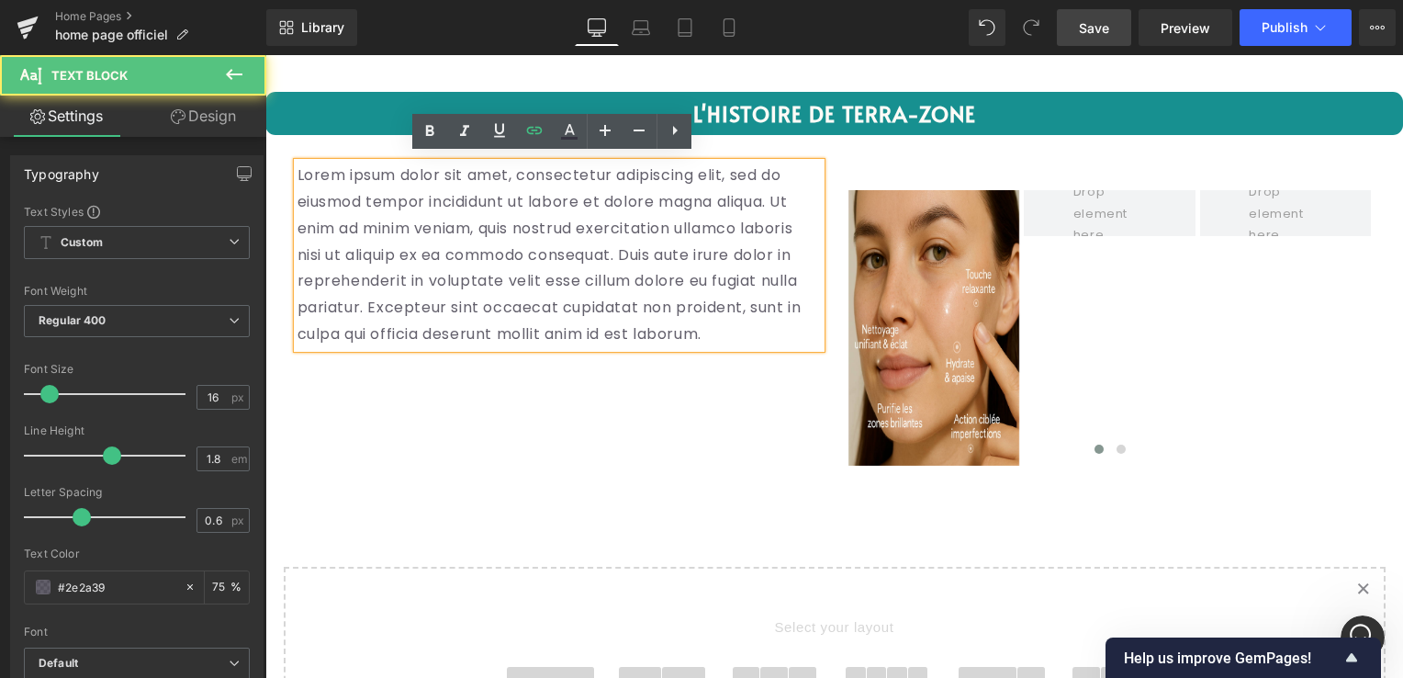
drag, startPoint x: 288, startPoint y: 170, endPoint x: 446, endPoint y: 302, distance: 205.9
click at [452, 308] on div "Lorem ipsum dolor sit amet, consectetur adipiscing elit, sed do eiusmod tempor …" at bounding box center [558, 254] width 523 height 185
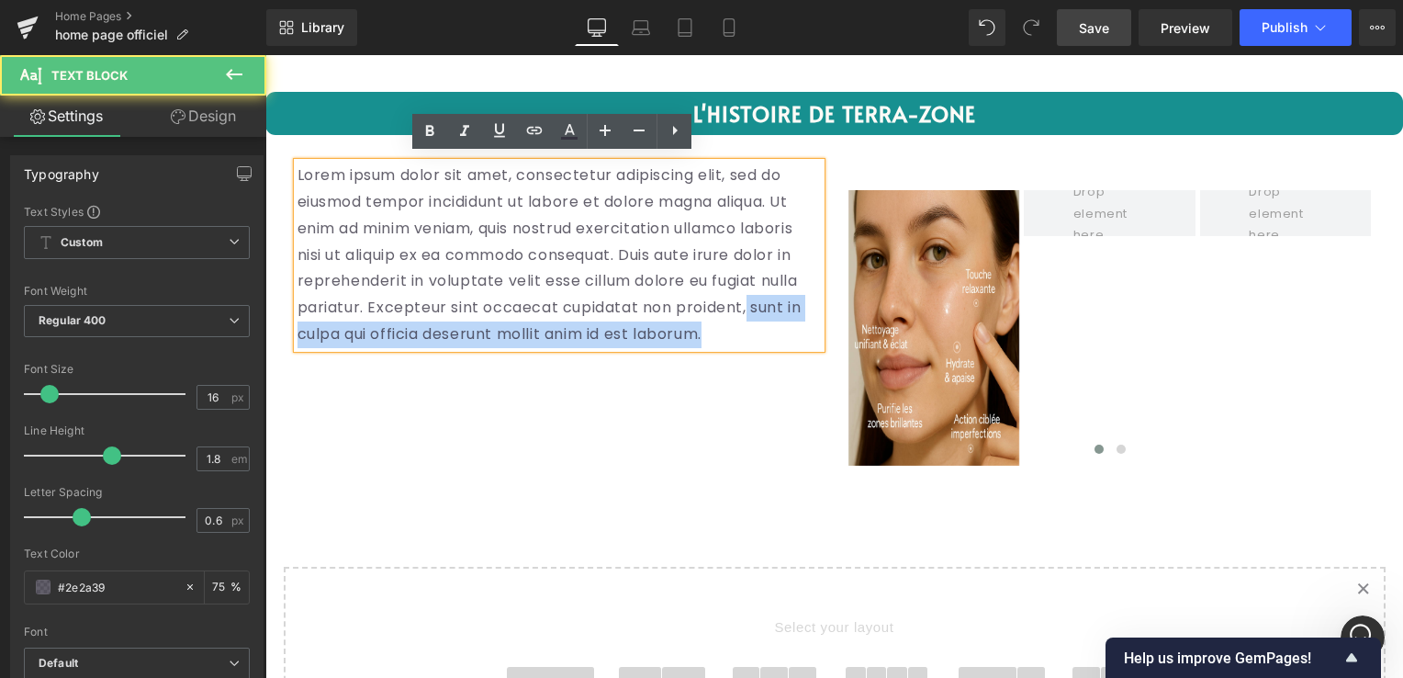
click at [375, 319] on p "Lorem ipsum dolor sit amet, consectetur adipiscing elit, sed do eiusmod tempor …" at bounding box center [558, 254] width 523 height 185
click at [356, 329] on p "Lorem ipsum dolor sit amet, consectetur adipiscing elit, sed do eiusmod tempor …" at bounding box center [558, 254] width 523 height 185
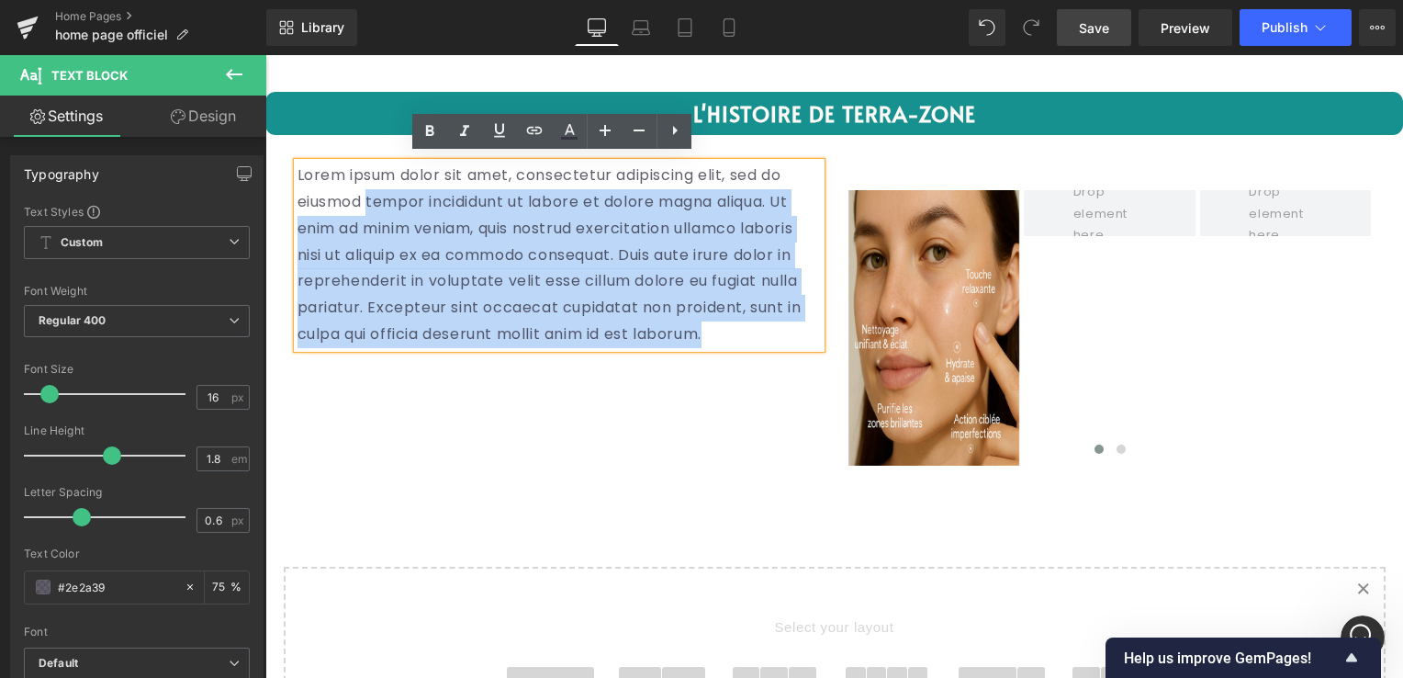
drag, startPoint x: 354, startPoint y: 330, endPoint x: 283, endPoint y: 193, distance: 154.4
click at [284, 193] on div "Lorem ipsum dolor sit amet, consectetur adipiscing elit, sed do eiusmod tempor …" at bounding box center [559, 254] width 551 height 185
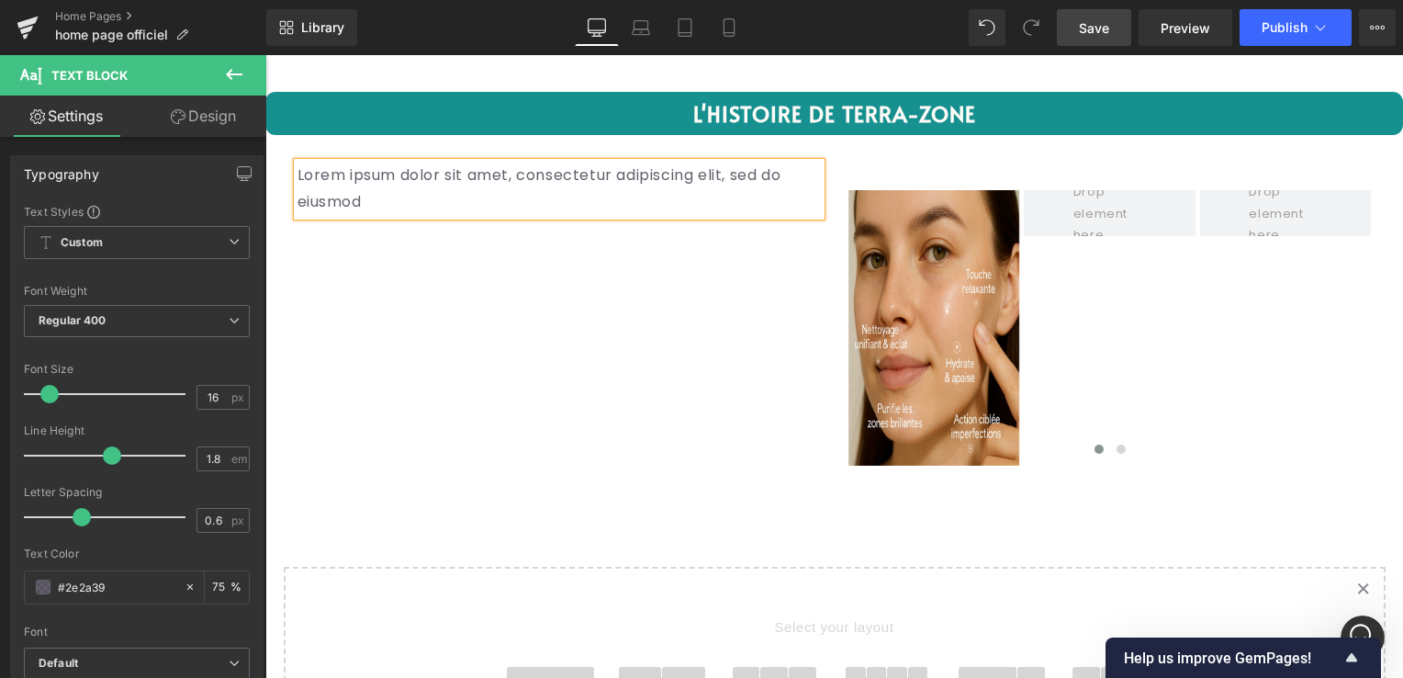
click at [739, 288] on div "Lorem ipsum dolor sit amet, consectetur adipiscing elit, sed do eiusmod Text Bl…" at bounding box center [835, 305] width 1102 height 340
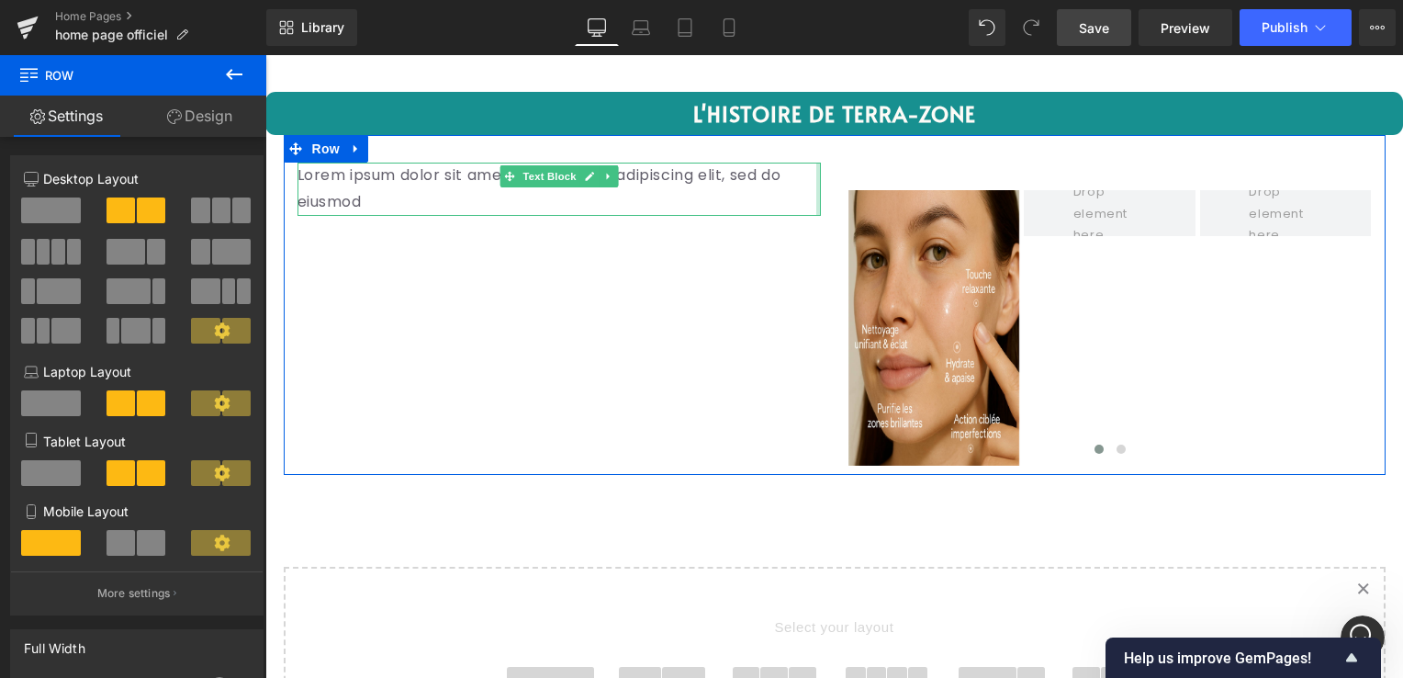
click at [807, 167] on p "Lorem ipsum dolor sit amet, consectetur adipiscing elit, sed do eiusmod" at bounding box center [558, 188] width 523 height 53
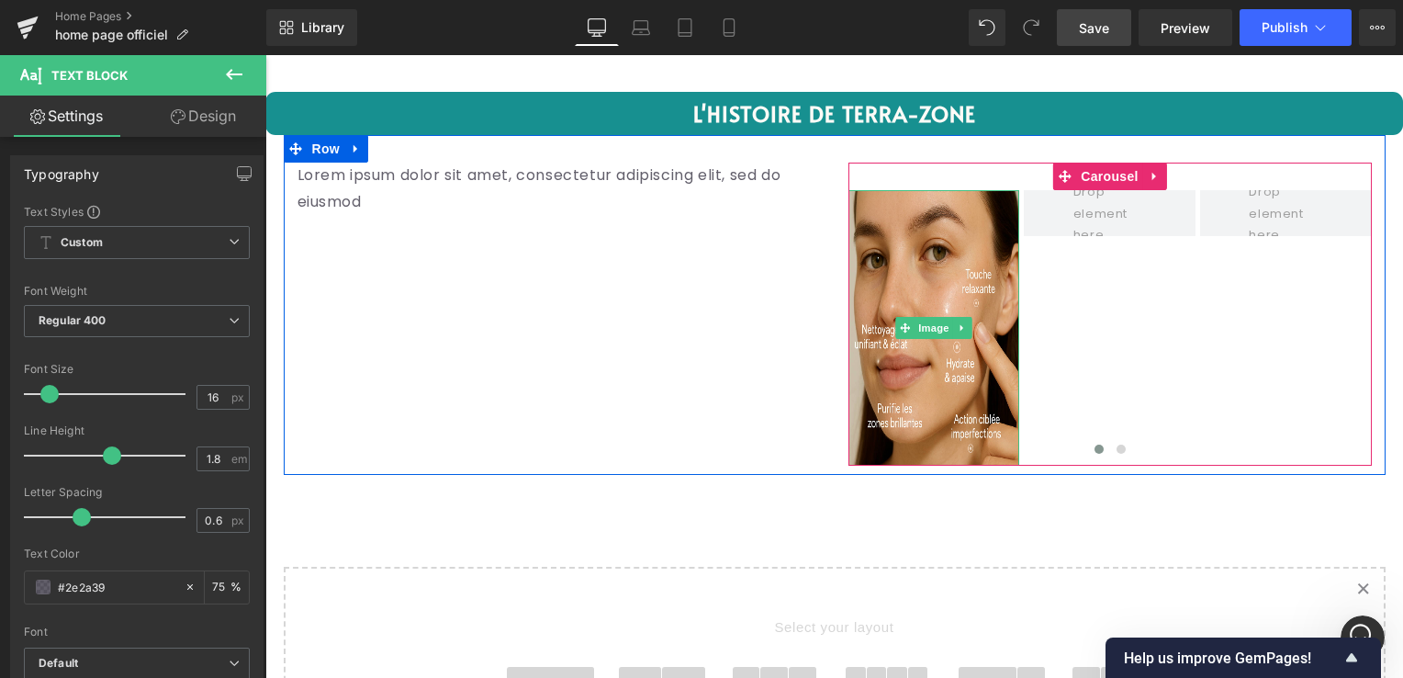
drag, startPoint x: 924, startPoint y: 323, endPoint x: 451, endPoint y: 333, distance: 472.9
click at [921, 325] on span "Image" at bounding box center [933, 328] width 39 height 22
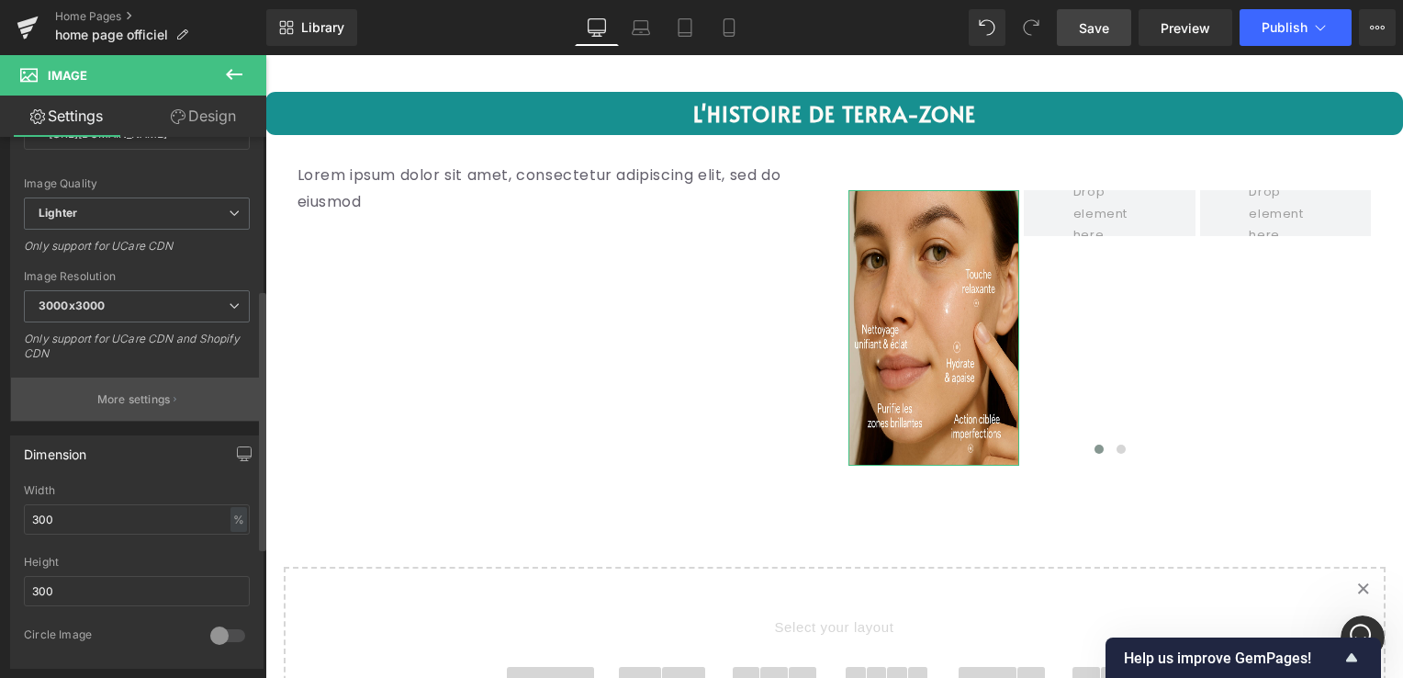
scroll to position [367, 0]
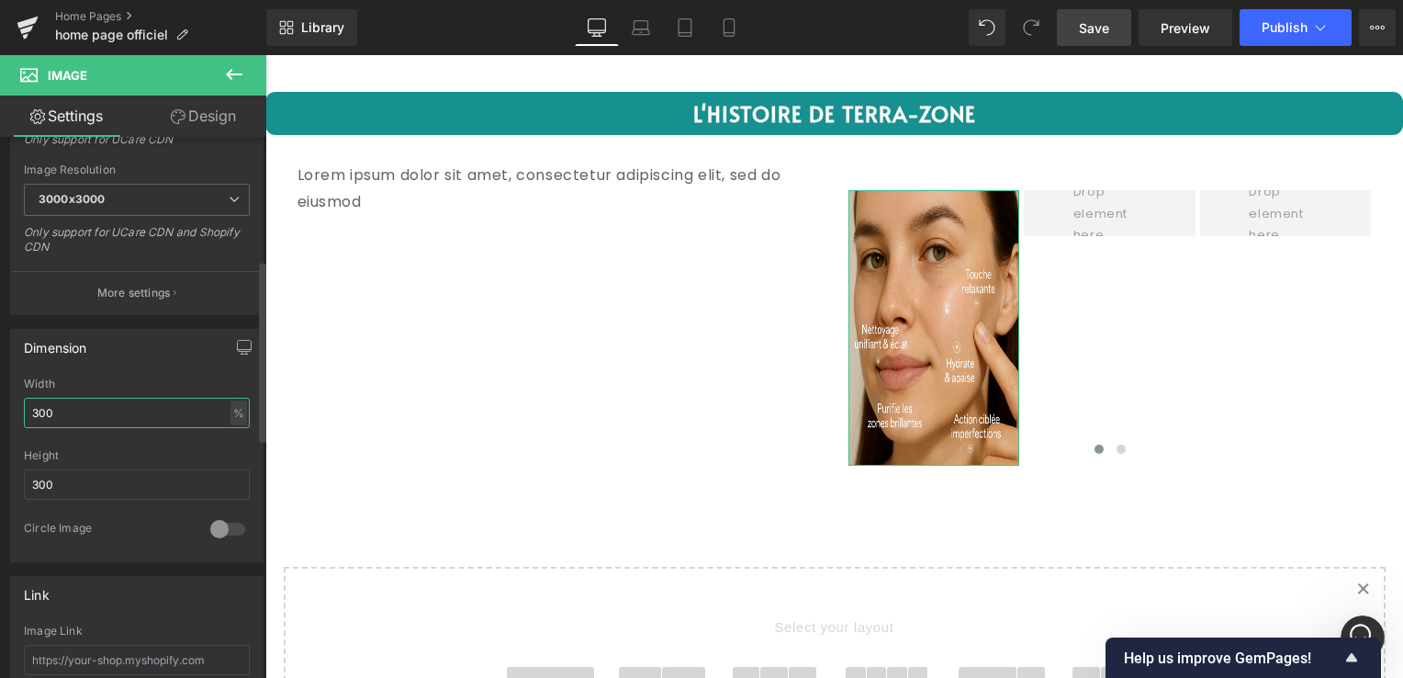
drag, startPoint x: 73, startPoint y: 414, endPoint x: 1, endPoint y: 415, distance: 72.5
click at [1, 415] on div "Dimension 300% Width 300 % % px 300px Height 300 0 Circle Image" at bounding box center [137, 438] width 275 height 247
drag, startPoint x: 59, startPoint y: 479, endPoint x: 0, endPoint y: 476, distance: 58.9
click at [0, 478] on html "Image You are previewing how the will restyle your page. You can not edit Eleme…" at bounding box center [701, 339] width 1403 height 678
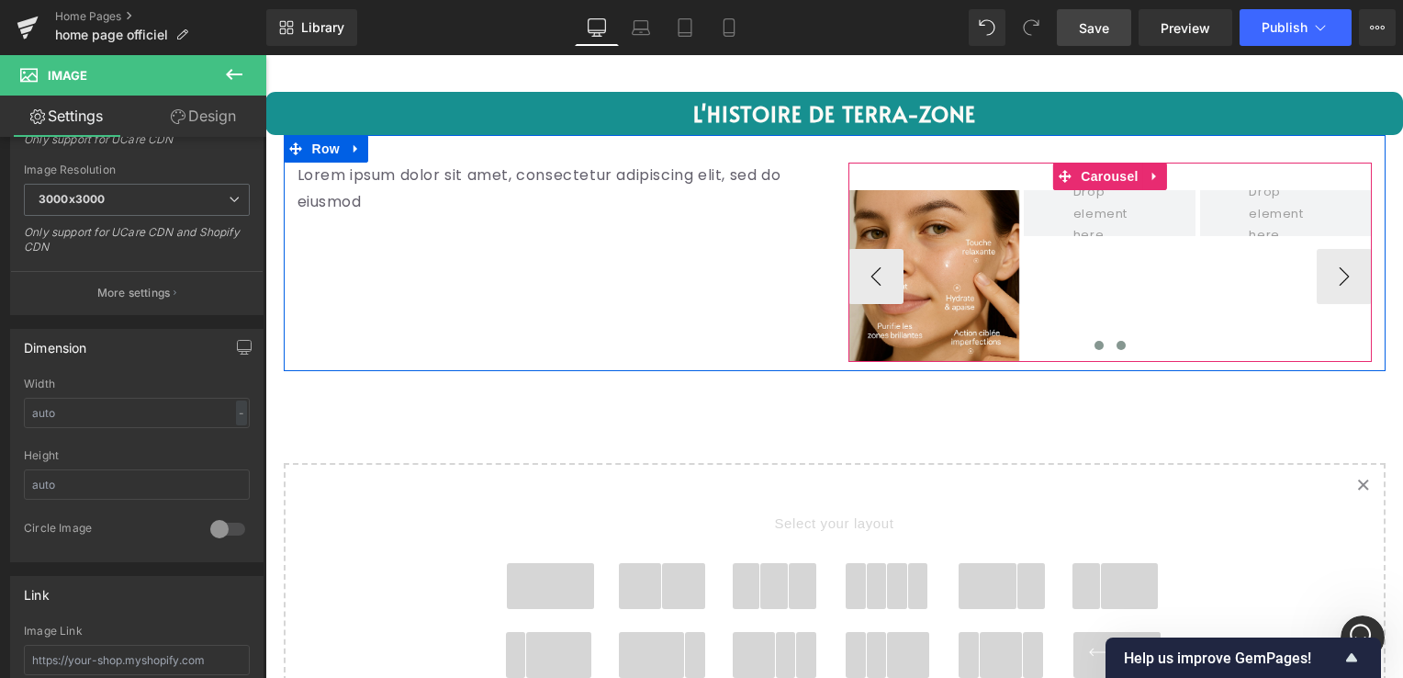
click at [1116, 342] on span at bounding box center [1120, 345] width 9 height 9
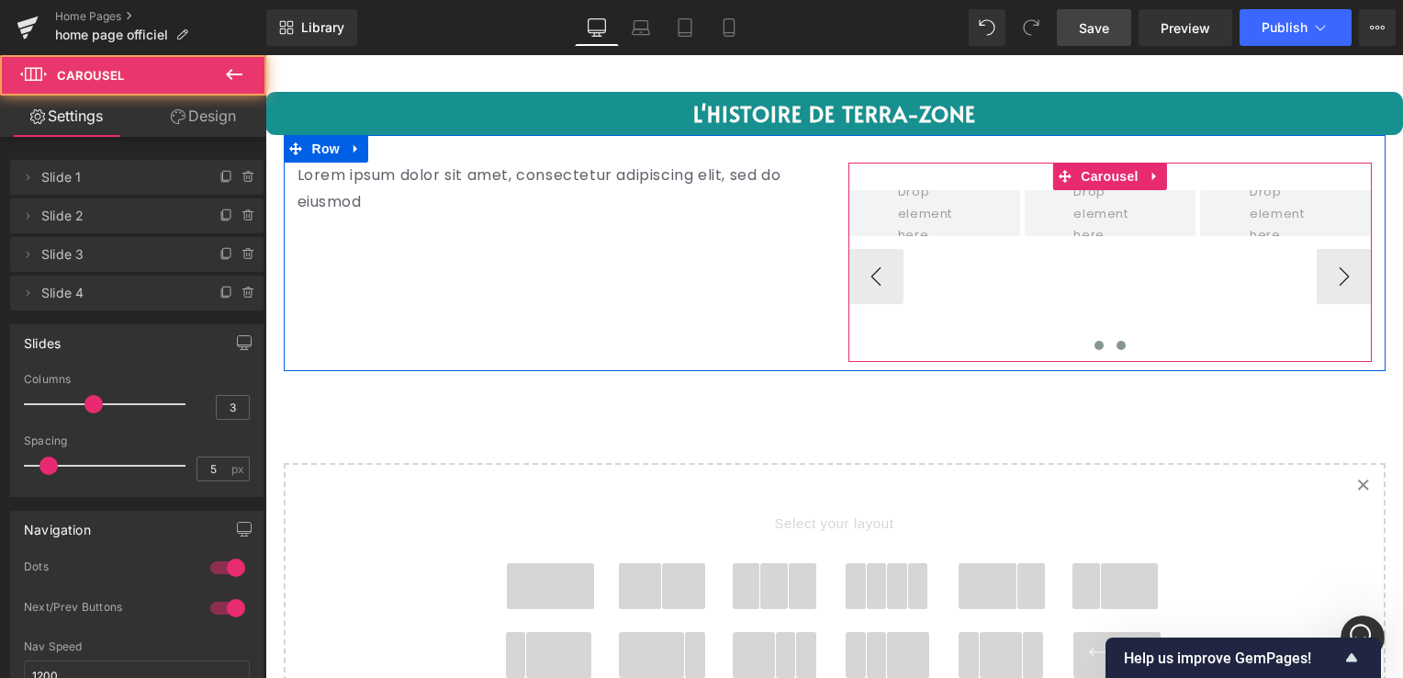
click at [1088, 341] on button at bounding box center [1099, 345] width 22 height 18
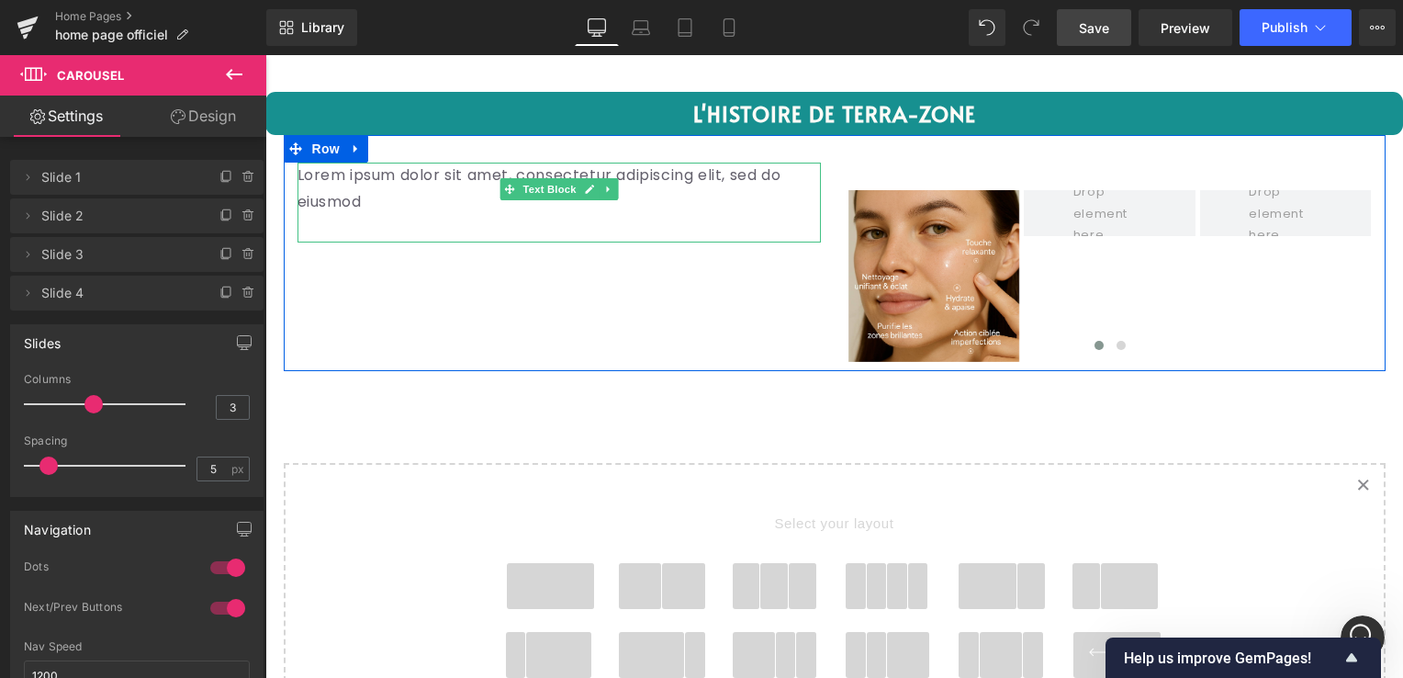
click at [791, 176] on p "Lorem ipsum dolor sit amet, consectetur adipiscing elit, sed do eiusmod" at bounding box center [558, 188] width 523 height 53
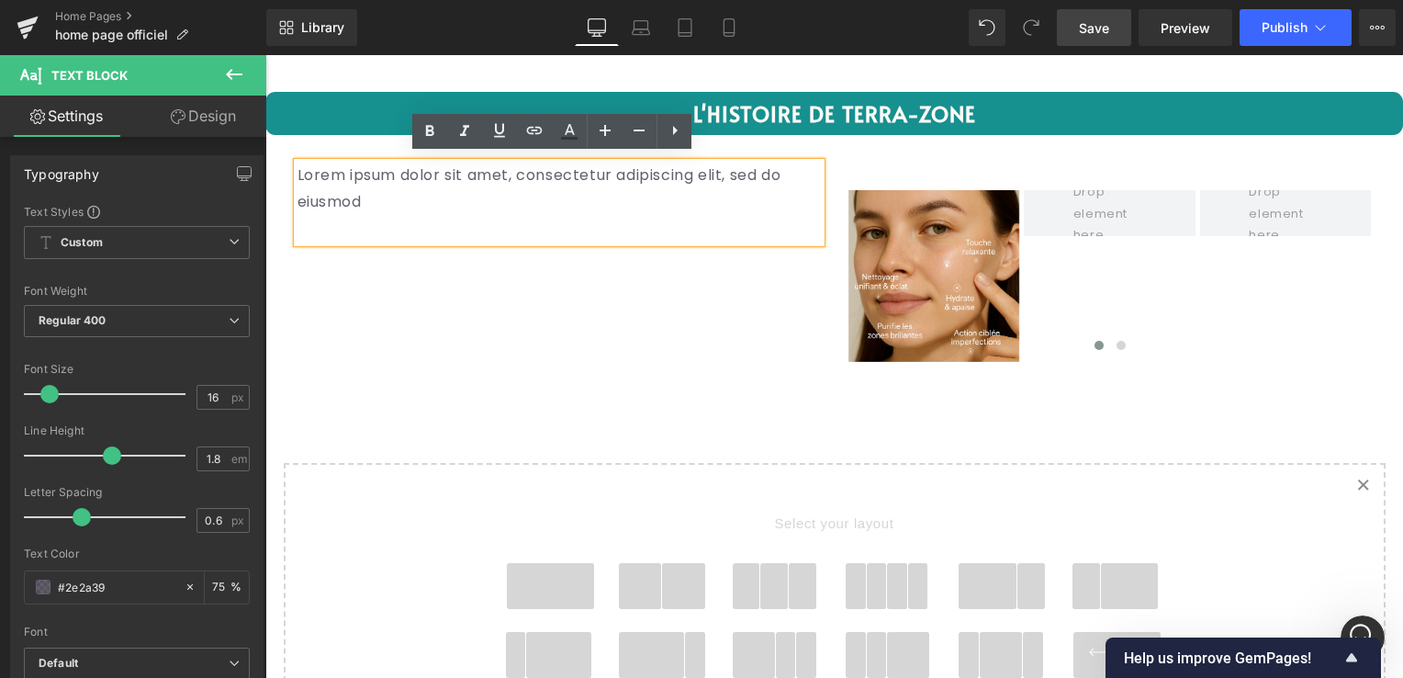
click at [569, 173] on p "Lorem ipsum dolor sit amet, consectetur adipiscing elit, sed do eiusmod" at bounding box center [558, 188] width 523 height 53
click at [577, 171] on p "Lorem ipsum dolor sit amet, consectetur adipiscing elit, sed do eiusmod" at bounding box center [558, 188] width 523 height 53
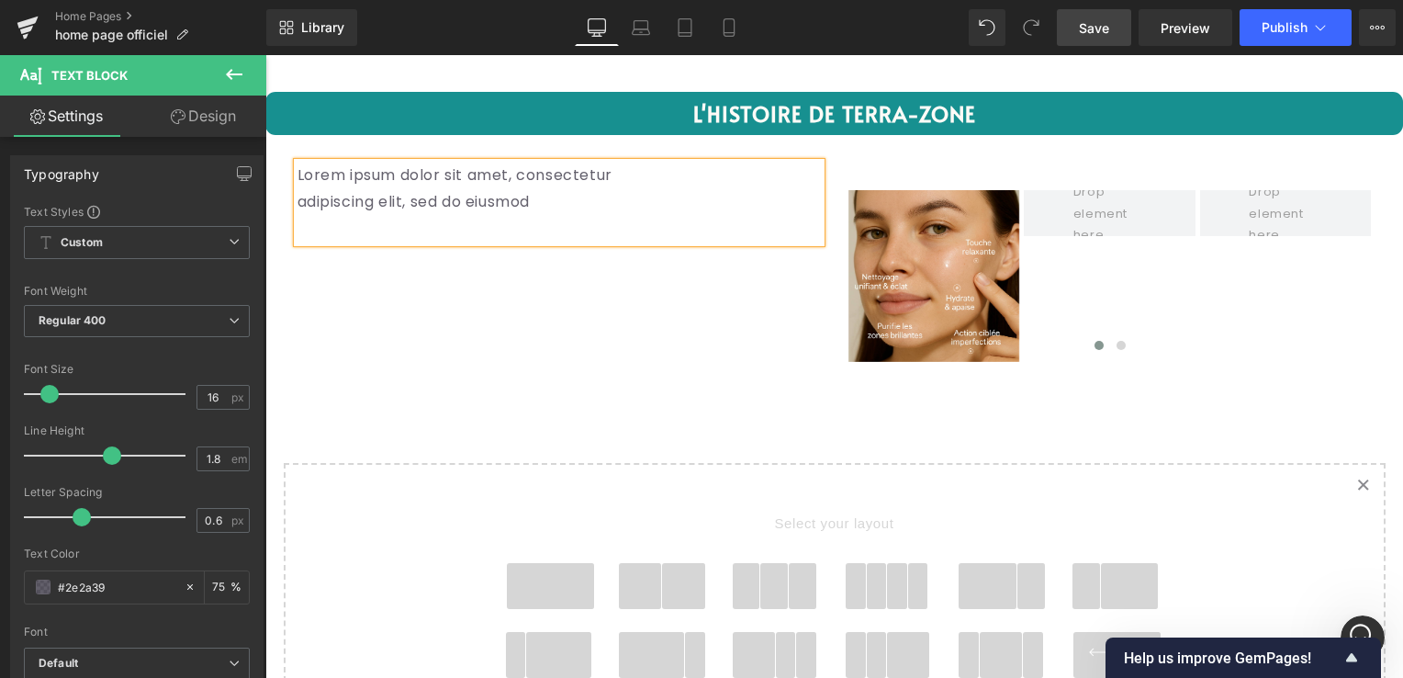
click at [387, 168] on p "Lorem ipsum dolor sit amet, consectetur" at bounding box center [558, 175] width 523 height 27
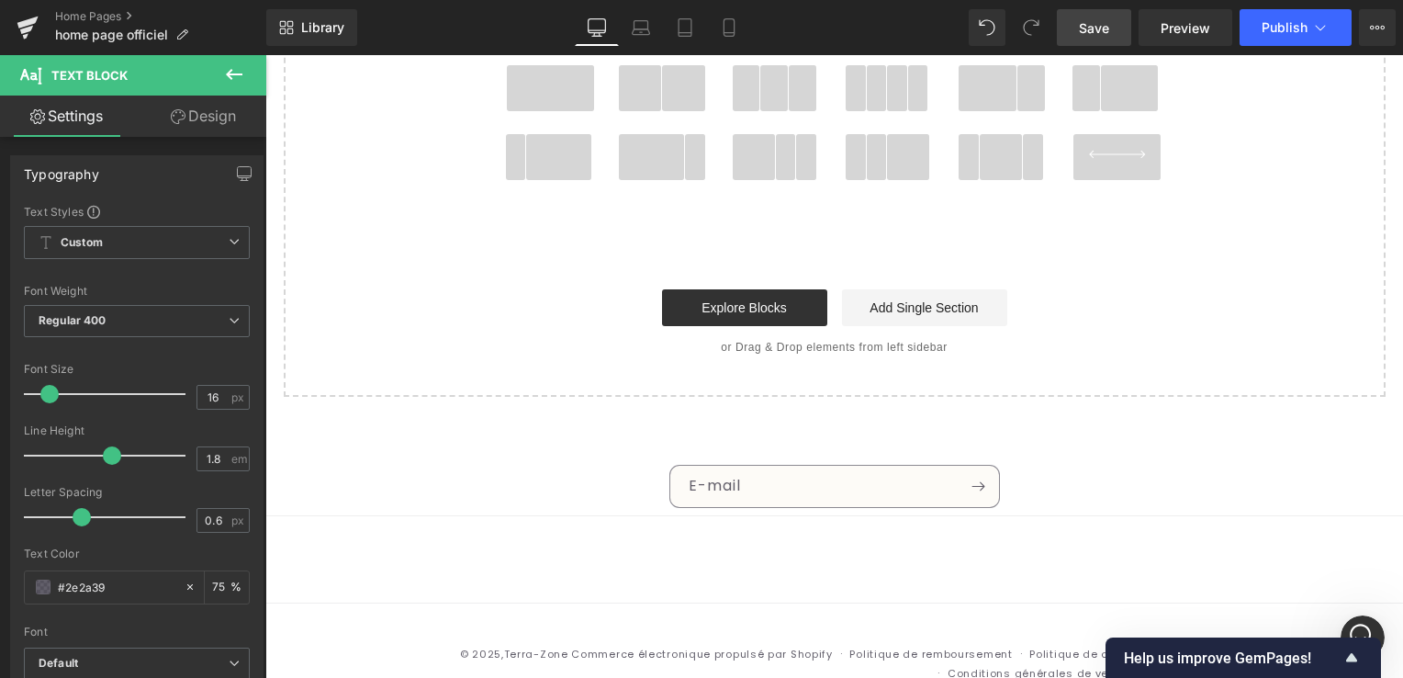
scroll to position [4438, 0]
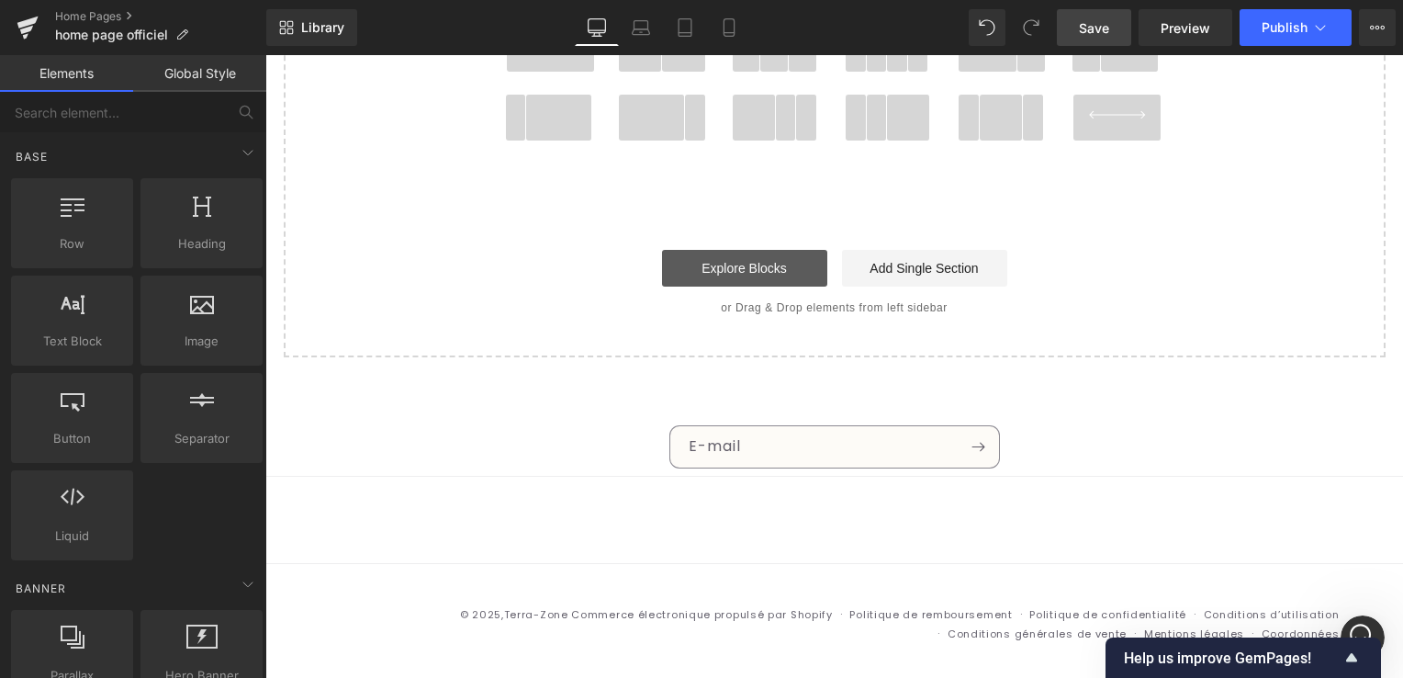
click at [745, 263] on link "Explore Blocks" at bounding box center [744, 268] width 165 height 37
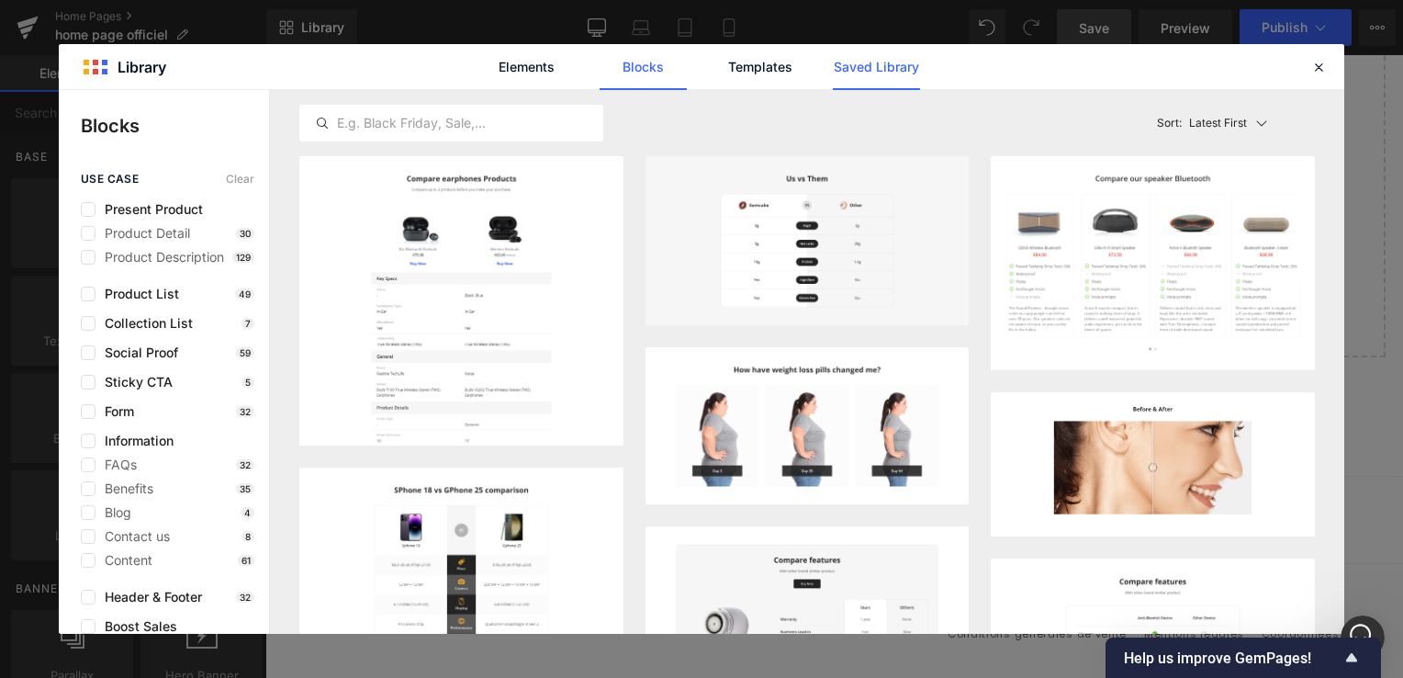
click at [857, 68] on link "Saved Library" at bounding box center [876, 67] width 87 height 46
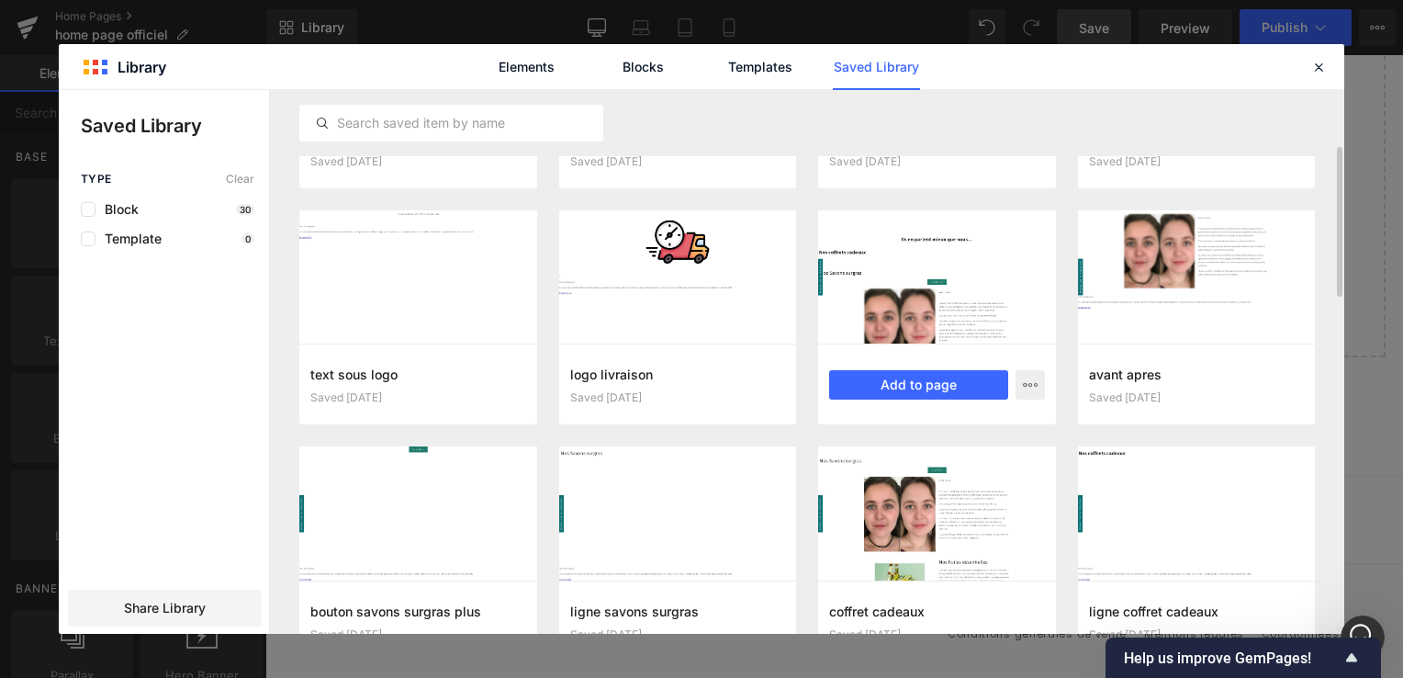
scroll to position [373, 0]
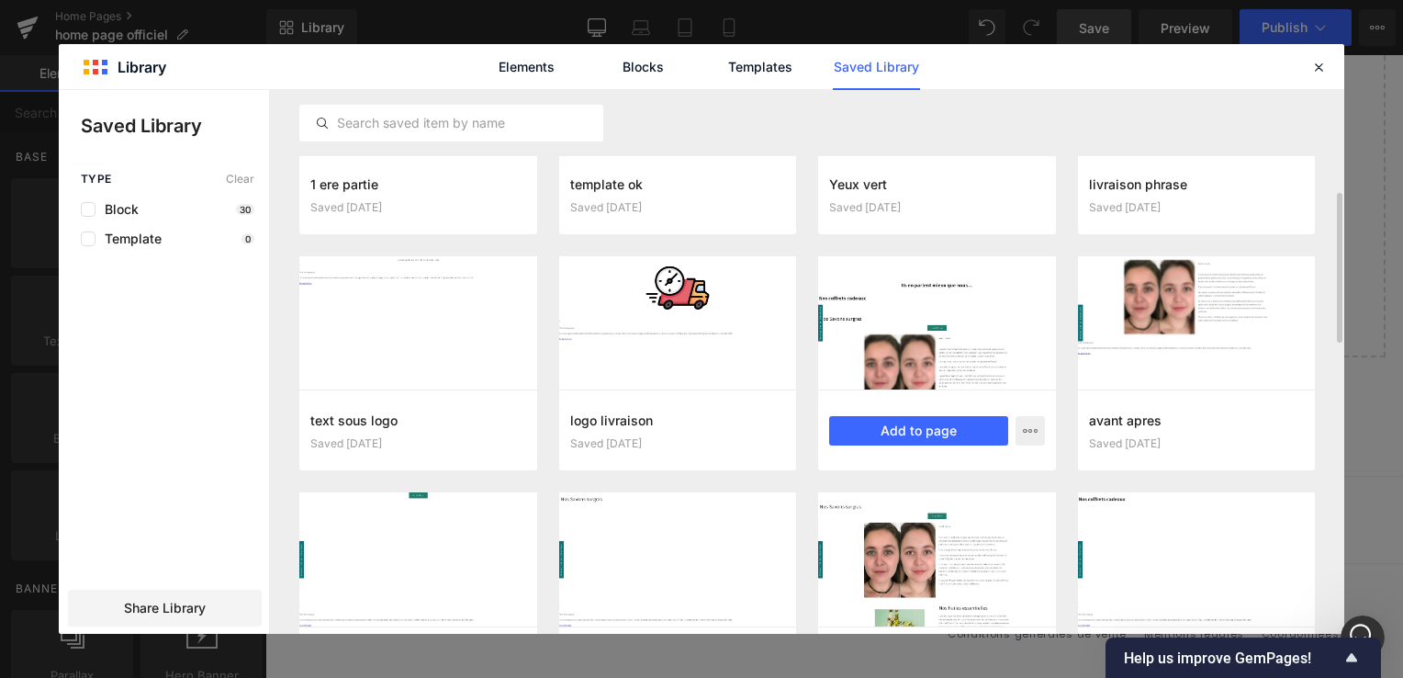
click at [945, 371] on div at bounding box center [937, 322] width 238 height 133
click at [930, 425] on button "Add to page" at bounding box center [918, 430] width 179 height 29
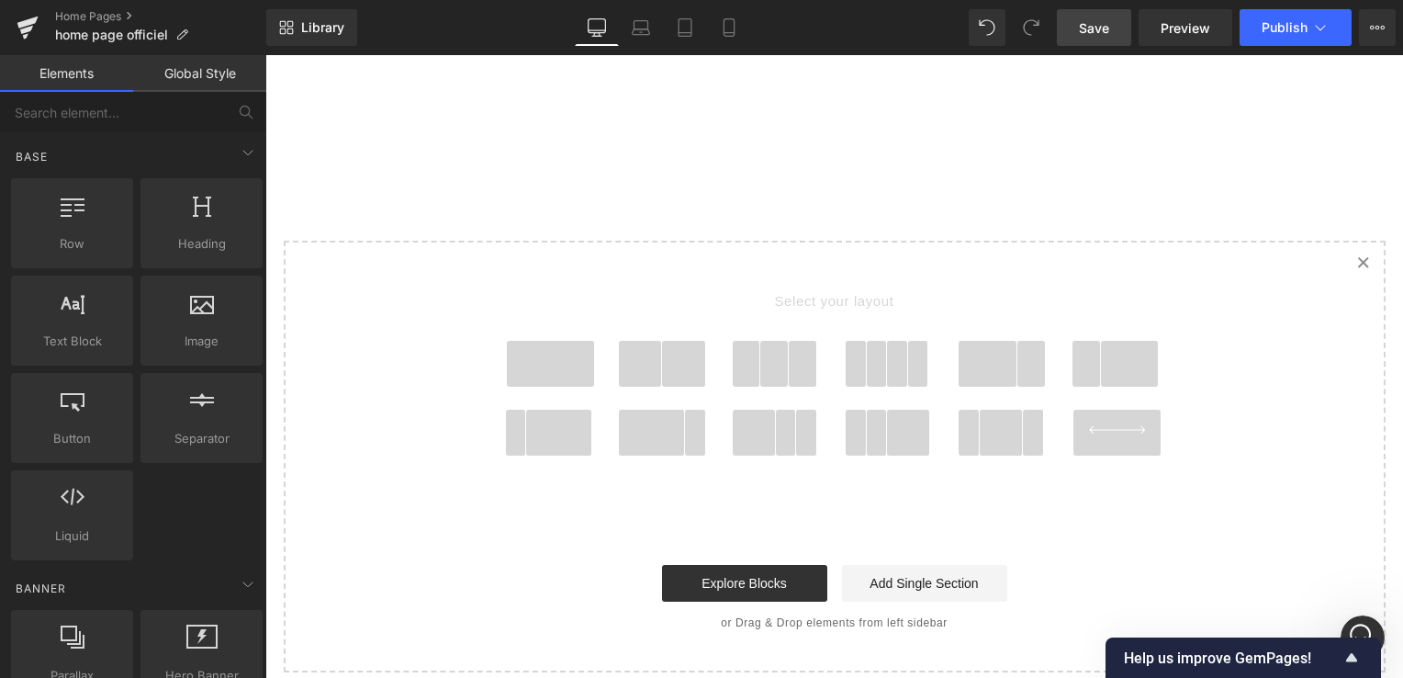
scroll to position [4118, 0]
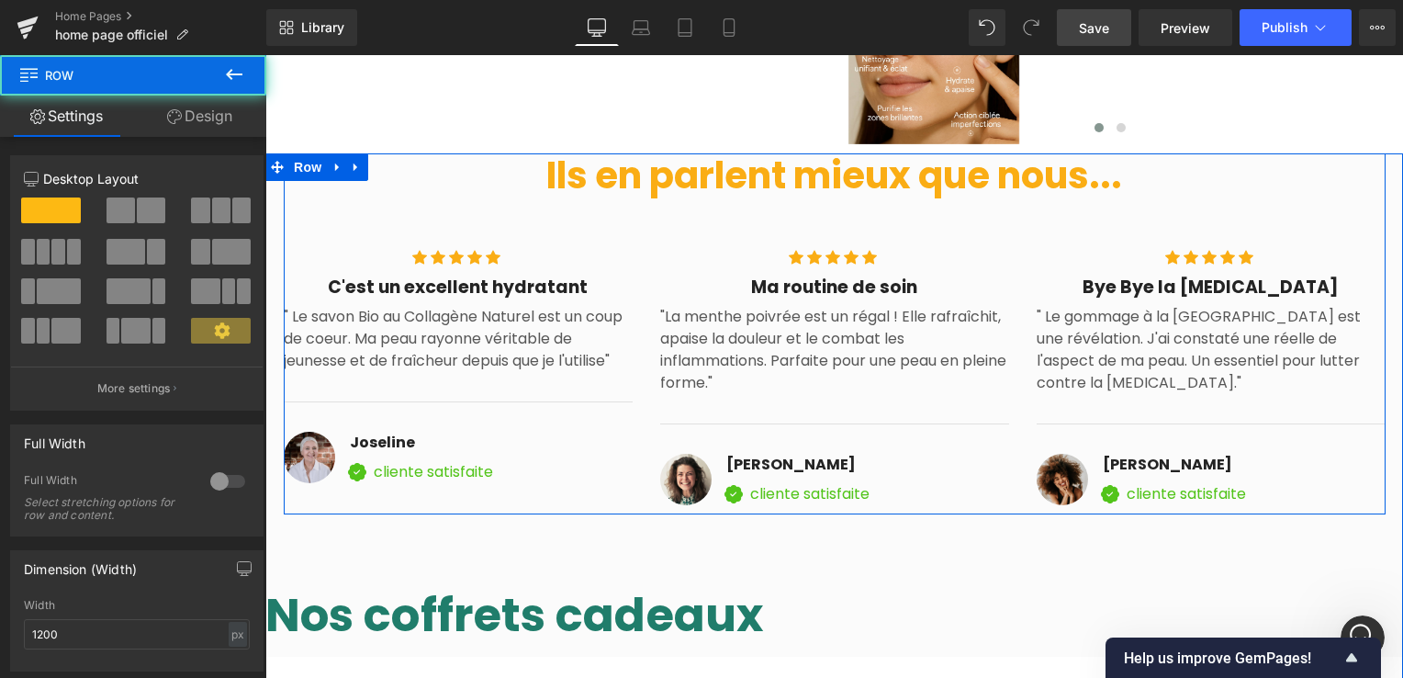
click div "Ils en parlent mieux que nous... Heading Row Icon Icon Icon Icon Icon Icon List…"
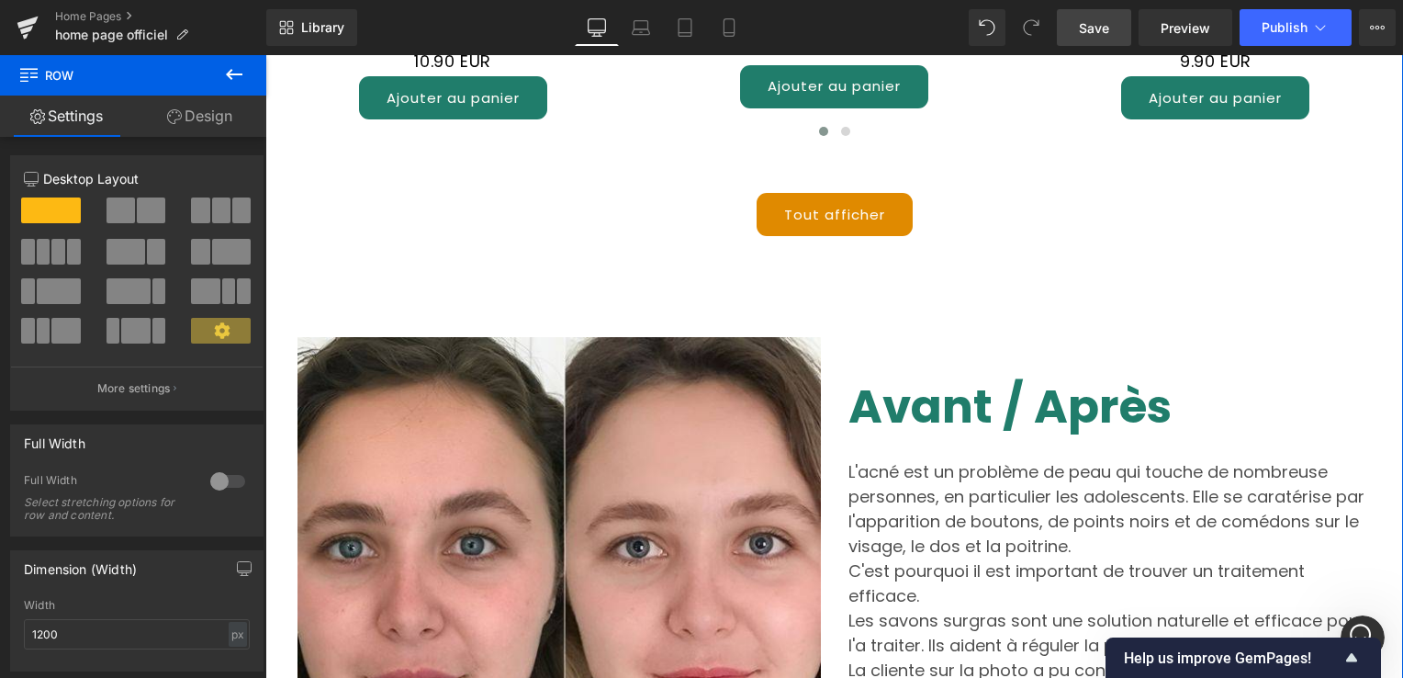
scroll to position [5911, 0]
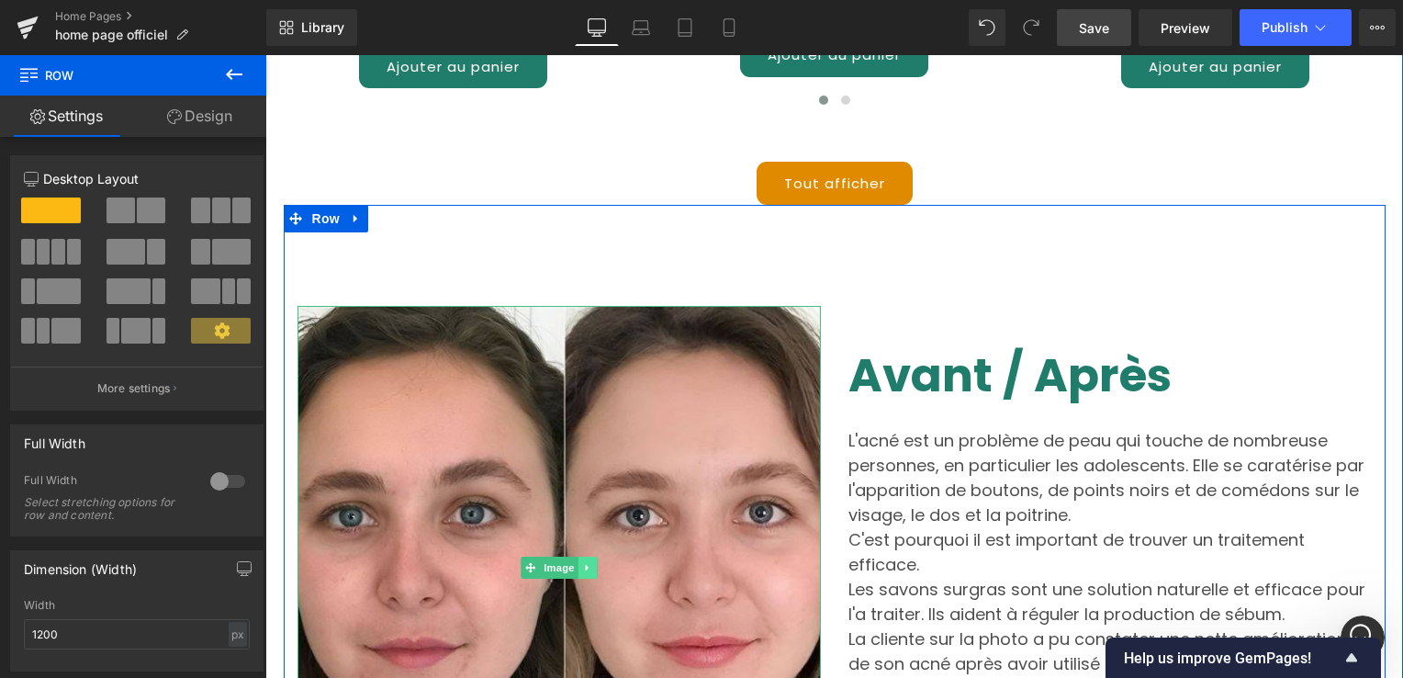
click icon
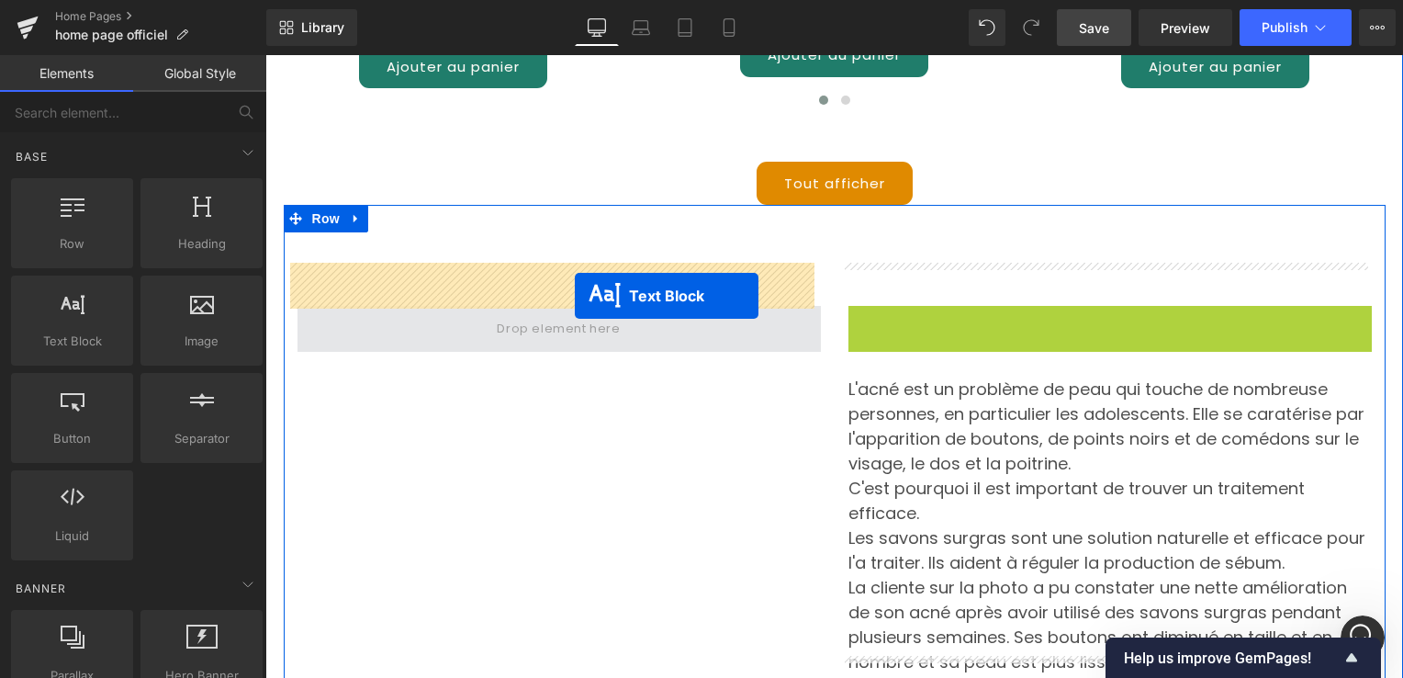
drag, startPoint x: 790, startPoint y: 257, endPoint x: 300, endPoint y: 232, distance: 490.9
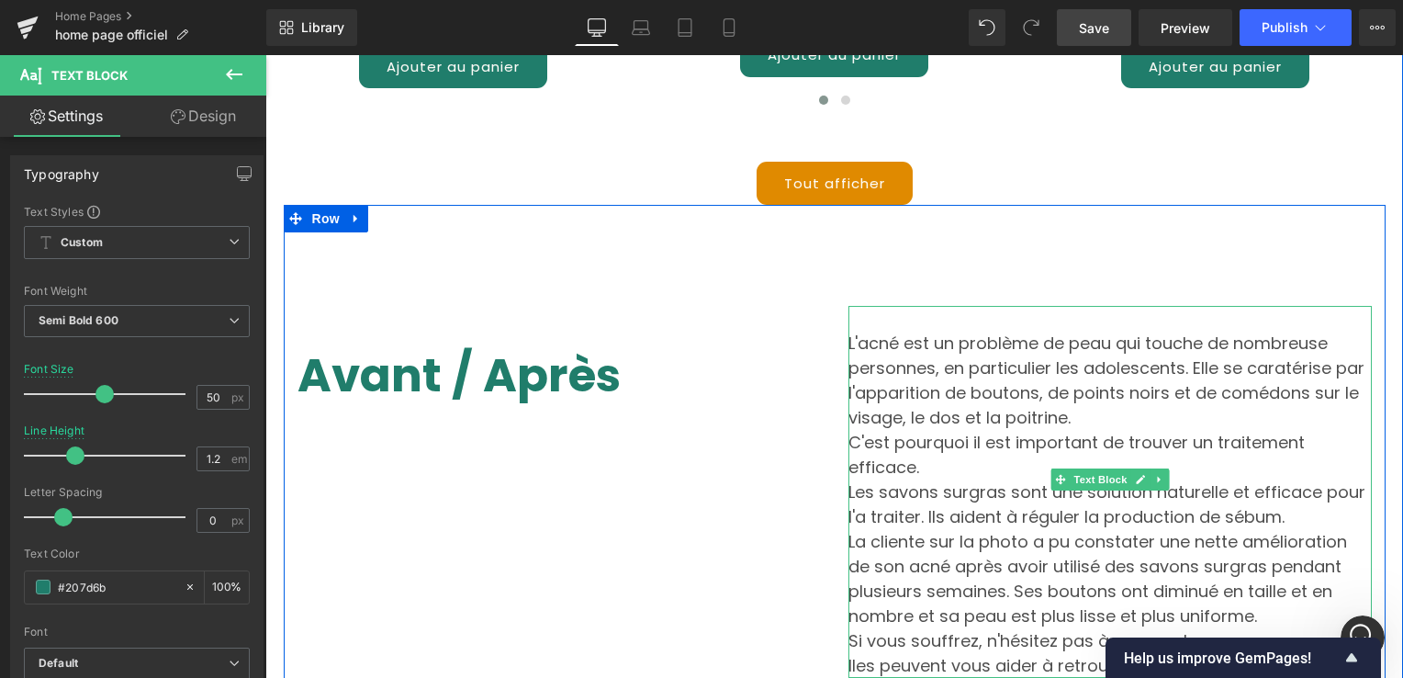
click p "L'acné est un problème de peau qui touche de nombreuse personnes, en particulie…"
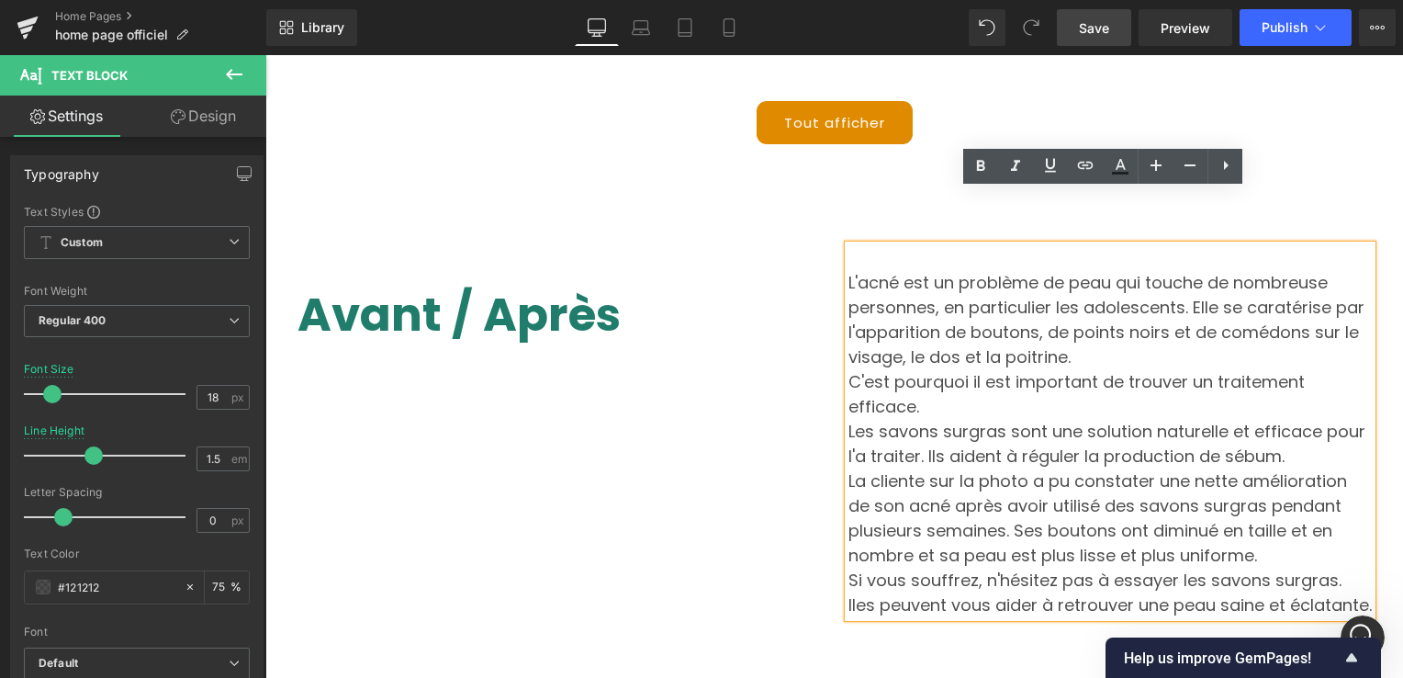
scroll to position [6002, 0]
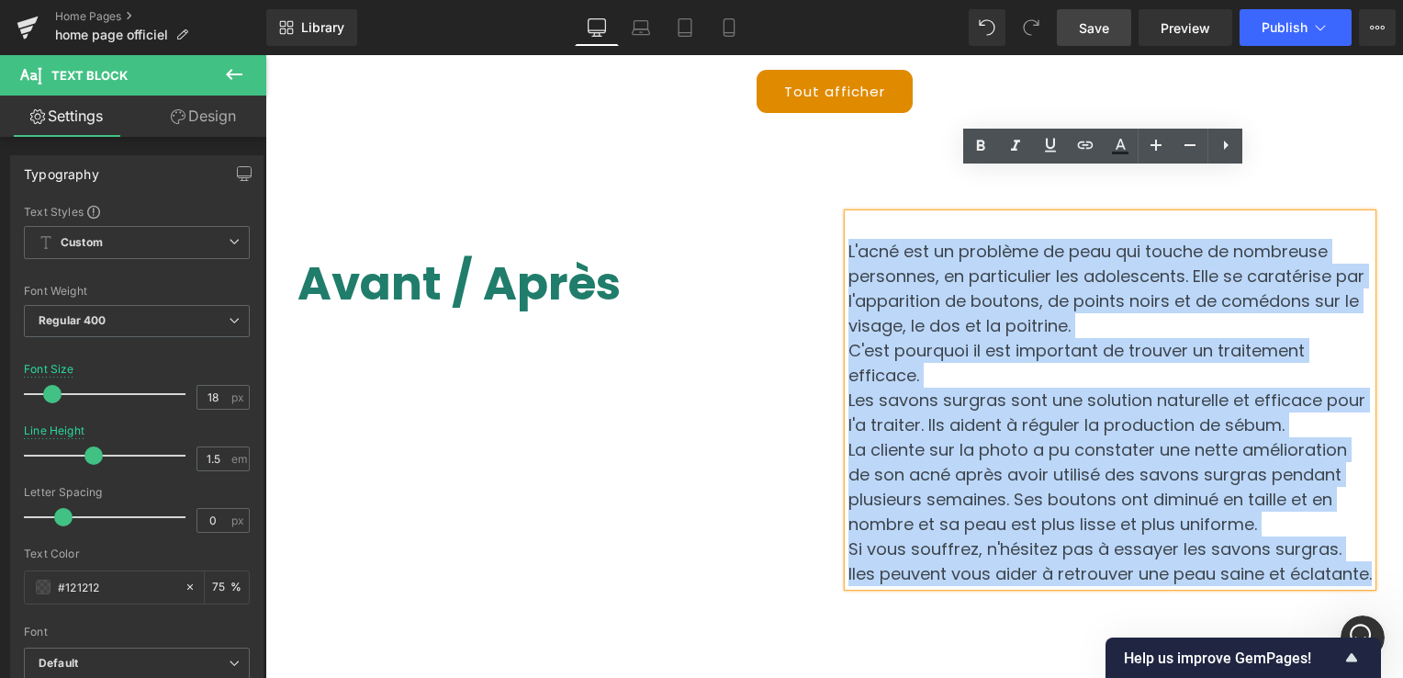
drag, startPoint x: 573, startPoint y: 149, endPoint x: 561, endPoint y: 144, distance: 12.8
click div "Avant / Après Text Block L'acné est un problème de peau qui touche de nombreuse…"
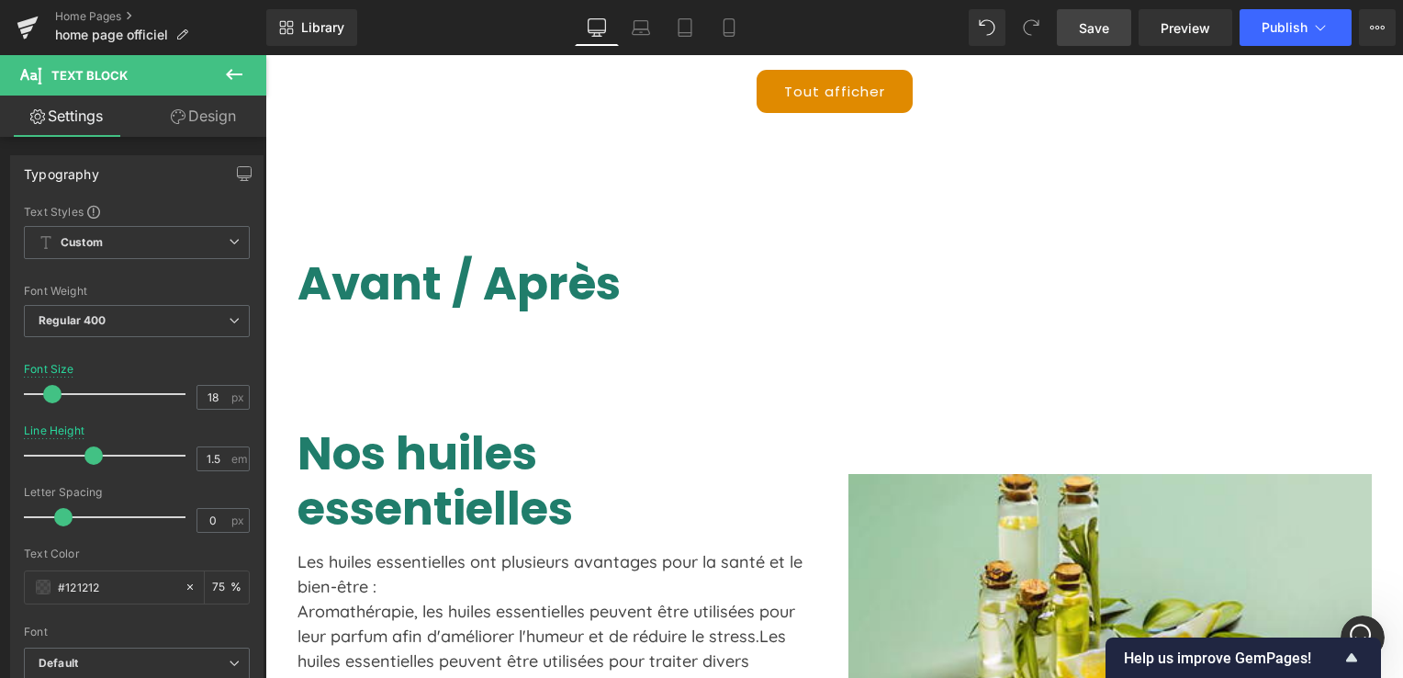
click at [231, 72] on icon at bounding box center [234, 74] width 22 height 22
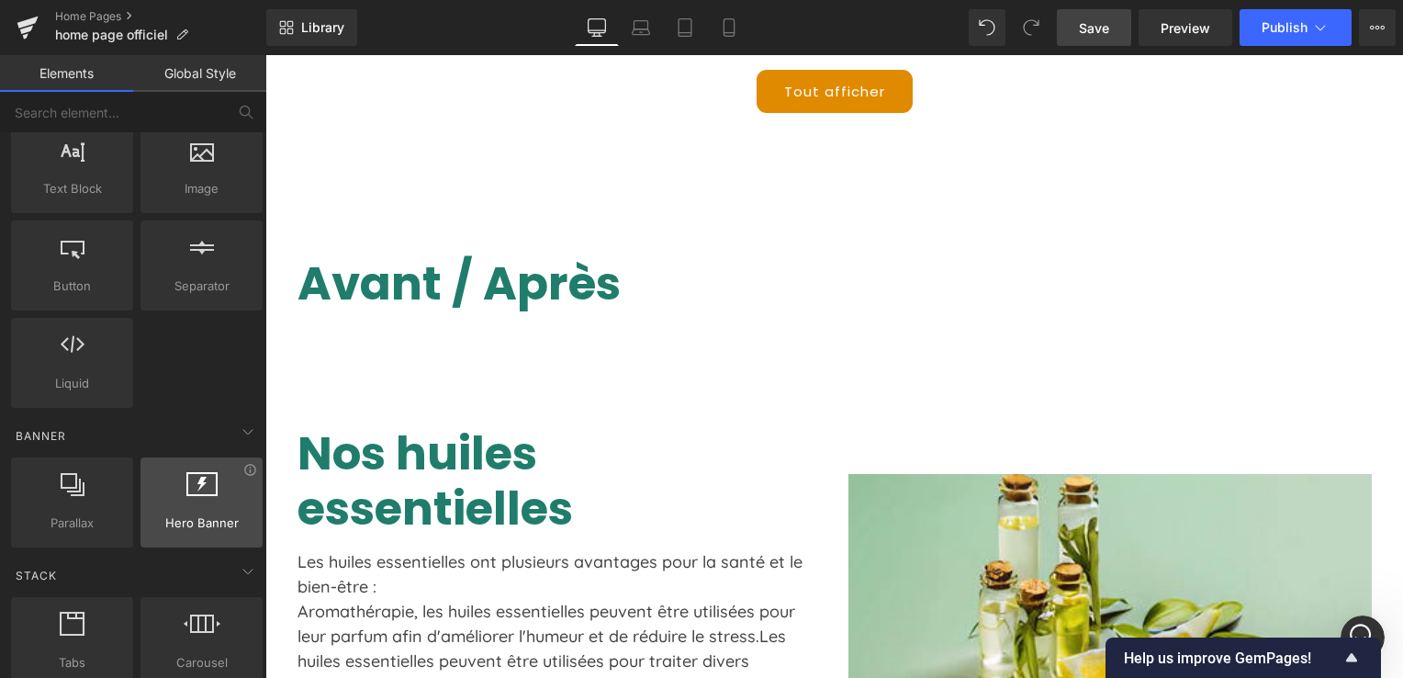
scroll to position [184, 0]
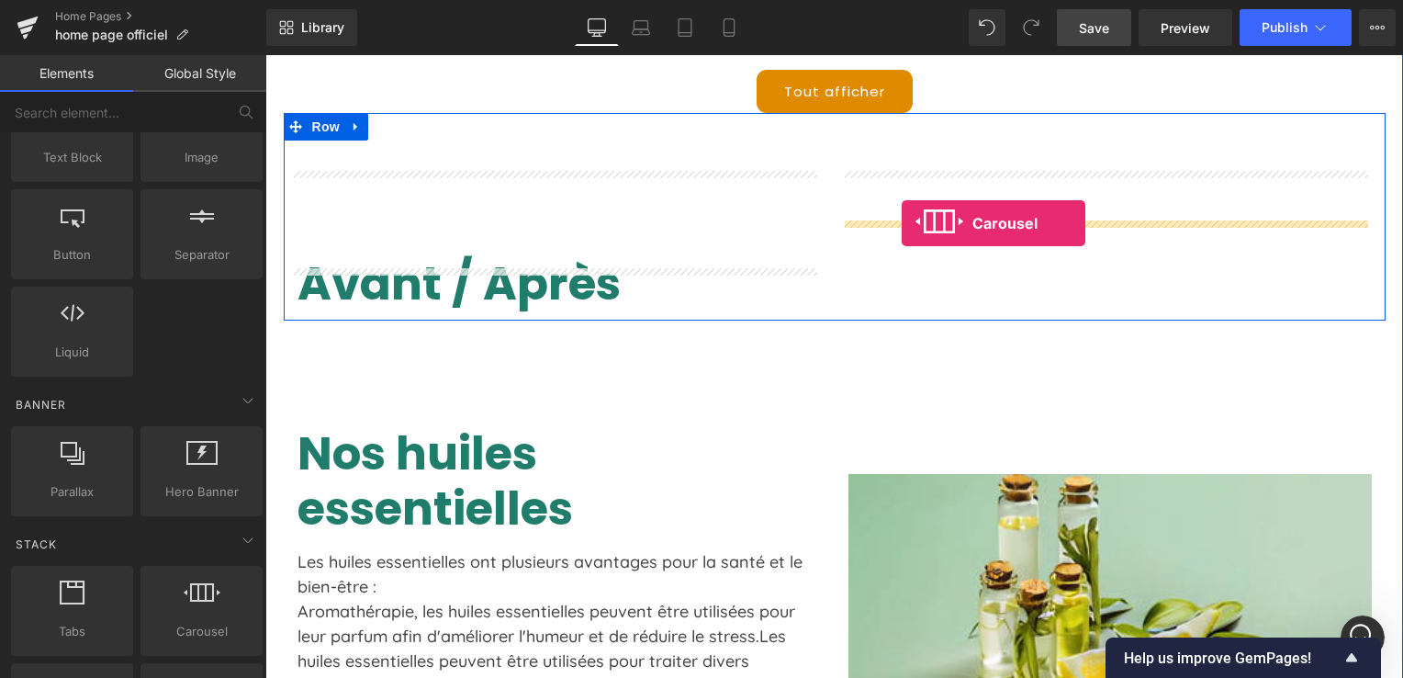
drag, startPoint x: 203, startPoint y: 593, endPoint x: 636, endPoint y: 168, distance: 607.0
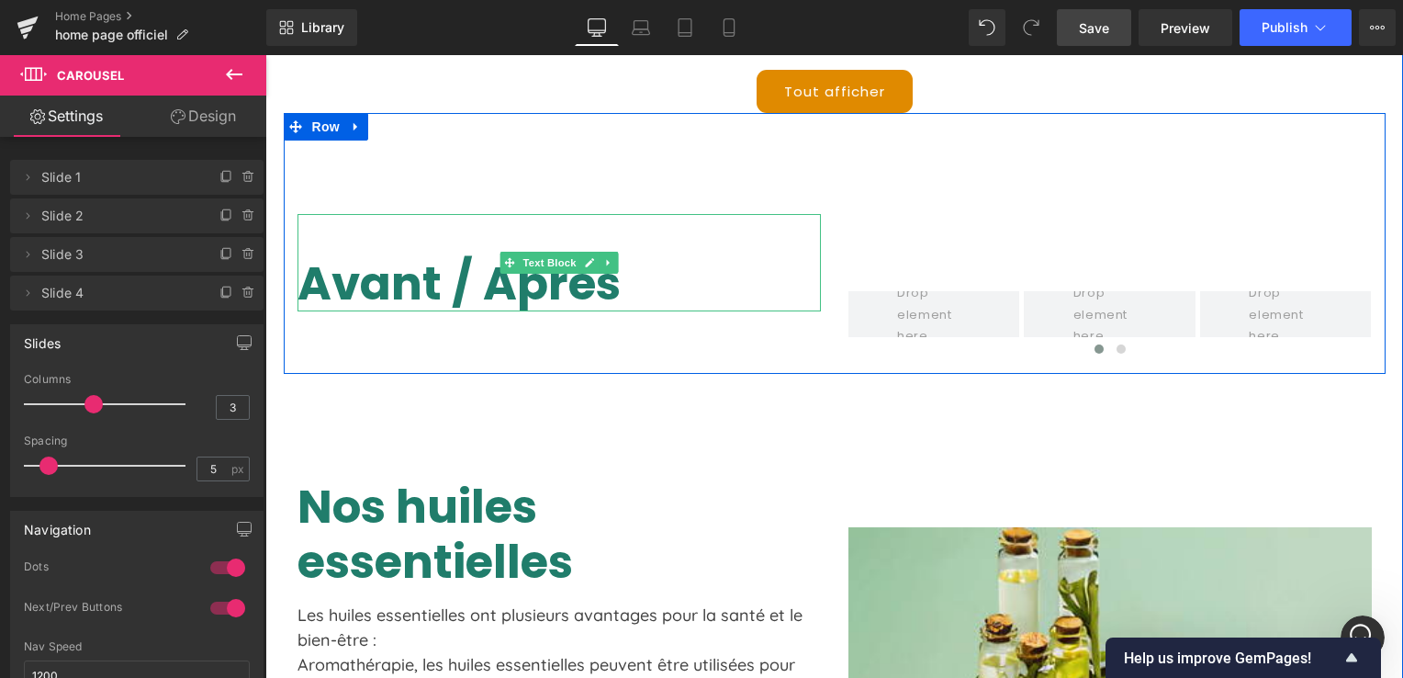
click p "Avant / Après"
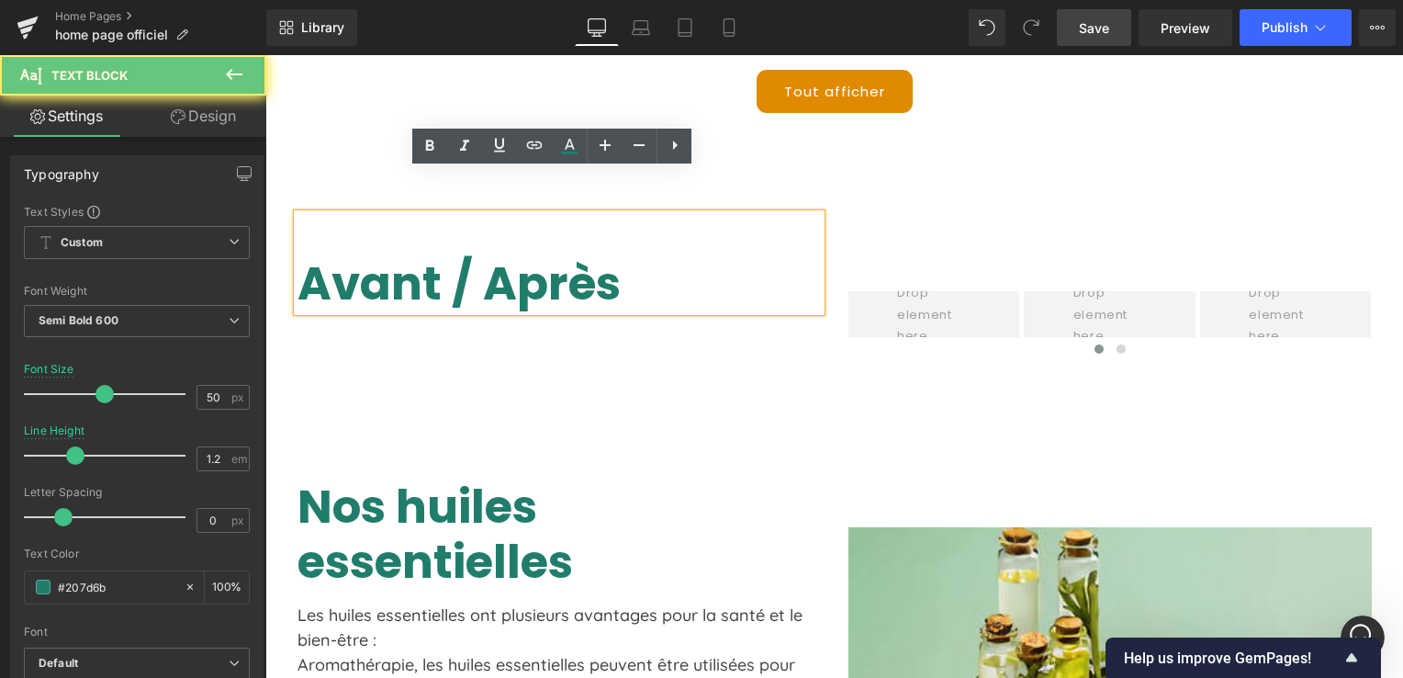
click p "Avant / Après"
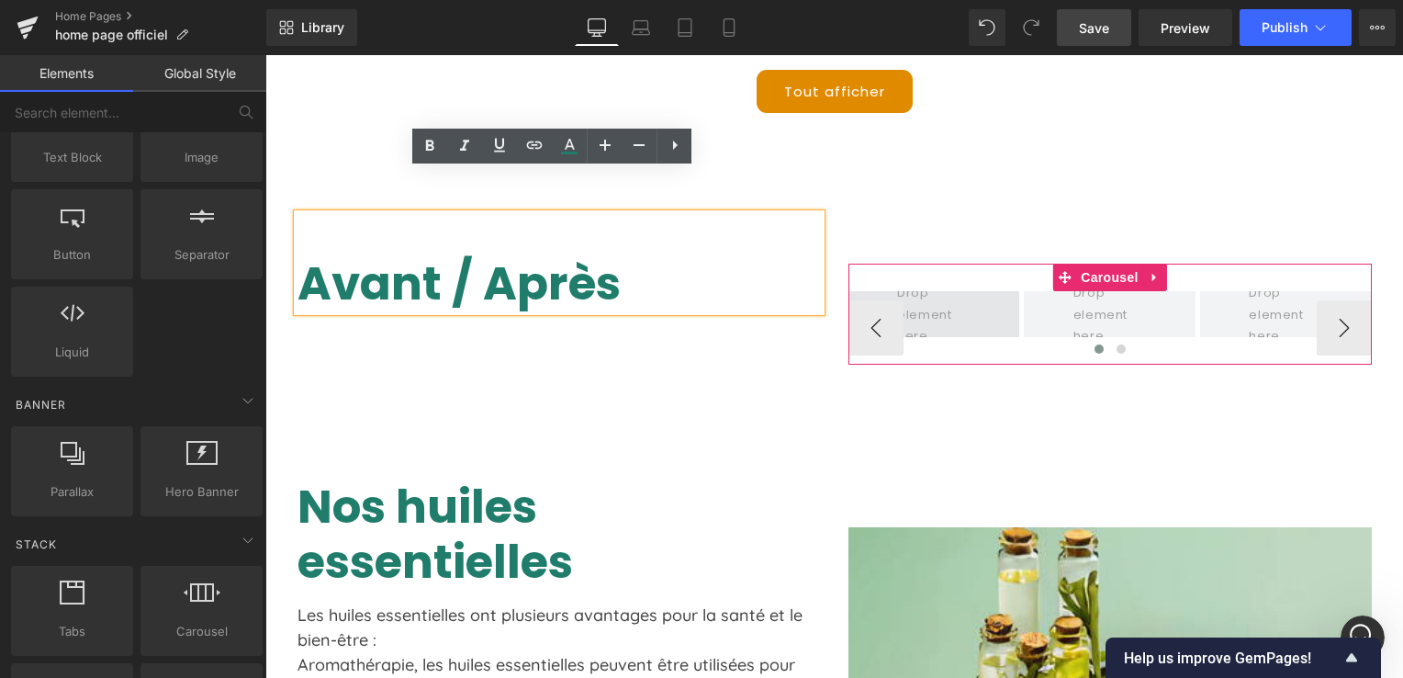
click span
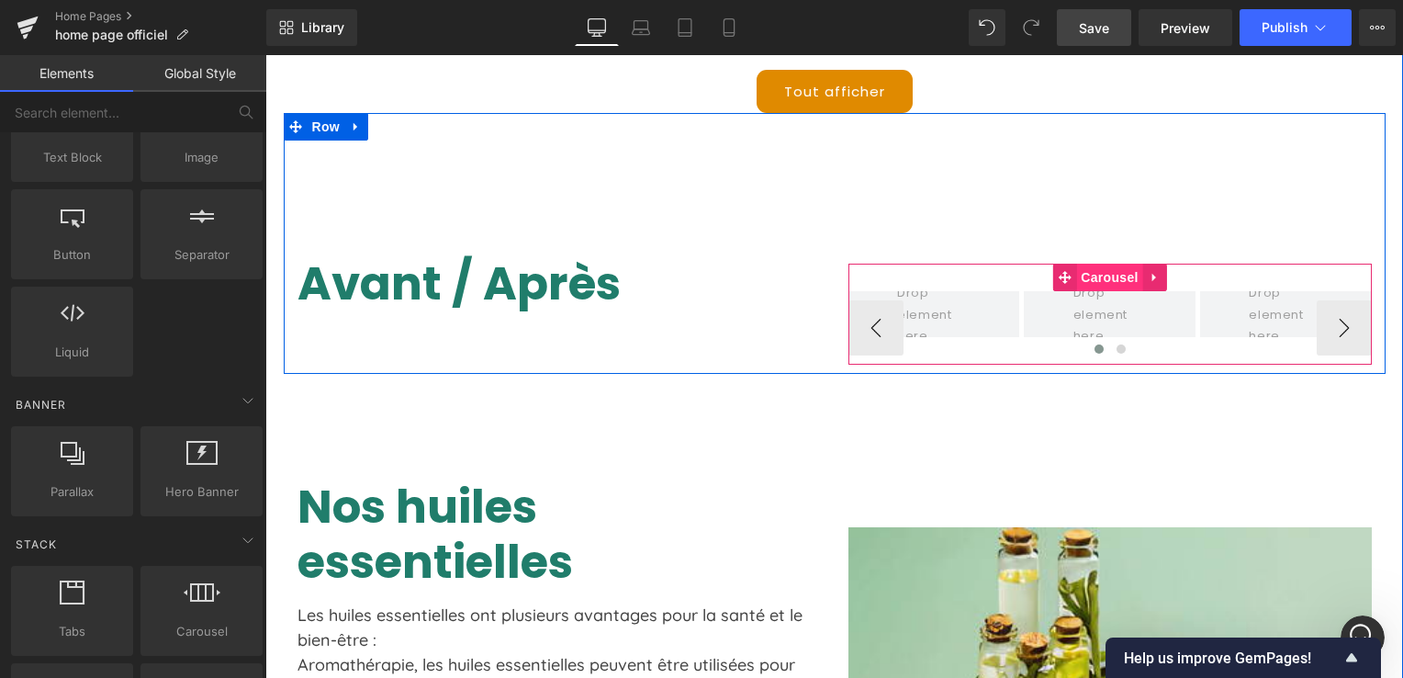
drag, startPoint x: 862, startPoint y: 169, endPoint x: 840, endPoint y: 175, distance: 23.0
click span "Carousel"
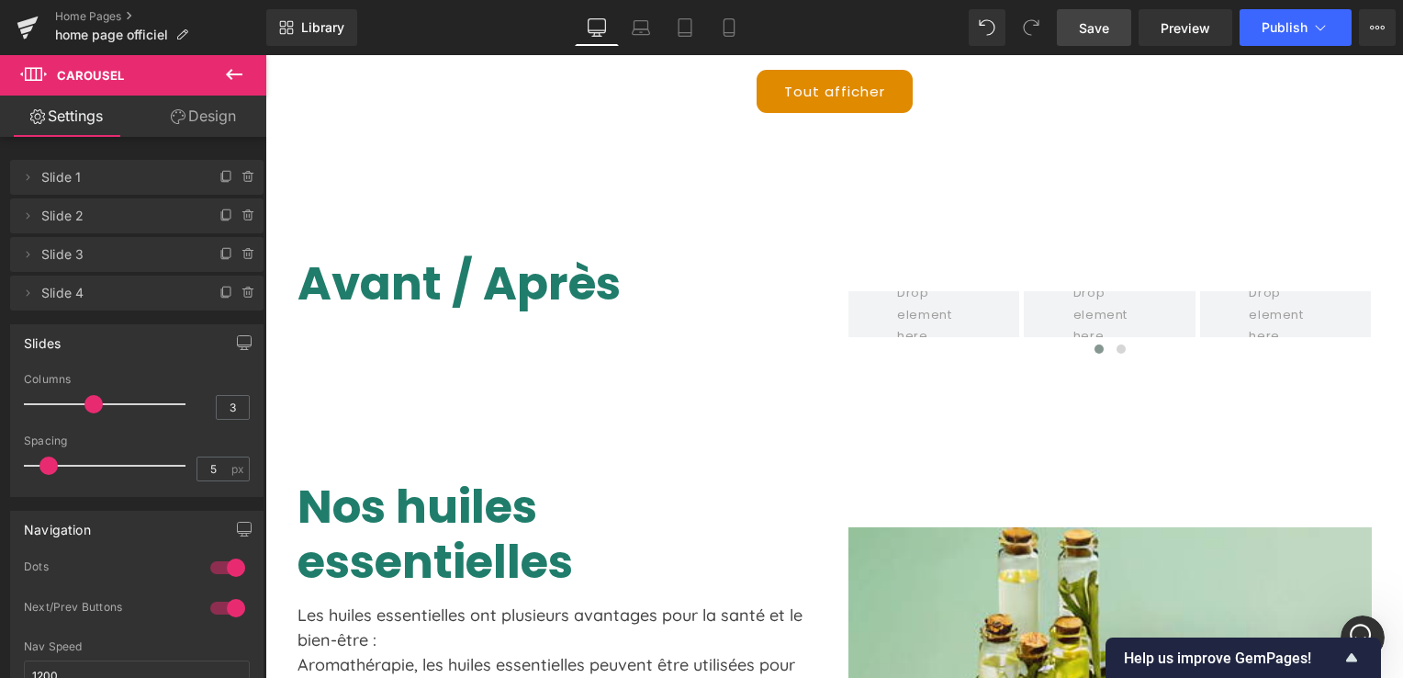
click at [242, 65] on icon at bounding box center [234, 74] width 22 height 22
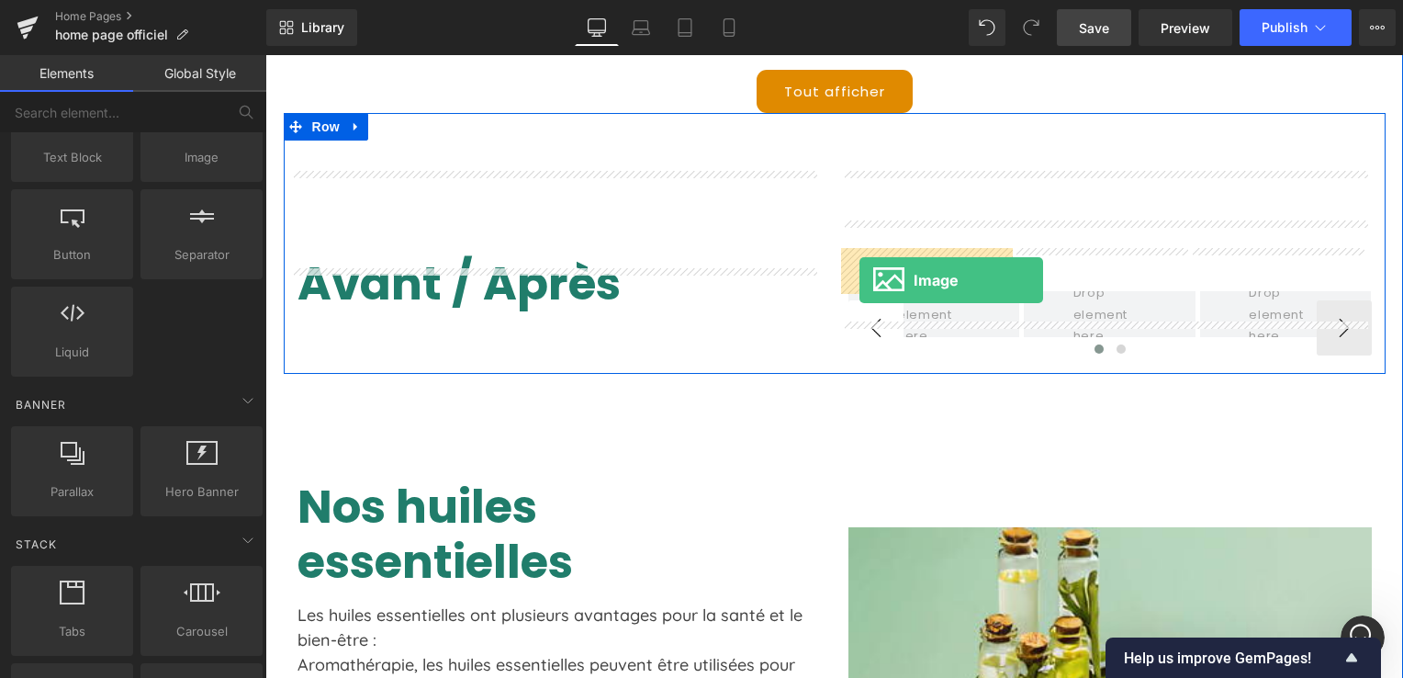
drag, startPoint x: 203, startPoint y: 174, endPoint x: 594, endPoint y: 225, distance: 394.5
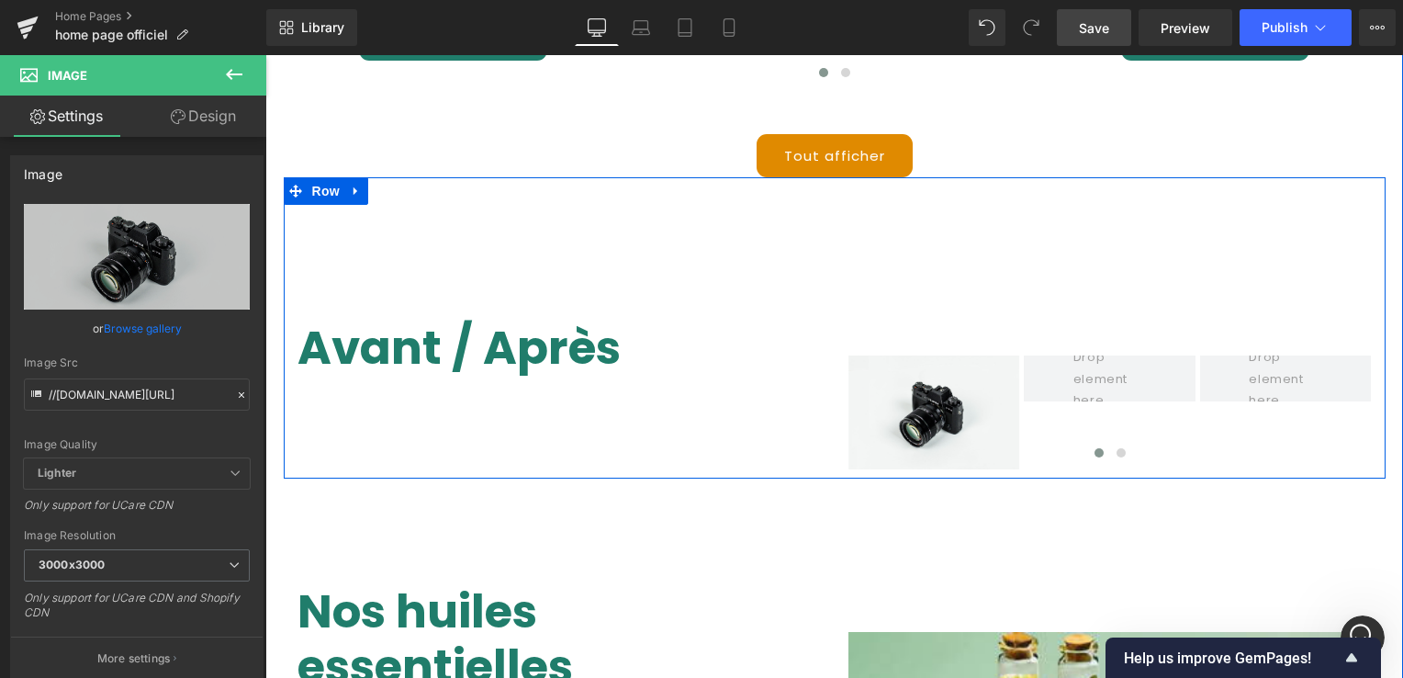
scroll to position [5911, 0]
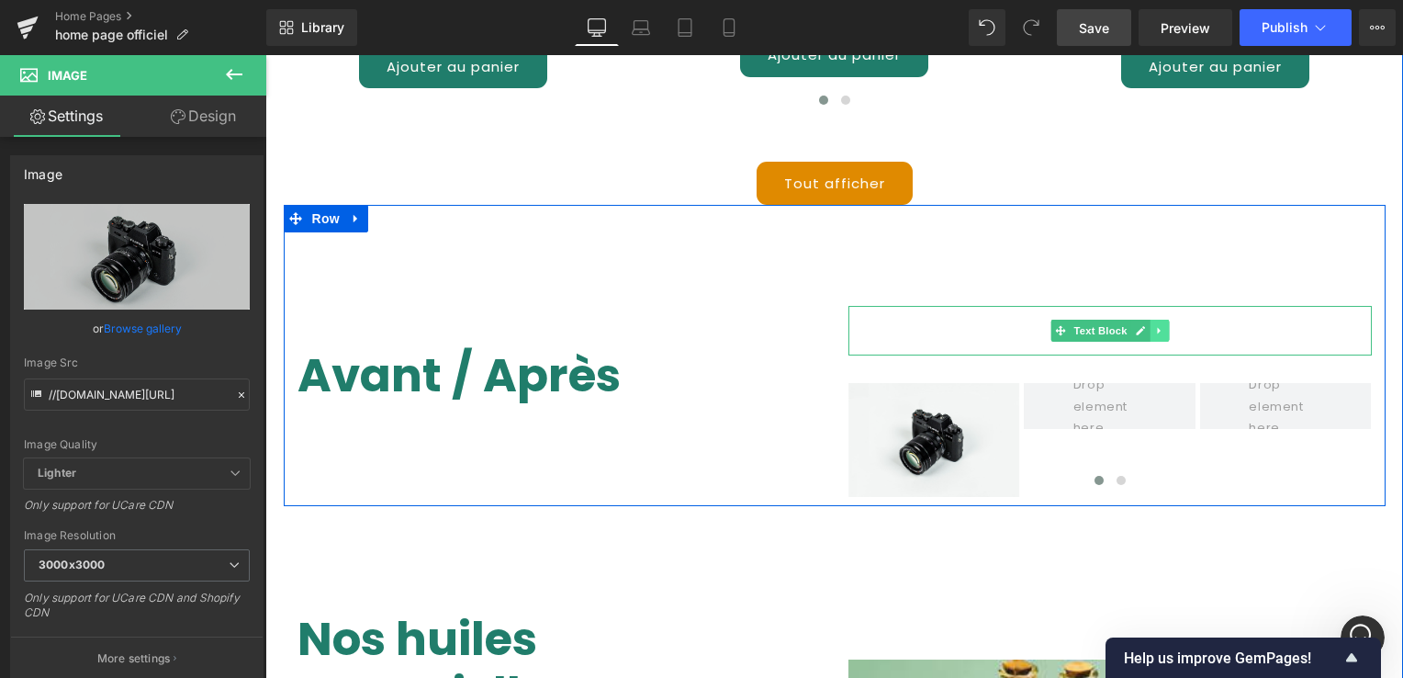
click link
click icon
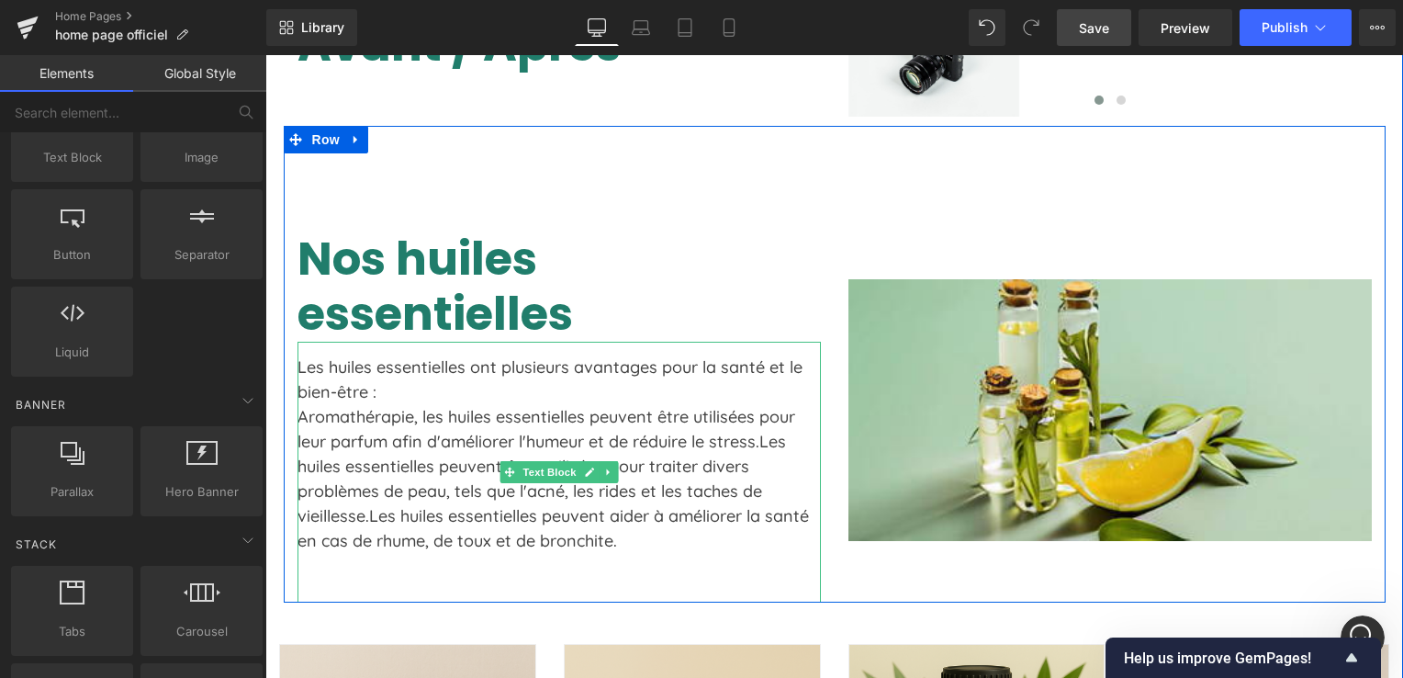
scroll to position [6186, 0]
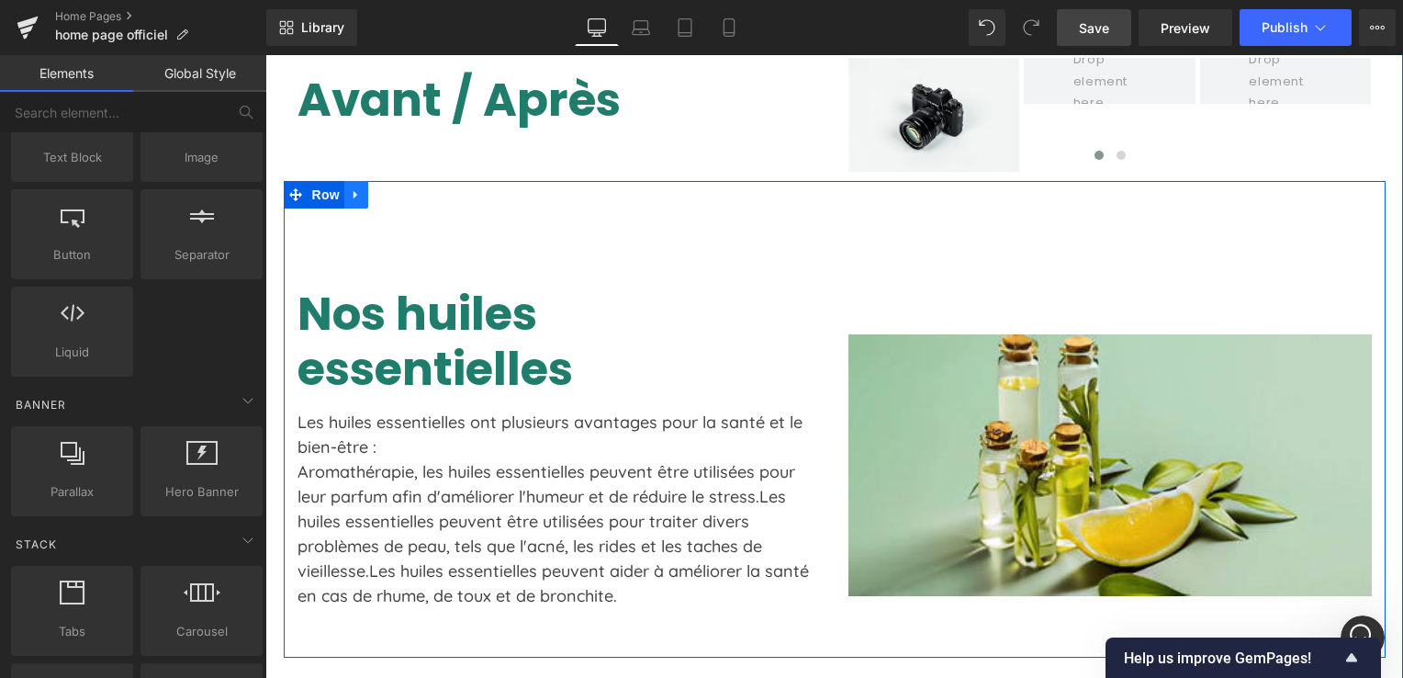
click icon
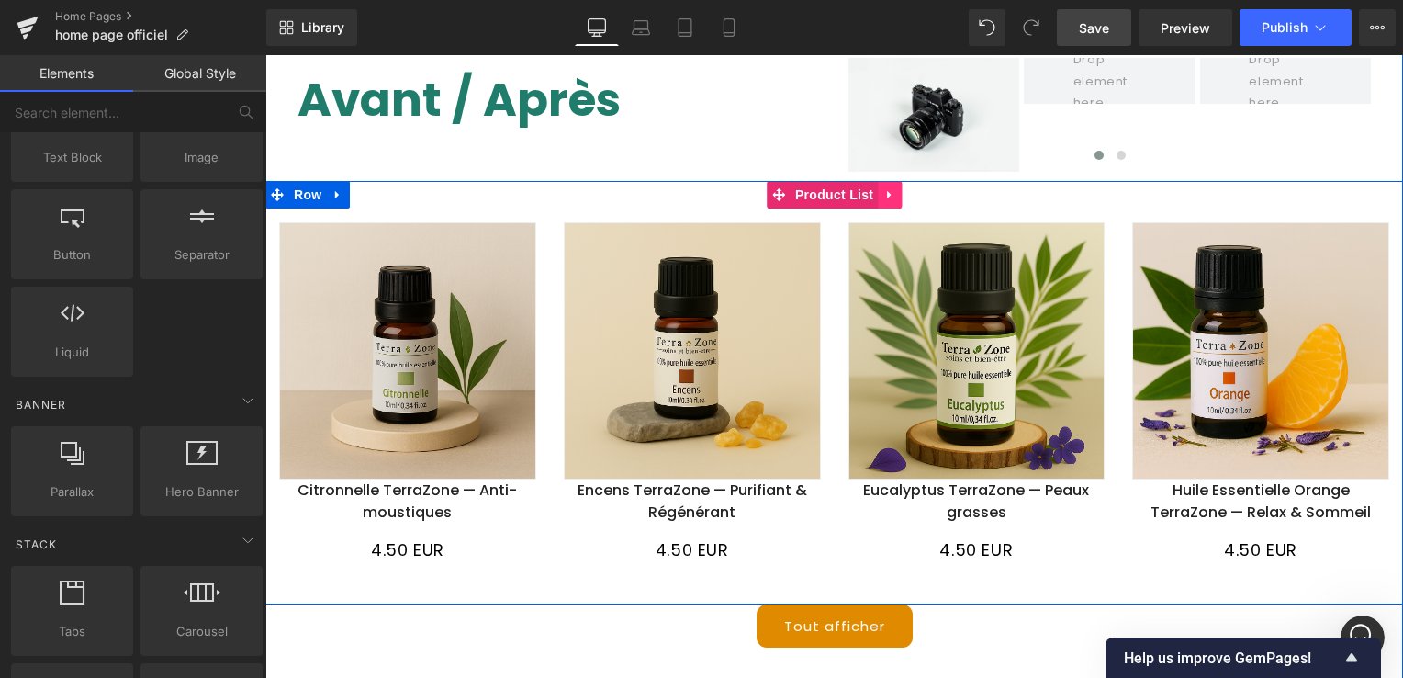
click icon
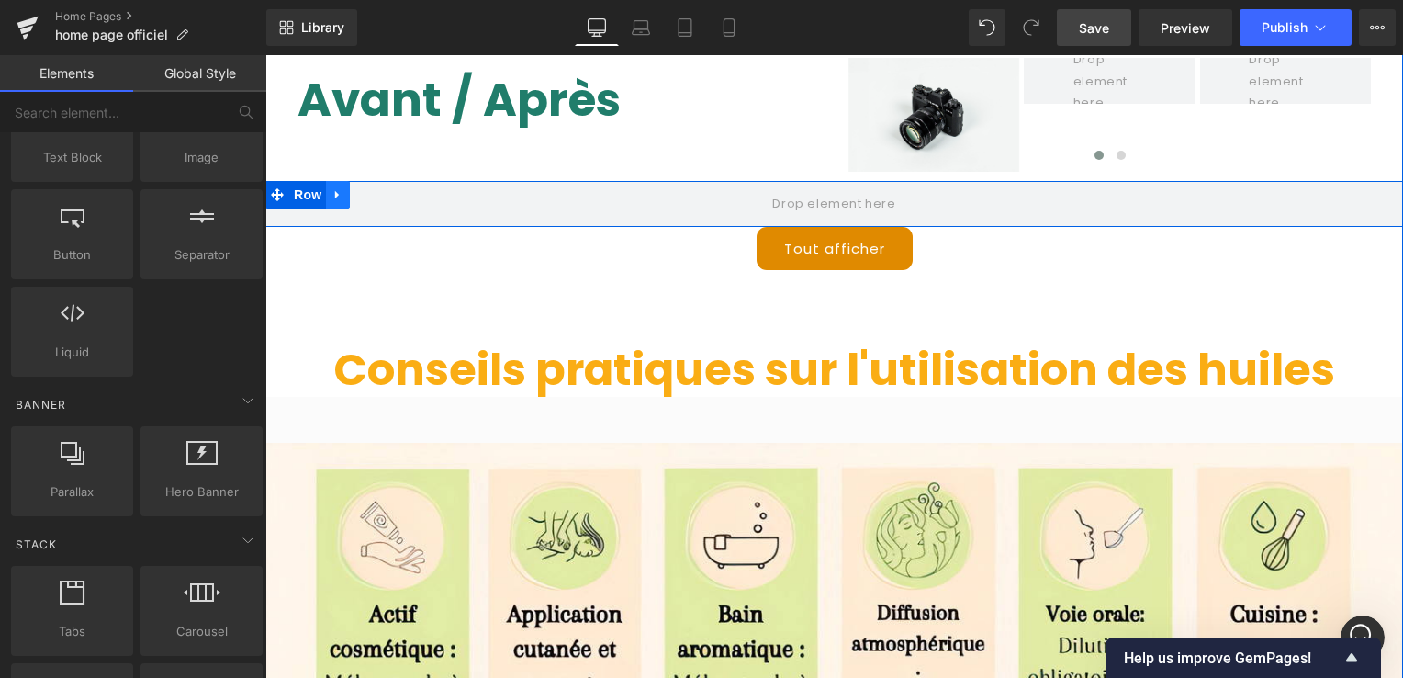
click icon
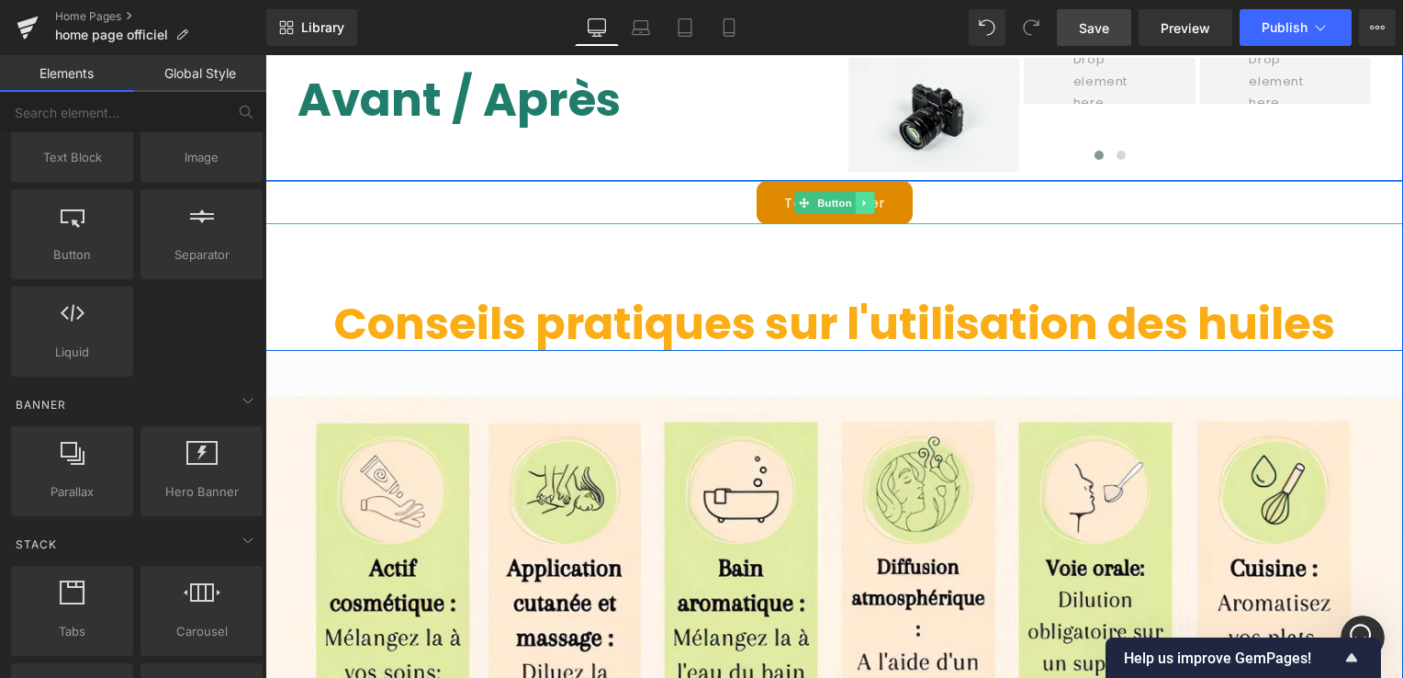
click icon
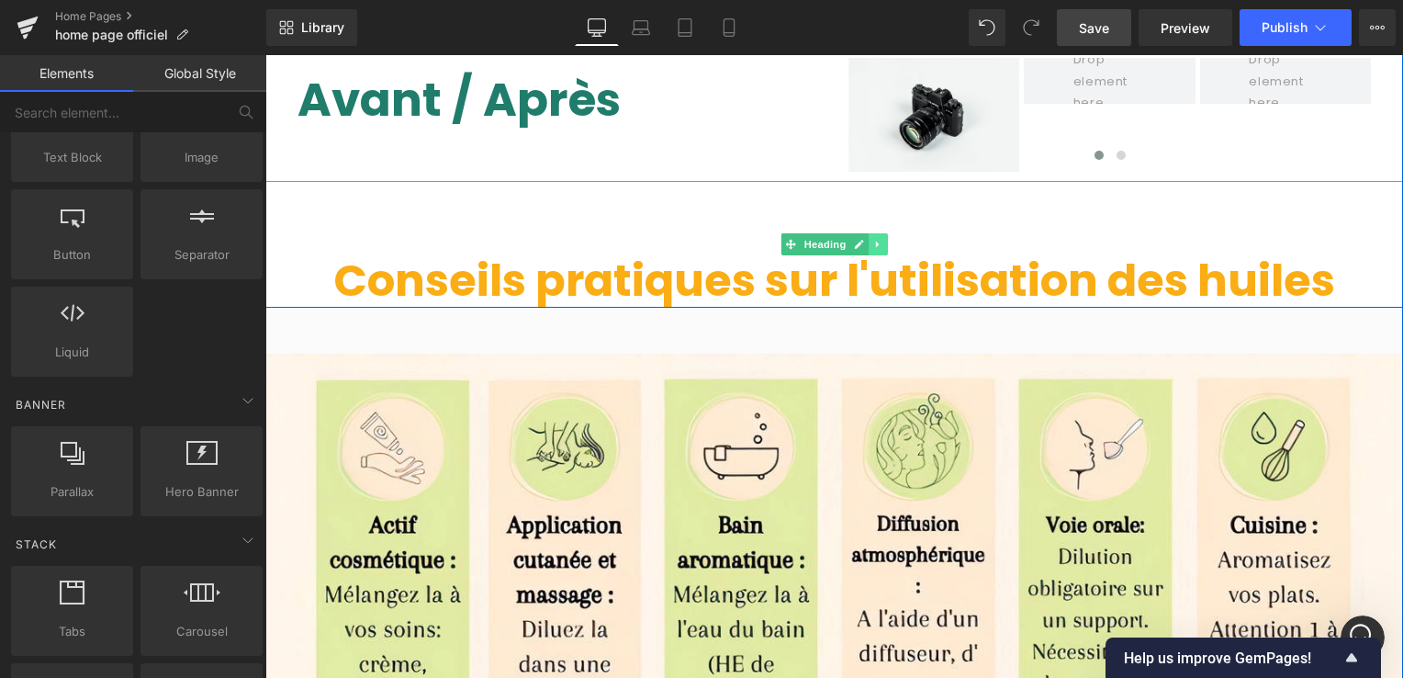
click icon
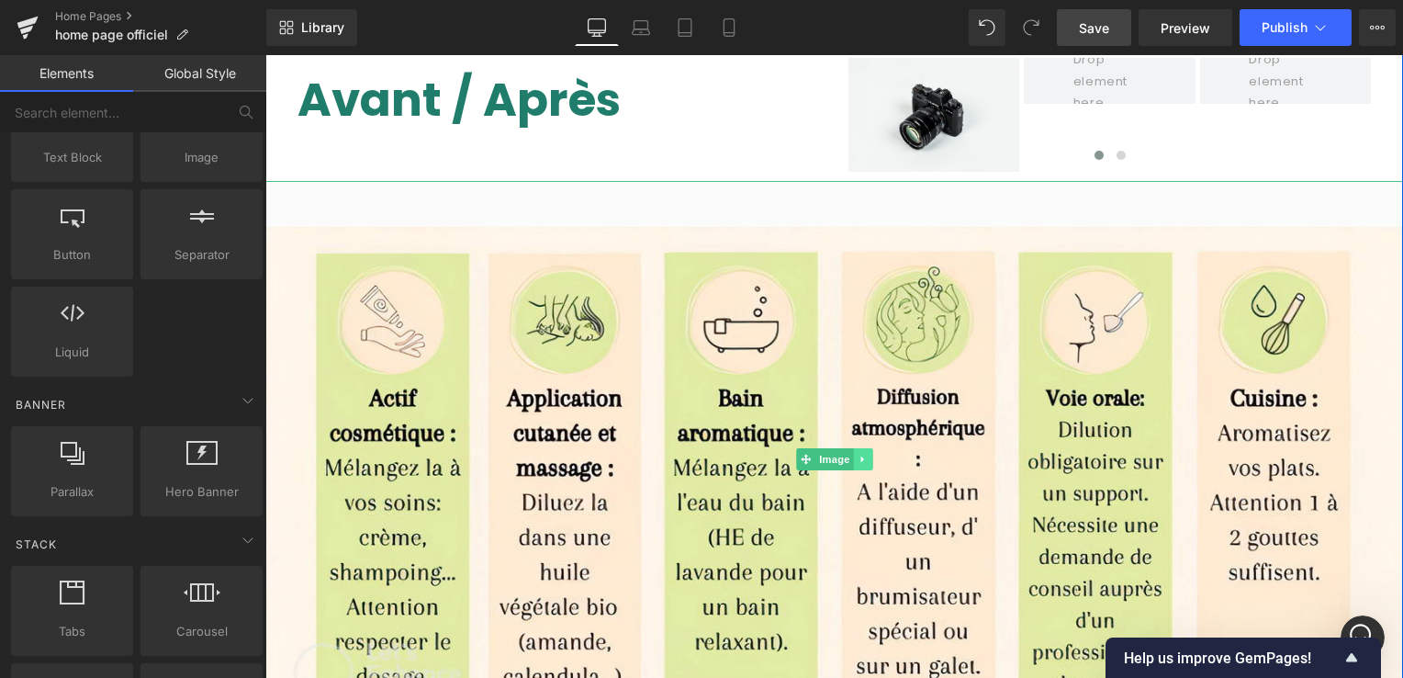
click icon
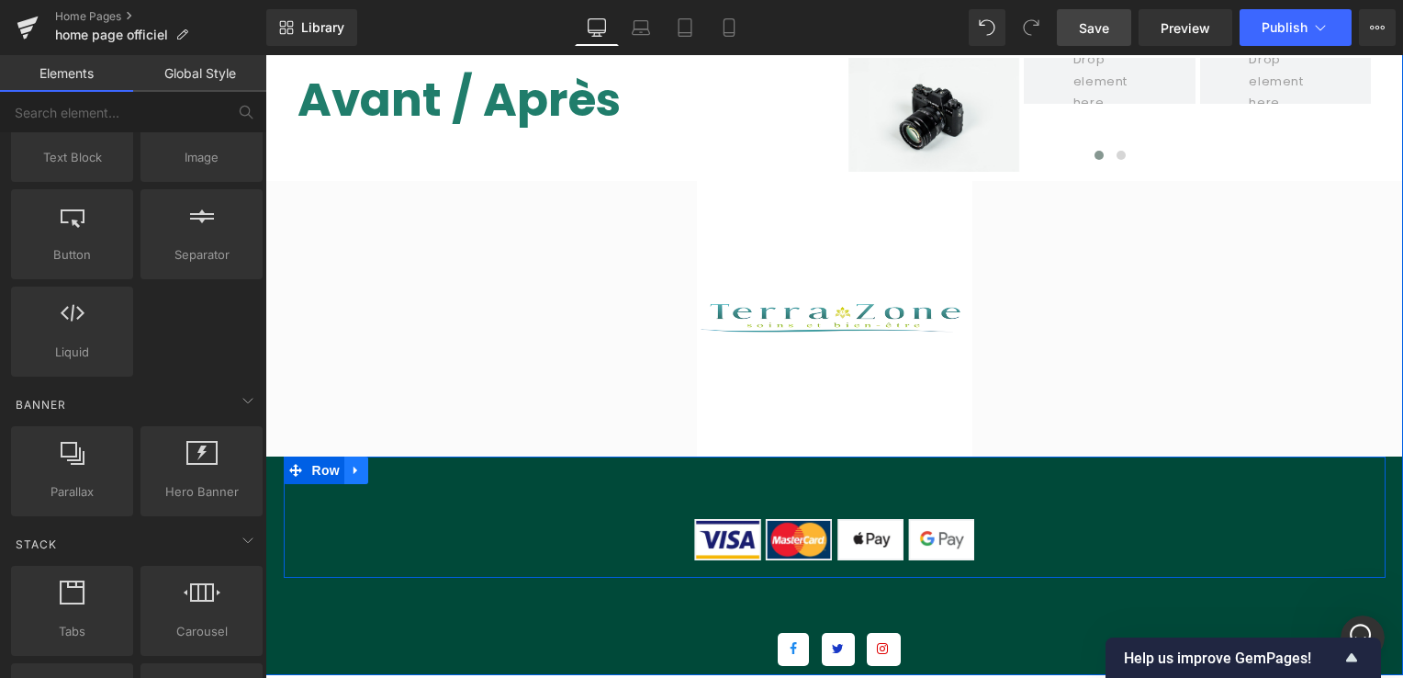
click icon
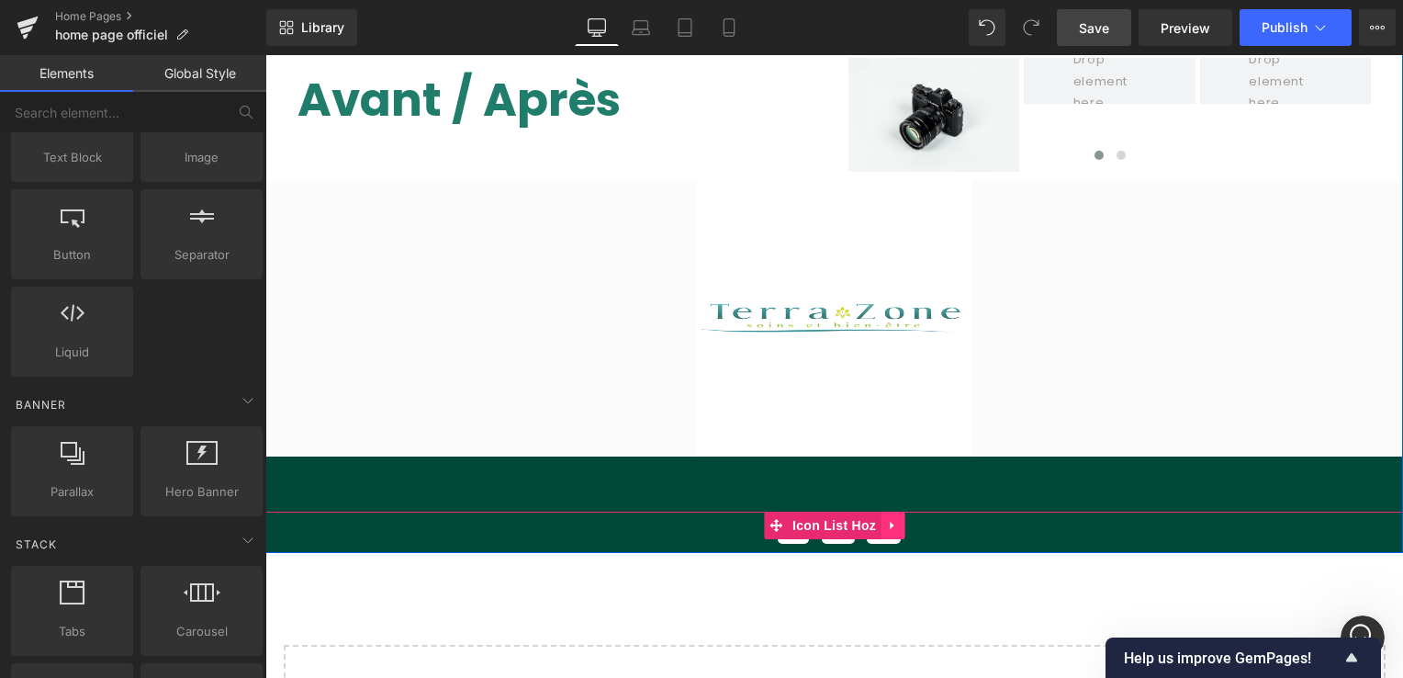
click icon
click link
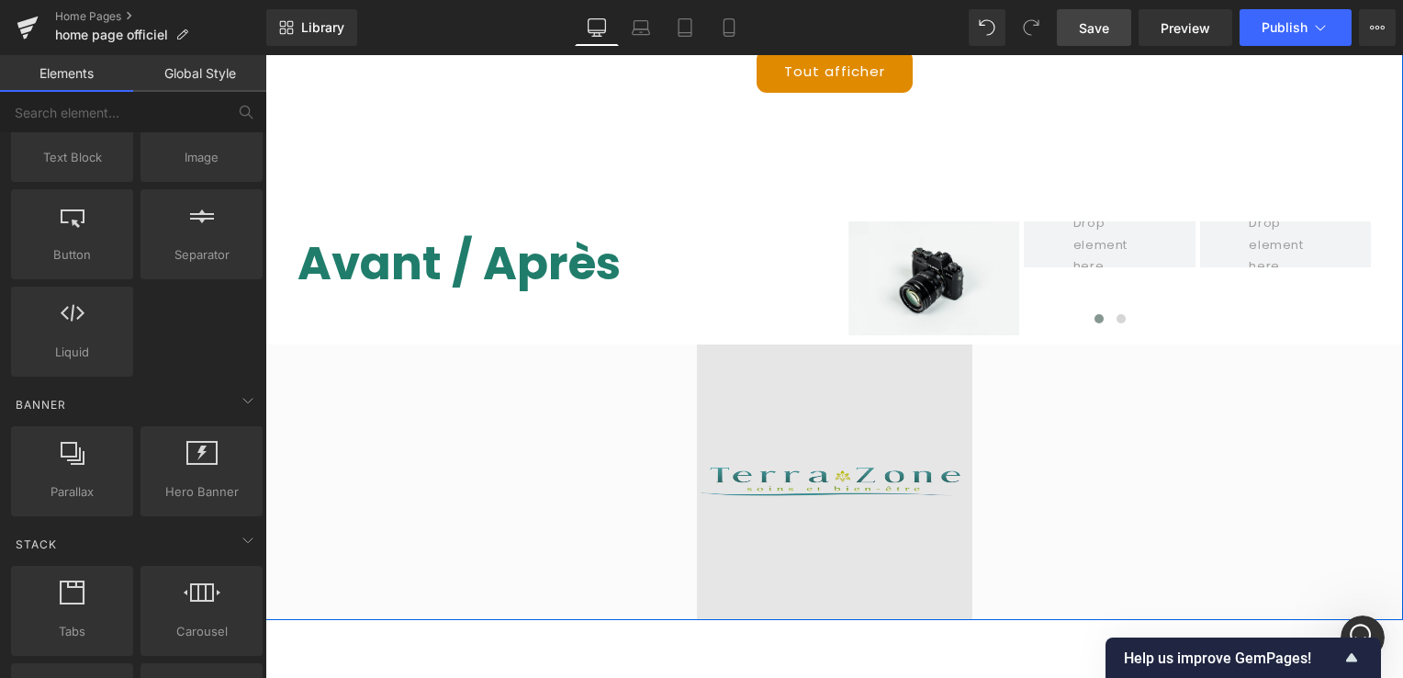
scroll to position [6002, 0]
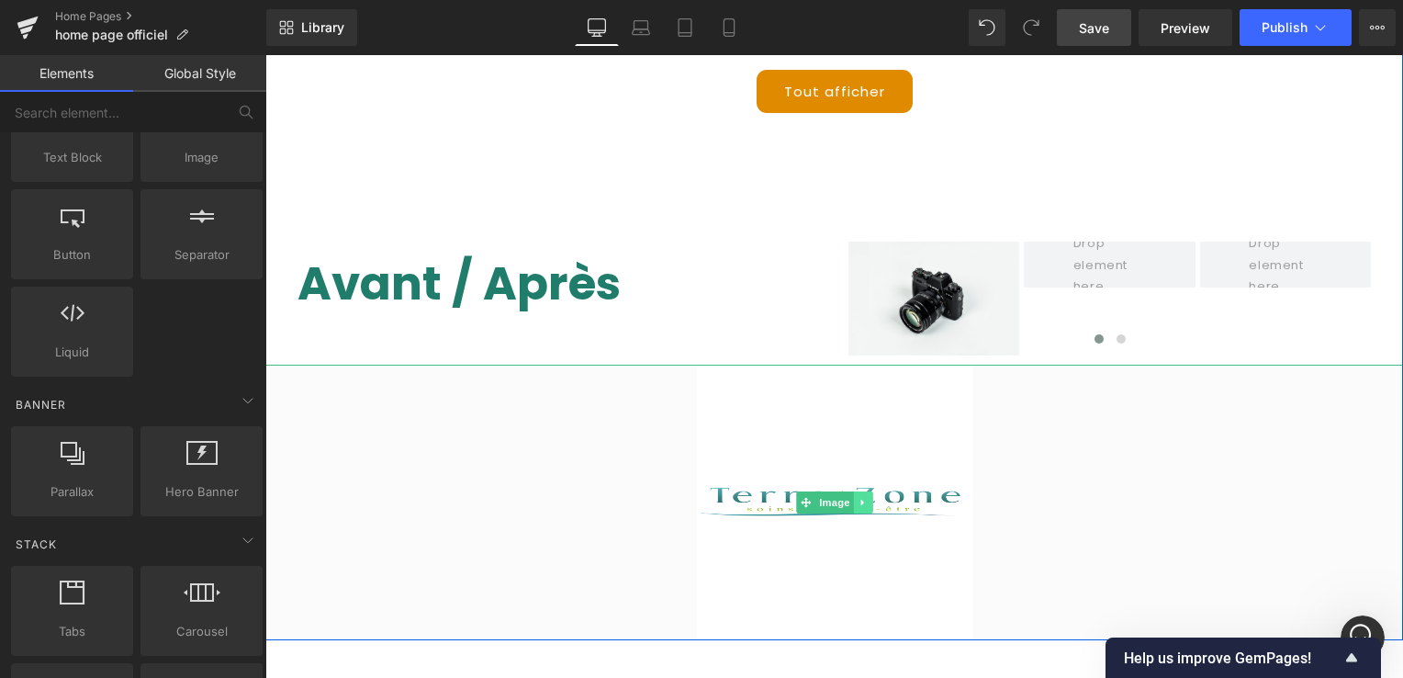
click link
click icon
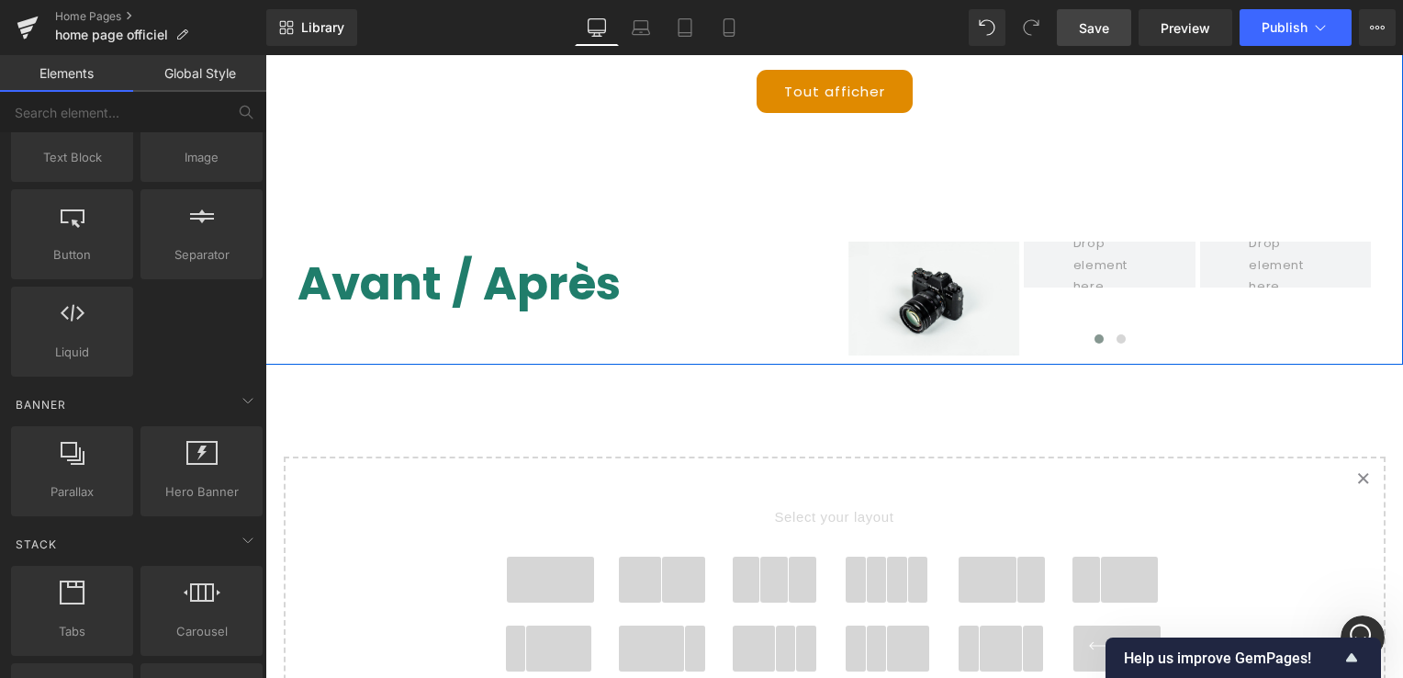
click icon "Created with Sketch."
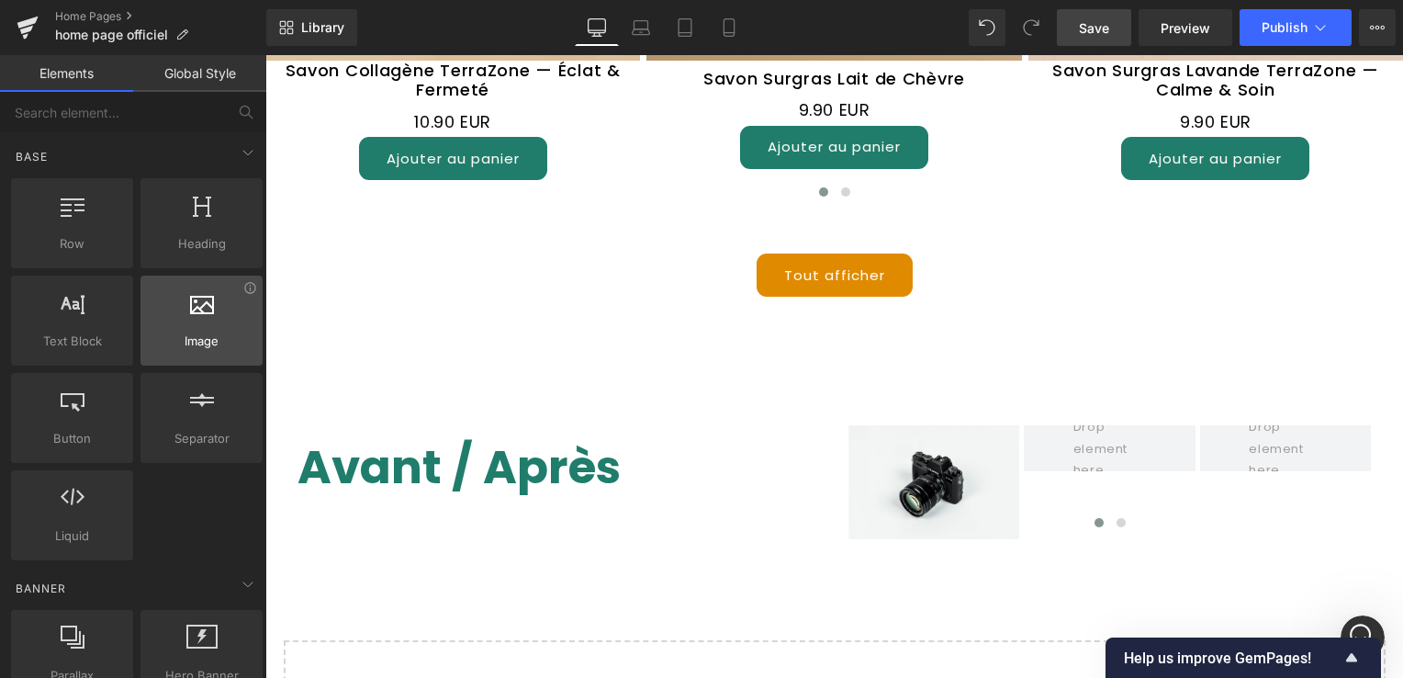
scroll to position [13907, 0]
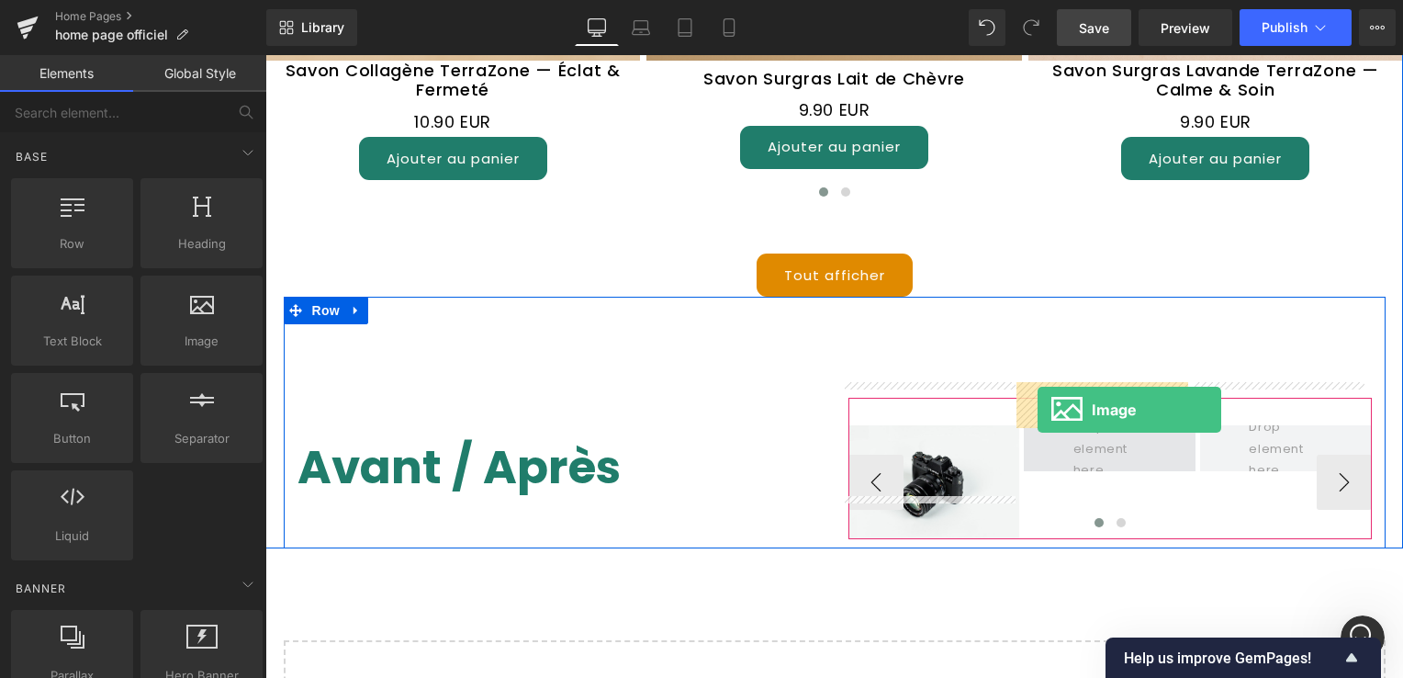
drag, startPoint x: 192, startPoint y: 307, endPoint x: 772, endPoint y: 354, distance: 582.2
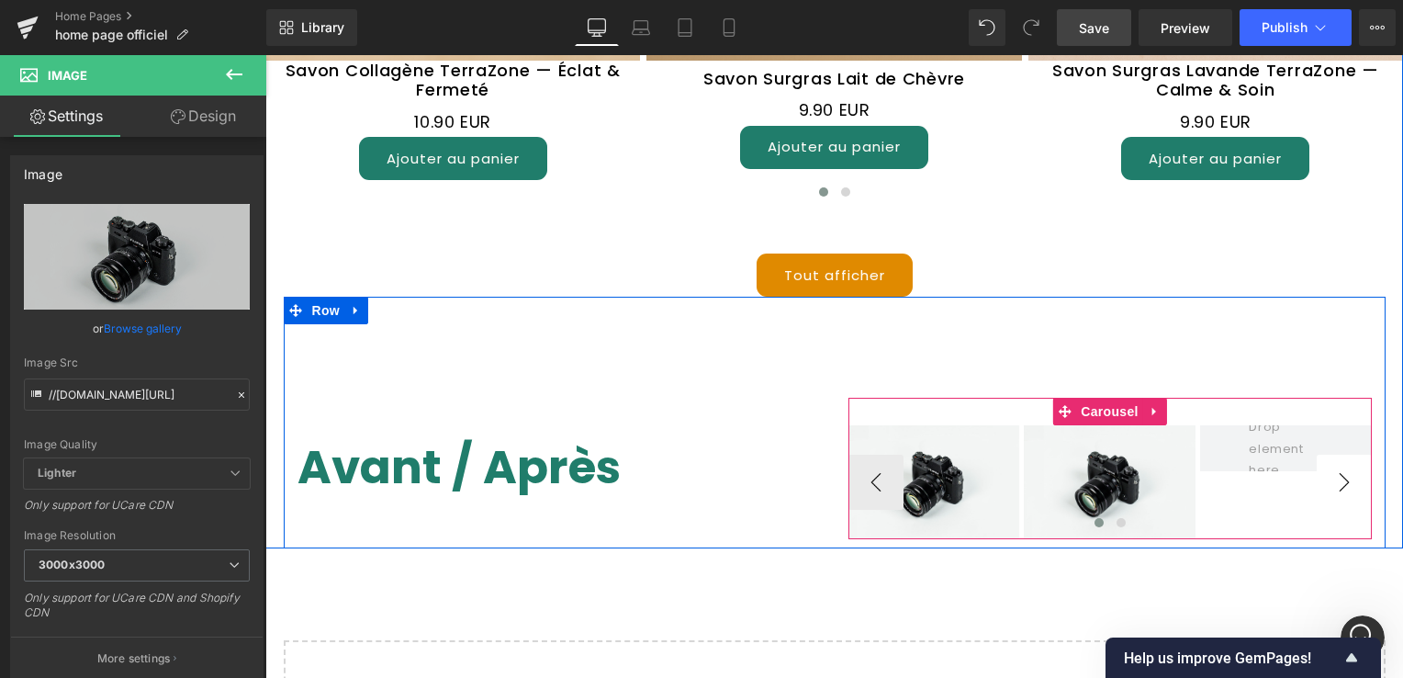
click button "›"
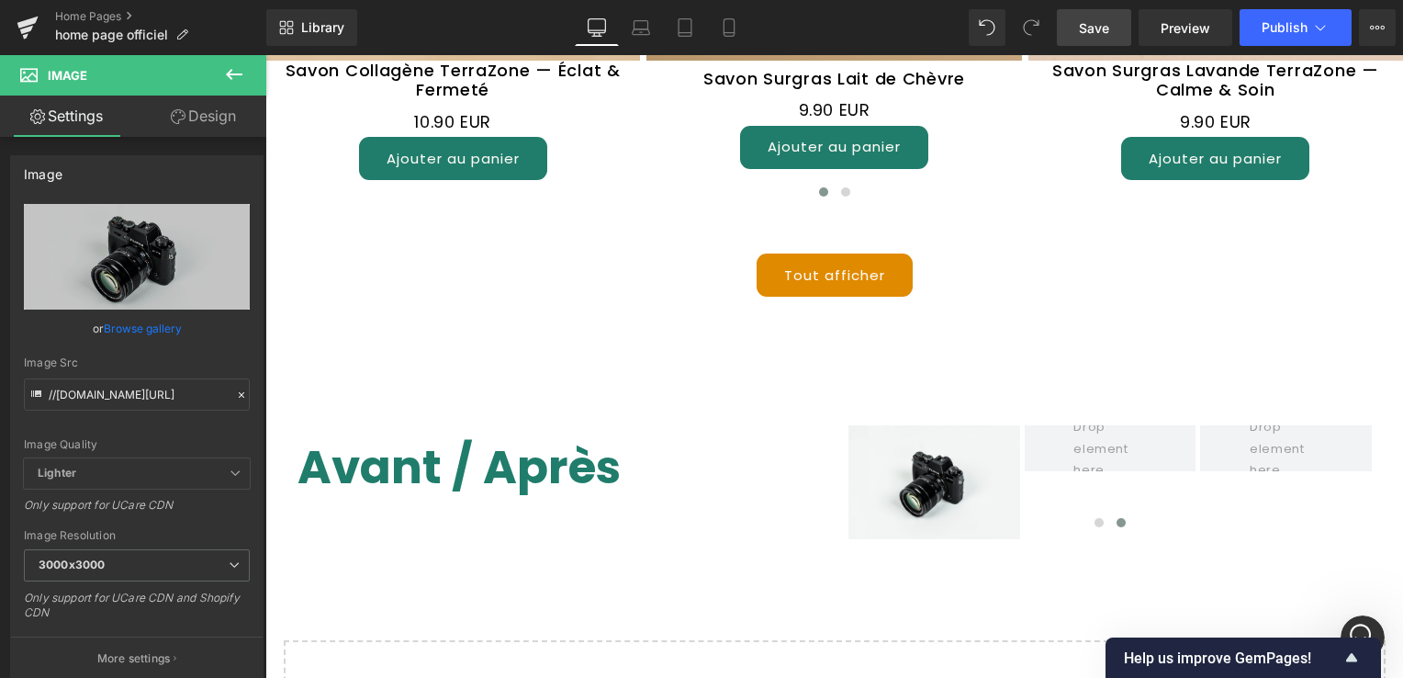
click at [236, 82] on icon at bounding box center [234, 74] width 22 height 22
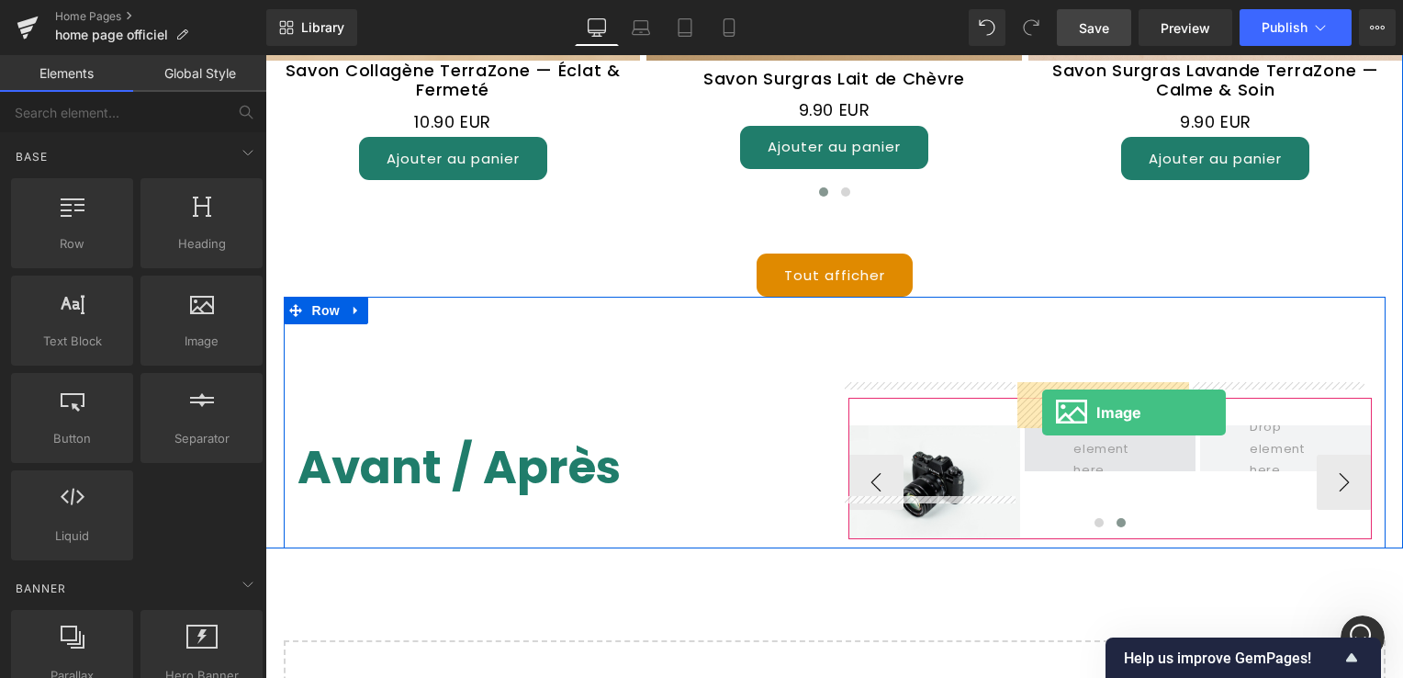
drag, startPoint x: 196, startPoint y: 310, endPoint x: 777, endPoint y: 357, distance: 583.0
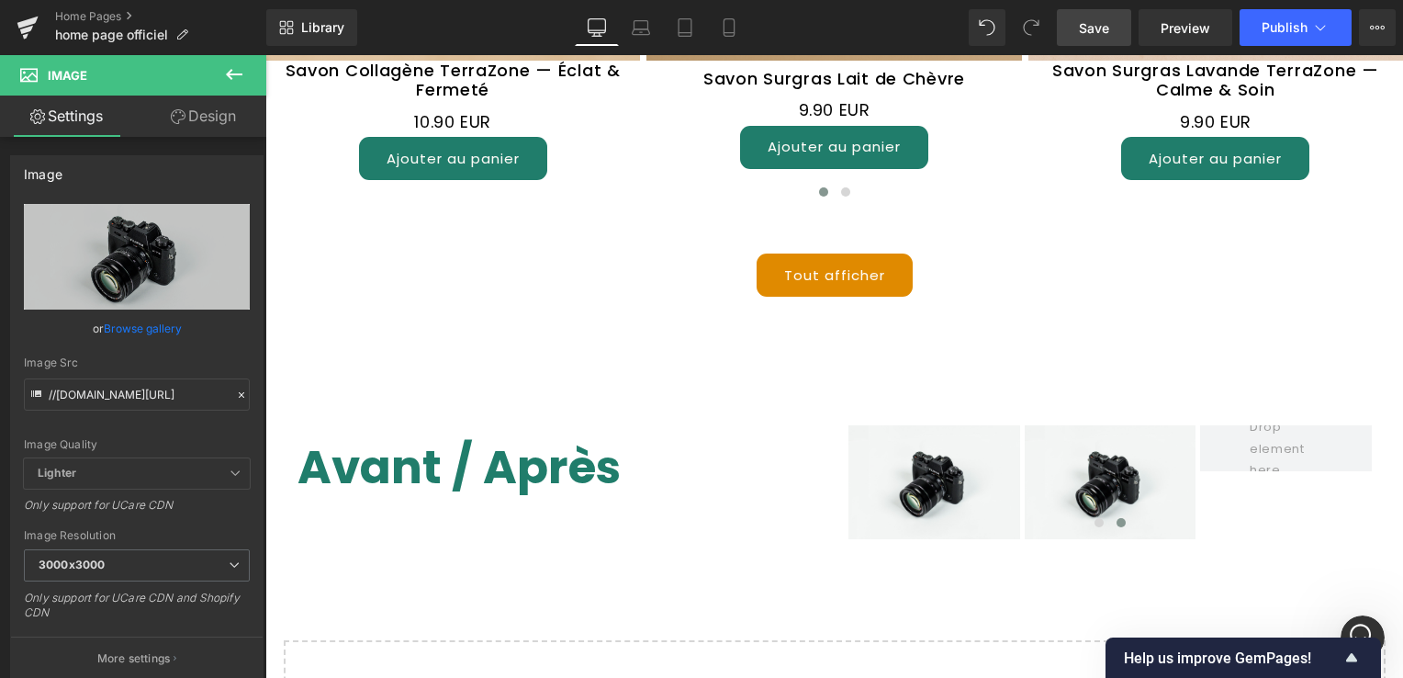
click at [241, 81] on icon at bounding box center [234, 74] width 22 height 22
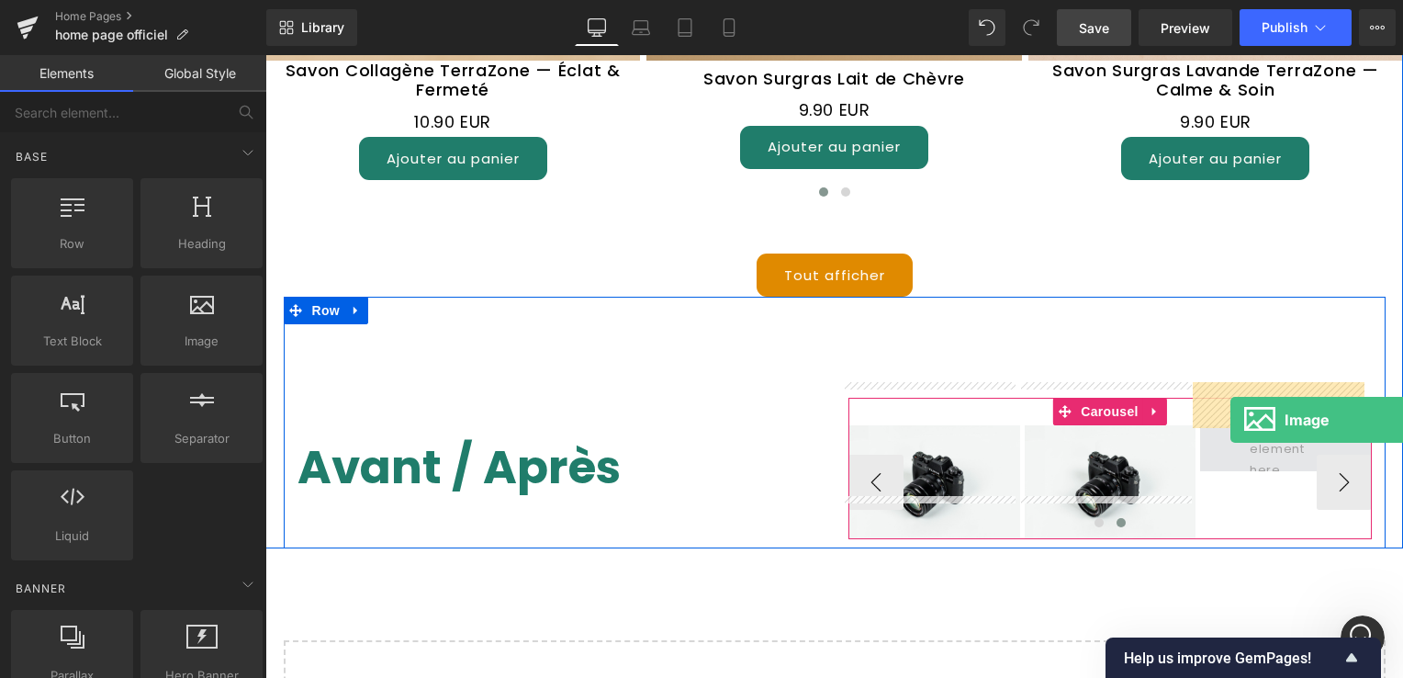
drag, startPoint x: 187, startPoint y: 327, endPoint x: 950, endPoint y: 360, distance: 763.6
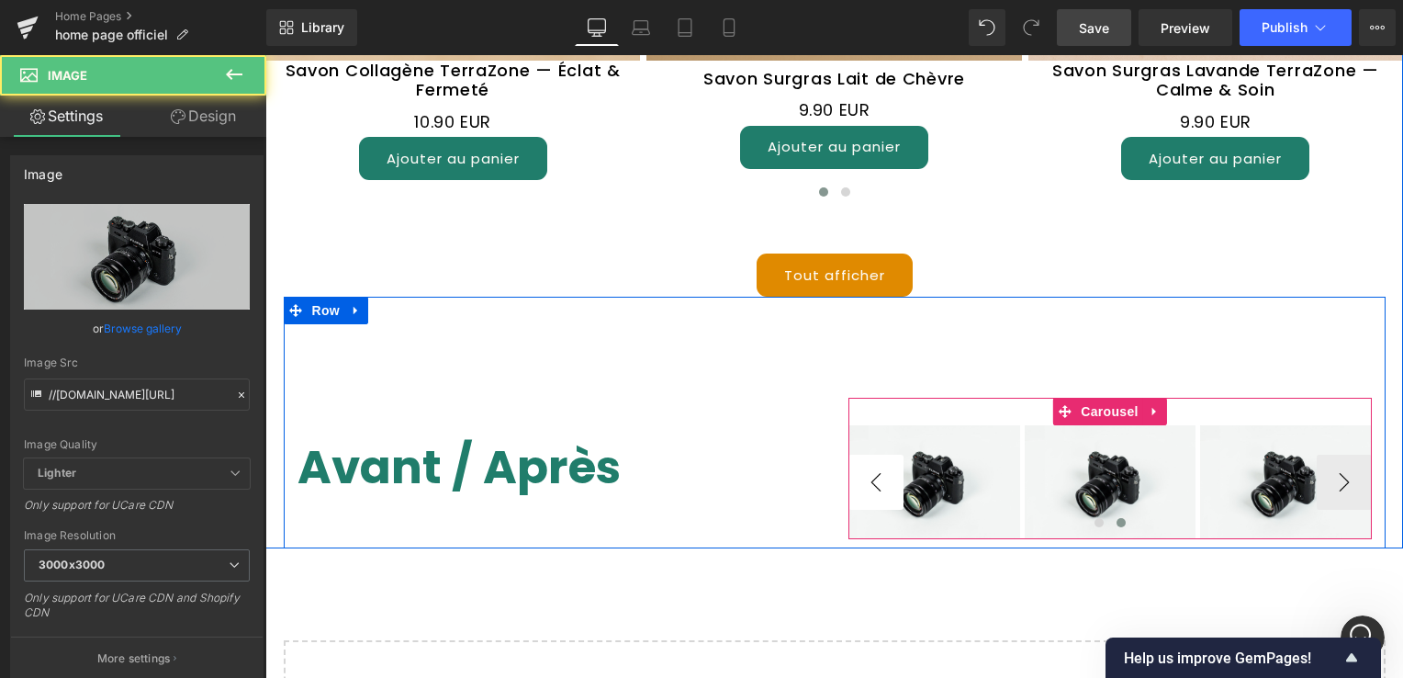
click button "‹"
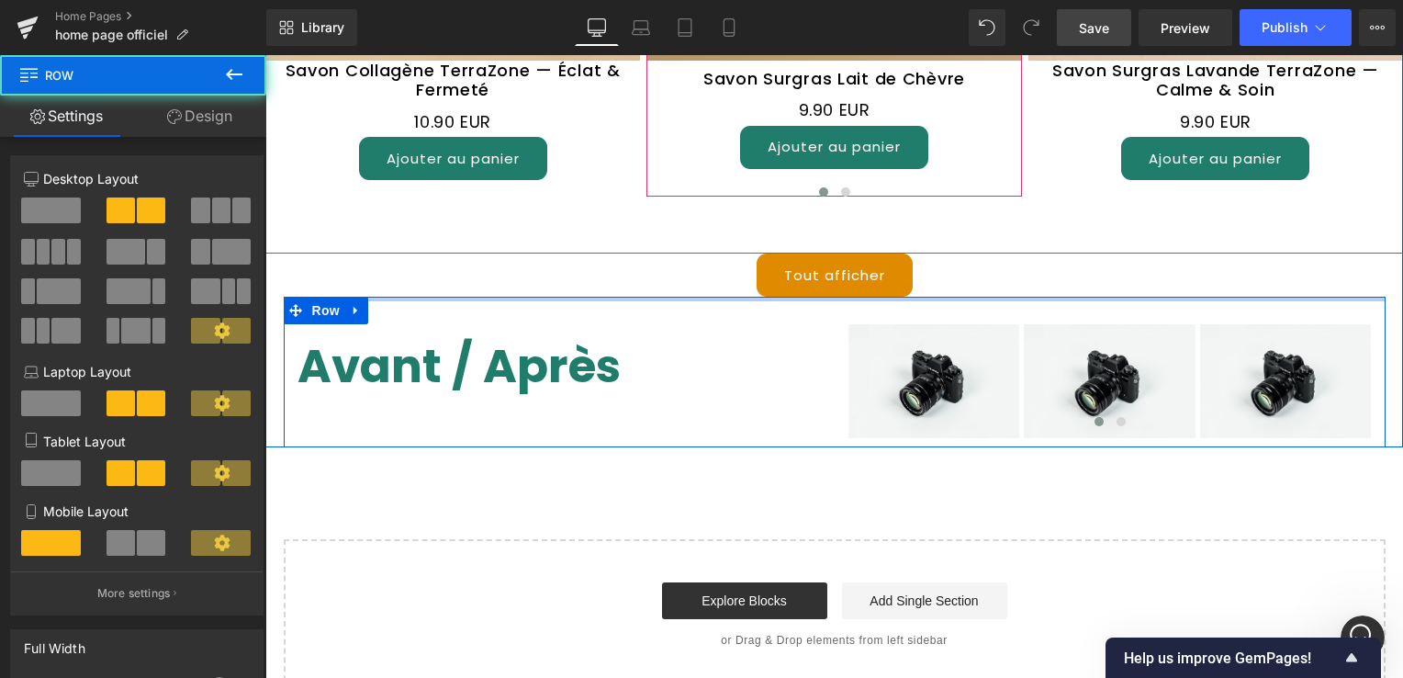
drag, startPoint x: 419, startPoint y: 204, endPoint x: 606, endPoint y: 175, distance: 189.4
click div "Sale Off (P) Image Pack Douceur Apaisante Terra-zone (P) Title 33.90 EUR 32.00 …"
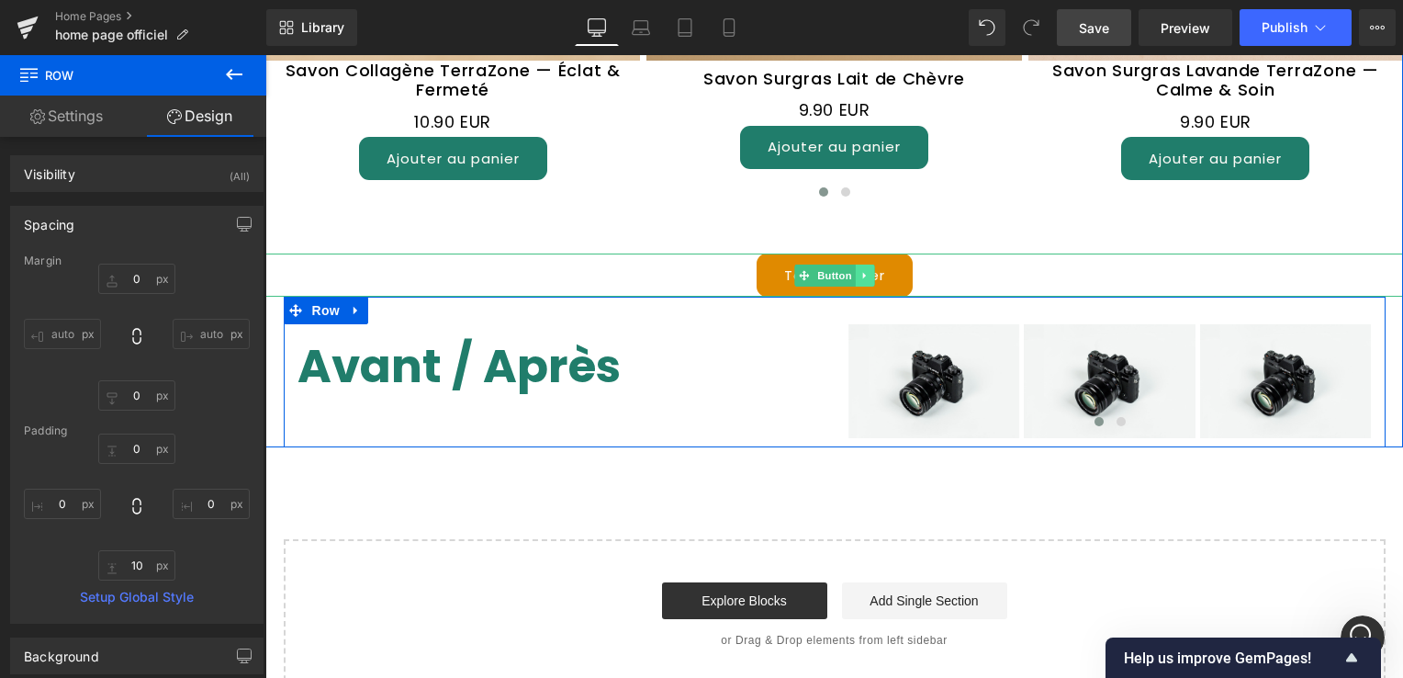
click icon
click link
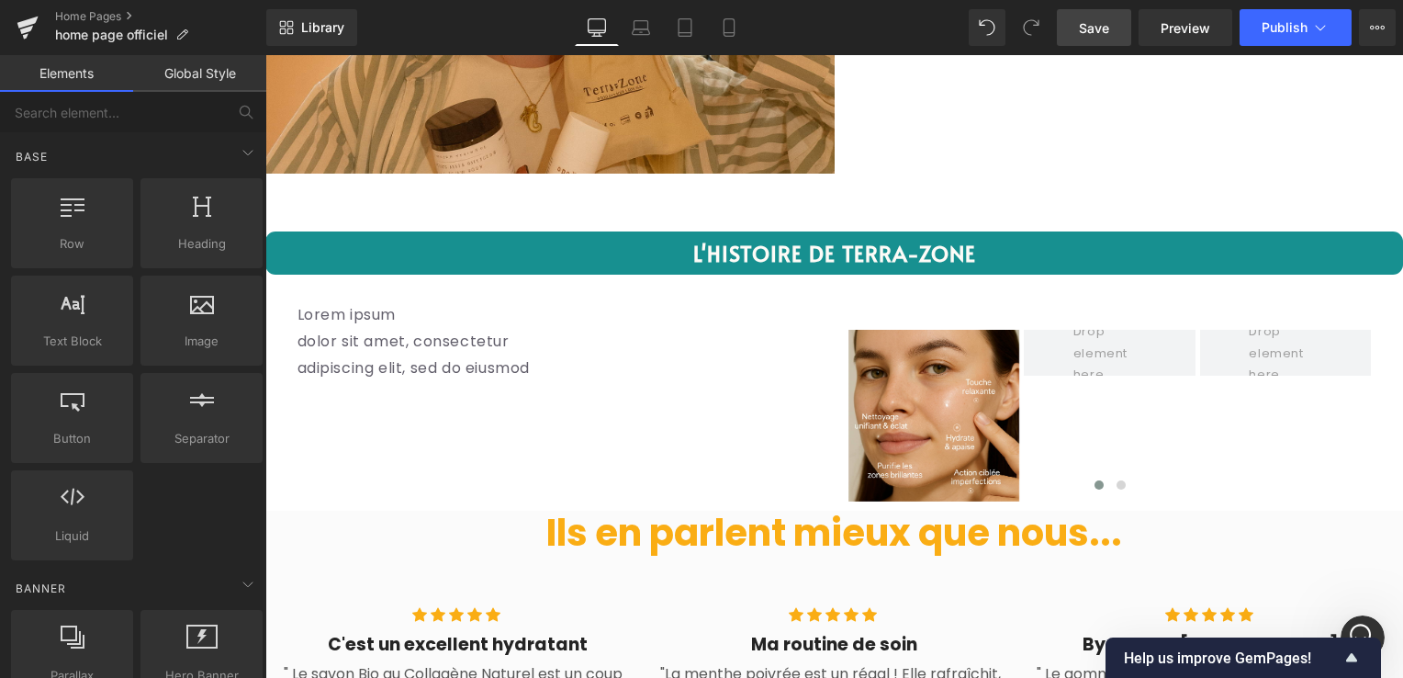
scroll to position [3799, 0]
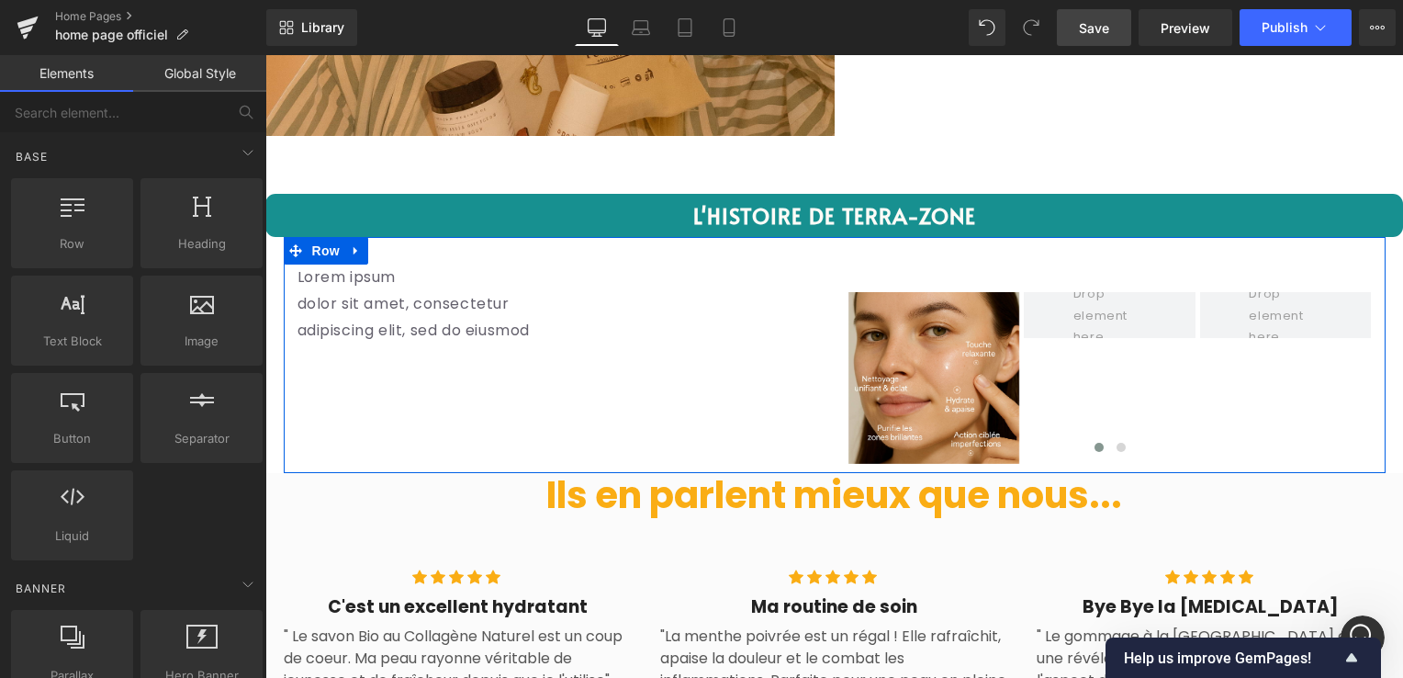
click link
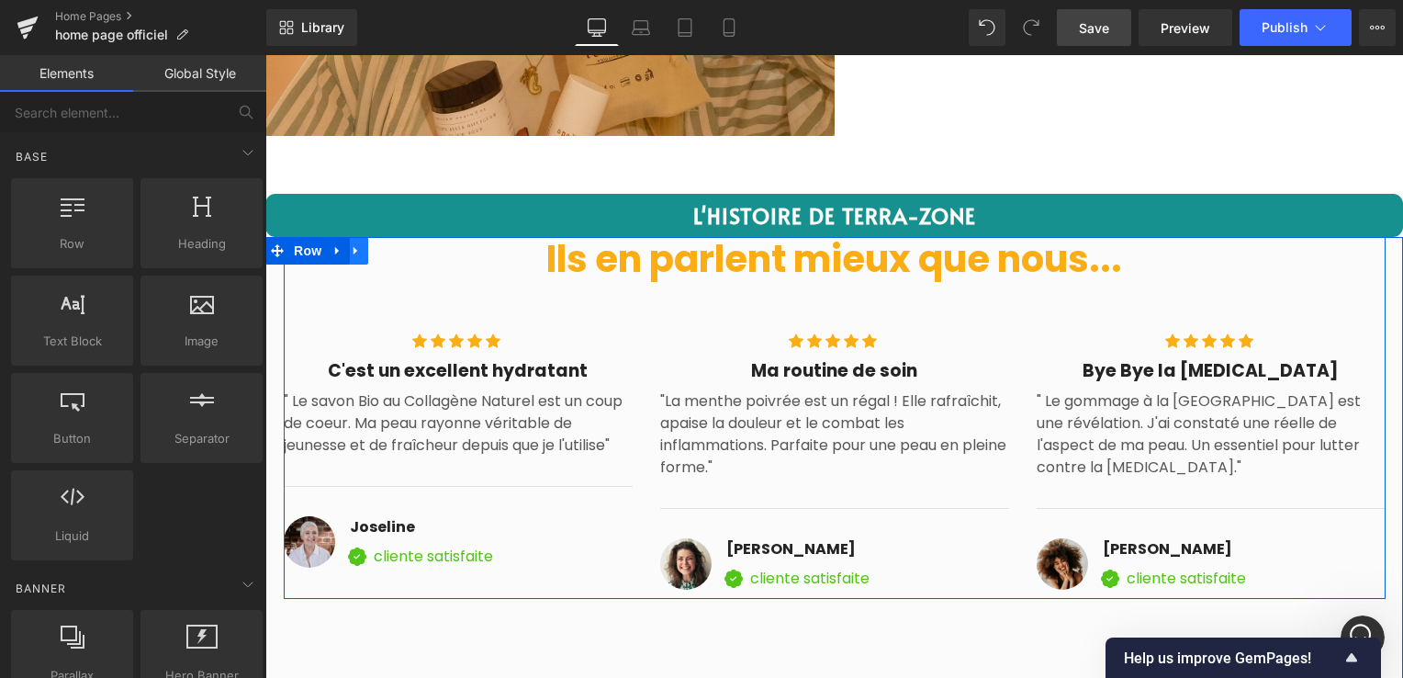
click icon
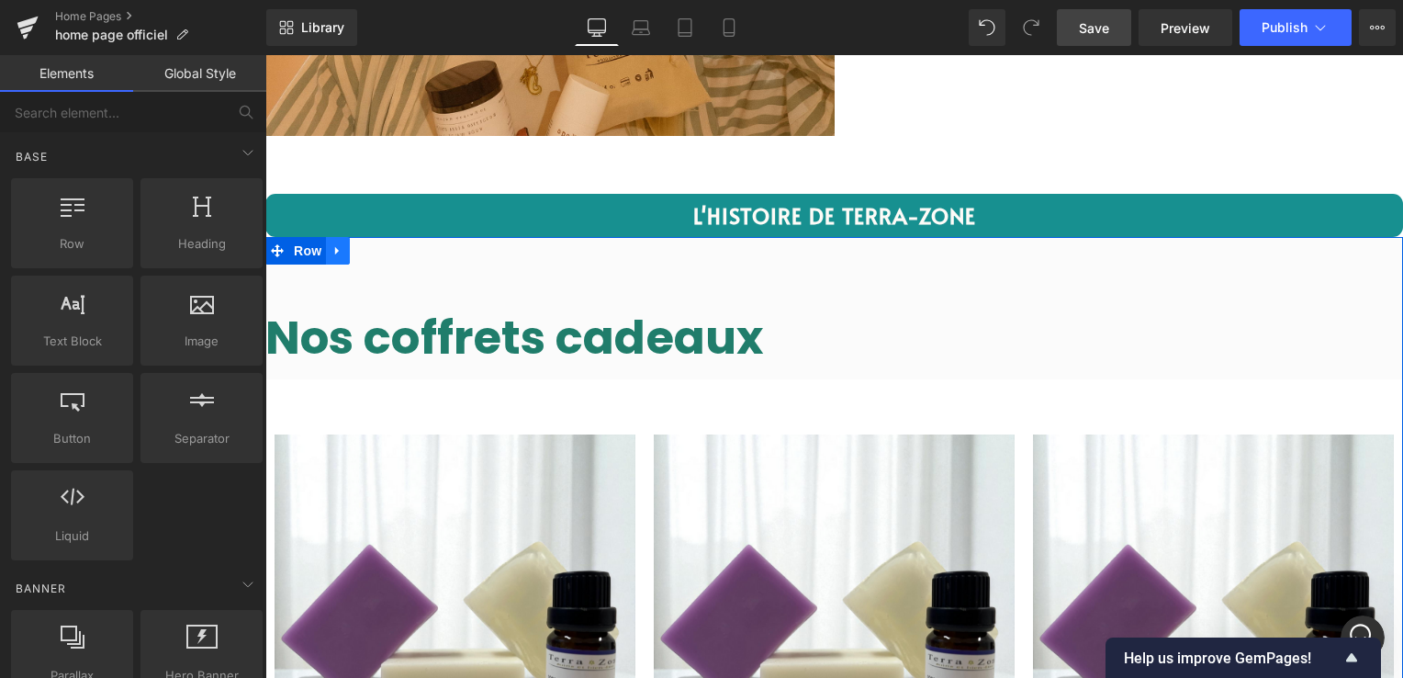
click icon
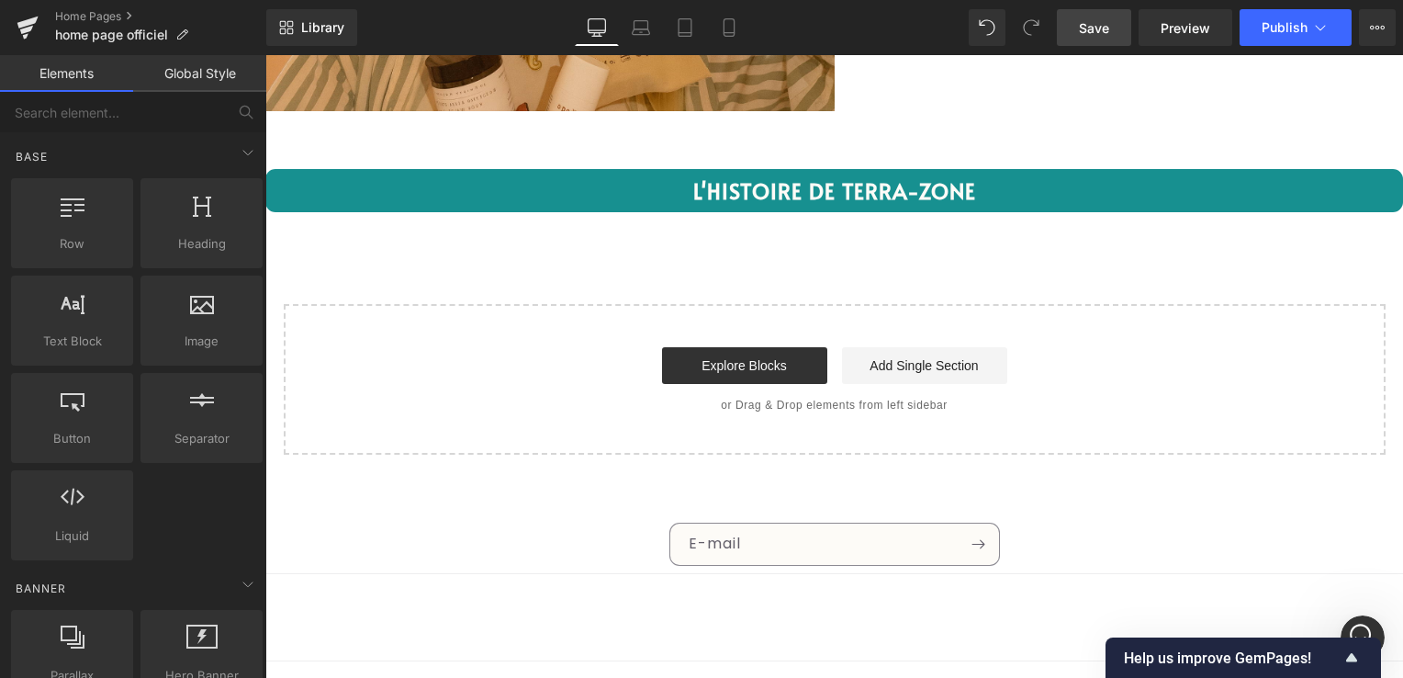
scroll to position [3891, 0]
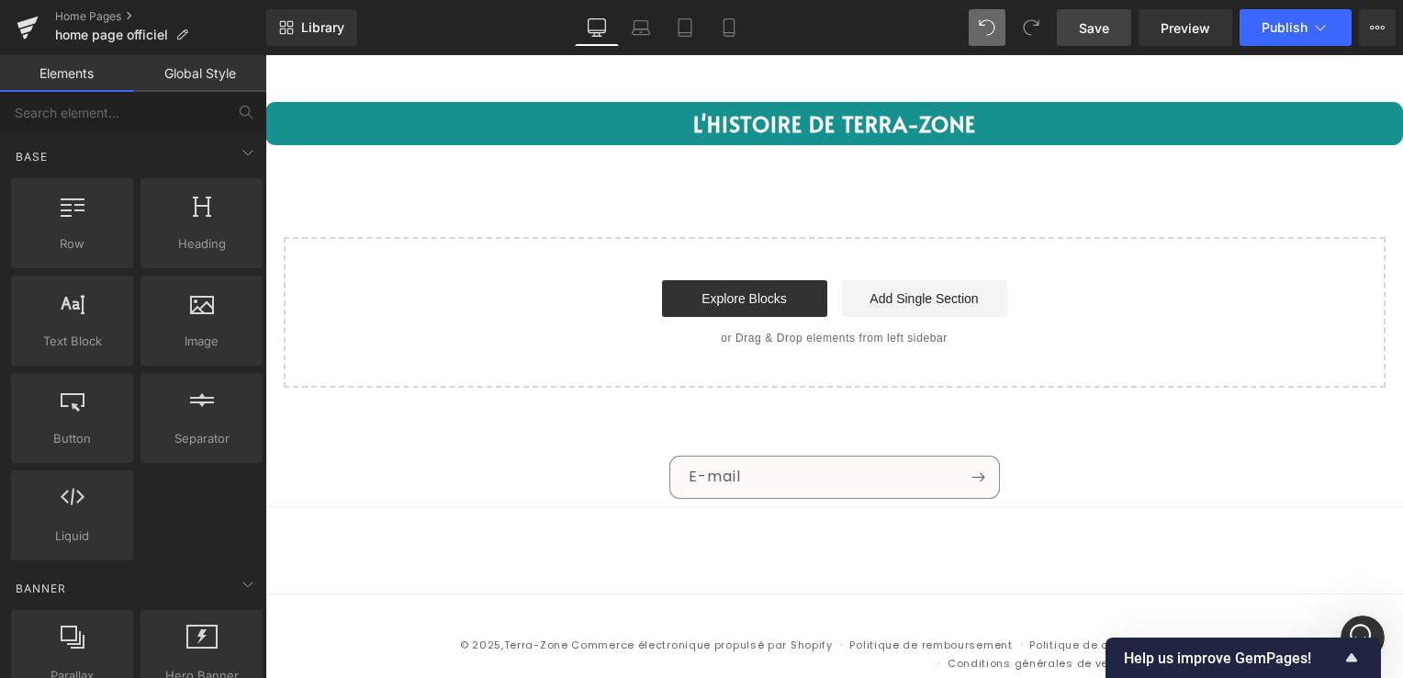
drag, startPoint x: 963, startPoint y: 24, endPoint x: 979, endPoint y: 26, distance: 15.7
click at [964, 26] on div "Library Desktop Desktop Laptop Tablet Mobile Save Preview Publish Scheduled Vie…" at bounding box center [834, 27] width 1137 height 37
click at [1003, 31] on button at bounding box center [987, 27] width 37 height 37
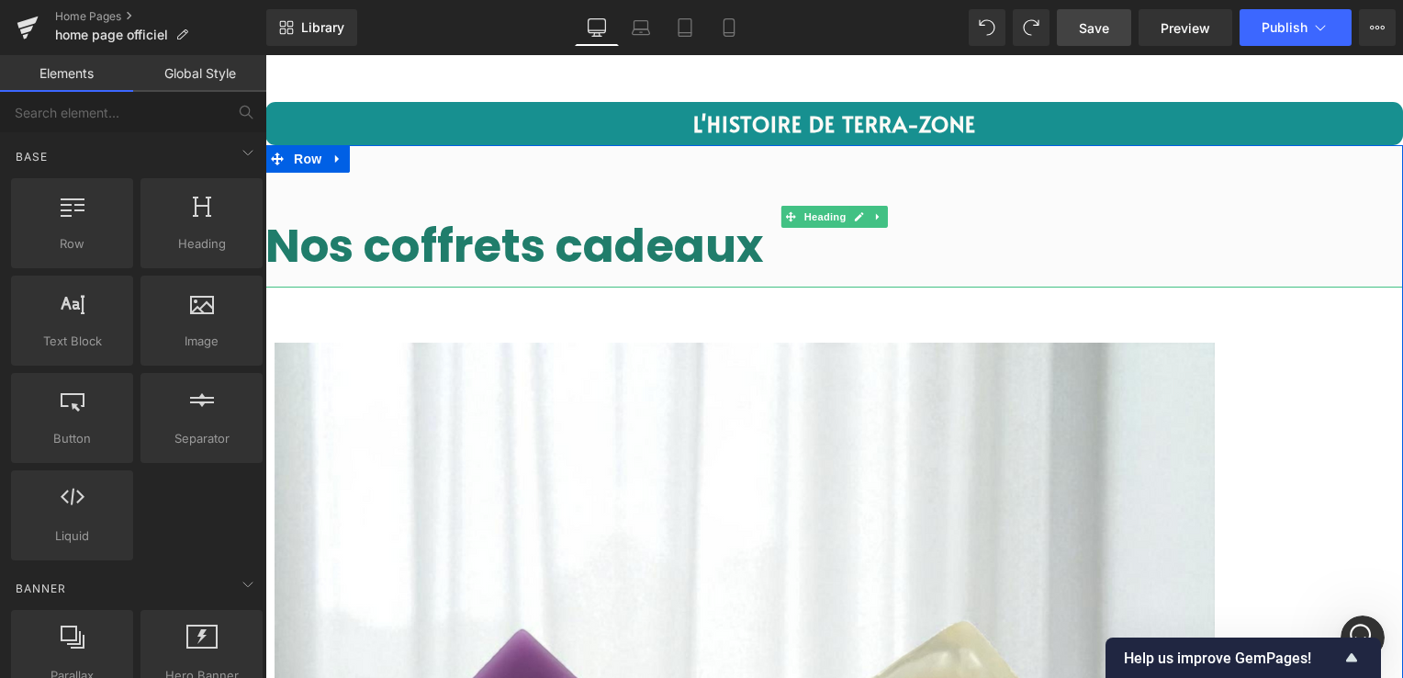
click div "Nos coffrets cadeaux"
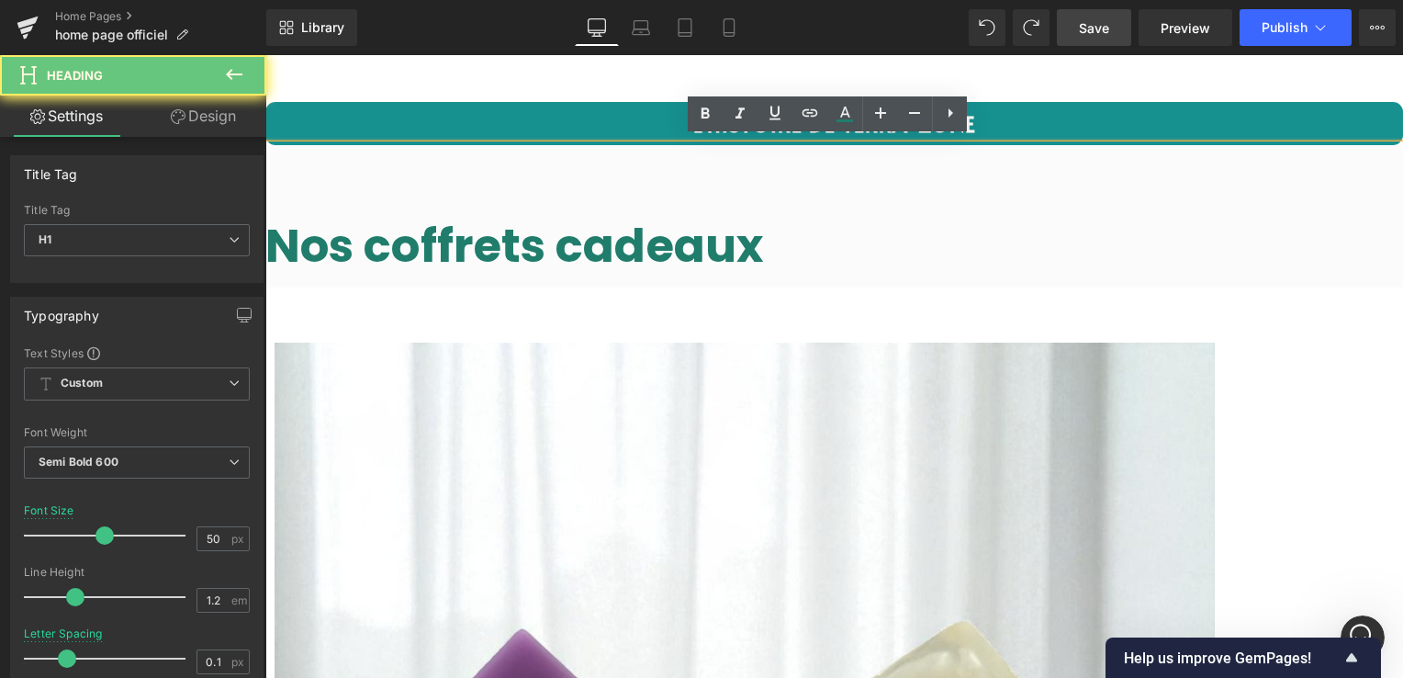
click h1 "Nos coffrets cadeaux"
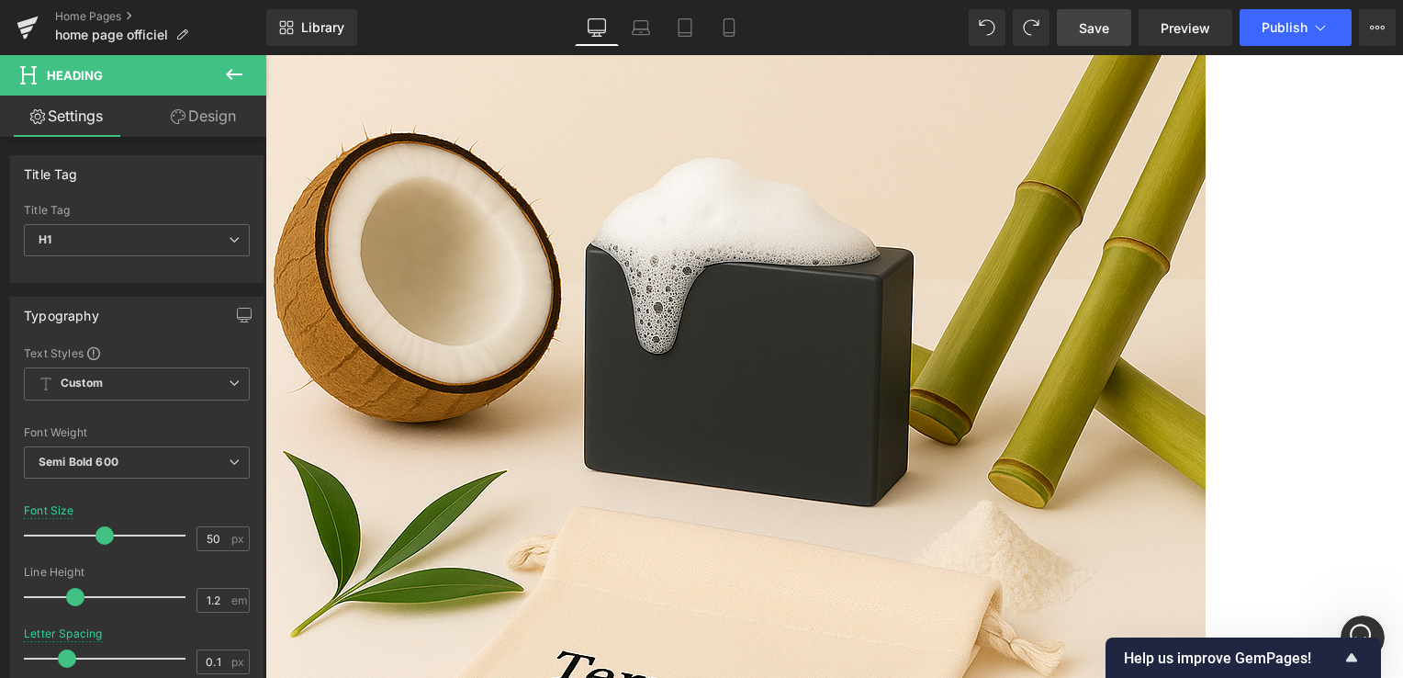
scroll to position [15342, 0]
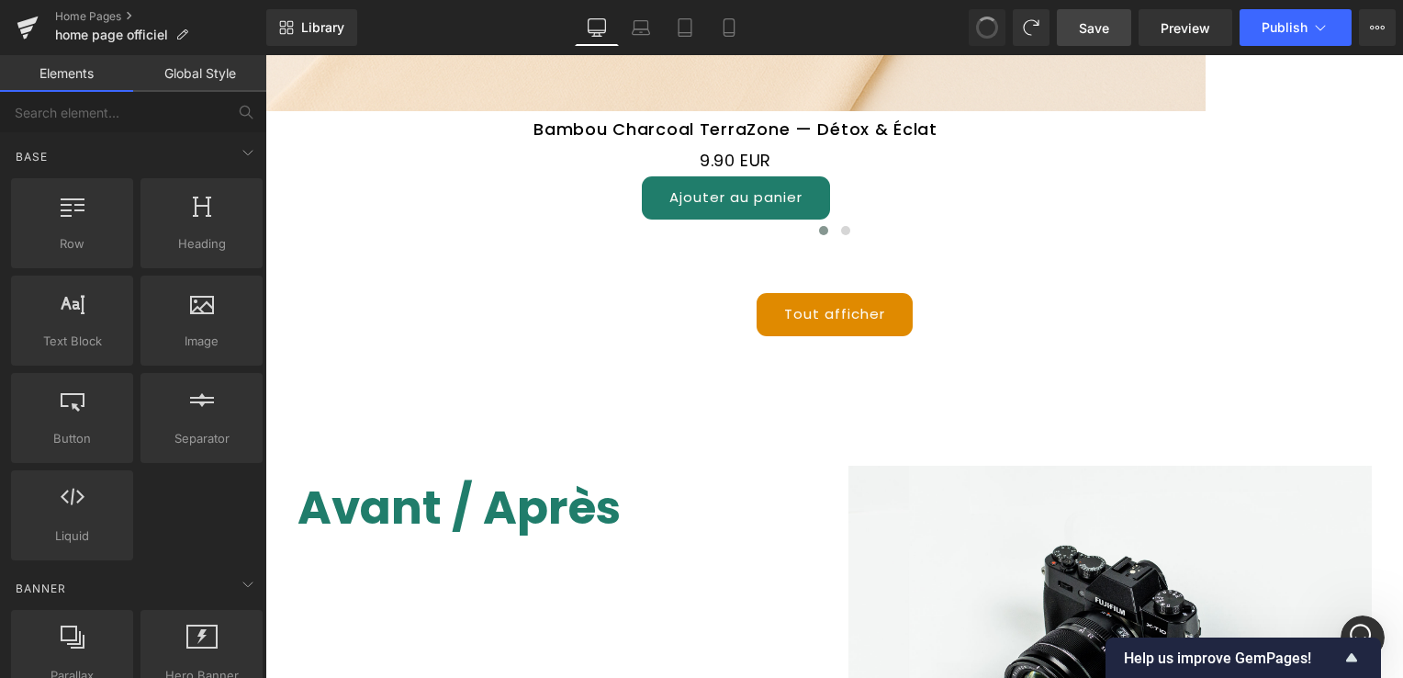
click at [999, 26] on span at bounding box center [986, 27] width 31 height 31
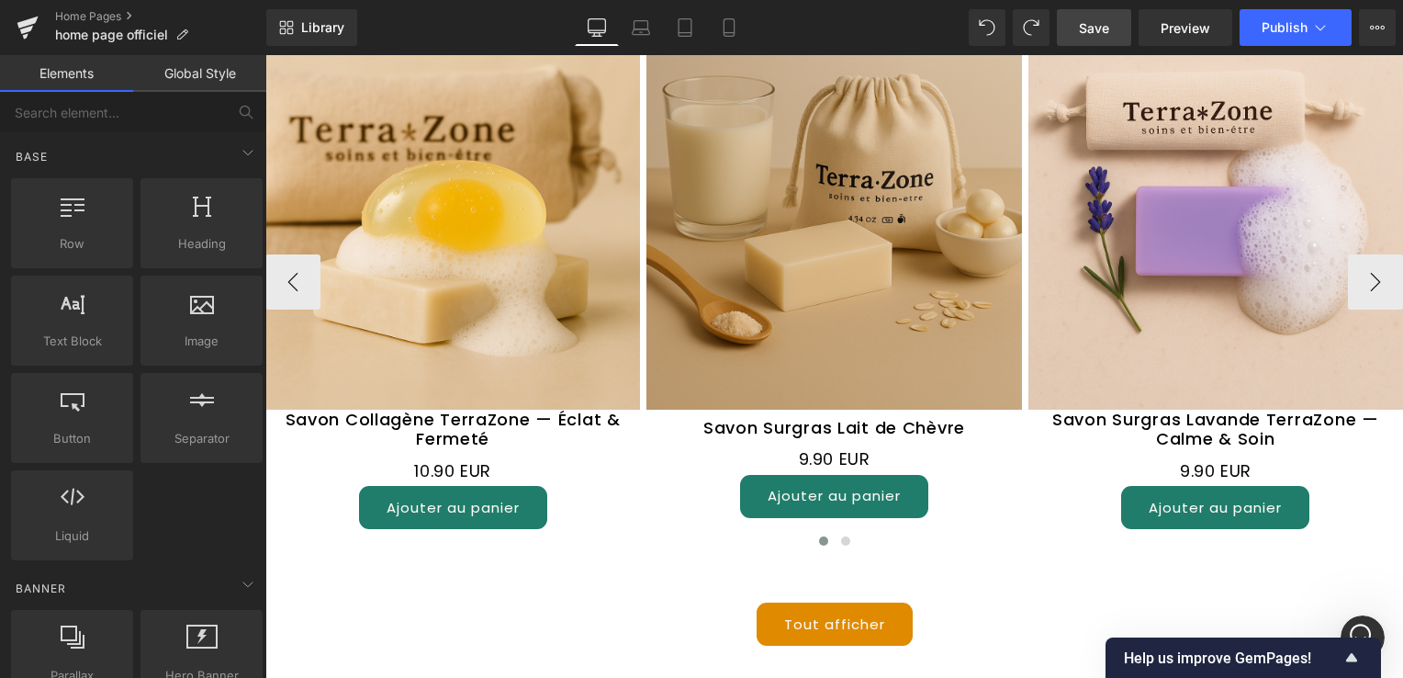
scroll to position [5290, 0]
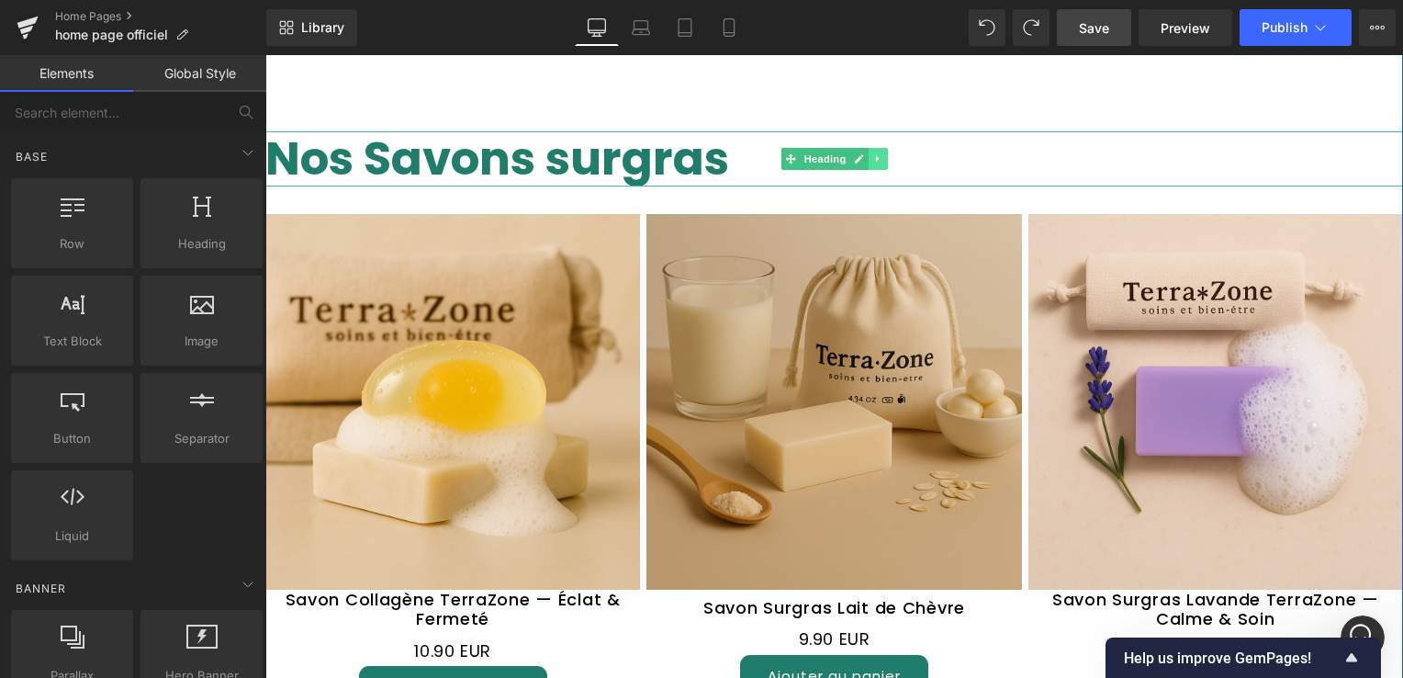
click icon
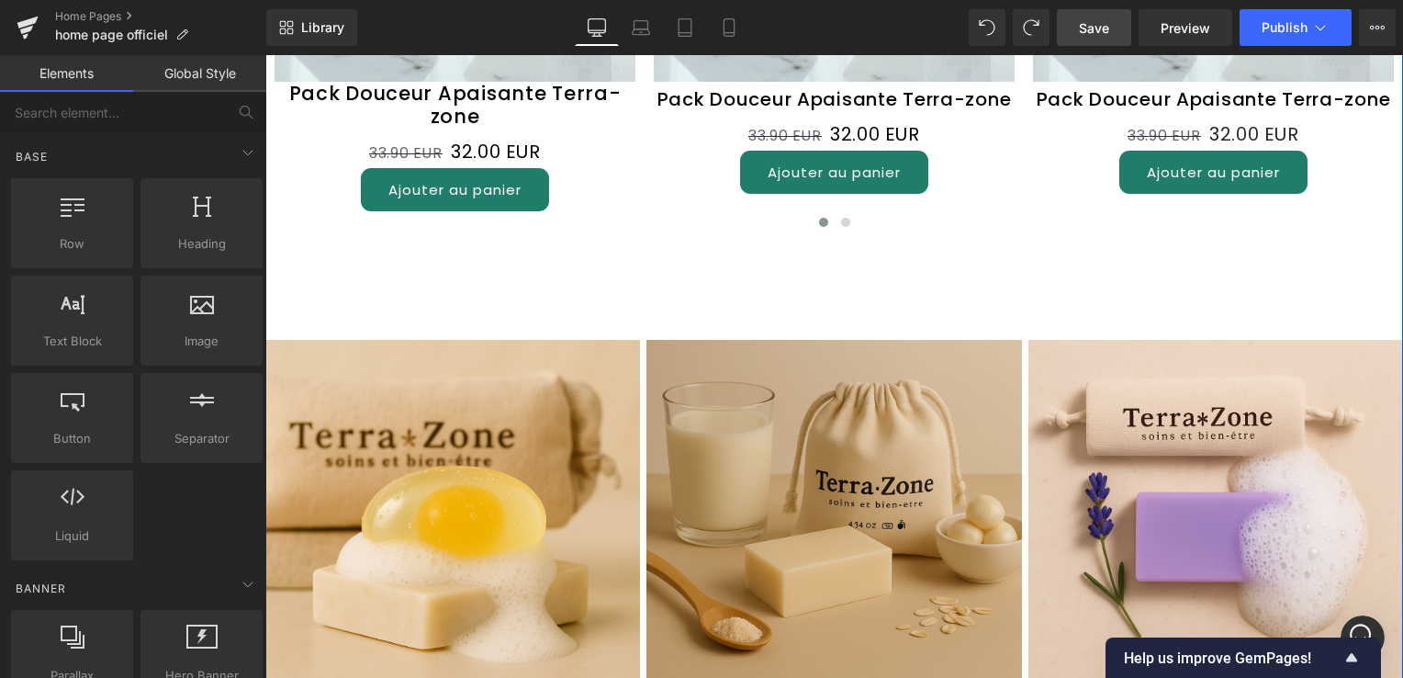
scroll to position [5106, 0]
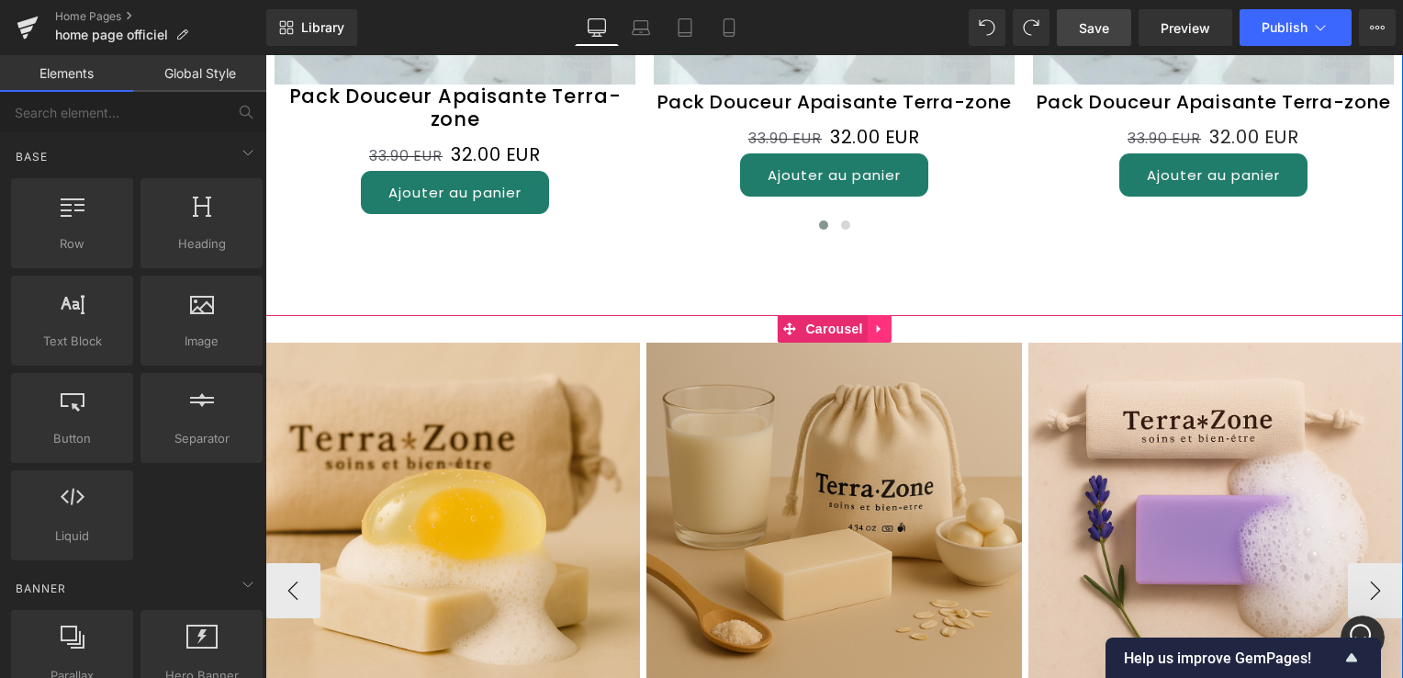
click at [877, 325] on icon at bounding box center [879, 329] width 4 height 8
click at [887, 322] on icon at bounding box center [891, 328] width 13 height 13
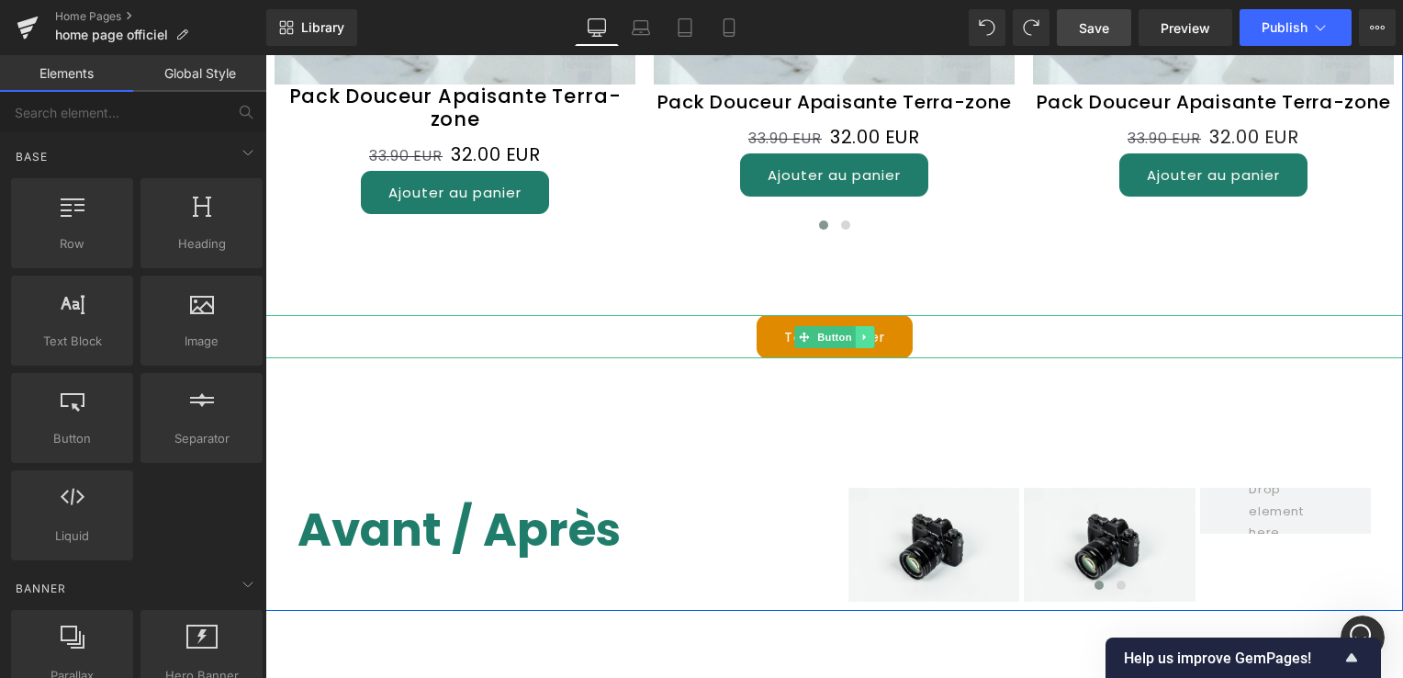
click at [859, 331] on icon at bounding box center [864, 336] width 10 height 11
click at [869, 331] on icon at bounding box center [874, 336] width 10 height 10
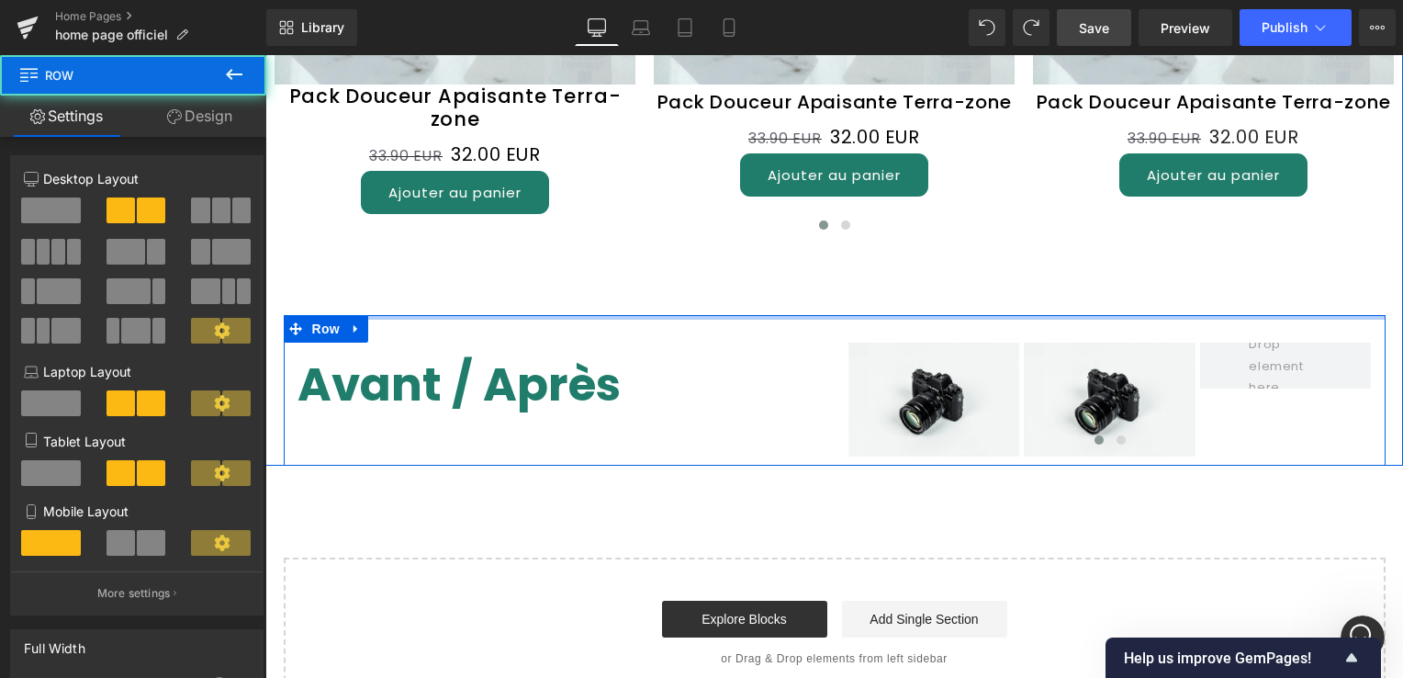
drag, startPoint x: 565, startPoint y: 352, endPoint x: 639, endPoint y: 223, distance: 148.5
click at [633, 226] on div "Sale Off (P) Image Pack Douceur Apaisante Terra-zone (P) Title 33.90 EUR 32.00 …" at bounding box center [833, 67] width 1137 height 797
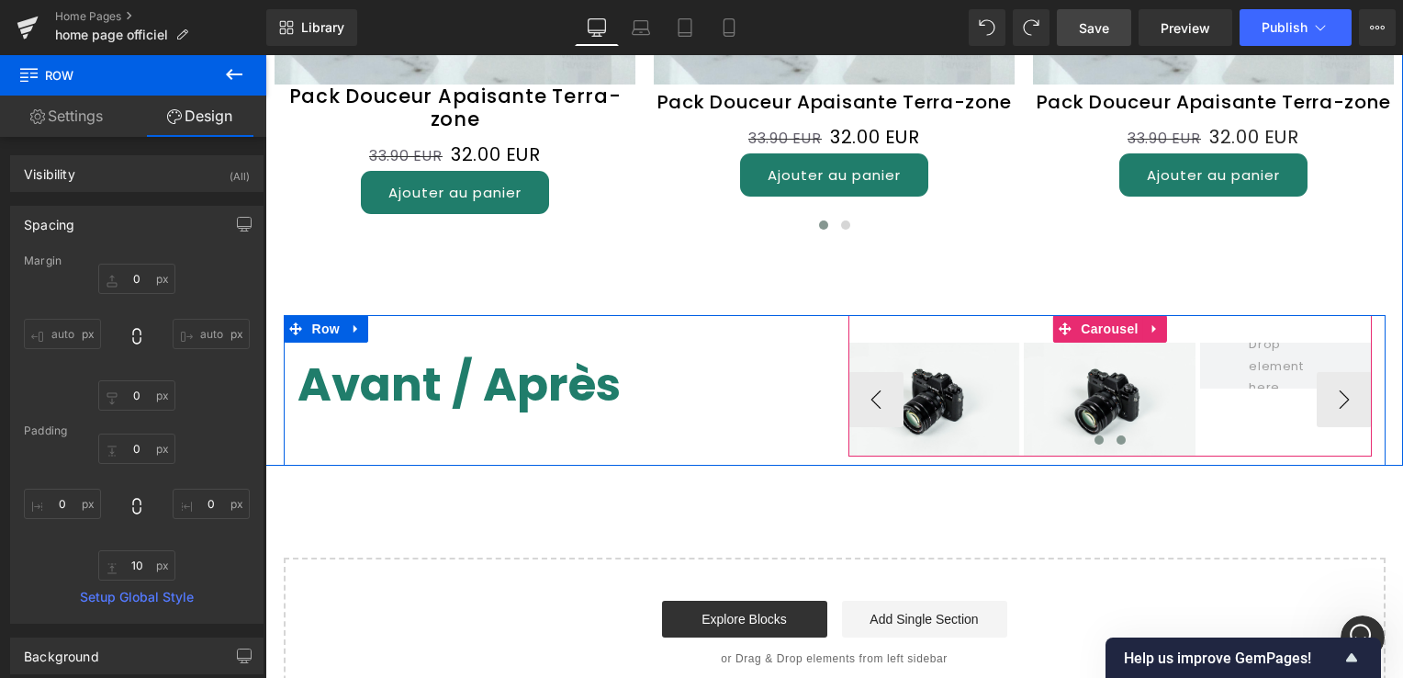
click at [1116, 435] on span at bounding box center [1120, 439] width 9 height 9
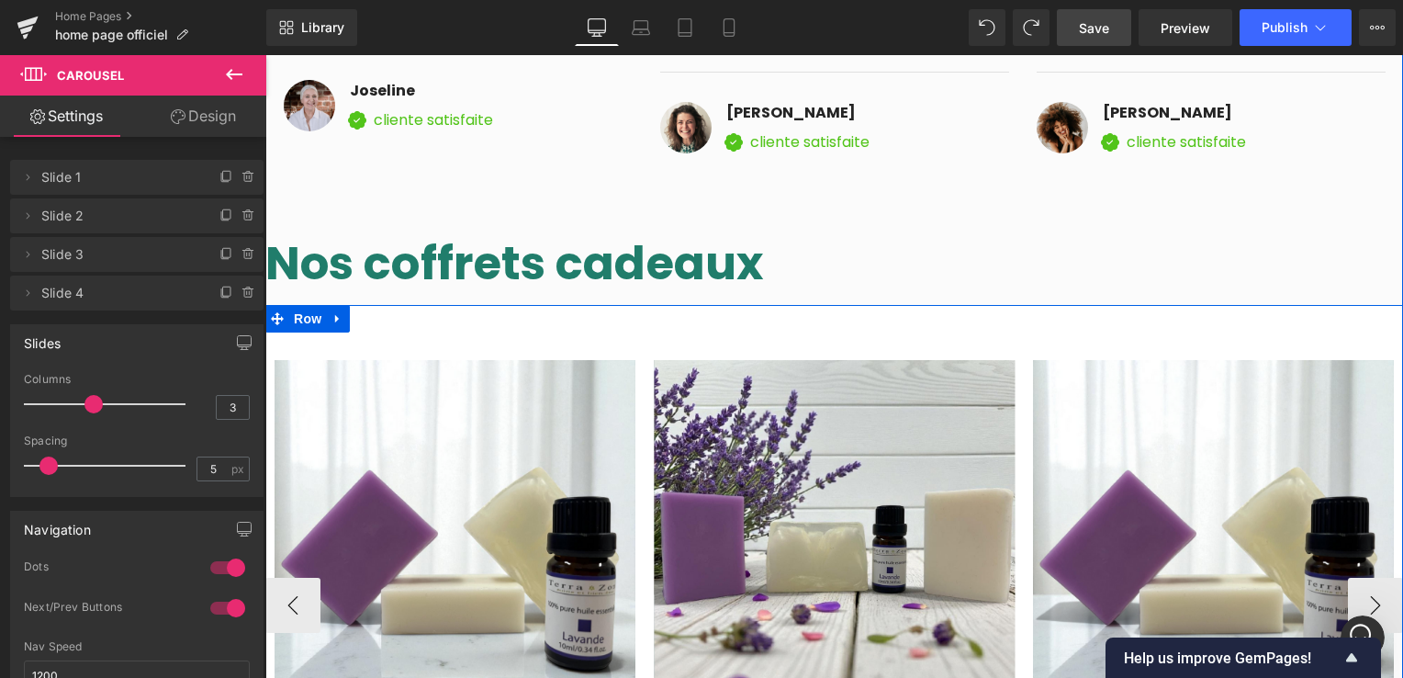
scroll to position [4464, 0]
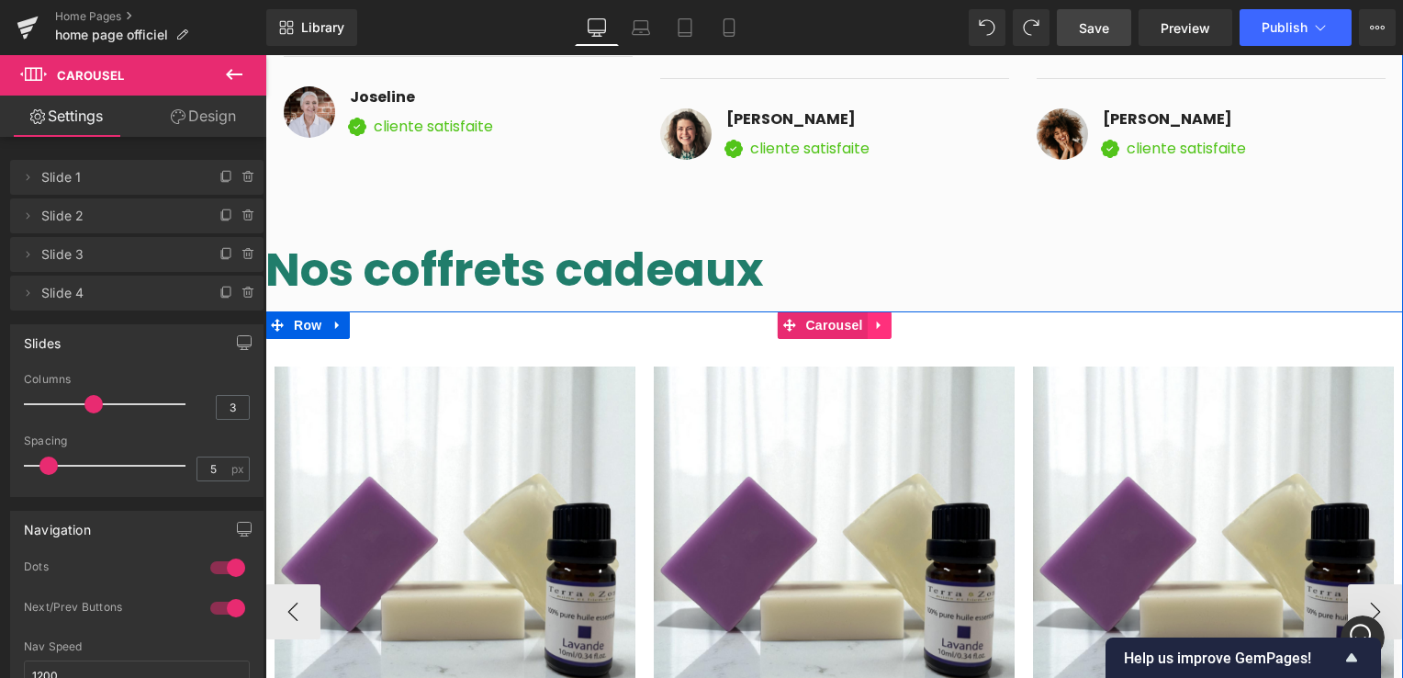
click at [877, 321] on icon at bounding box center [879, 325] width 4 height 8
click at [885, 319] on icon at bounding box center [891, 326] width 13 height 14
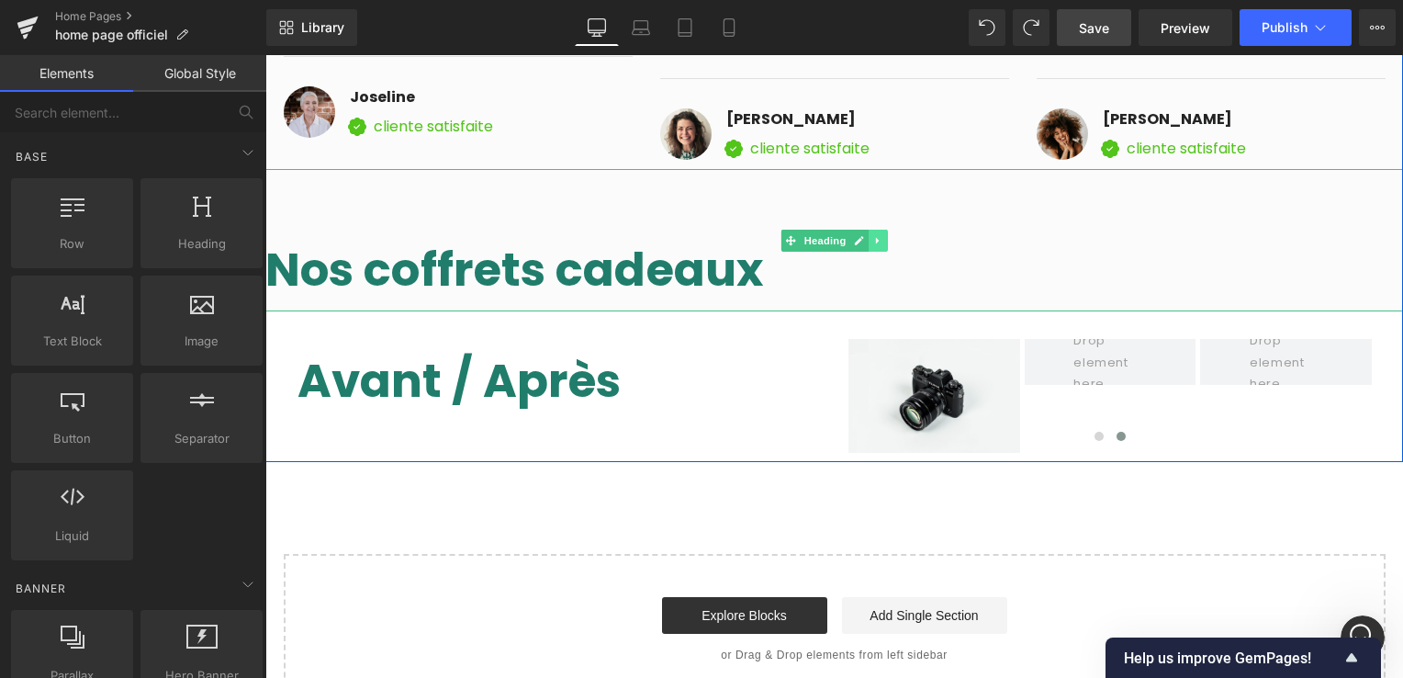
click at [873, 235] on icon at bounding box center [878, 240] width 10 height 11
click at [884, 235] on icon at bounding box center [887, 240] width 10 height 10
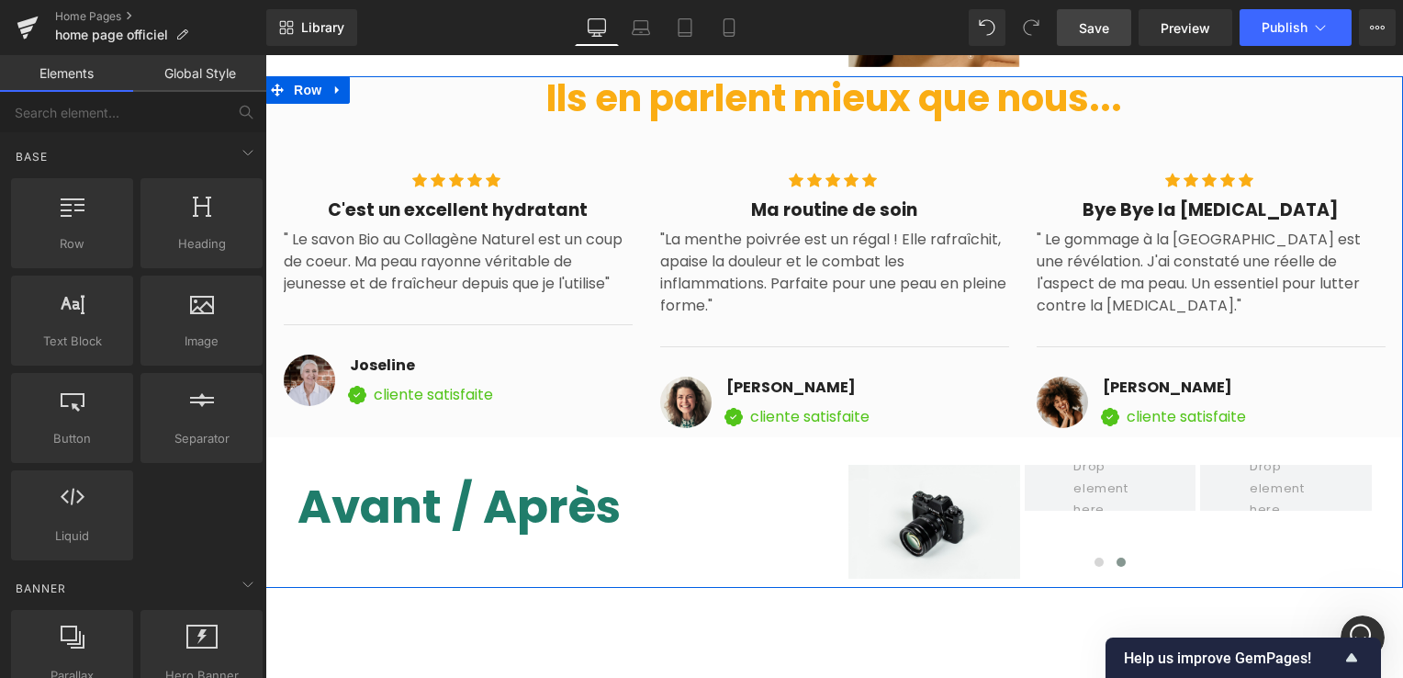
scroll to position [4096, 0]
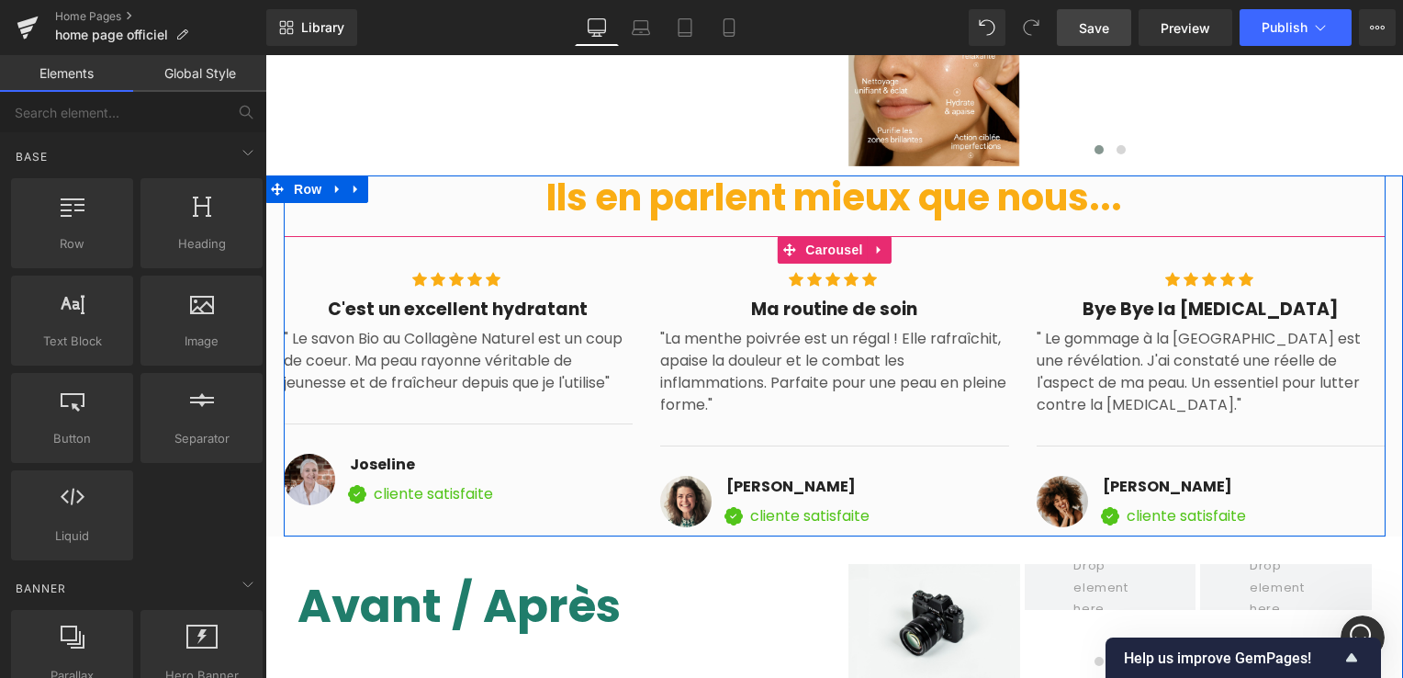
click at [877, 244] on link at bounding box center [880, 250] width 24 height 28
click at [885, 244] on icon at bounding box center [891, 249] width 13 height 13
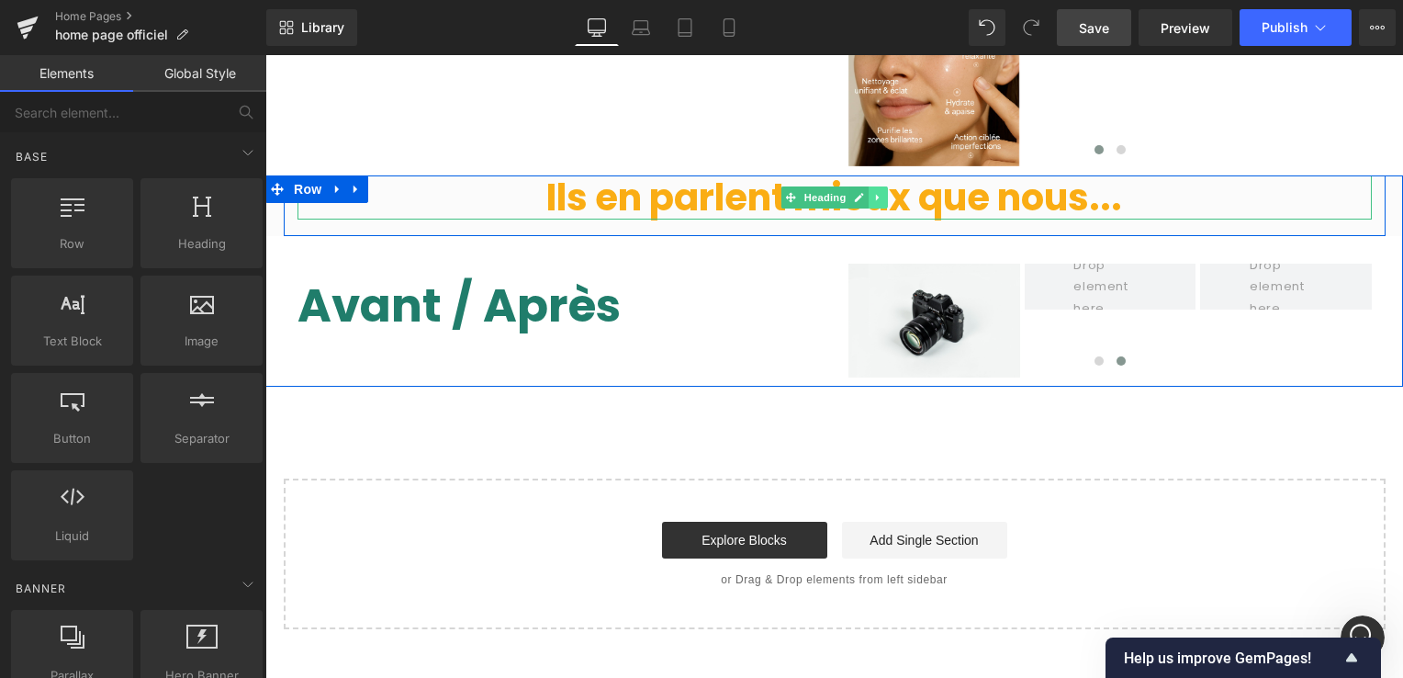
click at [873, 193] on icon at bounding box center [878, 197] width 10 height 11
click at [878, 195] on link at bounding box center [887, 197] width 19 height 22
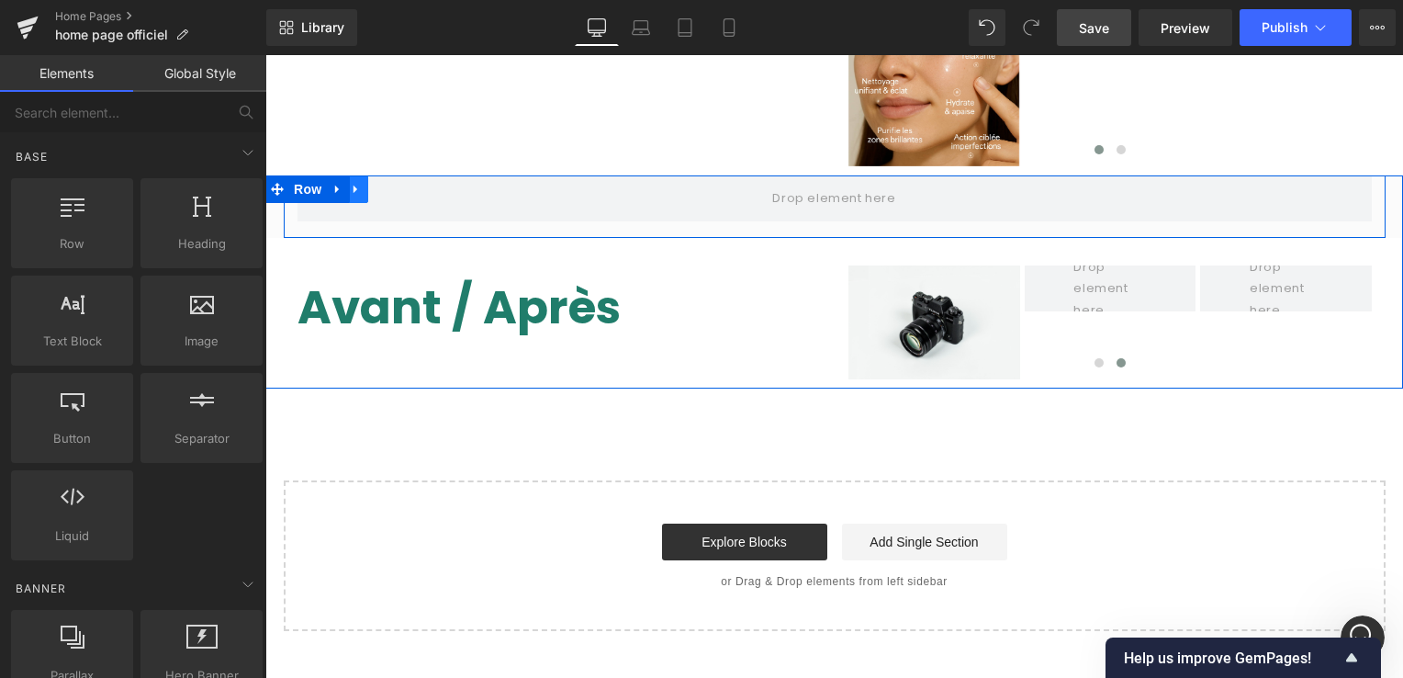
click at [350, 182] on icon at bounding box center [356, 189] width 13 height 14
click at [398, 183] on icon at bounding box center [404, 189] width 13 height 13
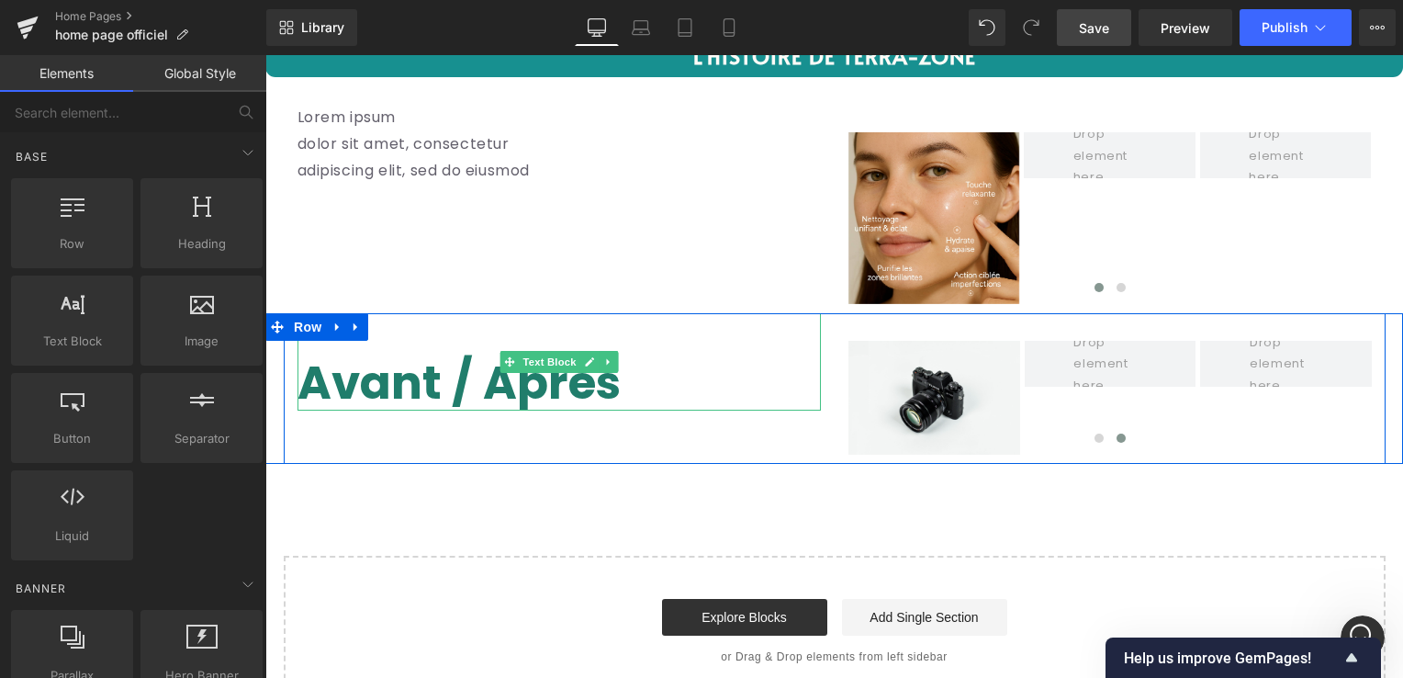
scroll to position [3729, 0]
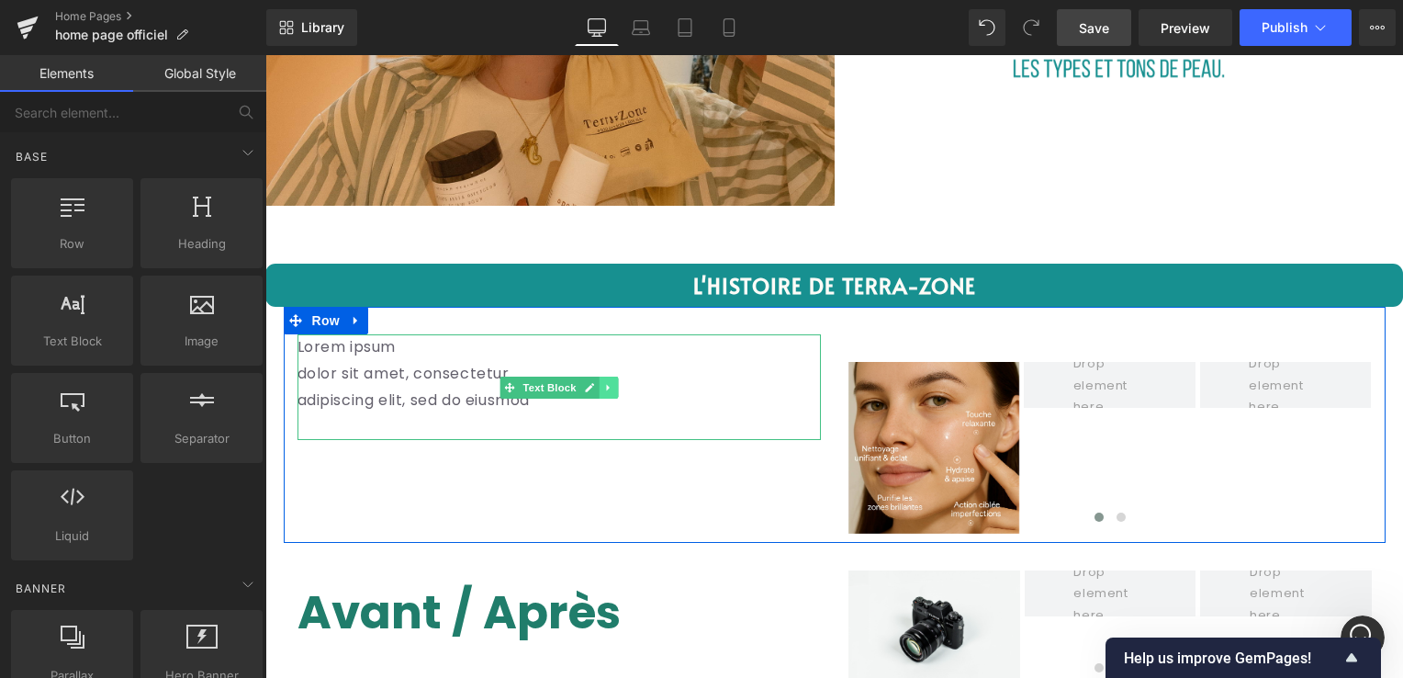
click at [607, 387] on link at bounding box center [608, 387] width 19 height 22
click at [614, 382] on link at bounding box center [617, 387] width 19 height 22
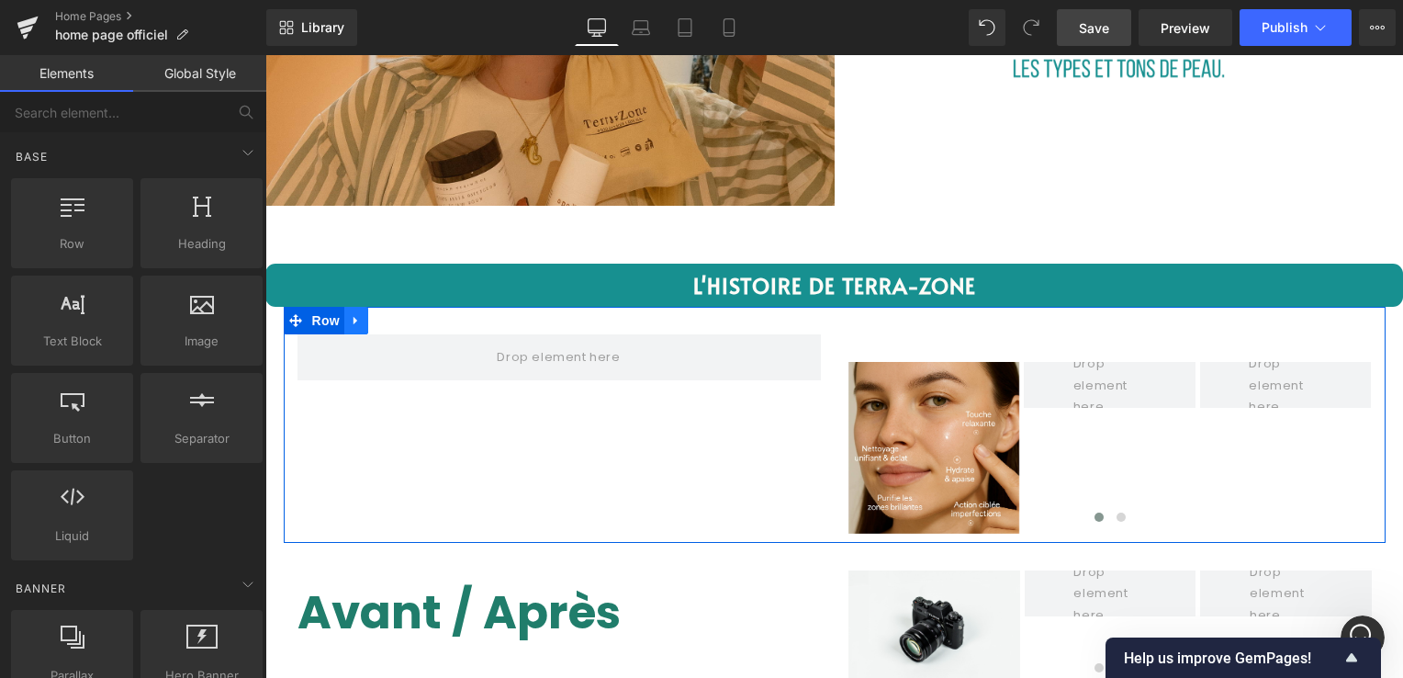
click at [355, 308] on link at bounding box center [356, 321] width 24 height 28
click at [398, 314] on icon at bounding box center [404, 320] width 13 height 13
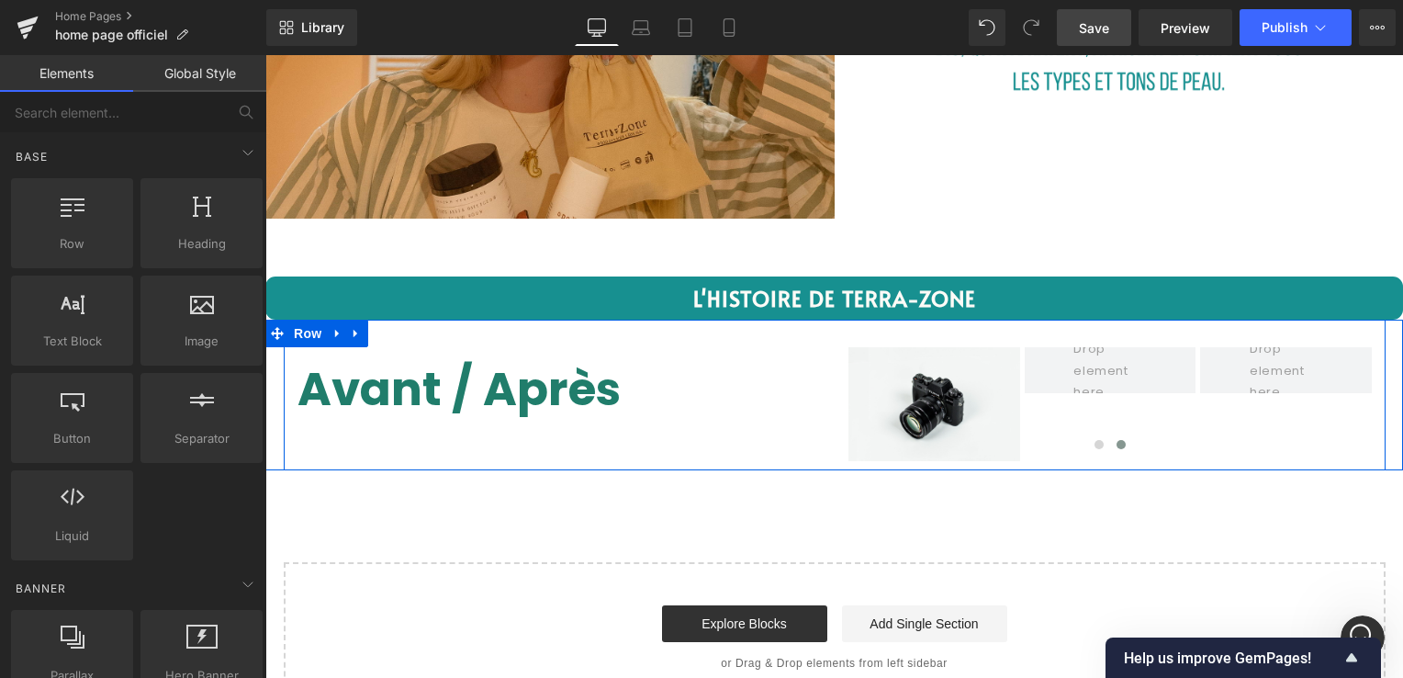
scroll to position [3637, 0]
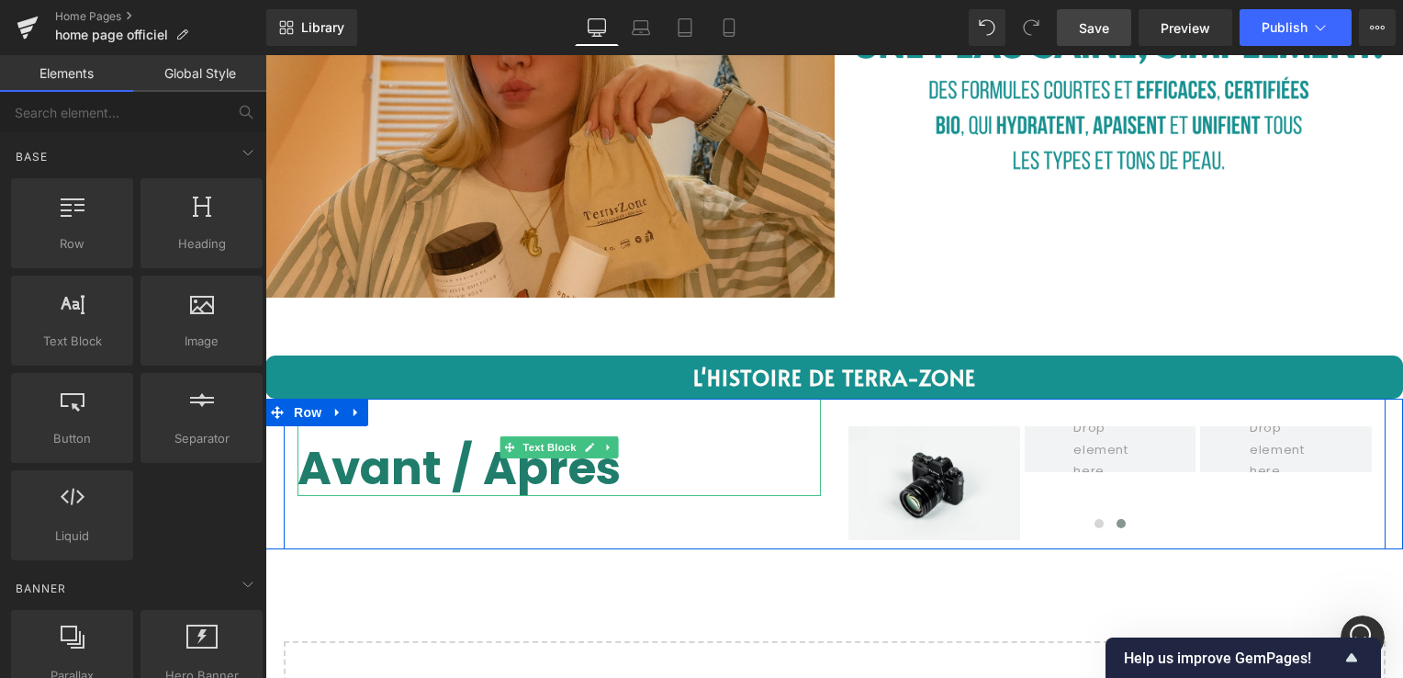
click at [571, 474] on p "Avant / Après" at bounding box center [558, 468] width 523 height 55
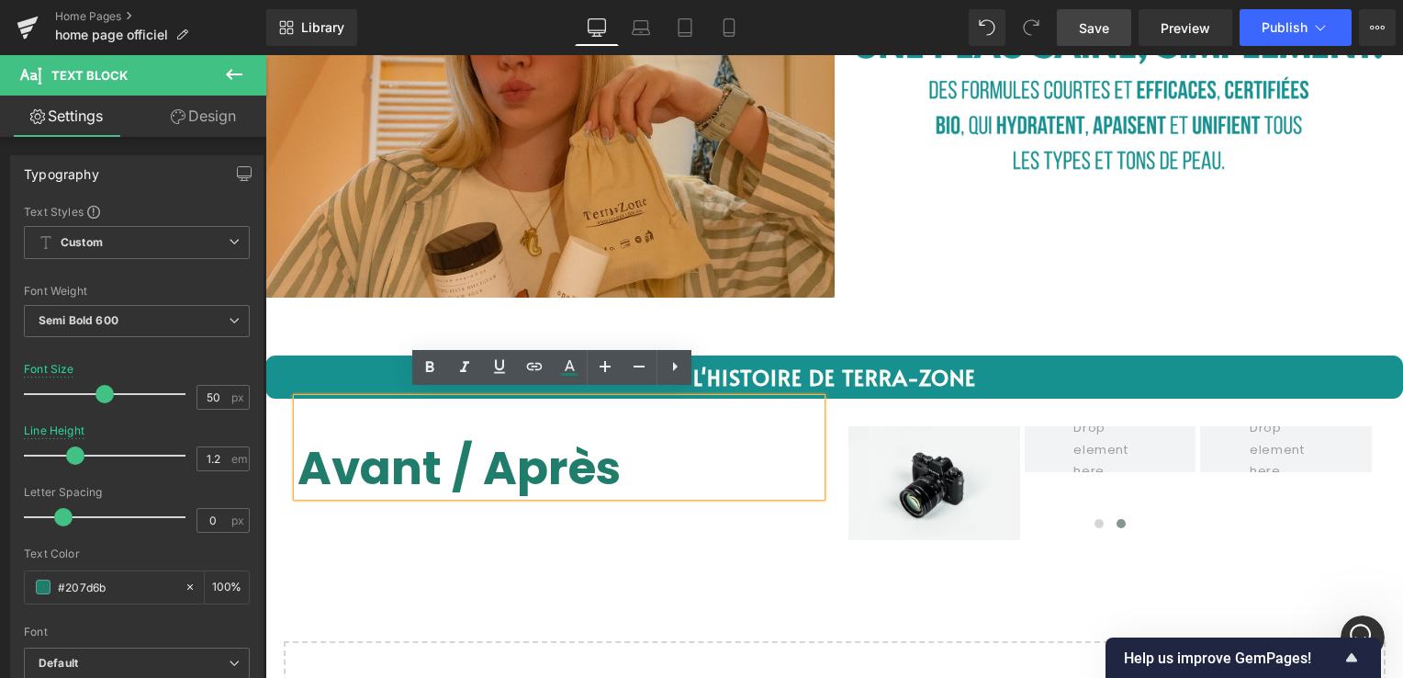
drag, startPoint x: 586, startPoint y: 457, endPoint x: 289, endPoint y: 472, distance: 296.9
click at [297, 472] on div "Avant / Après" at bounding box center [558, 446] width 523 height 97
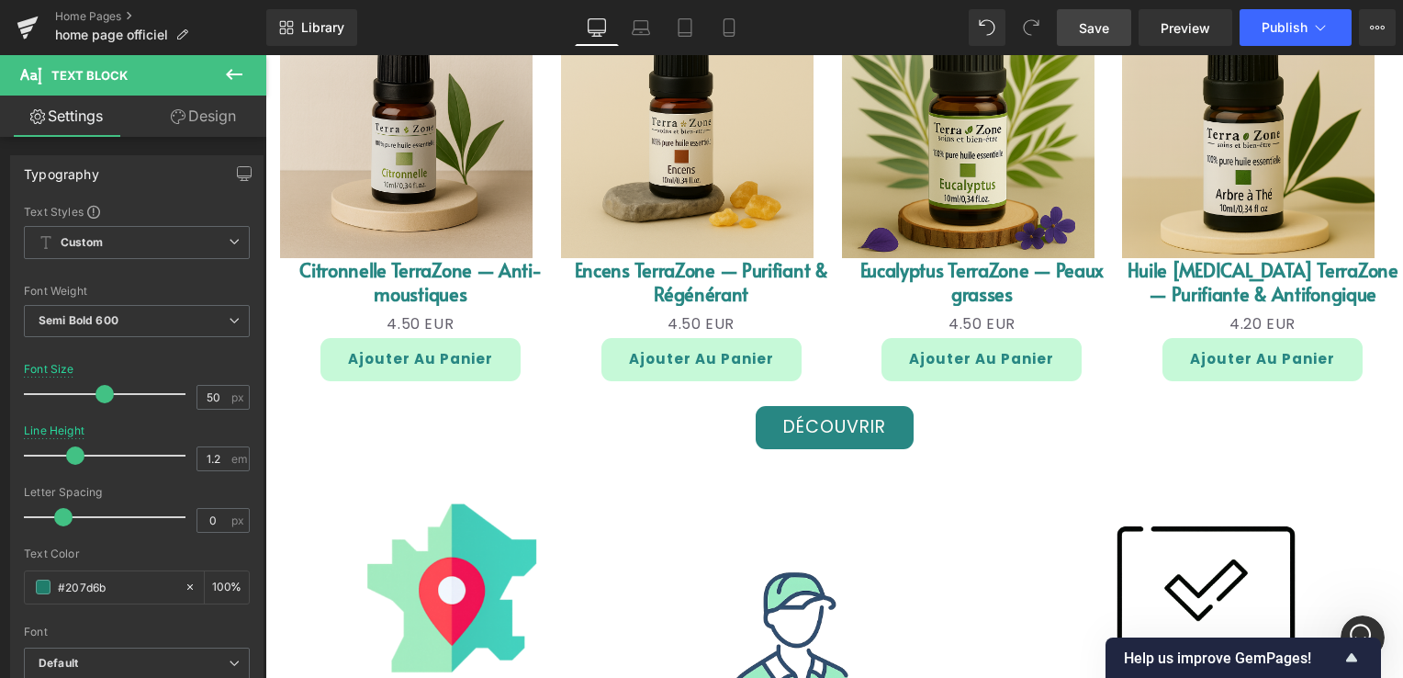
scroll to position [2604, 0]
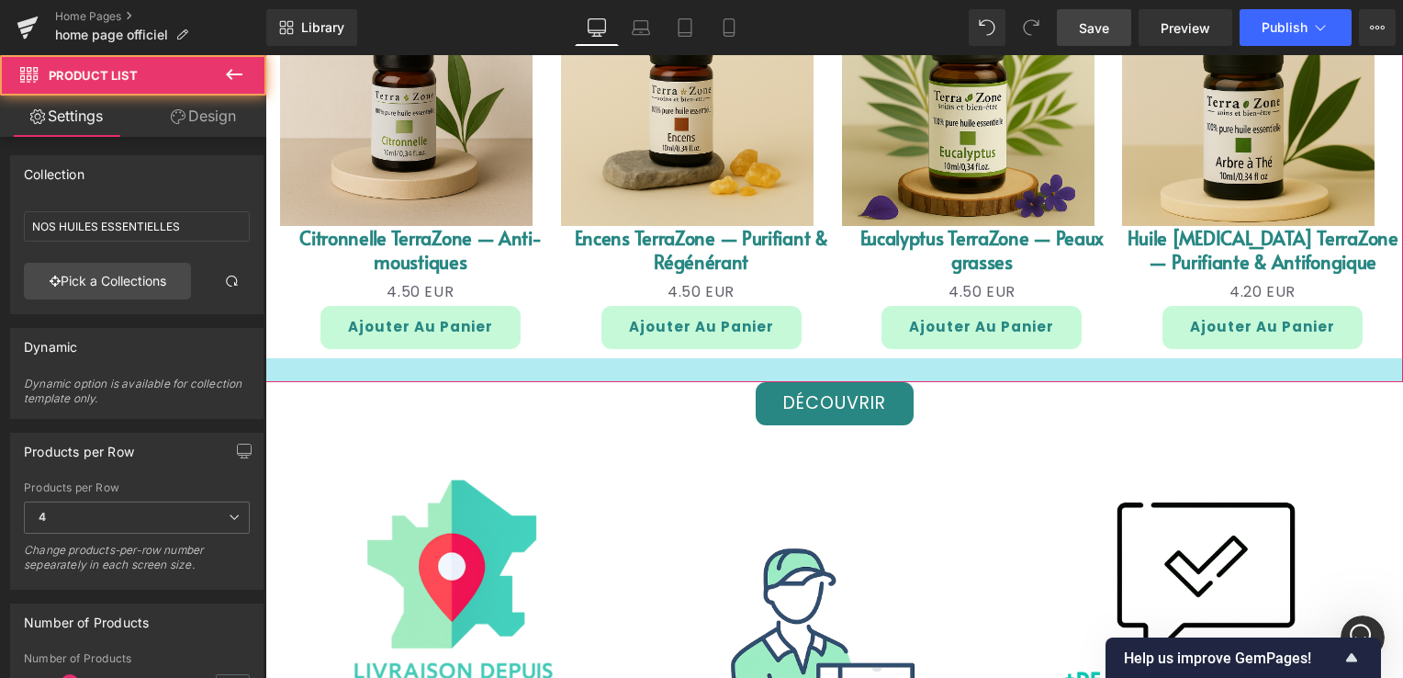
click at [725, 364] on div at bounding box center [833, 370] width 1137 height 24
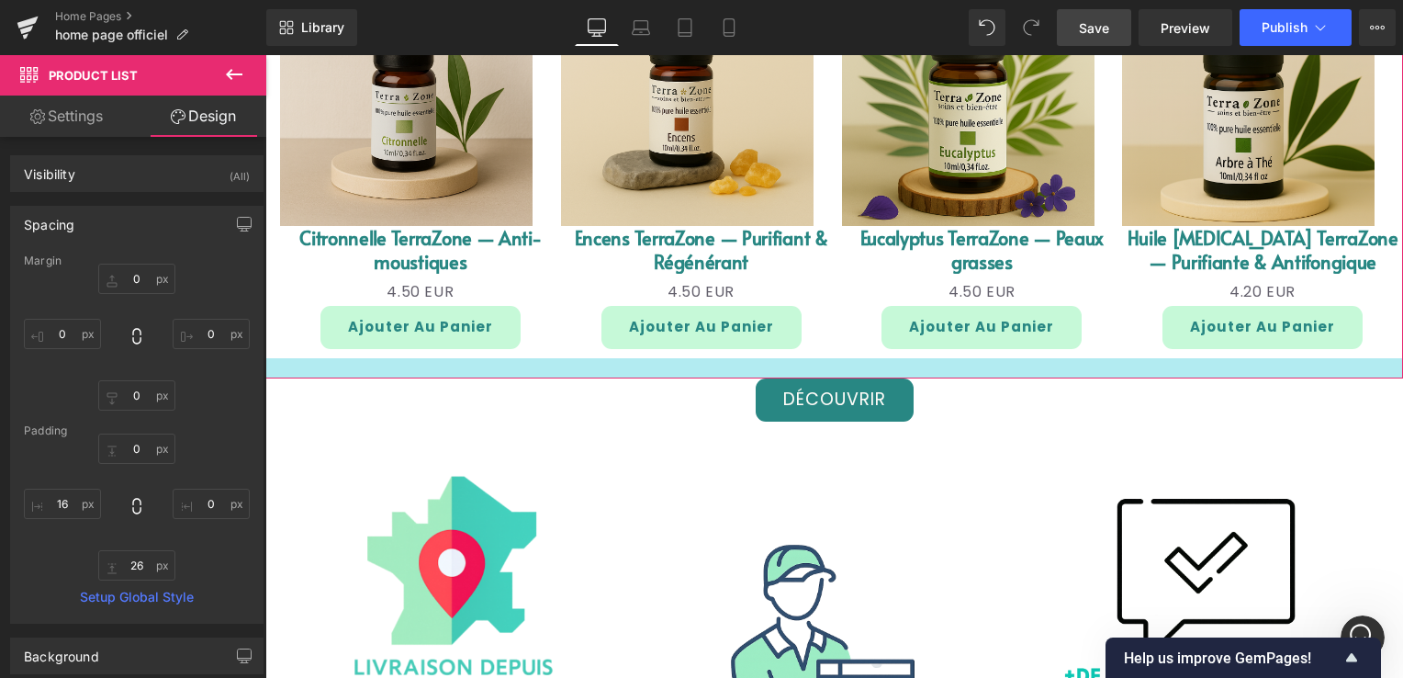
click at [710, 365] on div at bounding box center [833, 368] width 1137 height 20
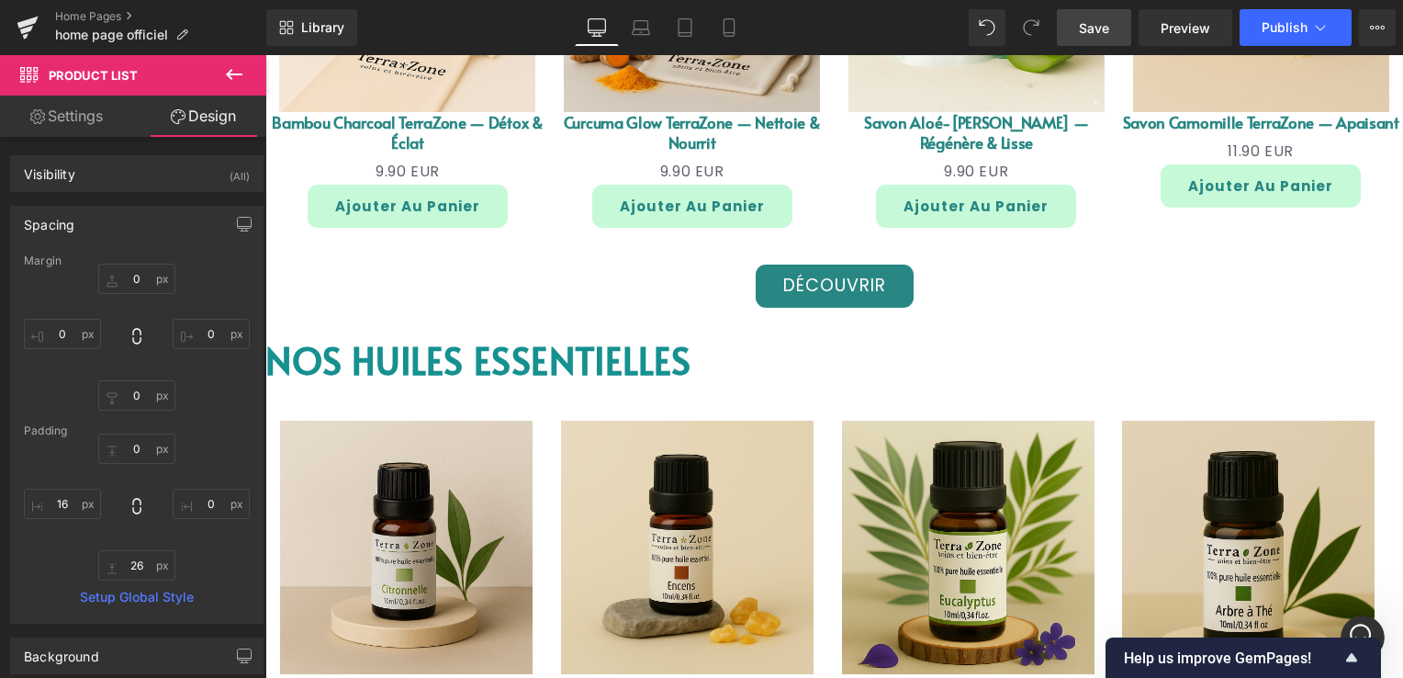
scroll to position [2145, 0]
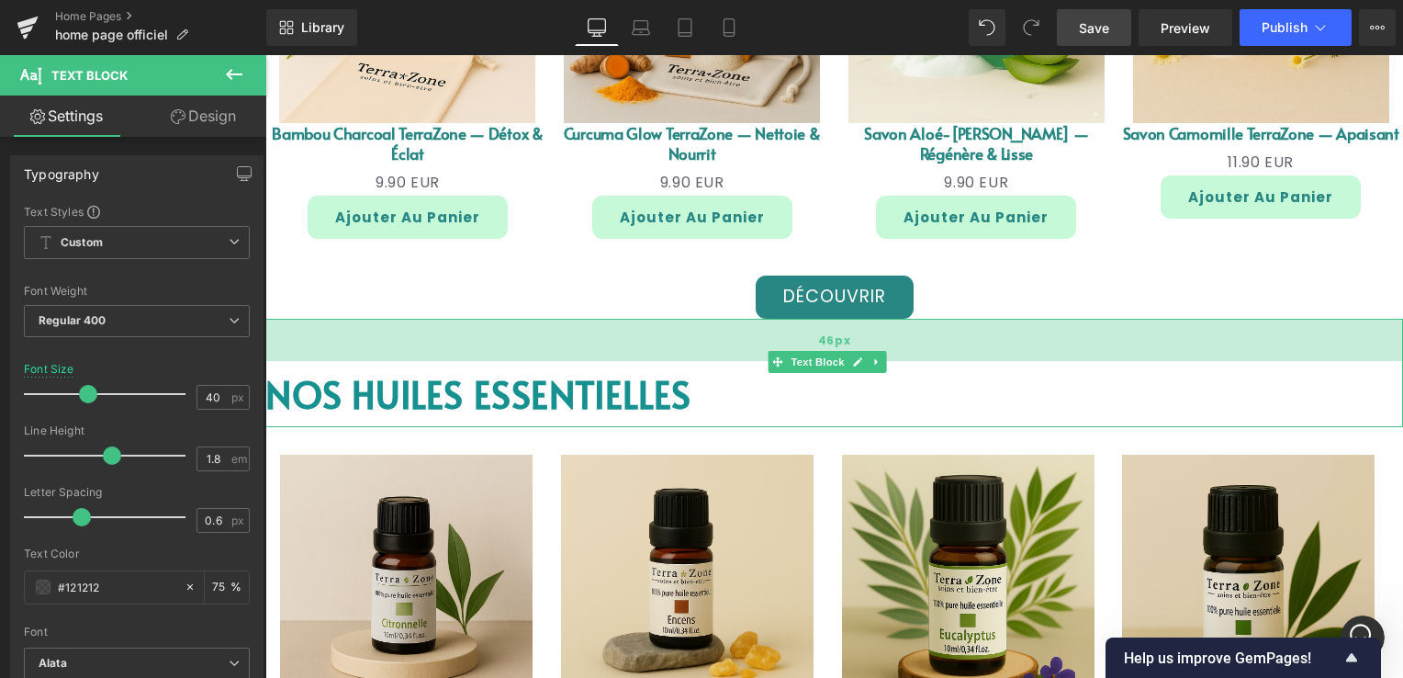
drag, startPoint x: 696, startPoint y: 318, endPoint x: 711, endPoint y: 340, distance: 26.5
click at [711, 340] on div "46px" at bounding box center [833, 340] width 1137 height 42
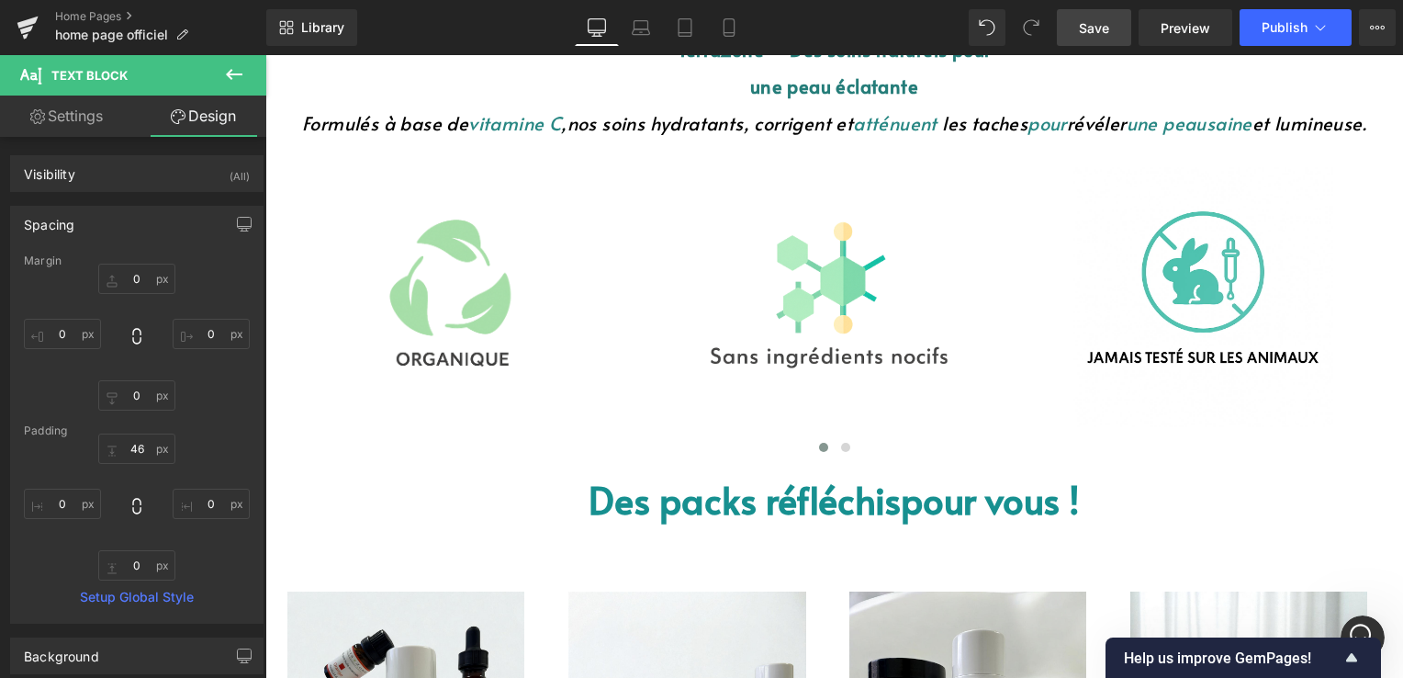
scroll to position [918, 0]
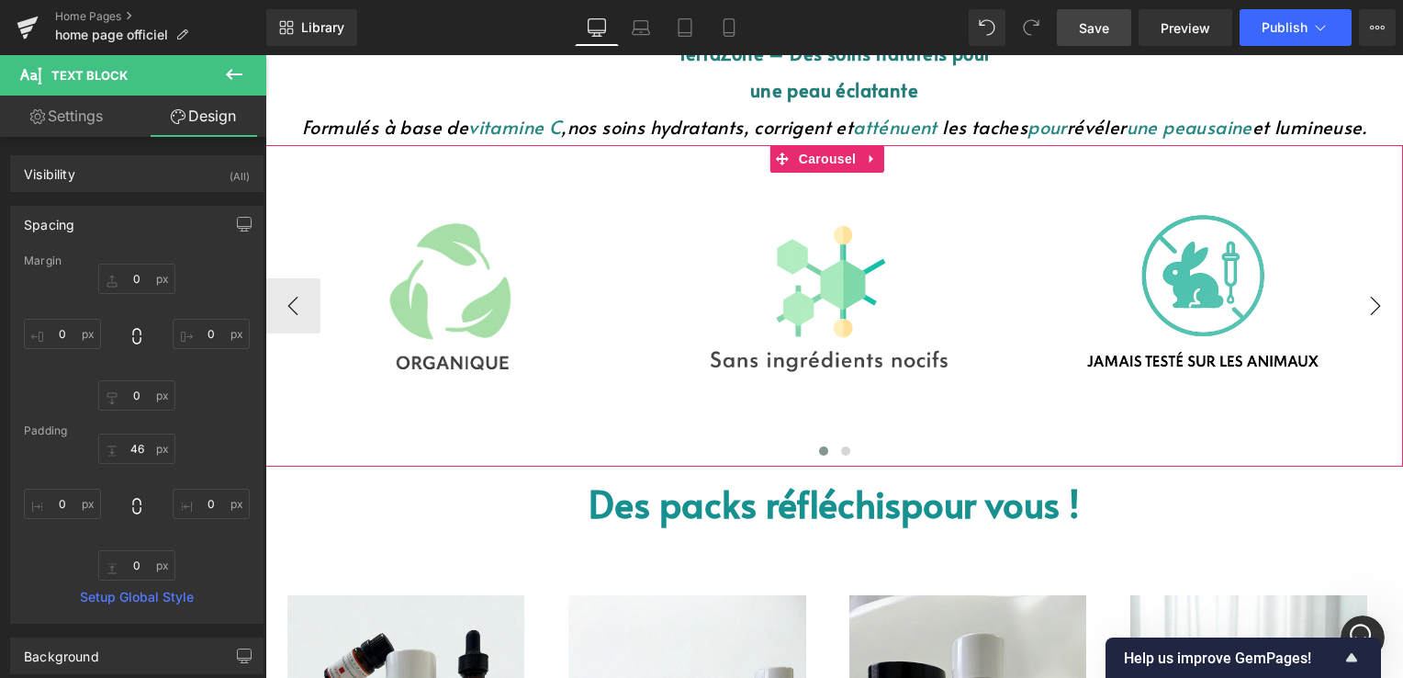
click at [1365, 299] on button "›" at bounding box center [1375, 305] width 55 height 55
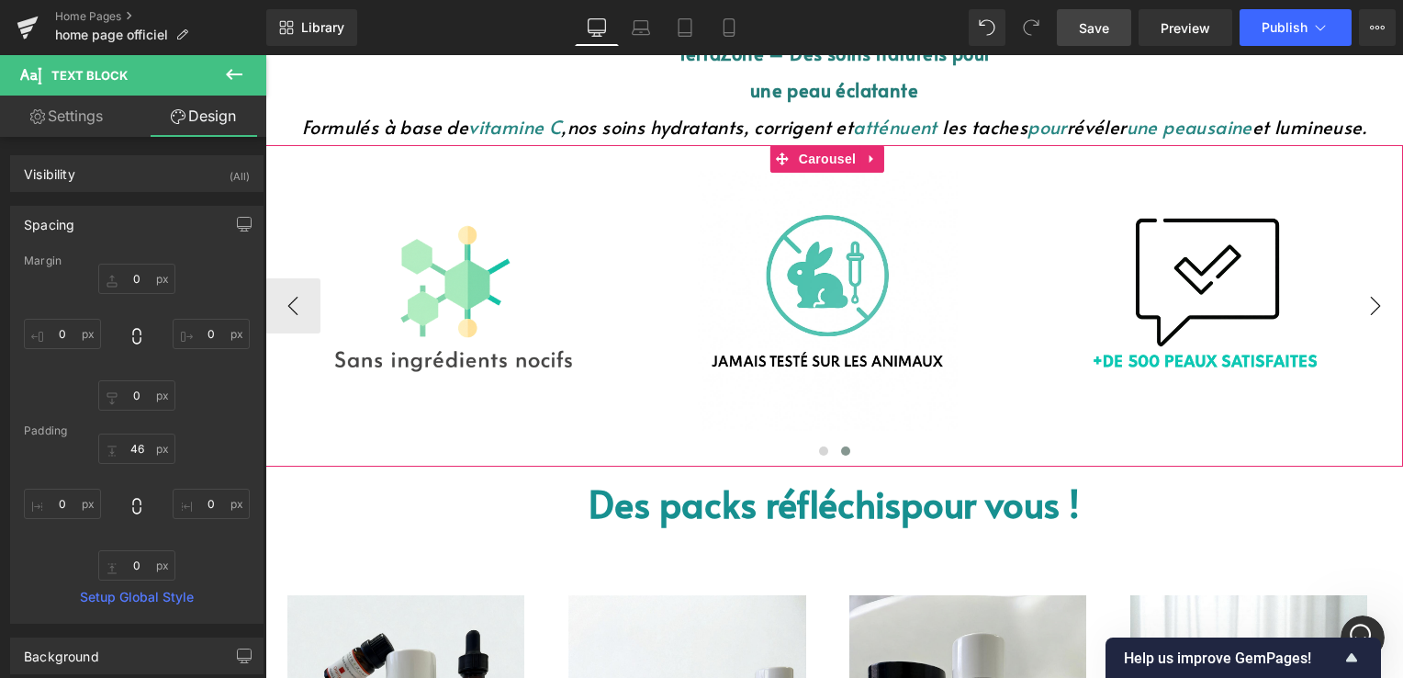
click at [1361, 300] on button "›" at bounding box center [1375, 305] width 55 height 55
click at [311, 321] on button "‹" at bounding box center [292, 305] width 55 height 55
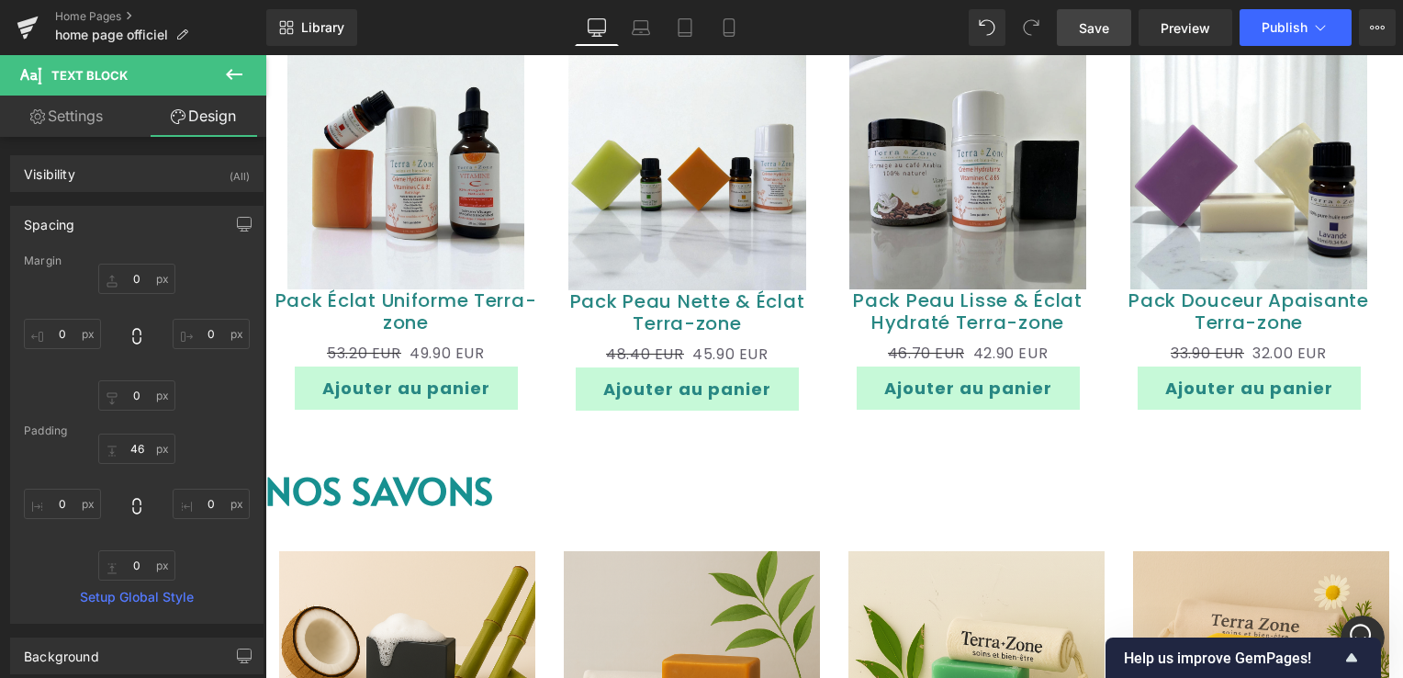
scroll to position [1561, 0]
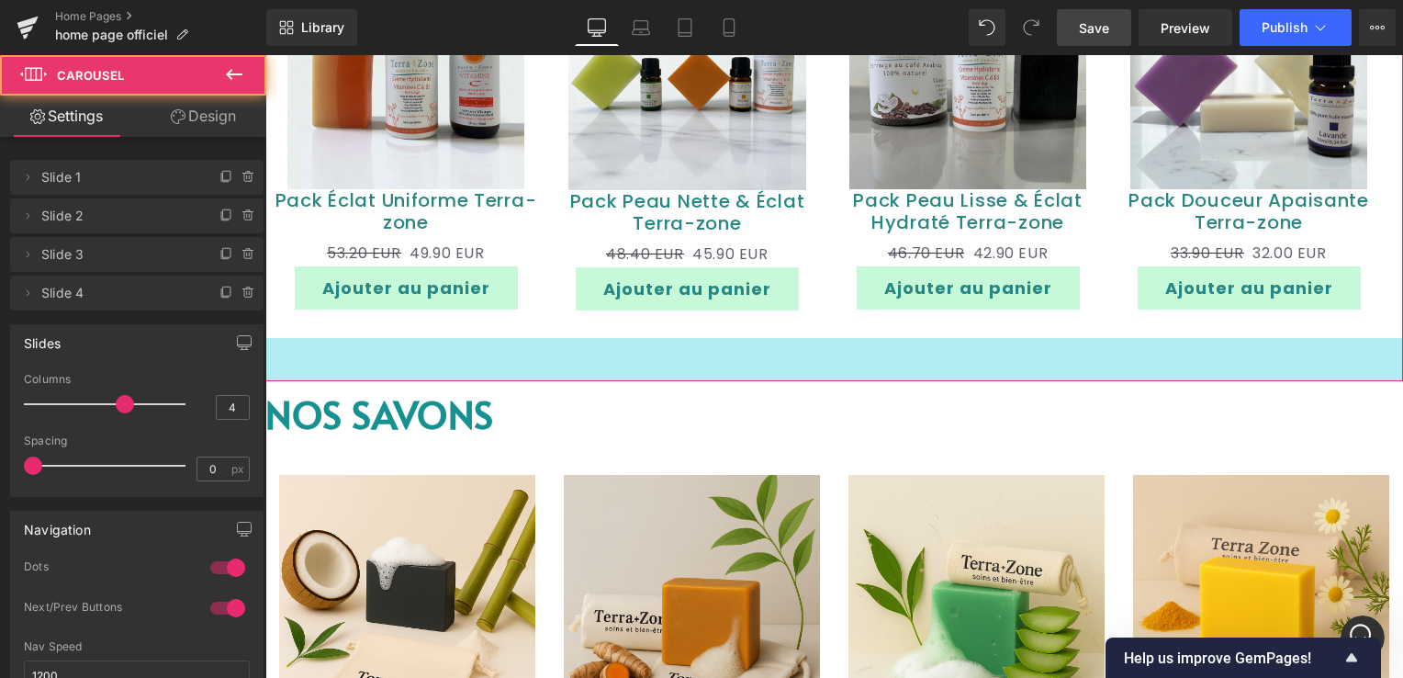
drag, startPoint x: 708, startPoint y: 350, endPoint x: 718, endPoint y: 374, distance: 25.9
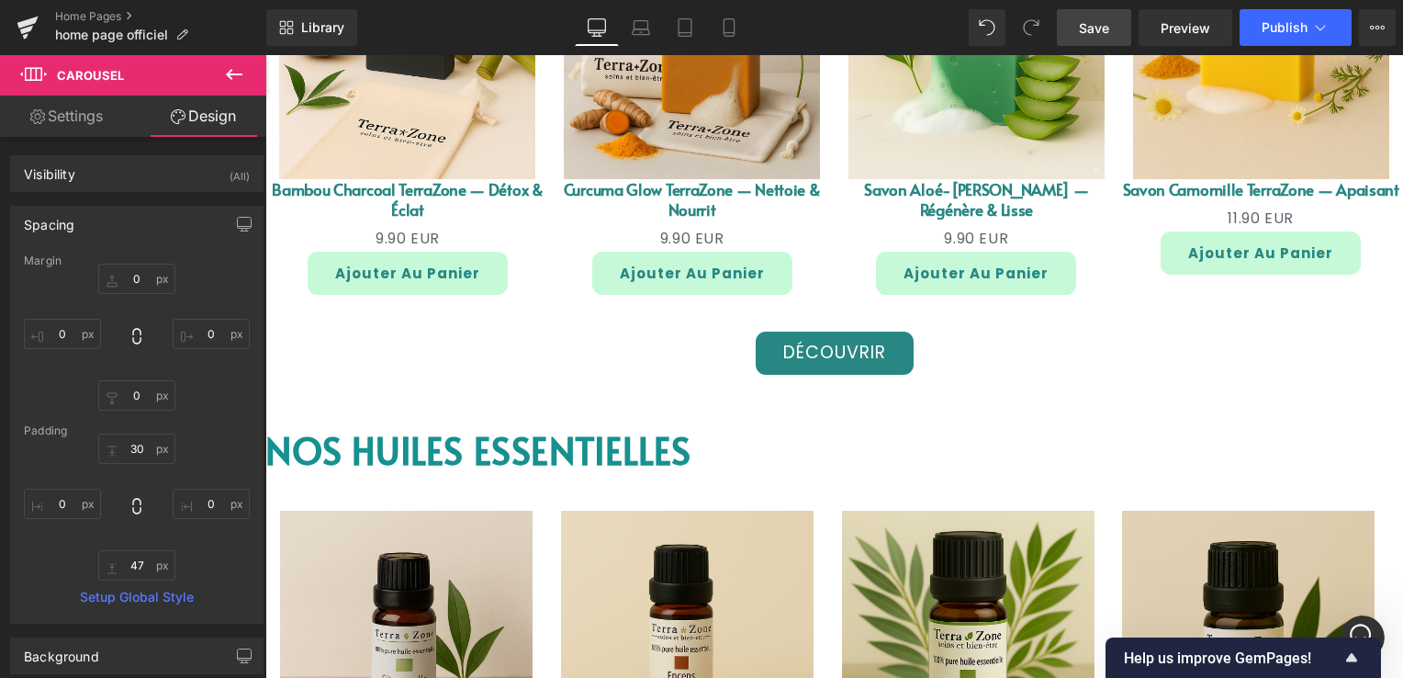
scroll to position [2112, 0]
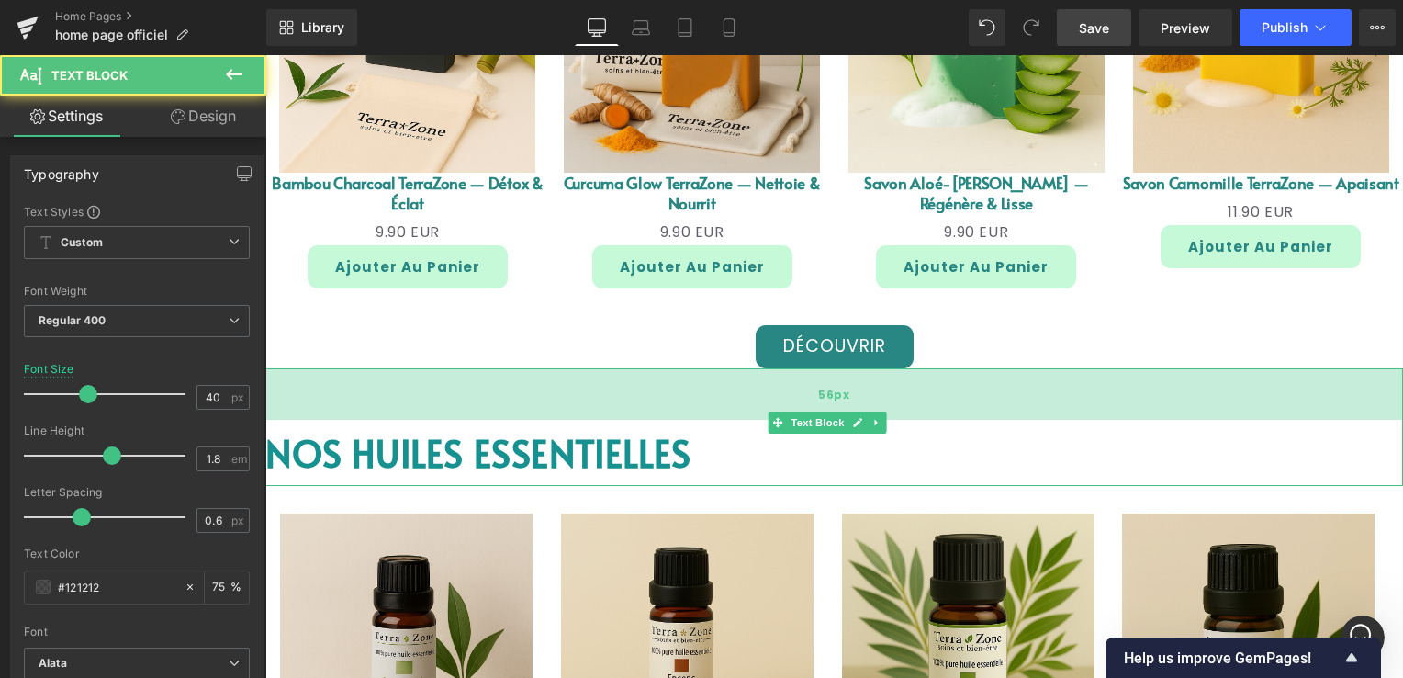
click at [701, 408] on div "56px" at bounding box center [833, 393] width 1137 height 51
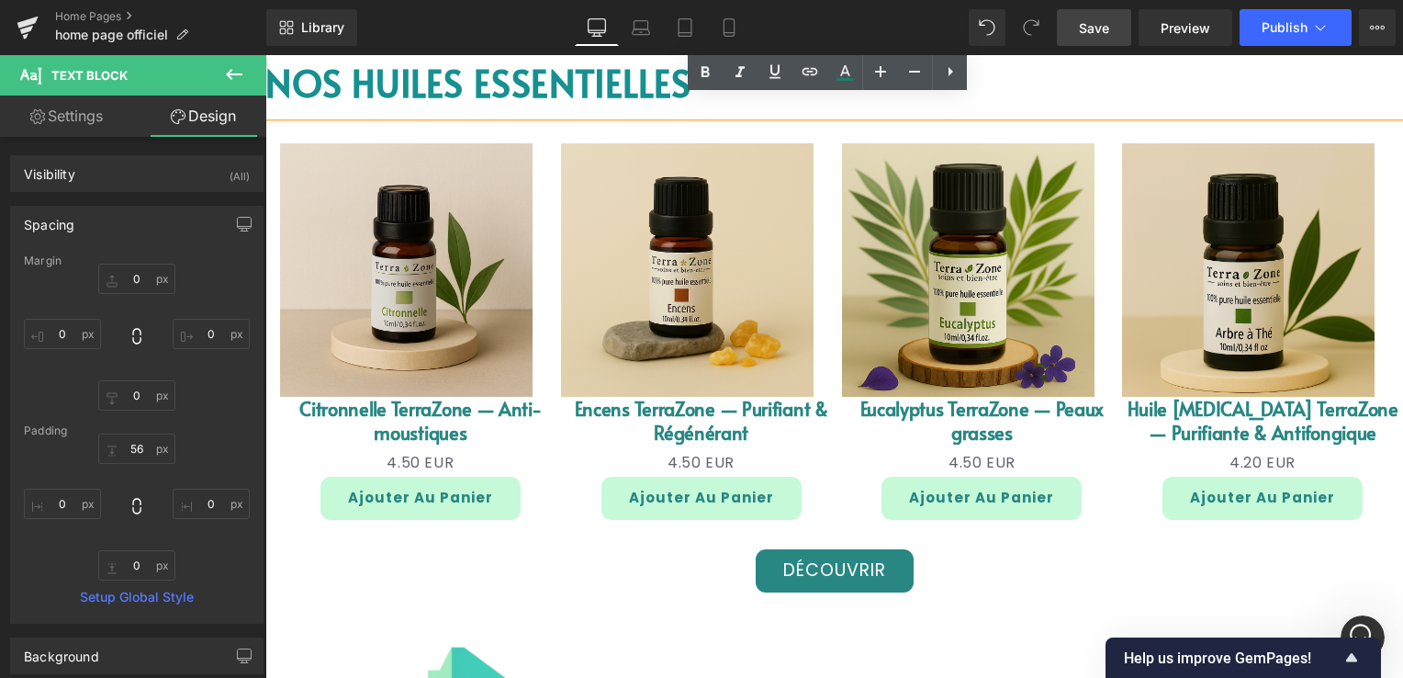
scroll to position [2662, 0]
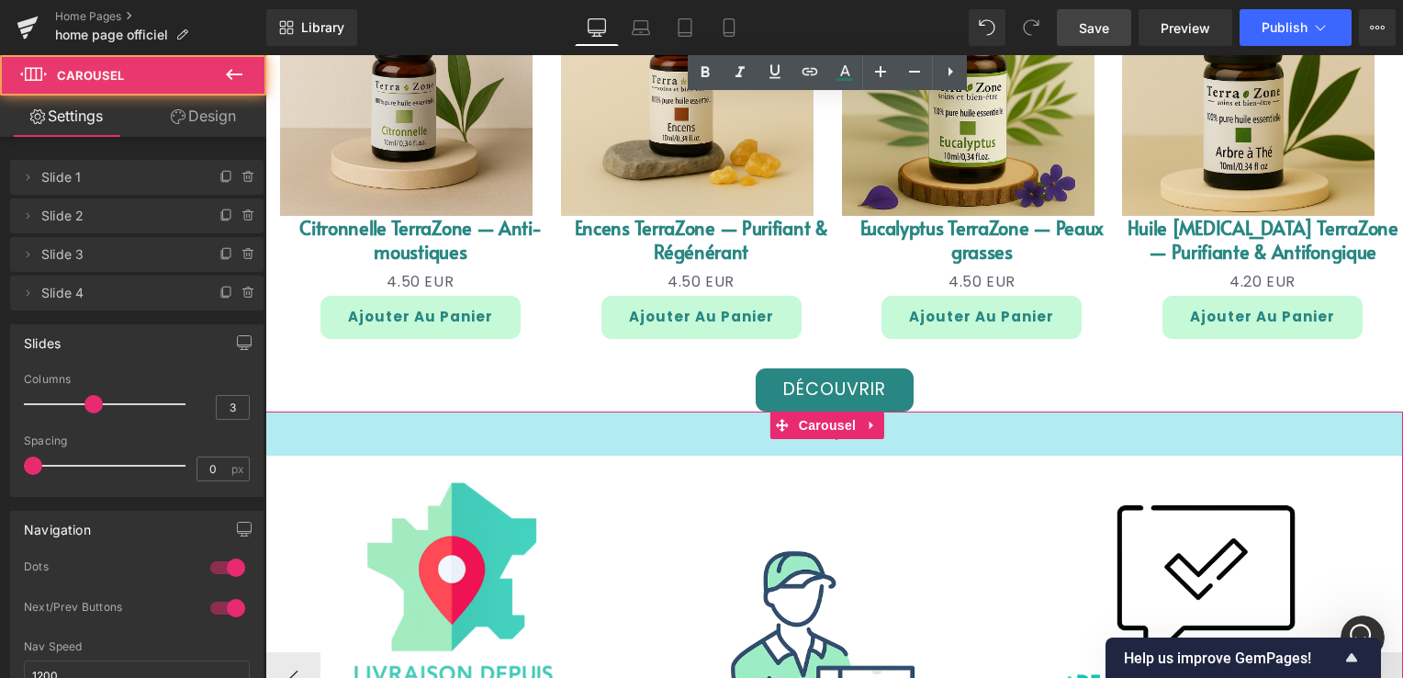
drag, startPoint x: 644, startPoint y: 409, endPoint x: 644, endPoint y: 426, distance: 16.5
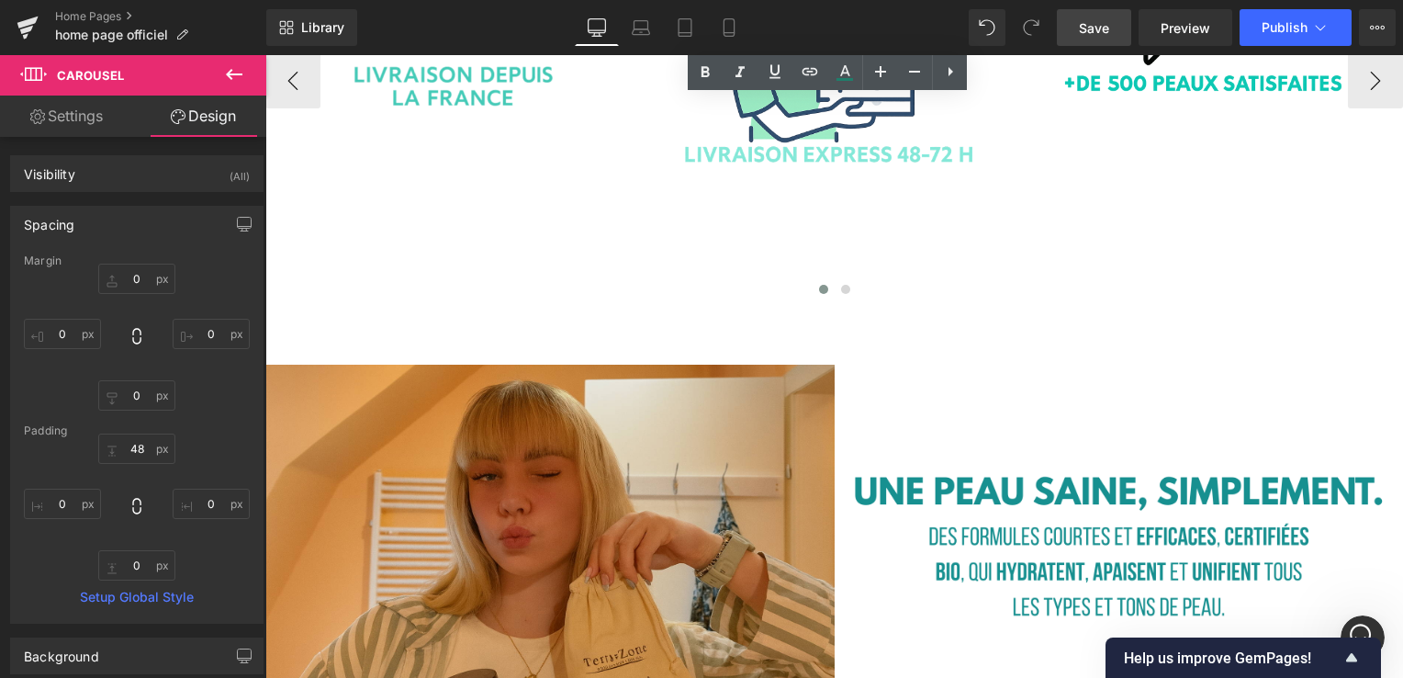
scroll to position [3121, 0]
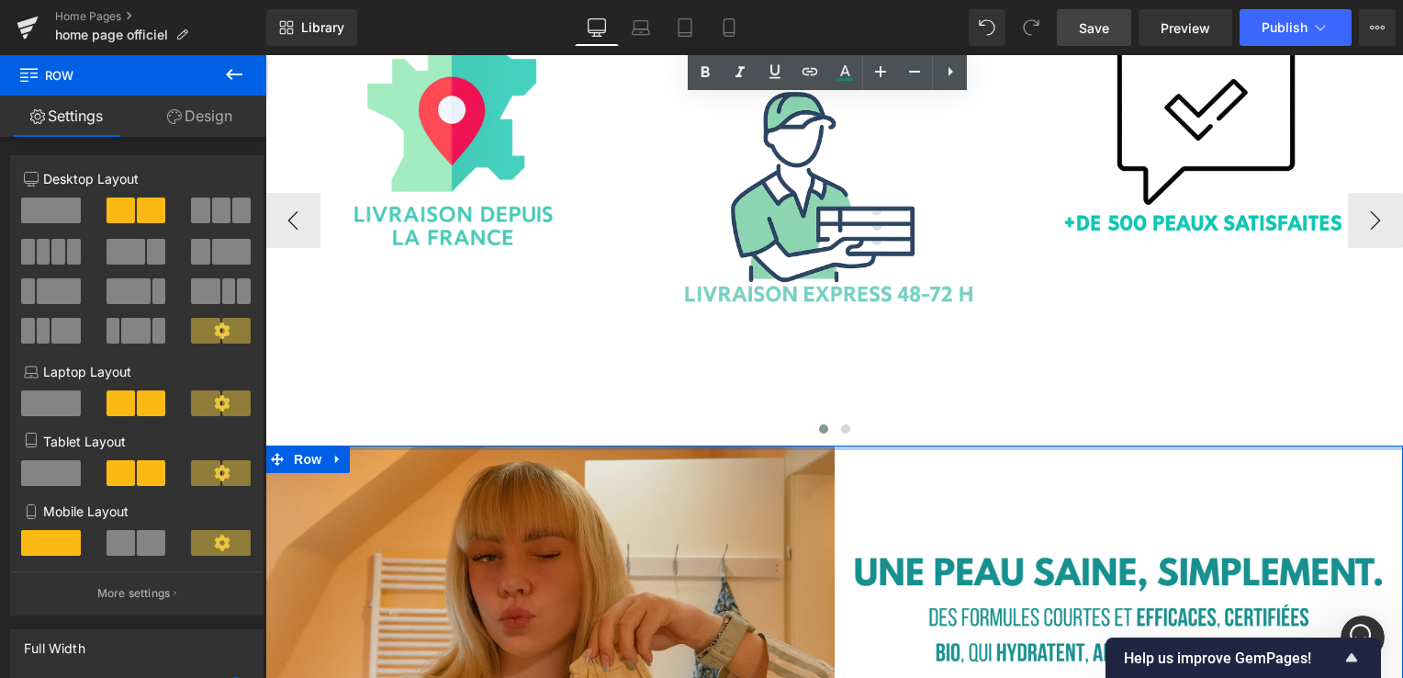
drag, startPoint x: 728, startPoint y: 462, endPoint x: 781, endPoint y: 384, distance: 94.5
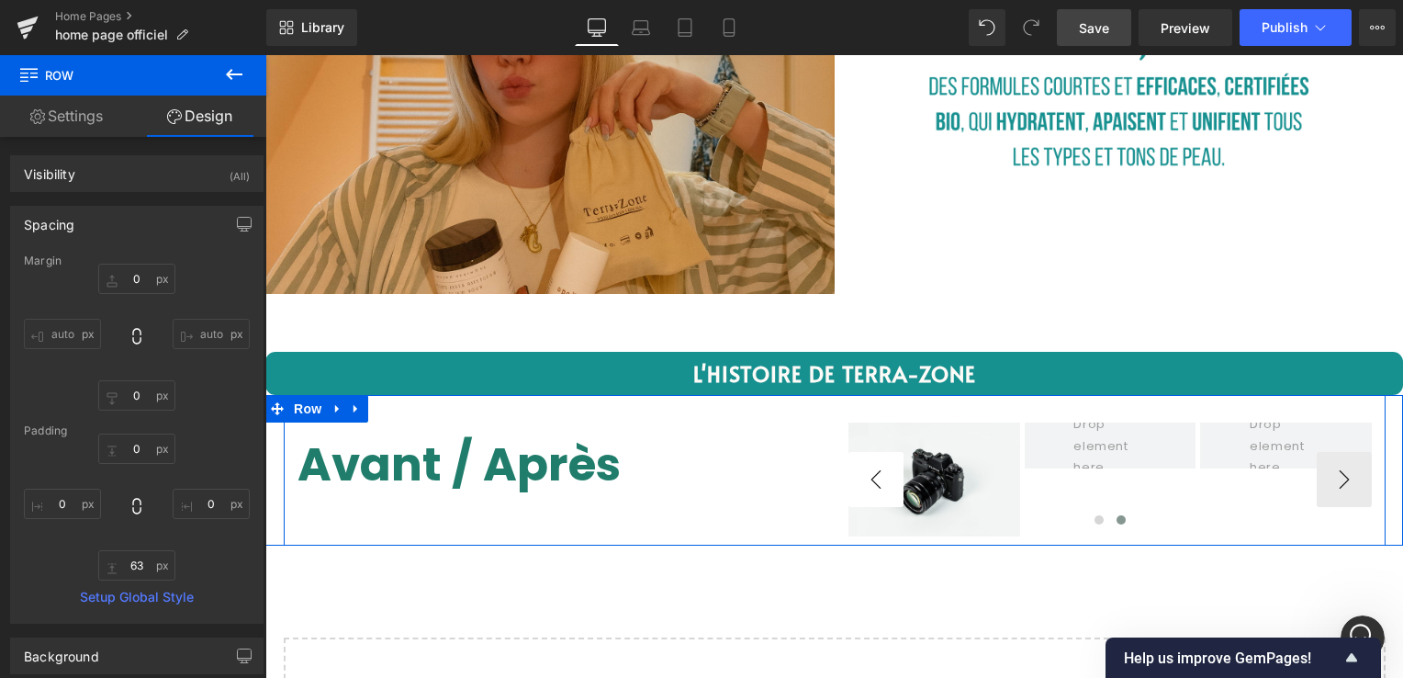
scroll to position [3672, 0]
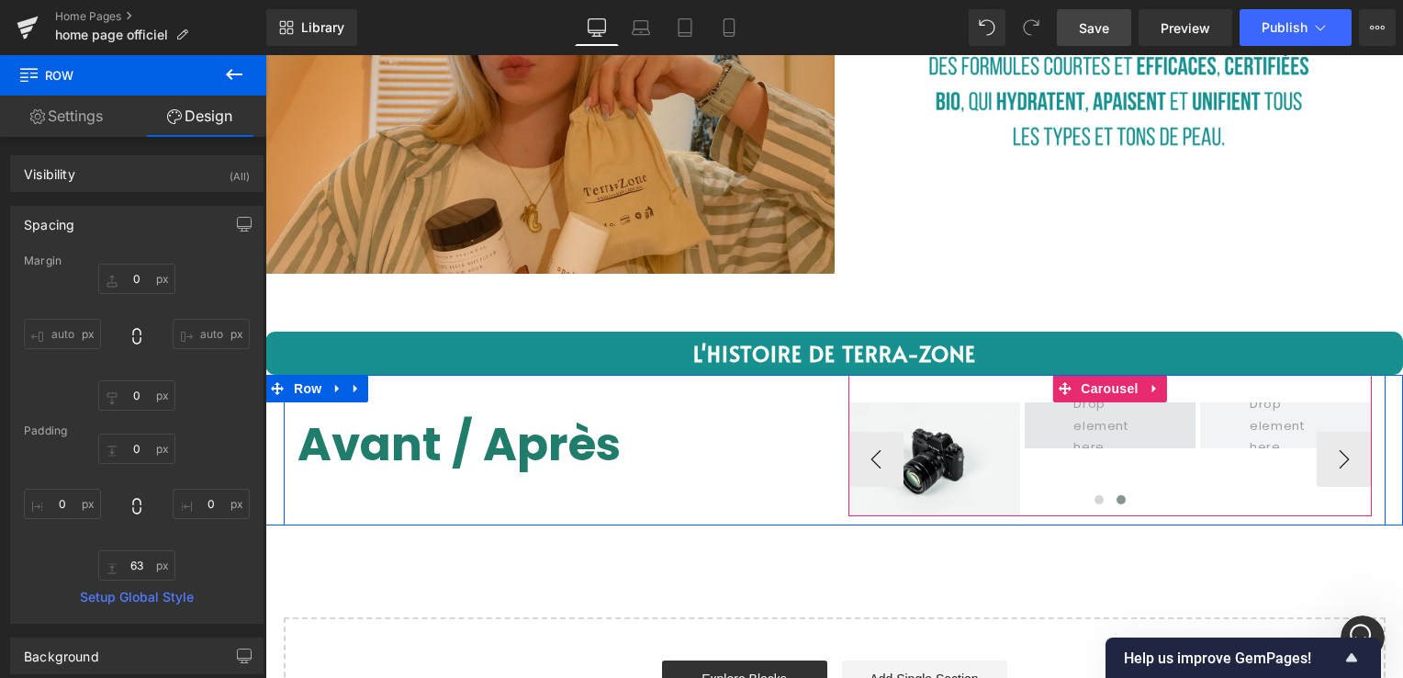
click at [1089, 408] on span at bounding box center [1109, 424] width 85 height 73
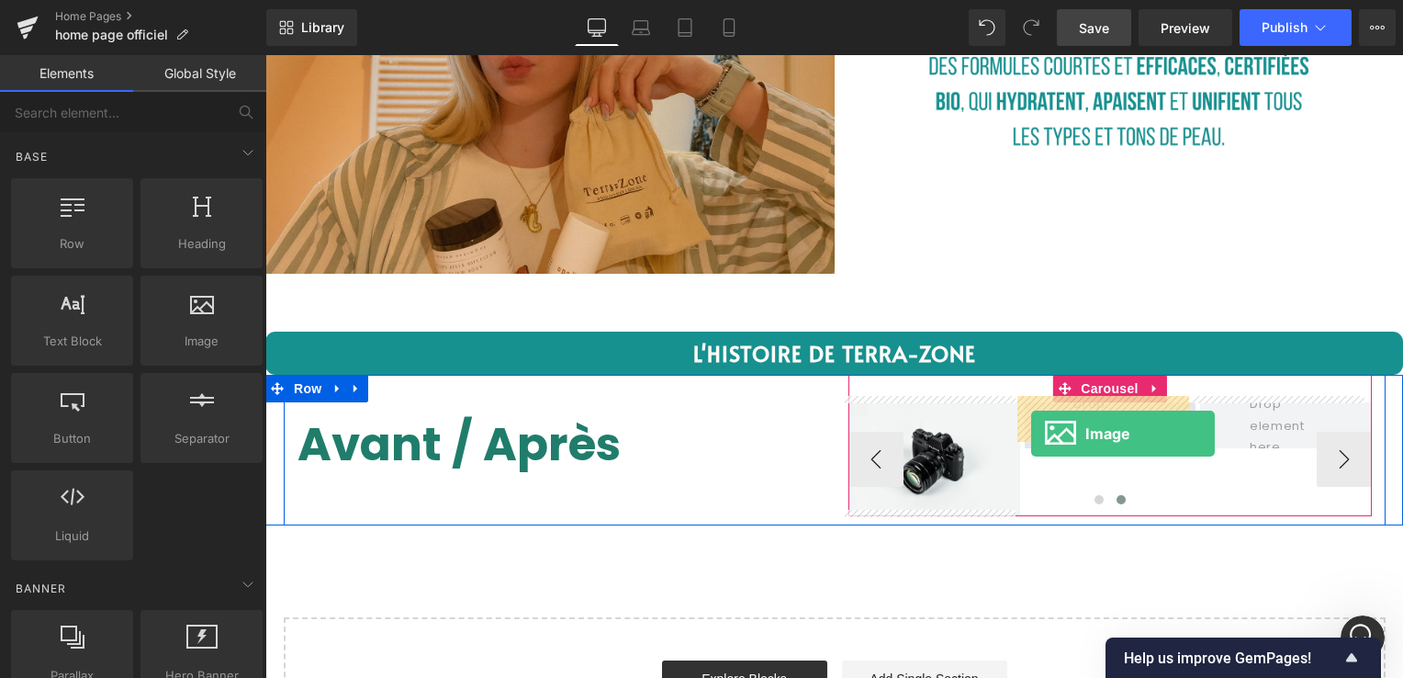
drag, startPoint x: 454, startPoint y: 365, endPoint x: 1032, endPoint y: 433, distance: 582.4
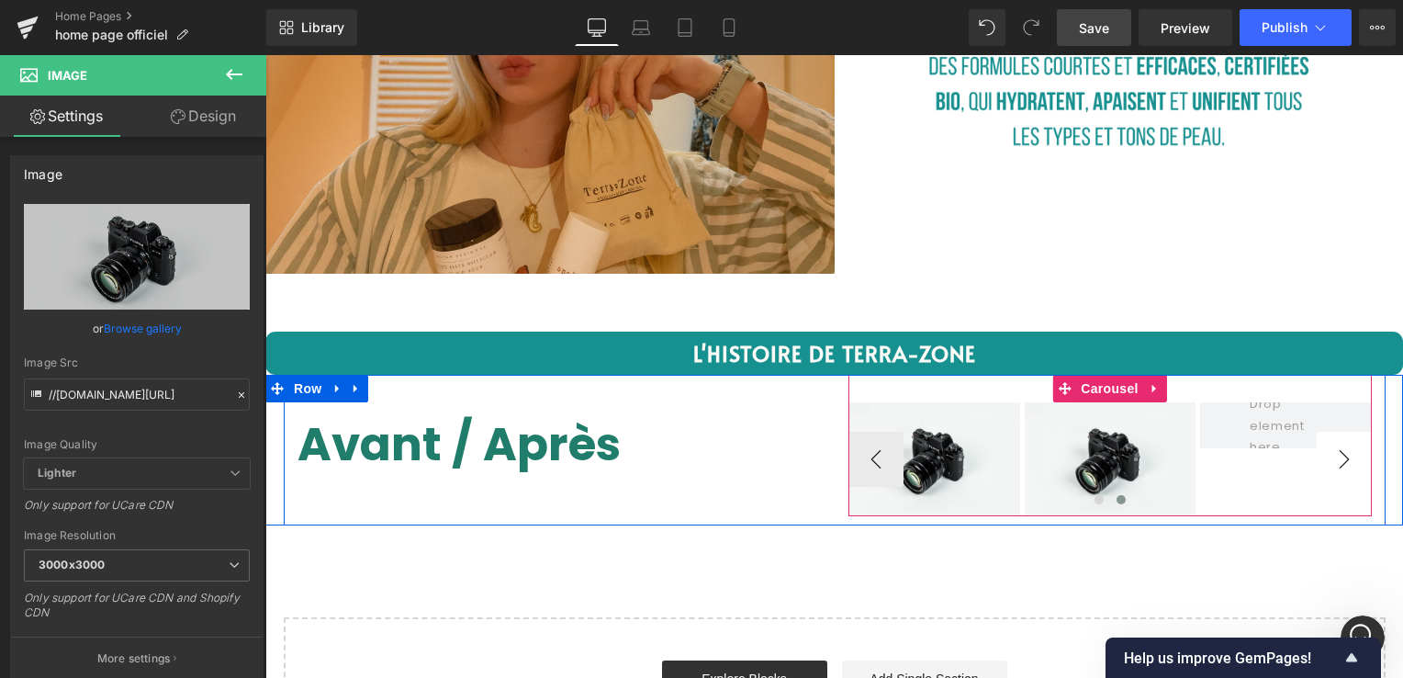
click at [1339, 453] on button "›" at bounding box center [1344, 458] width 55 height 55
click at [891, 445] on button "‹" at bounding box center [875, 458] width 55 height 55
click at [1340, 450] on button "›" at bounding box center [1344, 458] width 55 height 55
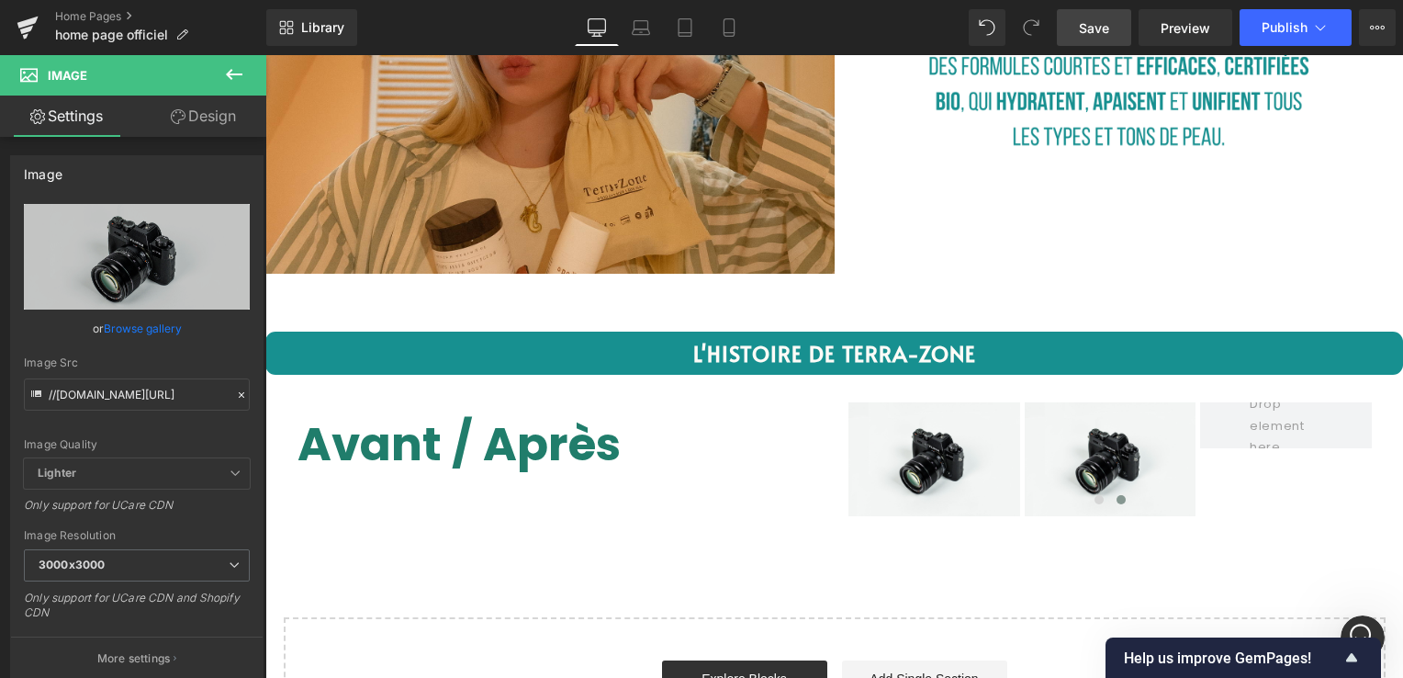
click at [239, 68] on icon at bounding box center [234, 74] width 22 height 22
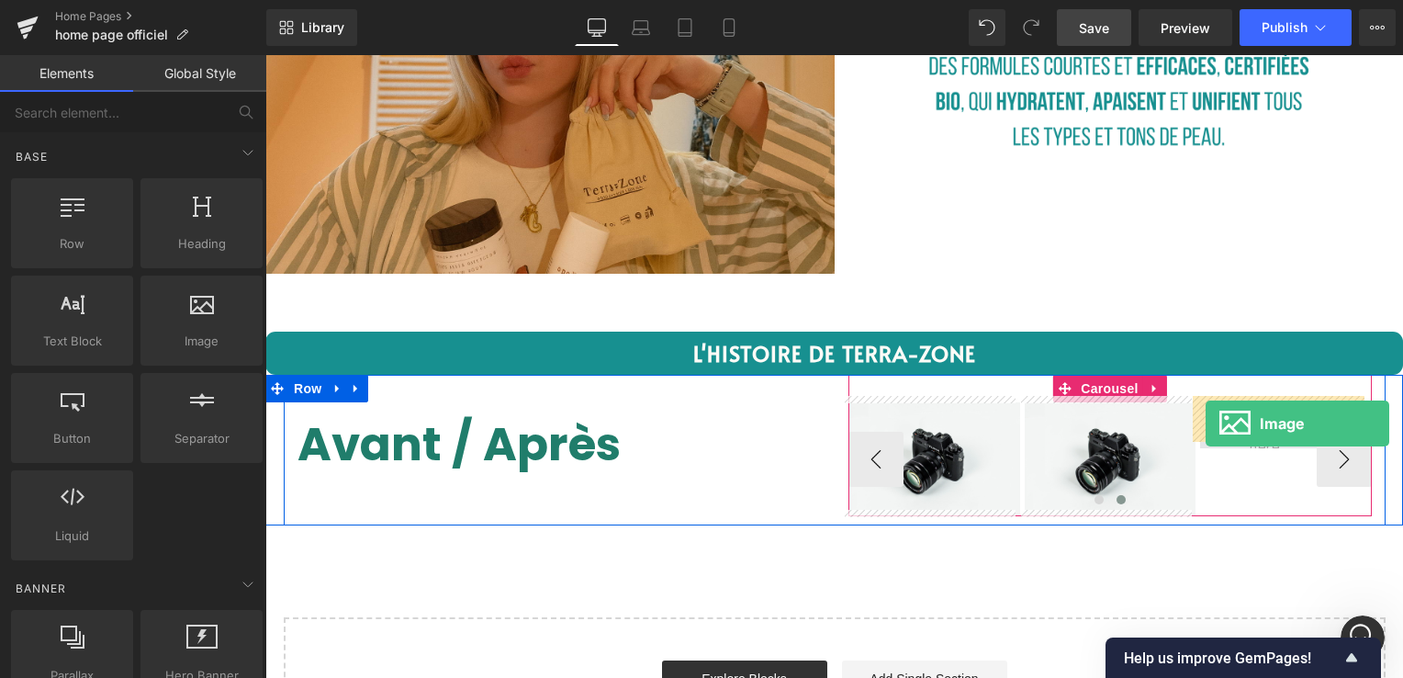
drag, startPoint x: 445, startPoint y: 391, endPoint x: 1205, endPoint y: 423, distance: 760.8
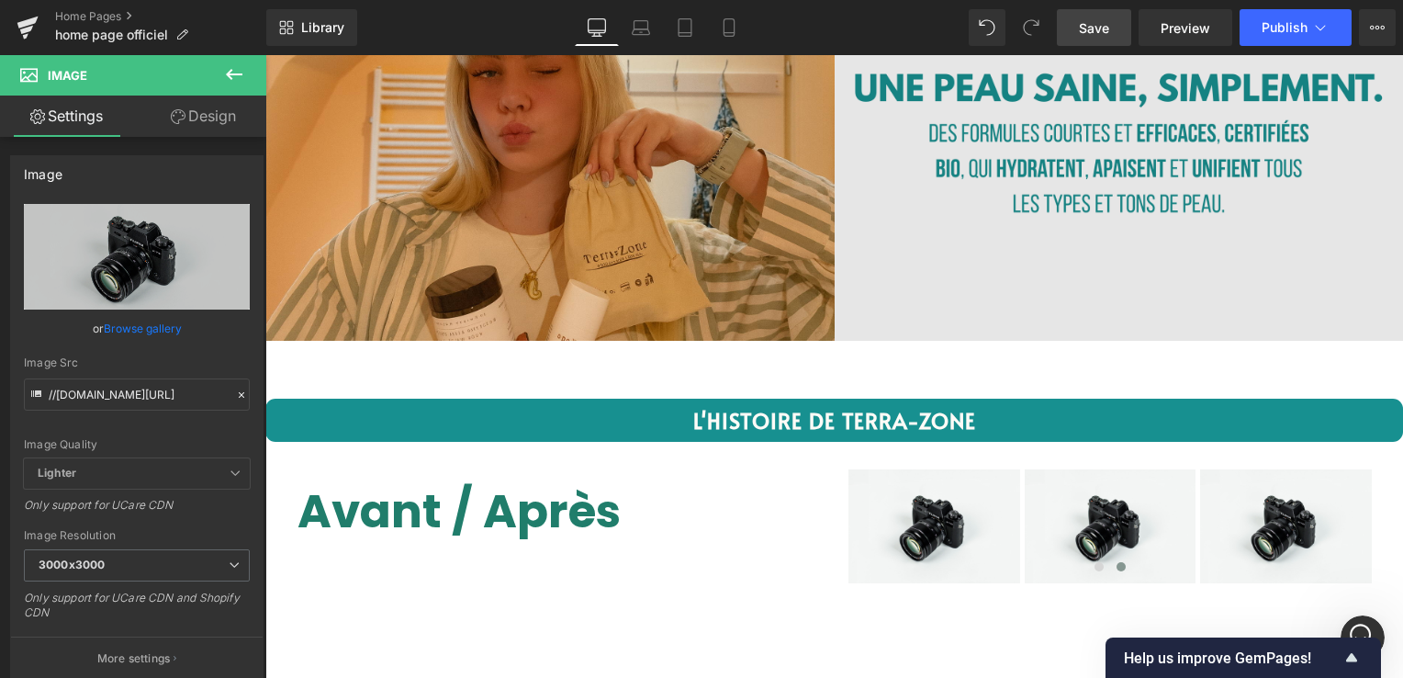
scroll to position [3489, 0]
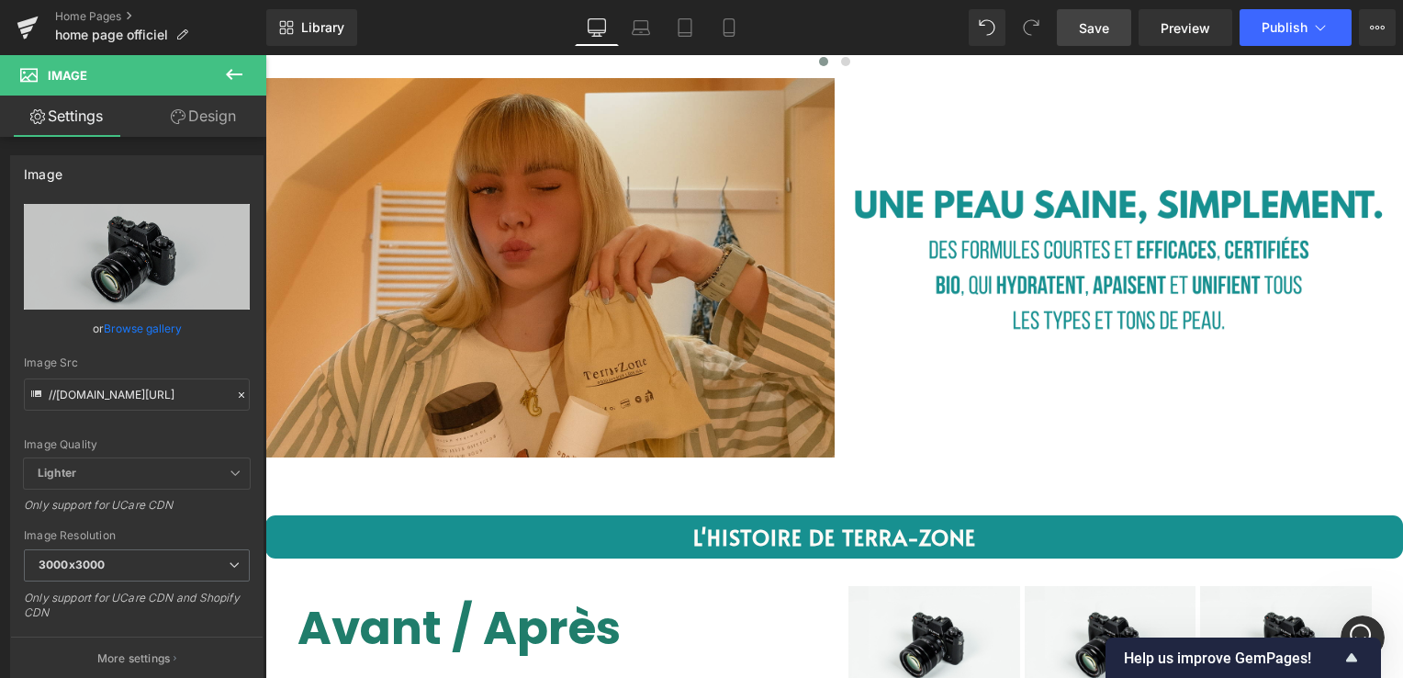
click at [1075, 24] on link "Save" at bounding box center [1094, 27] width 74 height 37
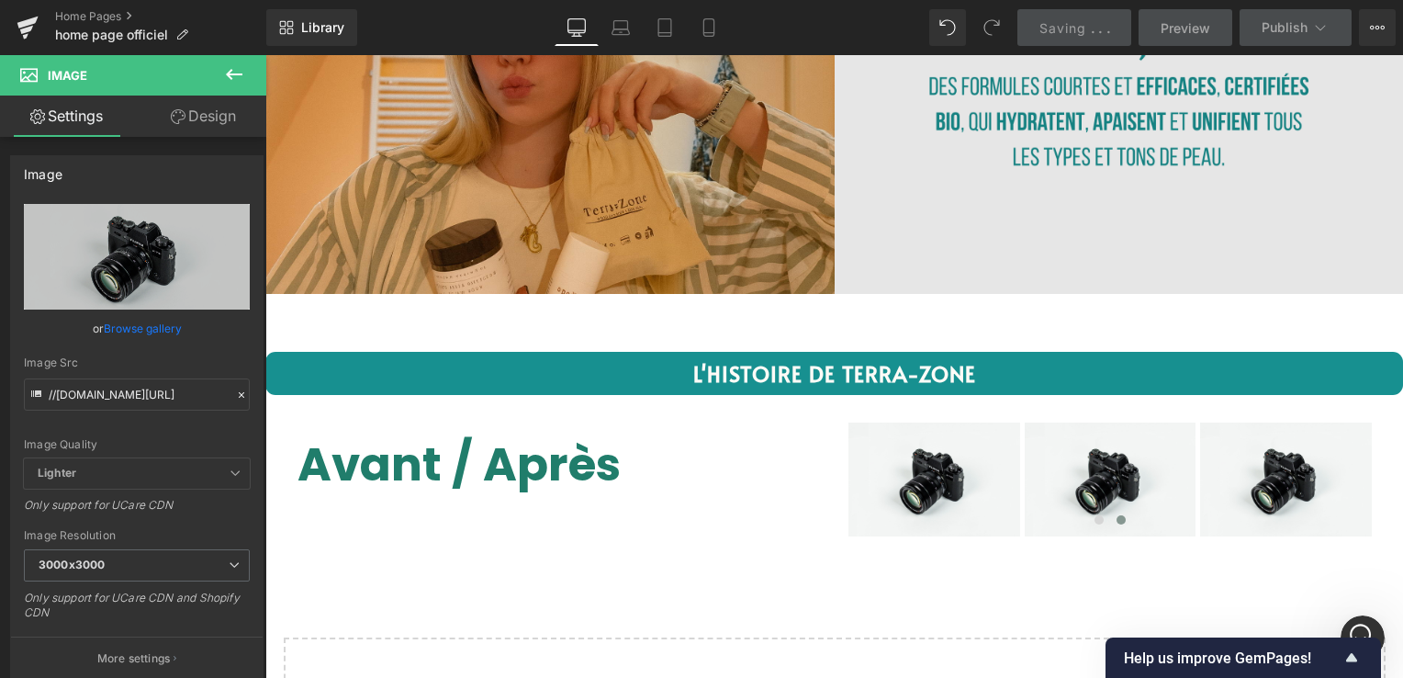
scroll to position [3764, 0]
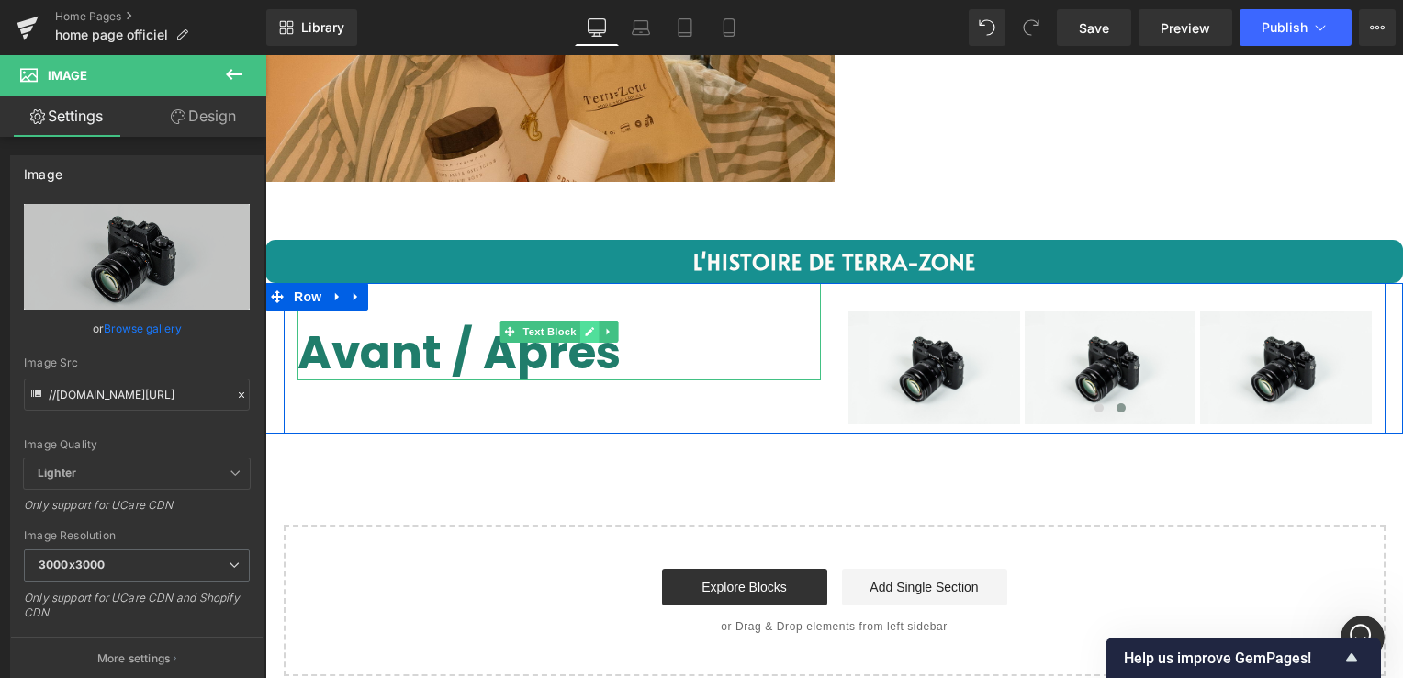
click at [584, 326] on icon at bounding box center [589, 331] width 10 height 11
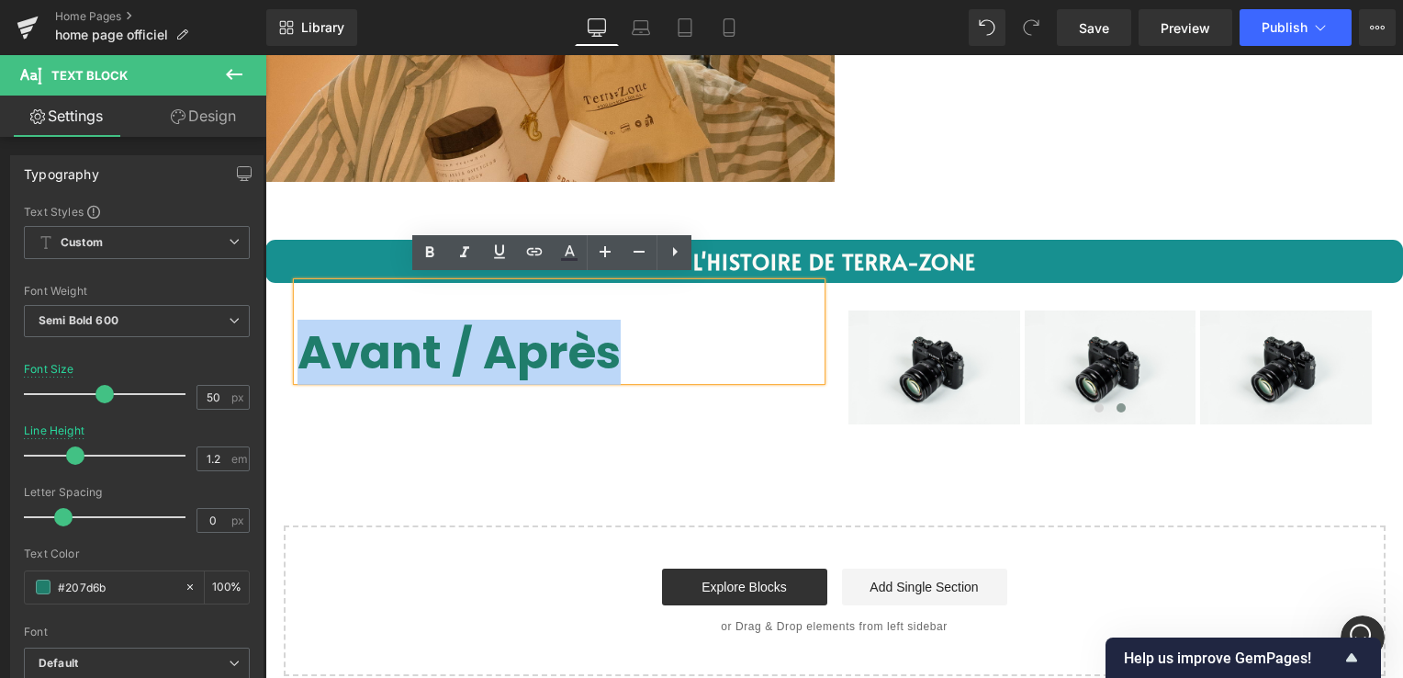
drag, startPoint x: 582, startPoint y: 352, endPoint x: 297, endPoint y: 363, distance: 284.8
click at [297, 363] on p "Avant / Après" at bounding box center [558, 352] width 523 height 55
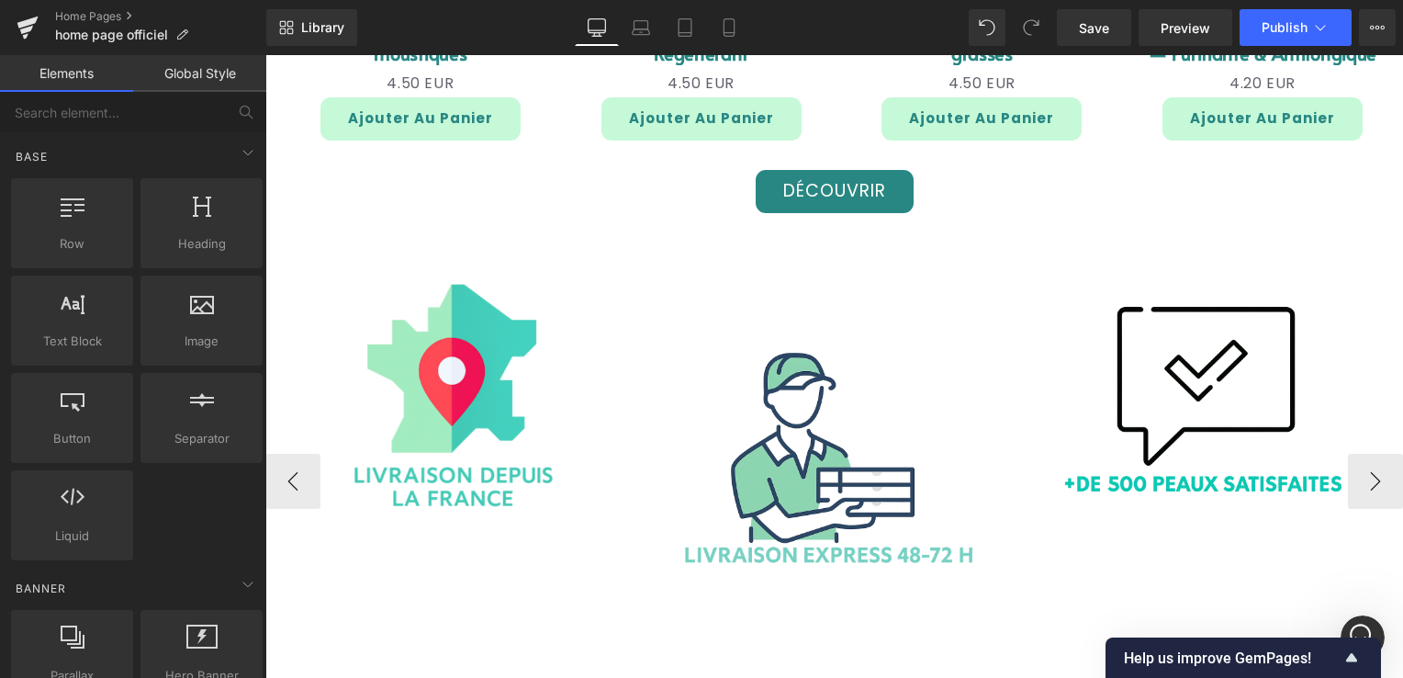
scroll to position [2846, 0]
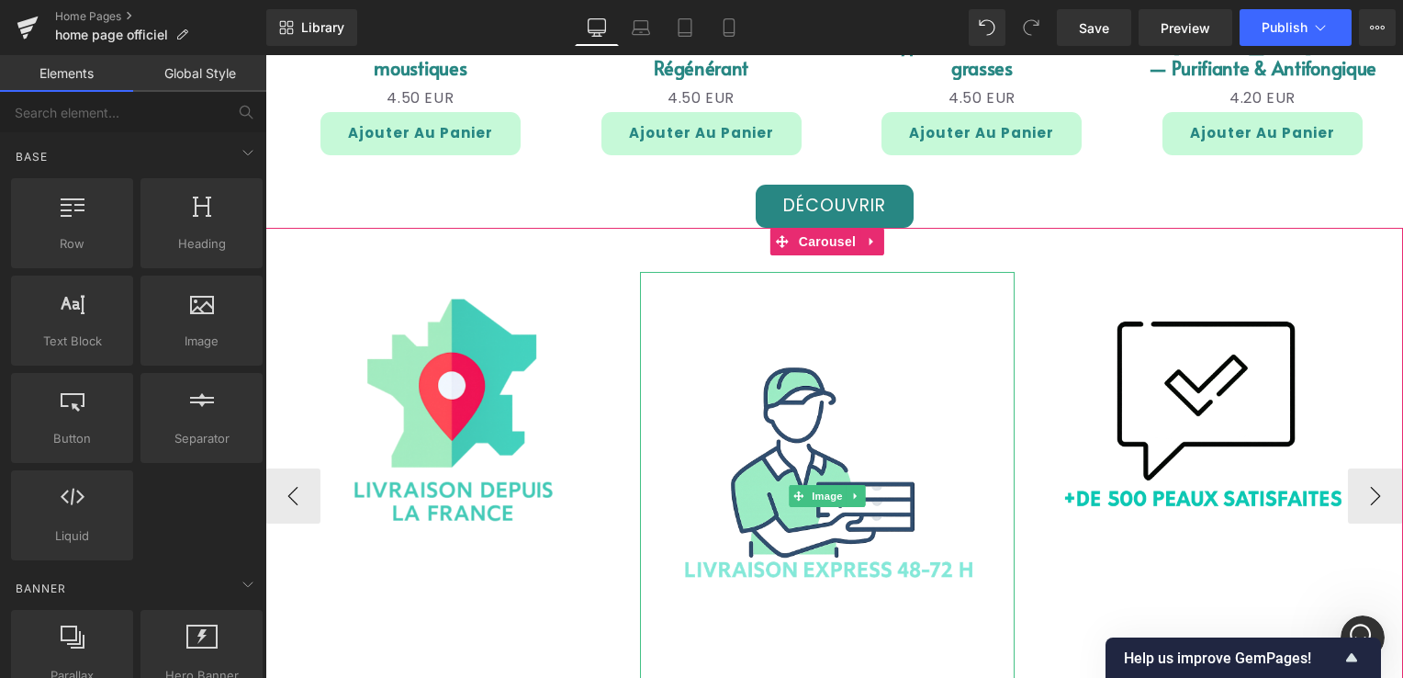
click at [992, 350] on div at bounding box center [827, 497] width 375 height 450
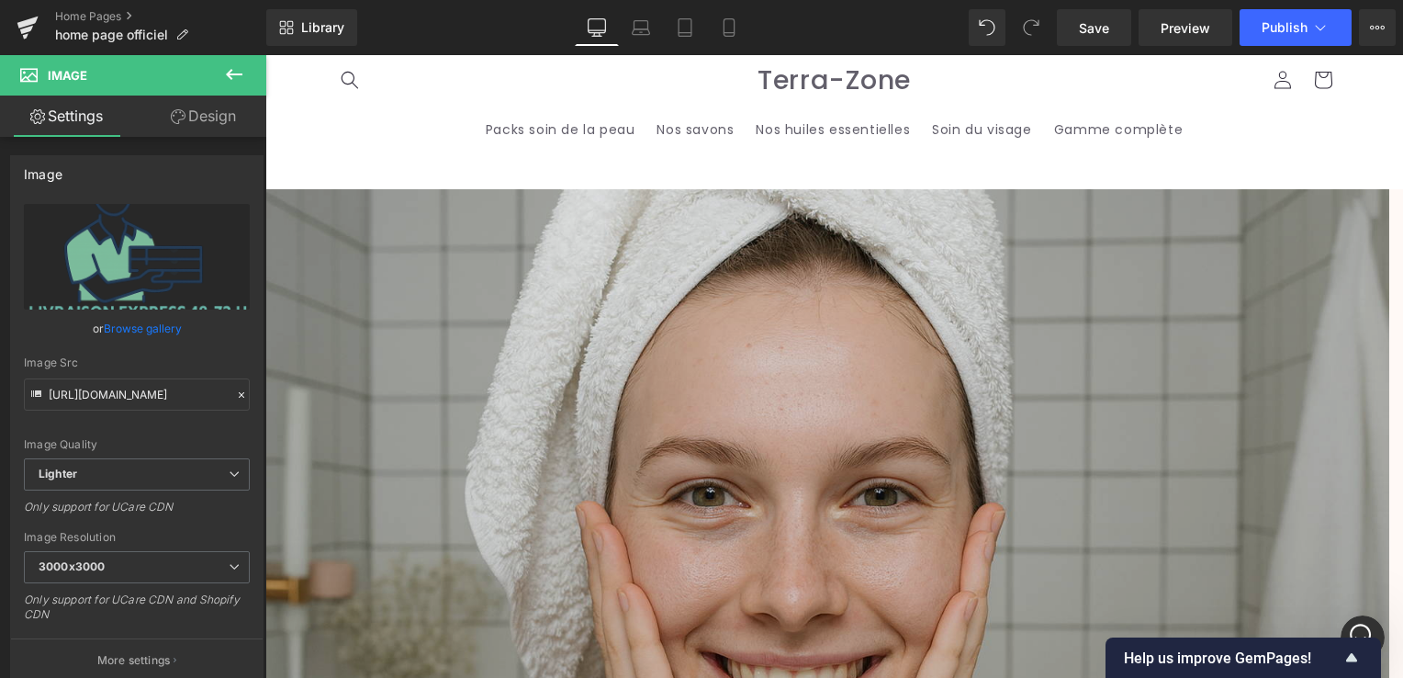
scroll to position [0, 0]
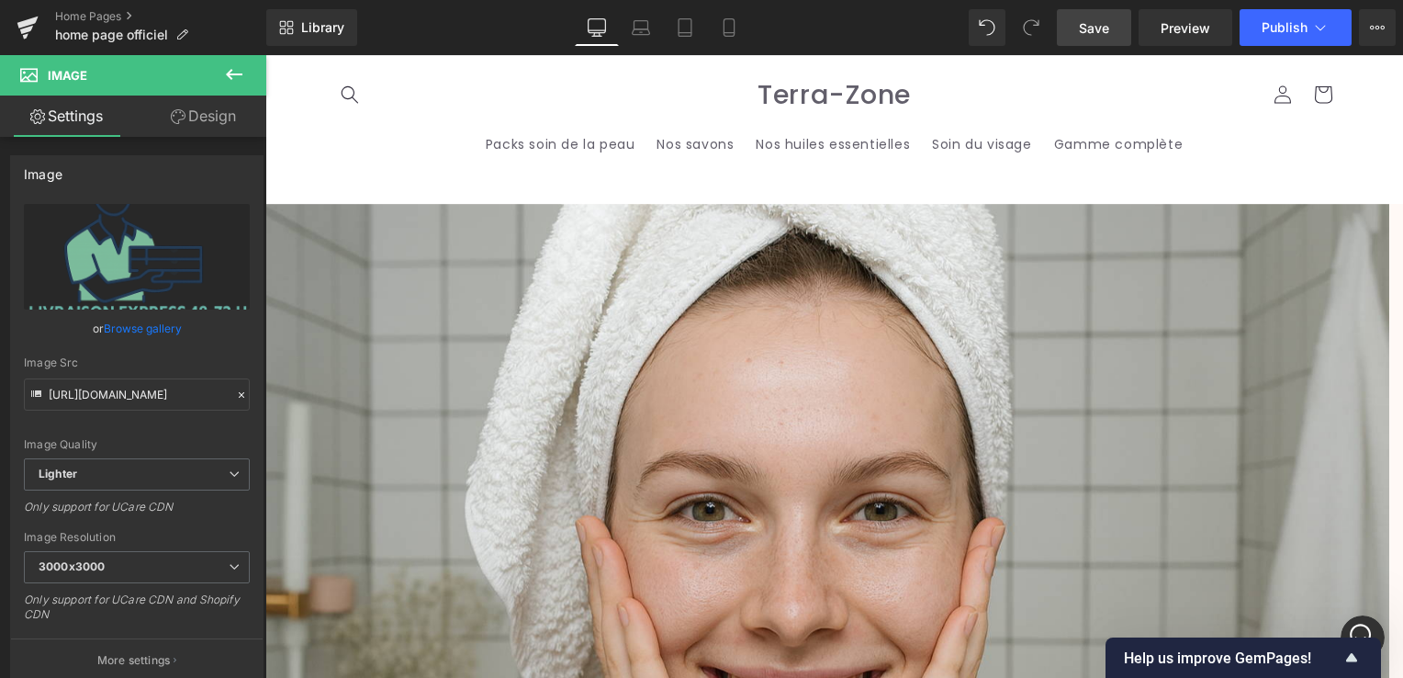
click at [1102, 32] on span "Save" at bounding box center [1094, 27] width 30 height 19
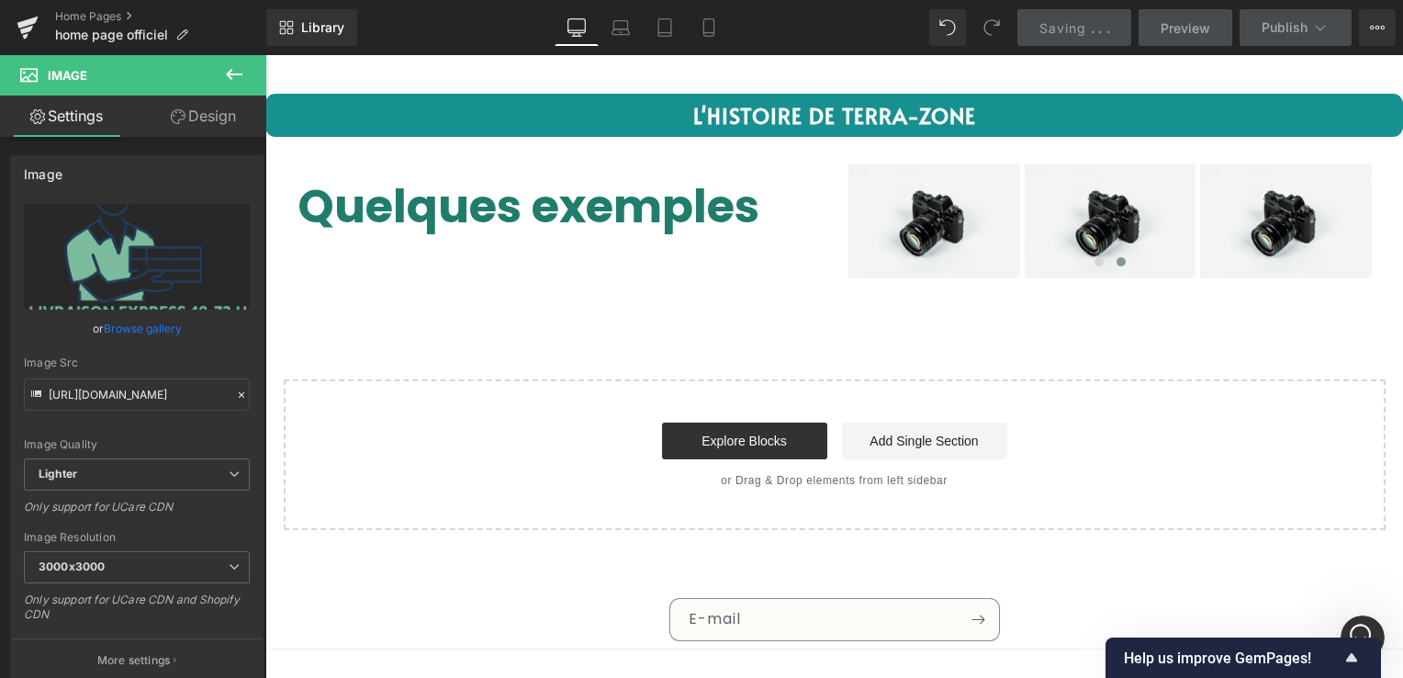
scroll to position [4084, 0]
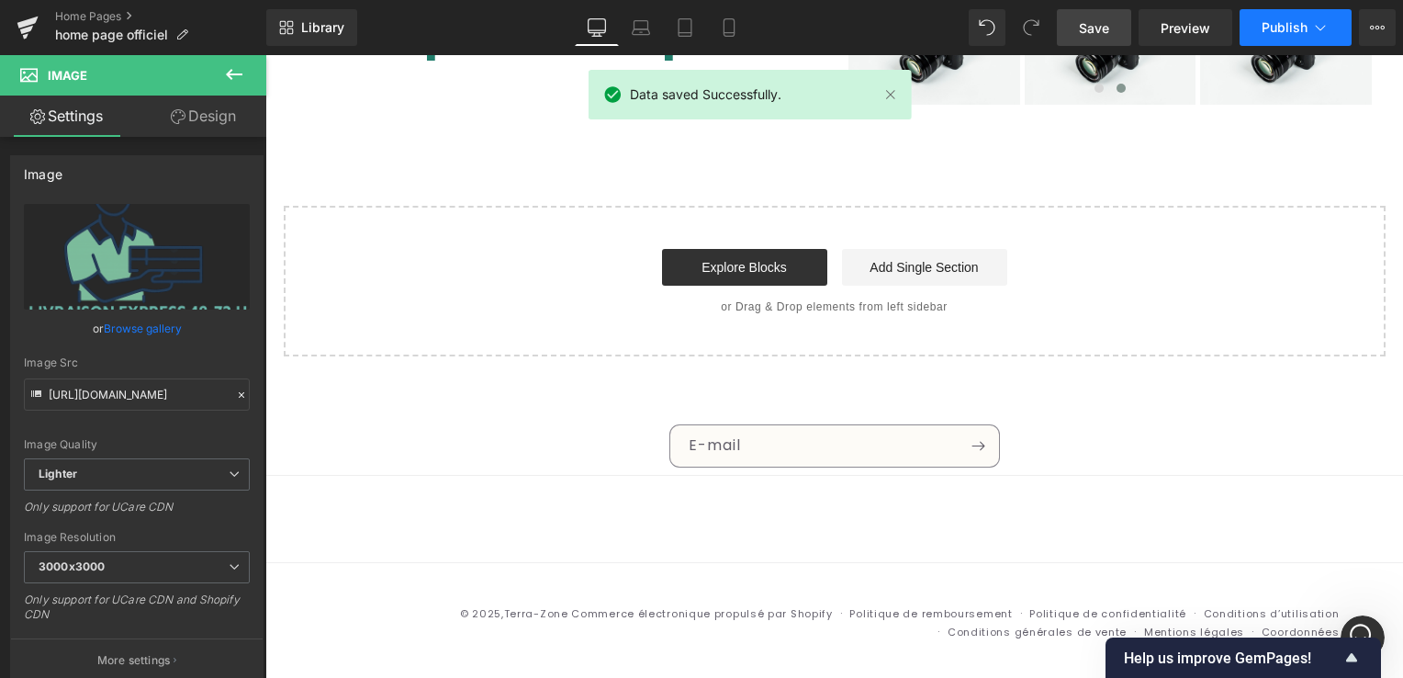
click at [1274, 33] on span "Publish" at bounding box center [1284, 27] width 46 height 15
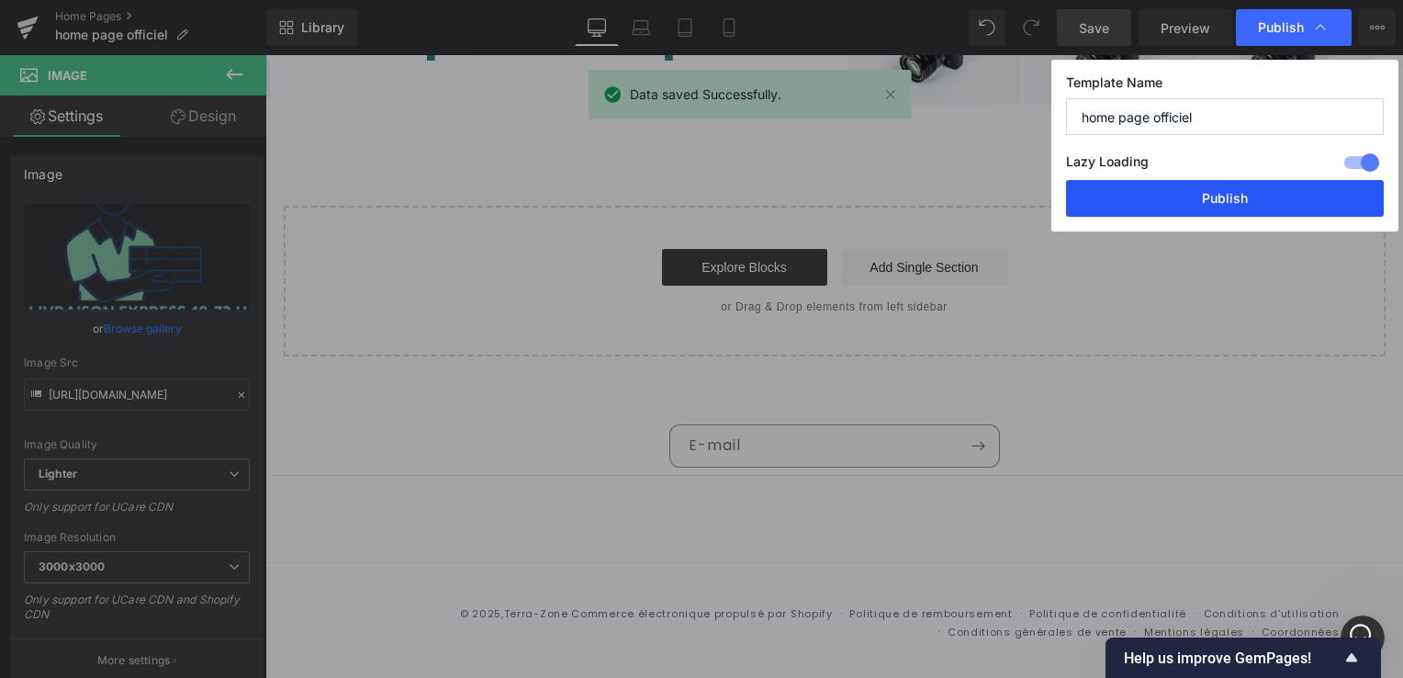
click at [1236, 189] on button "Publish" at bounding box center [1225, 198] width 318 height 37
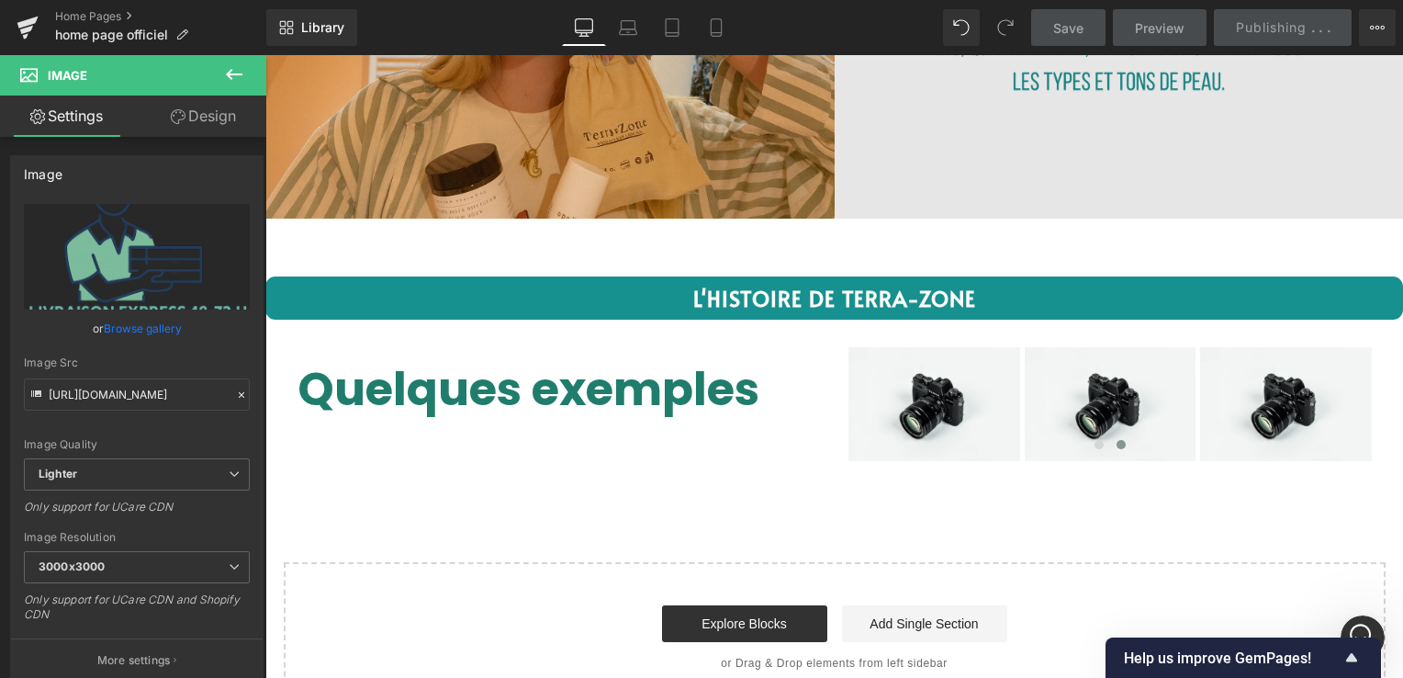
scroll to position [3716, 0]
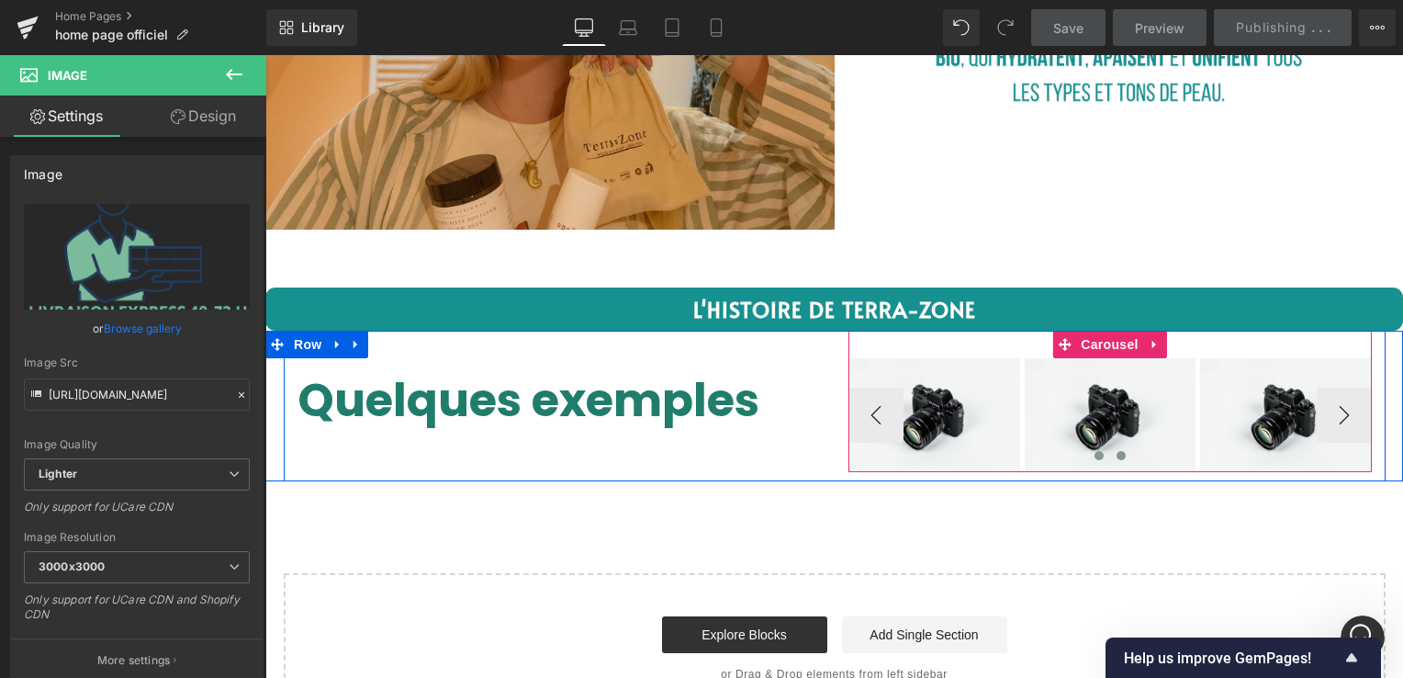
click at [1094, 451] on span at bounding box center [1098, 455] width 9 height 9
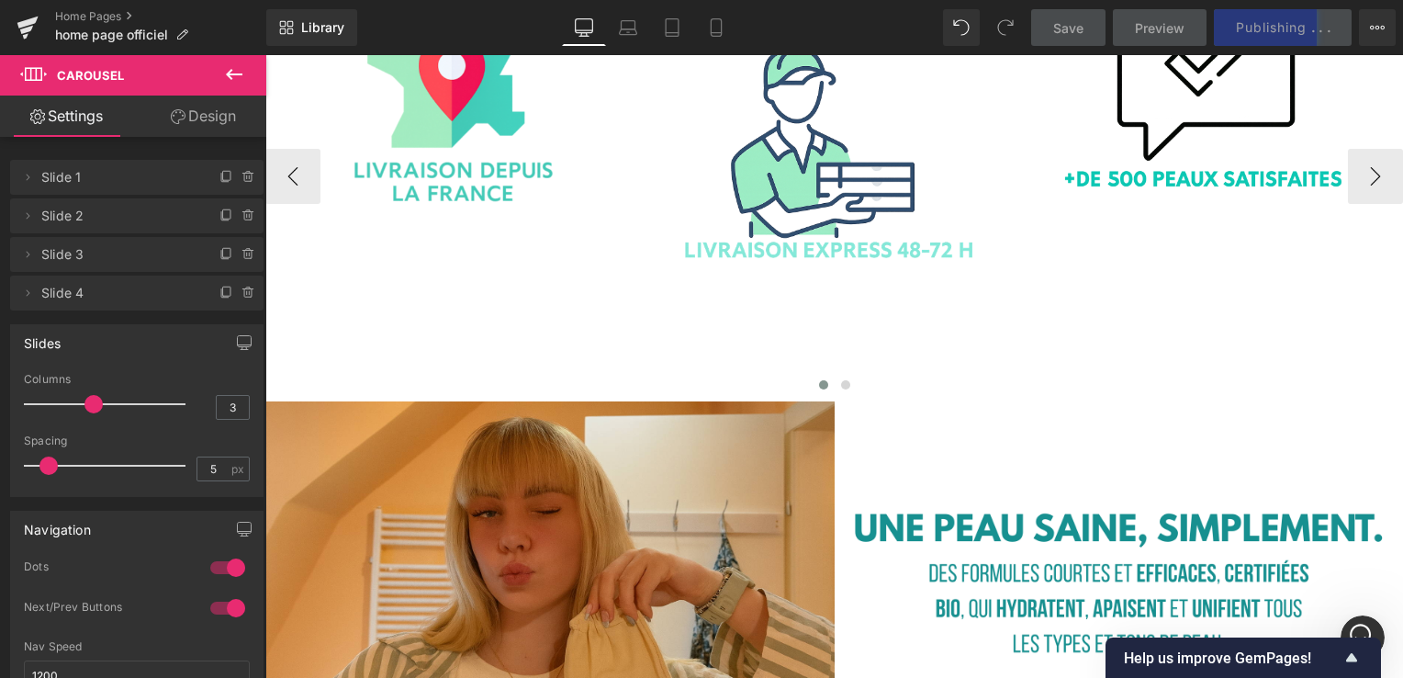
scroll to position [3257, 0]
